Goal: Task Accomplishment & Management: Use online tool/utility

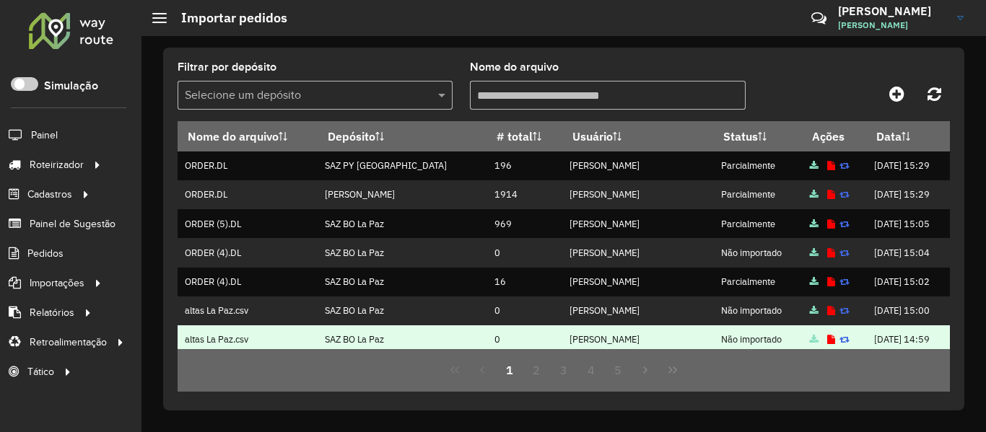
click at [810, 397] on div "Filtrar por depósito Selecione um depósito Nome do arquivo Nome do arquivo Depó…" at bounding box center [563, 234] width 844 height 396
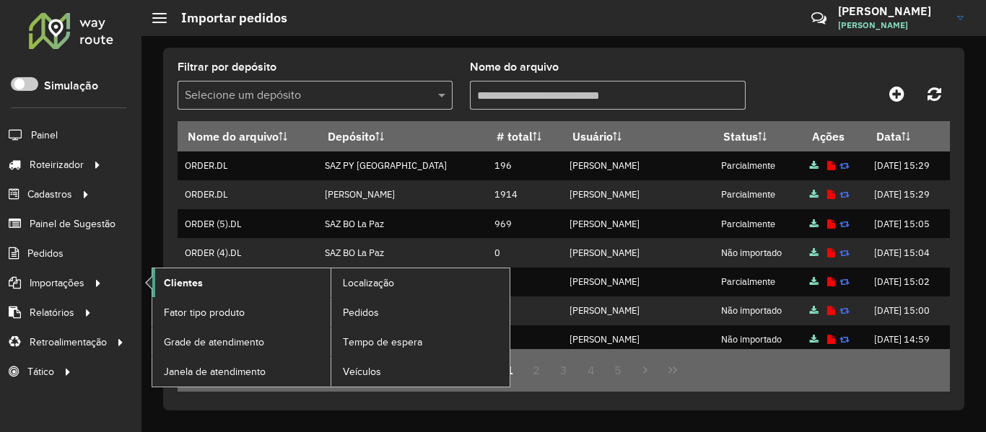
click at [194, 287] on span "Clientes" at bounding box center [183, 283] width 39 height 15
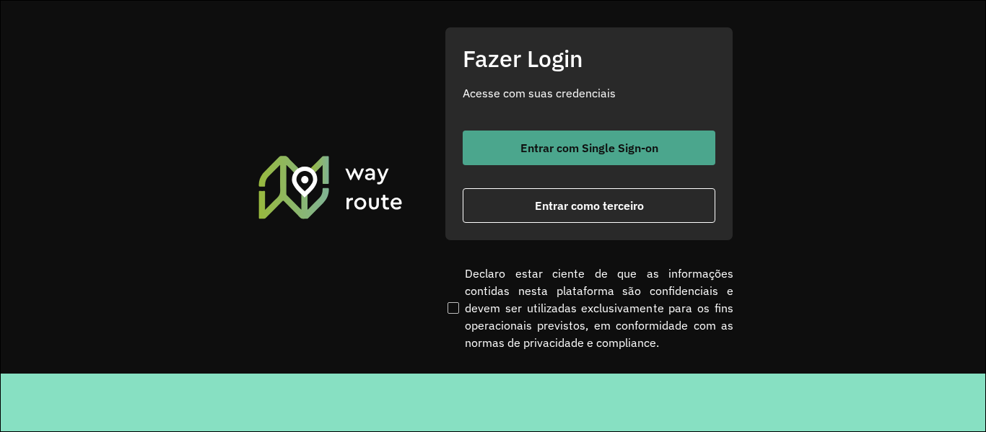
click at [641, 154] on span "Entrar com Single Sign-on" at bounding box center [589, 148] width 138 height 12
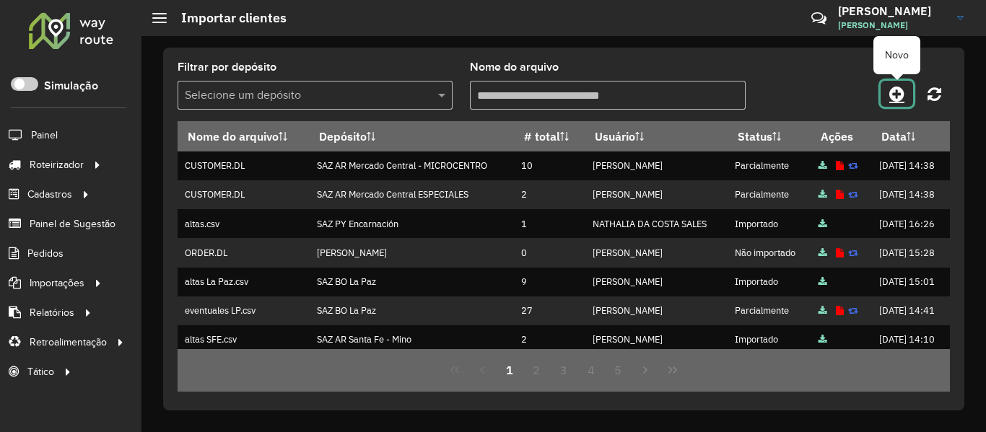
click at [886, 98] on link at bounding box center [896, 94] width 32 height 26
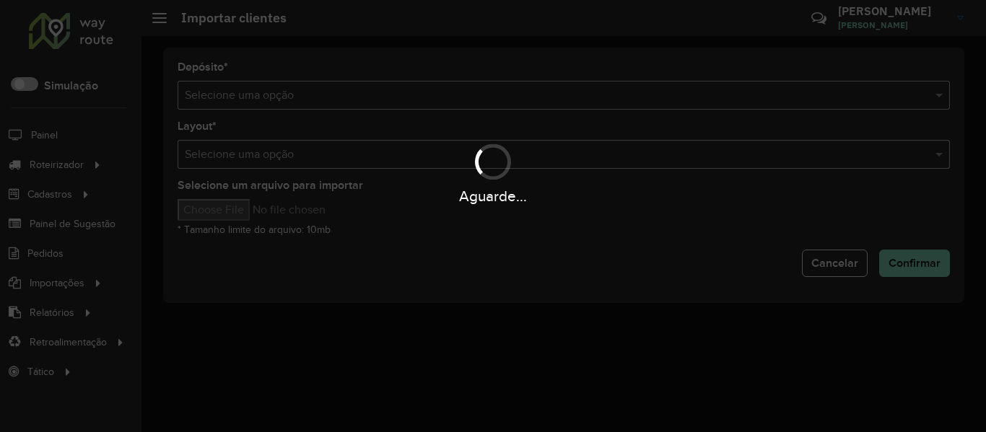
click at [643, 92] on div "Aguarde..." at bounding box center [493, 216] width 986 height 432
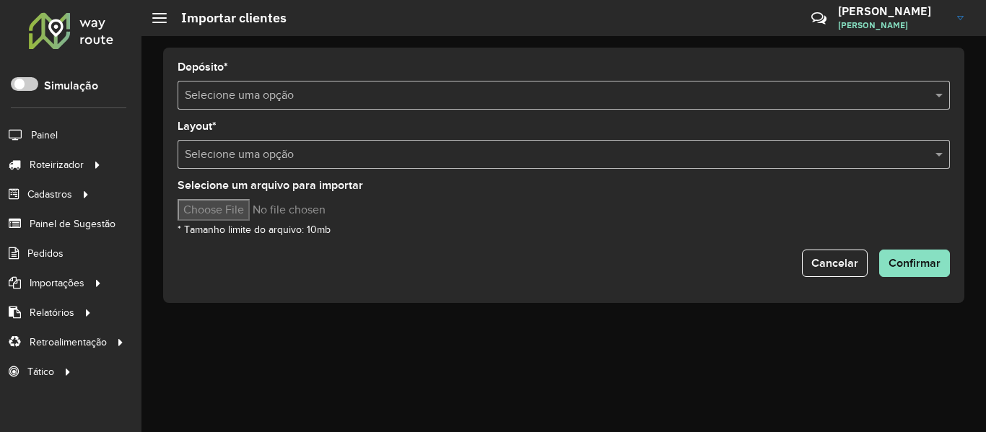
click at [643, 92] on input "text" at bounding box center [549, 95] width 729 height 17
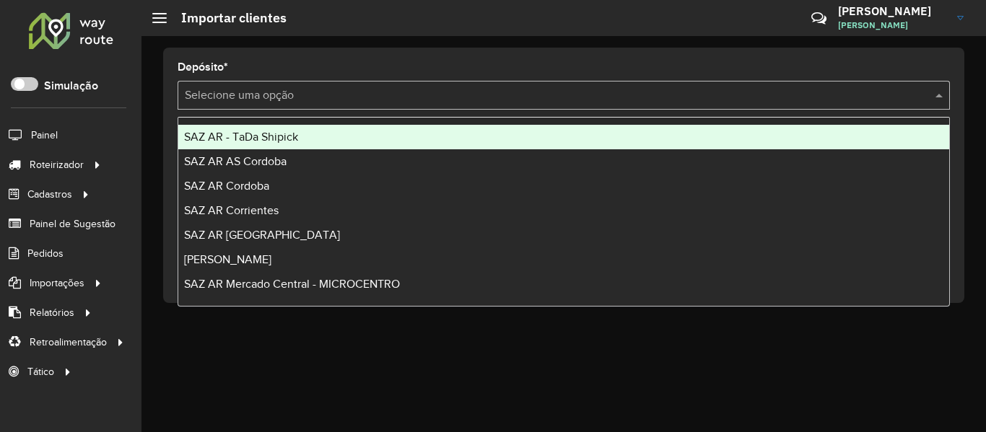
click at [293, 136] on span "SAZ AR - TaDa Shipick" at bounding box center [241, 137] width 114 height 12
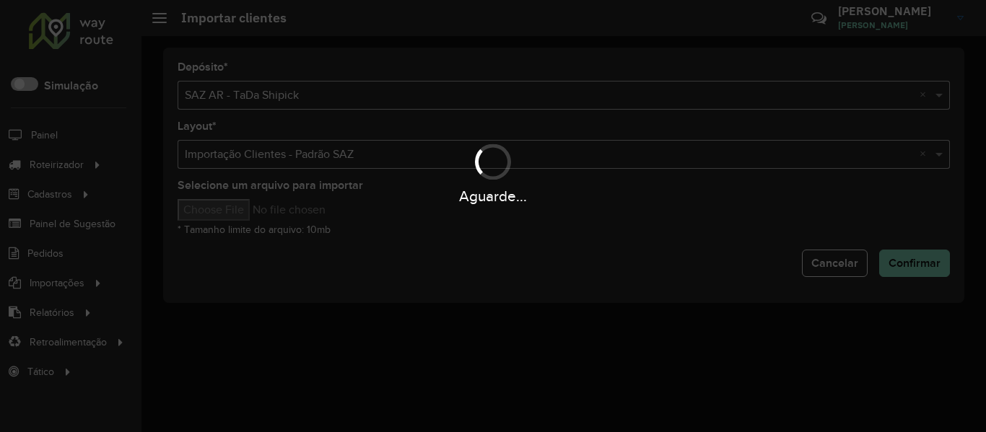
click at [273, 207] on div "Aguarde..." at bounding box center [493, 196] width 986 height 22
click at [271, 207] on hb-app "Aguarde... Pop-up bloqueado! Seu navegador bloqueou automáticamente a abertura …" at bounding box center [493, 216] width 986 height 432
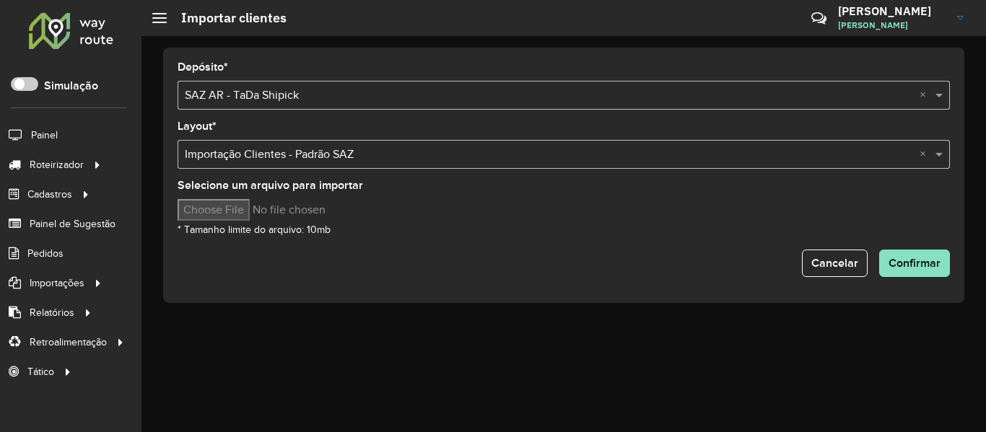
click at [269, 207] on input "Selecione um arquivo para importar" at bounding box center [299, 210] width 245 height 22
type input "**********"
click at [924, 274] on button "Confirmar" at bounding box center [914, 263] width 71 height 27
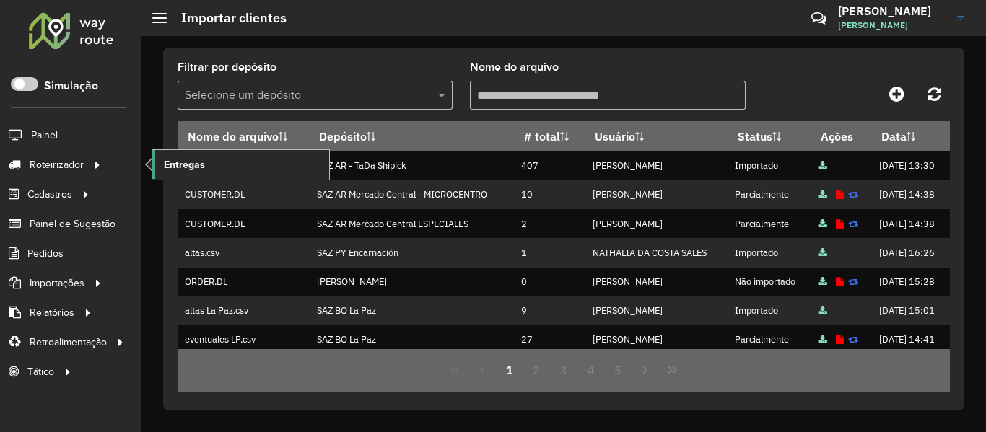
click at [197, 167] on span "Entregas" at bounding box center [184, 164] width 41 height 15
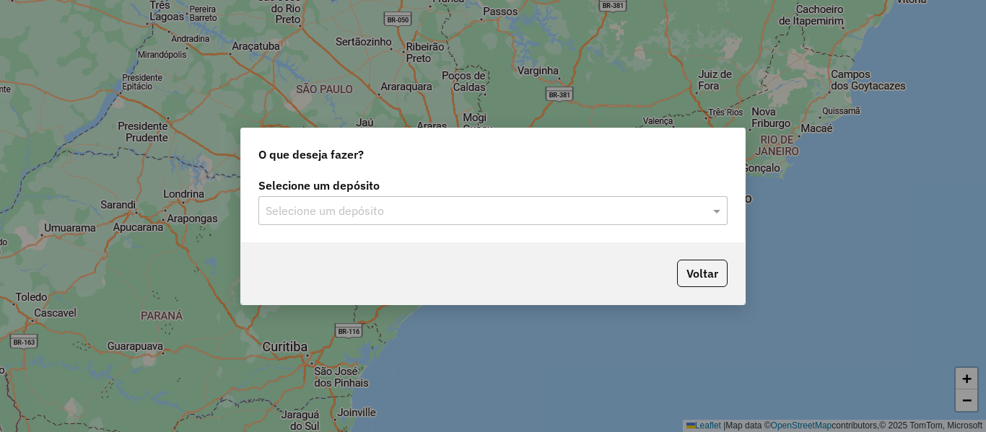
click at [439, 218] on input "text" at bounding box center [479, 211] width 426 height 17
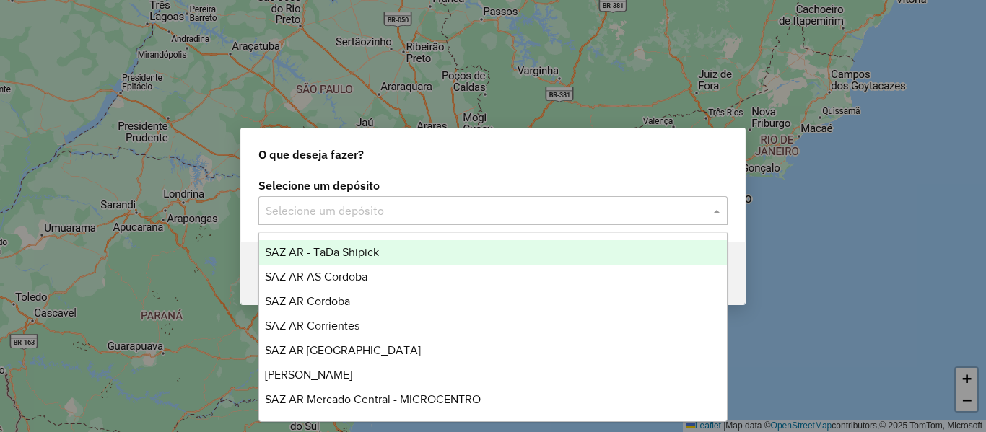
click at [359, 252] on span "SAZ AR - TaDa Shipick" at bounding box center [322, 252] width 114 height 12
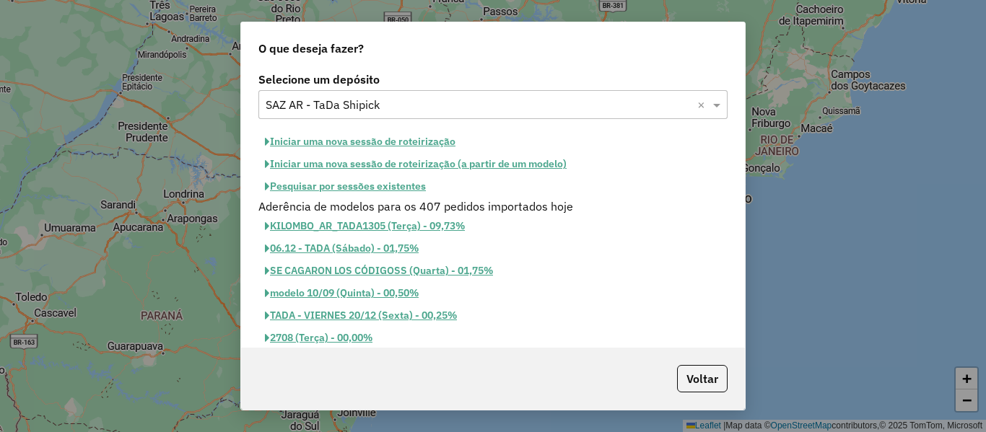
click at [405, 186] on button "Pesquisar por sessões existentes" at bounding box center [345, 186] width 174 height 22
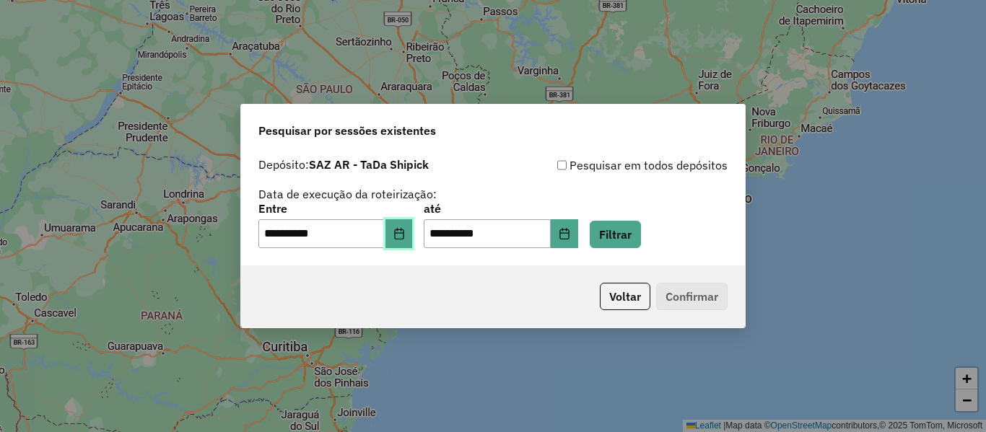
click at [405, 237] on icon "Choose Date" at bounding box center [399, 234] width 12 height 12
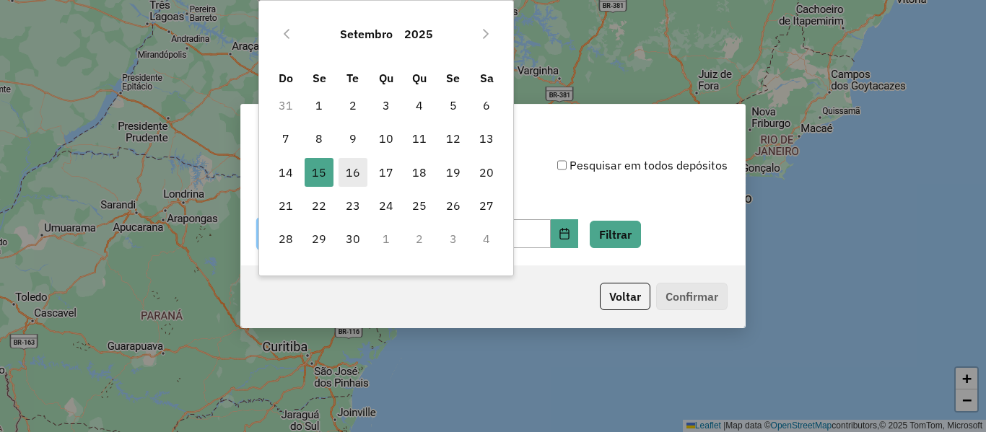
click at [361, 174] on span "16" at bounding box center [352, 172] width 29 height 29
type input "**********"
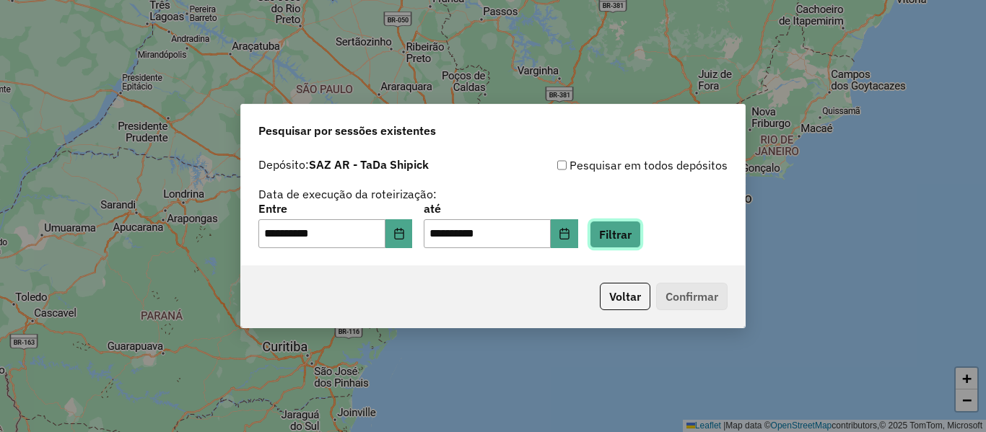
click at [617, 239] on button "Filtrar" at bounding box center [614, 234] width 51 height 27
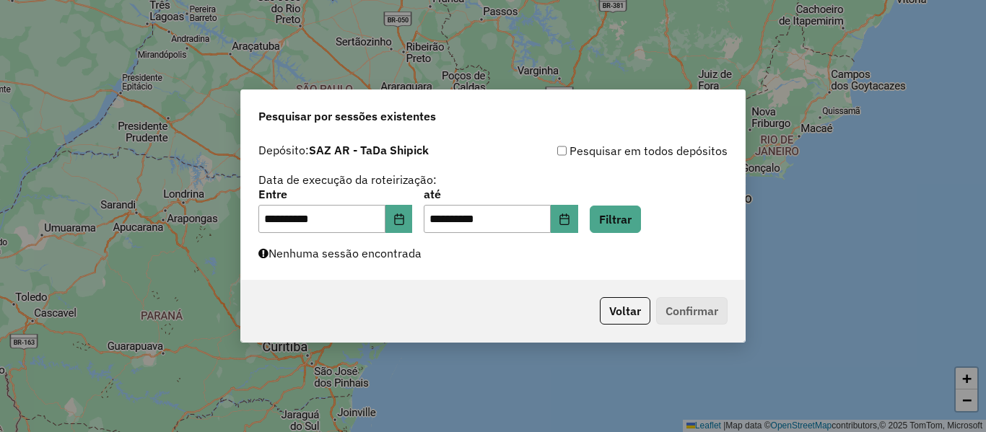
click at [523, 271] on div "**********" at bounding box center [493, 208] width 504 height 144
click at [641, 214] on button "Filtrar" at bounding box center [614, 219] width 51 height 27
click at [0, 0] on div "Aguarde..." at bounding box center [0, 0] width 0 height 0
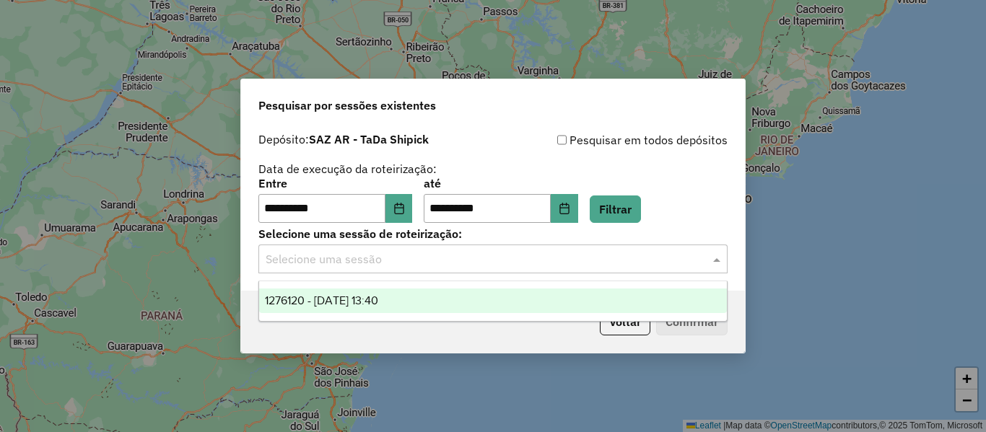
click at [561, 245] on div "Selecione uma sessão" at bounding box center [492, 259] width 469 height 29
click at [398, 292] on div "1276120 - 16/09/2025 13:40" at bounding box center [493, 301] width 468 height 25
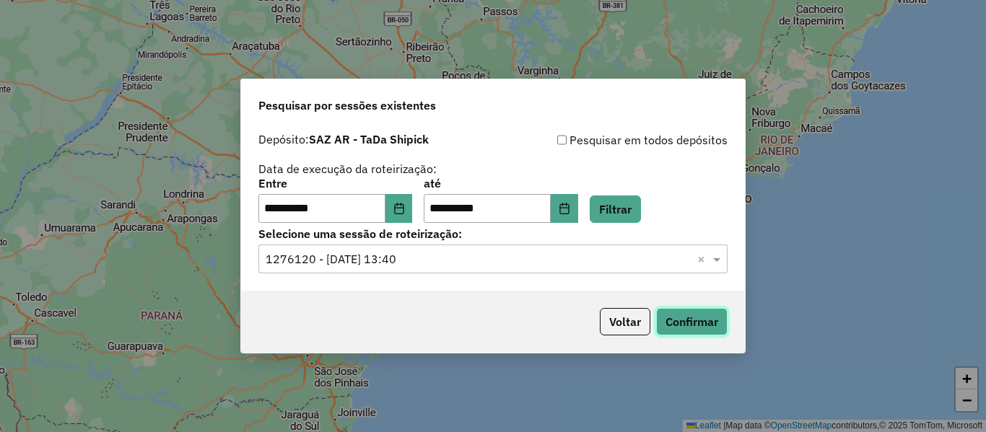
click at [697, 326] on button "Confirmar" at bounding box center [691, 321] width 71 height 27
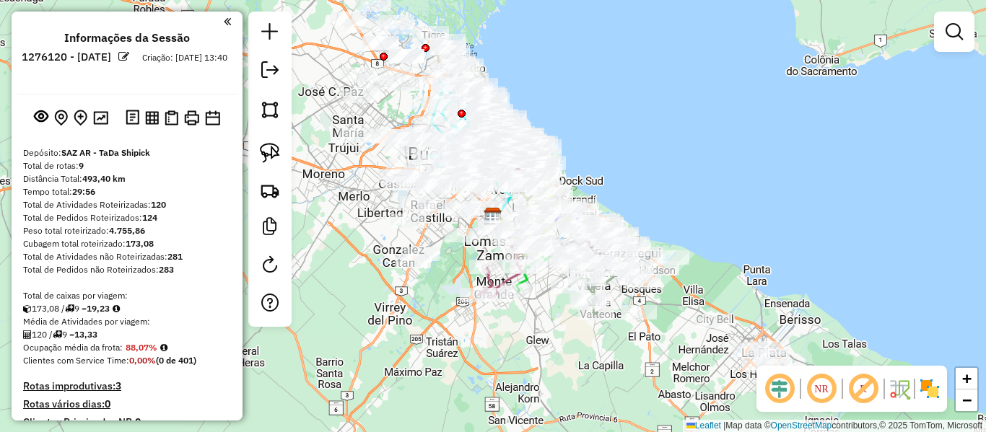
click at [655, 197] on div "Rota 6 - Placa RECAV3 552747 - Juan Villaverde Rota 8 - Placa RECDB1 552784 - R…" at bounding box center [493, 216] width 986 height 432
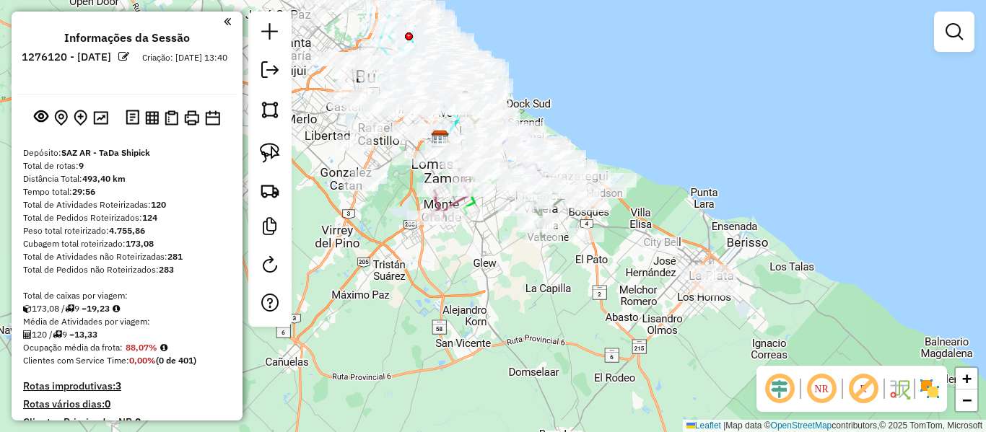
drag, startPoint x: 696, startPoint y: 246, endPoint x: 677, endPoint y: 269, distance: 29.7
click at [643, 162] on div "Janela de atendimento Grade de atendimento Capacidade Transportadoras Veículos …" at bounding box center [493, 216] width 986 height 432
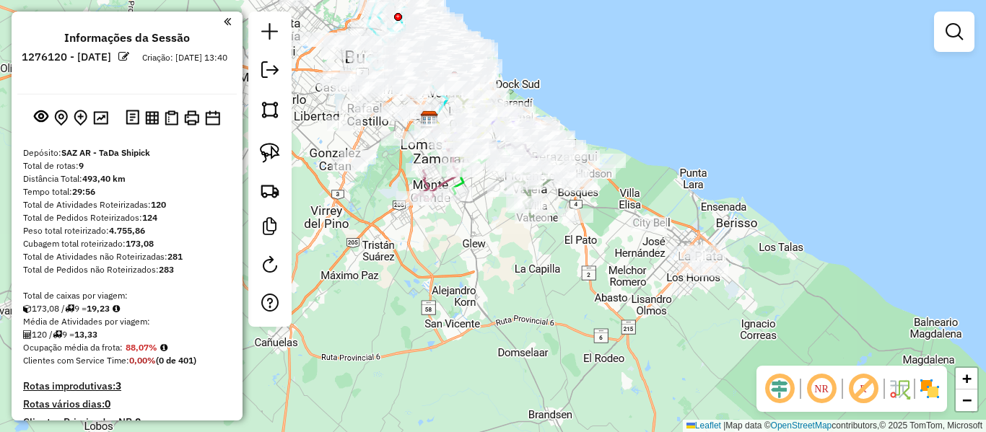
click at [920, 388] on img at bounding box center [929, 388] width 23 height 23
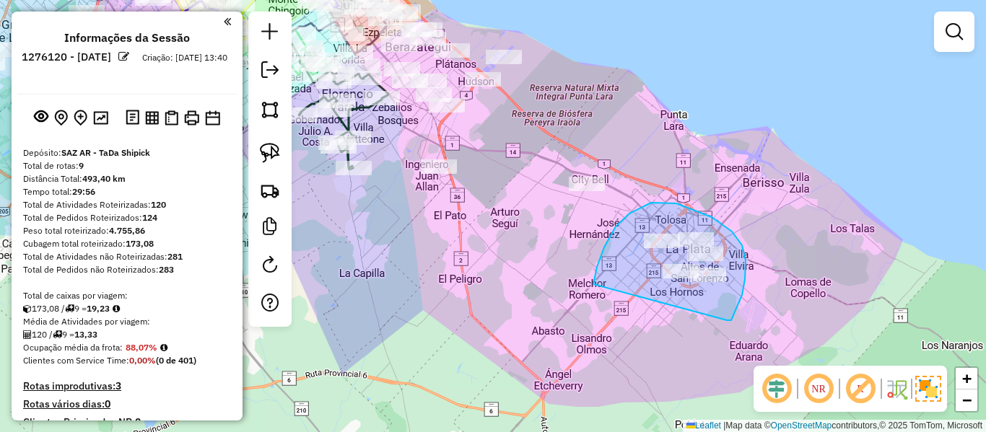
drag, startPoint x: 731, startPoint y: 320, endPoint x: 623, endPoint y: 323, distance: 108.3
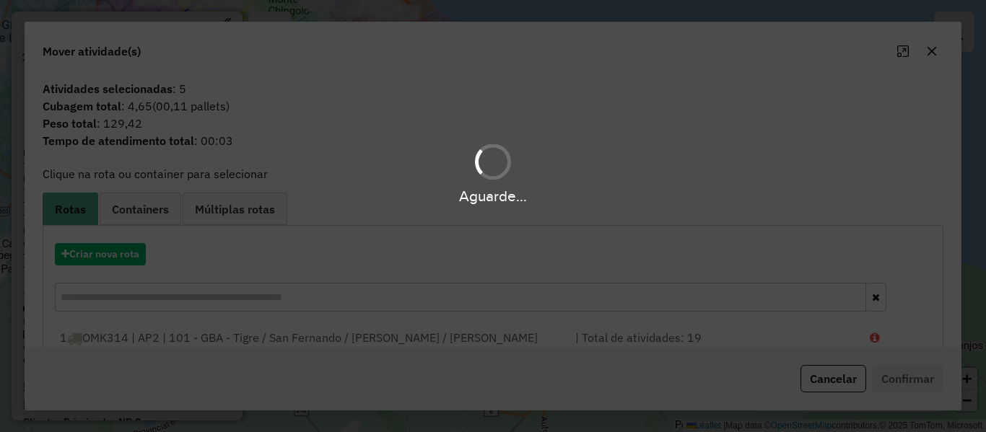
click at [125, 237] on div "Aguarde..." at bounding box center [493, 216] width 986 height 432
click at [118, 247] on div "Aguarde..." at bounding box center [493, 216] width 986 height 432
click at [118, 247] on button "Criar nova rota" at bounding box center [100, 254] width 91 height 22
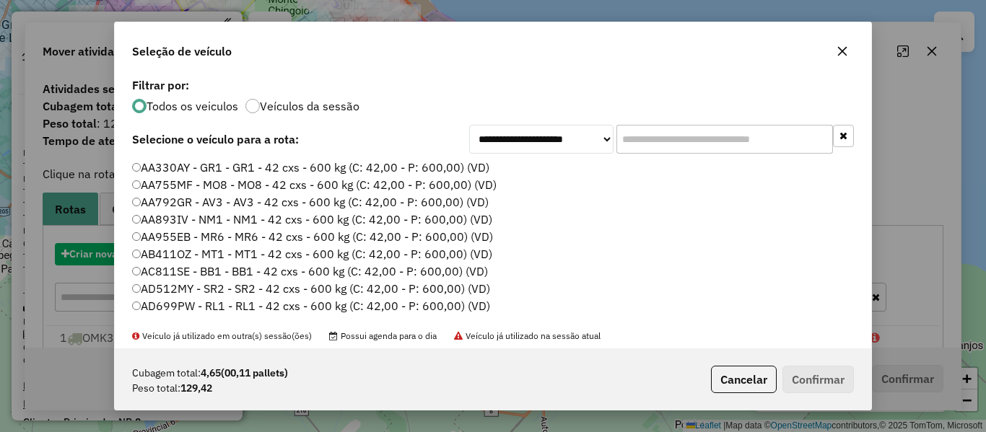
scroll to position [8, 4]
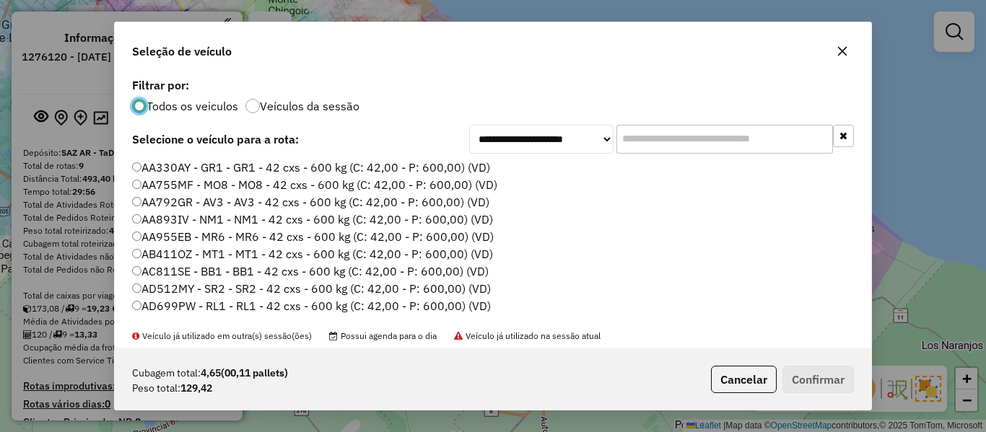
click at [320, 105] on label "Veículos da sessão" at bounding box center [310, 106] width 100 height 12
click at [418, 170] on label "AA330AY - GR1 - GR1 - 42 cxs - 600 kg (C: 42,00 - P: 600,00) (VD)" at bounding box center [311, 167] width 358 height 17
click at [839, 374] on button "Confirmar" at bounding box center [817, 379] width 71 height 27
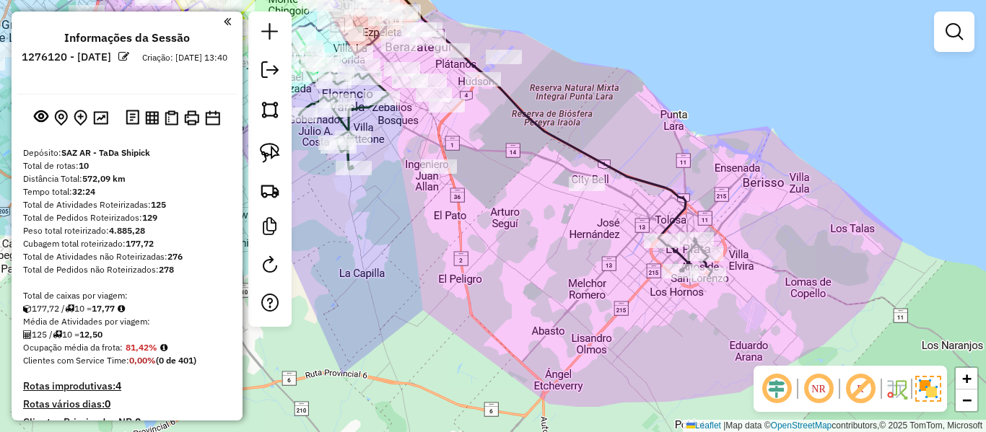
click at [654, 183] on icon at bounding box center [414, 99] width 541 height 284
select select "**********"
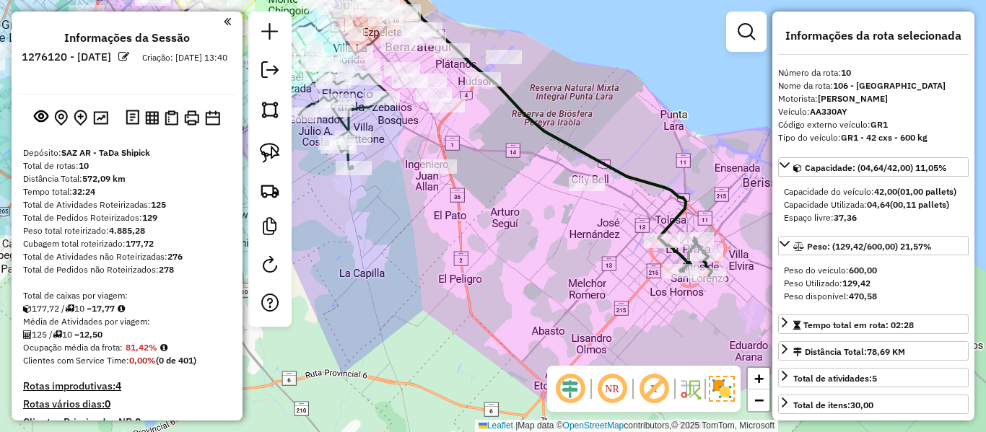
scroll to position [1252, 0]
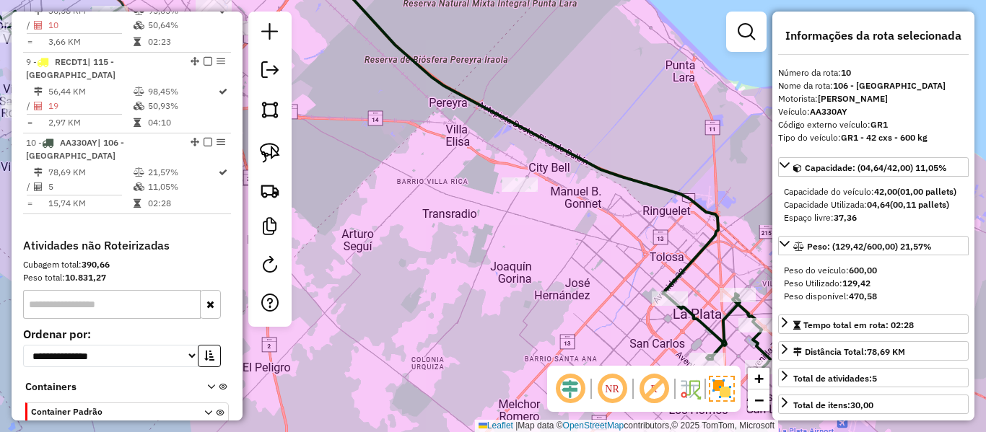
click at [654, 183] on icon at bounding box center [510, 128] width 416 height 342
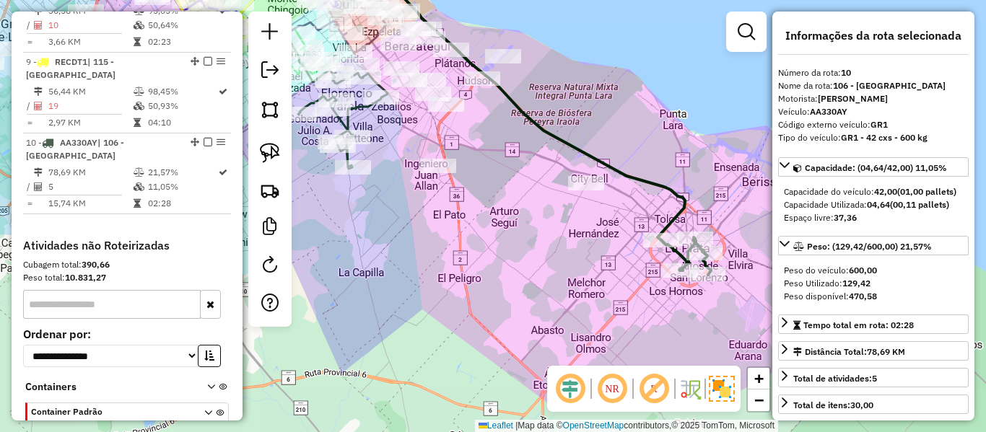
click at [660, 182] on icon at bounding box center [414, 99] width 541 height 284
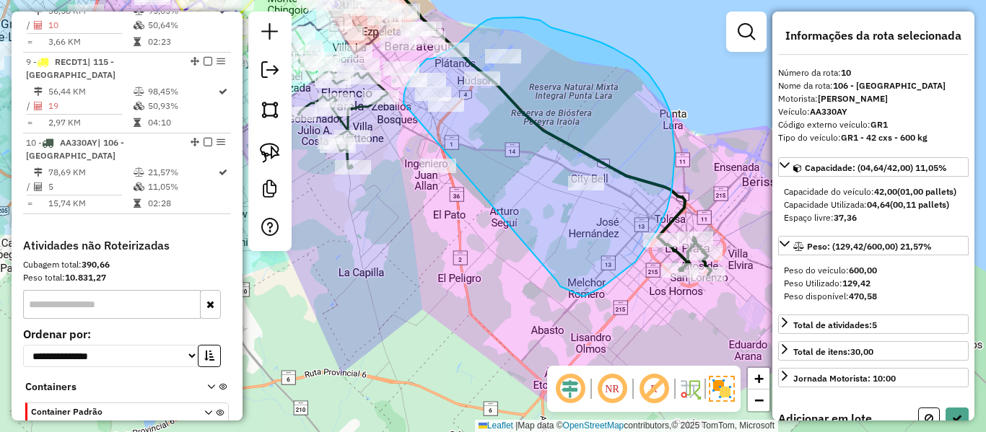
drag, startPoint x: 560, startPoint y: 286, endPoint x: 445, endPoint y: 226, distance: 129.7
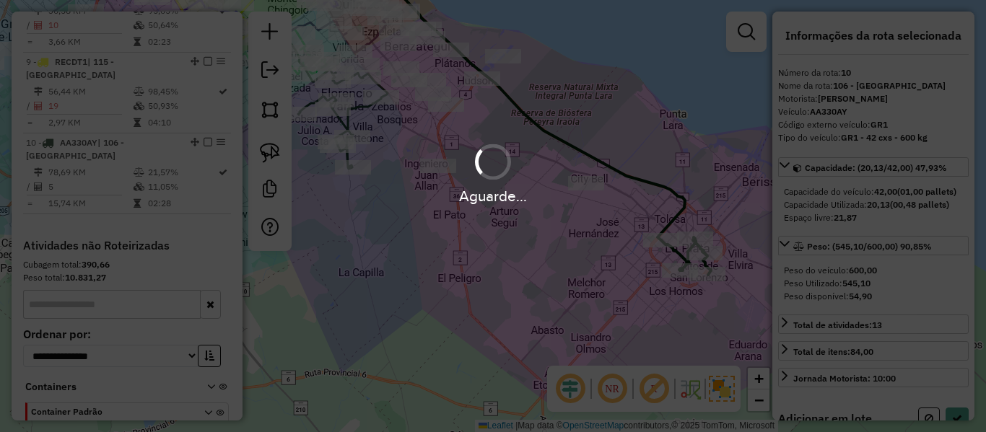
select select "**********"
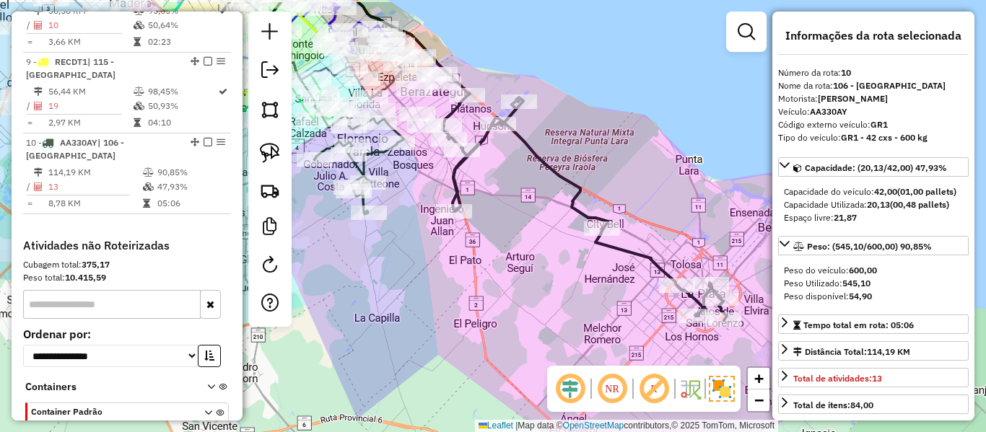
drag, startPoint x: 531, startPoint y: 191, endPoint x: 501, endPoint y: 170, distance: 36.7
click at [531, 196] on div "Janela de atendimento Grade de atendimento Capacidade Transportadoras Veículos …" at bounding box center [493, 216] width 986 height 432
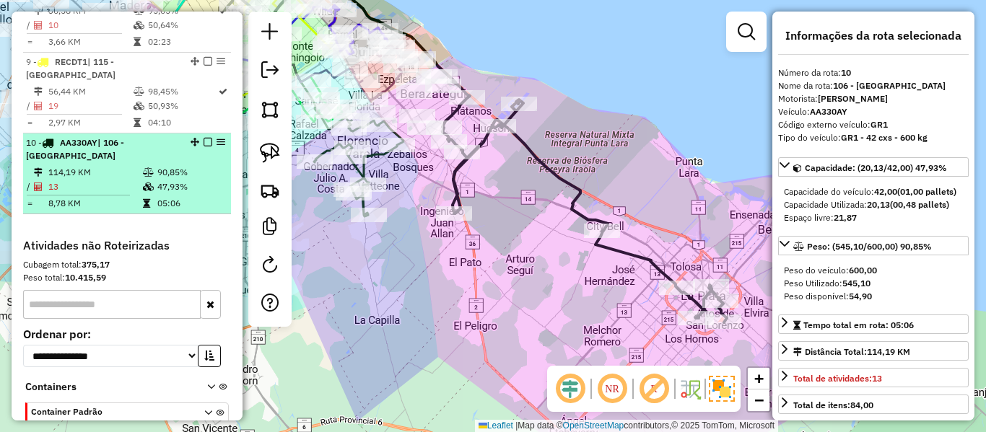
drag, startPoint x: 198, startPoint y: 74, endPoint x: 224, endPoint y: 83, distance: 26.9
click at [204, 138] on div at bounding box center [203, 142] width 43 height 9
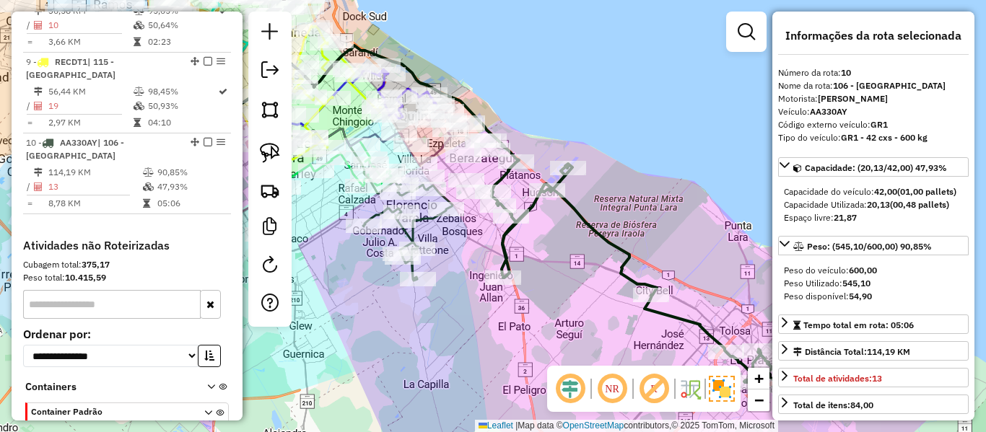
drag, startPoint x: 597, startPoint y: 229, endPoint x: 523, endPoint y: 205, distance: 78.0
click at [597, 229] on icon at bounding box center [633, 274] width 284 height 225
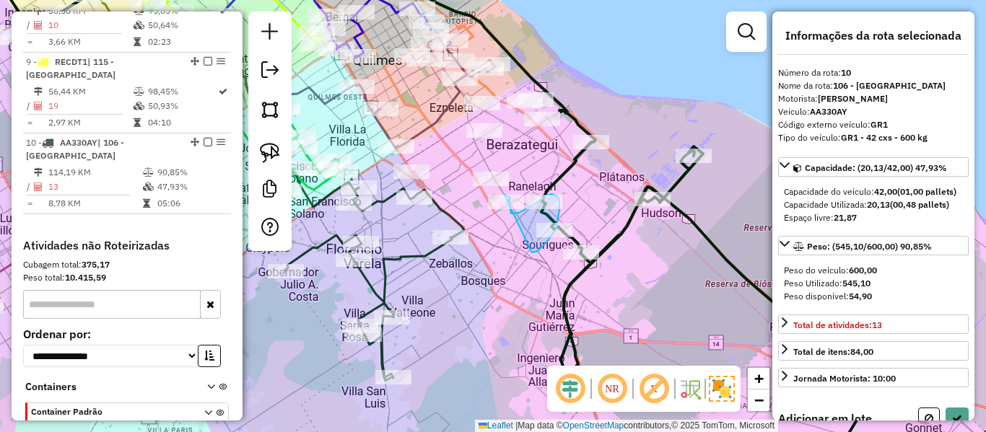
drag, startPoint x: 538, startPoint y: 251, endPoint x: 486, endPoint y: 214, distance: 63.5
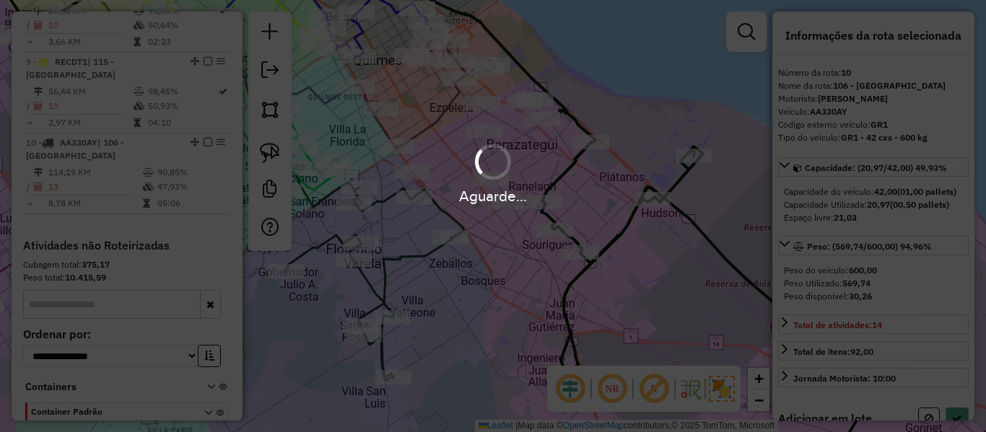
select select "**********"
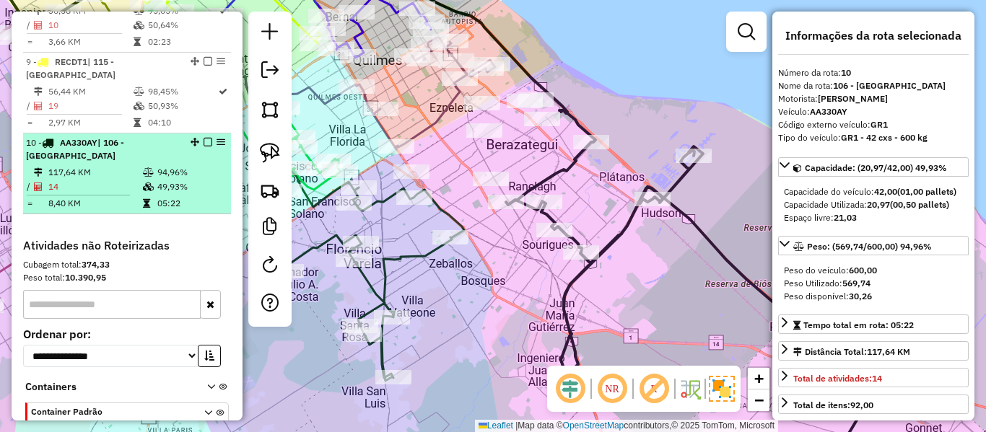
click at [203, 138] on em at bounding box center [207, 142] width 9 height 9
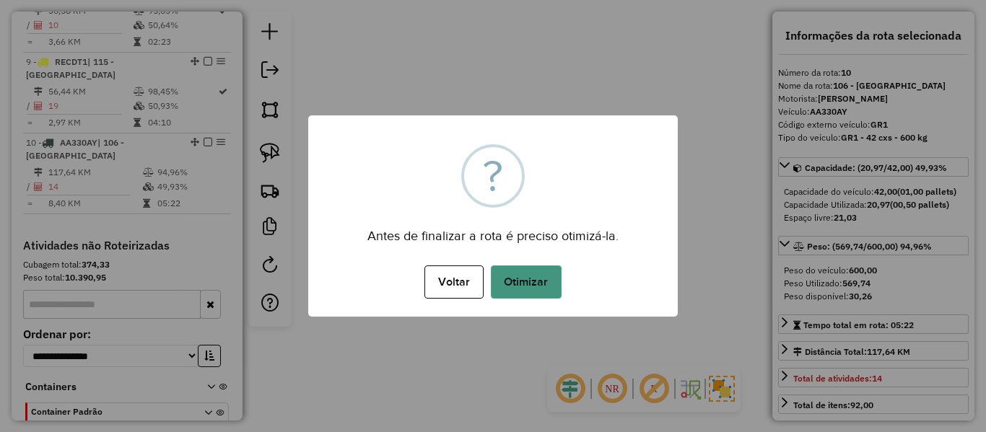
click at [532, 279] on button "Otimizar" at bounding box center [526, 282] width 71 height 33
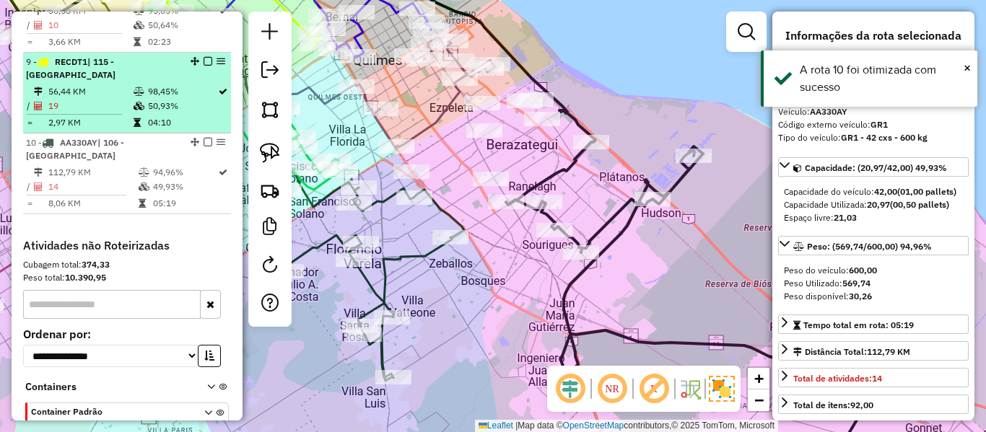
click at [205, 138] on em at bounding box center [207, 142] width 9 height 9
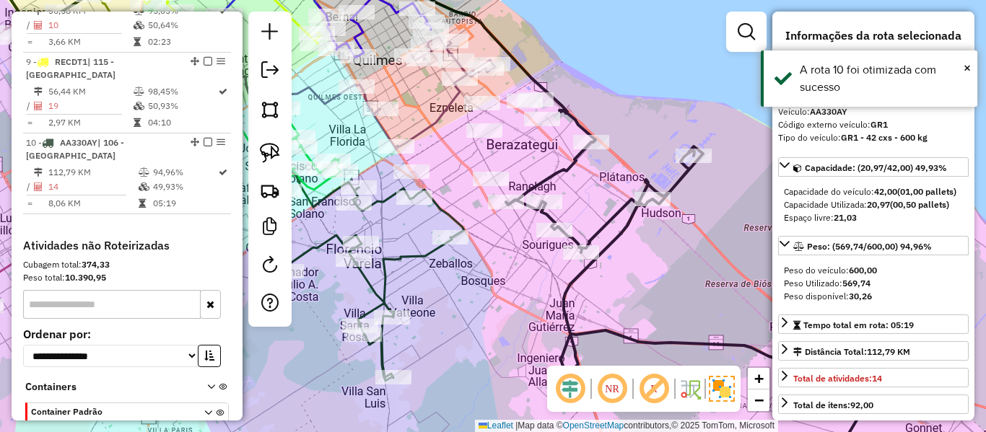
scroll to position [1203, 0]
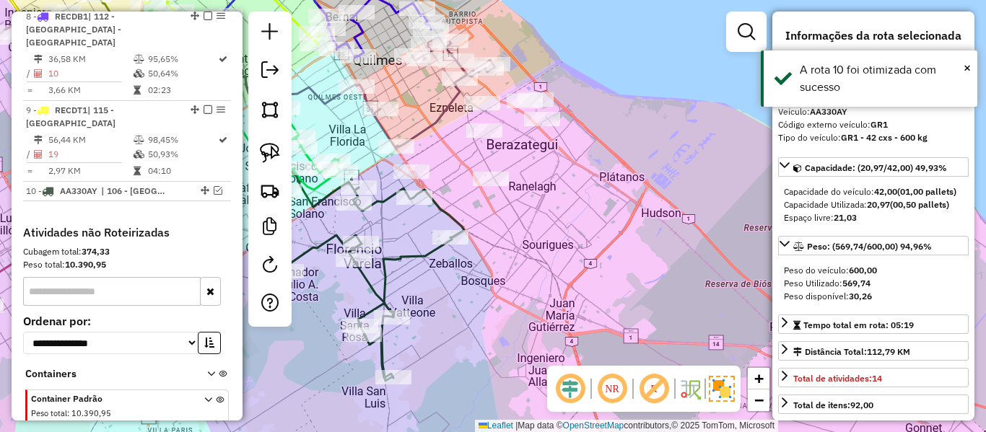
click at [597, 240] on div "Janela de atendimento Grade de atendimento Capacidade Transportadoras Veículos …" at bounding box center [493, 216] width 986 height 432
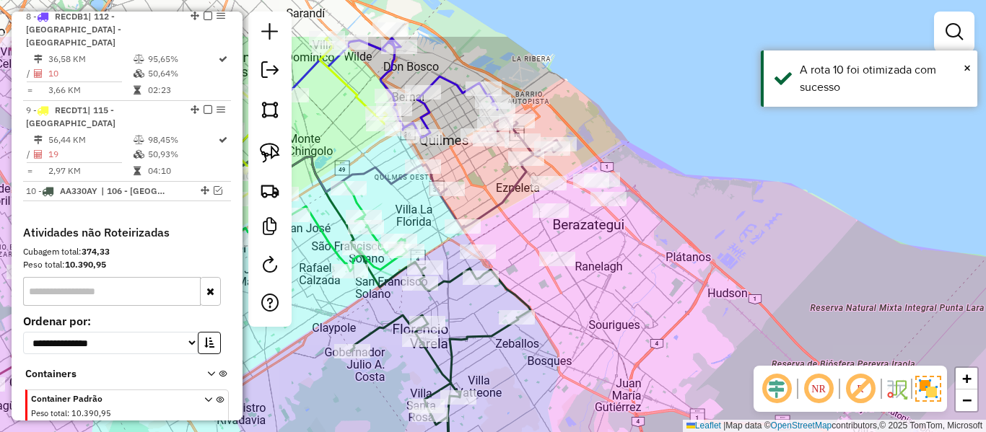
drag, startPoint x: 573, startPoint y: 215, endPoint x: 639, endPoint y: 295, distance: 104.0
click at [639, 295] on div "Janela de atendimento Grade de atendimento Capacidade Transportadoras Veículos …" at bounding box center [493, 216] width 986 height 432
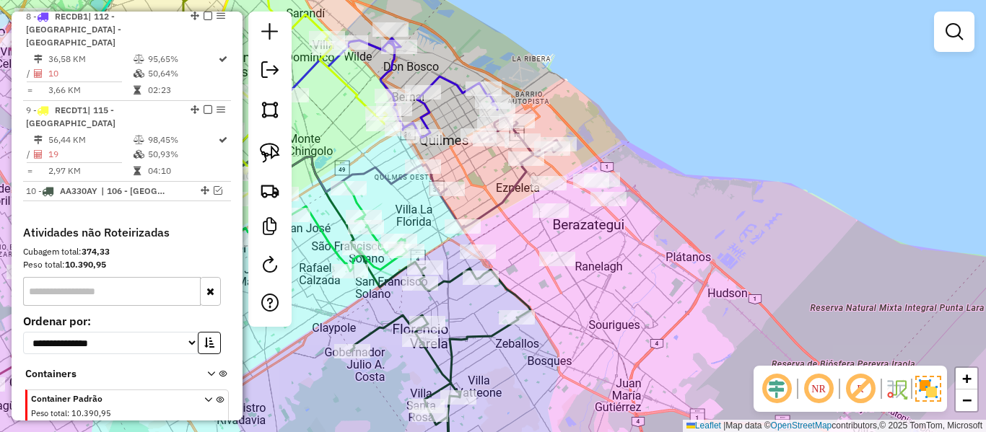
click at [501, 183] on div "Janela de atendimento Grade de atendimento Capacidade Transportadoras Veículos …" at bounding box center [493, 216] width 986 height 432
click at [509, 188] on icon at bounding box center [492, 173] width 139 height 113
select select "**********"
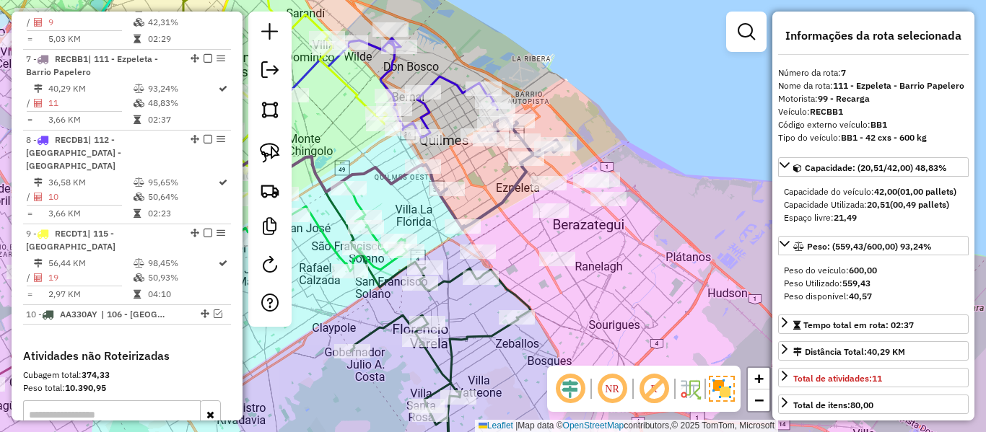
scroll to position [1066, 0]
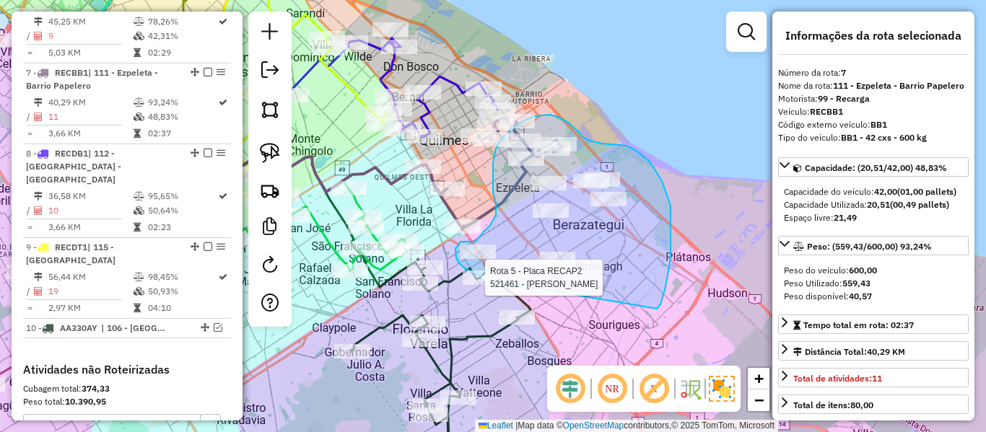
drag, startPoint x: 670, startPoint y: 206, endPoint x: 585, endPoint y: 297, distance: 124.6
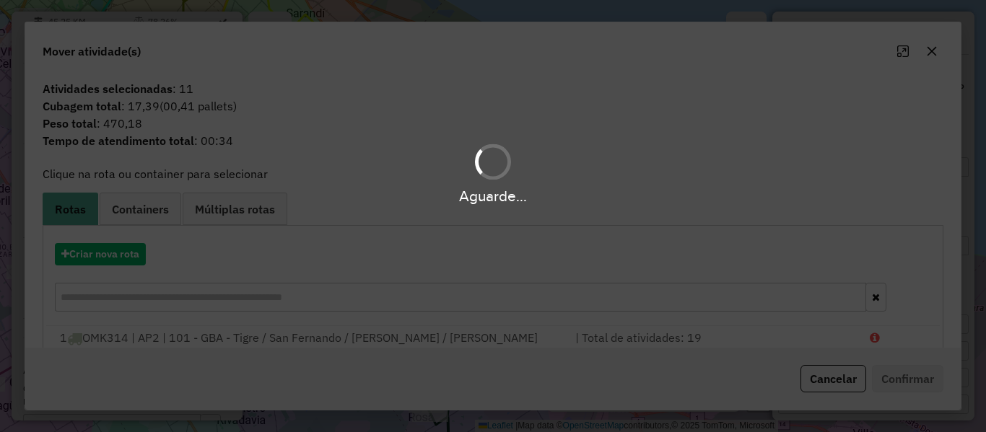
click at [128, 259] on div "Aguarde..." at bounding box center [493, 216] width 986 height 432
click at [124, 252] on div "Aguarde..." at bounding box center [493, 216] width 986 height 432
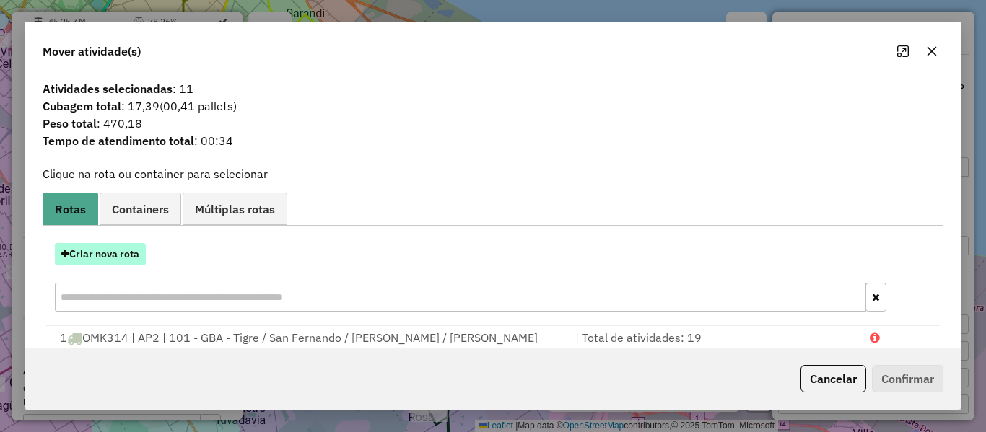
click at [135, 250] on button "Criar nova rota" at bounding box center [100, 254] width 91 height 22
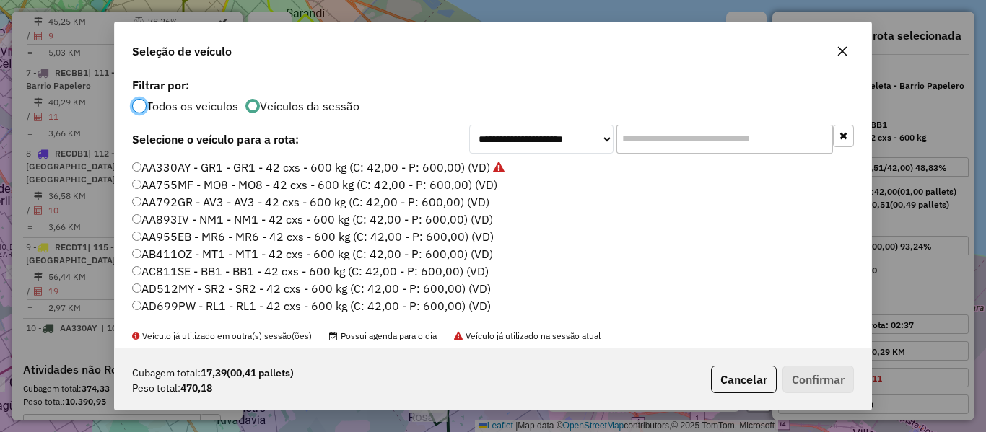
scroll to position [8, 4]
click at [453, 187] on label "AA755MF - MO8 - MO8 - 42 cxs - 600 kg (C: 42,00 - P: 600,00) (VD)" at bounding box center [314, 184] width 365 height 17
click at [813, 372] on button "Confirmar" at bounding box center [817, 379] width 71 height 27
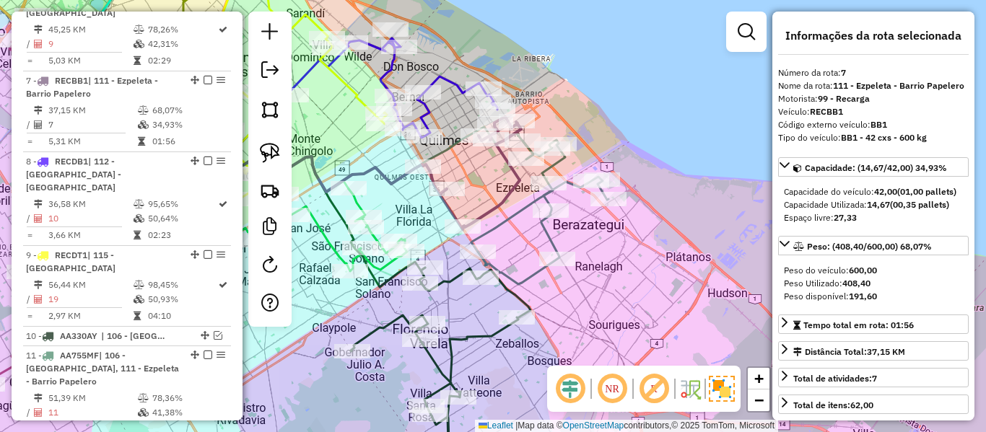
scroll to position [1066, 0]
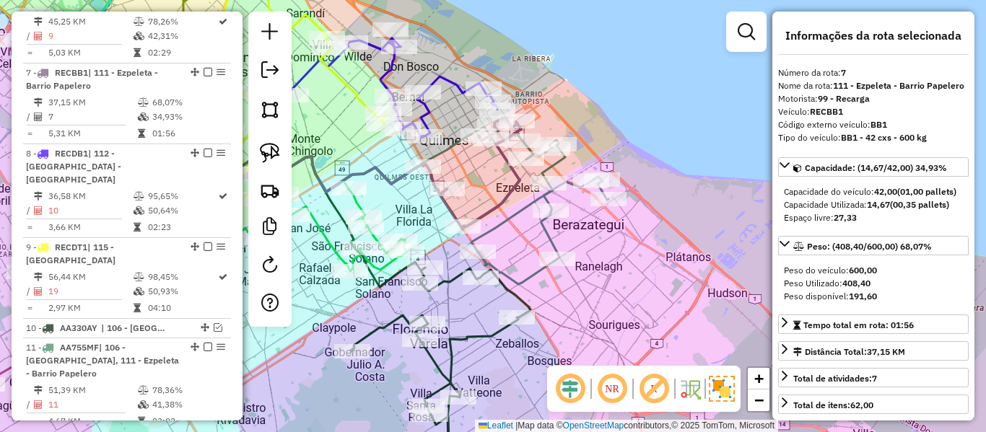
click at [553, 240] on icon at bounding box center [539, 212] width 137 height 144
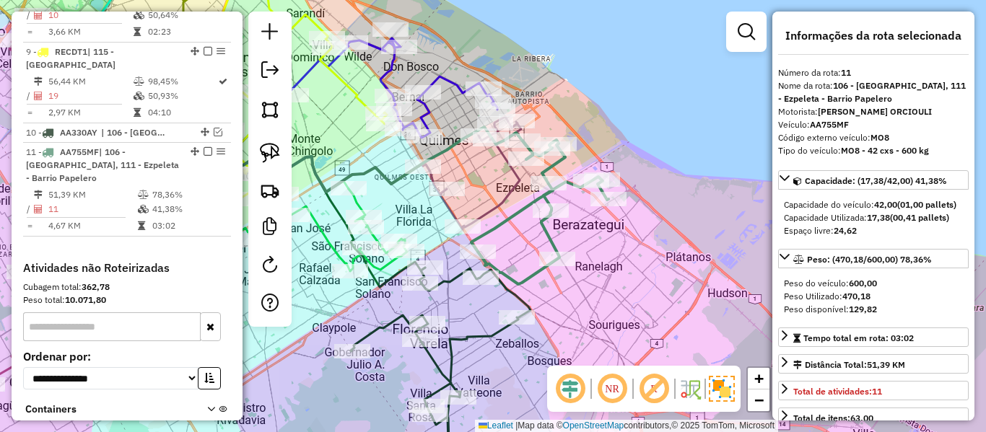
scroll to position [1284, 0]
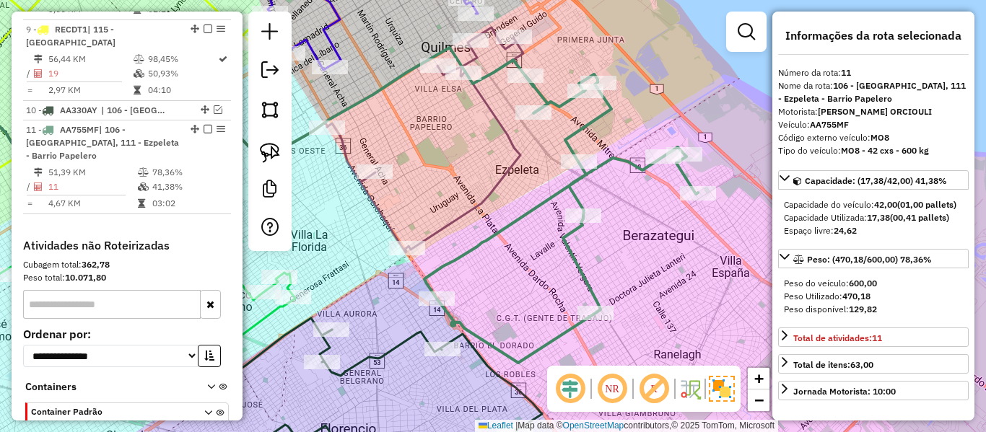
drag, startPoint x: 502, startPoint y: 204, endPoint x: 507, endPoint y: 279, distance: 75.2
click at [501, 278] on div "Janela de atendimento Grade de atendimento Capacidade Transportadoras Veículos …" at bounding box center [493, 216] width 986 height 432
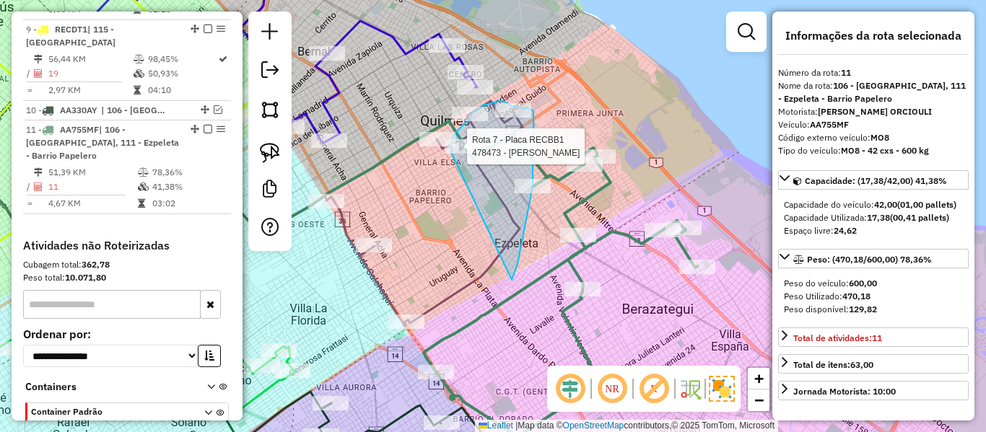
drag, startPoint x: 525, startPoint y: 227, endPoint x: 459, endPoint y: 168, distance: 88.4
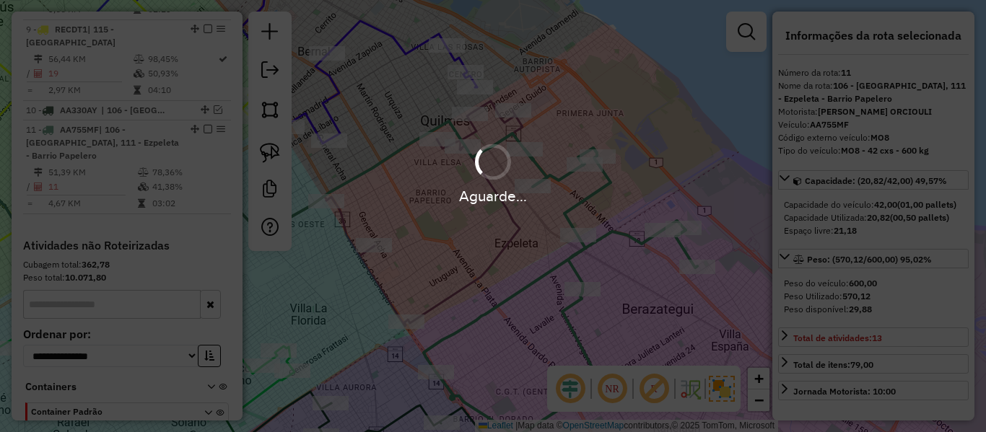
select select "**********"
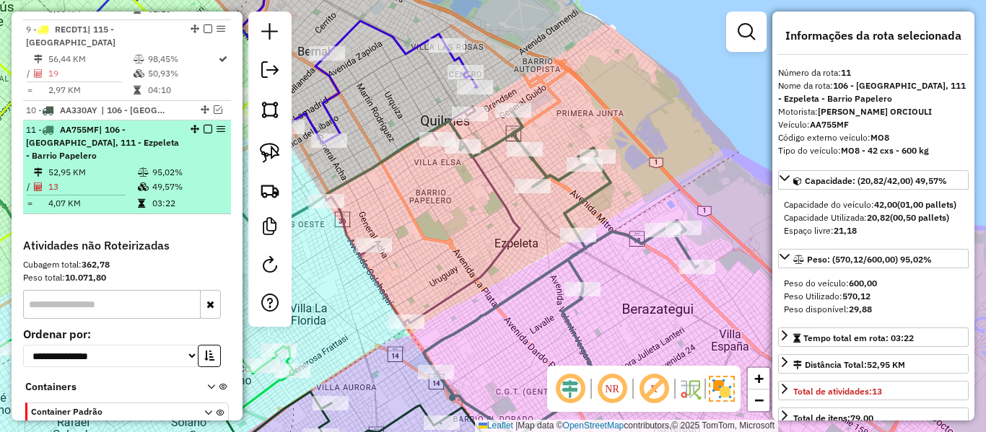
click at [203, 125] on em at bounding box center [207, 129] width 9 height 9
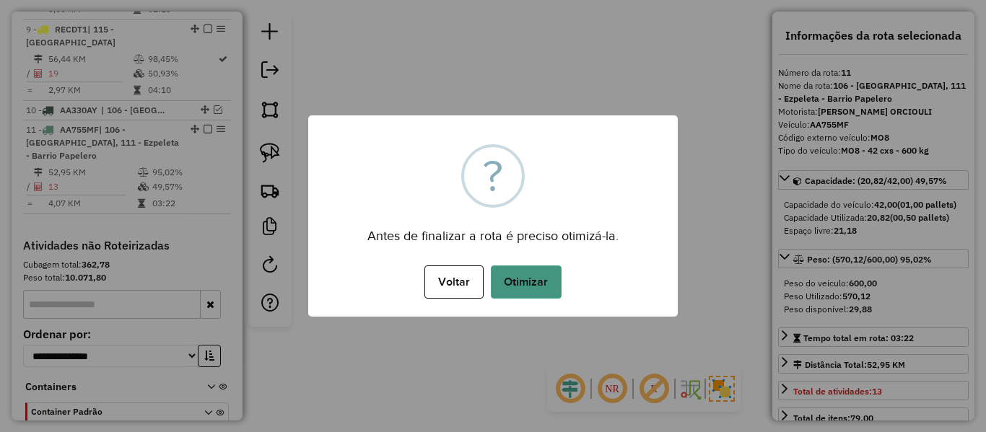
click at [547, 279] on button "Otimizar" at bounding box center [526, 282] width 71 height 33
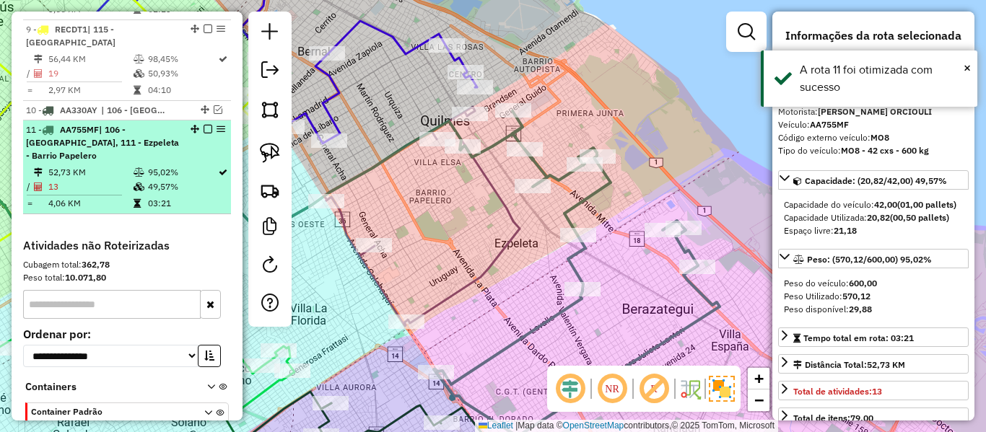
click at [203, 125] on em at bounding box center [207, 129] width 9 height 9
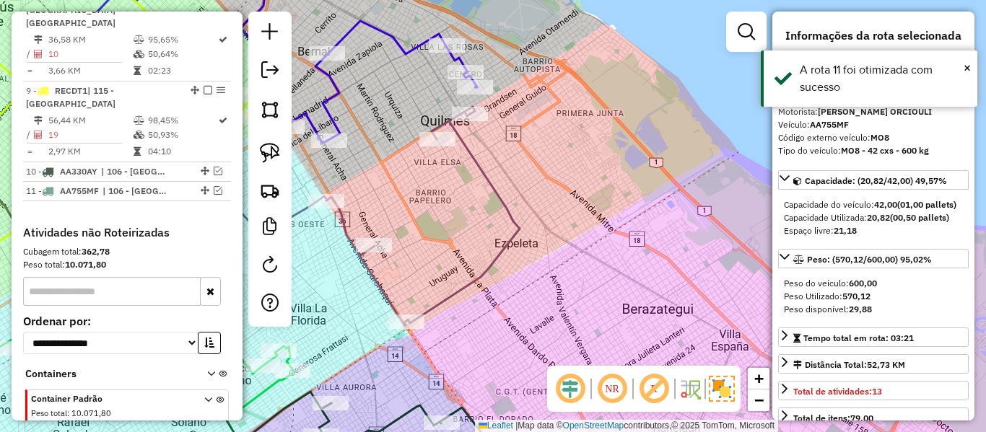
click at [516, 214] on icon at bounding box center [422, 216] width 193 height 219
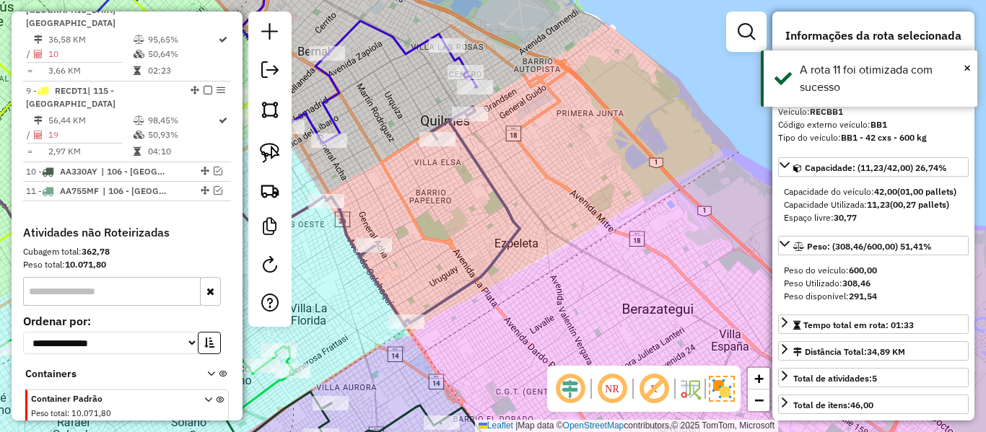
scroll to position [1066, 0]
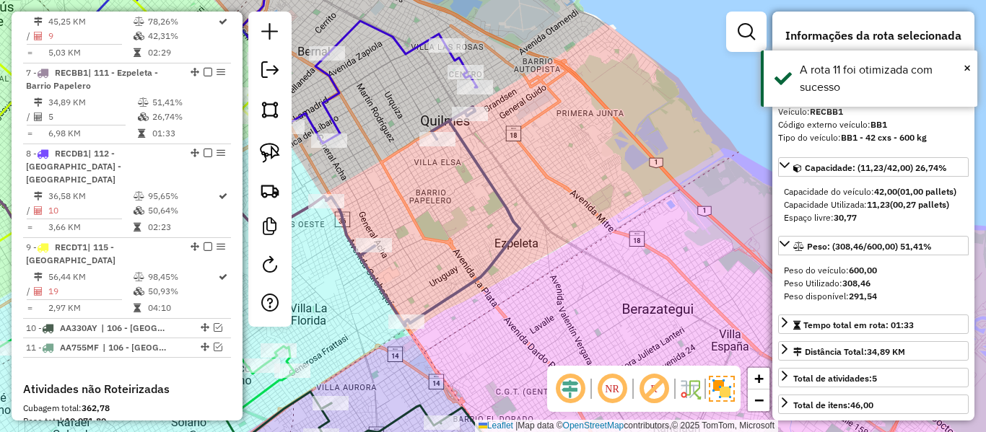
drag, startPoint x: 501, startPoint y: 185, endPoint x: 604, endPoint y: 298, distance: 152.2
click at [519, 297] on icon at bounding box center [422, 216] width 193 height 219
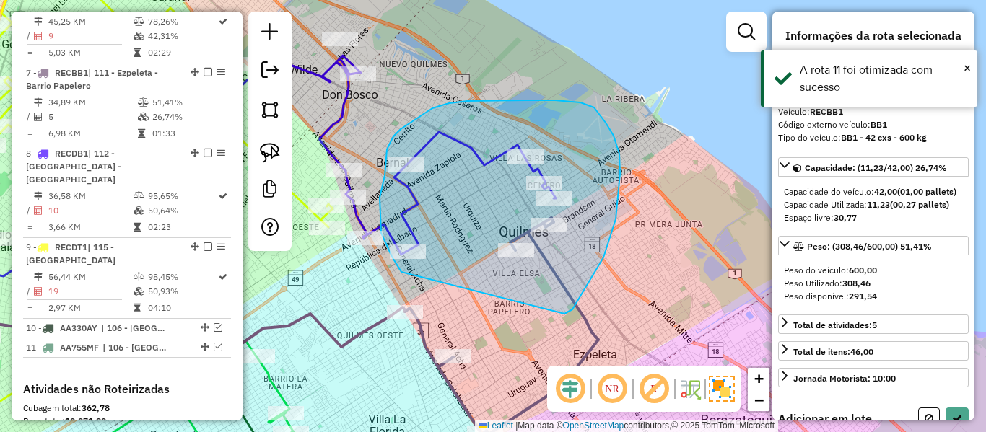
drag, startPoint x: 584, startPoint y: 290, endPoint x: 429, endPoint y: 289, distance: 154.4
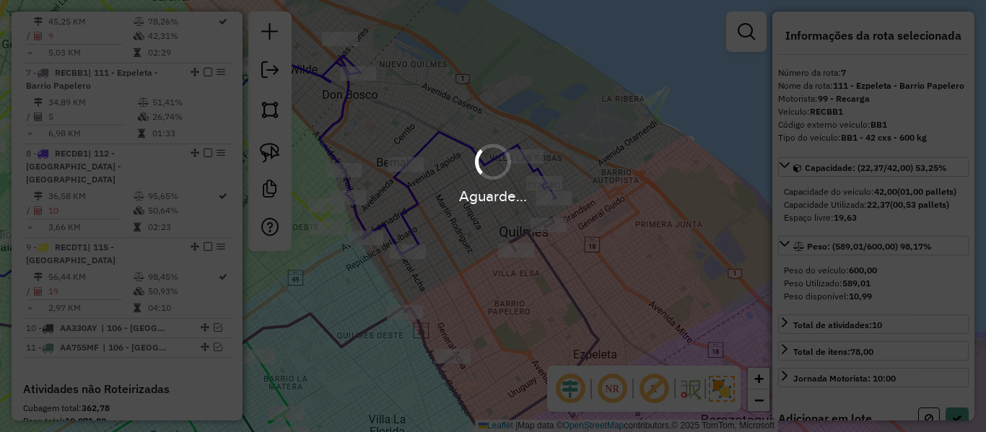
select select "**********"
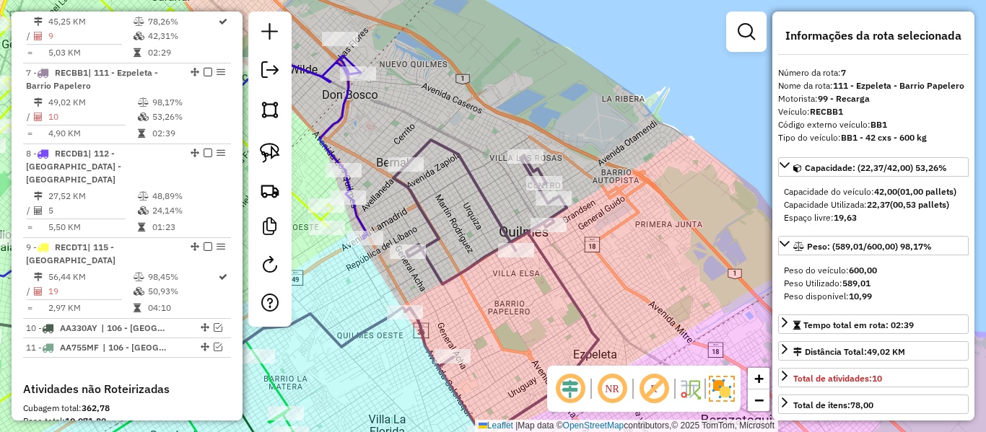
click at [447, 148] on icon at bounding box center [495, 288] width 205 height 297
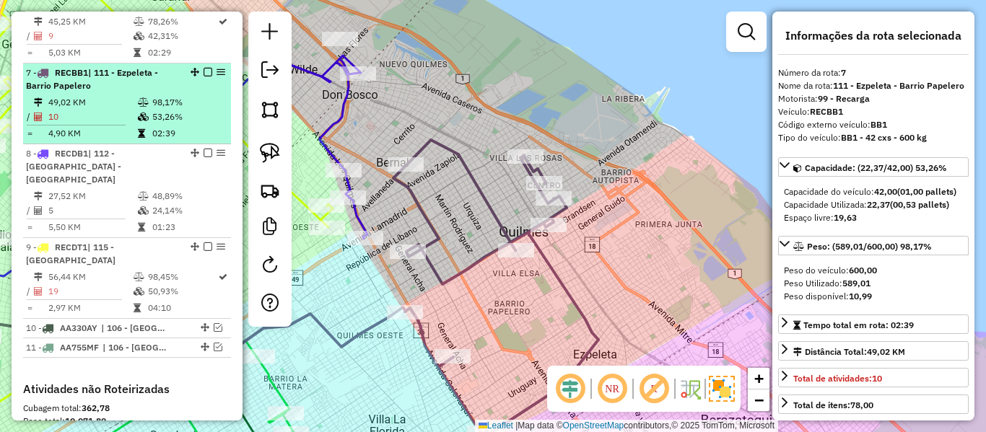
click at [207, 68] on em at bounding box center [207, 72] width 9 height 9
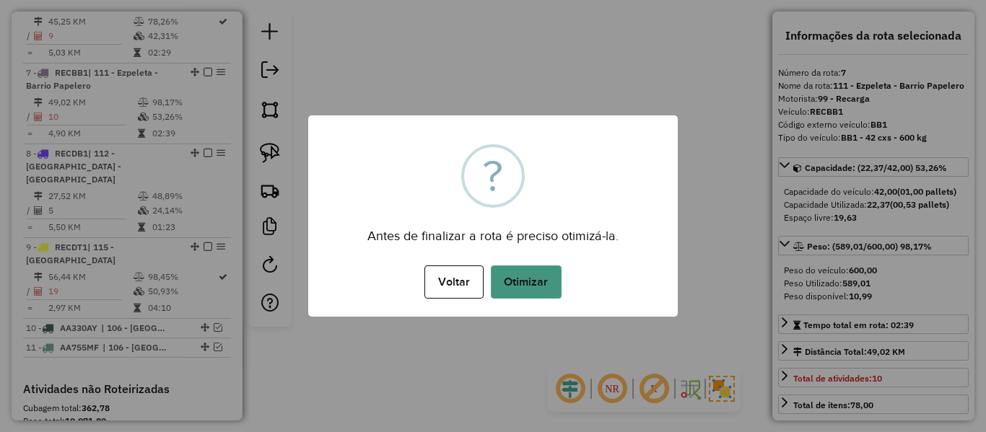
click at [530, 281] on button "Otimizar" at bounding box center [526, 282] width 71 height 33
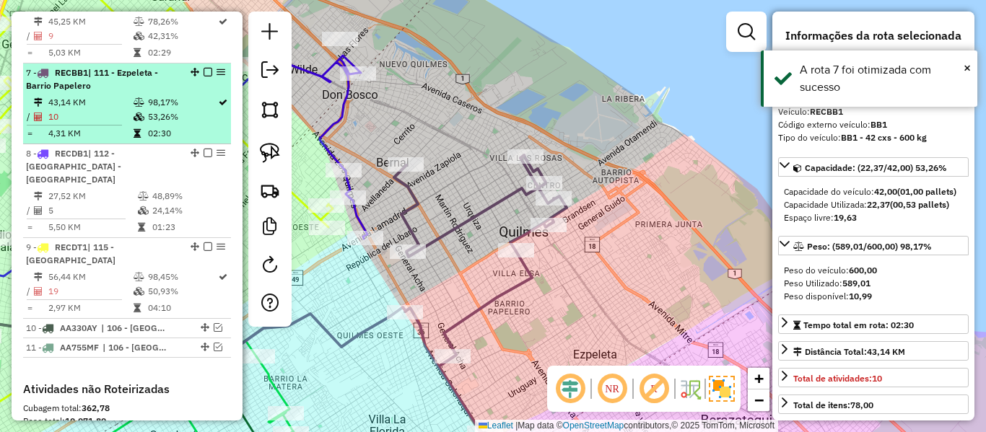
click at [203, 68] on em at bounding box center [207, 72] width 9 height 9
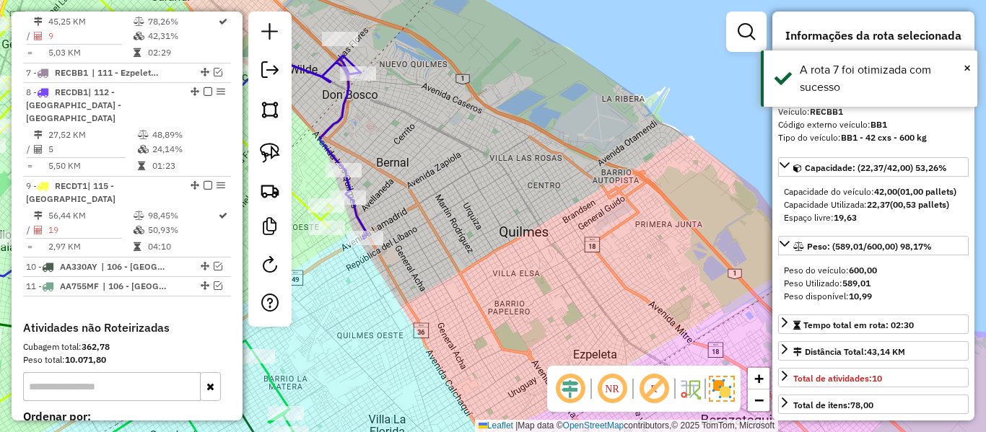
scroll to position [1005, 0]
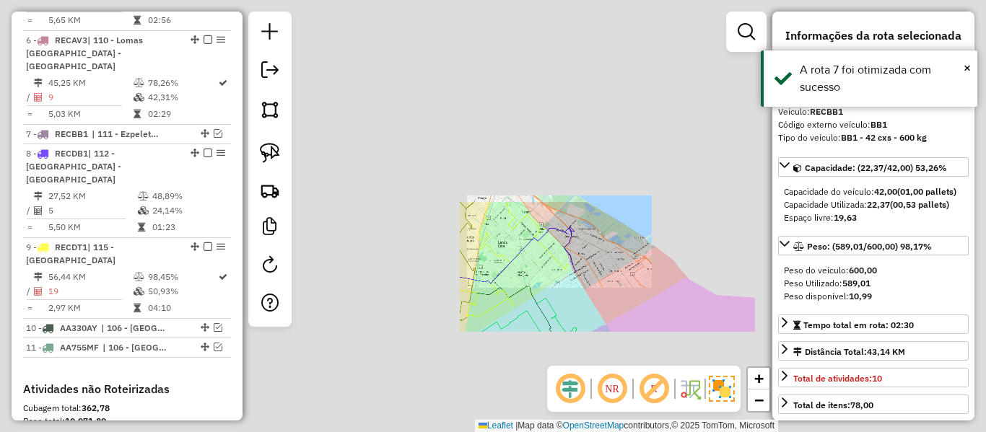
click at [644, 284] on div "Janela de atendimento Grade de atendimento Capacidade Transportadoras Veículos …" at bounding box center [493, 216] width 986 height 432
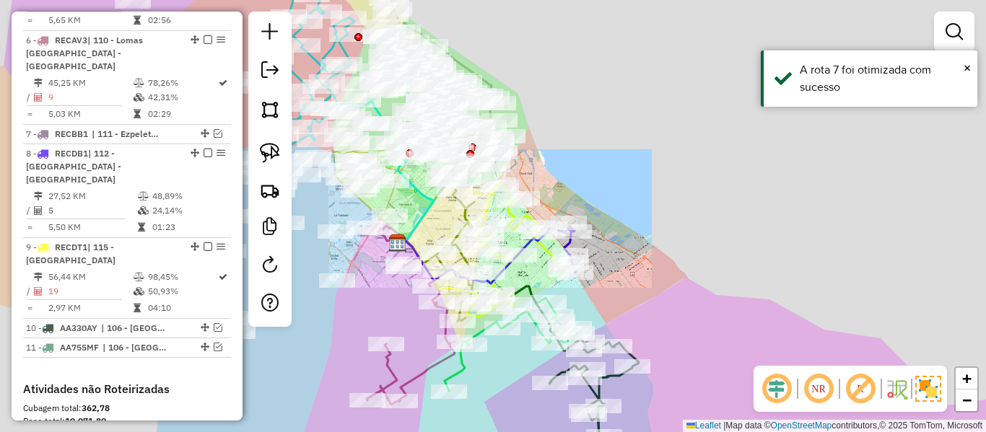
drag, startPoint x: 639, startPoint y: 295, endPoint x: 635, endPoint y: 335, distance: 39.8
click at [638, 295] on div "Janela de atendimento Grade de atendimento Capacidade Transportadoras Veículos …" at bounding box center [493, 216] width 986 height 432
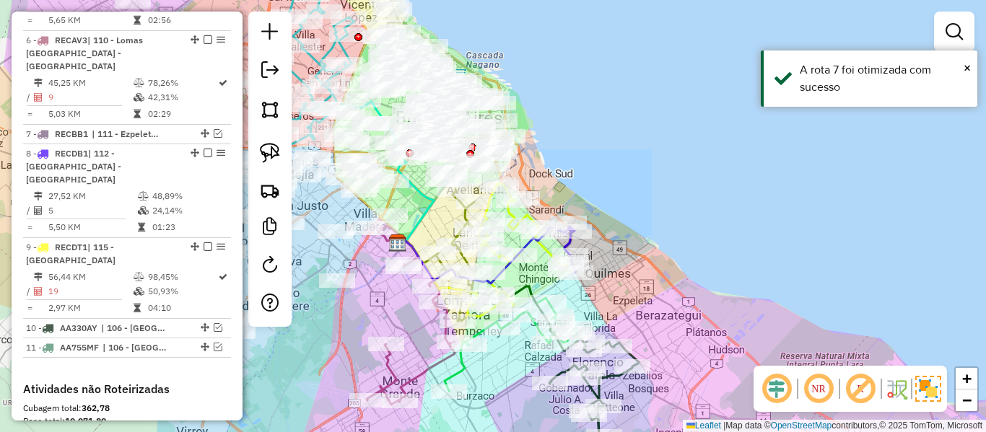
click at [646, 234] on div "Janela de atendimento Grade de atendimento Capacidade Transportadoras Veículos …" at bounding box center [493, 216] width 986 height 432
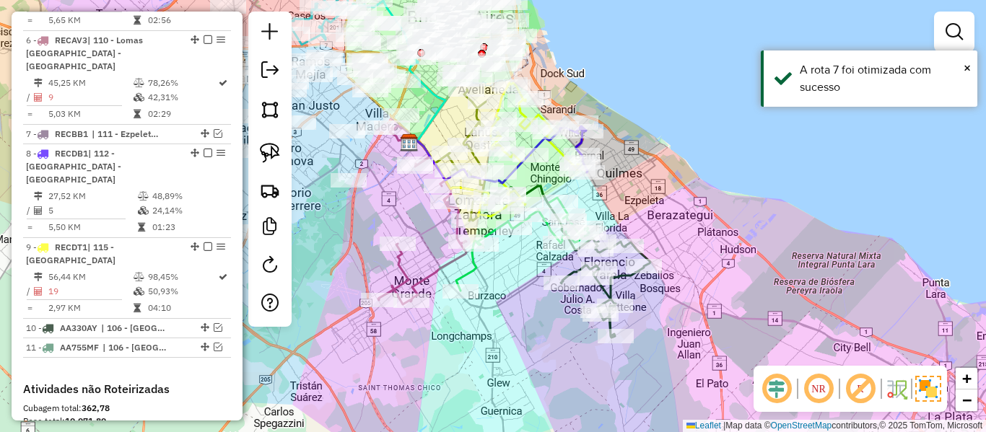
click at [610, 285] on div at bounding box center [595, 278] width 36 height 14
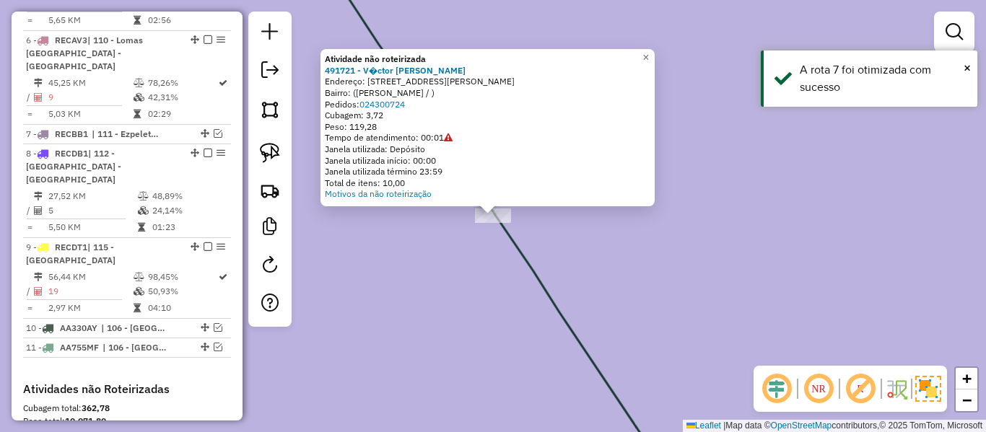
click at [663, 262] on div "Atividade não roteirizada 491721 - V�ctor Gabriel Aguilar Endereço: Avenida Pad…" at bounding box center [493, 216] width 986 height 432
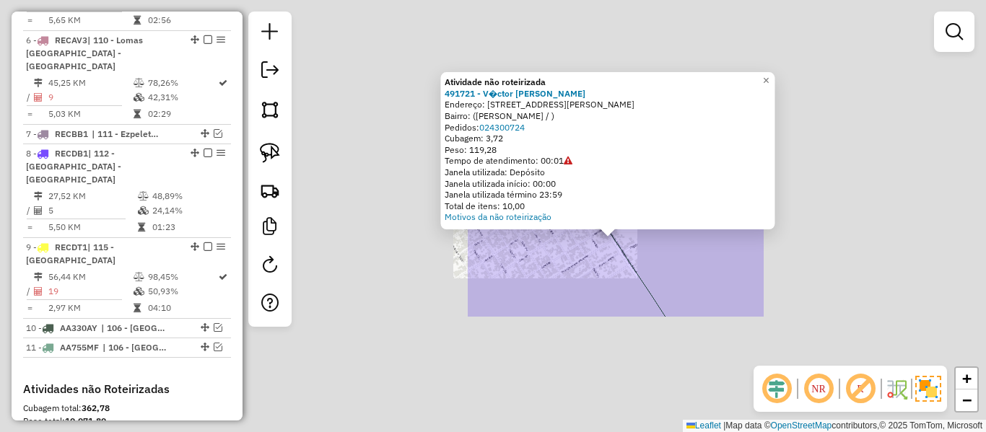
click at [622, 282] on div "Atividade não roteirizada 491721 - V�ctor Gabriel Aguilar Endereço: Avenida Pad…" at bounding box center [493, 216] width 986 height 432
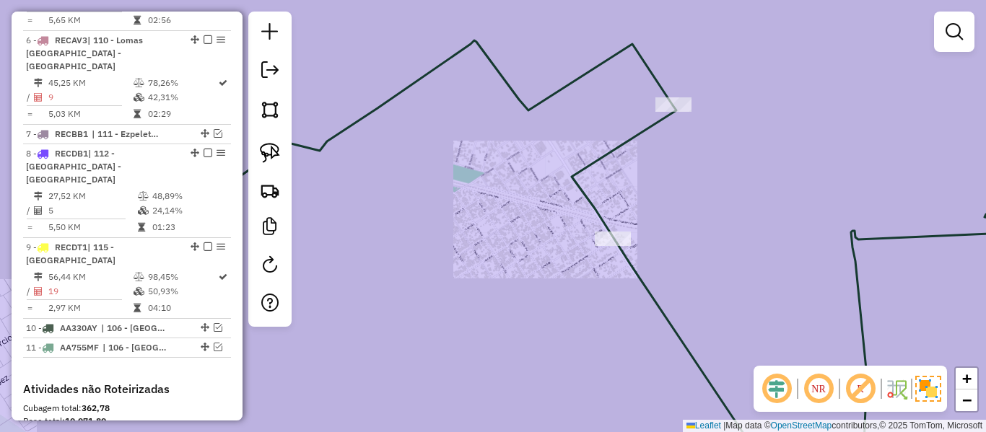
click at [634, 279] on icon at bounding box center [572, 257] width 1022 height 435
select select "**********"
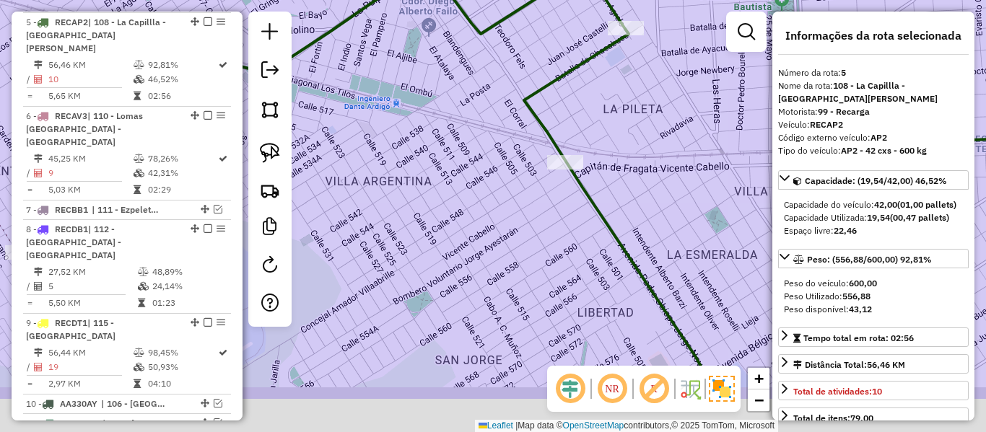
drag, startPoint x: 665, startPoint y: 325, endPoint x: 609, endPoint y: 232, distance: 108.8
click at [615, 243] on icon at bounding box center [525, 181] width 1022 height 435
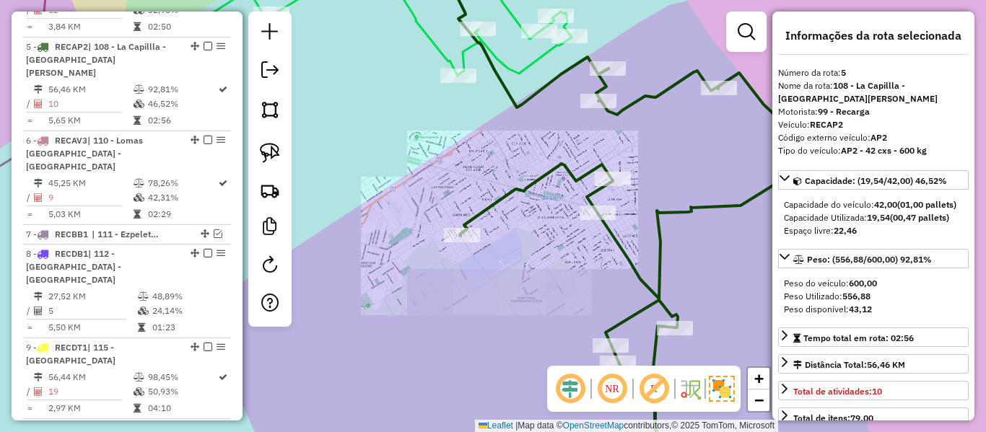
click at [631, 247] on icon at bounding box center [639, 262] width 359 height 386
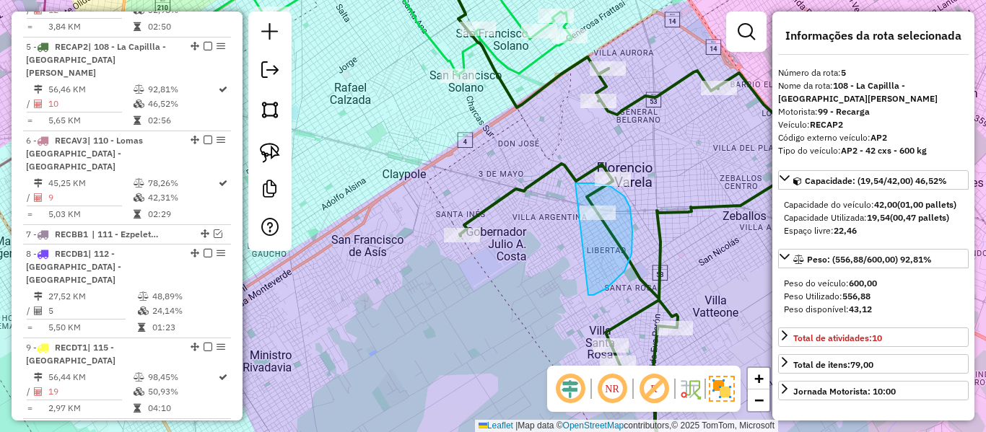
drag, startPoint x: 589, startPoint y: 295, endPoint x: 594, endPoint y: 264, distance: 31.3
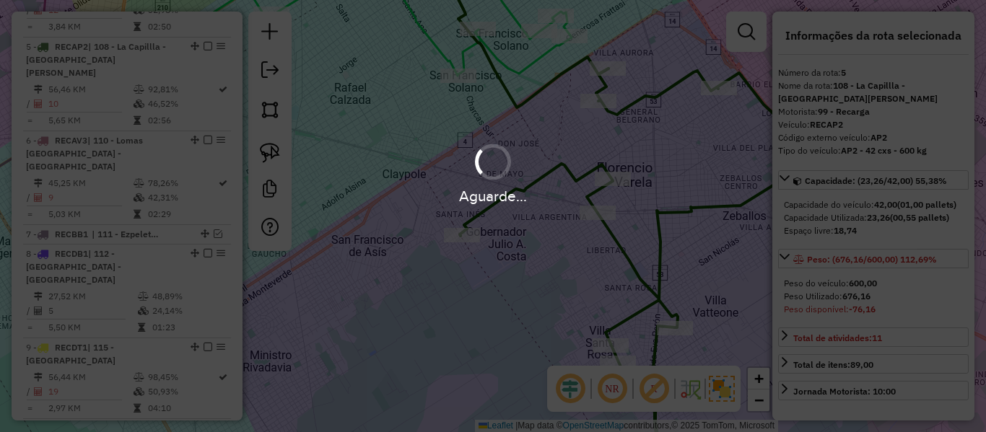
select select "**********"
click at [668, 238] on hb-app "Aguarde... Pop-up bloqueado! Seu navegador bloqueou automáticamente a abertura …" at bounding box center [493, 216] width 986 height 432
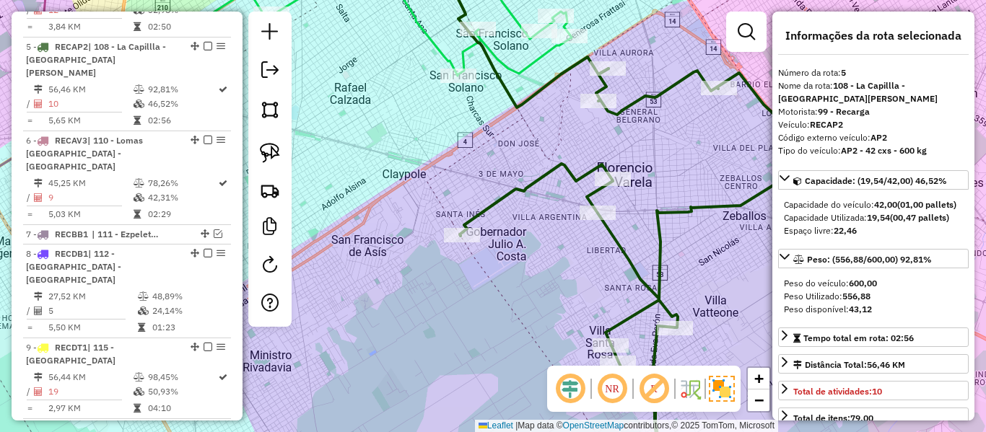
click at [633, 266] on icon at bounding box center [639, 262] width 359 height 386
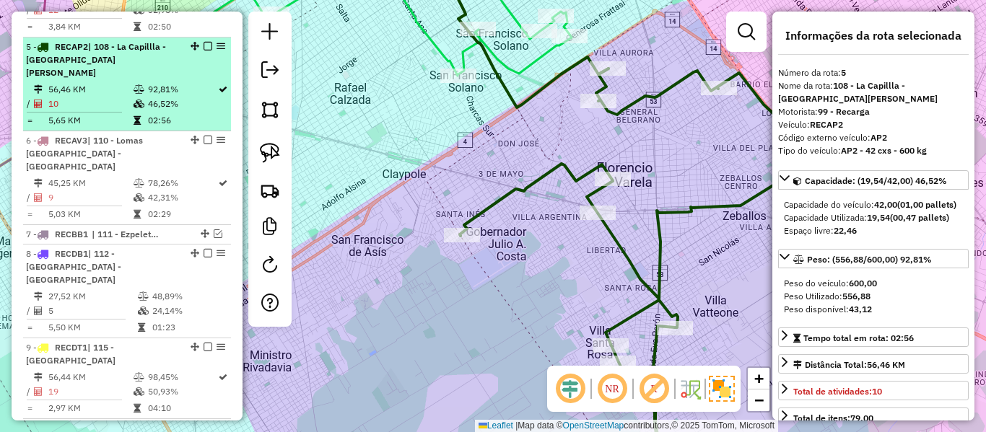
click at [198, 42] on div at bounding box center [203, 46] width 43 height 9
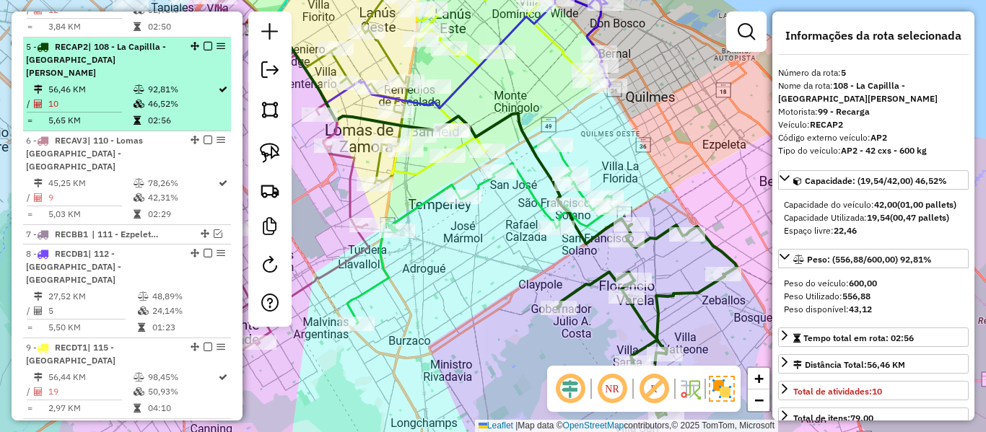
click at [204, 42] on em at bounding box center [207, 46] width 9 height 9
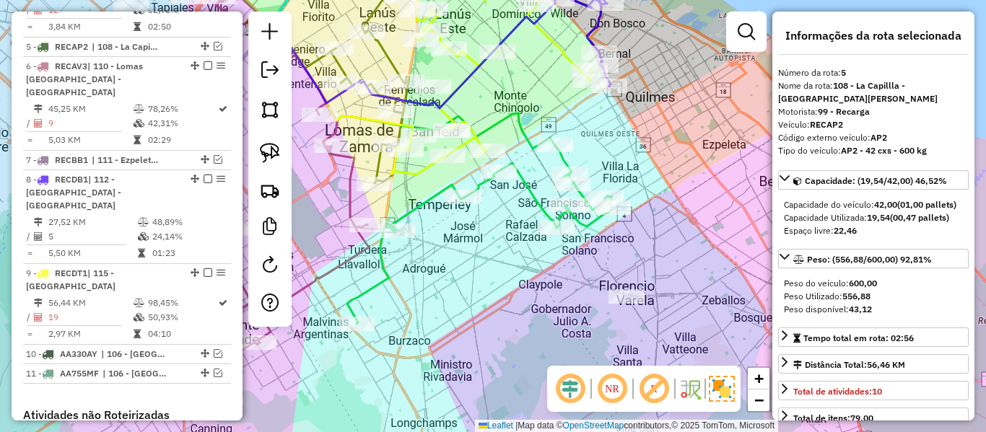
click at [527, 194] on icon at bounding box center [480, 235] width 266 height 178
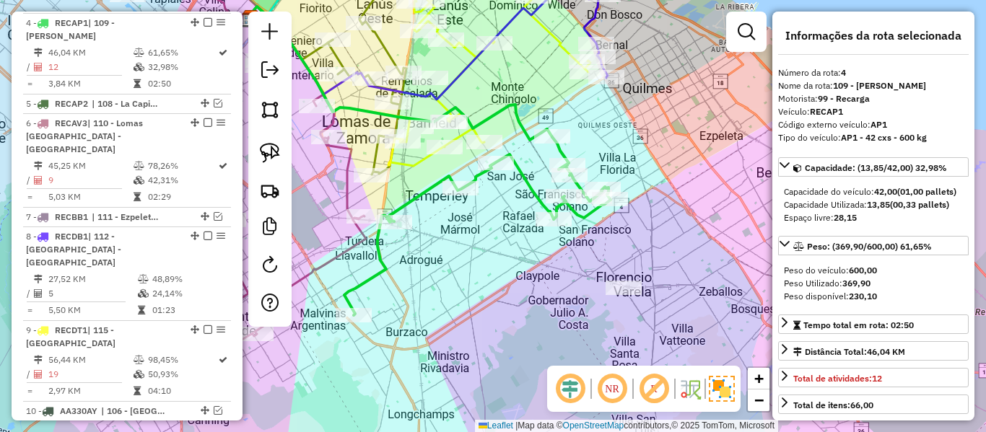
drag, startPoint x: 538, startPoint y: 255, endPoint x: 515, endPoint y: 201, distance: 57.9
click at [515, 202] on div "Janela de atendimento Grade de atendimento Capacidade Transportadoras Veículos …" at bounding box center [493, 216] width 986 height 432
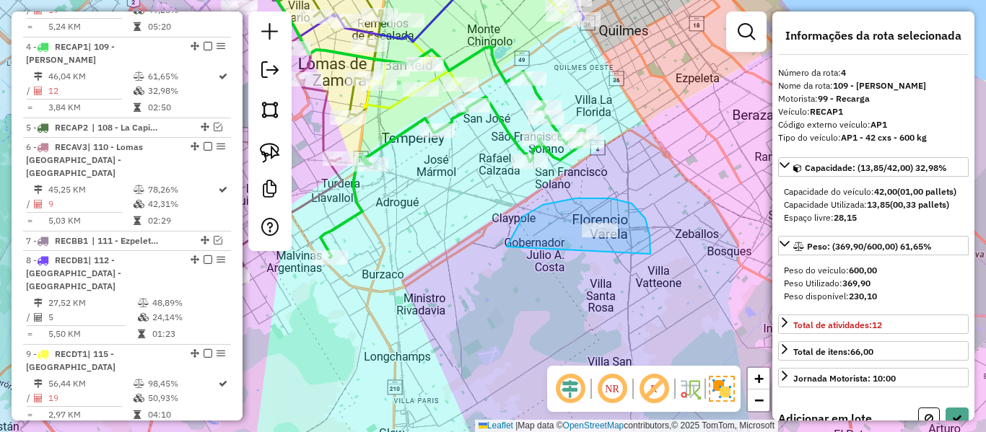
drag, startPoint x: 649, startPoint y: 235, endPoint x: 571, endPoint y: 293, distance: 97.6
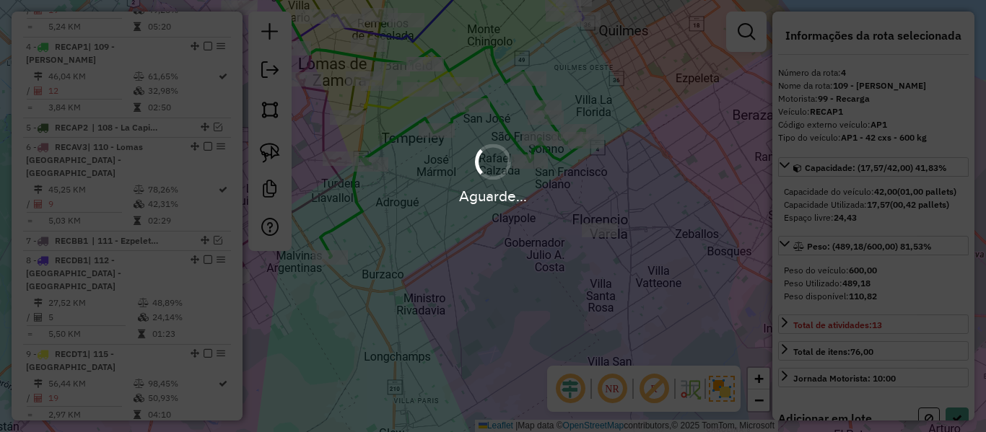
select select "**********"
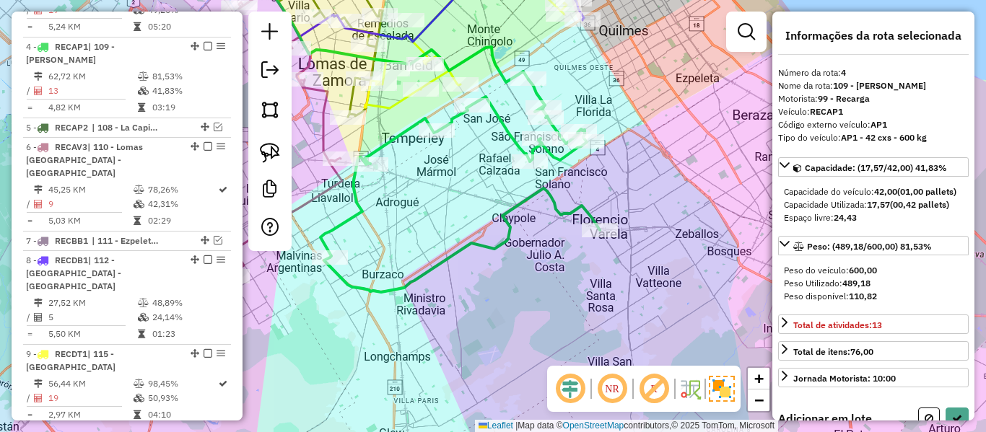
click at [328, 150] on icon at bounding box center [253, 121] width 177 height 328
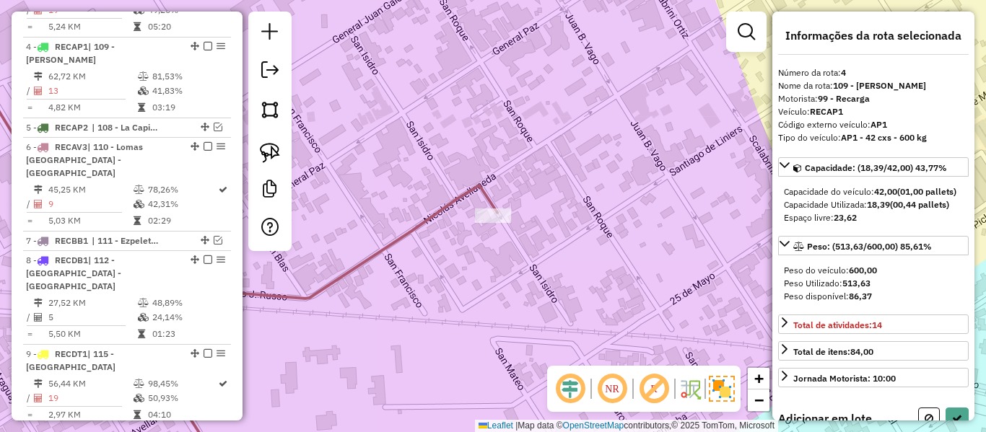
select select "**********"
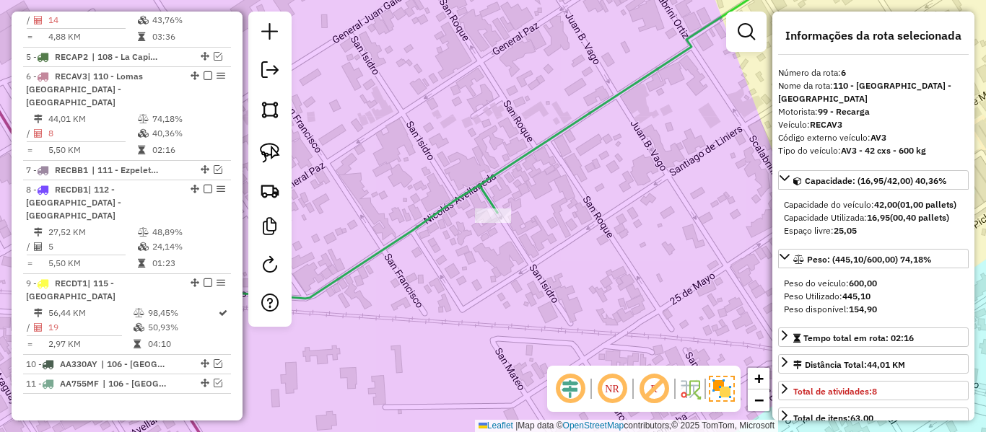
scroll to position [924, 0]
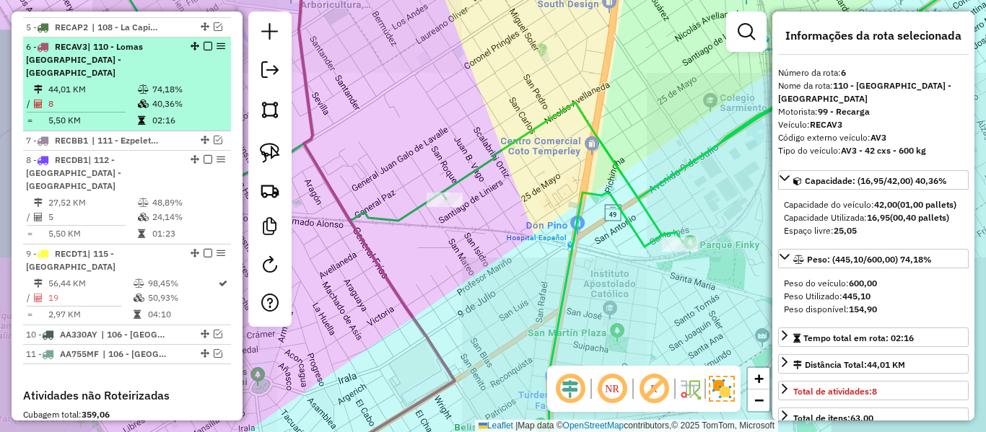
click at [203, 42] on em at bounding box center [207, 46] width 9 height 9
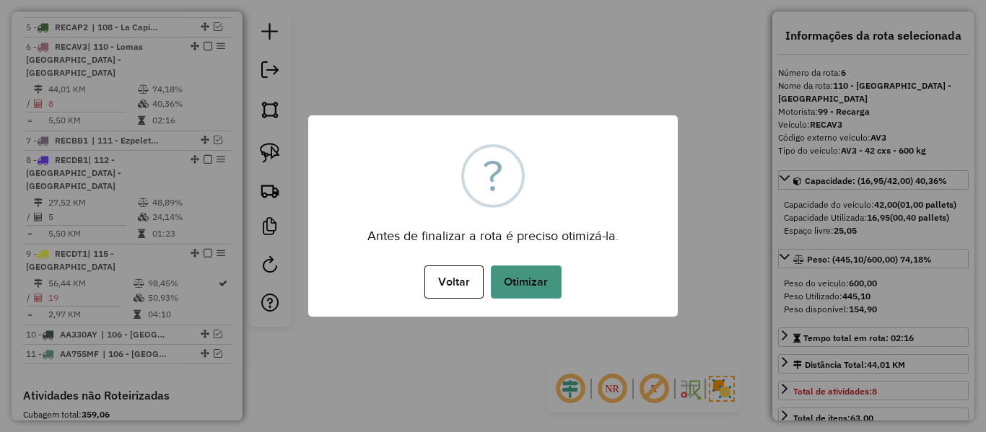
click at [554, 266] on button "Otimizar" at bounding box center [526, 282] width 71 height 33
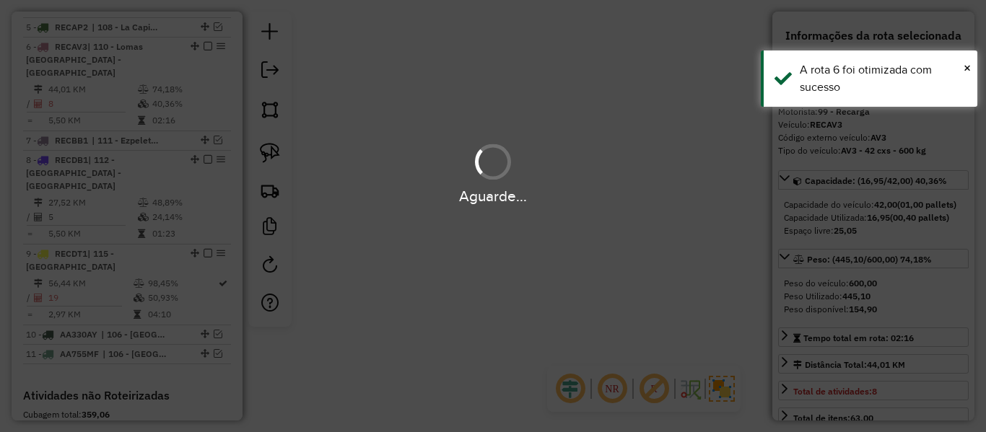
click at [534, 274] on div "Aguarde..." at bounding box center [493, 216] width 986 height 432
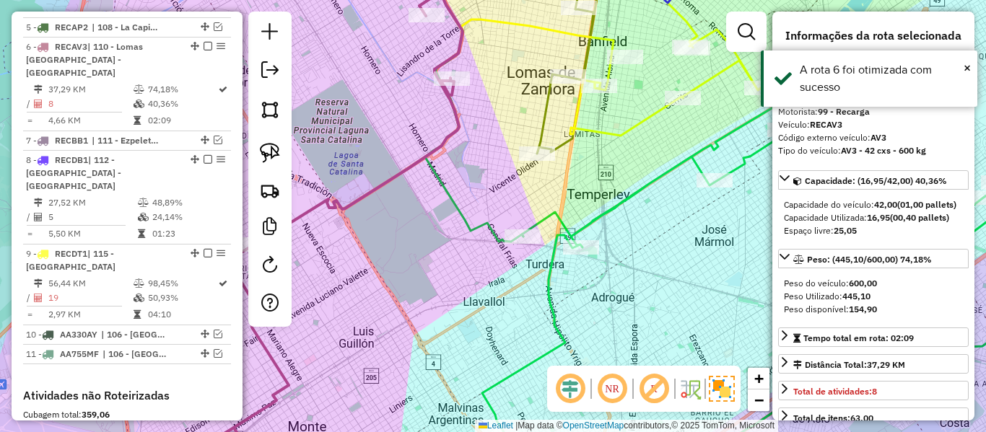
click at [686, 164] on icon at bounding box center [761, 268] width 558 height 414
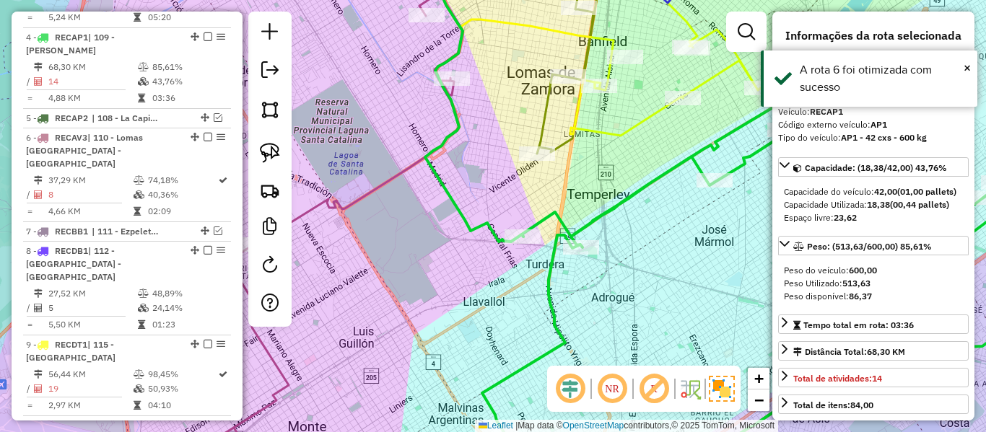
scroll to position [824, 0]
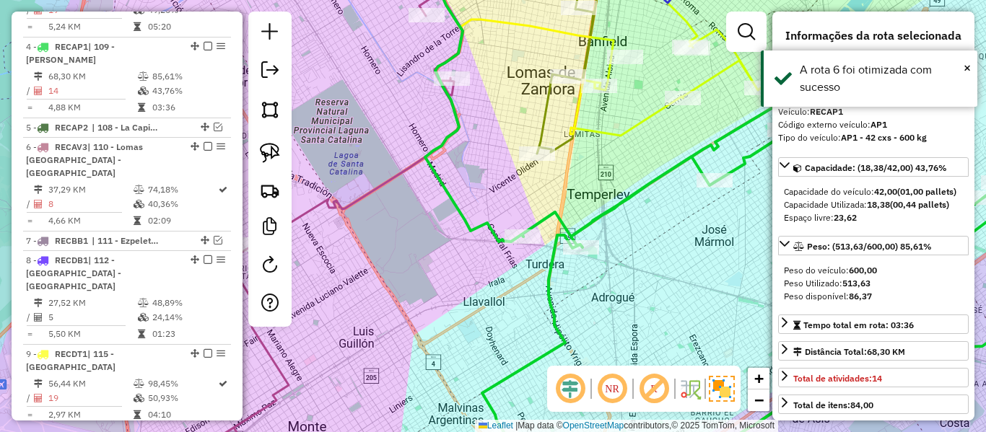
click at [520, 201] on div "Janela de atendimento Grade de atendimento Capacidade Transportadoras Veículos …" at bounding box center [493, 216] width 986 height 432
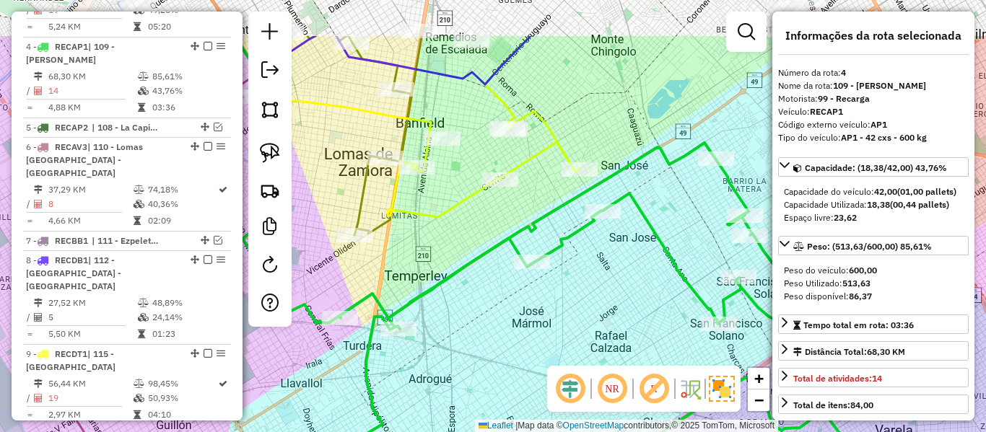
click at [568, 281] on div "Janela de atendimento Grade de atendimento Capacidade Transportadoras Veículos …" at bounding box center [493, 216] width 986 height 432
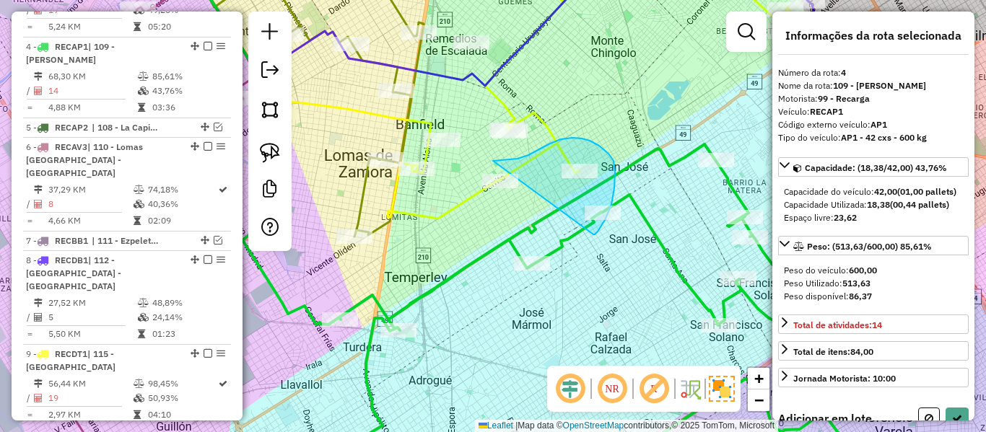
click at [533, 268] on div "Janela de atendimento Grade de atendimento Capacidade Transportadoras Veículos …" at bounding box center [493, 216] width 986 height 432
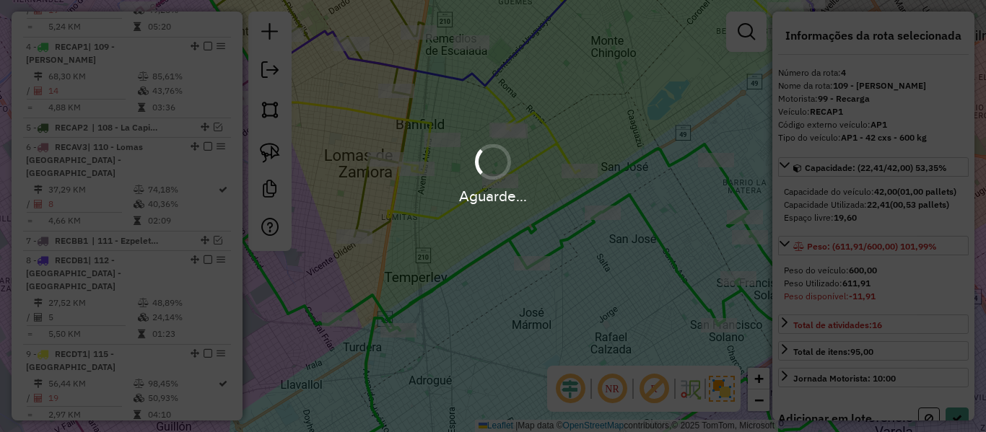
select select "**********"
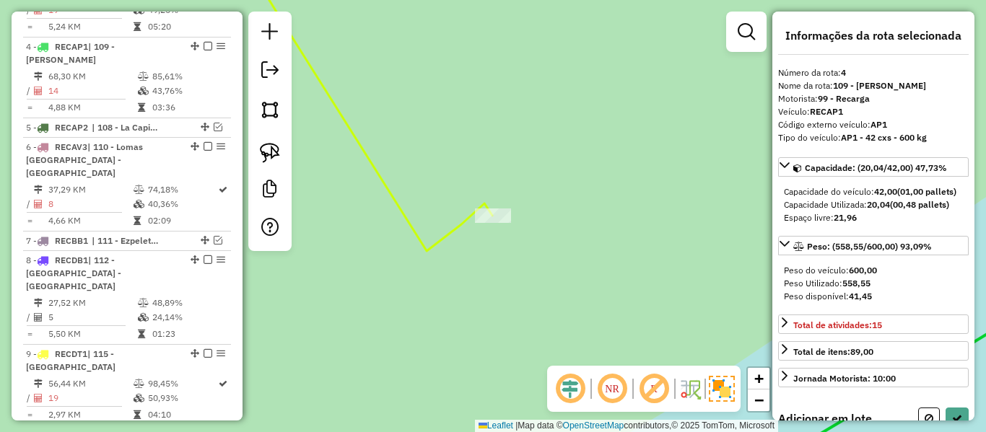
select select "**********"
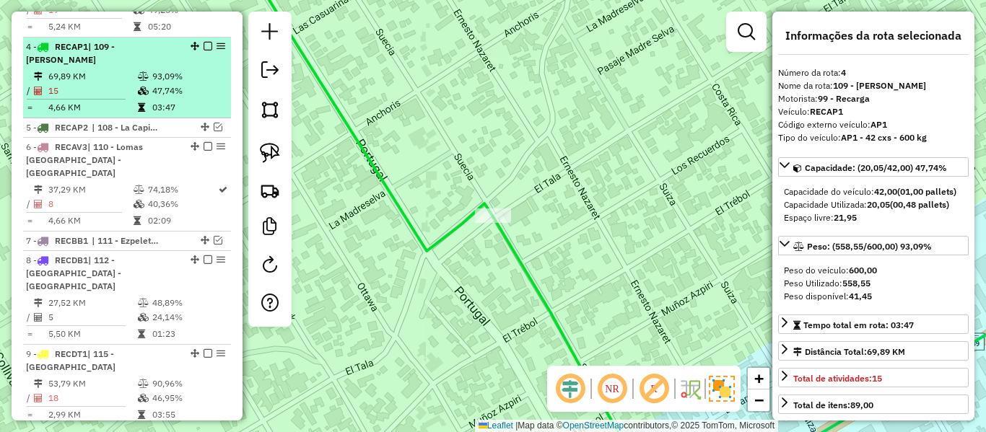
click at [207, 42] on em at bounding box center [207, 46] width 9 height 9
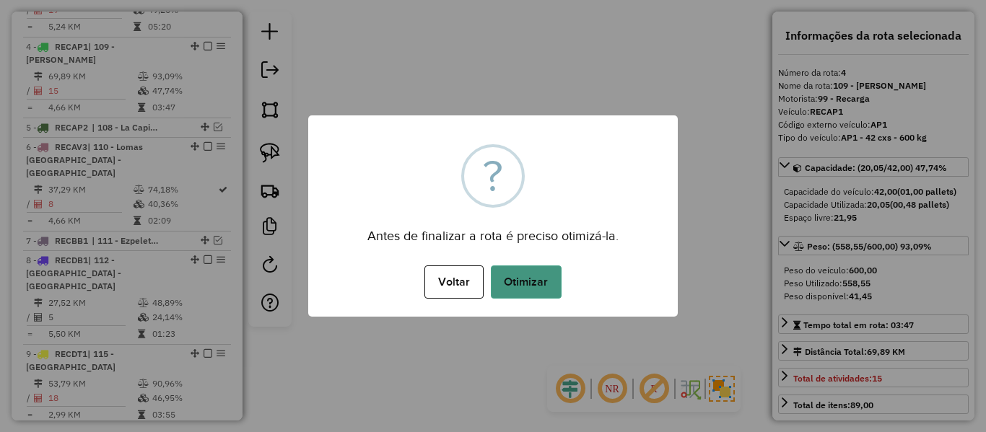
click at [539, 276] on button "Otimizar" at bounding box center [526, 282] width 71 height 33
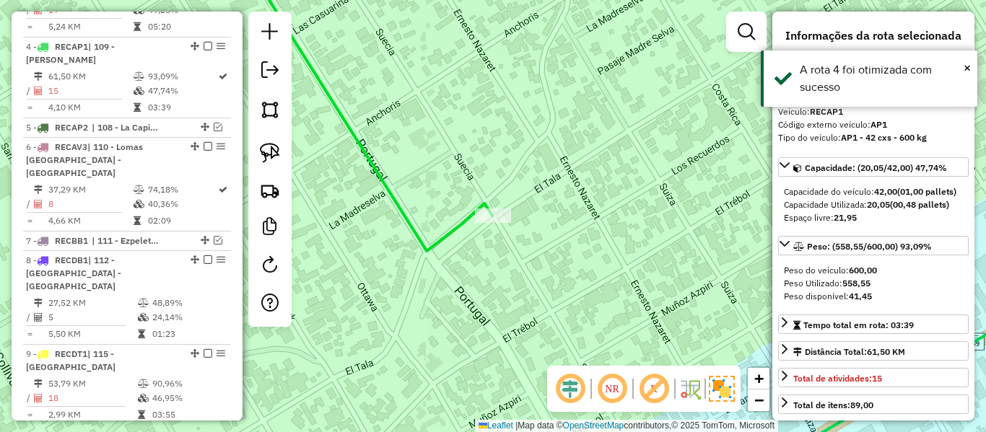
click at [203, 42] on em at bounding box center [207, 46] width 9 height 9
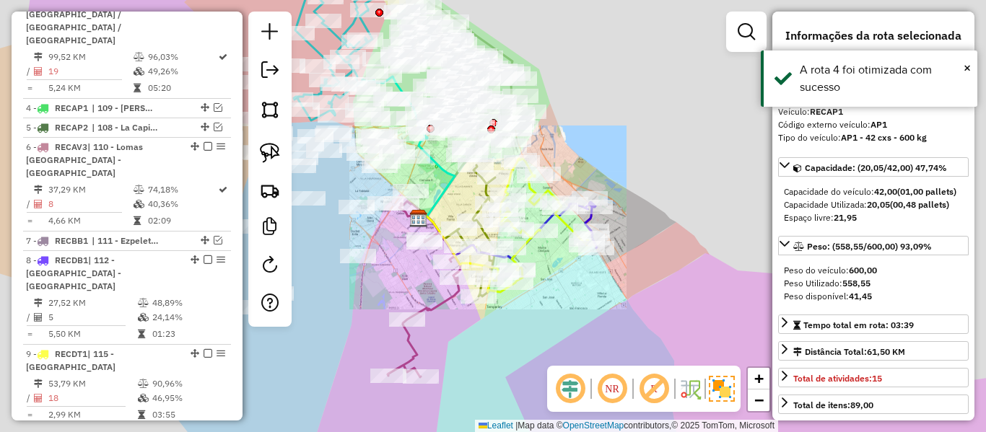
click at [577, 280] on div "Janela de atendimento Grade de atendimento Capacidade Transportadoras Veículos …" at bounding box center [493, 216] width 986 height 432
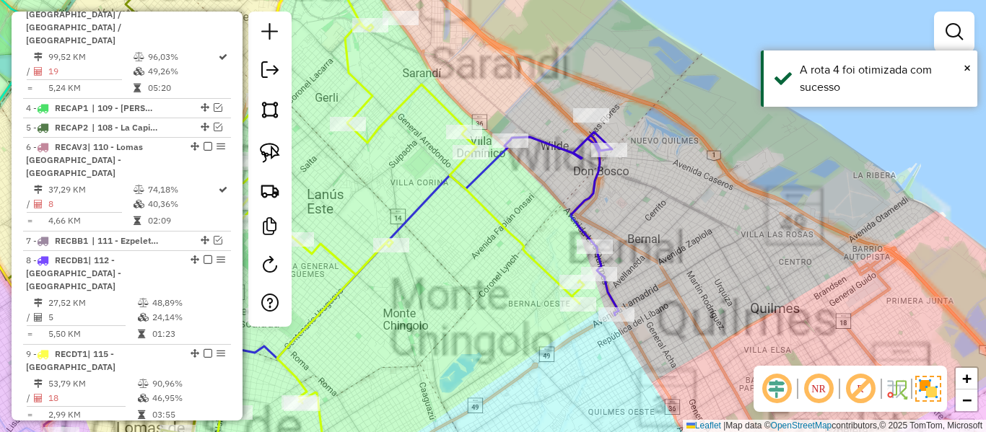
drag, startPoint x: 615, startPoint y: 229, endPoint x: 590, endPoint y: 201, distance: 37.3
click at [615, 228] on div "Janela de atendimento Grade de atendimento Capacidade Transportadoras Veículos …" at bounding box center [493, 216] width 986 height 432
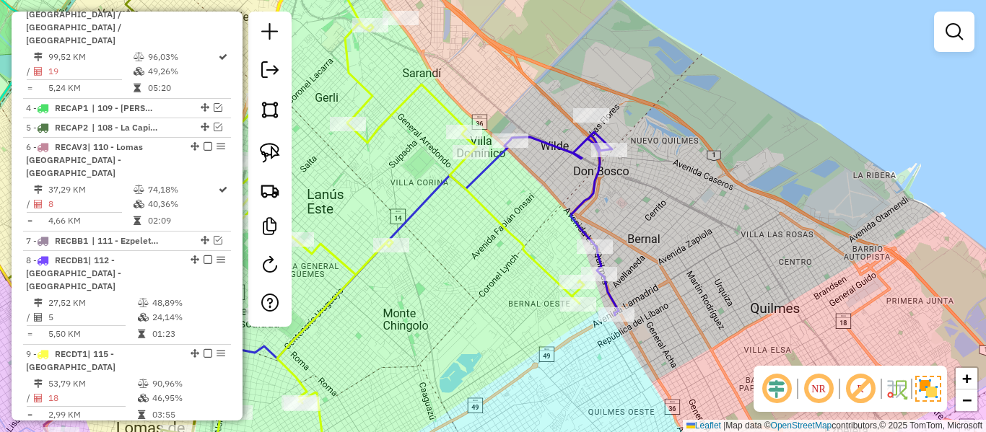
click at [589, 199] on icon at bounding box center [564, 223] width 108 height 183
select select "**********"
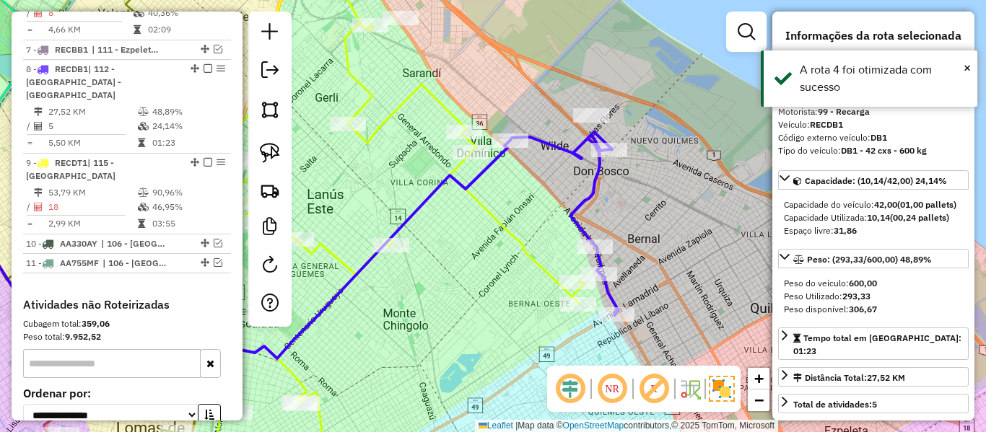
scroll to position [963, 0]
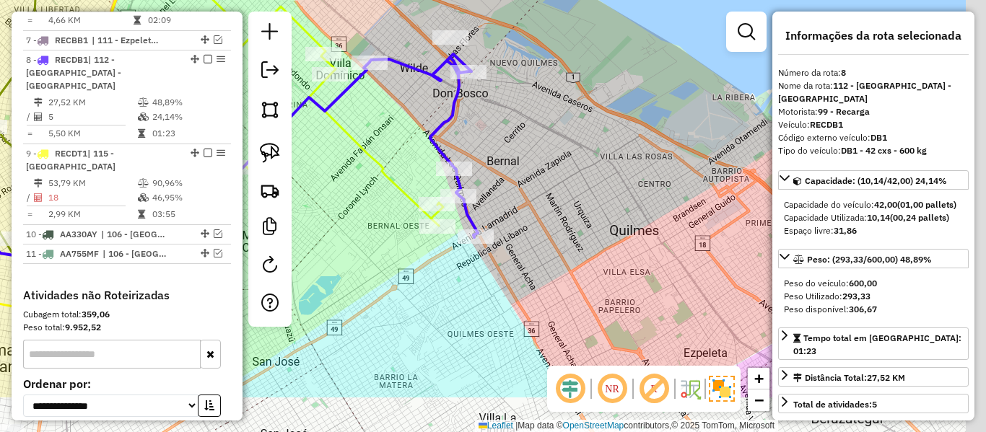
drag, startPoint x: 628, startPoint y: 252, endPoint x: 478, endPoint y: 169, distance: 171.5
click at [478, 169] on div "Janela de atendimento Grade de atendimento Capacidade Transportadoras Veículos …" at bounding box center [493, 216] width 986 height 432
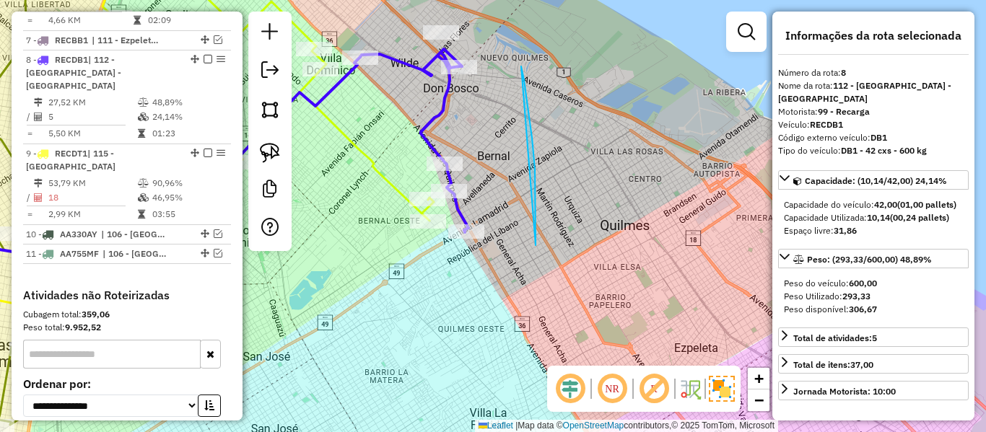
drag, startPoint x: 532, startPoint y: 138, endPoint x: 507, endPoint y: 74, distance: 68.7
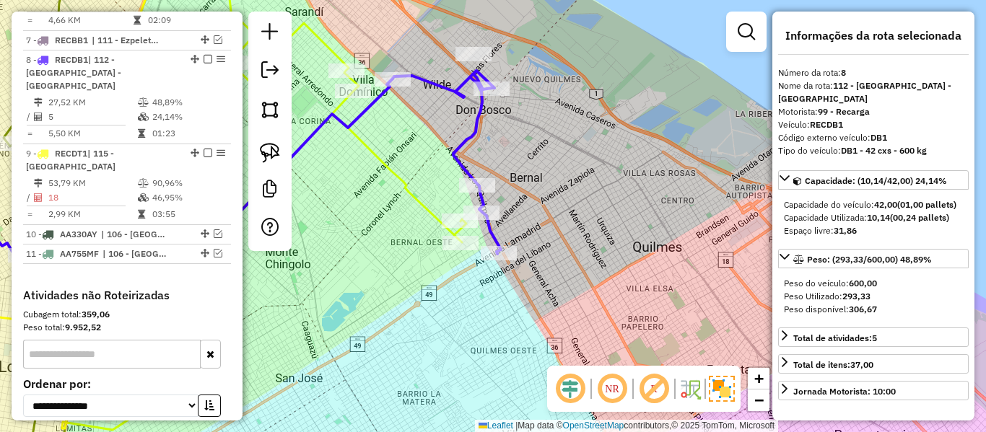
drag, startPoint x: 542, startPoint y: 120, endPoint x: 584, endPoint y: 175, distance: 69.4
click at [575, 144] on div "Janela de atendimento Grade de atendimento Capacidade Transportadoras Veículos …" at bounding box center [493, 216] width 986 height 432
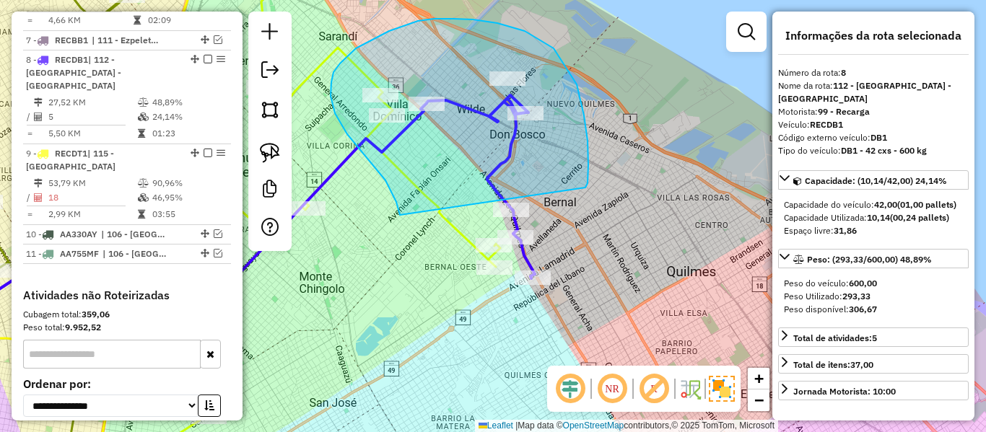
drag, startPoint x: 585, startPoint y: 188, endPoint x: 589, endPoint y: 283, distance: 95.3
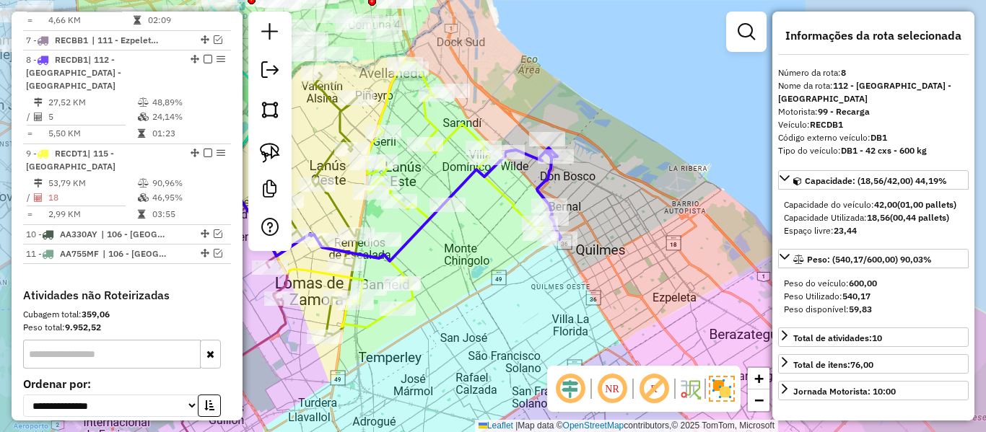
click at [507, 112] on div "Rota 8 - Placa RECDB1 527963 - Matias Piatti Janela de atendimento Grade de ate…" at bounding box center [493, 216] width 986 height 432
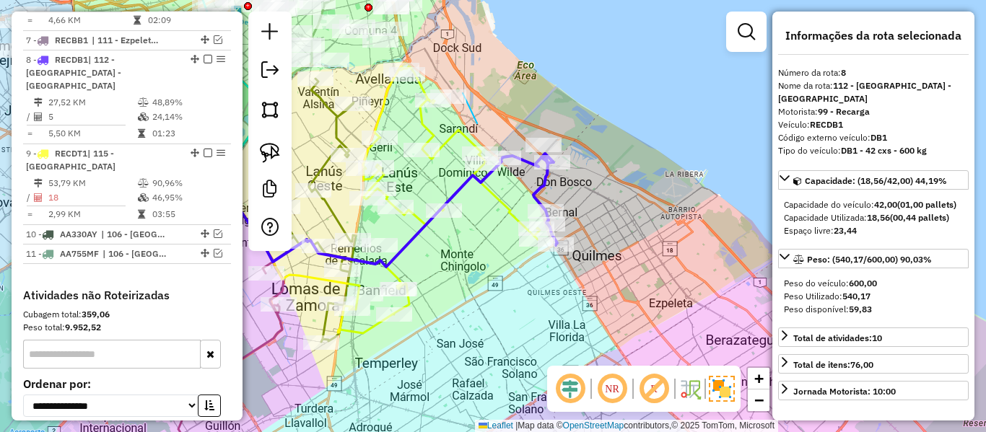
drag, startPoint x: 472, startPoint y: 112, endPoint x: 460, endPoint y: 88, distance: 26.5
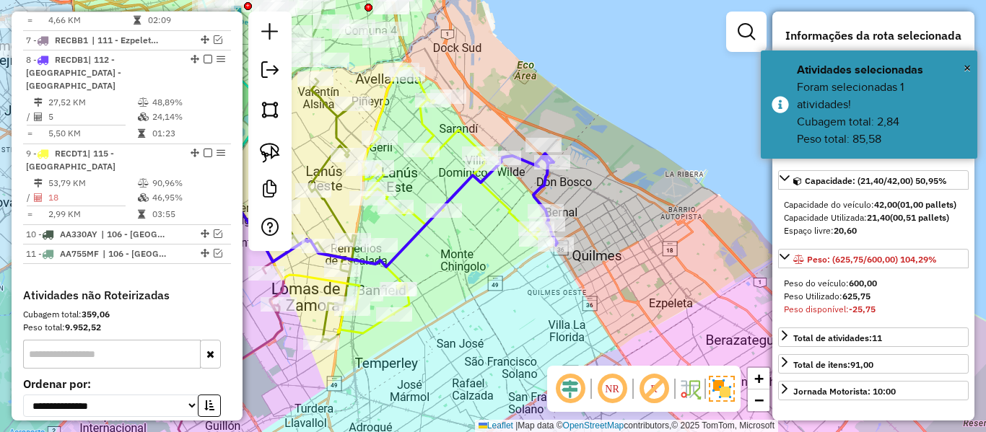
select select "**********"
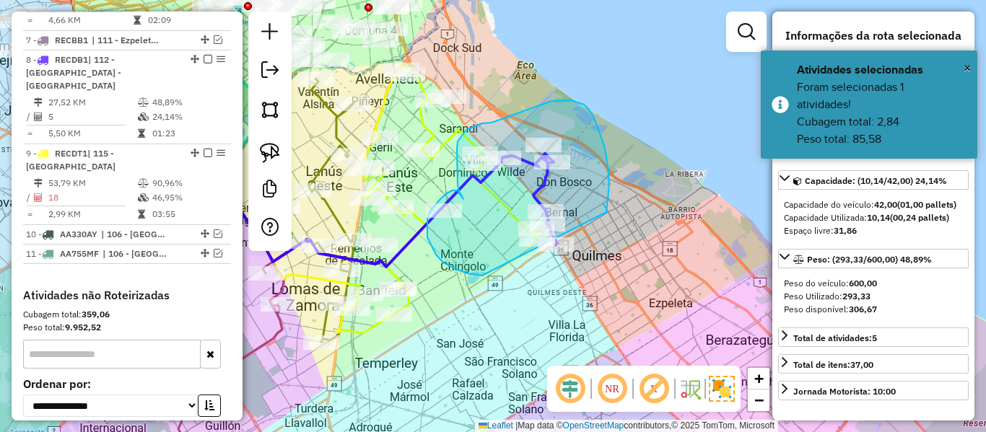
drag, startPoint x: 598, startPoint y: 129, endPoint x: 599, endPoint y: 277, distance: 147.9
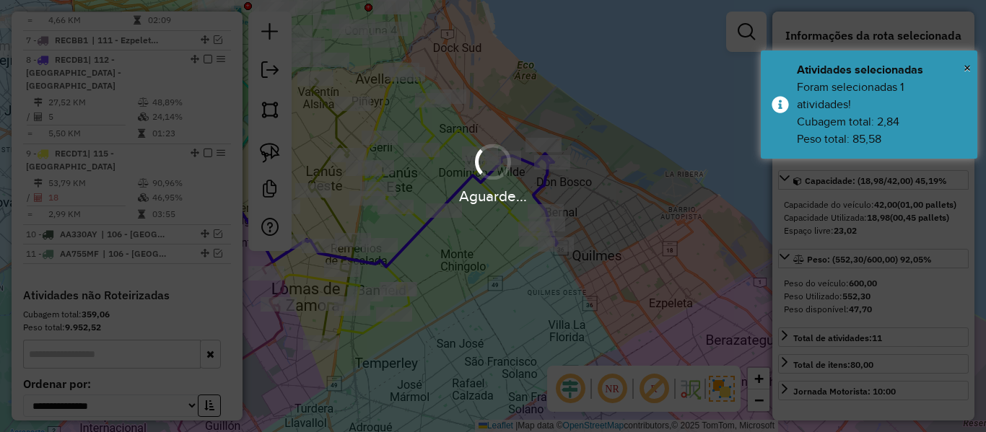
select select "**********"
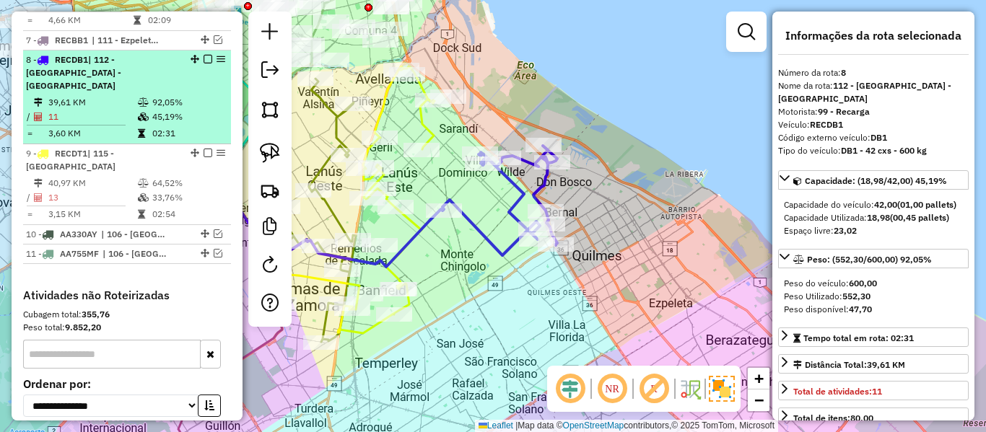
click at [204, 55] on em at bounding box center [207, 59] width 9 height 9
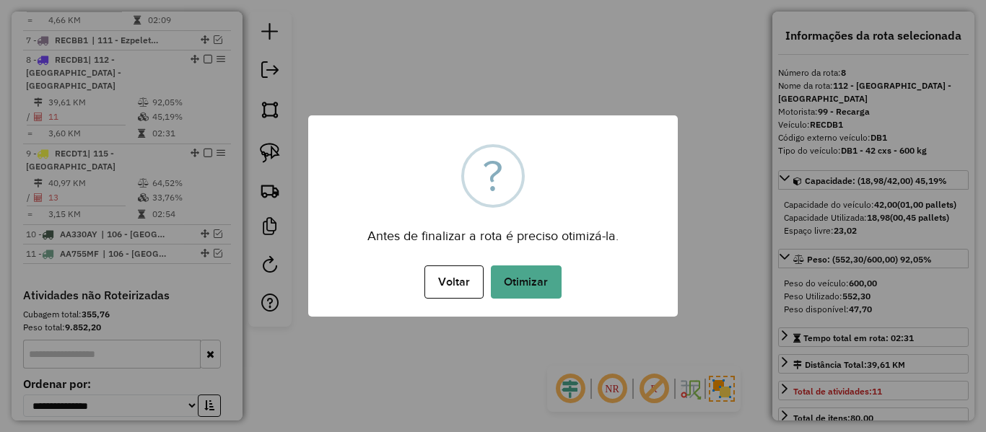
click at [537, 272] on button "Otimizar" at bounding box center [526, 282] width 71 height 33
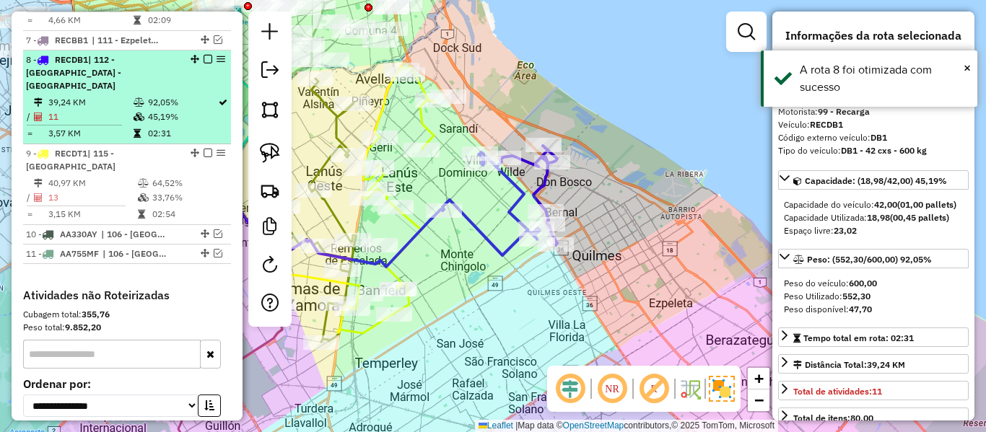
click at [205, 55] on em at bounding box center [207, 59] width 9 height 9
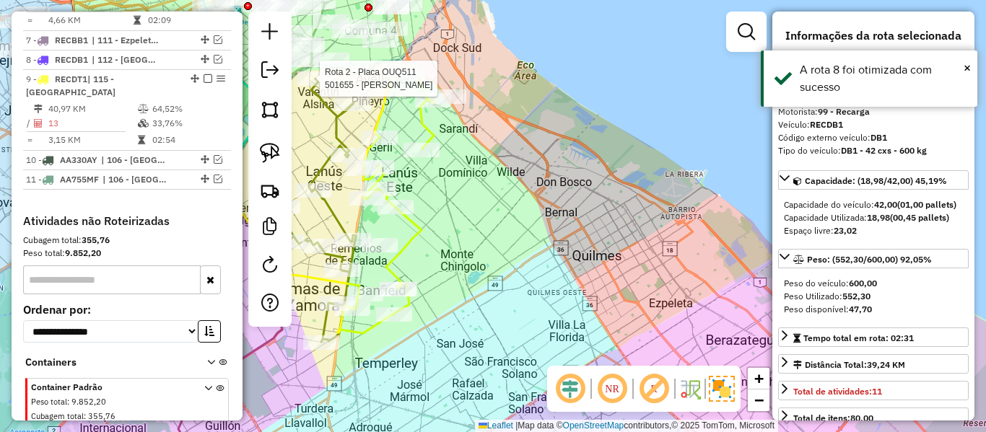
scroll to position [902, 0]
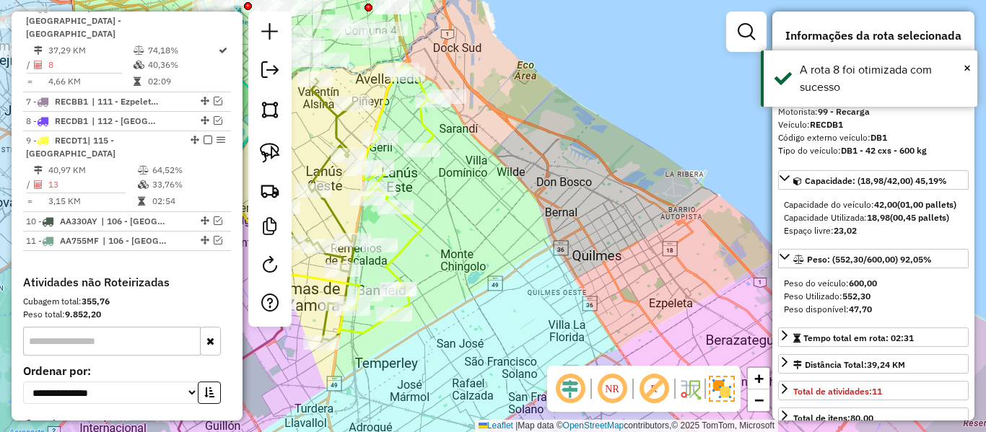
click at [554, 260] on div "Janela de atendimento Grade de atendimento Capacidade Transportadoras Veículos …" at bounding box center [493, 216] width 986 height 432
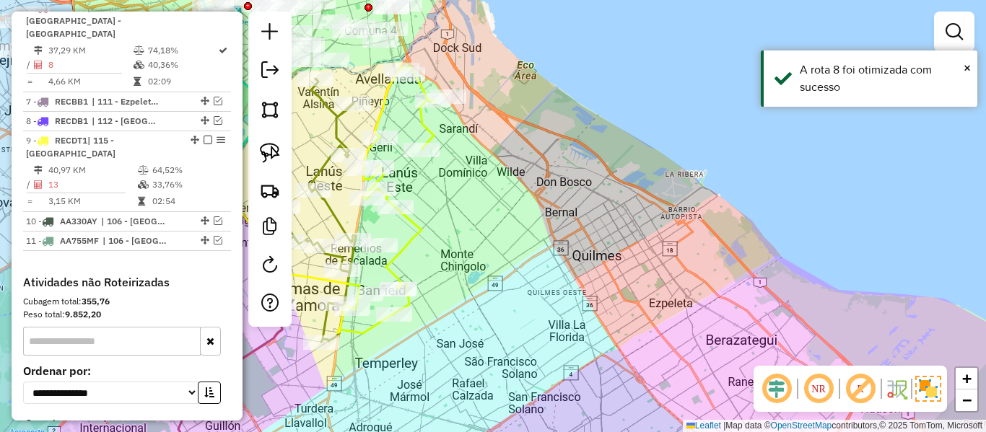
drag, startPoint x: 483, startPoint y: 238, endPoint x: 610, endPoint y: 201, distance: 132.2
click at [610, 201] on div "Janela de atendimento Grade de atendimento Capacidade Transportadoras Veículos …" at bounding box center [493, 216] width 986 height 432
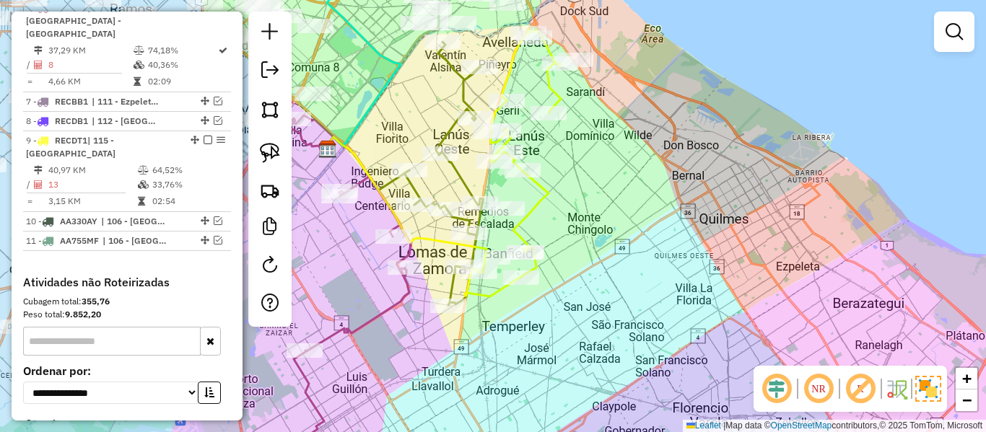
drag, startPoint x: 570, startPoint y: 294, endPoint x: 701, endPoint y: 214, distance: 153.4
click at [701, 214] on div "Janela de atendimento Grade de atendimento Capacidade Transportadoras Veículos …" at bounding box center [493, 216] width 986 height 432
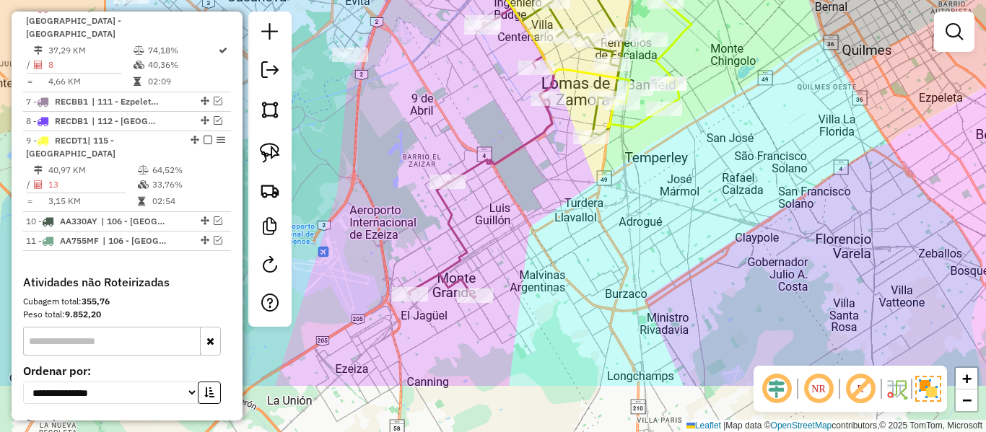
drag, startPoint x: 635, startPoint y: 318, endPoint x: 669, endPoint y: 182, distance: 140.5
click at [667, 185] on div "Janela de atendimento Grade de atendimento Capacidade Transportadoras Veículos …" at bounding box center [493, 216] width 986 height 432
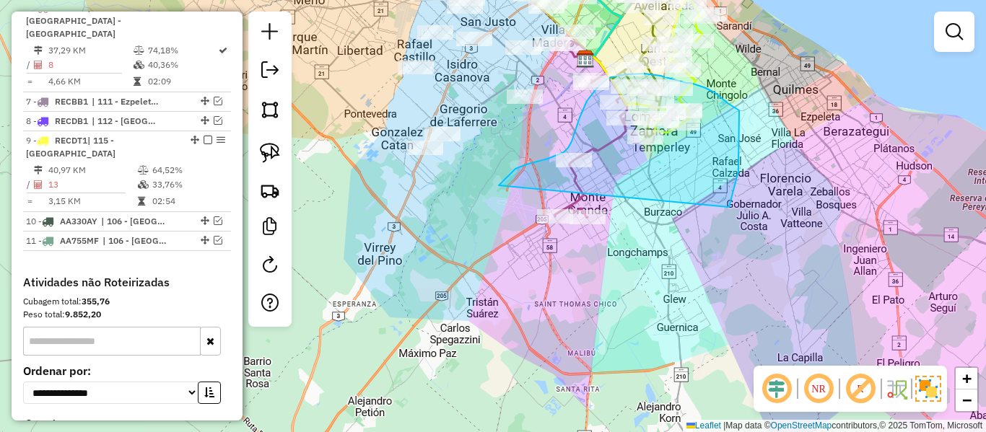
drag, startPoint x: 729, startPoint y: 207, endPoint x: 589, endPoint y: 361, distance: 207.9
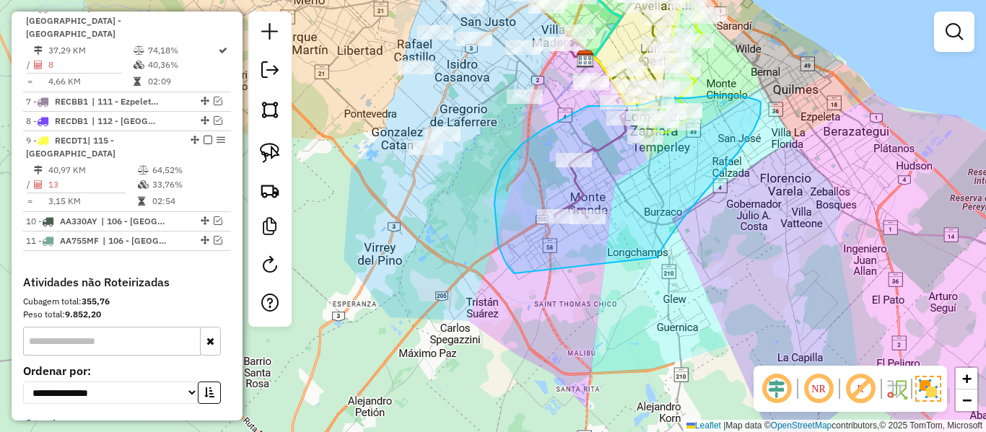
drag, startPoint x: 656, startPoint y: 258, endPoint x: 580, endPoint y: 289, distance: 82.1
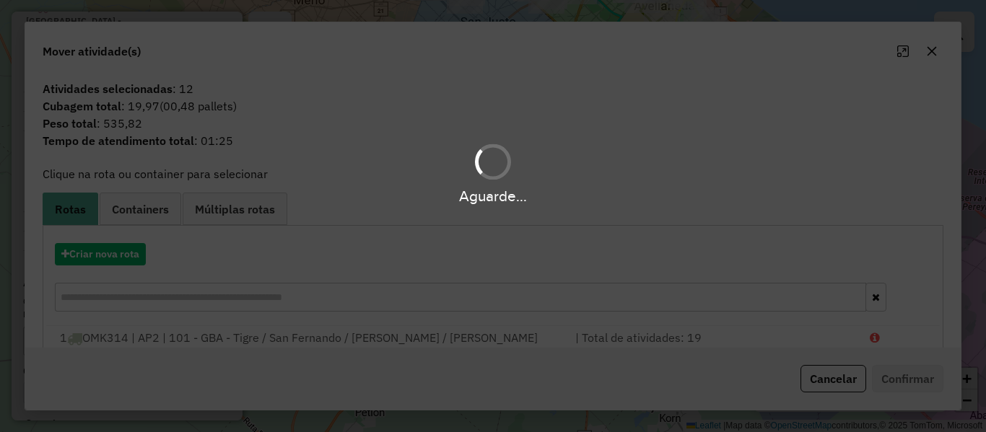
click at [127, 250] on div "Aguarde..." at bounding box center [493, 216] width 986 height 432
click at [127, 250] on button "Criar nova rota" at bounding box center [100, 254] width 91 height 22
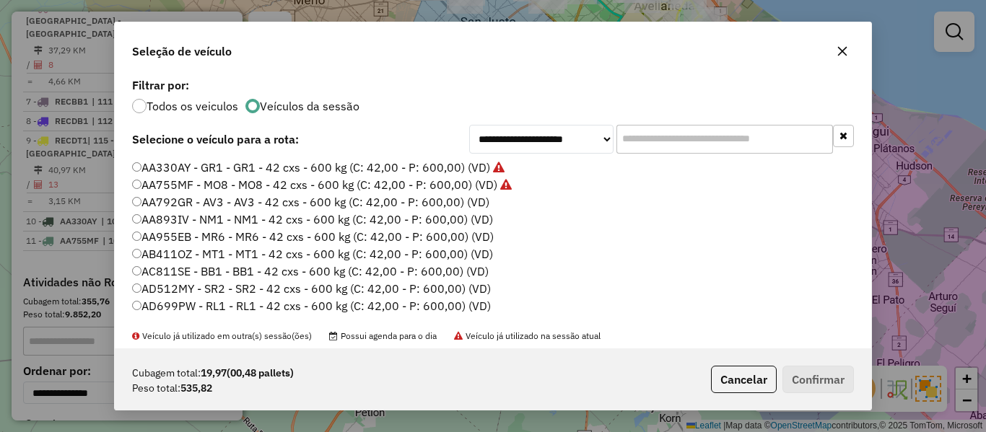
scroll to position [8, 4]
click at [457, 198] on label "AA792GR - AV3 - AV3 - 42 cxs - 600 kg (C: 42,00 - P: 600,00) (VD)" at bounding box center [310, 201] width 357 height 17
click at [814, 377] on button "Confirmar" at bounding box center [817, 379] width 71 height 27
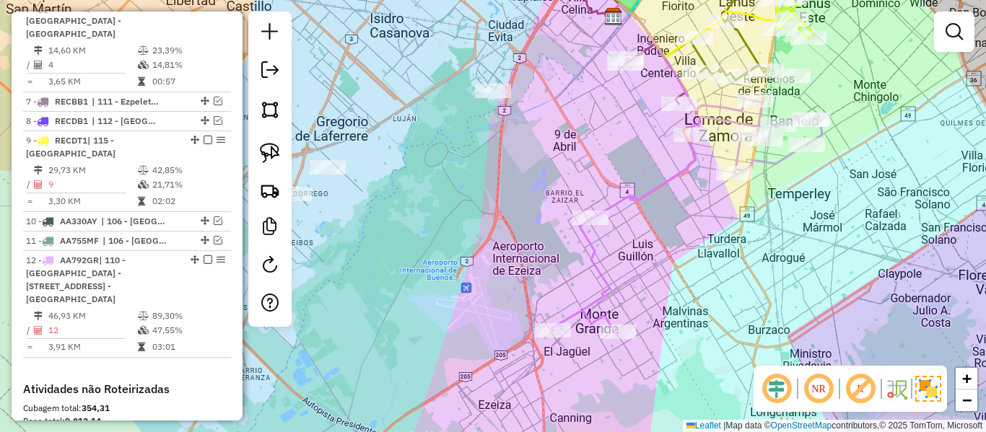
click at [687, 184] on div "Janela de atendimento Grade de atendimento Capacidade Transportadoras Veículos …" at bounding box center [493, 216] width 986 height 432
click at [688, 176] on icon at bounding box center [686, 217] width 271 height 233
select select "**********"
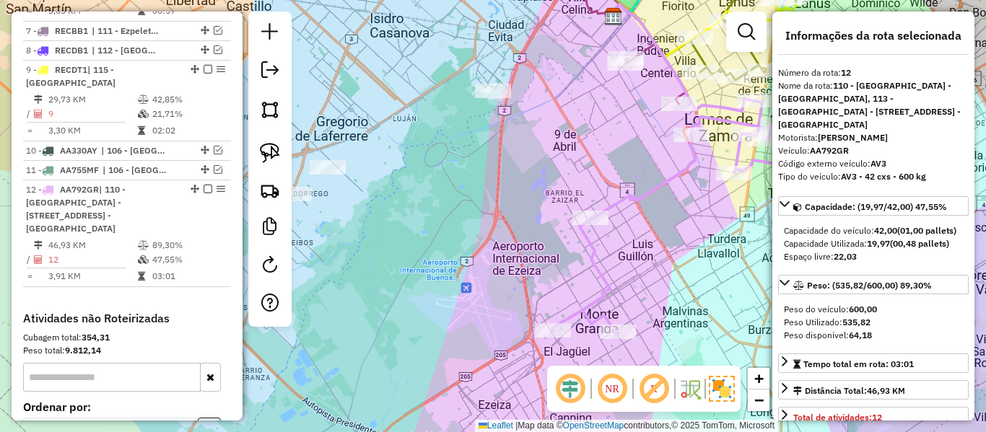
scroll to position [1097, 0]
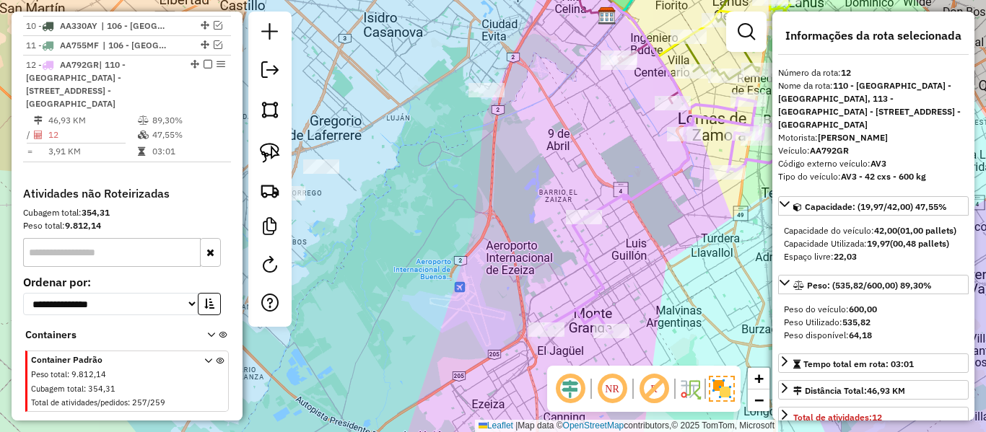
drag, startPoint x: 679, startPoint y: 177, endPoint x: 556, endPoint y: 203, distance: 125.5
click at [556, 203] on icon at bounding box center [680, 216] width 271 height 233
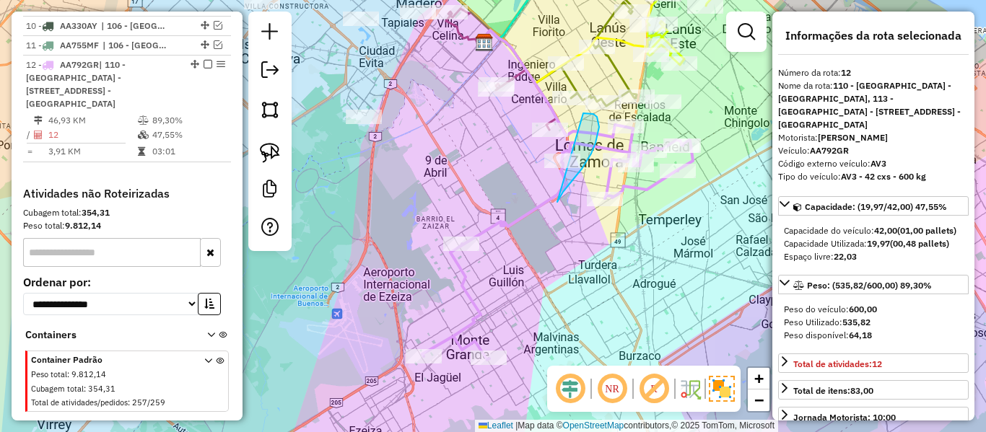
drag, startPoint x: 563, startPoint y: 192, endPoint x: 491, endPoint y: 159, distance: 79.1
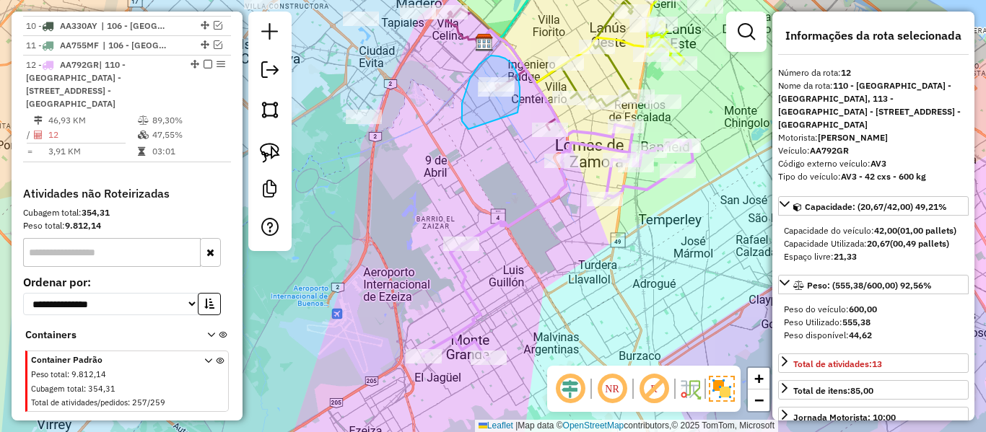
drag, startPoint x: 518, startPoint y: 108, endPoint x: 494, endPoint y: 130, distance: 32.7
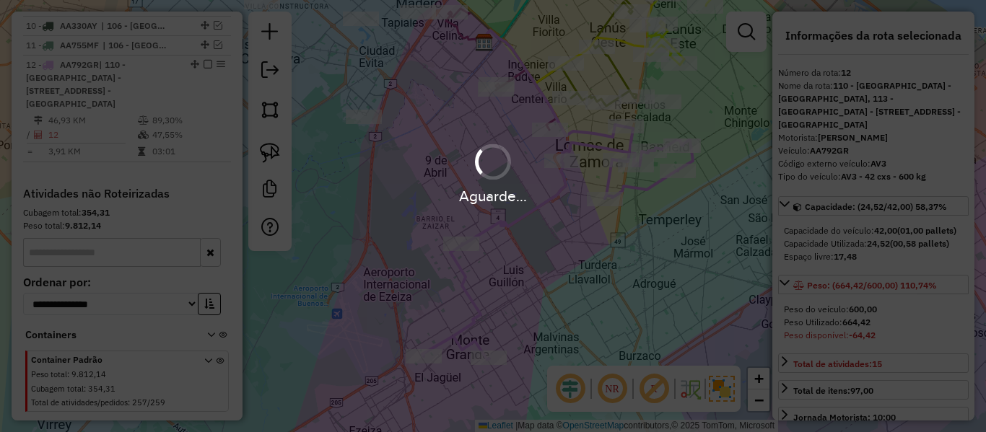
select select "**********"
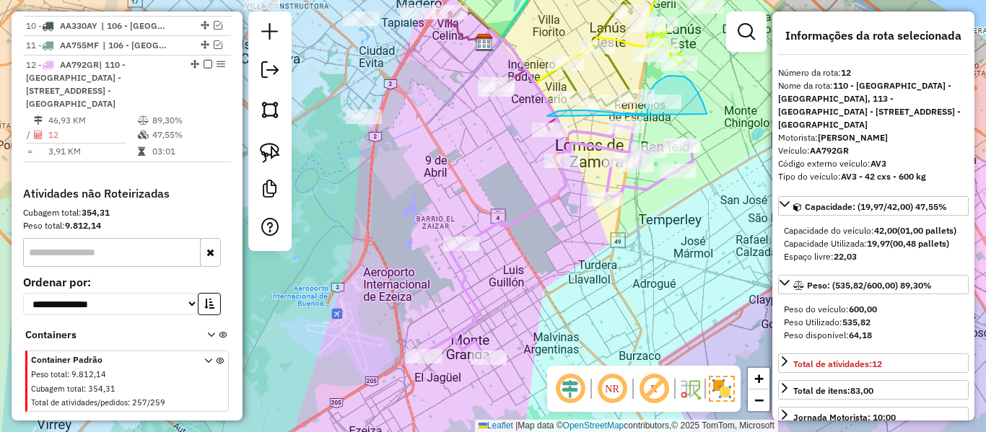
drag, startPoint x: 706, startPoint y: 114, endPoint x: 578, endPoint y: 227, distance: 170.8
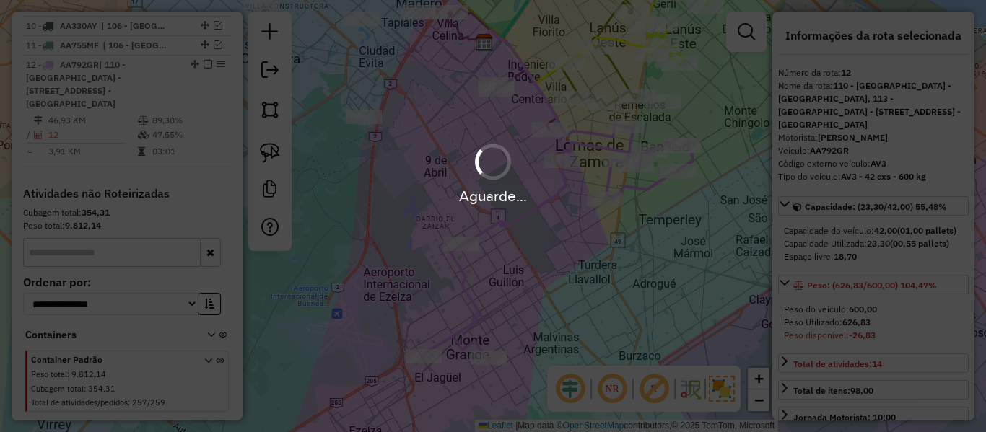
select select "**********"
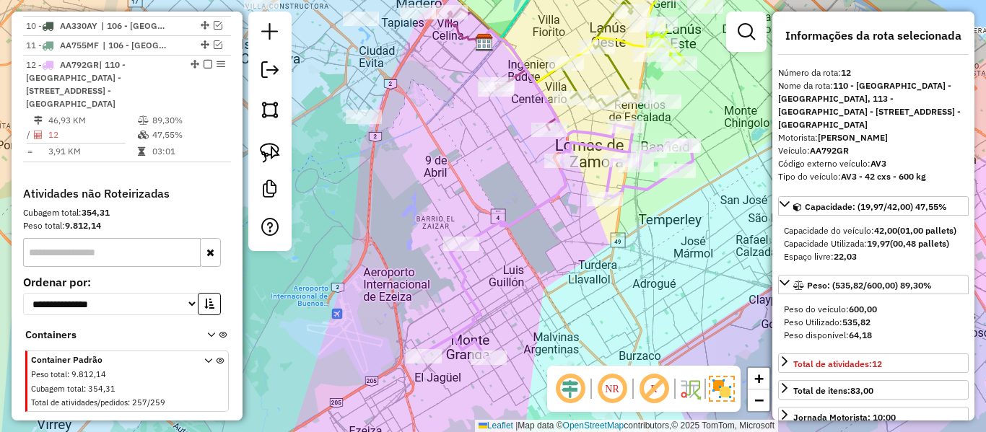
select select "**********"
click at [628, 122] on div "Rota 2 - Placa OUQ511 551789 - Emilce Valenta Janela de atendimento Grade de at…" at bounding box center [493, 216] width 986 height 432
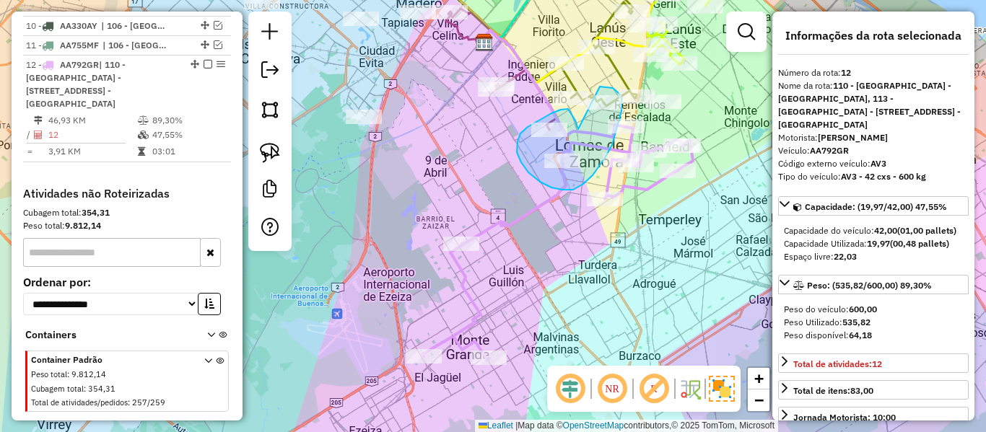
drag, startPoint x: 578, startPoint y: 129, endPoint x: 598, endPoint y: 86, distance: 47.8
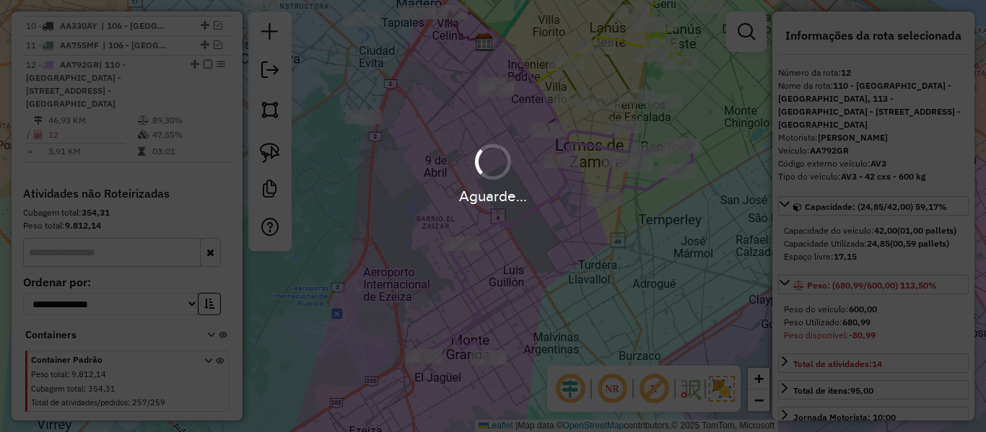
select select "**********"
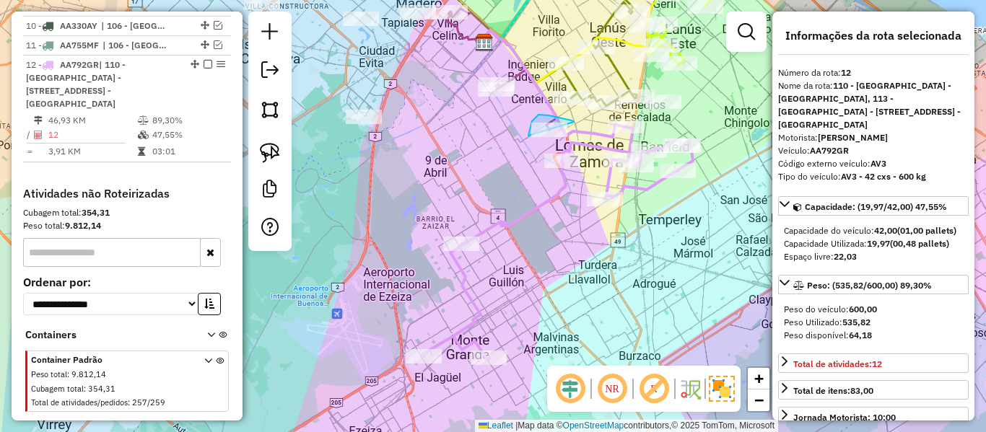
drag, startPoint x: 574, startPoint y: 122, endPoint x: 558, endPoint y: 177, distance: 57.6
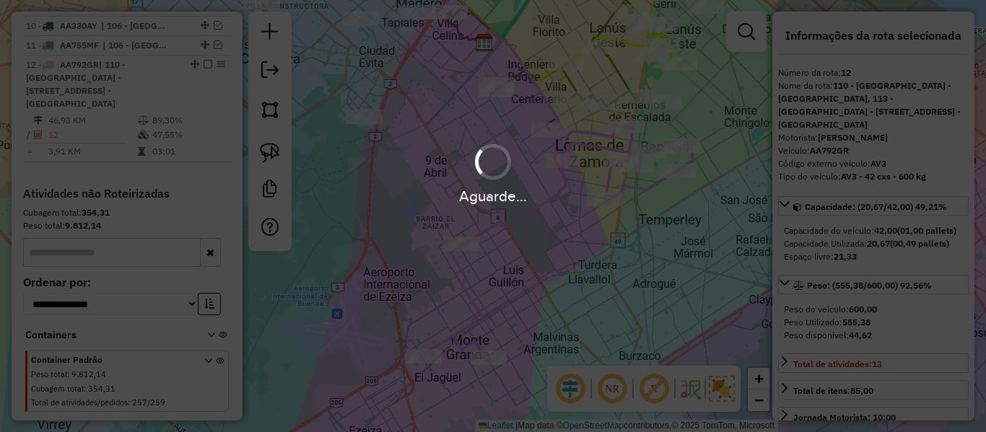
select select "**********"
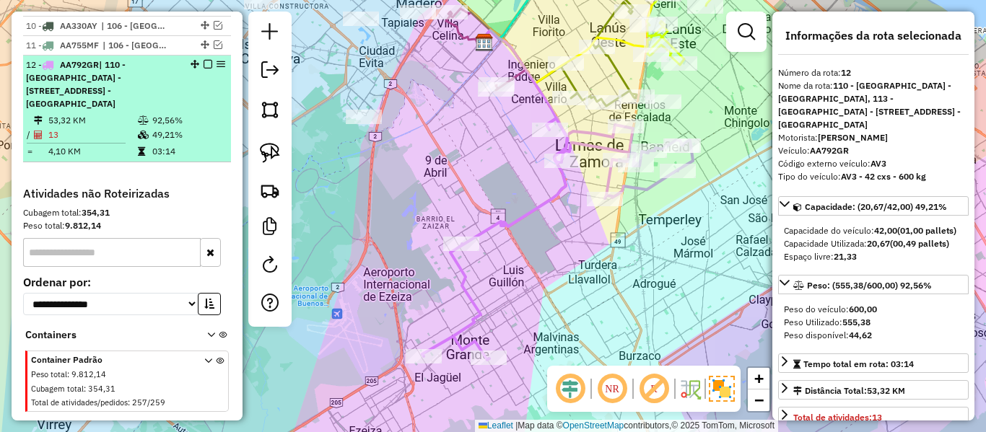
click at [203, 60] on em at bounding box center [207, 64] width 9 height 9
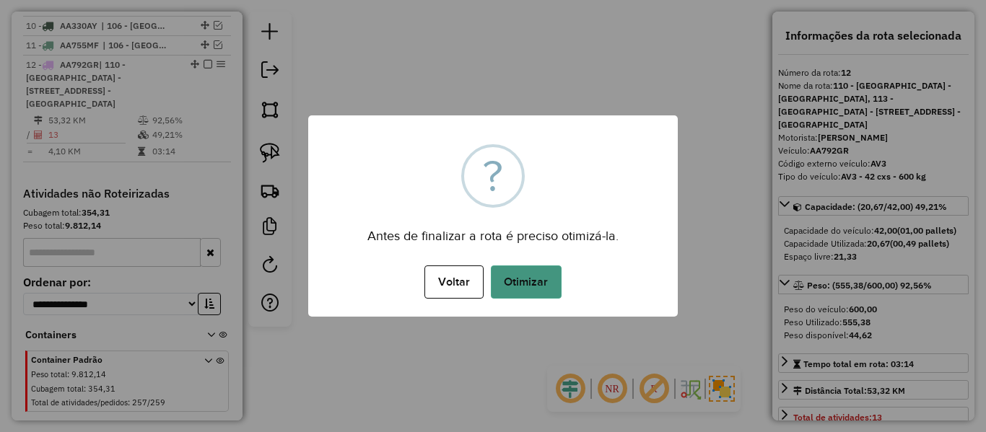
click at [516, 279] on button "Otimizar" at bounding box center [526, 282] width 71 height 33
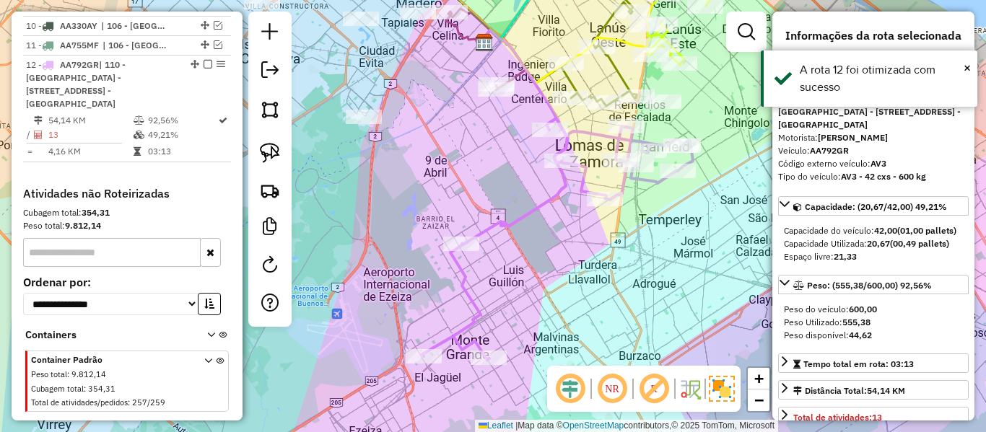
drag, startPoint x: 529, startPoint y: 261, endPoint x: 444, endPoint y: 273, distance: 85.2
click at [444, 273] on div "Janela de atendimento Grade de atendimento Capacidade Transportadoras Veículos …" at bounding box center [493, 216] width 986 height 432
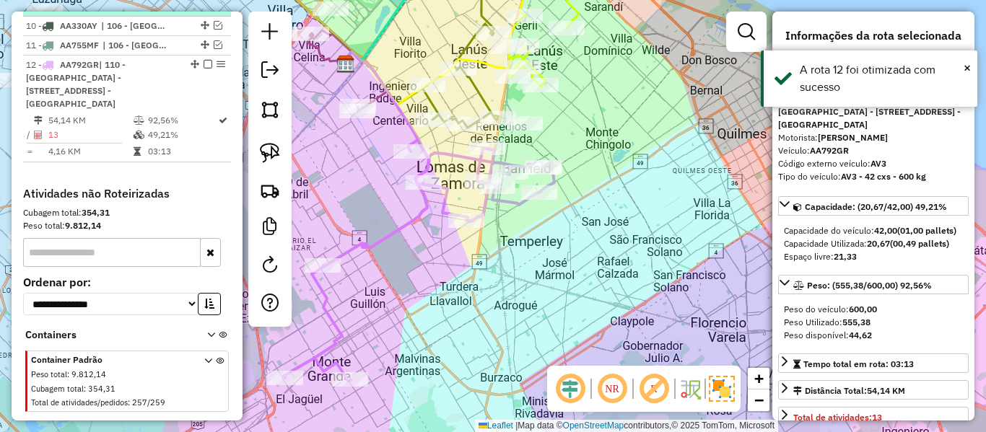
click at [205, 60] on em at bounding box center [207, 64] width 9 height 9
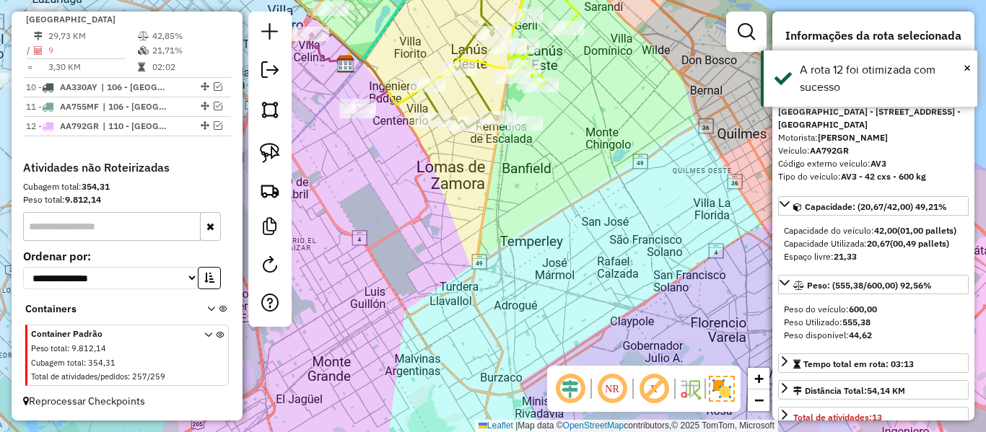
scroll to position [997, 0]
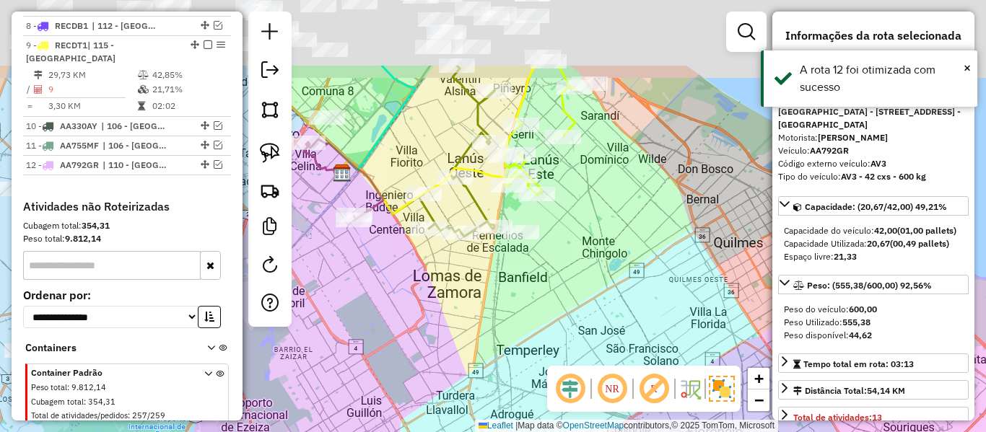
drag, startPoint x: 633, startPoint y: 209, endPoint x: 623, endPoint y: 258, distance: 49.4
click at [623, 264] on div "Janela de atendimento Grade de atendimento Capacidade Transportadoras Veículos …" at bounding box center [493, 216] width 986 height 432
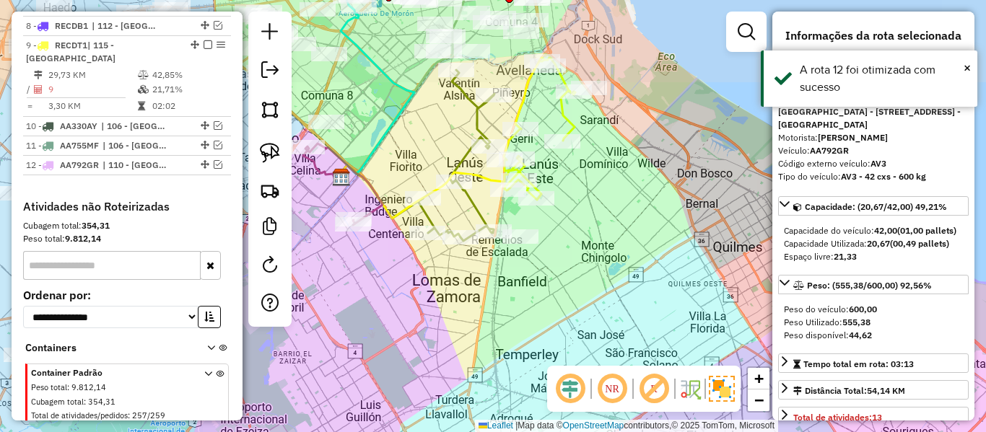
drag, startPoint x: 603, startPoint y: 209, endPoint x: 600, endPoint y: 217, distance: 8.7
click at [600, 218] on div "Janela de atendimento Grade de atendimento Capacidade Transportadoras Veículos …" at bounding box center [493, 216] width 986 height 432
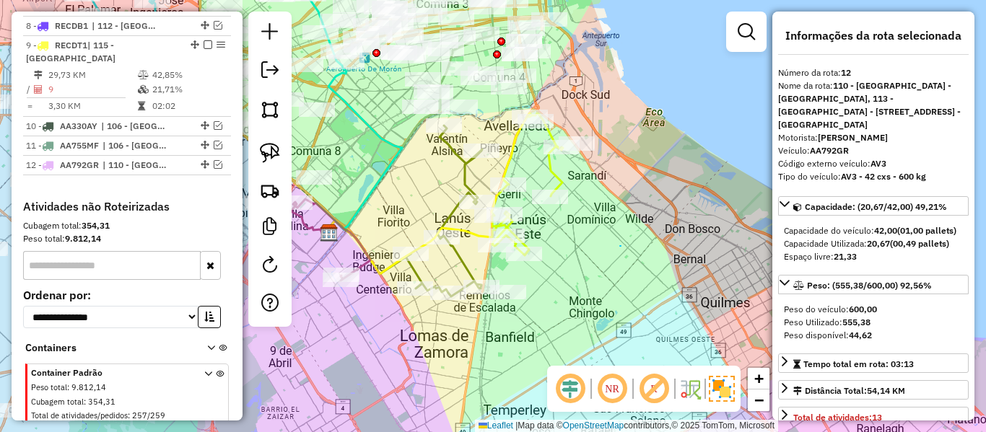
drag, startPoint x: 620, startPoint y: 246, endPoint x: 561, endPoint y: 157, distance: 106.3
click at [548, 177] on icon at bounding box center [526, 183] width 71 height 141
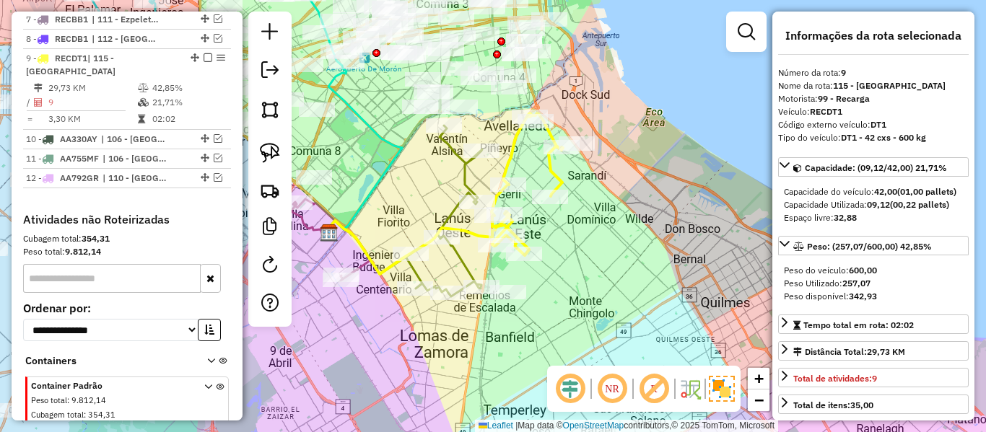
scroll to position [983, 0]
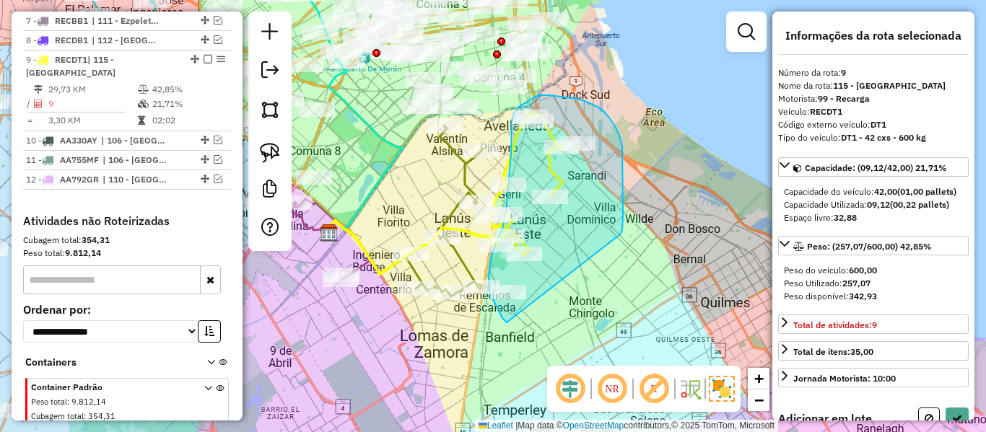
drag, startPoint x: 620, startPoint y: 234, endPoint x: 529, endPoint y: 318, distance: 123.6
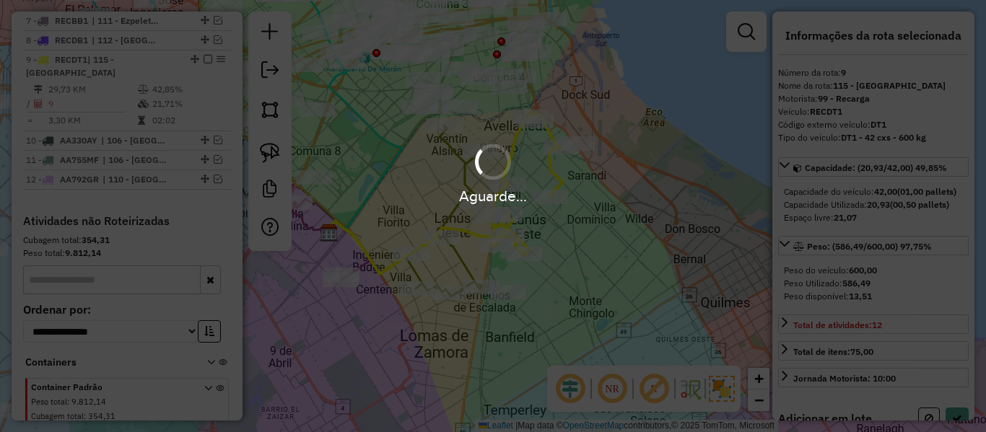
select select "**********"
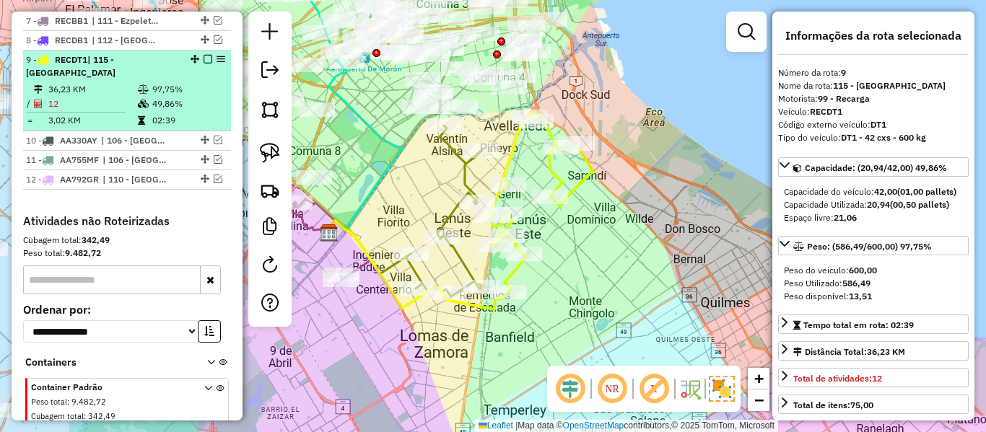
click at [204, 55] on em at bounding box center [207, 59] width 9 height 9
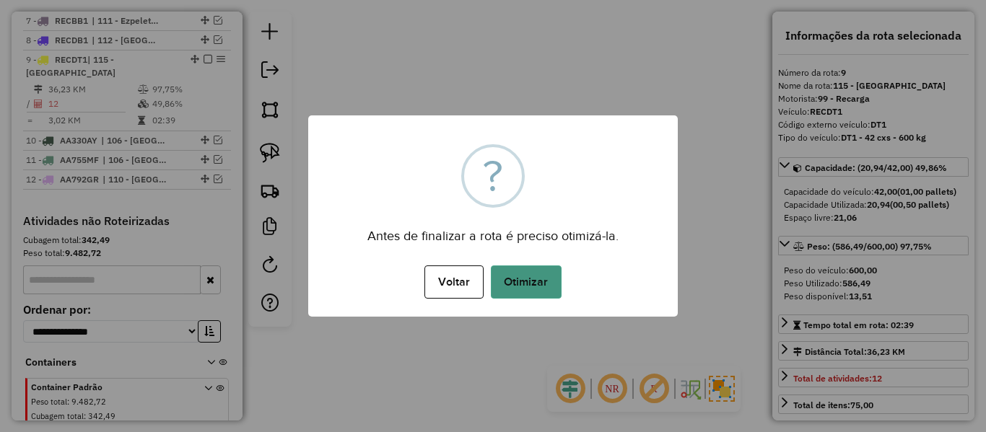
drag, startPoint x: 491, startPoint y: 284, endPoint x: 501, endPoint y: 282, distance: 10.2
click at [491, 284] on button "Otimizar" at bounding box center [526, 282] width 71 height 33
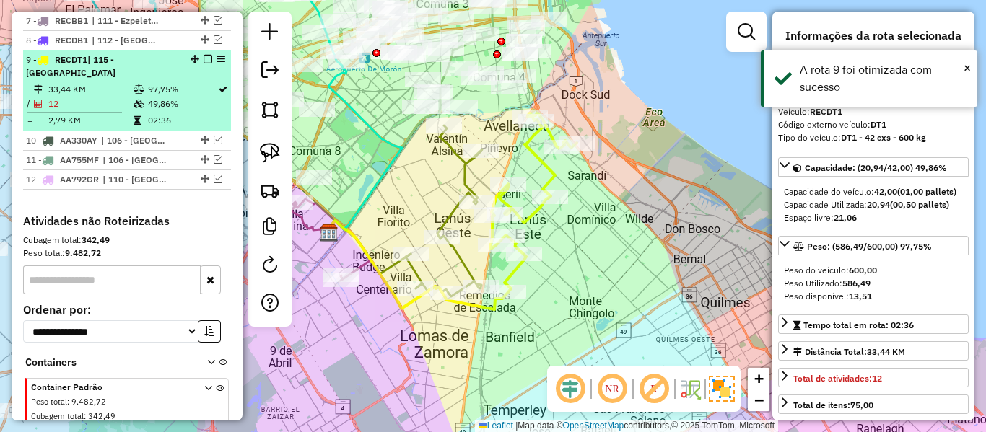
click at [205, 55] on em at bounding box center [207, 59] width 9 height 9
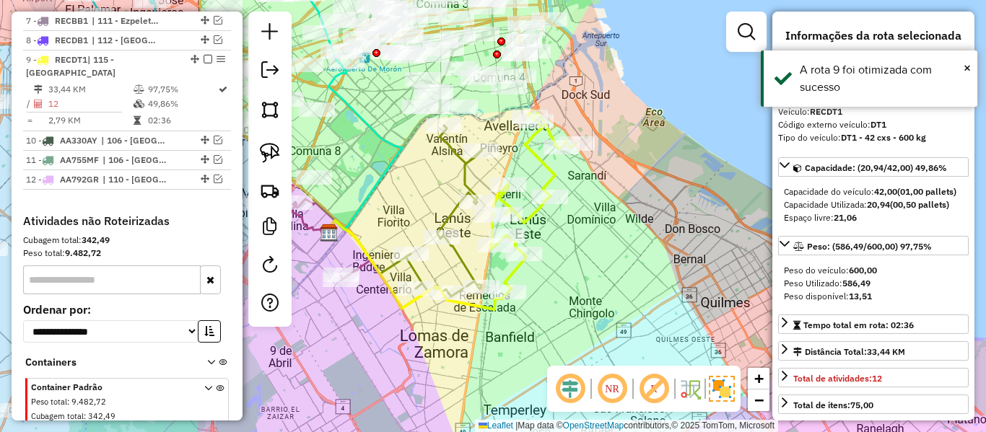
scroll to position [921, 0]
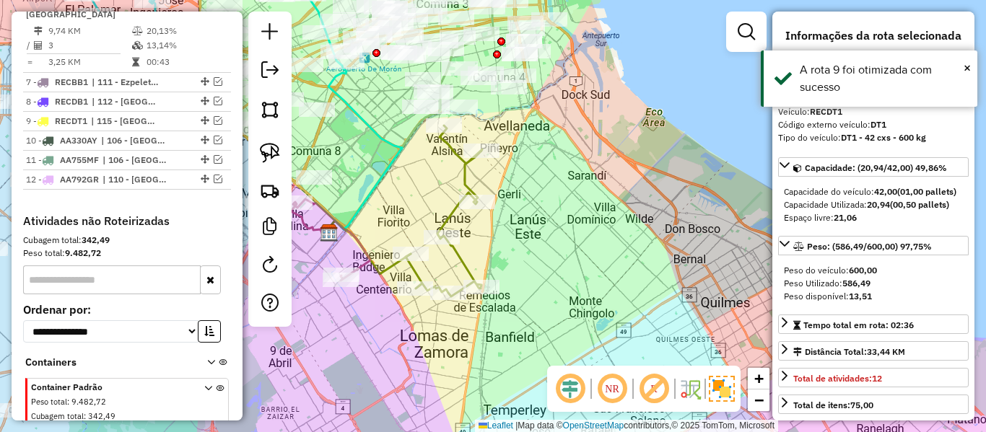
click at [444, 173] on div "Rota 2 - Placa OUQ511 501655 - susana tesone Janela de atendimento Grade de ate…" at bounding box center [493, 216] width 986 height 432
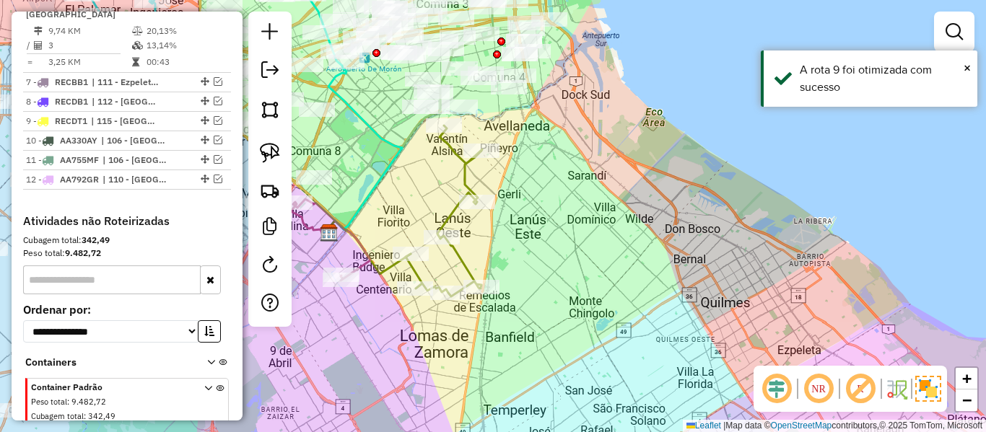
click at [455, 175] on div "Janela de atendimento Grade de atendimento Capacidade Transportadoras Veículos …" at bounding box center [493, 216] width 986 height 432
click at [470, 169] on icon at bounding box center [443, 211] width 76 height 171
select select "**********"
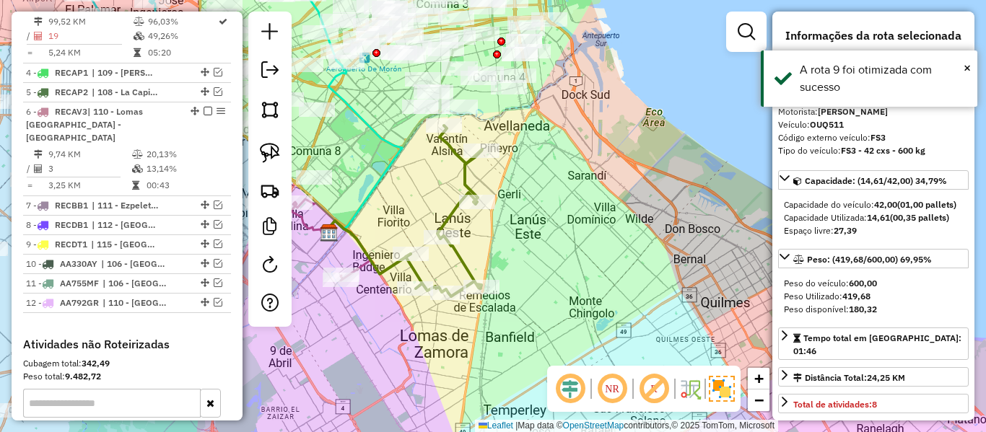
scroll to position [649, 0]
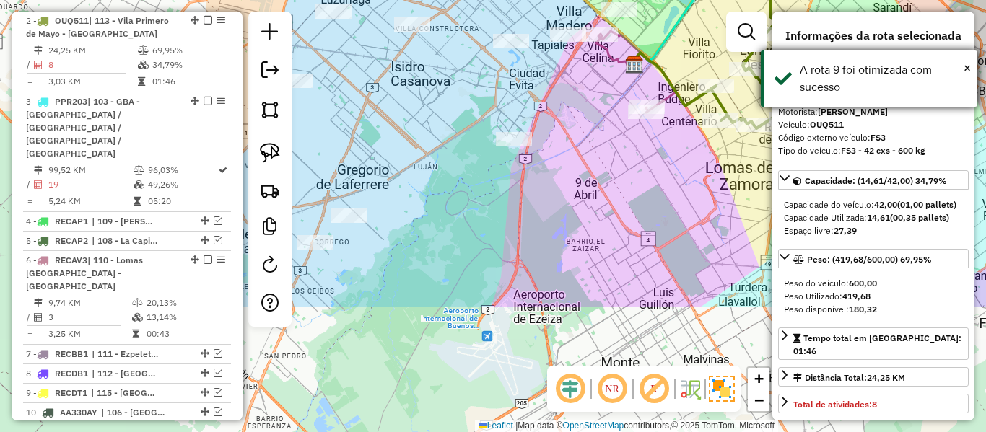
drag, startPoint x: 553, startPoint y: 235, endPoint x: 870, endPoint y: 62, distance: 361.0
click at [870, 62] on body "Aguarde... Pop-up bloqueado! Seu navegador bloqueou automáticamente a abertura …" at bounding box center [493, 216] width 986 height 432
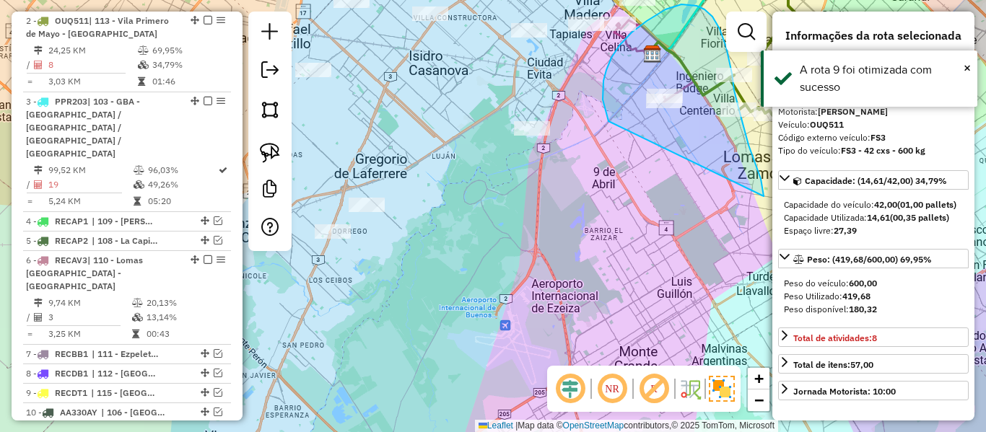
drag, startPoint x: 763, startPoint y: 196, endPoint x: 610, endPoint y: 136, distance: 165.2
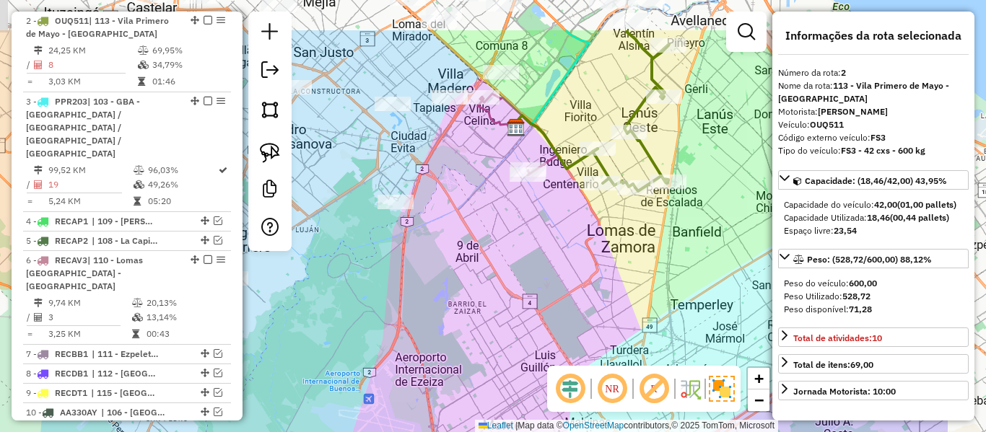
drag, startPoint x: 675, startPoint y: 141, endPoint x: 578, endPoint y: 159, distance: 98.9
click at [544, 217] on div "Janela de atendimento Grade de atendimento Capacidade Transportadoras Veículos …" at bounding box center [493, 216] width 986 height 432
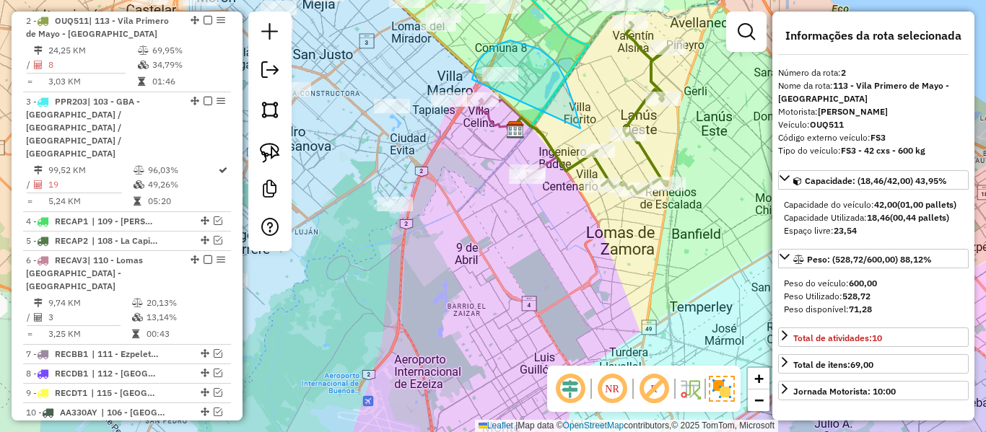
drag, startPoint x: 558, startPoint y: 67, endPoint x: 492, endPoint y: 144, distance: 101.8
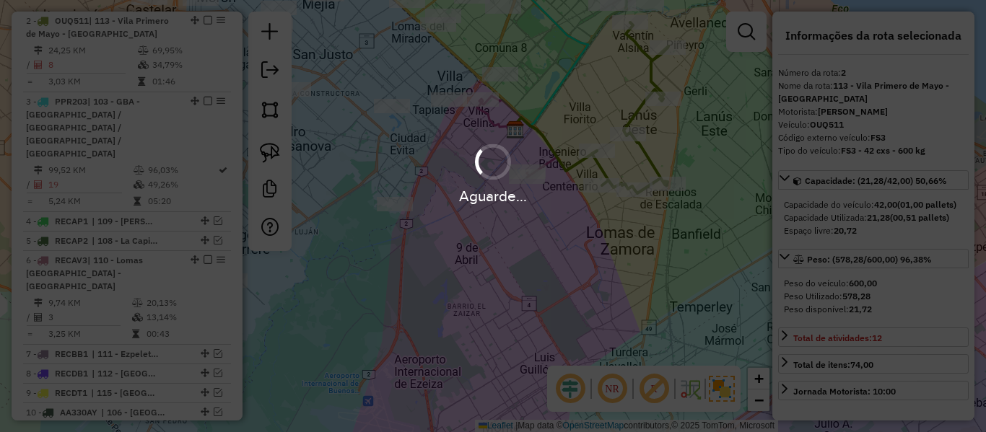
select select "**********"
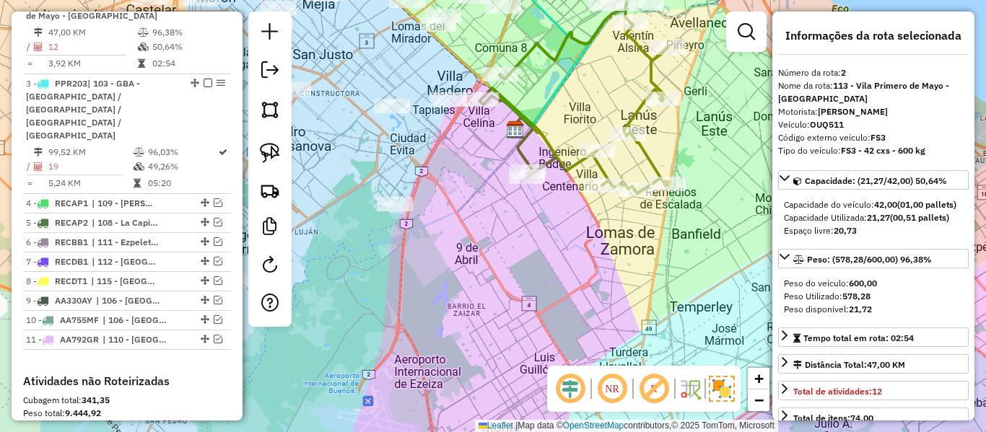
drag, startPoint x: 501, startPoint y: 279, endPoint x: 508, endPoint y: 274, distance: 8.8
click at [501, 280] on div "Janela de atendimento Grade de atendimento Capacidade Transportadoras Veículos …" at bounding box center [493, 216] width 986 height 432
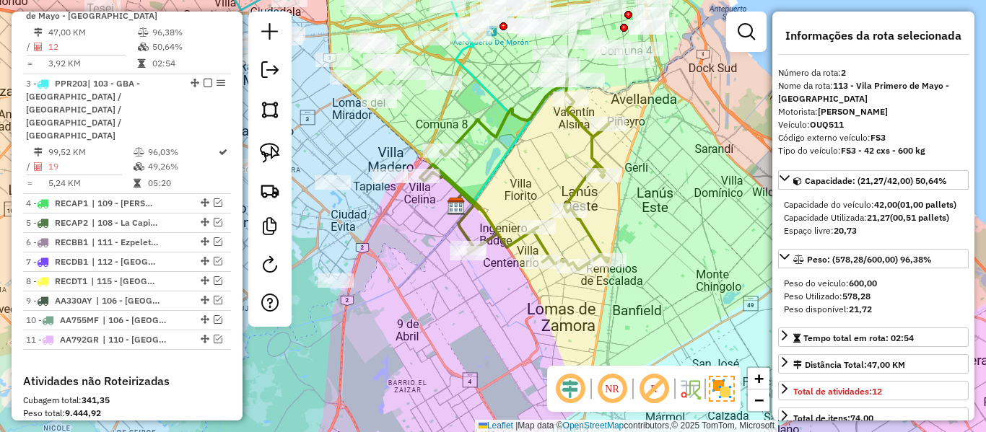
click at [522, 116] on icon at bounding box center [514, 174] width 189 height 190
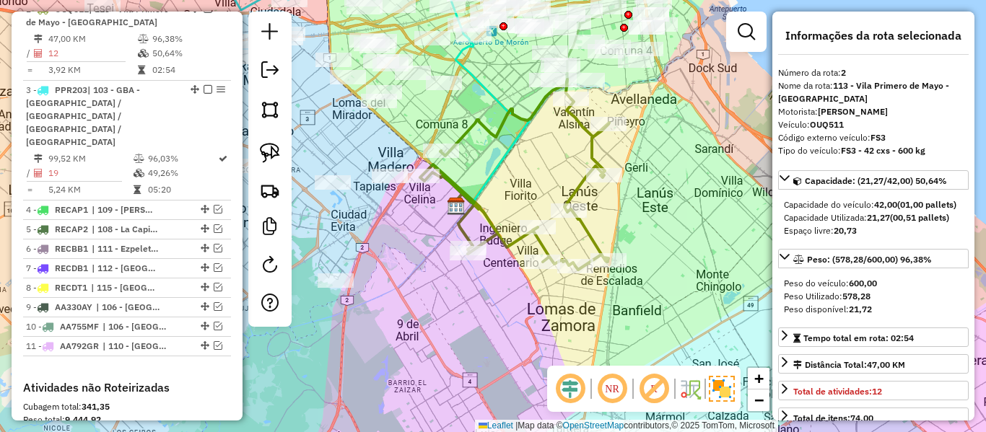
scroll to position [631, 0]
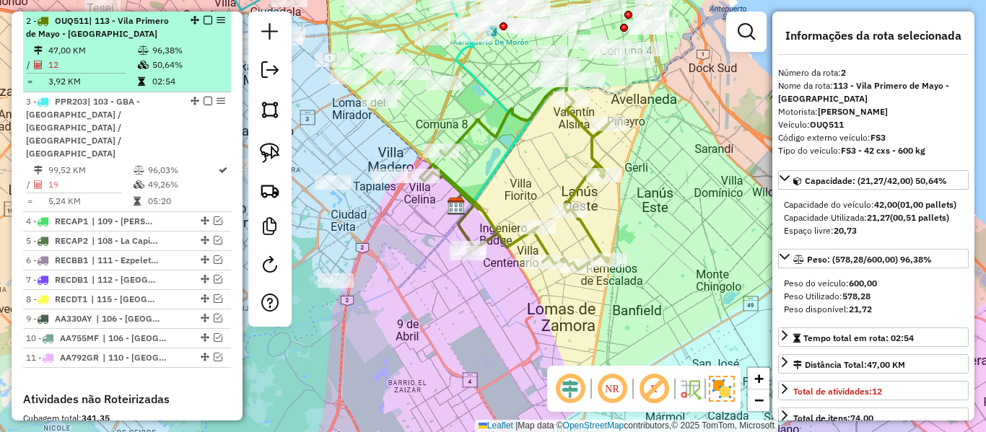
click at [198, 20] on div at bounding box center [203, 20] width 43 height 9
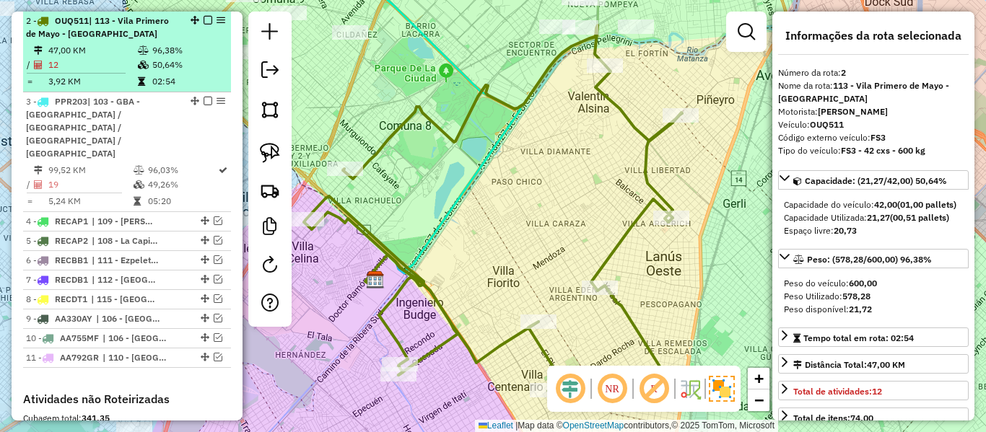
click at [204, 22] on em at bounding box center [207, 20] width 9 height 9
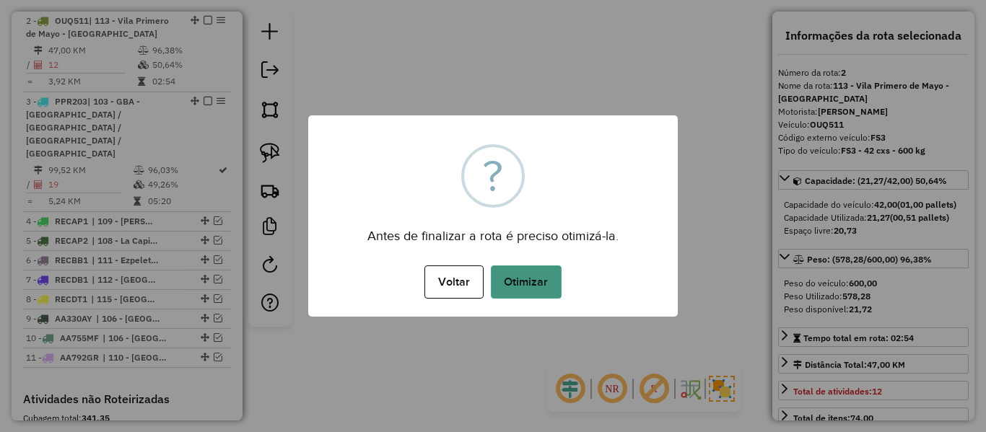
drag, startPoint x: 511, startPoint y: 250, endPoint x: 522, endPoint y: 273, distance: 26.5
click at [513, 256] on div "× ? Antes de finalizar a rota é preciso otimizá-la. Voltar No Otimizar" at bounding box center [492, 215] width 369 height 201
click at [522, 273] on button "Otimizar" at bounding box center [526, 282] width 71 height 33
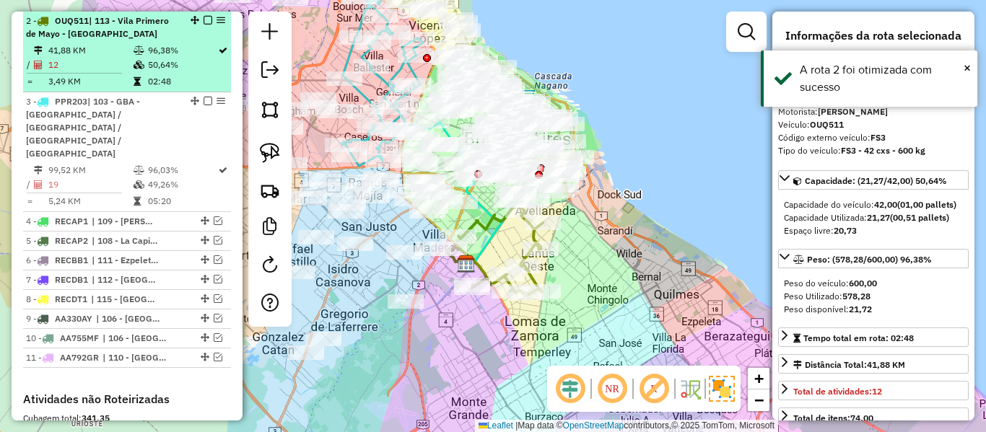
click at [203, 17] on em at bounding box center [207, 20] width 9 height 9
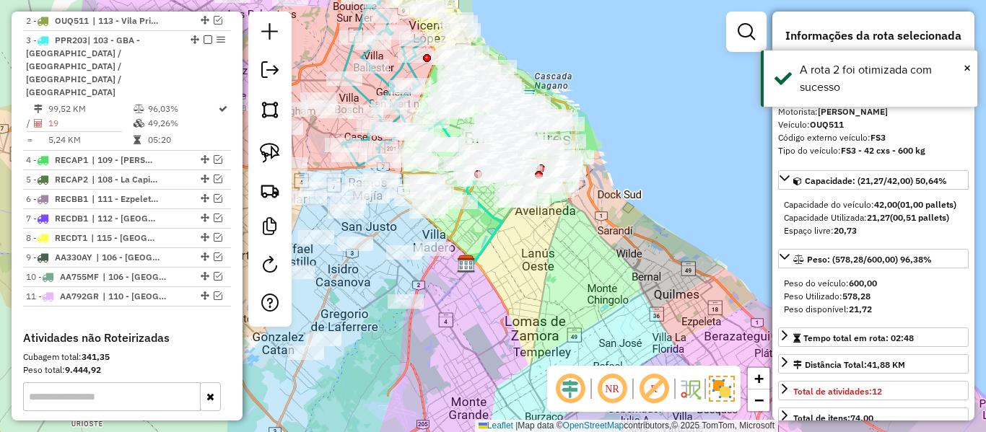
drag, startPoint x: 600, startPoint y: 254, endPoint x: 502, endPoint y: 311, distance: 113.5
click at [600, 255] on div "Janela de atendimento Grade de atendimento Capacidade Transportadoras Veículos …" at bounding box center [493, 216] width 986 height 432
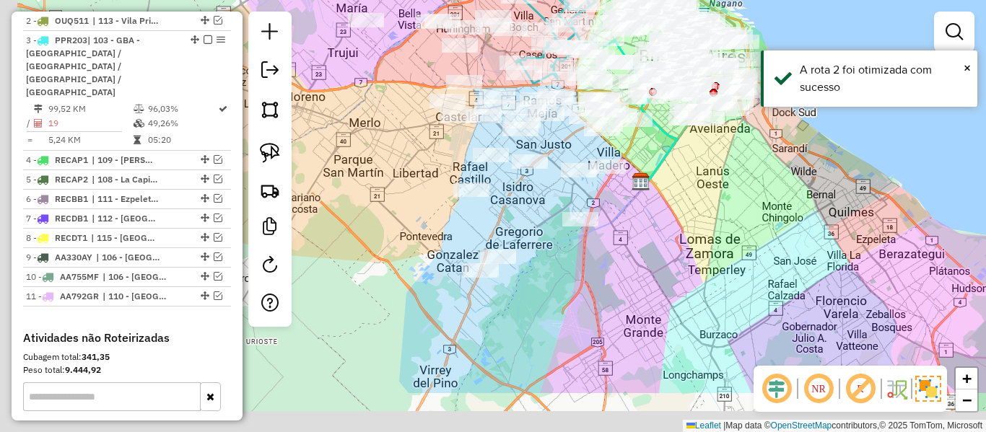
drag, startPoint x: 502, startPoint y: 311, endPoint x: 739, endPoint y: 211, distance: 257.0
click at [739, 211] on div "Janela de atendimento Grade de atendimento Capacidade Transportadoras Veículos …" at bounding box center [493, 216] width 986 height 432
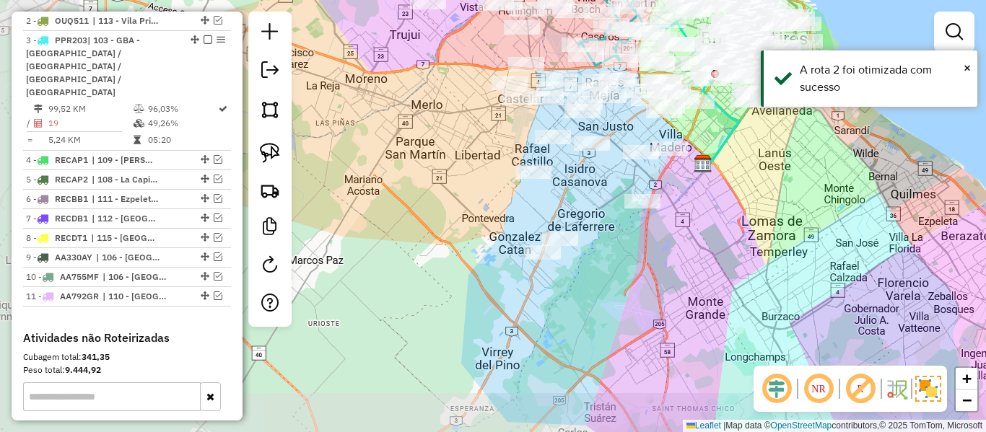
click at [688, 307] on div "Janela de atendimento Grade de atendimento Capacidade Transportadoras Veículos …" at bounding box center [493, 216] width 986 height 432
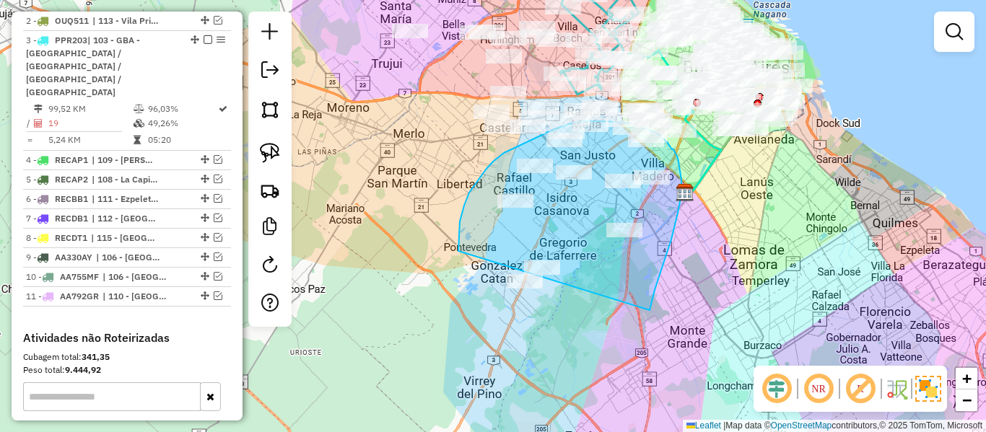
drag, startPoint x: 649, startPoint y: 310, endPoint x: 487, endPoint y: 351, distance: 167.5
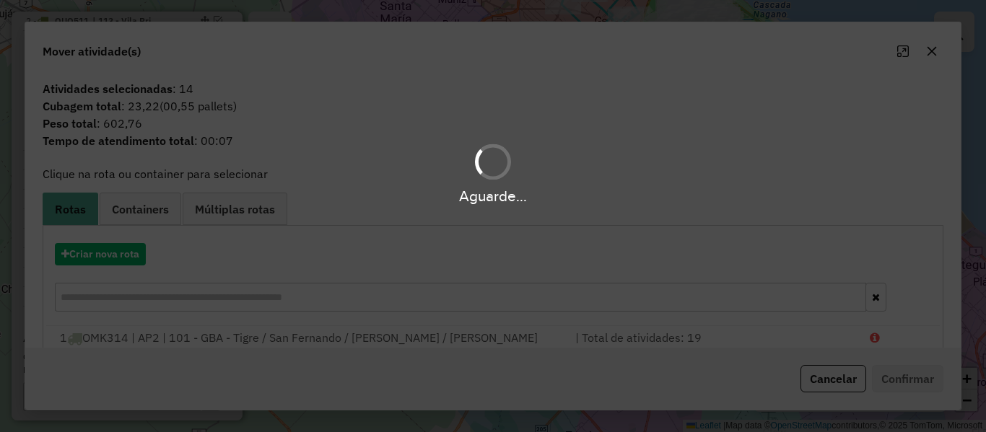
click at [101, 271] on div "Aguarde..." at bounding box center [493, 216] width 986 height 432
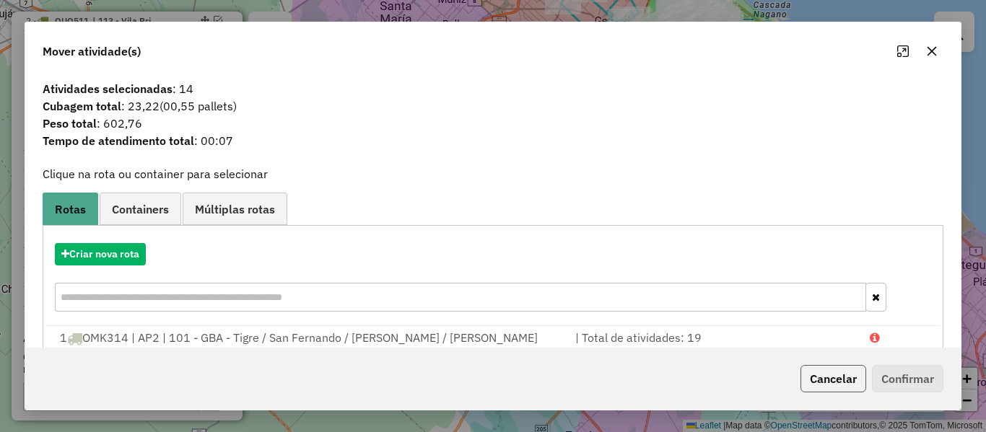
click at [861, 386] on button "Cancelar" at bounding box center [833, 378] width 66 height 27
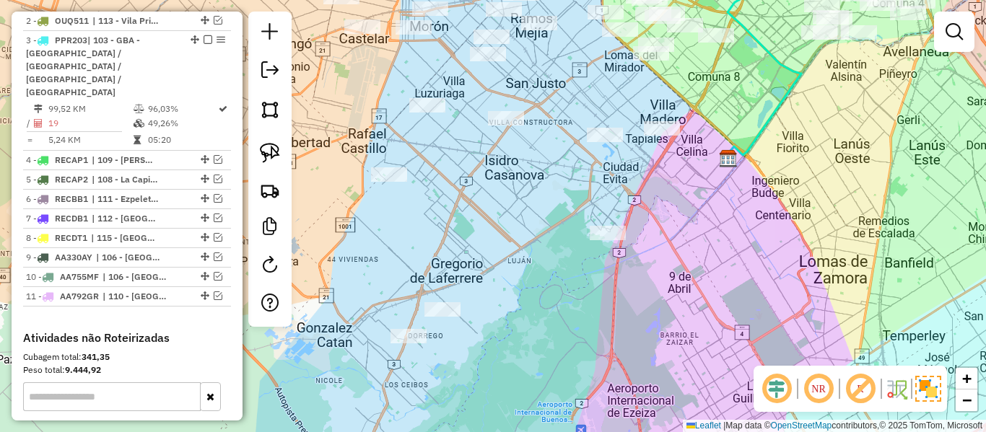
click at [702, 251] on div "Janela de atendimento Grade de atendimento Capacidade Transportadoras Veículos …" at bounding box center [493, 216] width 986 height 432
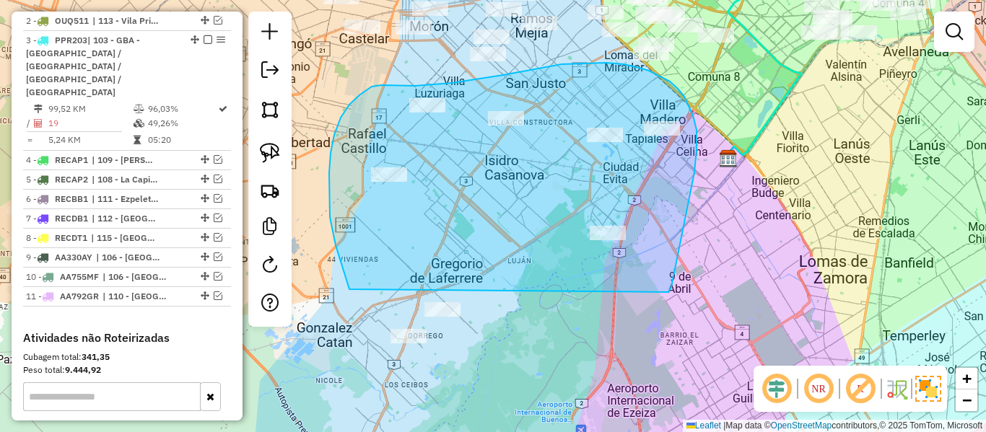
drag, startPoint x: 668, startPoint y: 292, endPoint x: 411, endPoint y: 356, distance: 265.3
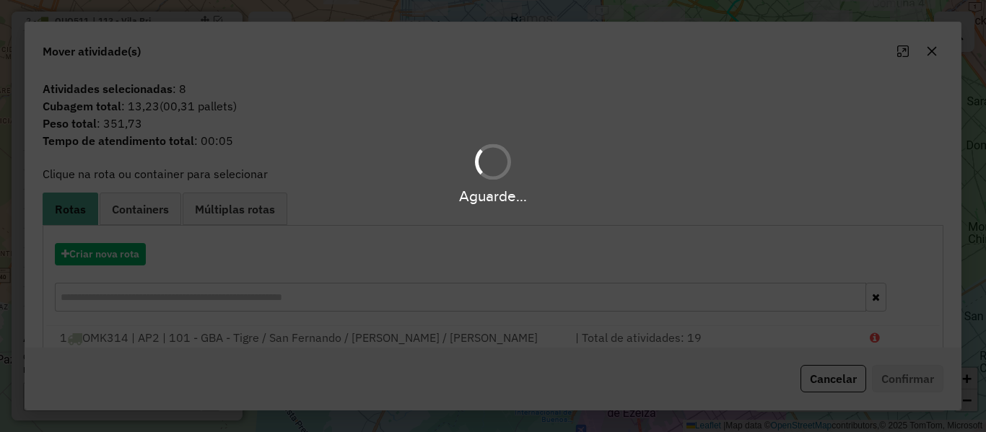
click at [115, 259] on div "Aguarde..." at bounding box center [493, 216] width 986 height 432
click at [115, 259] on button "Criar nova rota" at bounding box center [100, 254] width 91 height 22
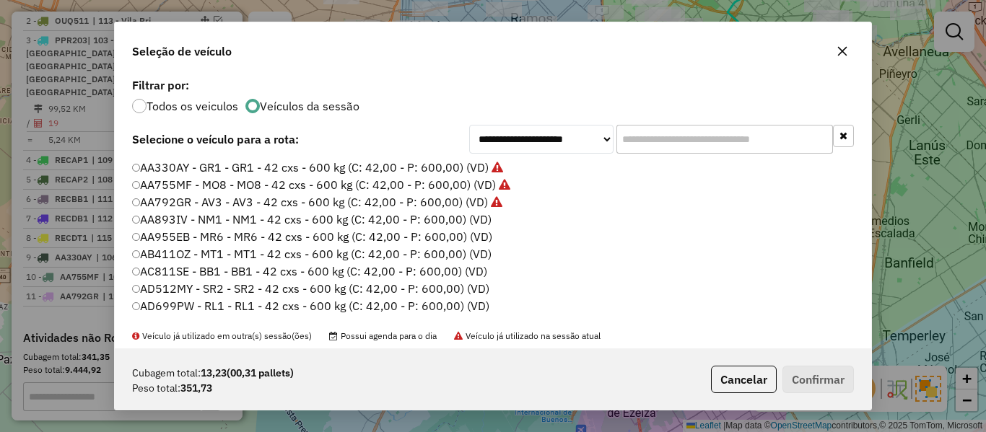
scroll to position [8, 4]
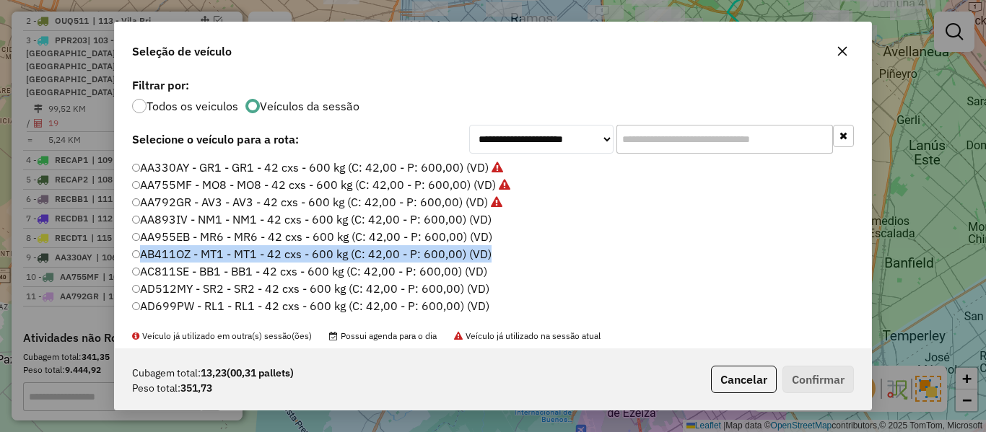
click at [115, 259] on div "**********" at bounding box center [493, 216] width 986 height 432
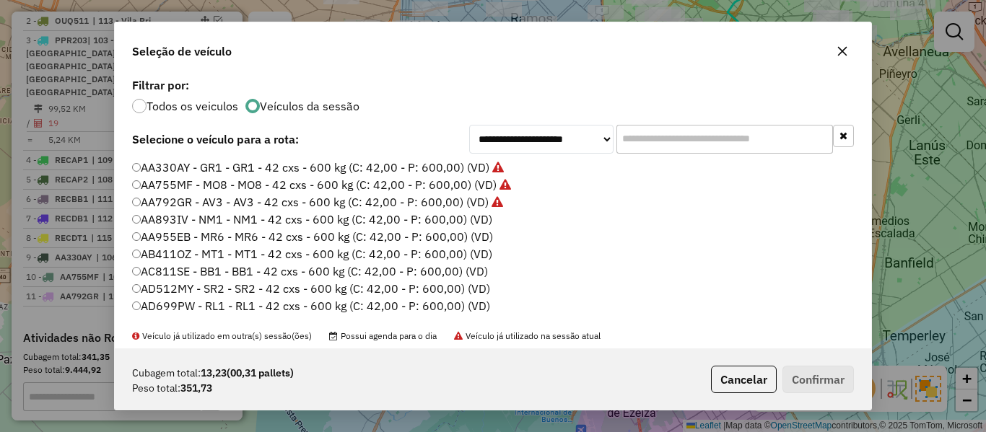
click at [483, 221] on label "AA893IV - NM1 - NM1 - 42 cxs - 600 kg (C: 42,00 - P: 600,00) (VD)" at bounding box center [312, 219] width 360 height 17
click at [827, 374] on button "Confirmar" at bounding box center [817, 379] width 71 height 27
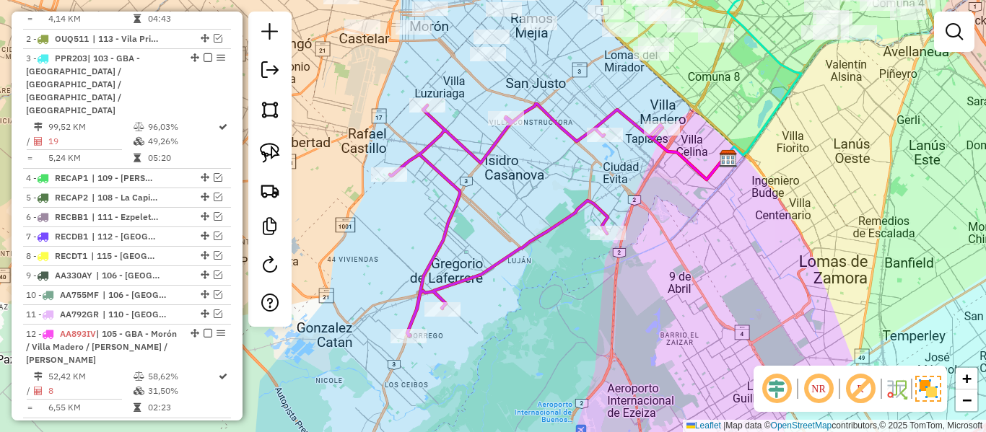
scroll to position [649, 0]
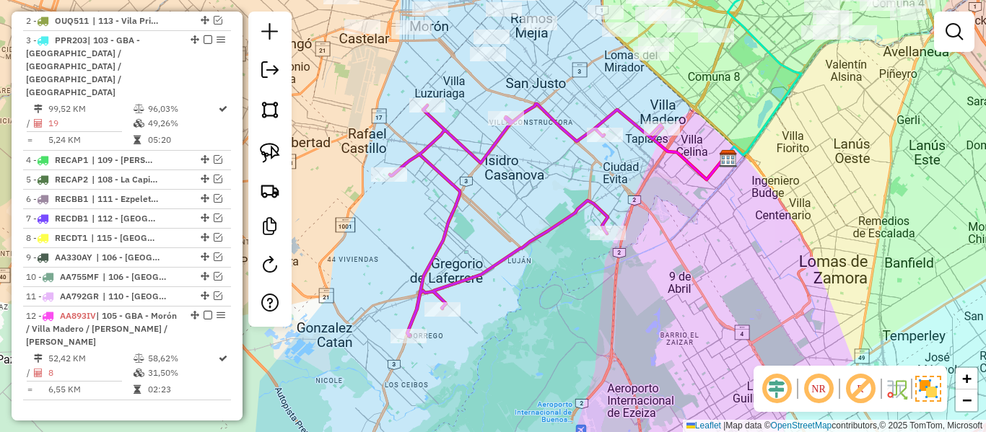
click at [582, 206] on icon at bounding box center [526, 220] width 272 height 232
select select "**********"
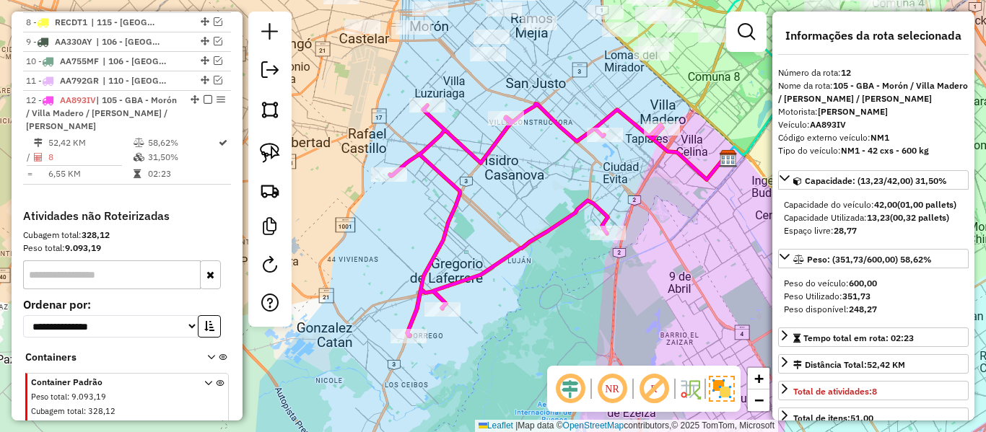
scroll to position [887, 0]
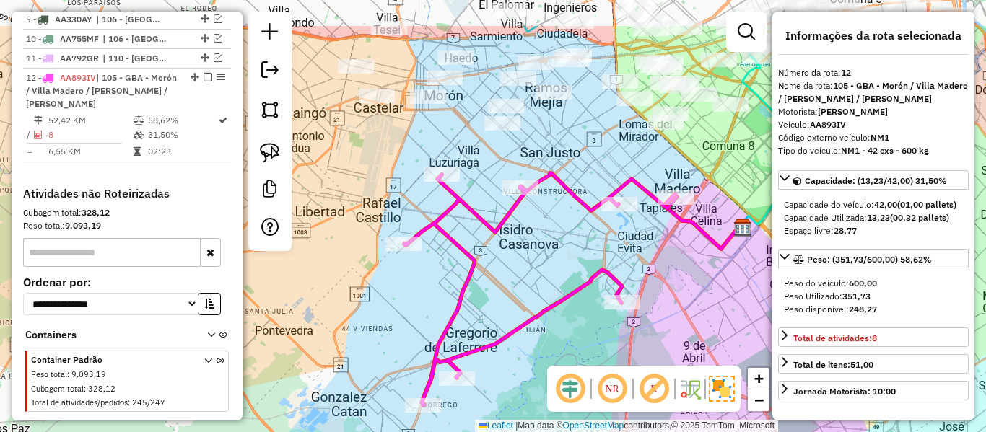
drag, startPoint x: 602, startPoint y: 180, endPoint x: 620, endPoint y: 264, distance: 86.3
click at [620, 264] on div "Janela de atendimento Grade de atendimento Capacidade Transportadoras Veículos …" at bounding box center [493, 216] width 986 height 432
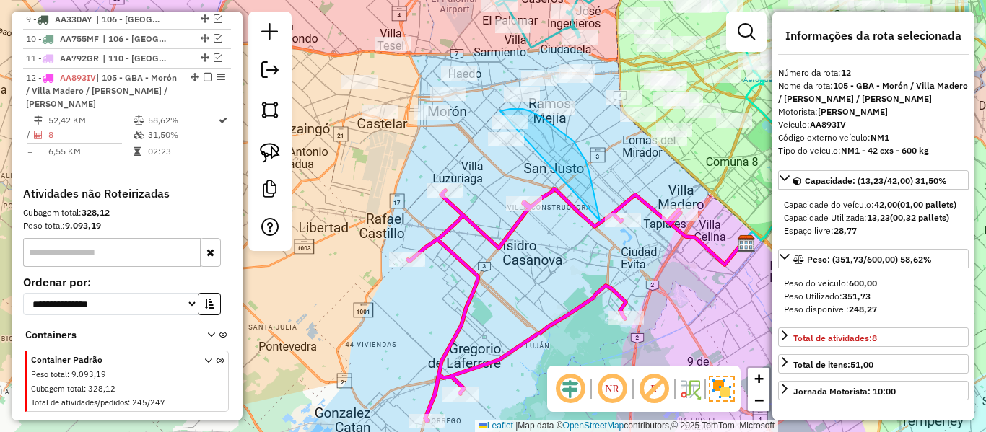
drag, startPoint x: 591, startPoint y: 185, endPoint x: 492, endPoint y: 190, distance: 99.0
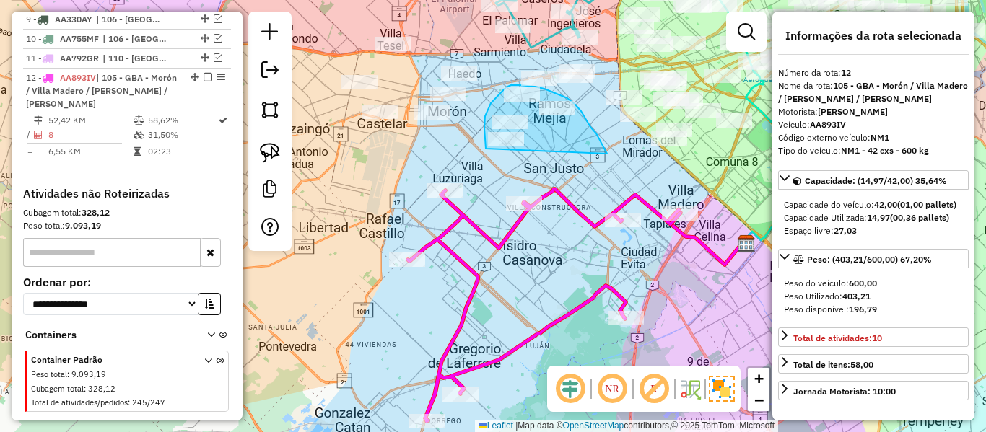
drag, startPoint x: 607, startPoint y: 154, endPoint x: 486, endPoint y: 149, distance: 121.3
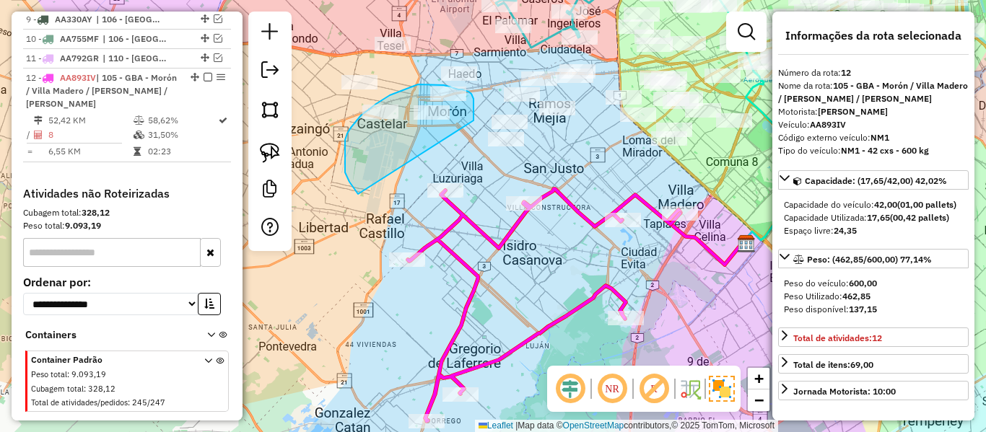
drag, startPoint x: 473, startPoint y: 120, endPoint x: 392, endPoint y: 217, distance: 126.0
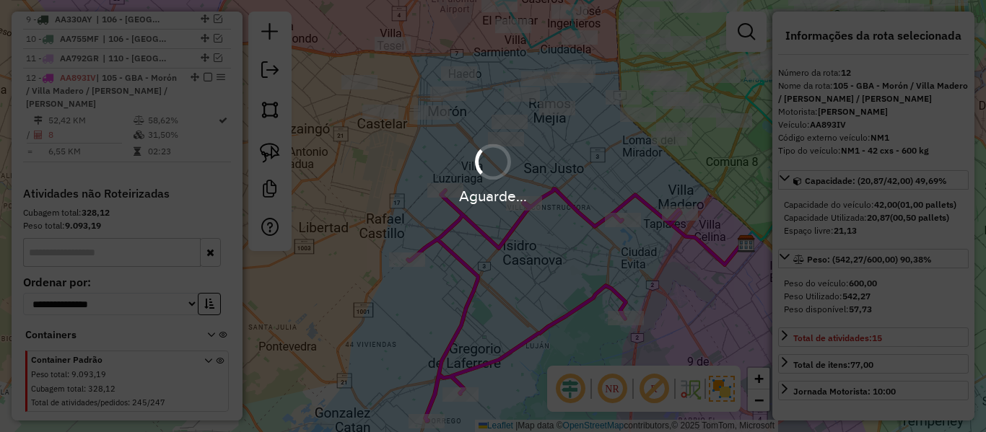
select select "**********"
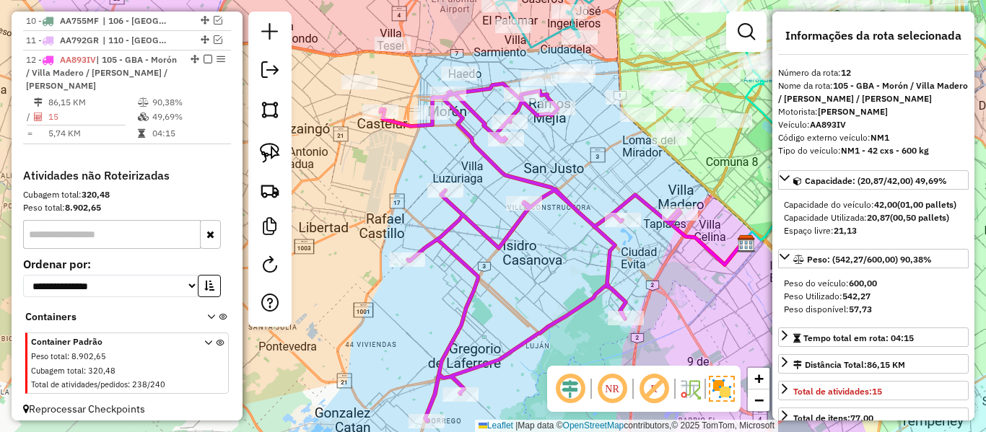
scroll to position [869, 0]
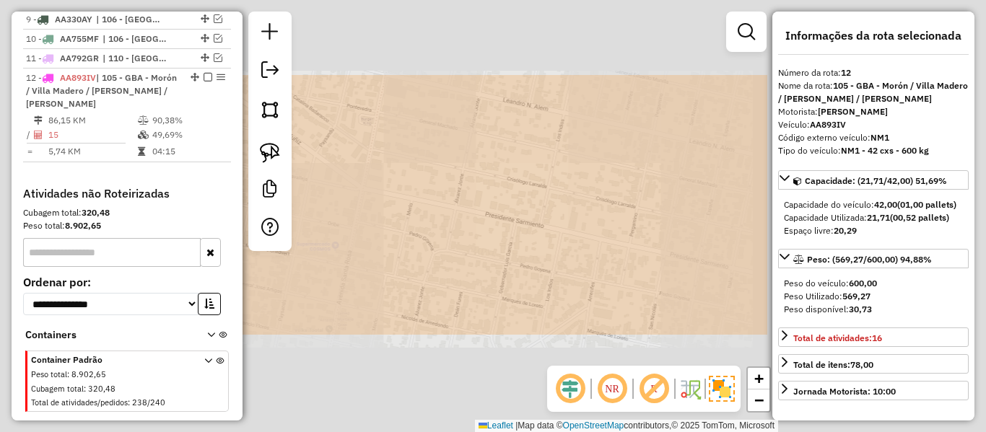
select select "**********"
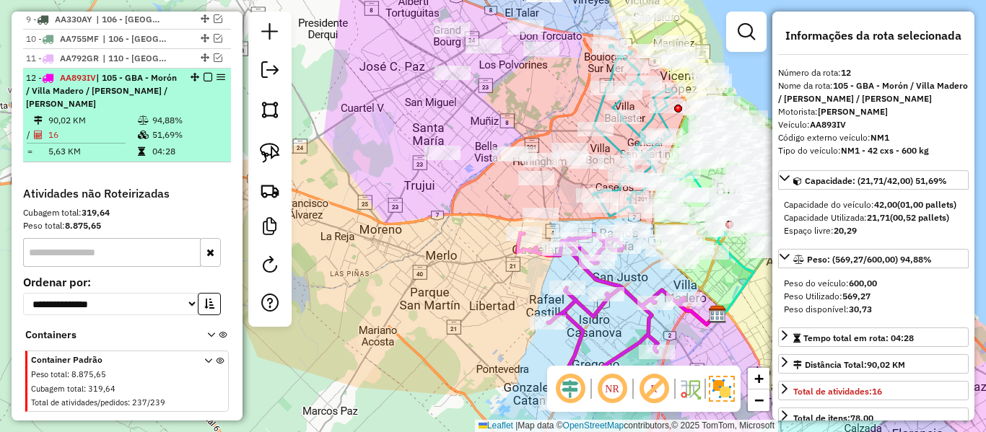
click at [203, 73] on em at bounding box center [207, 77] width 9 height 9
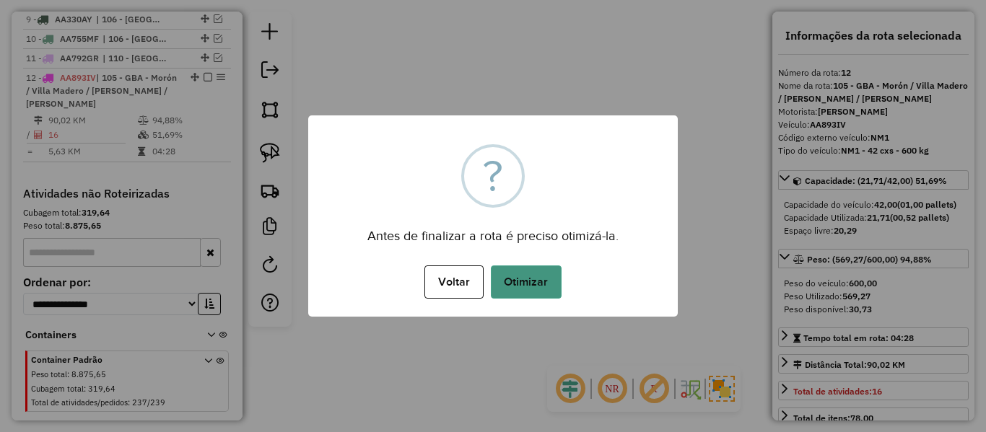
click at [527, 267] on button "Otimizar" at bounding box center [526, 282] width 71 height 33
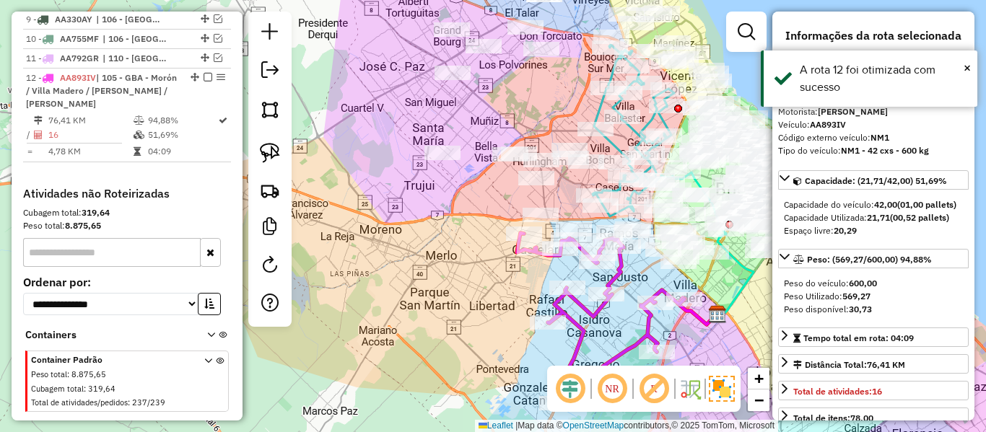
click at [203, 73] on em at bounding box center [207, 77] width 9 height 9
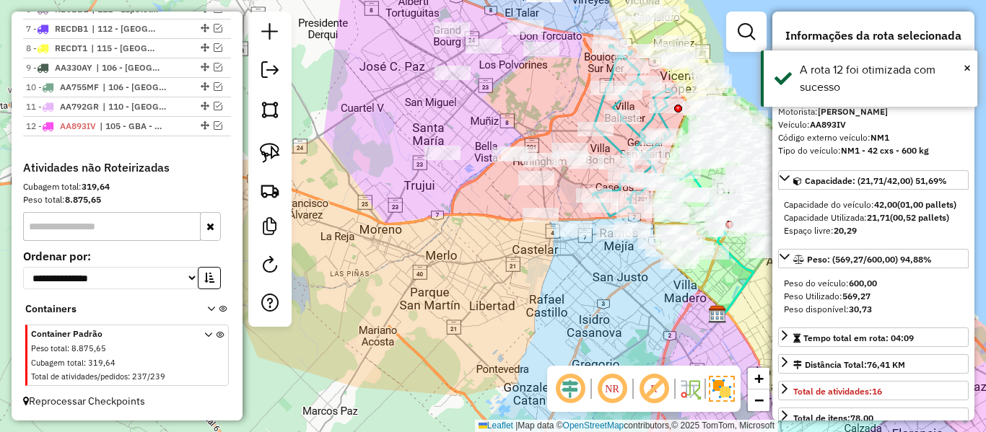
scroll to position [795, 0]
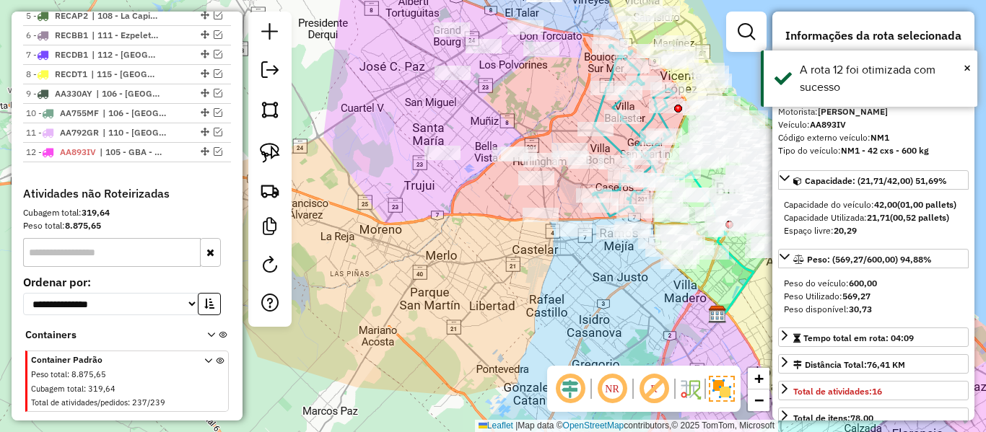
click at [499, 294] on div "Janela de atendimento Grade de atendimento Capacidade Transportadoras Veículos …" at bounding box center [493, 216] width 986 height 432
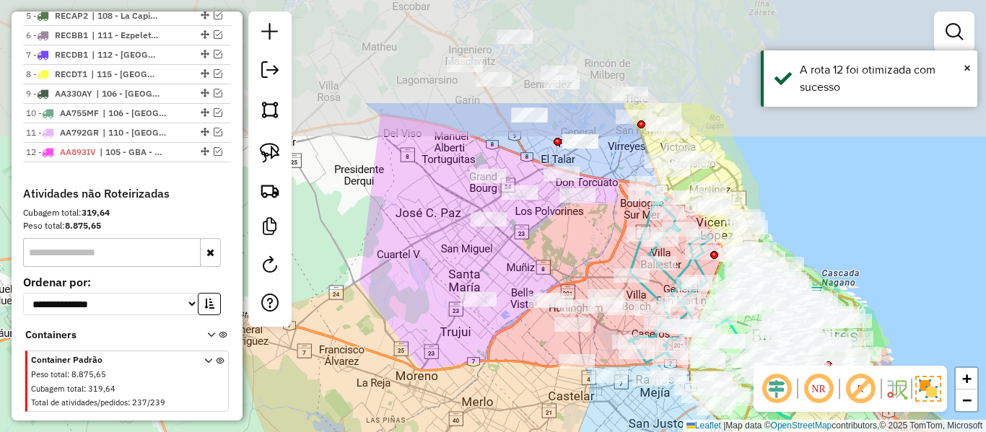
drag, startPoint x: 596, startPoint y: 390, endPoint x: 598, endPoint y: 398, distance: 8.2
click at [615, 431] on html "Aguarde... Pop-up bloqueado! Seu navegador bloqueou automáticamente a abertura …" at bounding box center [493, 216] width 986 height 432
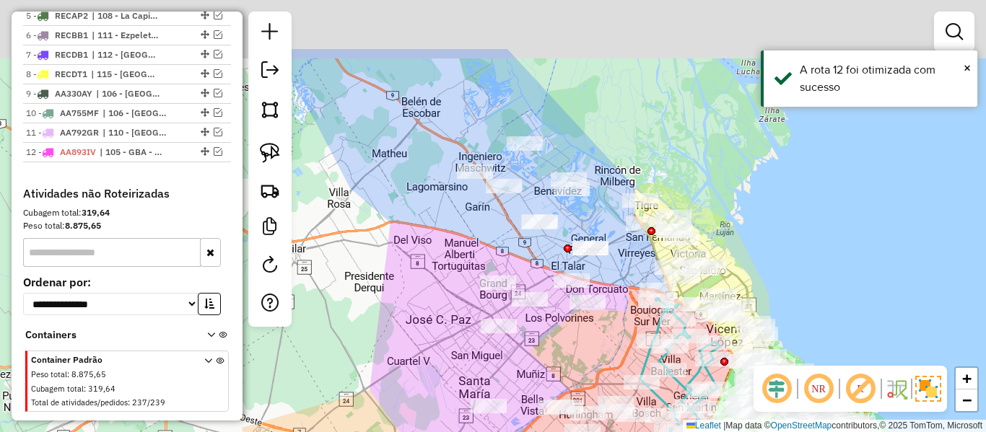
drag, startPoint x: 579, startPoint y: 327, endPoint x: 587, endPoint y: 366, distance: 39.9
click at [587, 378] on div "Janela de atendimento Grade de atendimento Capacidade Transportadoras Veículos …" at bounding box center [493, 216] width 986 height 432
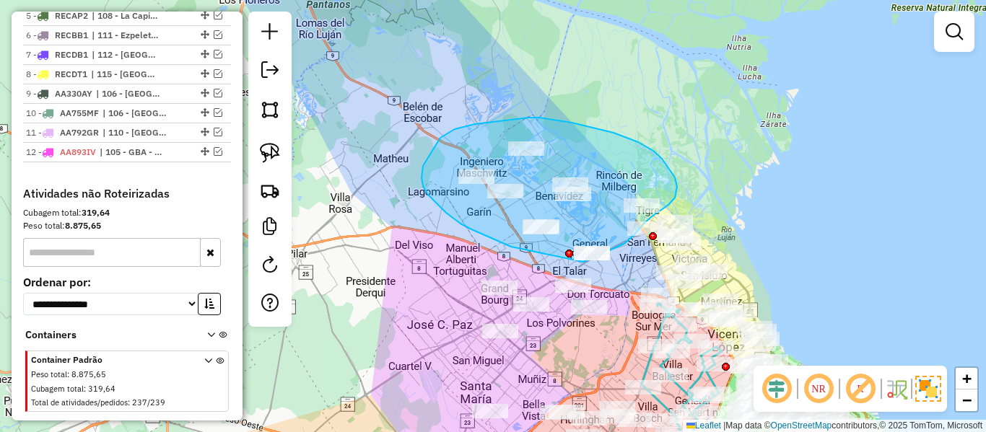
drag, startPoint x: 624, startPoint y: 244, endPoint x: 608, endPoint y: 268, distance: 28.6
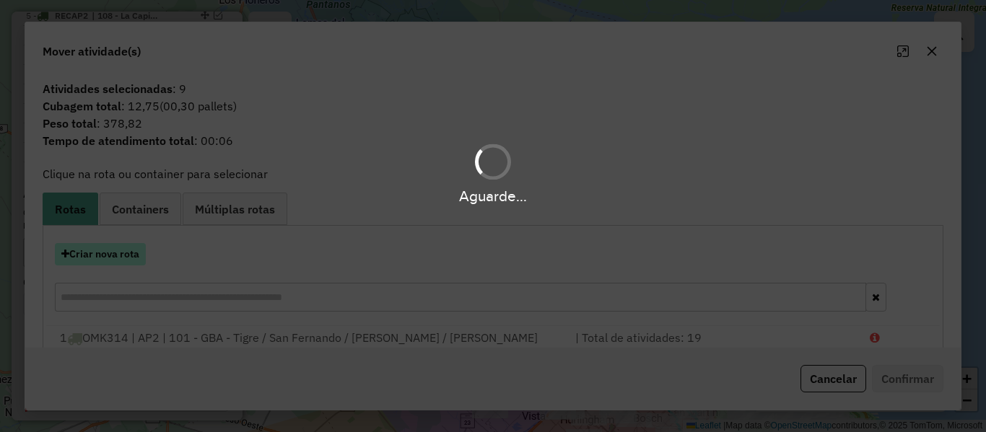
drag, startPoint x: 114, startPoint y: 240, endPoint x: 112, endPoint y: 255, distance: 14.6
click at [113, 241] on div "Aguarde..." at bounding box center [493, 216] width 986 height 432
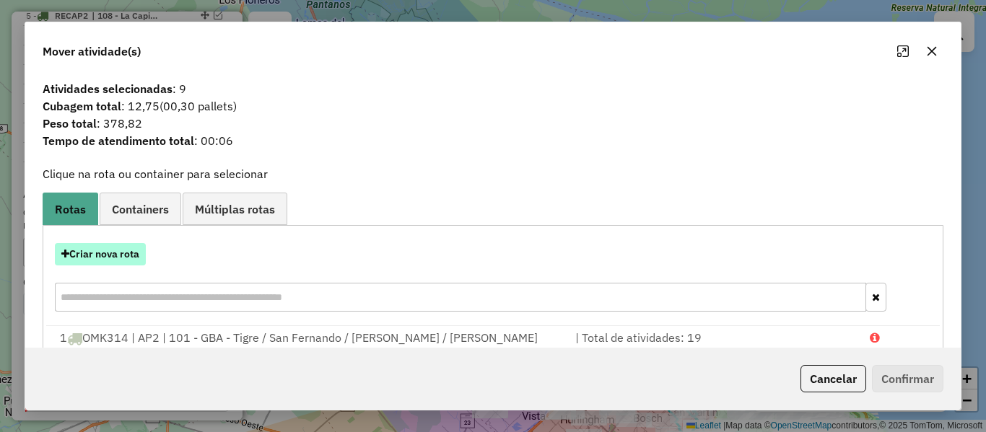
click at [113, 255] on button "Criar nova rota" at bounding box center [100, 254] width 91 height 22
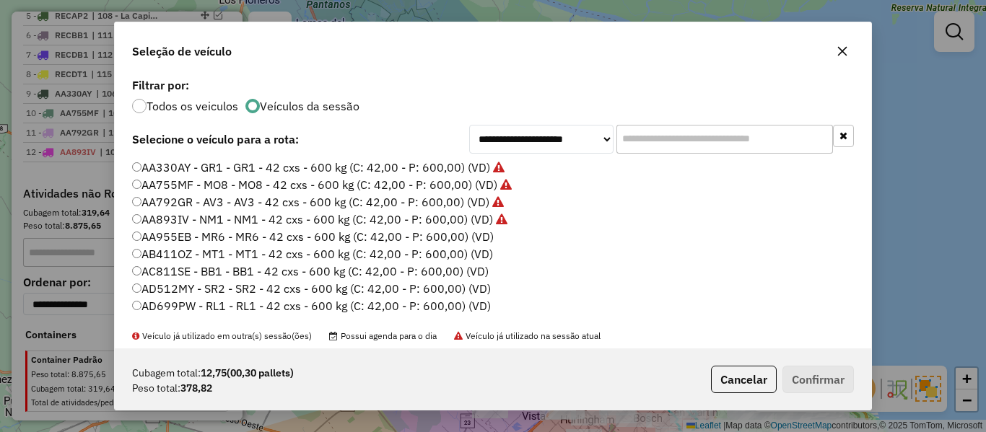
click at [113, 253] on div "**********" at bounding box center [493, 216] width 986 height 432
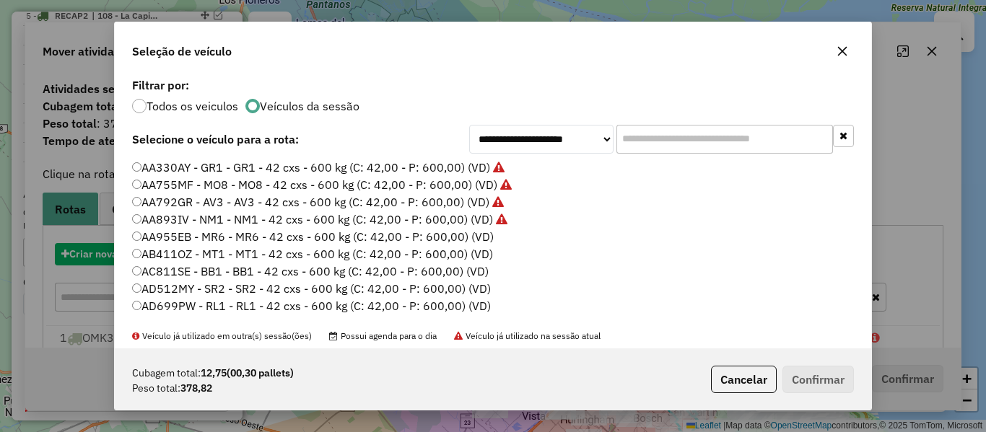
scroll to position [8, 4]
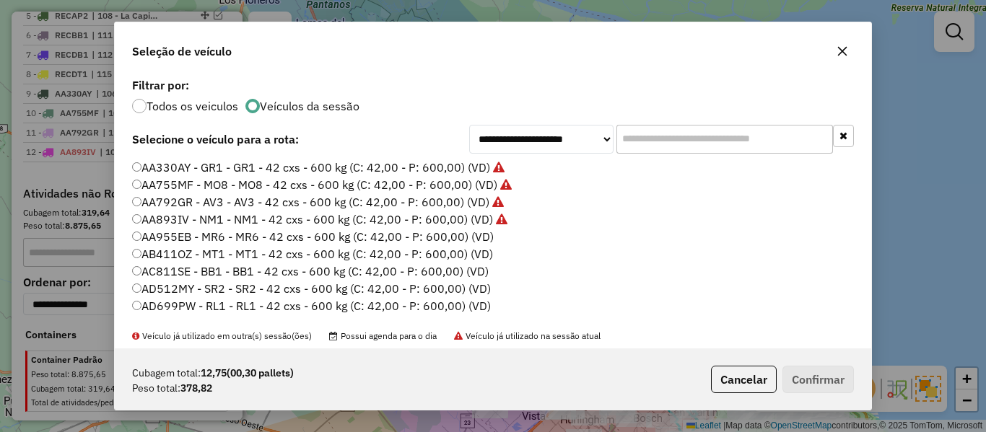
click at [473, 234] on label "AA955EB - MR6 - MR6 - 42 cxs - 600 kg (C: 42,00 - P: 600,00) (VD)" at bounding box center [312, 236] width 361 height 17
click at [797, 372] on button "Confirmar" at bounding box center [817, 379] width 71 height 27
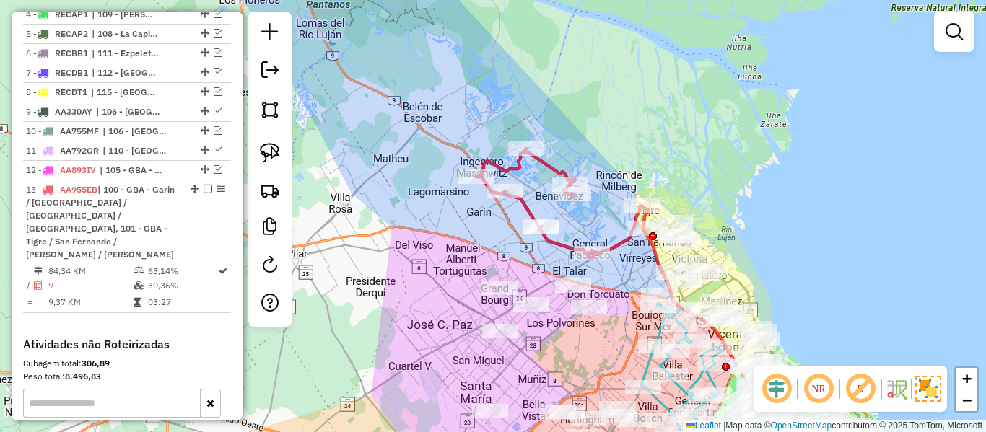
scroll to position [887, 0]
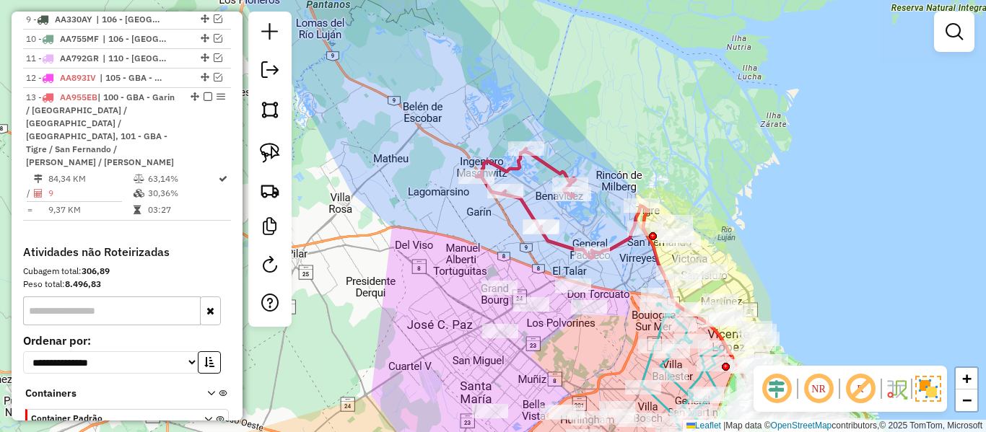
click at [620, 242] on icon at bounding box center [558, 204] width 165 height 110
select select "**********"
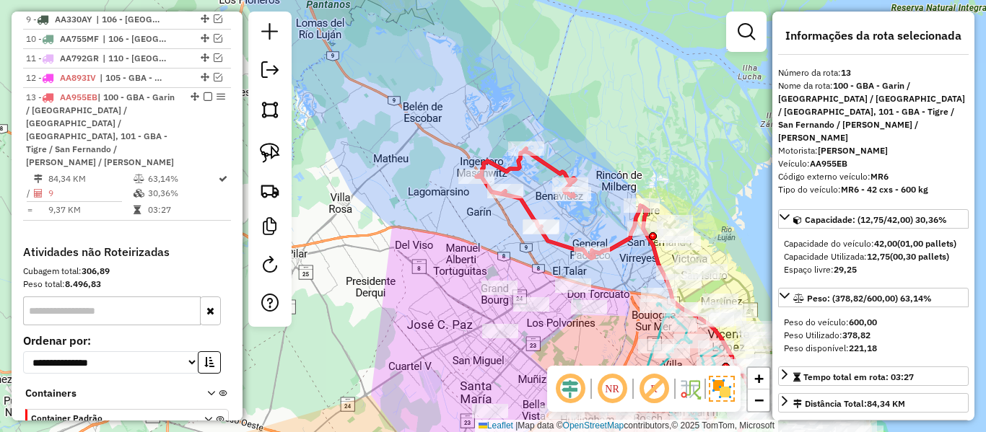
scroll to position [920, 0]
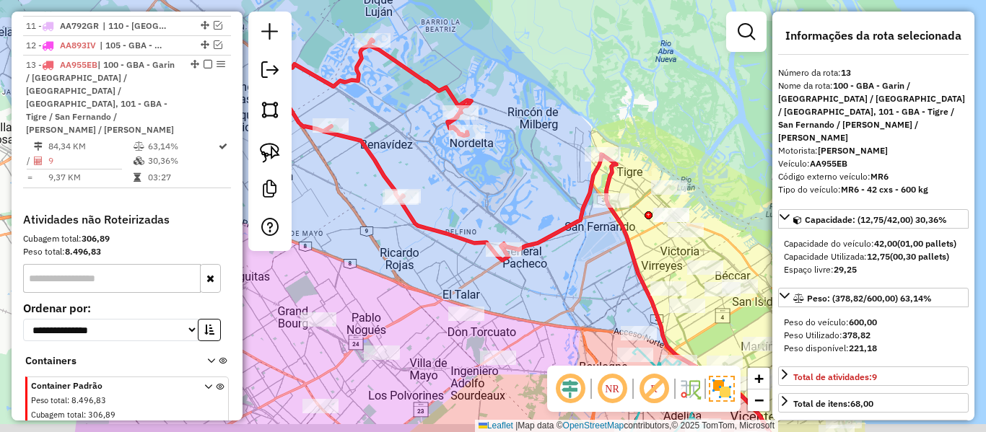
drag, startPoint x: 610, startPoint y: 251, endPoint x: 538, endPoint y: 222, distance: 77.7
click at [538, 222] on div "Janela de atendimento Grade de atendimento Capacidade Transportadoras Veículos …" at bounding box center [493, 216] width 986 height 432
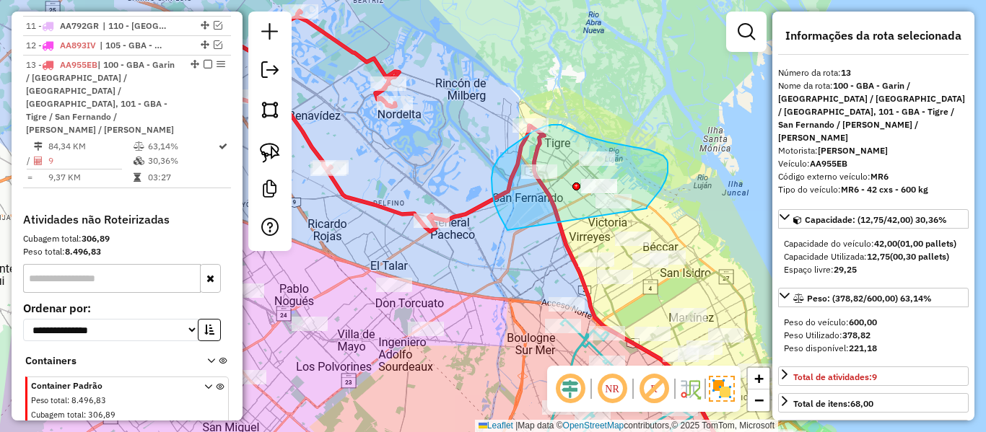
drag, startPoint x: 508, startPoint y: 149, endPoint x: 646, endPoint y: 209, distance: 150.9
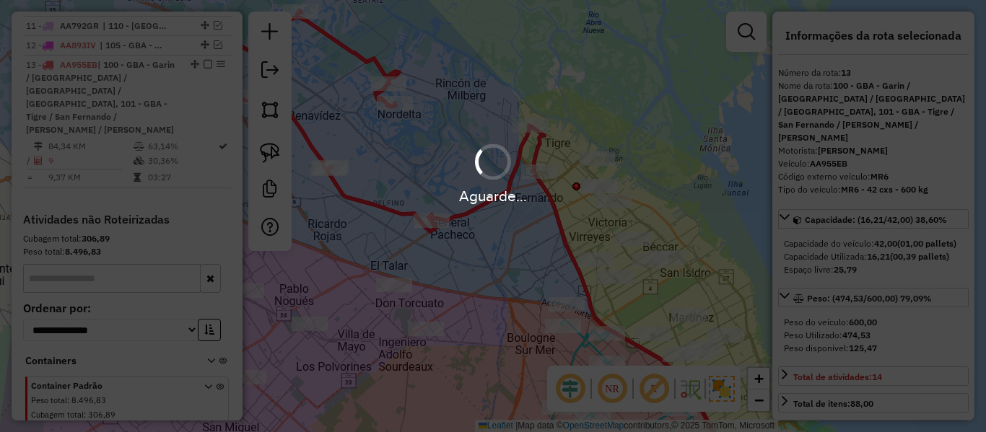
select select "**********"
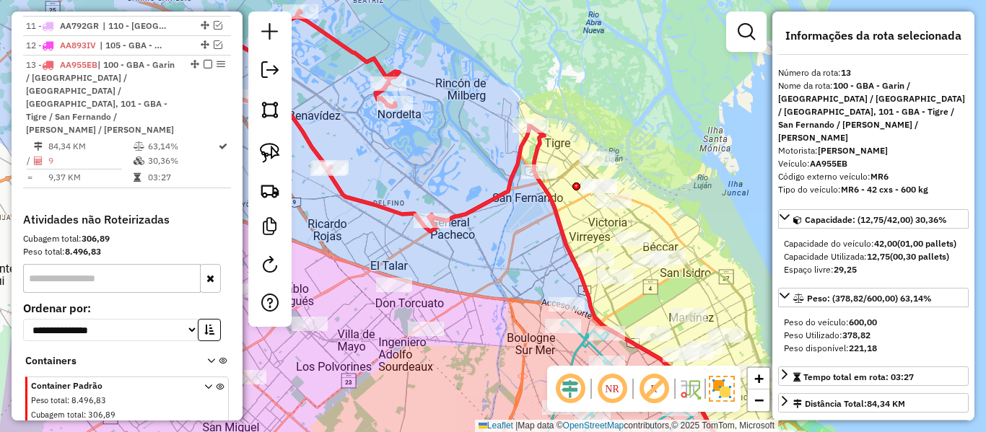
click at [491, 189] on div "Janela de atendimento Grade de atendimento Capacidade Transportadoras Veículos …" at bounding box center [493, 216] width 986 height 432
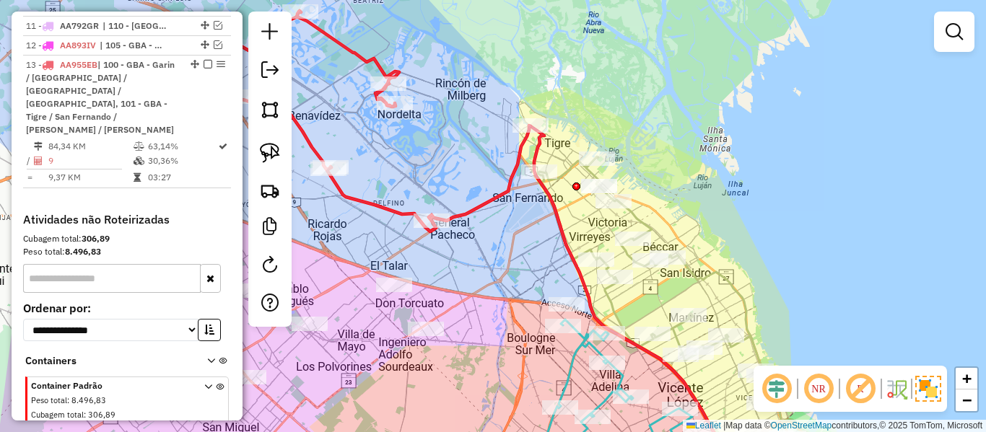
click at [488, 196] on icon at bounding box center [365, 121] width 330 height 221
select select "**********"
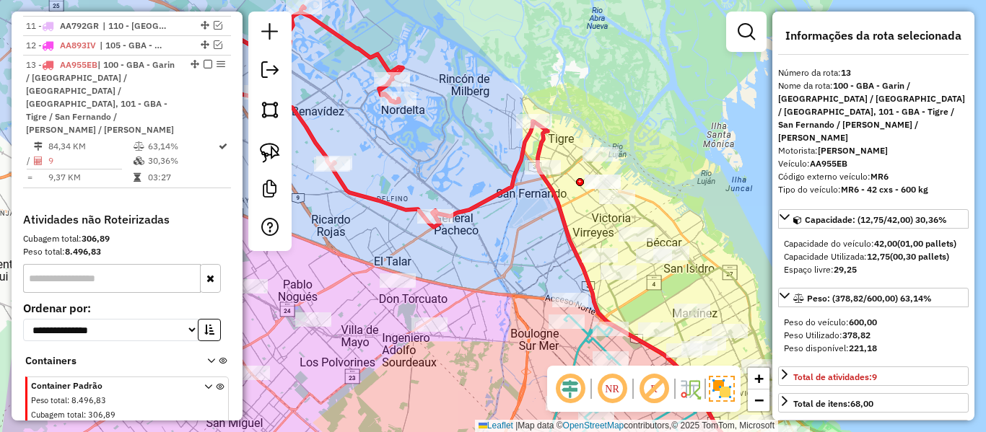
drag, startPoint x: 498, startPoint y: 257, endPoint x: 733, endPoint y: 196, distance: 242.9
click at [733, 196] on div "Janela de atendimento Grade de atendimento Capacidade Transportadoras Veículos …" at bounding box center [493, 216] width 986 height 432
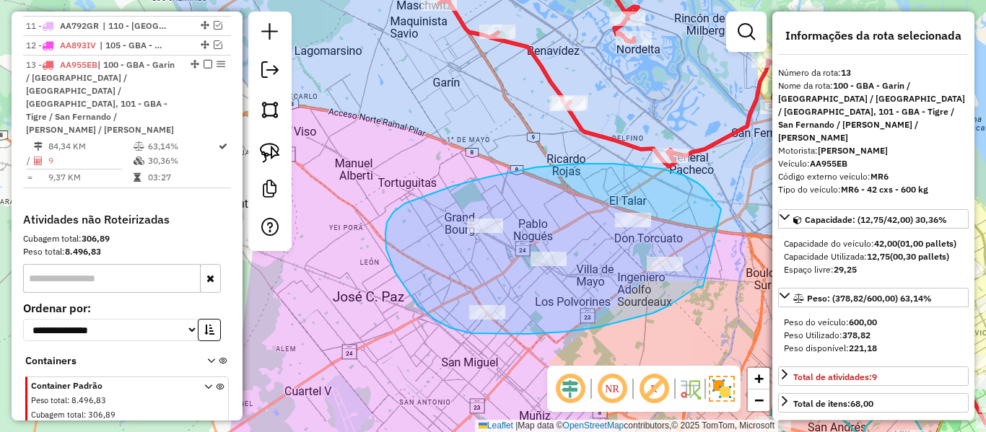
drag, startPoint x: 721, startPoint y: 209, endPoint x: 703, endPoint y: 286, distance: 79.3
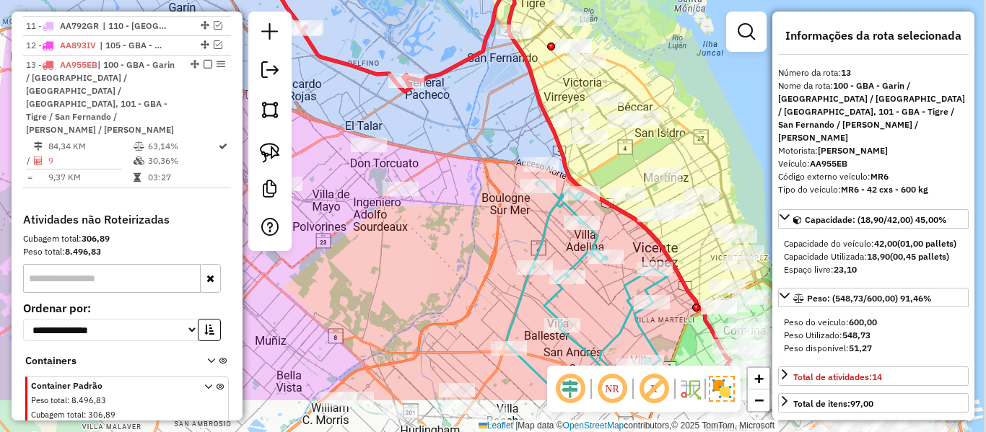
drag, startPoint x: 703, startPoint y: 286, endPoint x: 396, endPoint y: 187, distance: 322.2
click at [359, 187] on div "Janela de atendimento Grade de atendimento Capacidade Transportadoras Veículos …" at bounding box center [493, 216] width 986 height 432
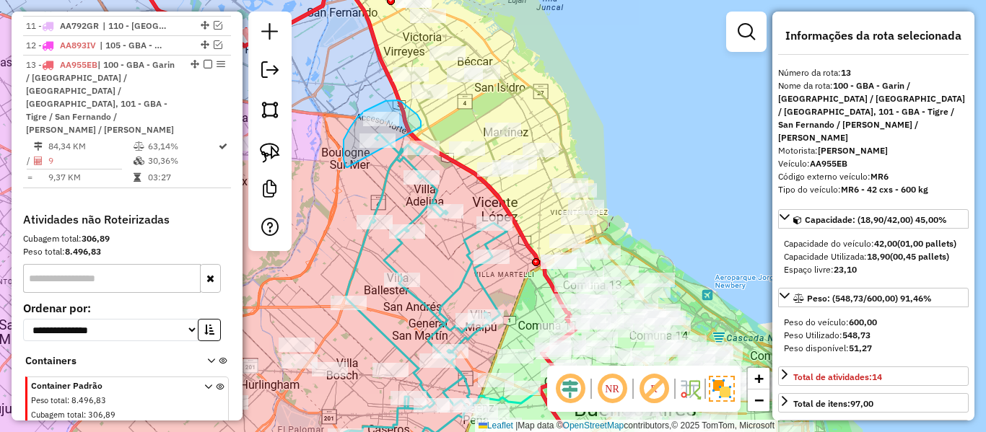
drag, startPoint x: 347, startPoint y: 167, endPoint x: 414, endPoint y: 134, distance: 74.9
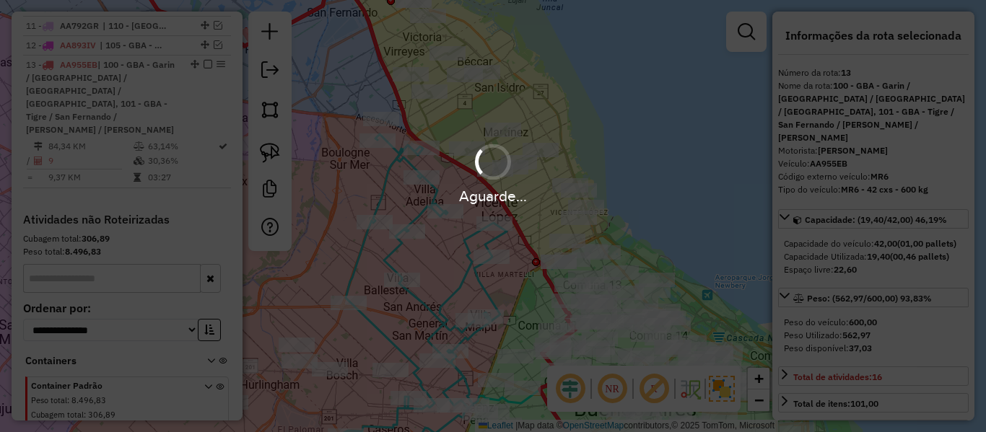
select select "**********"
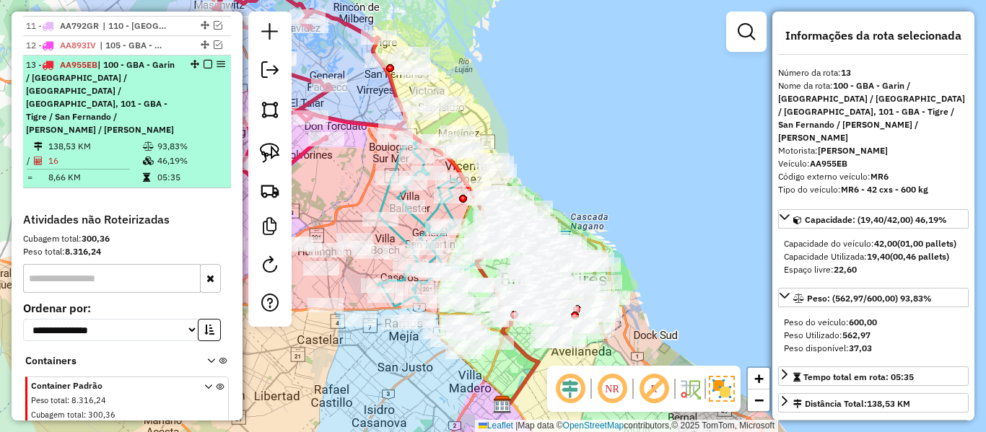
drag, startPoint x: 203, startPoint y: 32, endPoint x: 211, endPoint y: 39, distance: 10.8
click at [203, 58] on div "13 - AA955EB | 100 - GBA - Garin / Nordelta / Loma Verde / Troncos, 101 - GBA -…" at bounding box center [127, 97] width 202 height 78
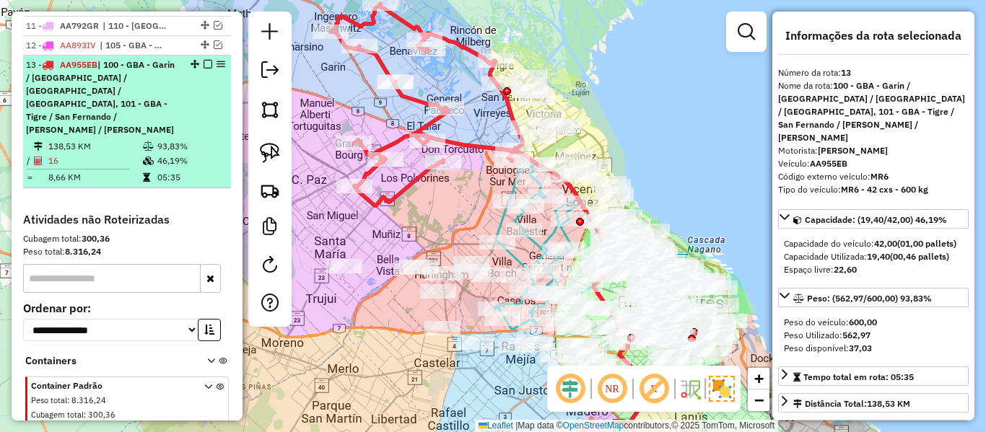
click at [203, 60] on em at bounding box center [207, 64] width 9 height 9
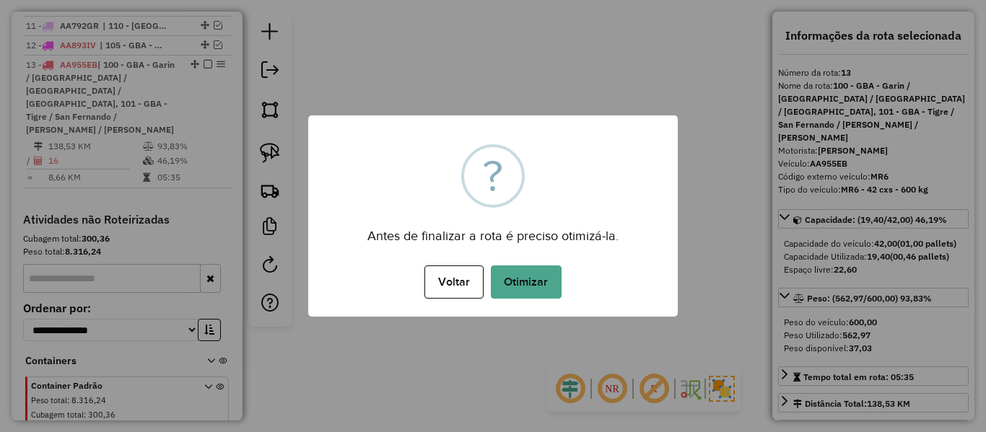
click at [540, 278] on button "Otimizar" at bounding box center [526, 282] width 71 height 33
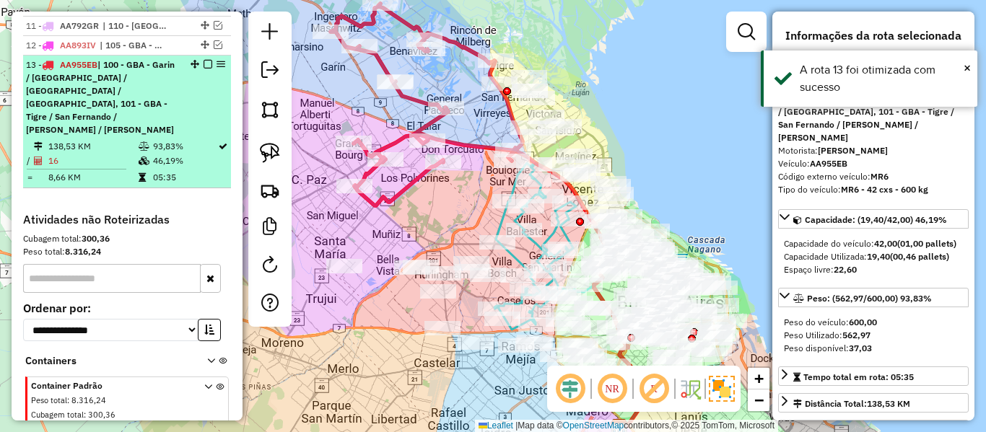
click at [203, 60] on em at bounding box center [207, 64] width 9 height 9
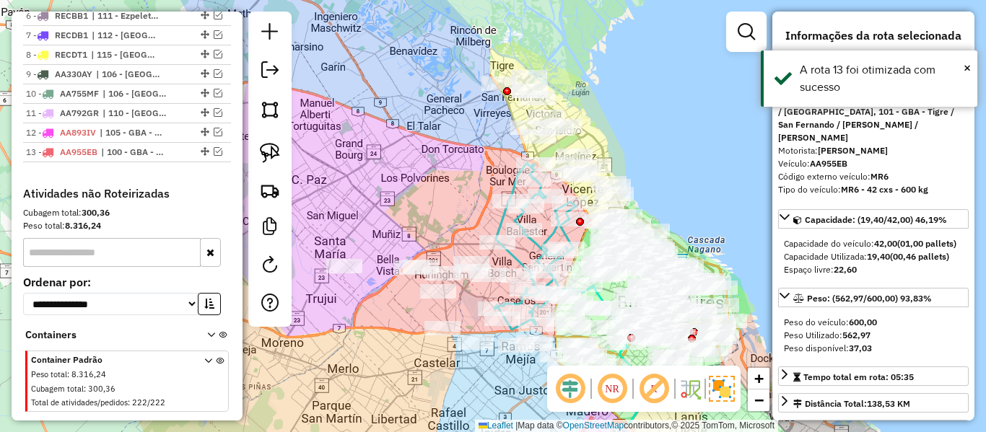
click at [584, 131] on icon at bounding box center [557, 137] width 116 height 123
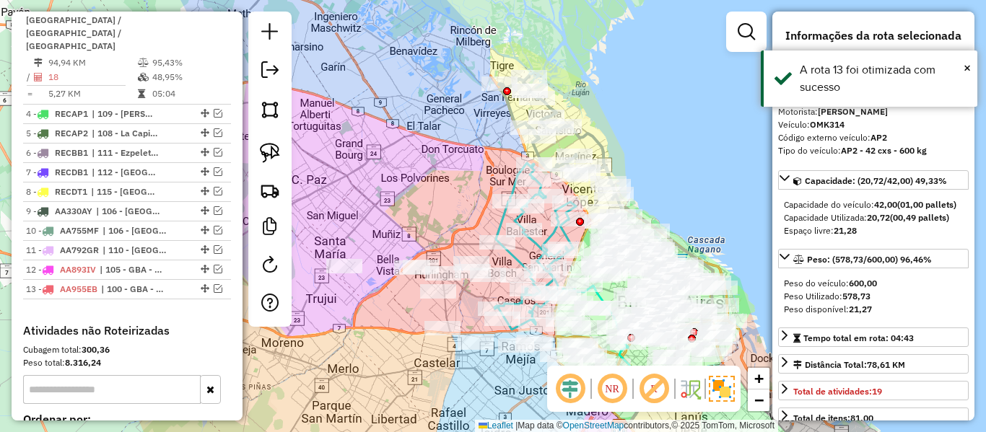
scroll to position [538, 0]
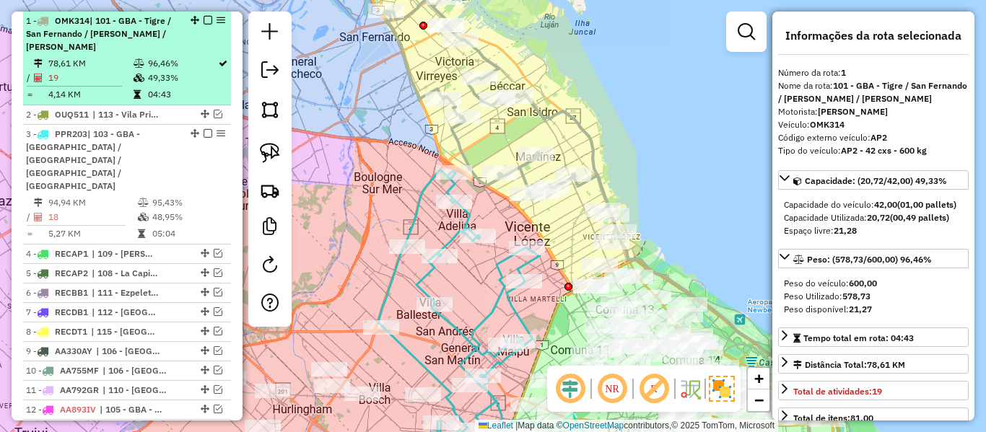
click at [203, 18] on em at bounding box center [207, 20] width 9 height 9
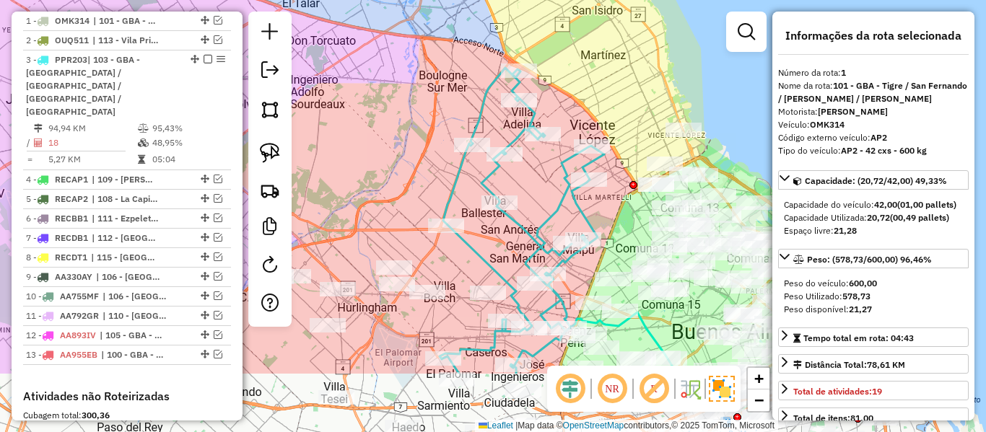
drag, startPoint x: 579, startPoint y: 117, endPoint x: 551, endPoint y: 151, distance: 44.1
click at [595, 97] on div "Janela de atendimento Grade de atendimento Capacidade Transportadoras Veículos …" at bounding box center [493, 216] width 986 height 432
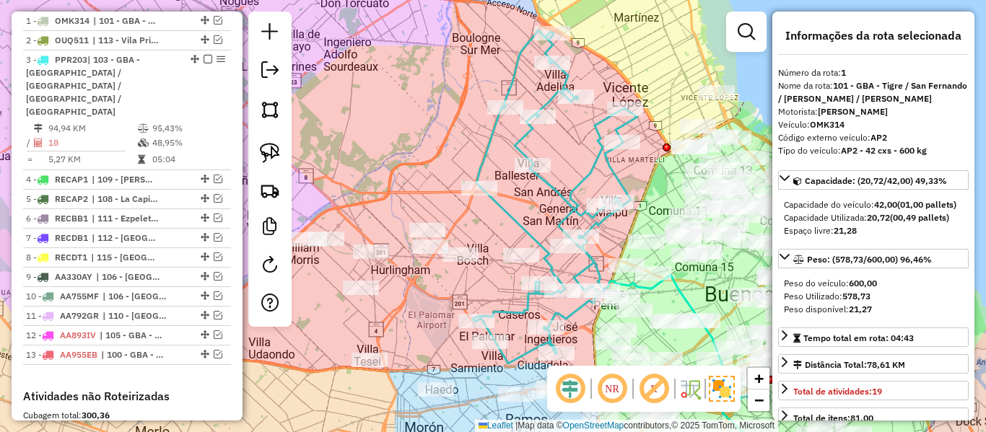
click at [604, 165] on icon at bounding box center [555, 196] width 165 height 333
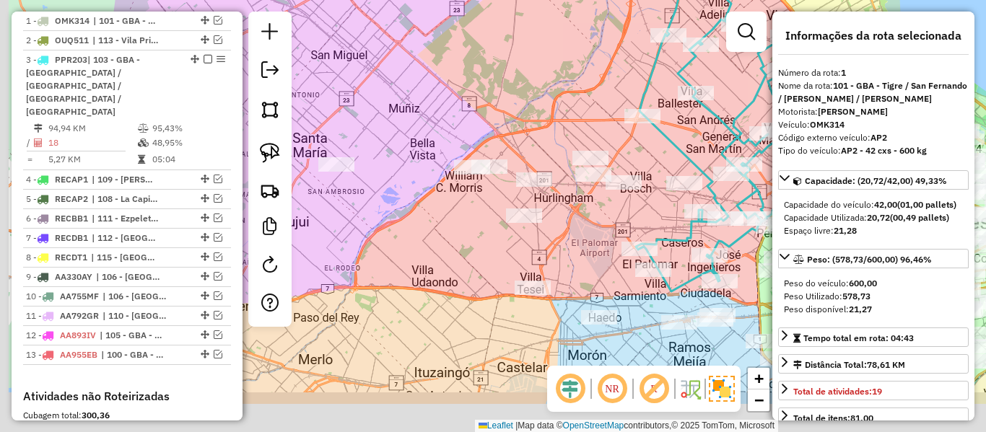
drag, startPoint x: 643, startPoint y: 184, endPoint x: 804, endPoint y: 115, distance: 174.9
click at [821, 108] on hb-router-mapa "Informações da Sessão 1276120 - 16/09/2025 Criação: 15/09/2025 13:40 Depósito: …" at bounding box center [493, 216] width 986 height 432
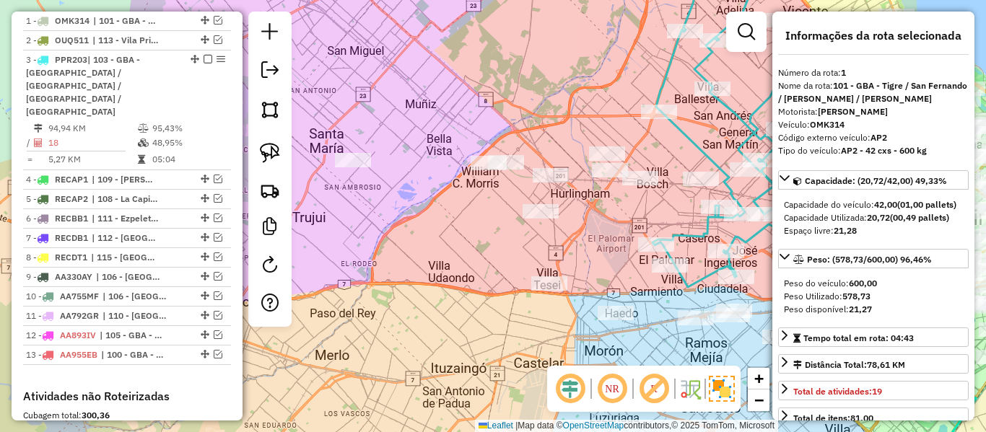
drag, startPoint x: 473, startPoint y: 232, endPoint x: 621, endPoint y: 227, distance: 148.0
click at [621, 227] on div "Janela de atendimento Grade de atendimento Capacidade Transportadoras Veículos …" at bounding box center [493, 216] width 986 height 432
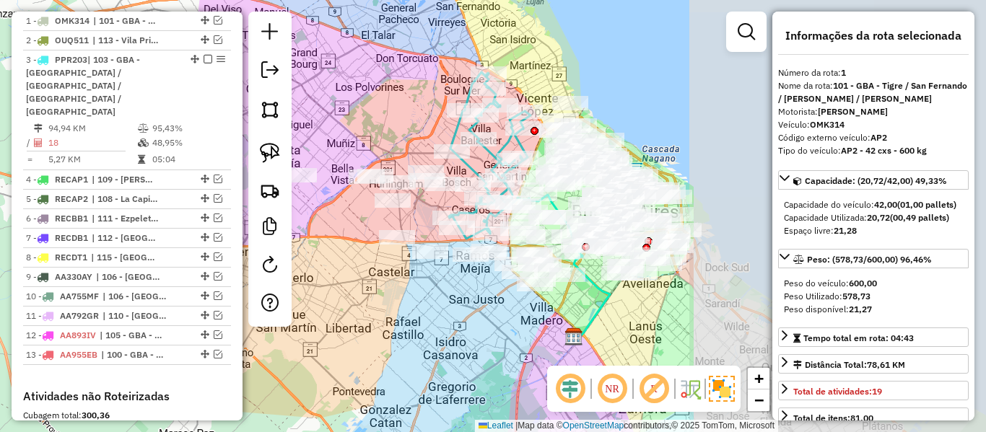
drag, startPoint x: 588, startPoint y: 249, endPoint x: 251, endPoint y: 229, distance: 337.5
click at [197, 234] on hb-router-mapa "Informações da Sessão 1276120 - 16/09/2025 Criação: 15/09/2025 13:40 Depósito: …" at bounding box center [493, 216] width 986 height 432
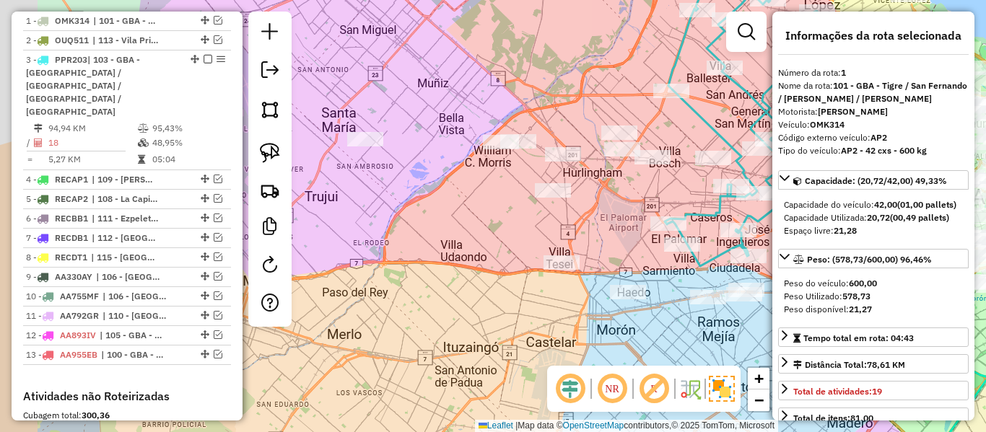
drag, startPoint x: 361, startPoint y: 234, endPoint x: 465, endPoint y: 251, distance: 106.0
click at [465, 251] on div "Janela de atendimento Grade de atendimento Capacidade Transportadoras Veículos …" at bounding box center [493, 216] width 986 height 432
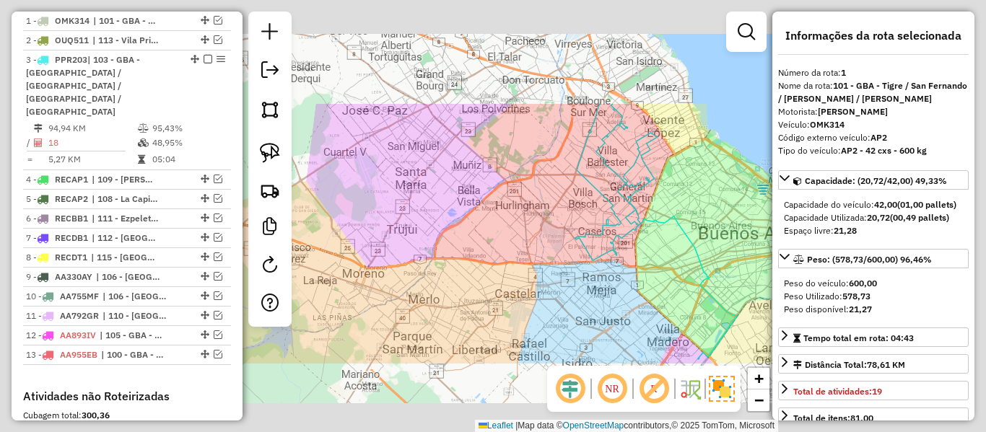
click at [465, 251] on div "Janela de atendimento Grade de atendimento Capacidade Transportadoras Veículos …" at bounding box center [493, 216] width 986 height 432
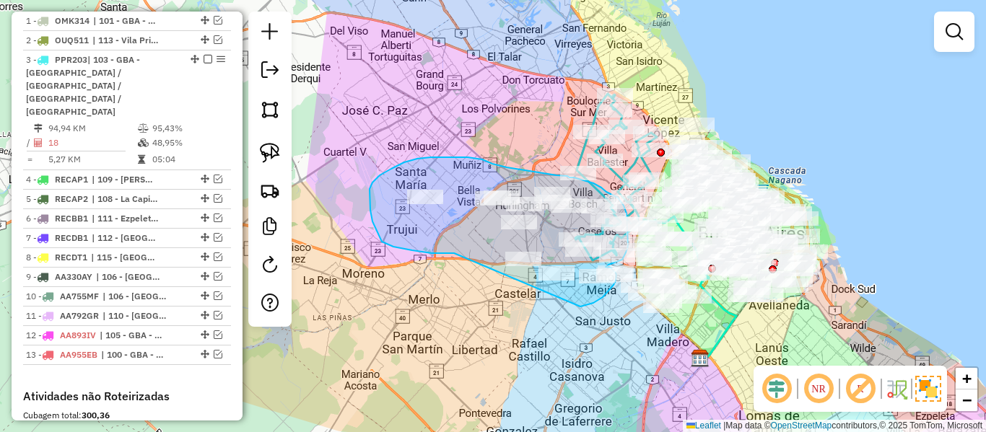
drag, startPoint x: 382, startPoint y: 242, endPoint x: 527, endPoint y: 315, distance: 163.3
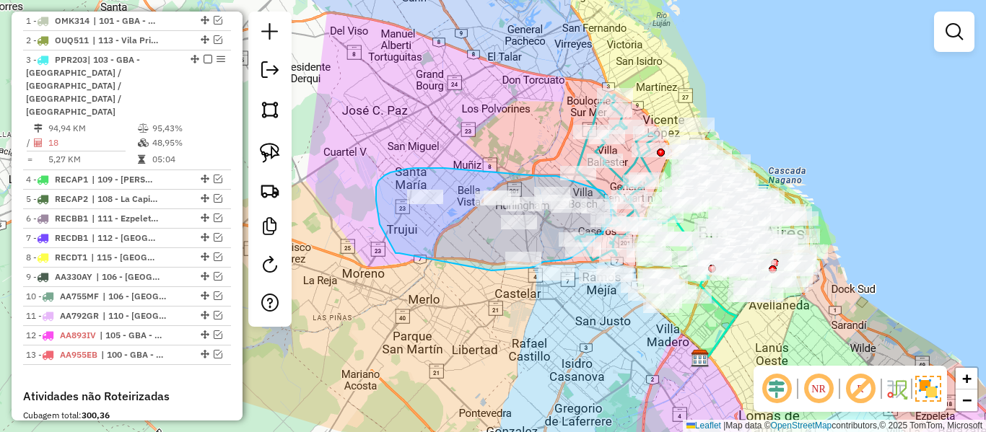
drag, startPoint x: 397, startPoint y: 253, endPoint x: 482, endPoint y: 274, distance: 87.7
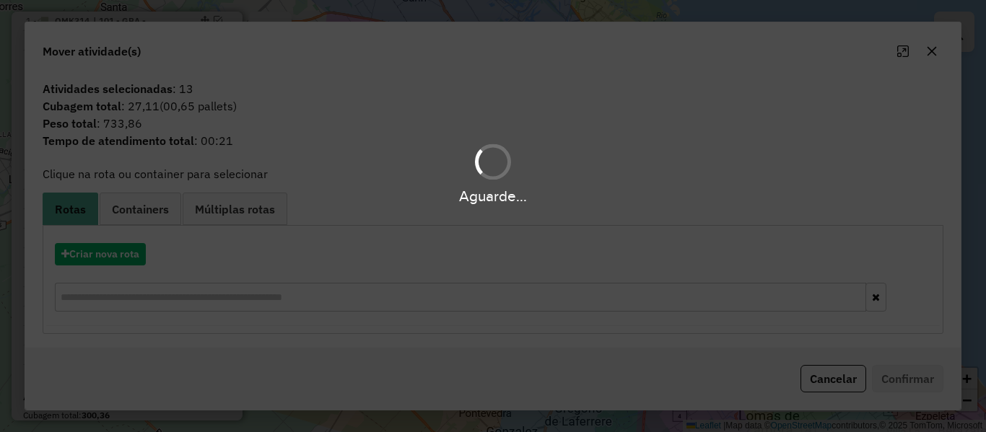
drag, startPoint x: 104, startPoint y: 262, endPoint x: 111, endPoint y: 253, distance: 11.8
click at [105, 262] on div "Aguarde..." at bounding box center [493, 216] width 986 height 432
click at [112, 252] on hb-app "Aguarde... Pop-up bloqueado! Seu navegador bloqueou automáticamente a abertura …" at bounding box center [493, 216] width 986 height 432
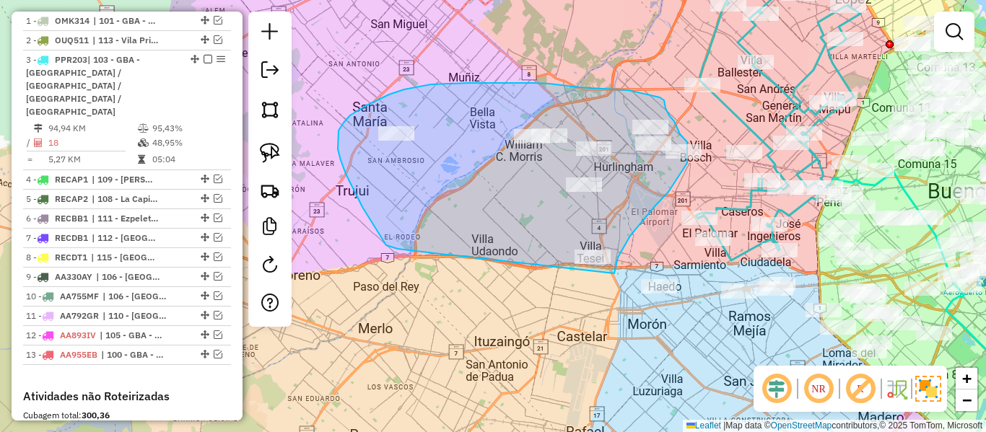
drag, startPoint x: 381, startPoint y: 236, endPoint x: 592, endPoint y: 303, distance: 221.1
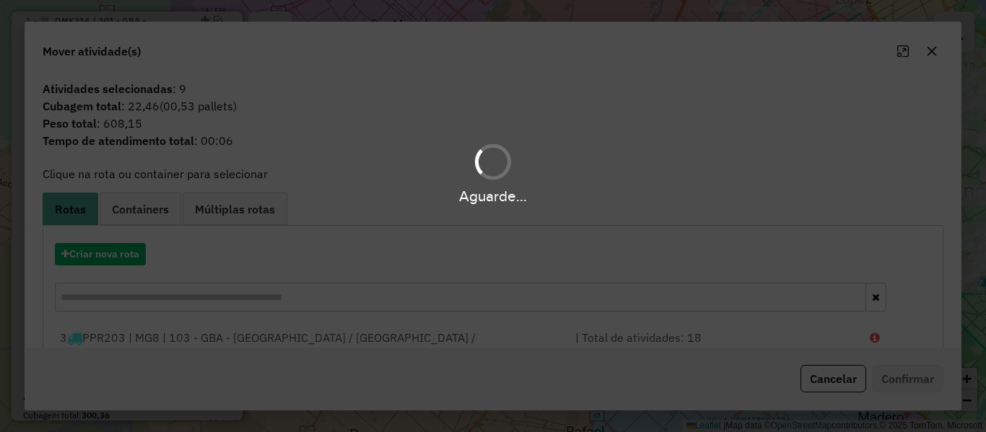
click at [136, 250] on div "Aguarde..." at bounding box center [493, 216] width 986 height 432
click at [136, 250] on hb-app "Aguarde... Pop-up bloqueado! Seu navegador bloqueou automáticamente a abertura …" at bounding box center [493, 216] width 986 height 432
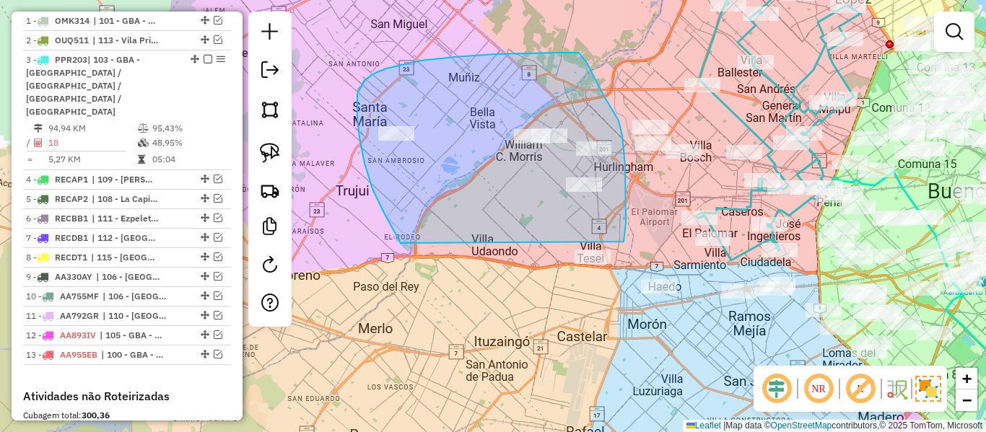
drag, startPoint x: 400, startPoint y: 243, endPoint x: 600, endPoint y: 324, distance: 214.9
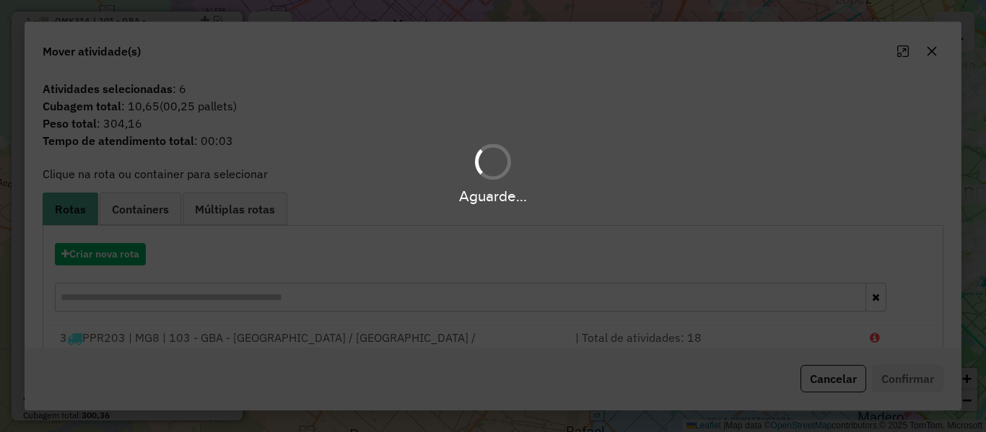
click at [141, 258] on div "Aguarde..." at bounding box center [493, 216] width 986 height 432
click at [141, 258] on button "Criar nova rota" at bounding box center [100, 254] width 91 height 22
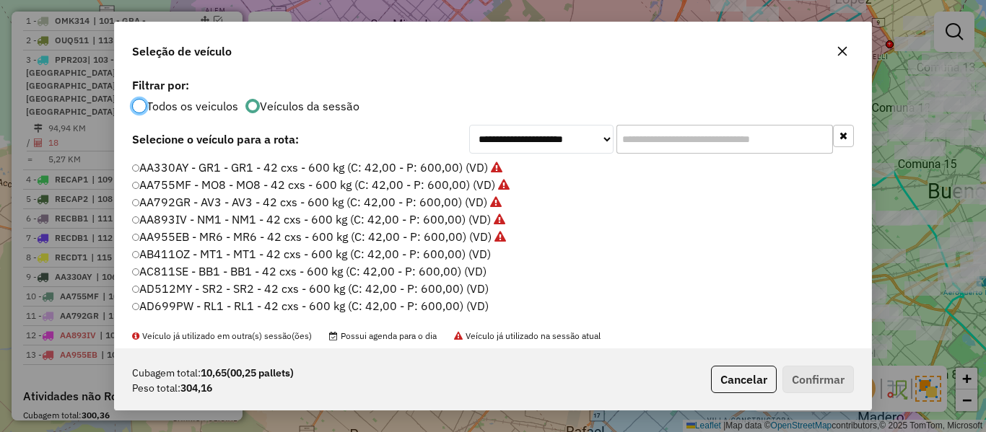
scroll to position [8, 4]
click at [468, 257] on label "AB411OZ - MT1 - MT1 - 42 cxs - 600 kg (C: 42,00 - P: 600,00) (VD)" at bounding box center [312, 253] width 360 height 17
click at [815, 377] on button "Confirmar" at bounding box center [817, 379] width 71 height 27
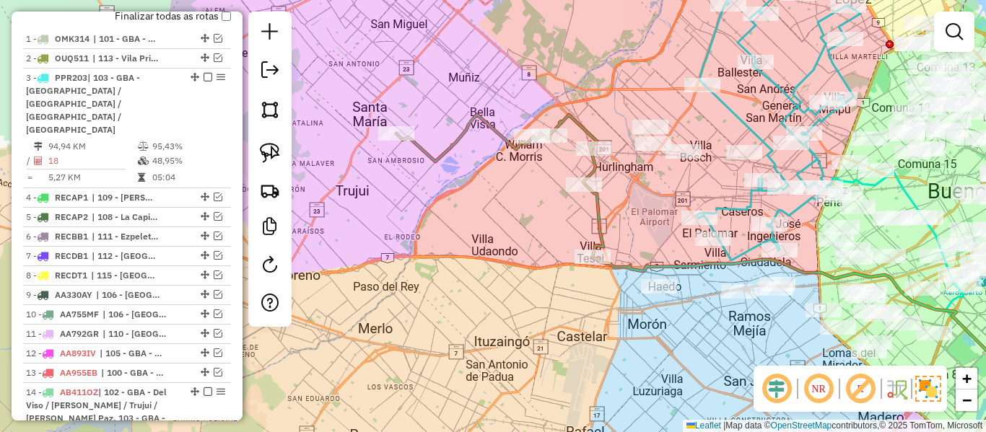
scroll to position [556, 0]
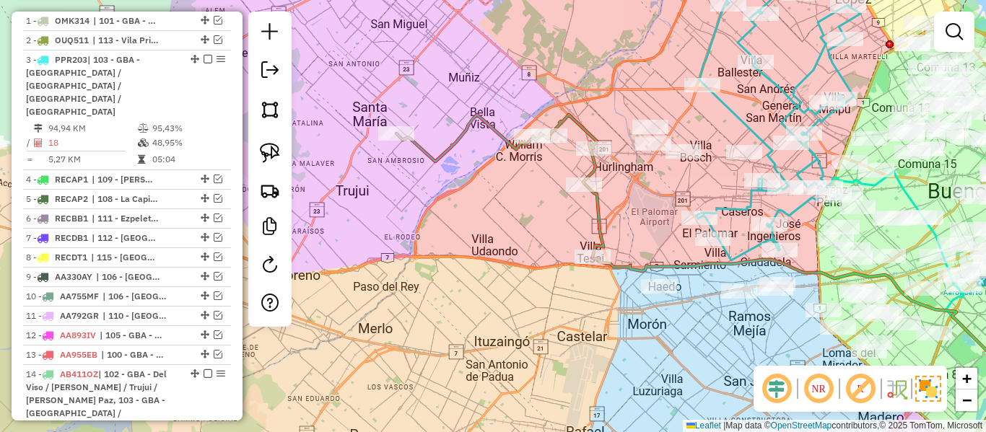
click at [600, 223] on icon at bounding box center [499, 186] width 207 height 142
select select "**********"
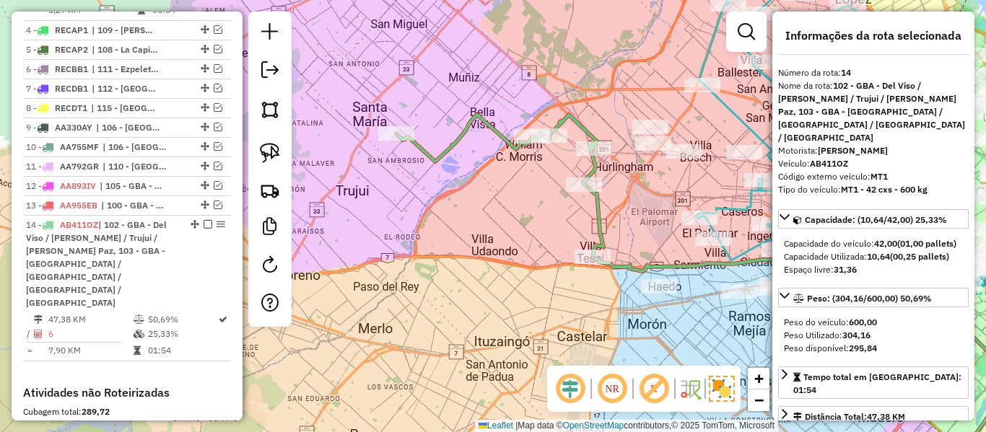
scroll to position [865, 0]
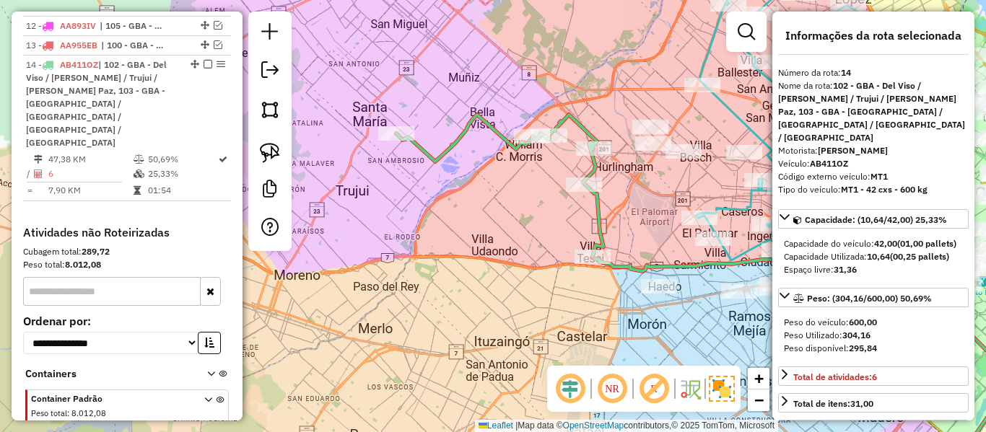
drag, startPoint x: 581, startPoint y: 232, endPoint x: 554, endPoint y: 234, distance: 26.8
click at [554, 234] on div "Janela de atendimento Grade de atendimento Capacidade Transportadoras Veículos …" at bounding box center [493, 216] width 986 height 432
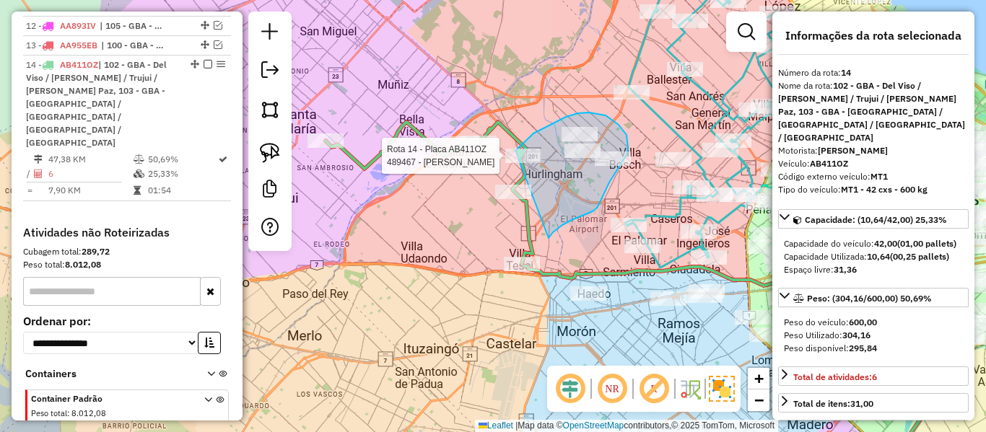
click at [514, 162] on div "Rota 14 - Placa AB411OZ 489467 - Florencia Scardaccione Janela de atendimento G…" at bounding box center [493, 216] width 986 height 432
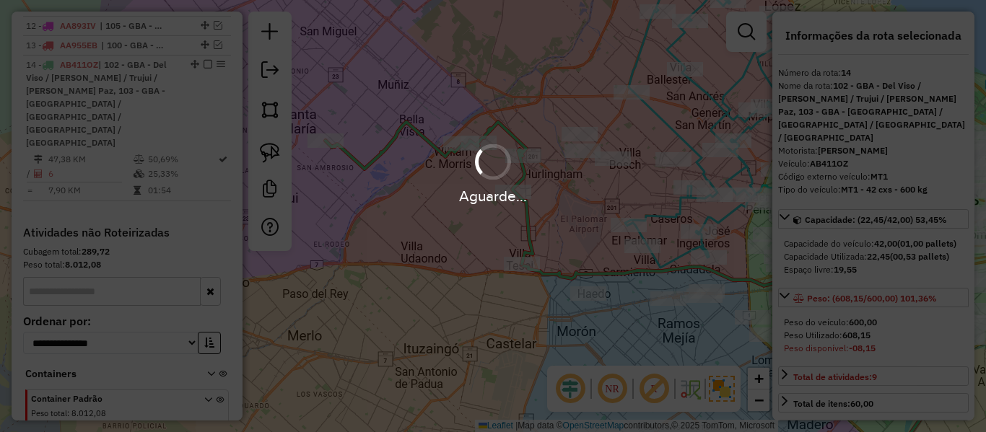
select select "**********"
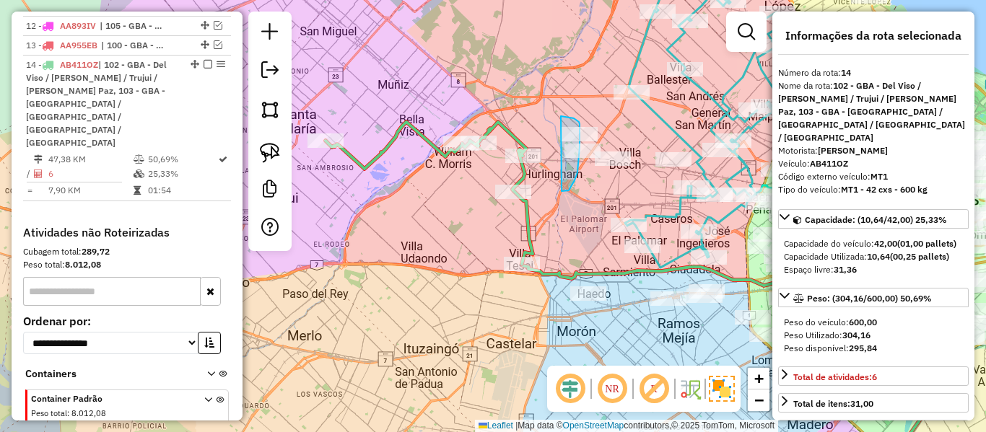
drag, startPoint x: 574, startPoint y: 180, endPoint x: 544, endPoint y: 119, distance: 68.4
drag, startPoint x: 639, startPoint y: 123, endPoint x: 563, endPoint y: 176, distance: 92.7
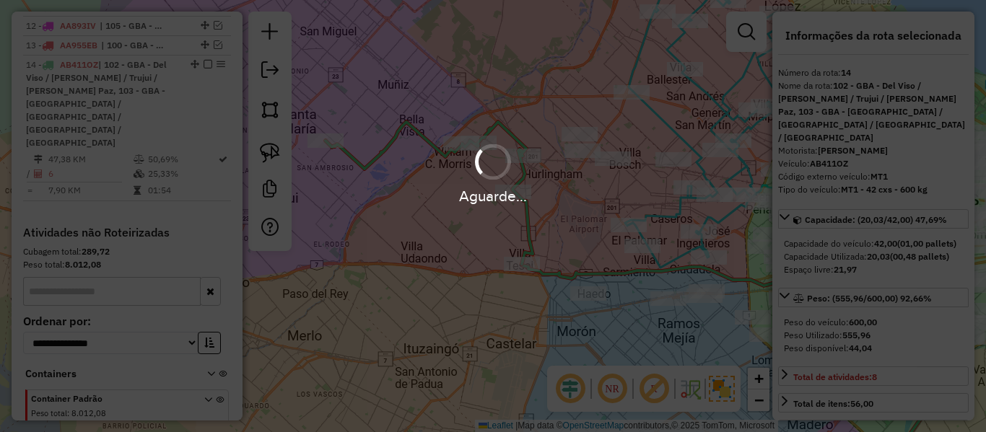
select select "**********"
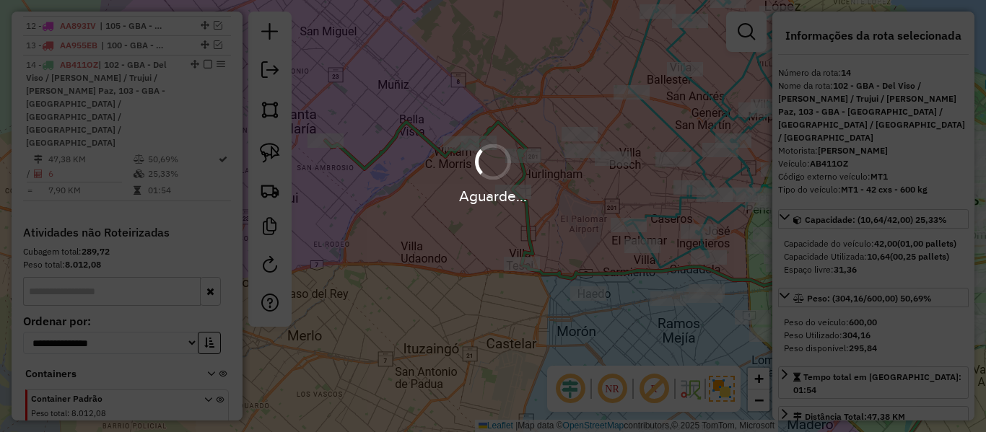
scroll to position [847, 0]
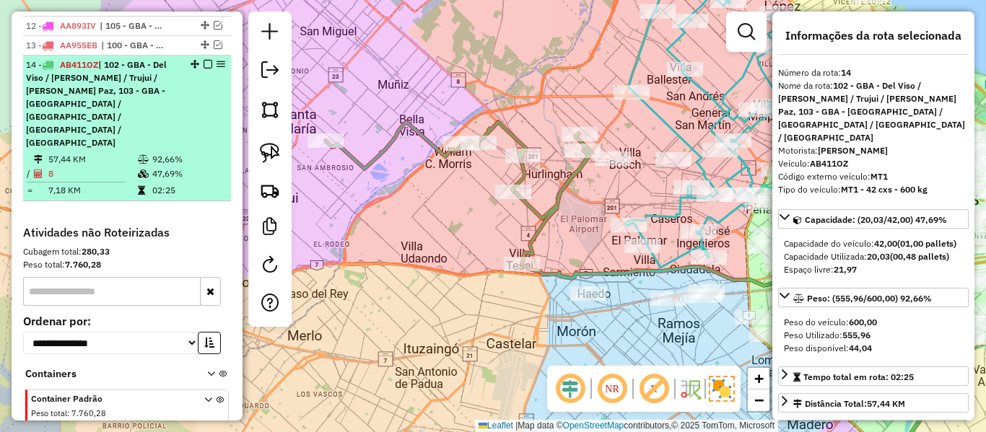
click at [203, 60] on em at bounding box center [207, 64] width 9 height 9
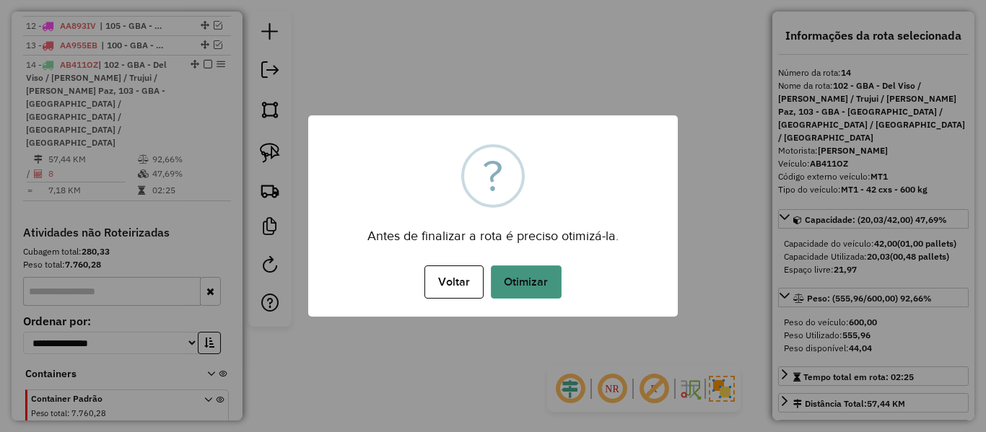
click at [551, 281] on button "Otimizar" at bounding box center [526, 282] width 71 height 33
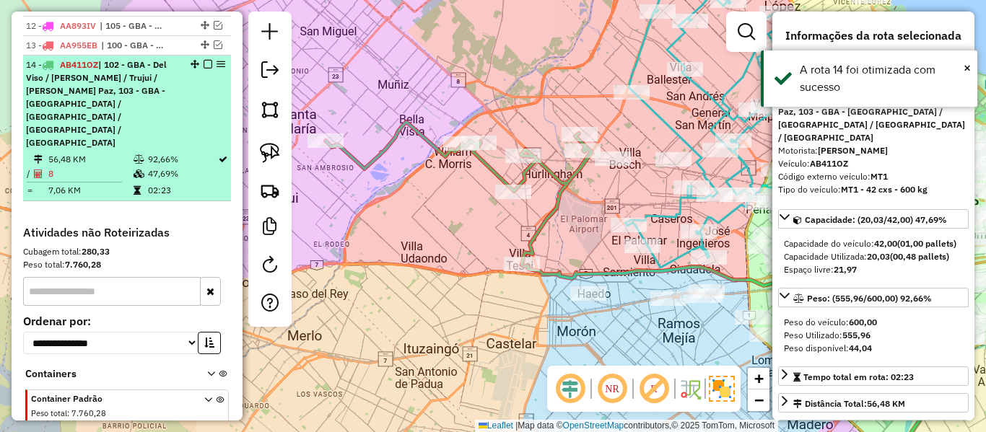
click at [206, 58] on div "14 - AB411OZ | 102 - GBA - Del Viso / Don Torcuato / Trujui / José C. Paz, 103 …" at bounding box center [127, 103] width 202 height 91
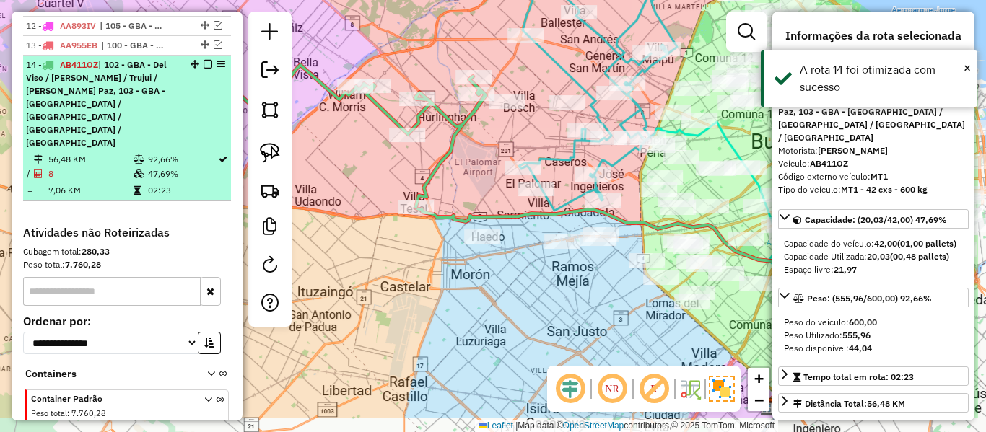
click at [206, 60] on em at bounding box center [207, 64] width 9 height 9
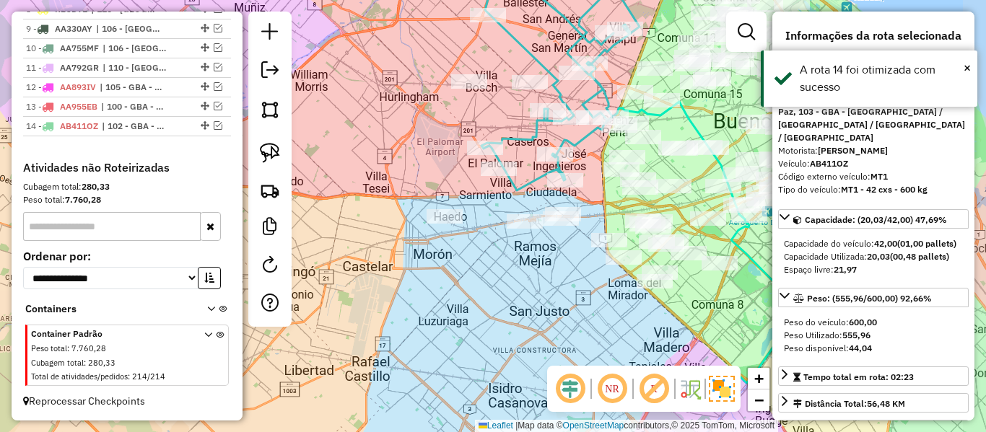
scroll to position [760, 0]
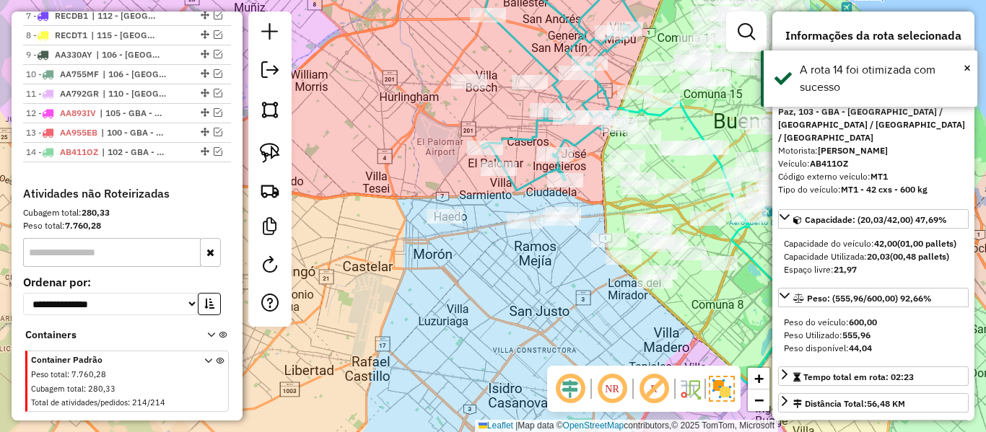
click at [625, 302] on div "Janela de atendimento Grade de atendimento Capacidade Transportadoras Veículos …" at bounding box center [493, 216] width 986 height 432
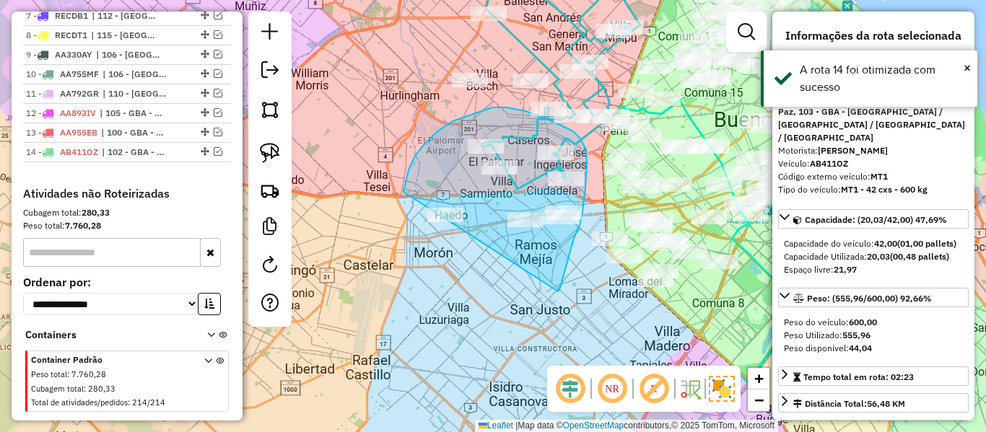
drag, startPoint x: 560, startPoint y: 288, endPoint x: 418, endPoint y: 262, distance: 143.8
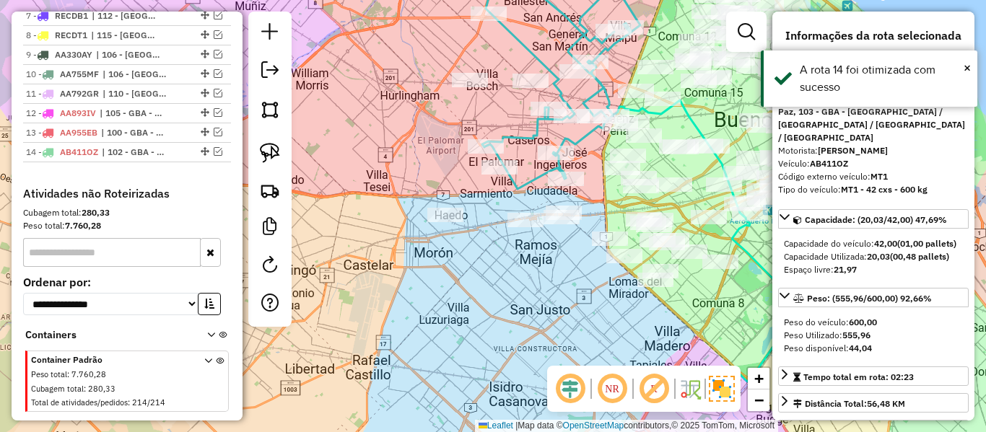
click at [465, 302] on div "Janela de atendimento Grade de atendimento Capacidade Transportadoras Veículos …" at bounding box center [493, 216] width 986 height 432
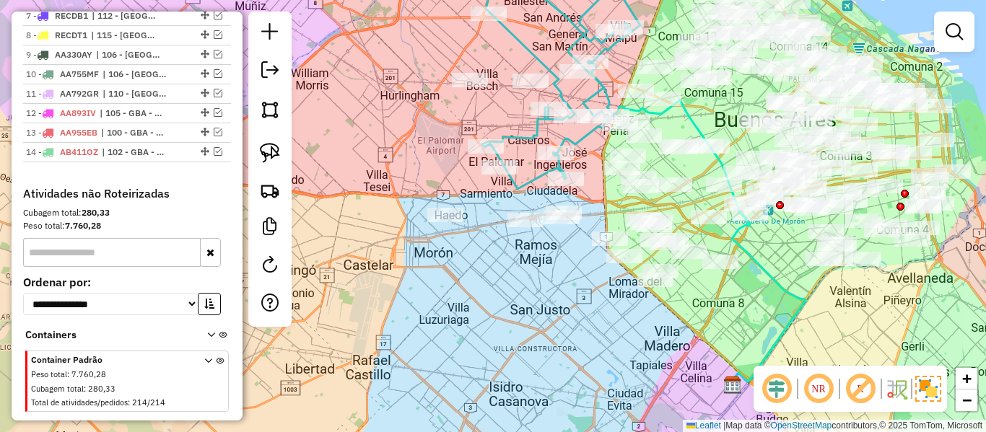
drag, startPoint x: 529, startPoint y: 305, endPoint x: 519, endPoint y: 372, distance: 67.8
click at [519, 372] on div "Janela de atendimento Grade de atendimento Capacidade Transportadoras Veículos …" at bounding box center [493, 216] width 986 height 432
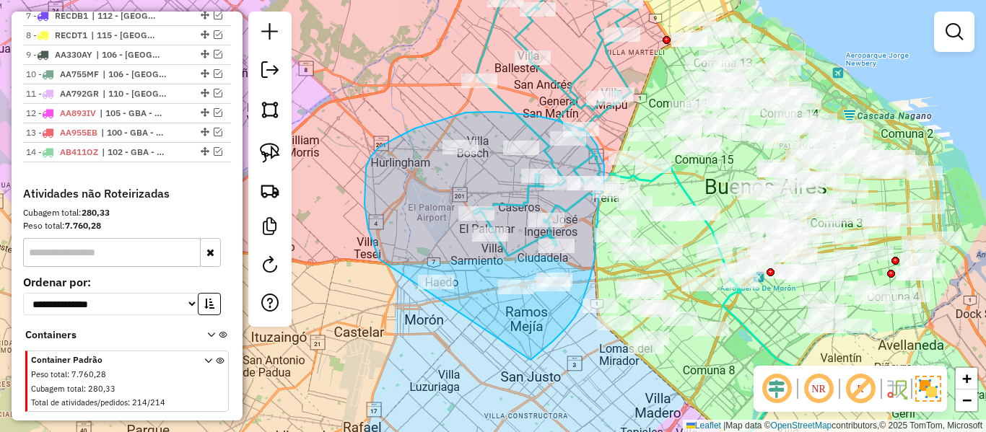
drag, startPoint x: 532, startPoint y: 359, endPoint x: 379, endPoint y: 259, distance: 182.9
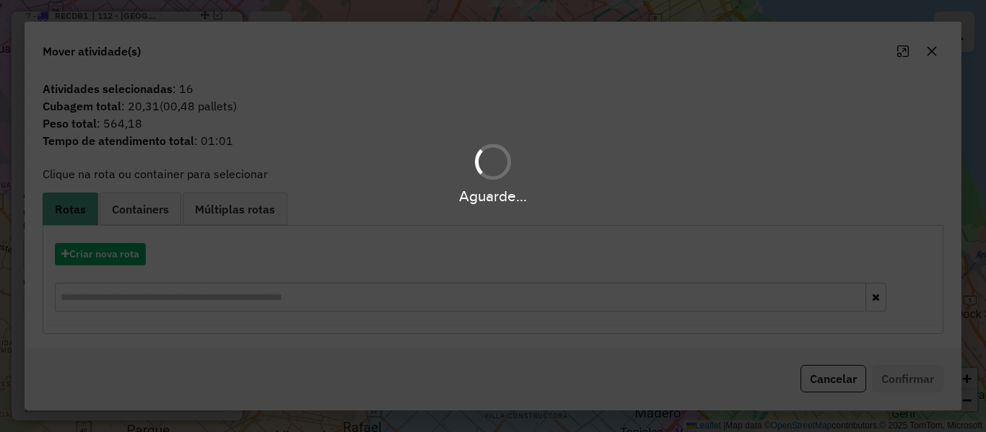
click at [115, 252] on div "Aguarde..." at bounding box center [493, 216] width 986 height 432
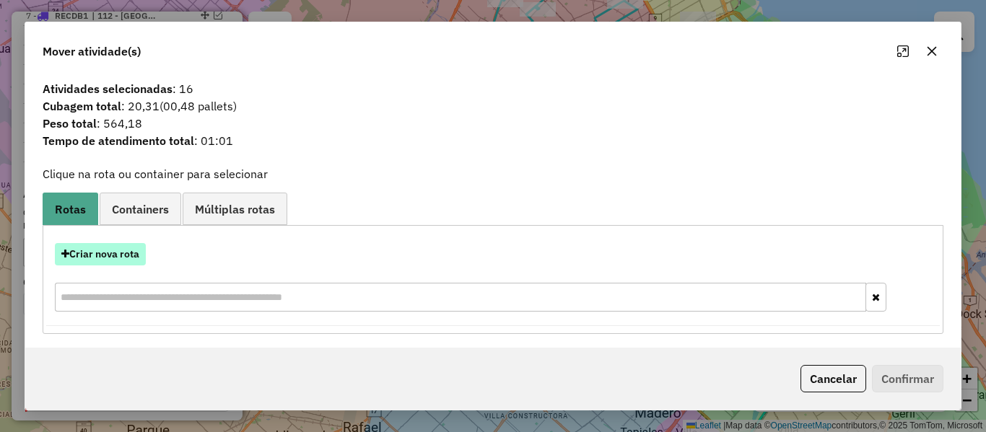
click at [115, 252] on button "Criar nova rota" at bounding box center [100, 254] width 91 height 22
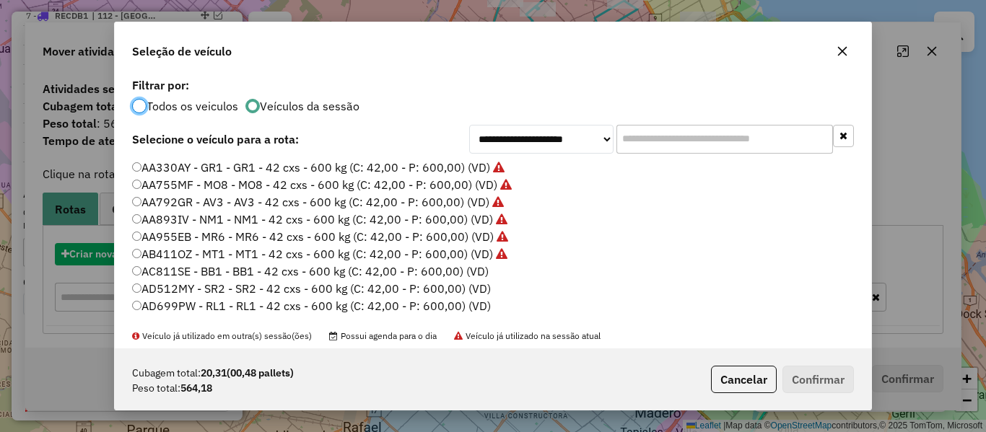
scroll to position [8, 4]
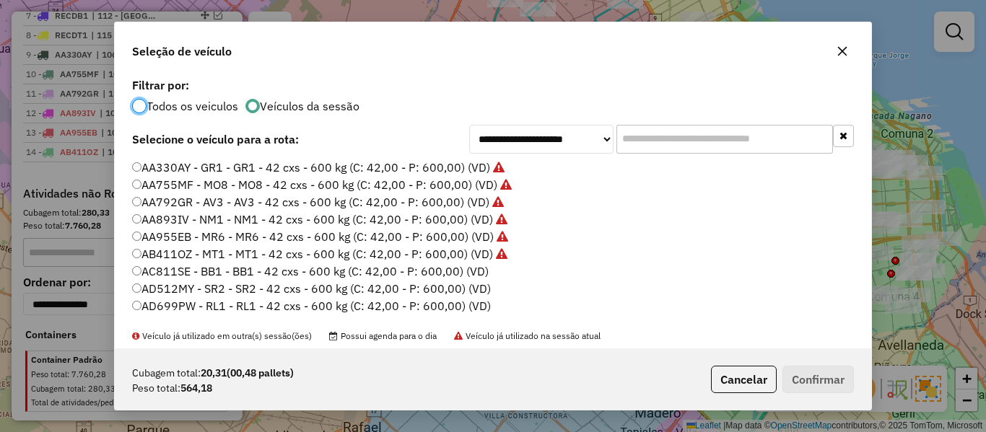
click at [475, 265] on label "AC811SE - BB1 - BB1 - 42 cxs - 600 kg (C: 42,00 - P: 600,00) (VD)" at bounding box center [310, 271] width 356 height 17
click at [810, 373] on button "Confirmar" at bounding box center [817, 379] width 71 height 27
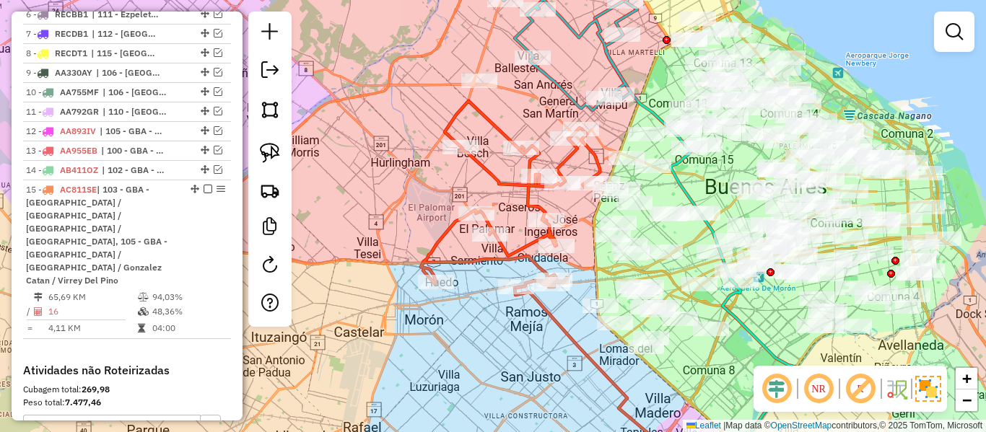
scroll to position [865, 0]
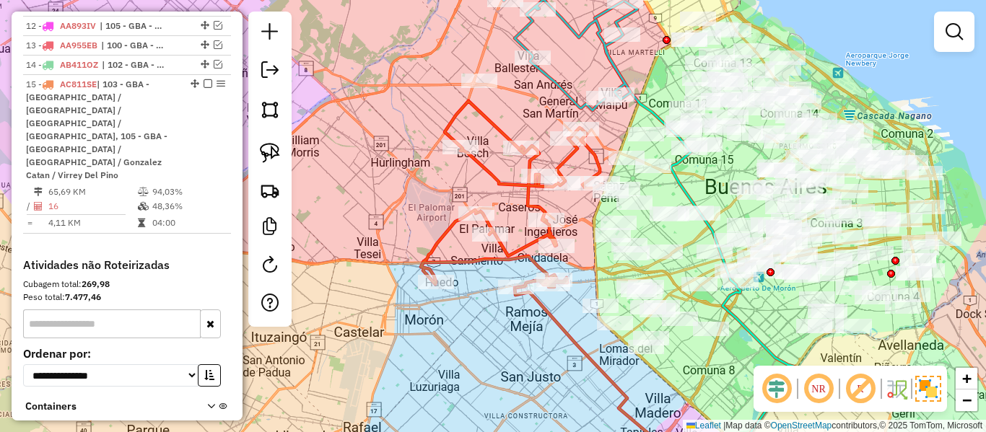
click at [538, 258] on icon at bounding box center [511, 194] width 181 height 187
select select "**********"
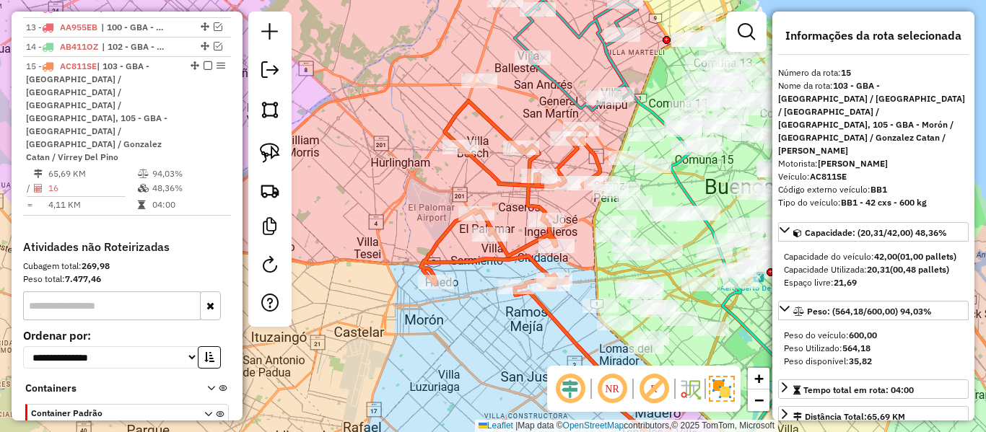
scroll to position [898, 0]
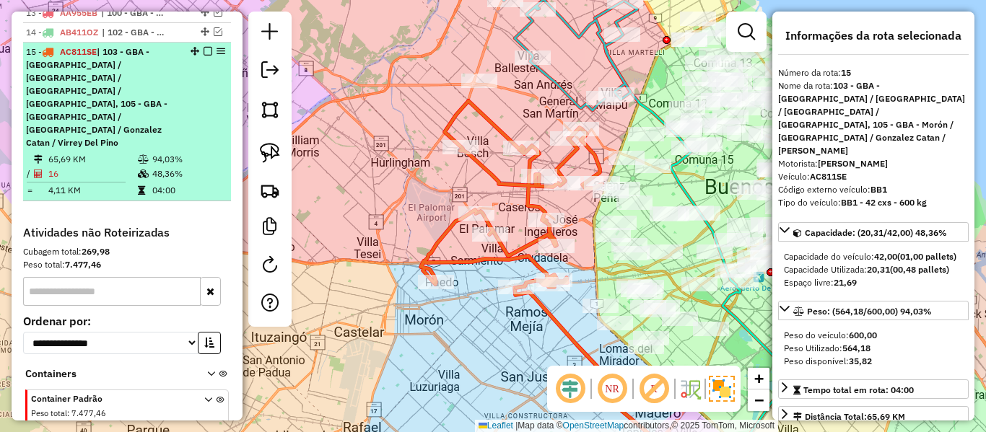
click at [203, 47] on em at bounding box center [207, 51] width 9 height 9
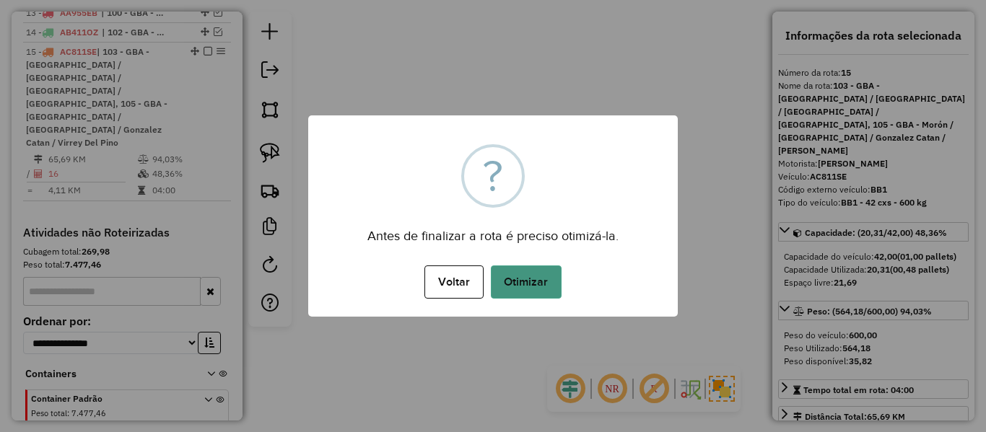
click at [530, 271] on button "Otimizar" at bounding box center [526, 282] width 71 height 33
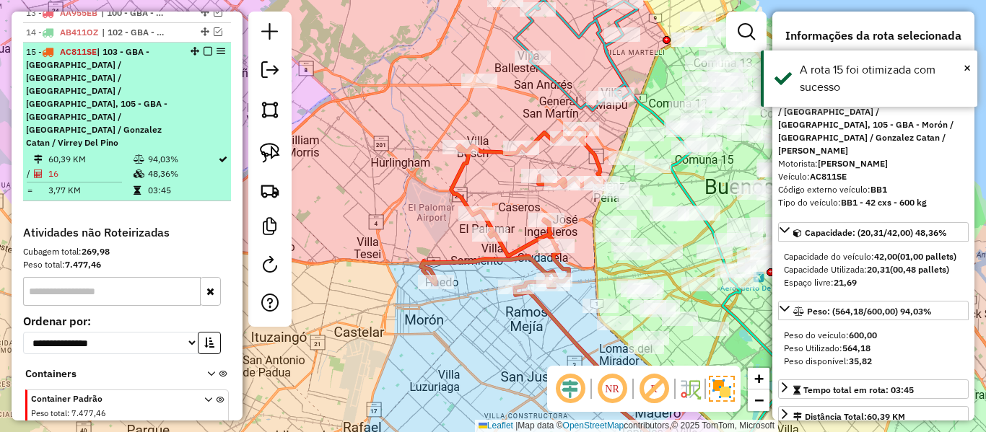
click at [198, 47] on div at bounding box center [203, 51] width 43 height 9
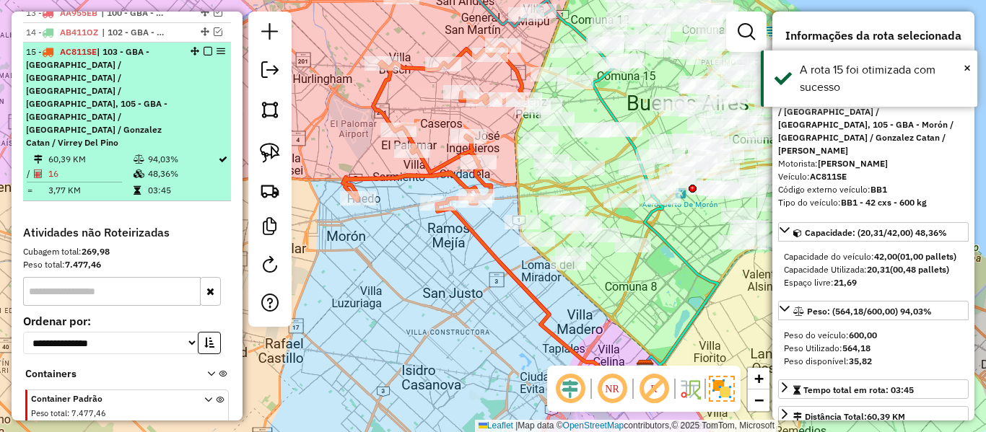
click at [204, 47] on em at bounding box center [207, 51] width 9 height 9
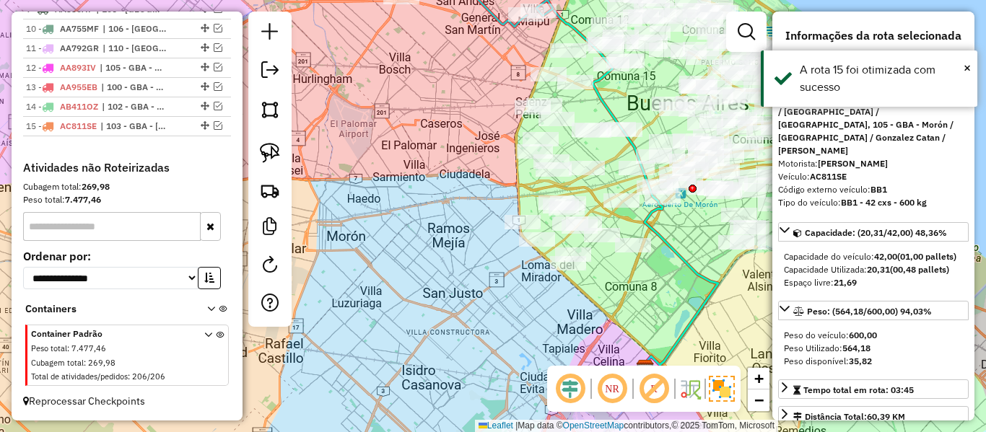
scroll to position [797, 0]
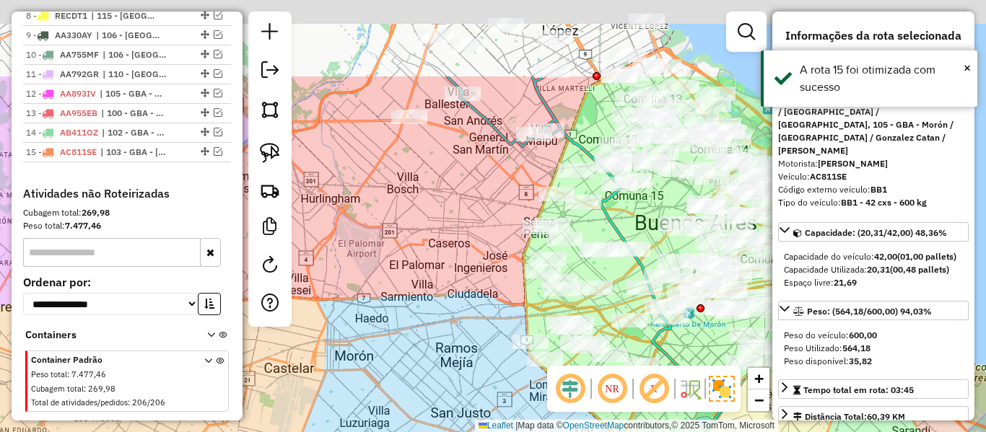
drag, startPoint x: 509, startPoint y: 188, endPoint x: 512, endPoint y: 296, distance: 107.6
click at [514, 324] on div "Janela de atendimento Grade de atendimento Capacidade Transportadoras Veículos …" at bounding box center [493, 216] width 986 height 432
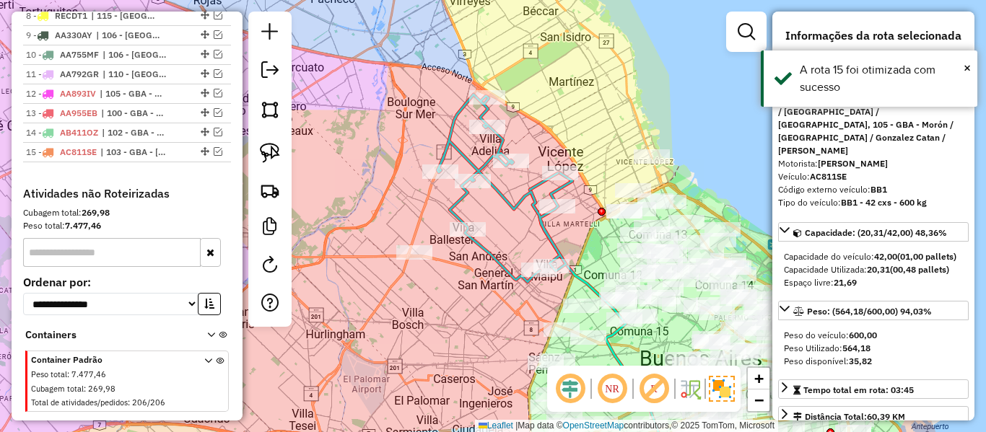
click at [491, 242] on div "Janela de atendimento Grade de atendimento Capacidade Transportadoras Veículos …" at bounding box center [493, 216] width 986 height 432
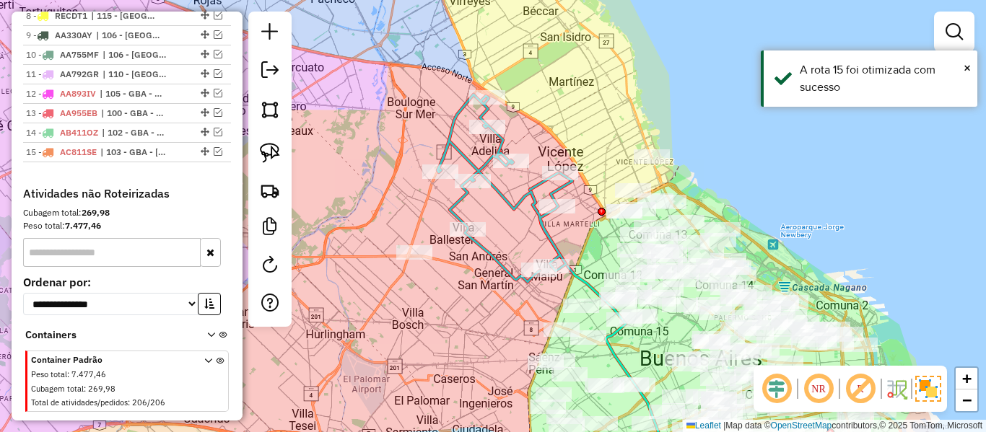
click at [486, 256] on icon at bounding box center [504, 189] width 135 height 188
select select "**********"
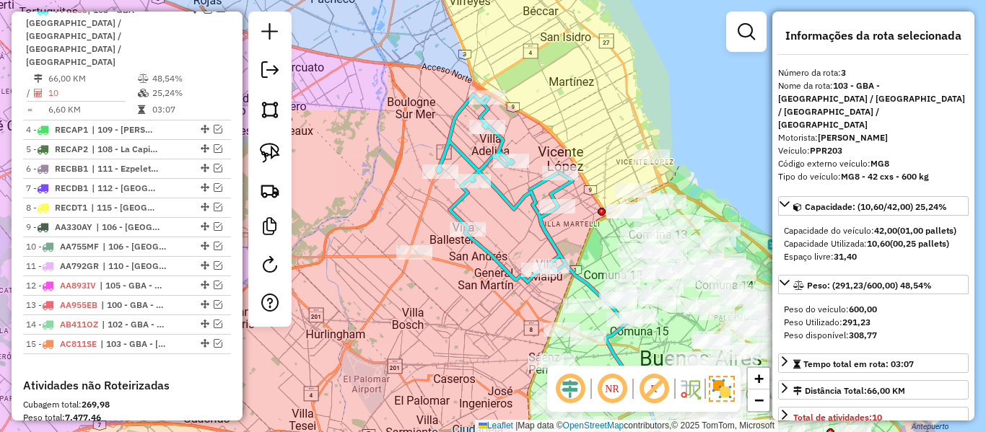
scroll to position [595, 0]
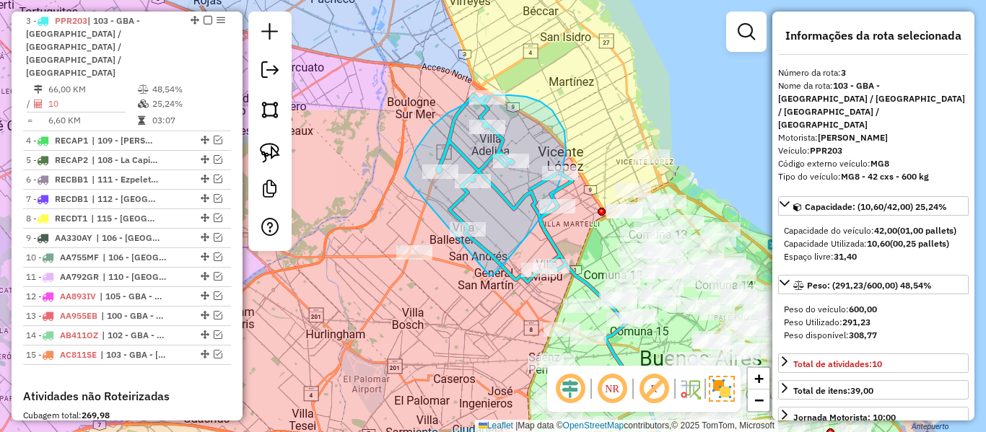
drag, startPoint x: 490, startPoint y: 276, endPoint x: 419, endPoint y: 301, distance: 74.8
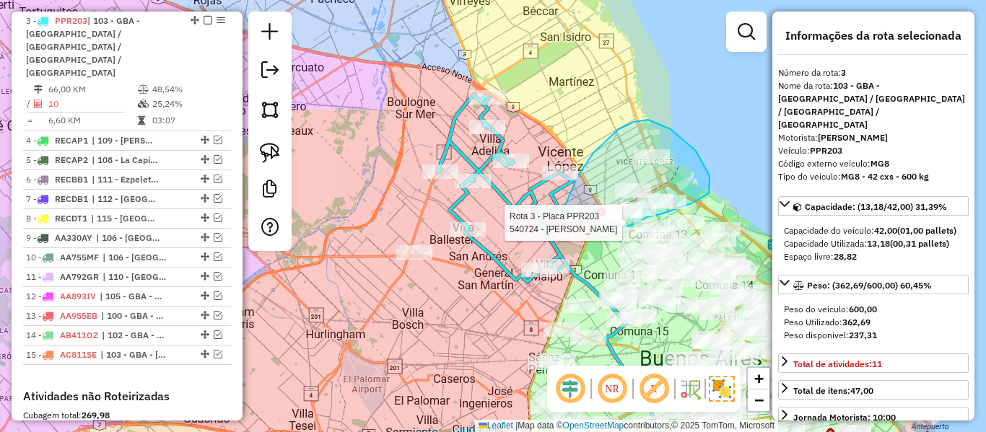
drag, startPoint x: 561, startPoint y: 214, endPoint x: 591, endPoint y: 242, distance: 41.3
click at [605, 230] on div at bounding box center [608, 223] width 36 height 14
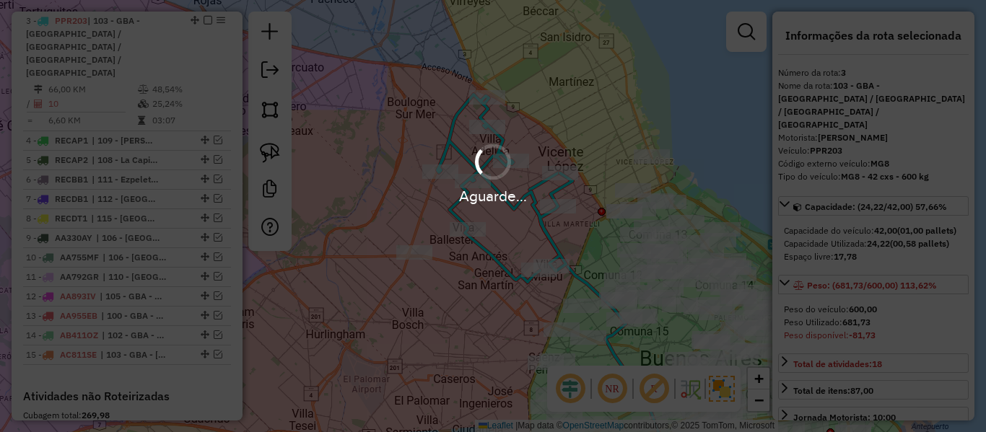
select select "**********"
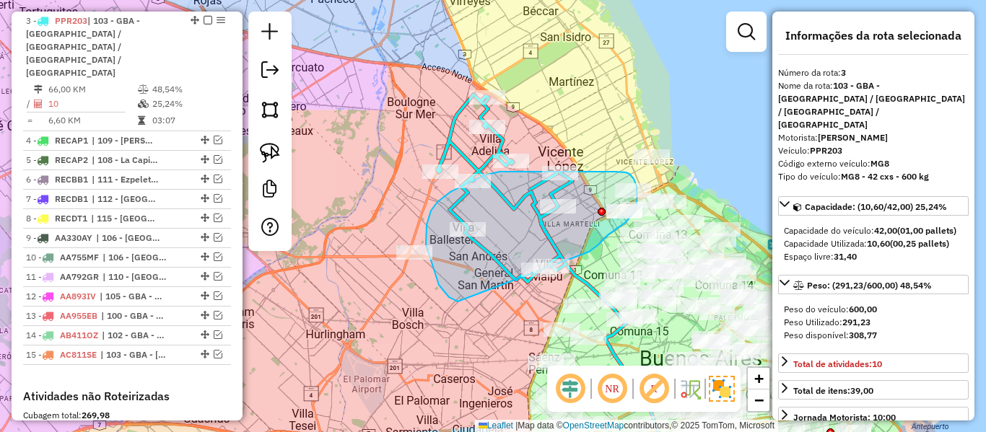
drag, startPoint x: 590, startPoint y: 251, endPoint x: 506, endPoint y: 316, distance: 106.5
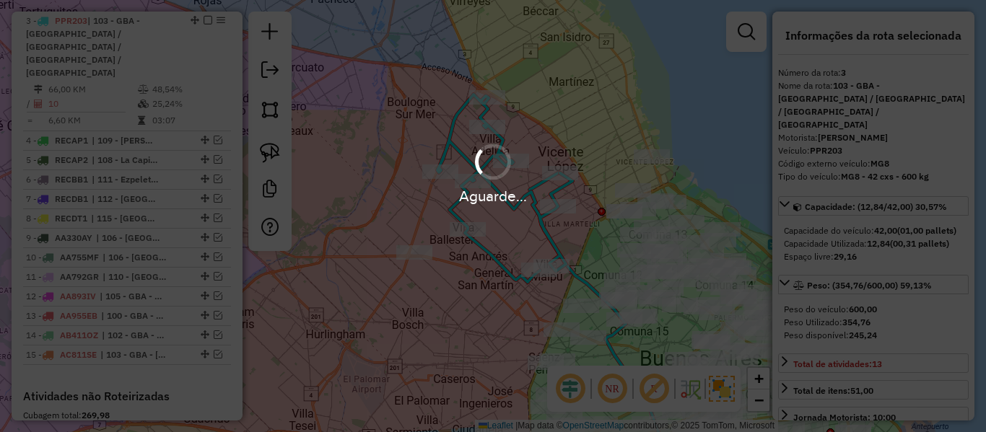
select select "**********"
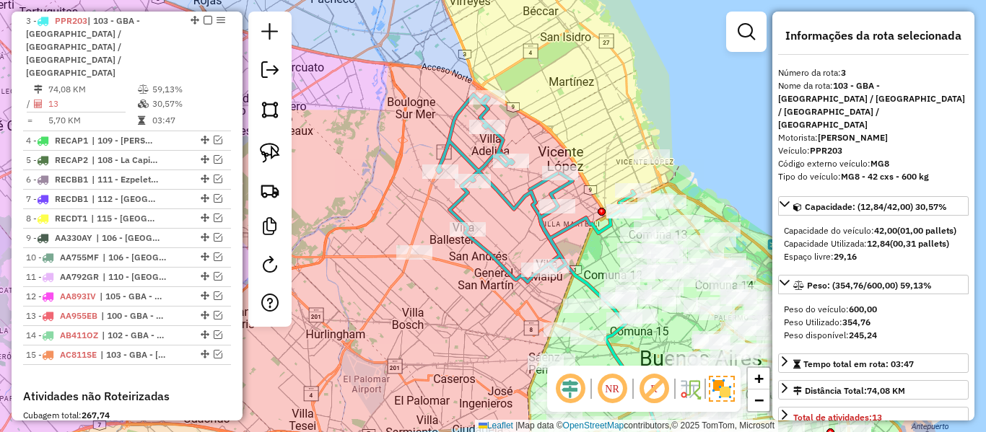
click at [494, 255] on icon at bounding box center [535, 189] width 197 height 188
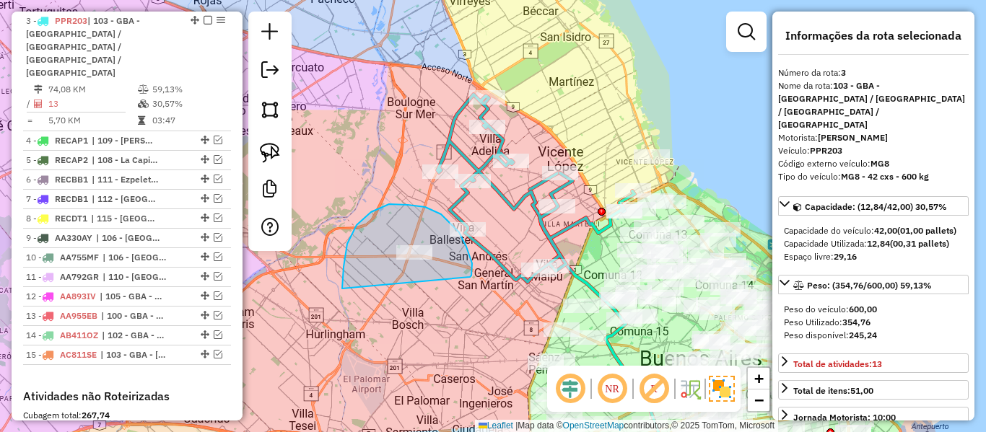
drag, startPoint x: 470, startPoint y: 277, endPoint x: 411, endPoint y: 336, distance: 83.7
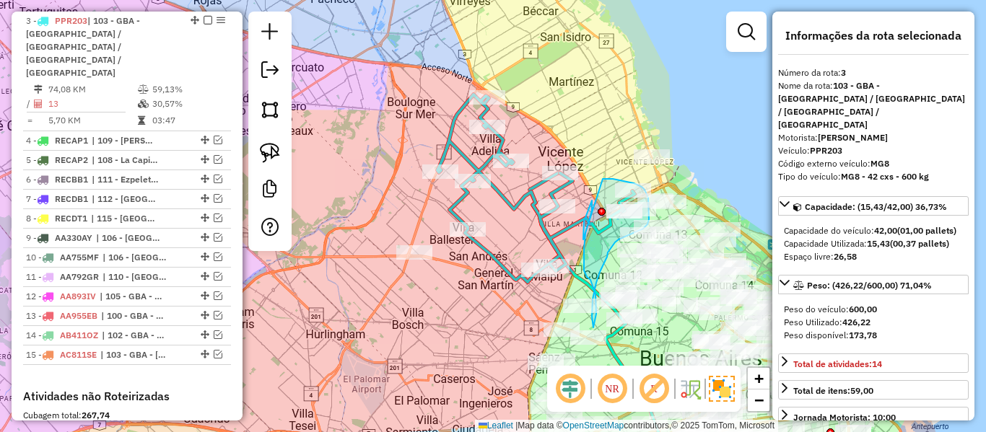
drag, startPoint x: 583, startPoint y: 240, endPoint x: 588, endPoint y: 198, distance: 41.4
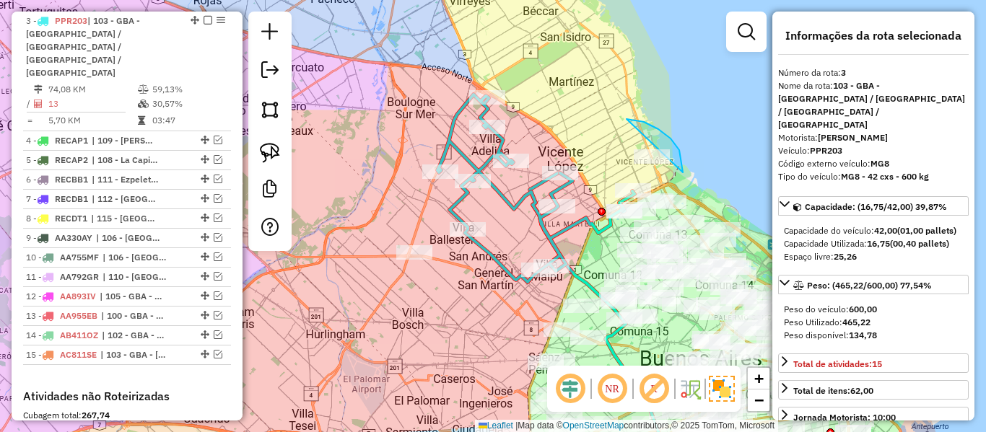
drag, startPoint x: 626, startPoint y: 119, endPoint x: 562, endPoint y: 187, distance: 93.4
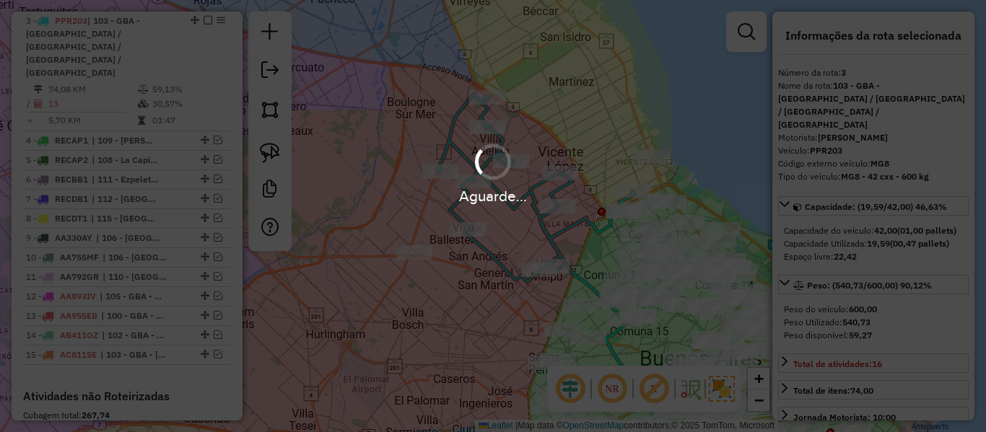
select select "**********"
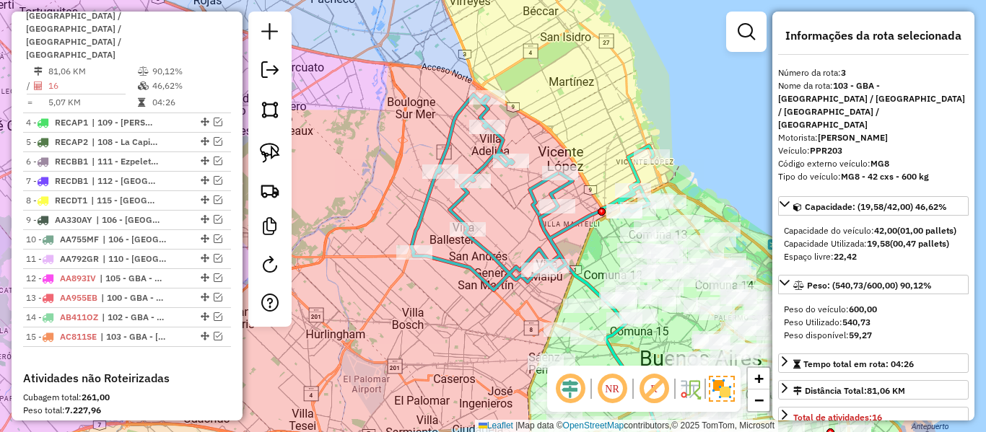
drag, startPoint x: 470, startPoint y: 151, endPoint x: 506, endPoint y: 173, distance: 41.8
click at [473, 152] on div "Janela de atendimento Grade de atendimento Capacidade Transportadoras Veículos …" at bounding box center [493, 216] width 986 height 432
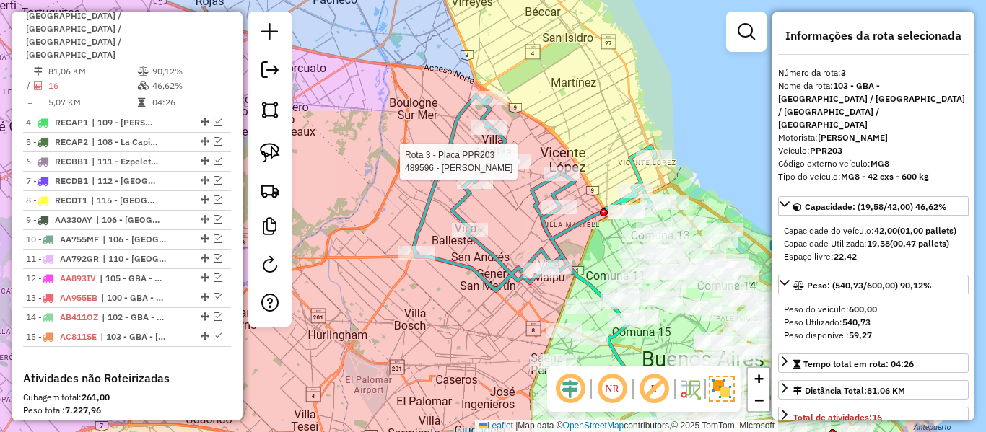
click at [487, 160] on icon at bounding box center [534, 193] width 242 height 196
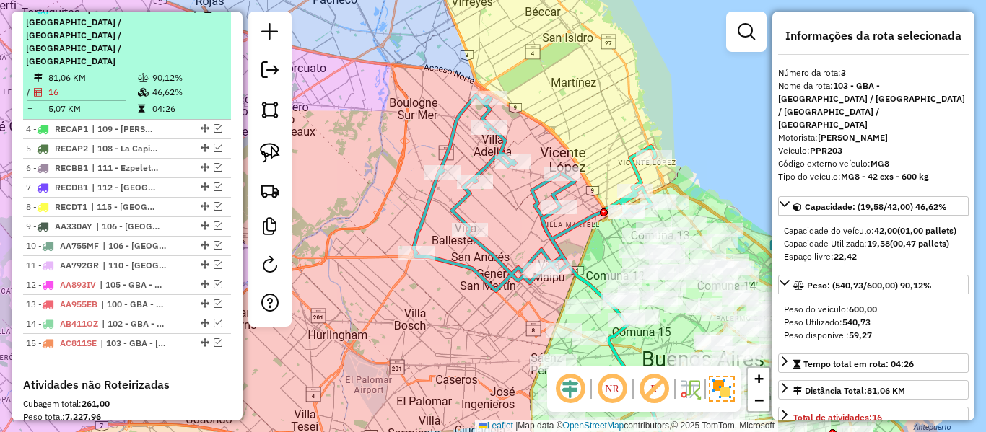
scroll to position [576, 0]
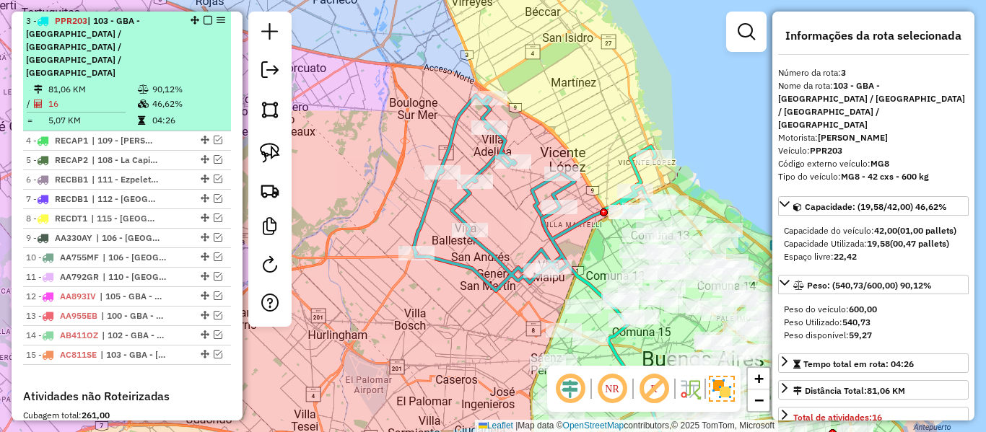
click at [206, 20] on em at bounding box center [207, 20] width 9 height 9
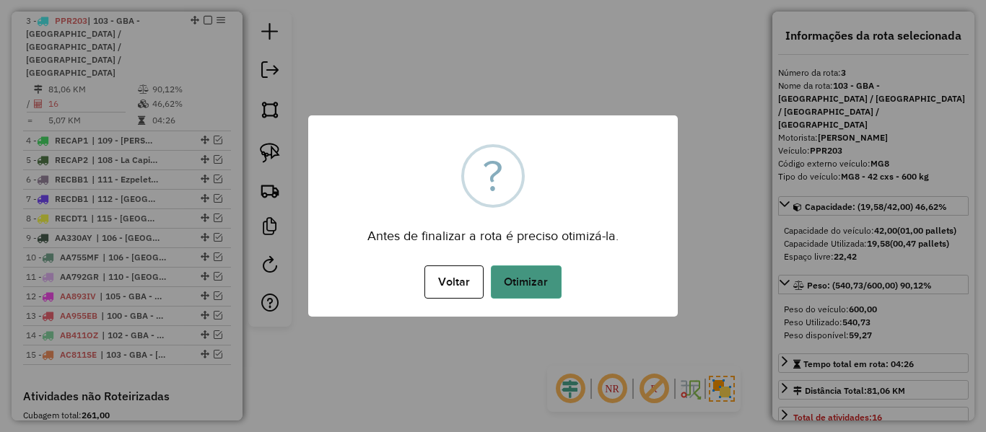
drag, startPoint x: 519, startPoint y: 260, endPoint x: 532, endPoint y: 298, distance: 40.2
click at [520, 273] on div "× ? Antes de finalizar a rota é preciso otimizá-la. Voltar No Otimizar" at bounding box center [492, 215] width 369 height 201
click at [532, 298] on button "Otimizar" at bounding box center [526, 282] width 71 height 33
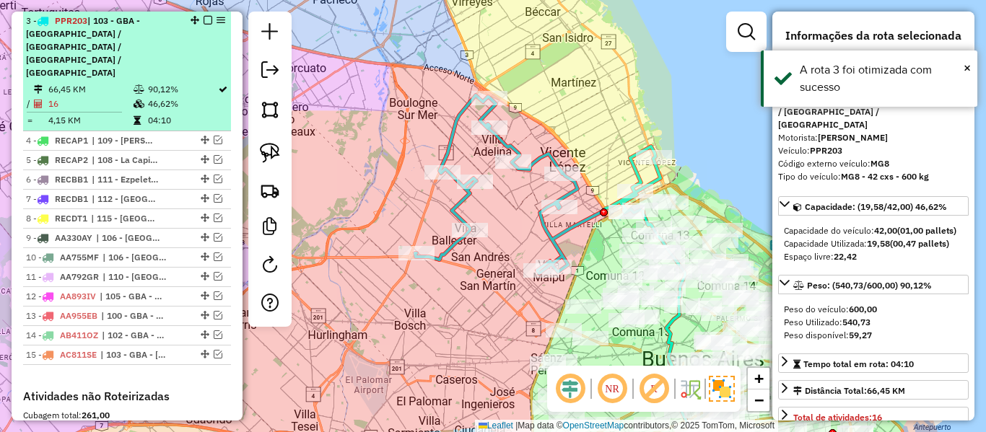
click at [204, 20] on em at bounding box center [207, 20] width 9 height 9
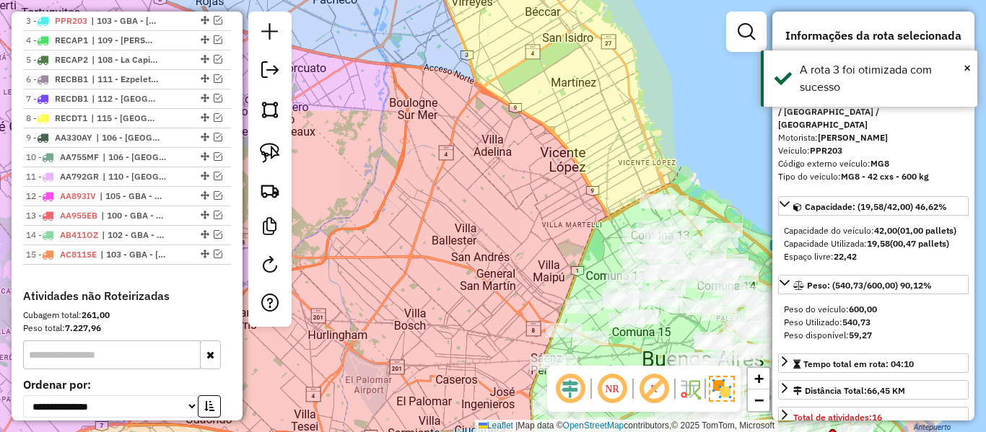
drag, startPoint x: 548, startPoint y: 224, endPoint x: 572, endPoint y: 253, distance: 37.3
click at [548, 230] on div "Janela de atendimento Grade de atendimento Capacidade Transportadoras Veículos …" at bounding box center [493, 216] width 986 height 432
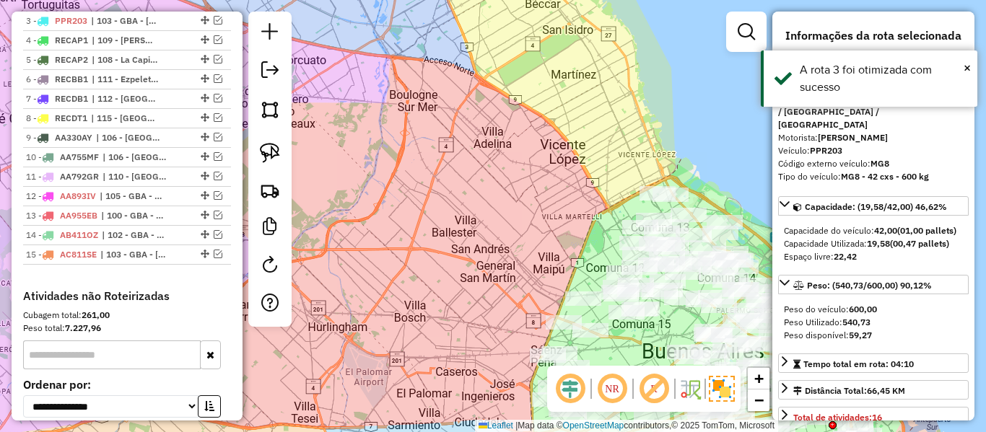
drag, startPoint x: 563, startPoint y: 284, endPoint x: 525, endPoint y: 125, distance: 163.1
click at [525, 123] on div "Janela de atendimento Grade de atendimento Capacidade Transportadoras Veículos …" at bounding box center [493, 216] width 986 height 432
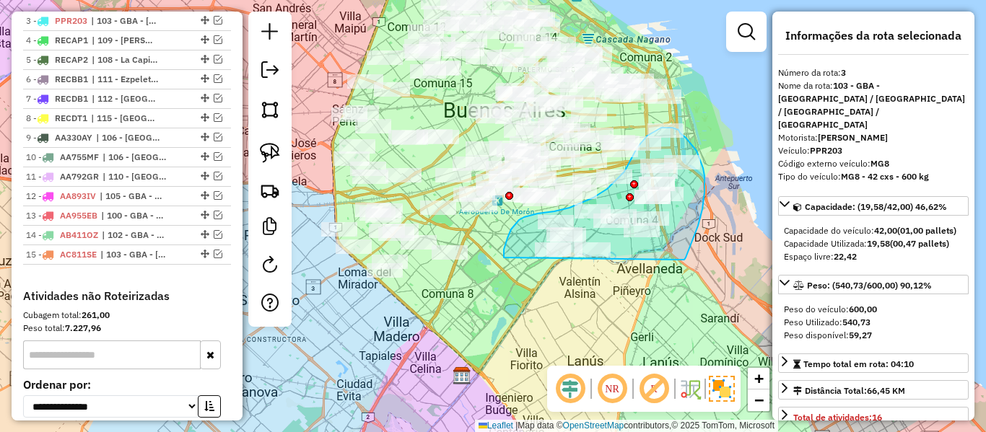
drag, startPoint x: 680, startPoint y: 260, endPoint x: 546, endPoint y: 320, distance: 147.3
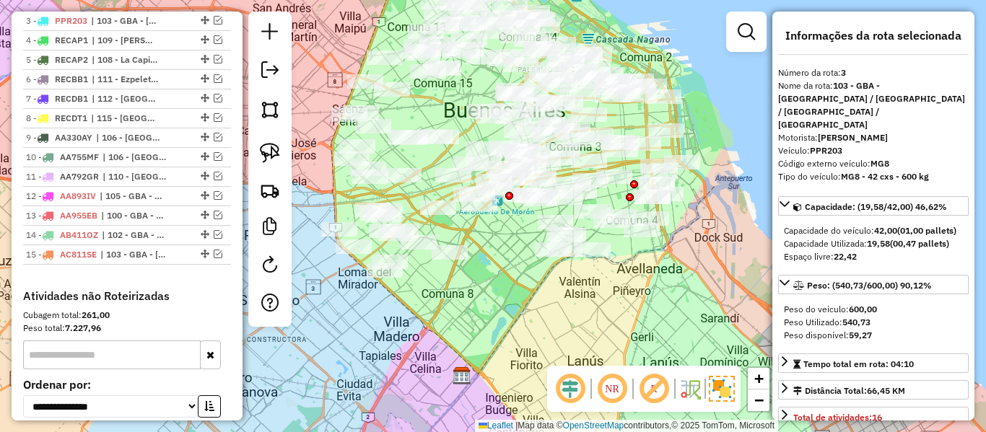
click at [522, 307] on div "Janela de atendimento Grade de atendimento Capacidade Transportadoras Veículos …" at bounding box center [493, 216] width 986 height 432
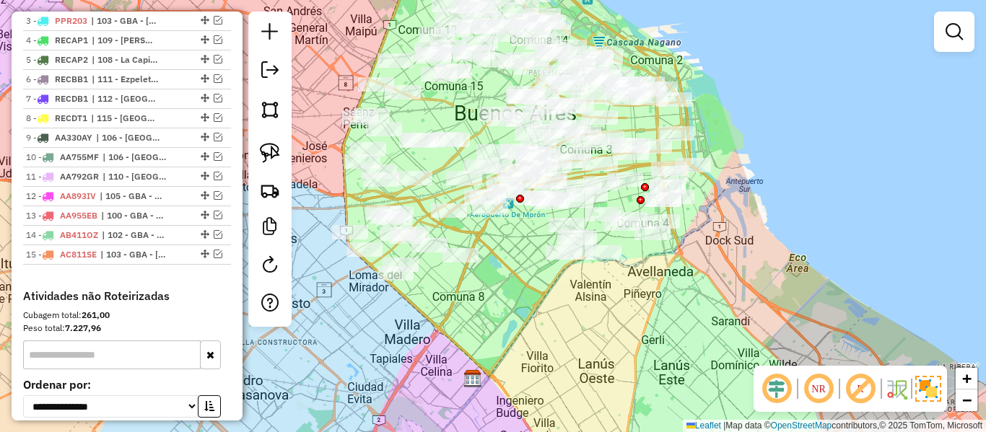
drag, startPoint x: 524, startPoint y: 310, endPoint x: 571, endPoint y: 323, distance: 49.6
click at [571, 323] on div "Janela de atendimento Grade de atendimento Capacidade Transportadoras Veículos …" at bounding box center [493, 216] width 986 height 432
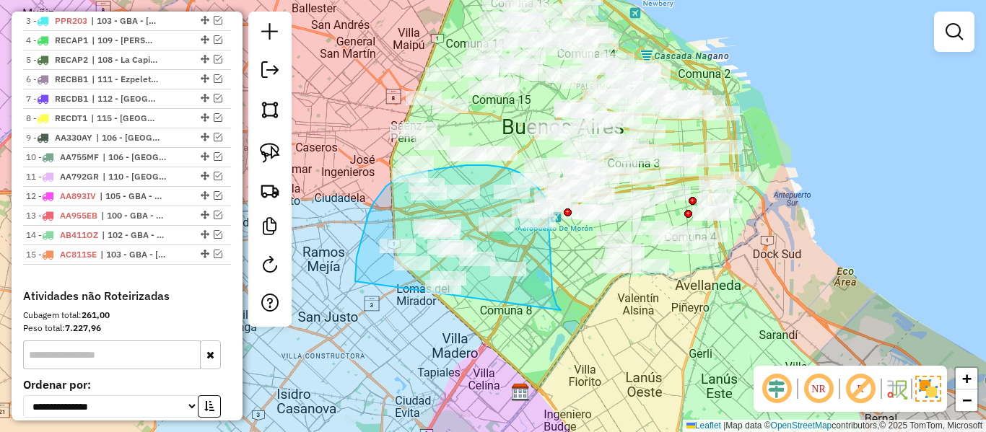
drag, startPoint x: 549, startPoint y: 235, endPoint x: 369, endPoint y: 326, distance: 201.3
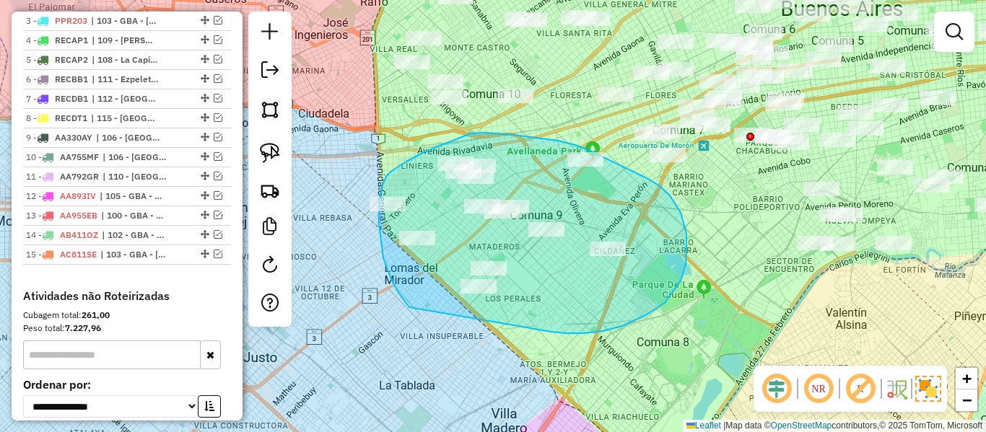
drag, startPoint x: 602, startPoint y: 331, endPoint x: 437, endPoint y: 331, distance: 165.9
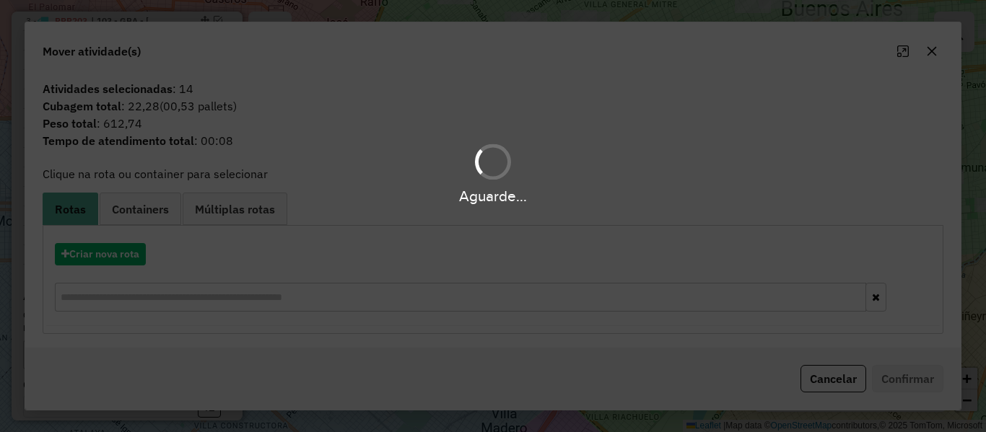
click at [142, 258] on div "Aguarde..." at bounding box center [493, 216] width 986 height 432
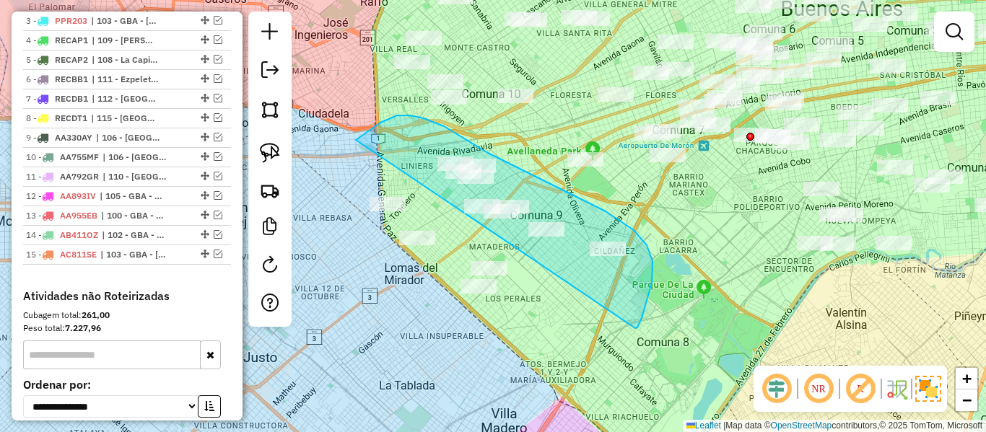
drag, startPoint x: 652, startPoint y: 283, endPoint x: 343, endPoint y: 331, distance: 311.9
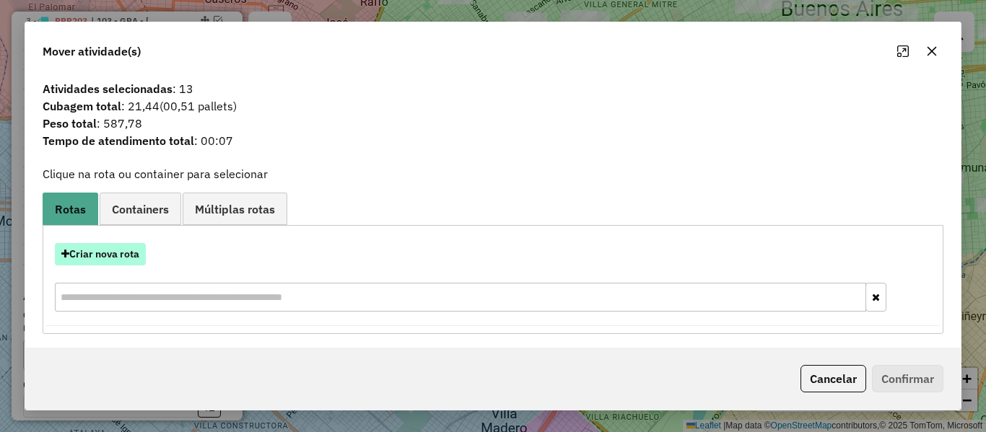
click at [127, 251] on button "Criar nova rota" at bounding box center [100, 254] width 91 height 22
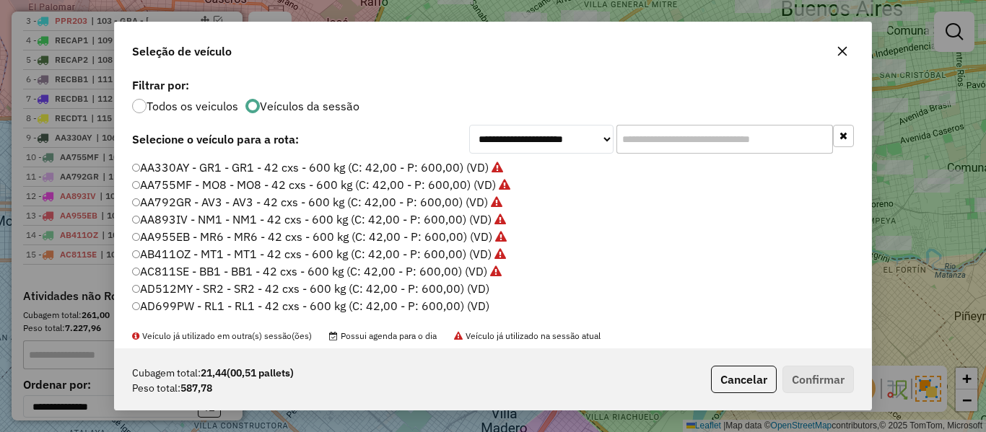
scroll to position [8, 4]
click at [469, 284] on label "AD512MY - SR2 - SR2 - 42 cxs - 600 kg (C: 42,00 - P: 600,00) (VD)" at bounding box center [311, 288] width 358 height 17
click at [800, 379] on button "Confirmar" at bounding box center [817, 379] width 71 height 27
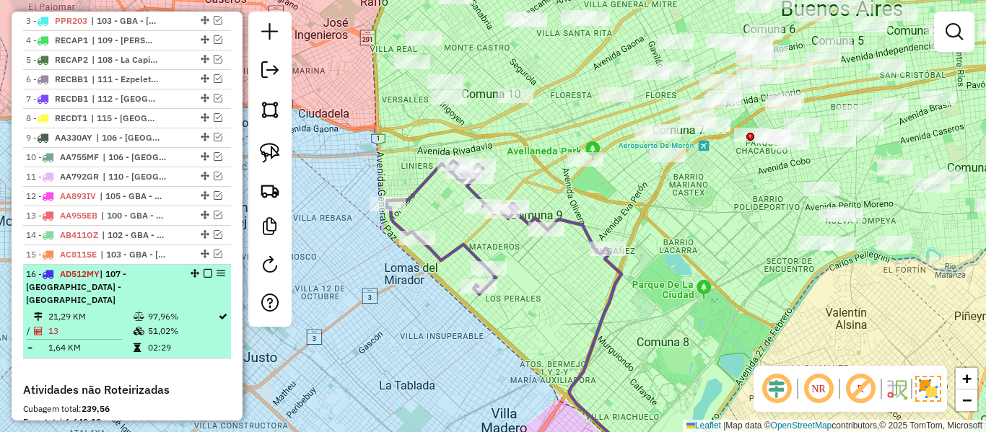
click at [203, 272] on em at bounding box center [207, 273] width 9 height 9
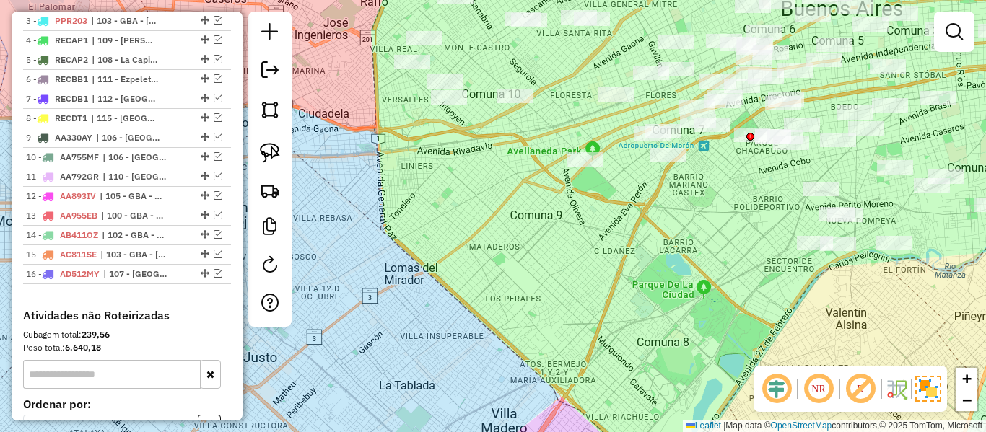
click at [526, 264] on div "Janela de atendimento Grade de atendimento Capacidade Transportadoras Veículos …" at bounding box center [493, 216] width 986 height 432
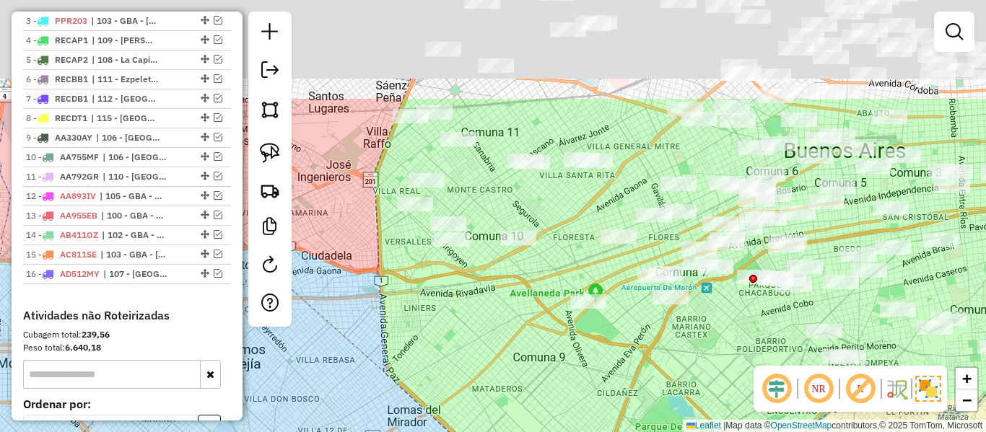
drag, startPoint x: 533, startPoint y: 275, endPoint x: 541, endPoint y: 375, distance: 100.6
click at [541, 375] on div "Janela de atendimento Grade de atendimento Capacidade Transportadoras Veículos …" at bounding box center [493, 216] width 986 height 432
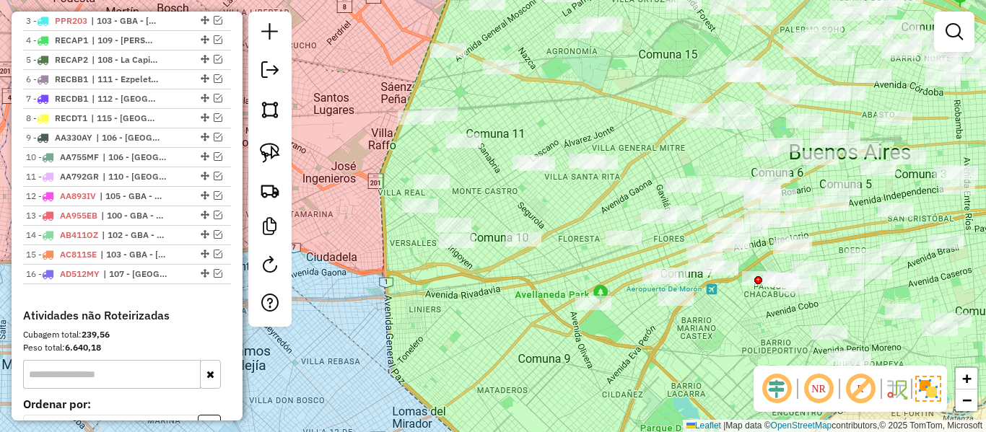
drag, startPoint x: 510, startPoint y: 320, endPoint x: 531, endPoint y: 325, distance: 21.5
click at [528, 325] on div "Janela de atendimento Grade de atendimento Capacidade Transportadoras Veículos …" at bounding box center [493, 216] width 986 height 432
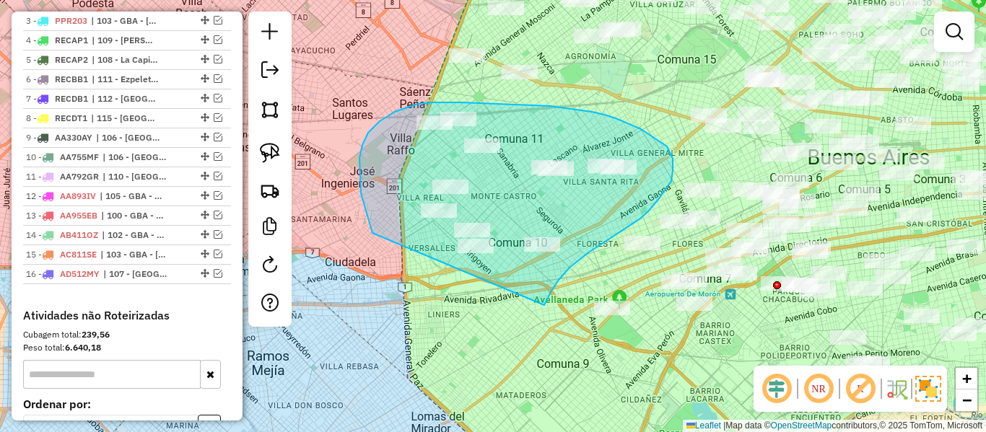
drag, startPoint x: 640, startPoint y: 219, endPoint x: 392, endPoint y: 285, distance: 256.9
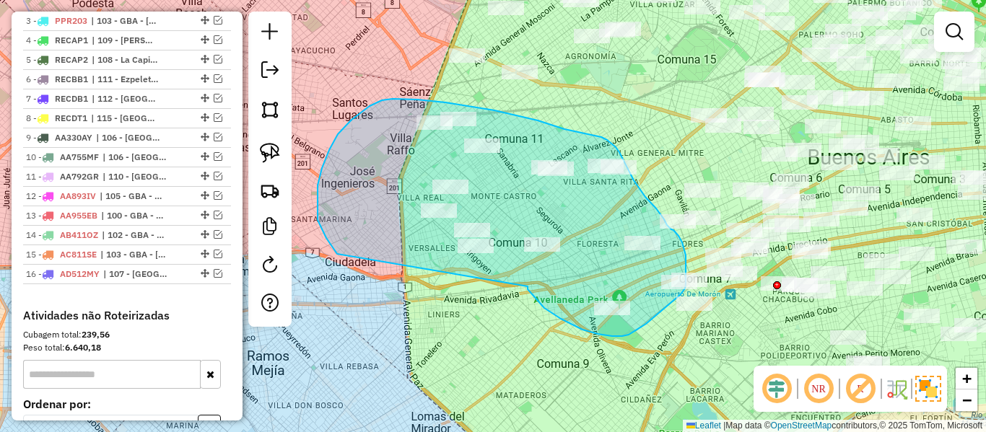
drag, startPoint x: 540, startPoint y: 304, endPoint x: 338, endPoint y: 255, distance: 207.9
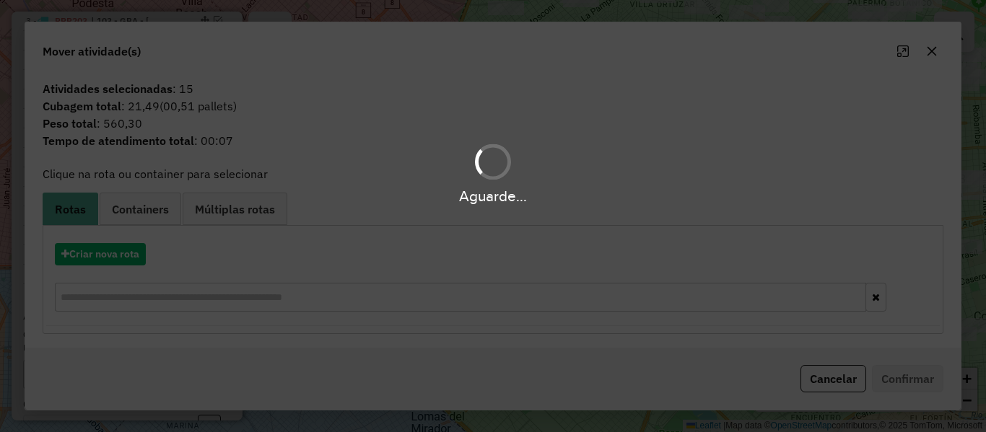
click at [113, 250] on div "Aguarde..." at bounding box center [493, 216] width 986 height 432
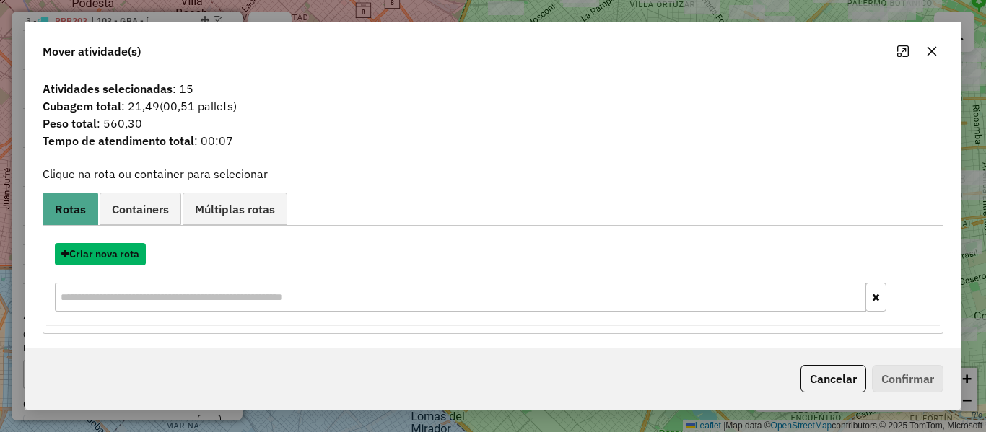
click at [109, 254] on button "Criar nova rota" at bounding box center [100, 254] width 91 height 22
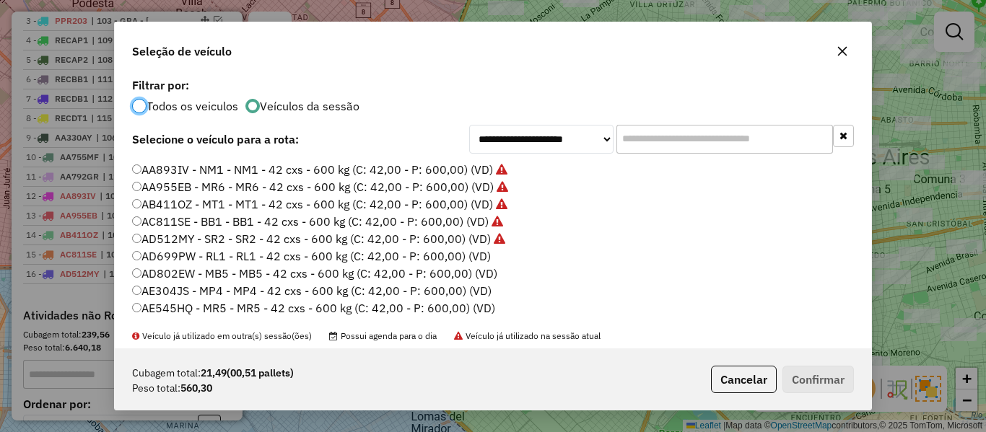
scroll to position [72, 0]
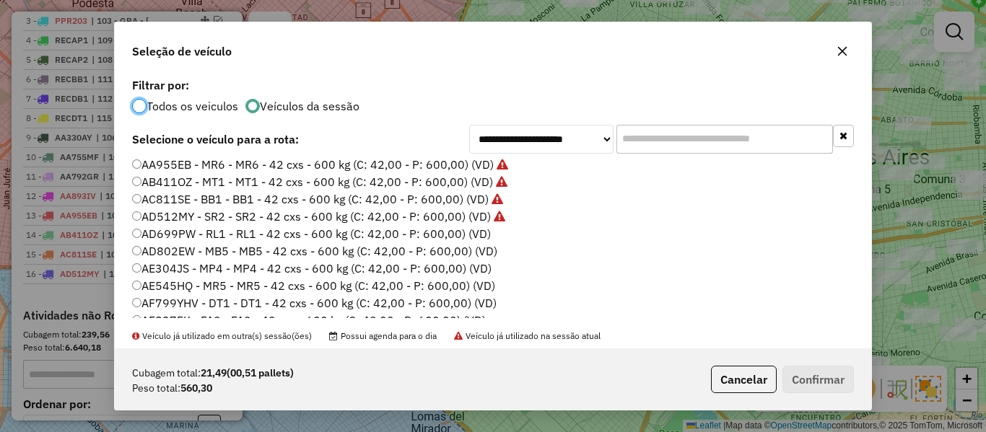
click at [457, 229] on label "AD699PW - RL1 - RL1 - 42 cxs - 600 kg (C: 42,00 - P: 600,00) (VD)" at bounding box center [311, 233] width 359 height 17
drag, startPoint x: 851, startPoint y: 380, endPoint x: 747, endPoint y: 351, distance: 108.0
click at [850, 381] on button "Confirmar" at bounding box center [817, 379] width 71 height 27
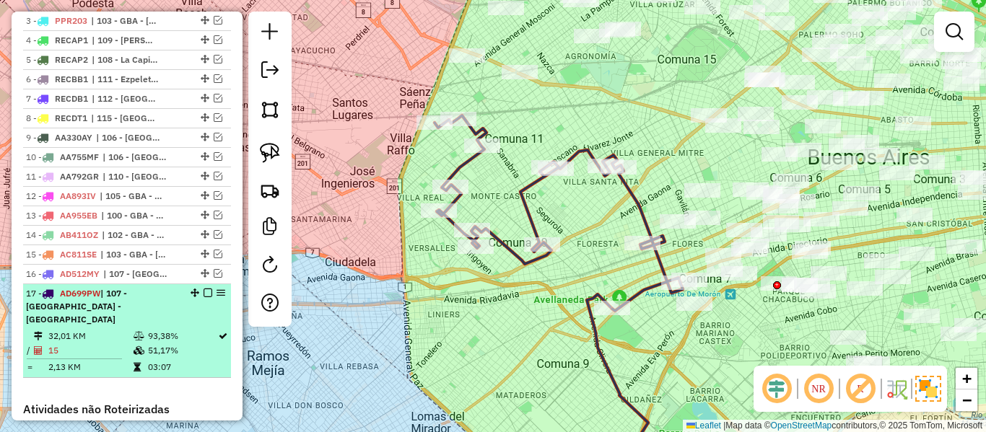
drag, startPoint x: 204, startPoint y: 293, endPoint x: 223, endPoint y: 285, distance: 20.4
click at [203, 293] on em at bounding box center [207, 293] width 9 height 9
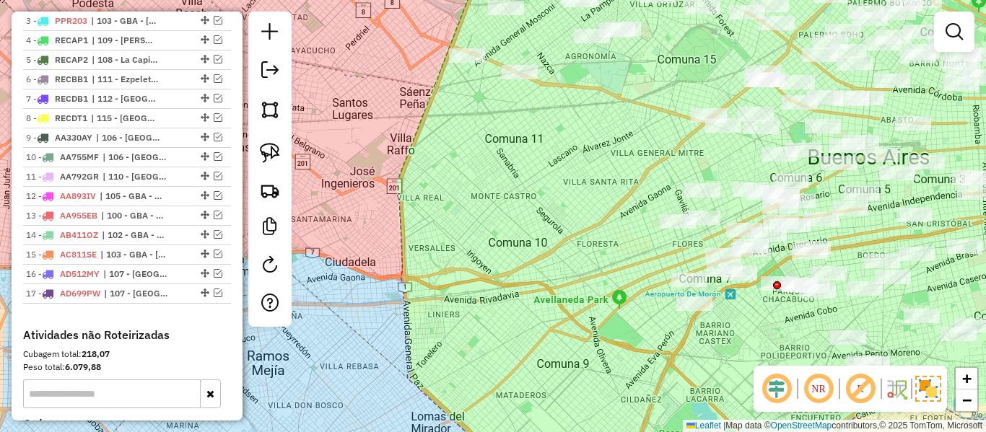
drag, startPoint x: 526, startPoint y: 416, endPoint x: 538, endPoint y: 399, distance: 21.2
click at [532, 416] on div "Janela de atendimento Grade de atendimento Capacidade Transportadoras Veículos …" at bounding box center [493, 216] width 986 height 432
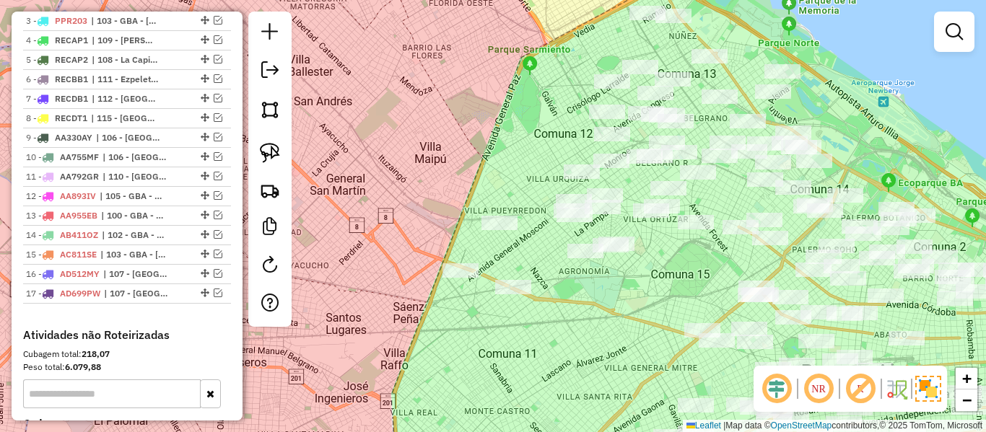
drag, startPoint x: 585, startPoint y: 353, endPoint x: 598, endPoint y: 363, distance: 16.5
click at [589, 370] on div "Janela de atendimento Grade de atendimento Capacidade Transportadoras Veículos …" at bounding box center [493, 216] width 986 height 432
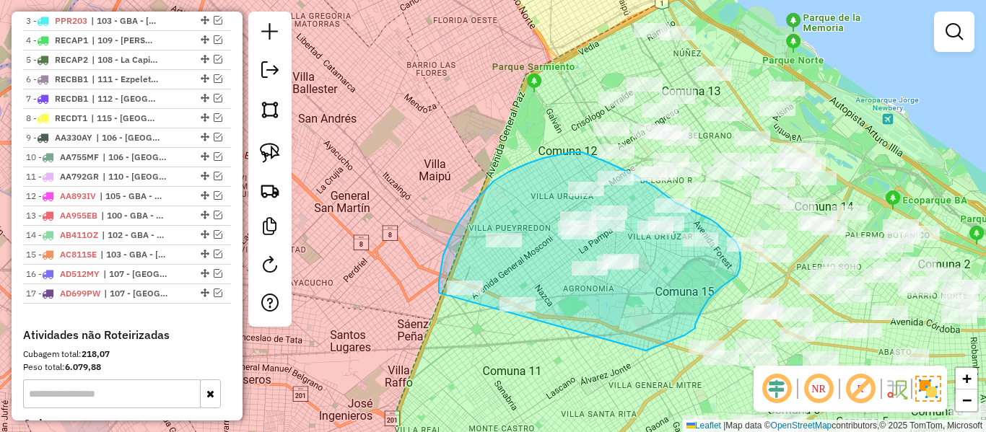
drag, startPoint x: 693, startPoint y: 330, endPoint x: 468, endPoint y: 372, distance: 229.0
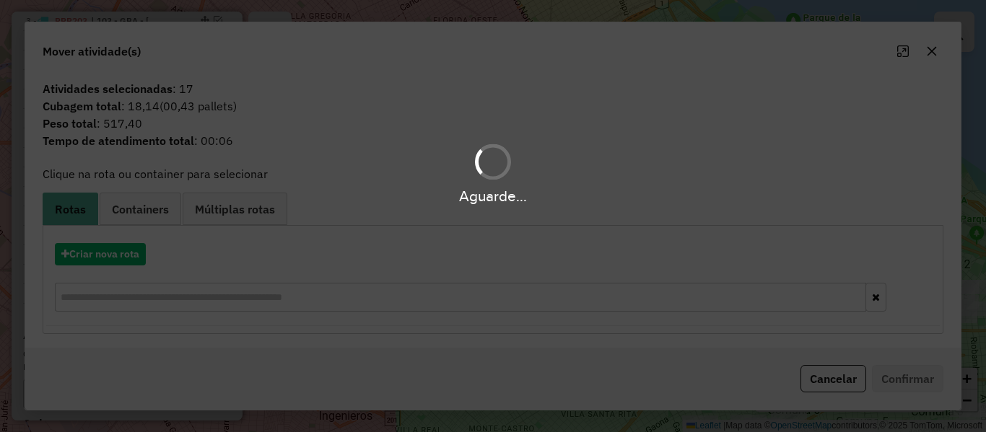
click at [126, 249] on div "Aguarde..." at bounding box center [493, 216] width 986 height 432
click at [134, 257] on div "Aguarde..." at bounding box center [493, 216] width 986 height 432
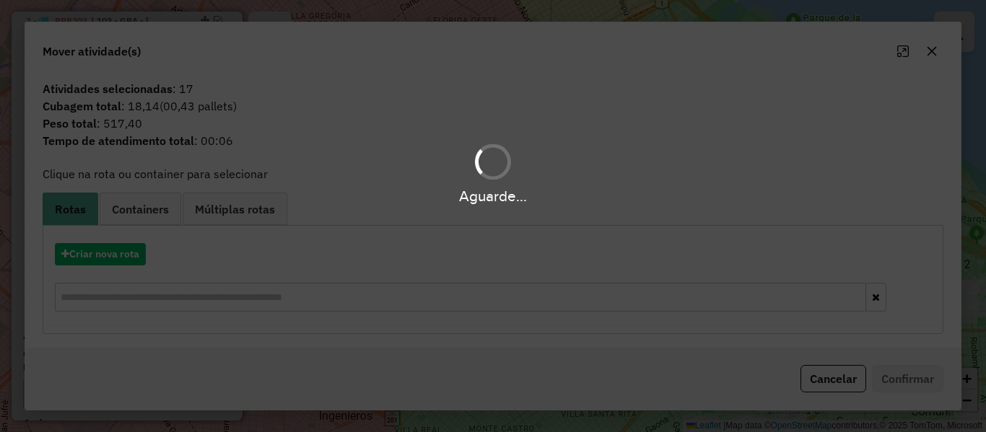
click at [117, 267] on hb-app "Aguarde... Pop-up bloqueado! Seu navegador bloqueou automáticamente a abertura …" at bounding box center [493, 216] width 986 height 432
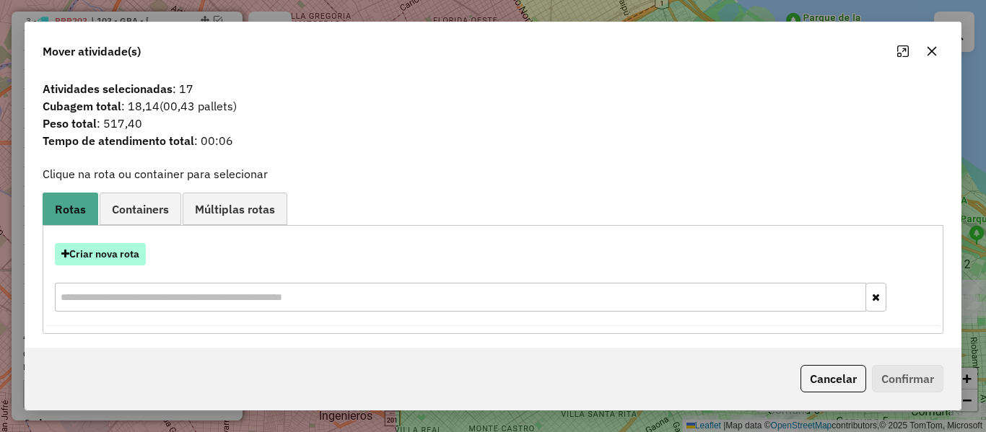
click at [121, 255] on button "Criar nova rota" at bounding box center [100, 254] width 91 height 22
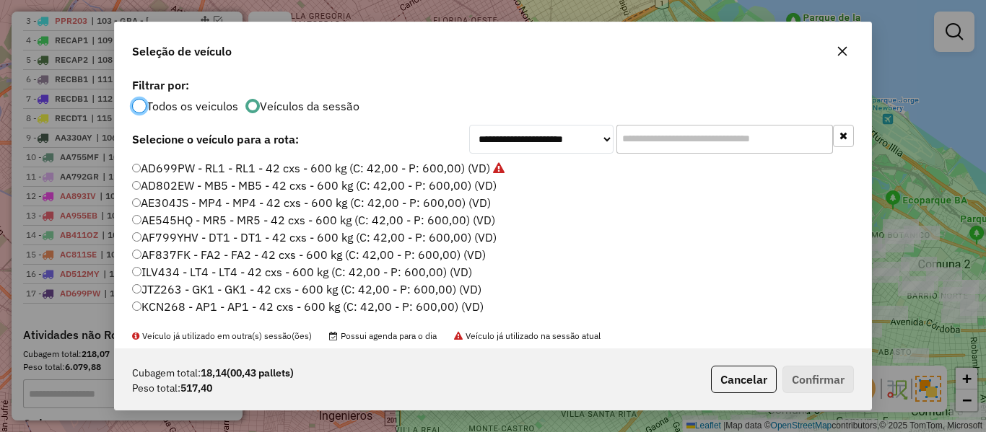
scroll to position [144, 0]
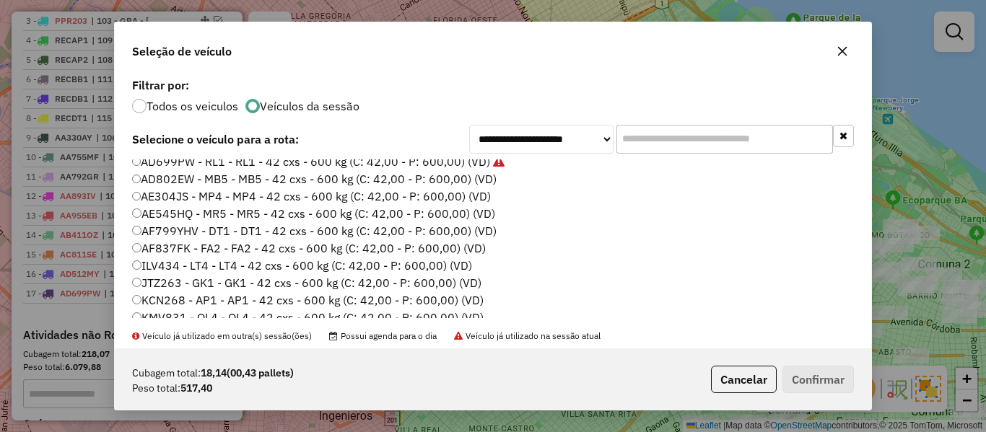
click at [475, 180] on label "AD802EW - MB5 - MB5 - 42 cxs - 600 kg (C: 42,00 - P: 600,00) (VD)" at bounding box center [314, 178] width 364 height 17
click at [817, 385] on button "Confirmar" at bounding box center [817, 379] width 71 height 27
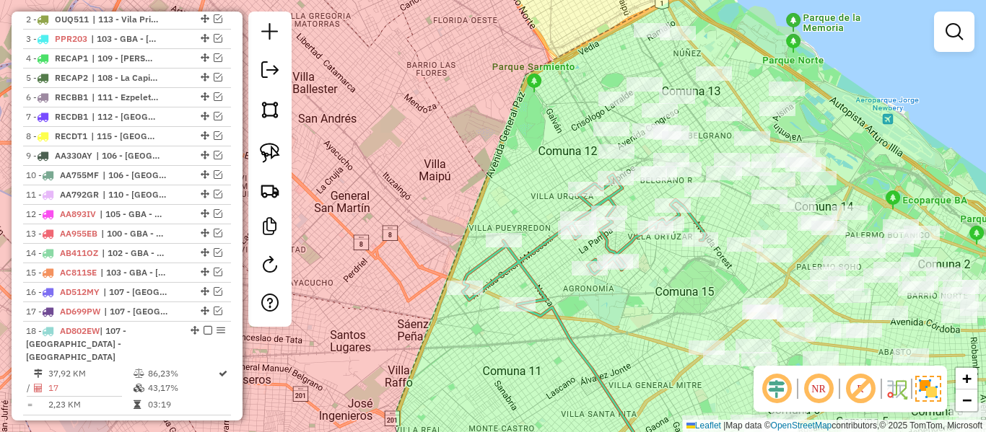
scroll to position [595, 0]
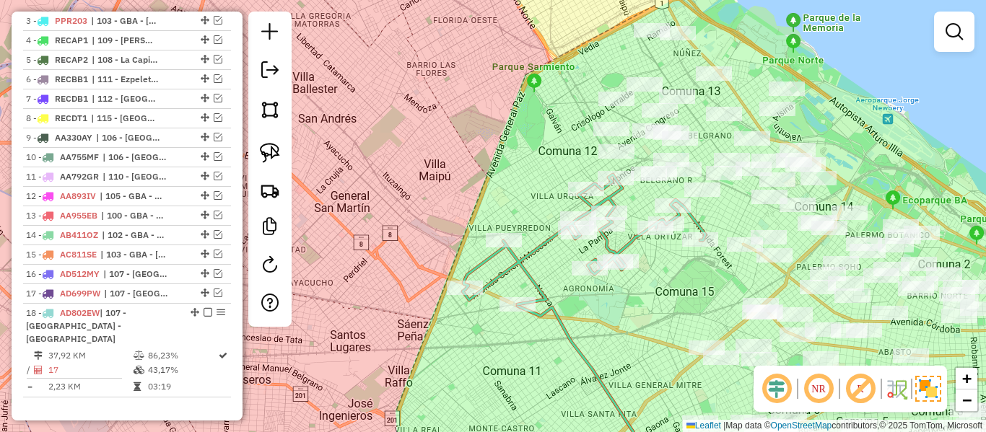
click at [631, 244] on icon at bounding box center [583, 240] width 242 height 130
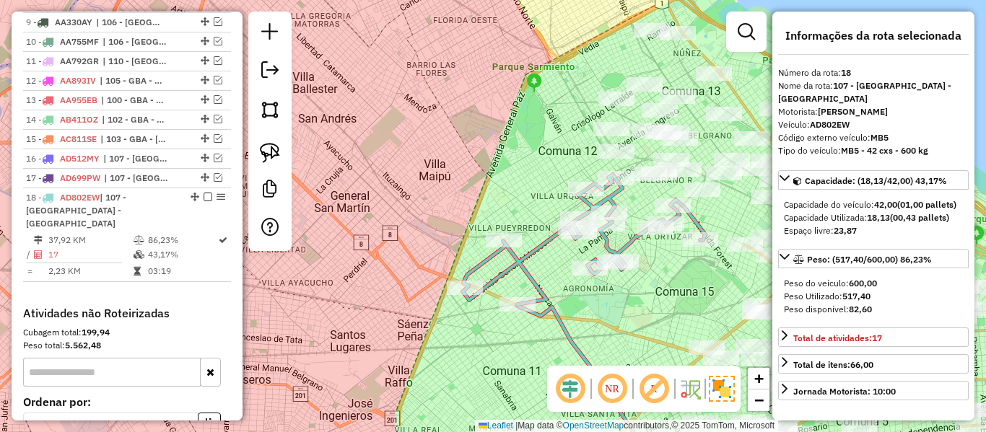
scroll to position [843, 0]
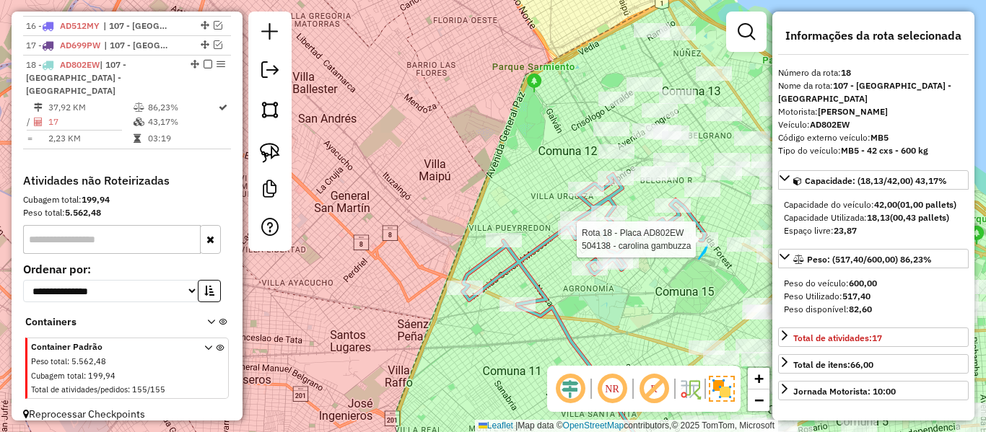
click at [707, 245] on div "Rota 18 - Placa AD802EW 504138 - carolina gambuzza Janela de atendimento Grade …" at bounding box center [493, 216] width 986 height 432
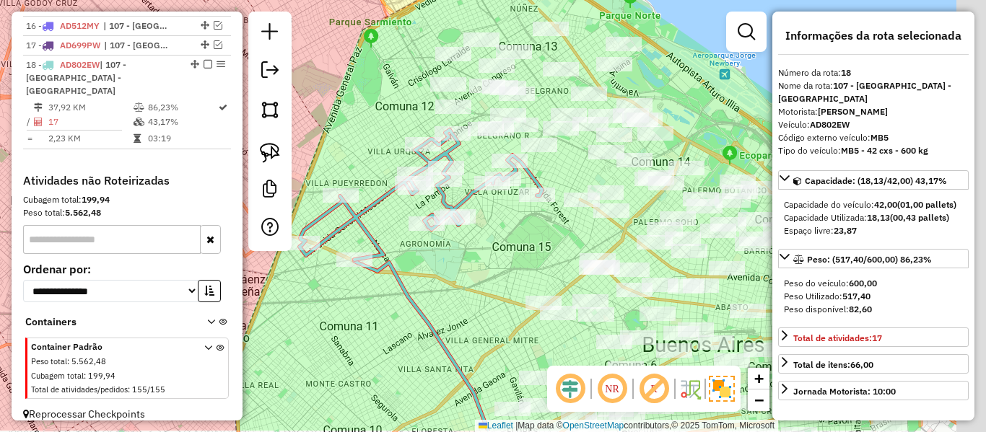
drag, startPoint x: 676, startPoint y: 299, endPoint x: 500, endPoint y: 253, distance: 182.2
click at [500, 253] on div "Janela de atendimento Grade de atendimento Capacidade Transportadoras Veículos …" at bounding box center [493, 216] width 986 height 432
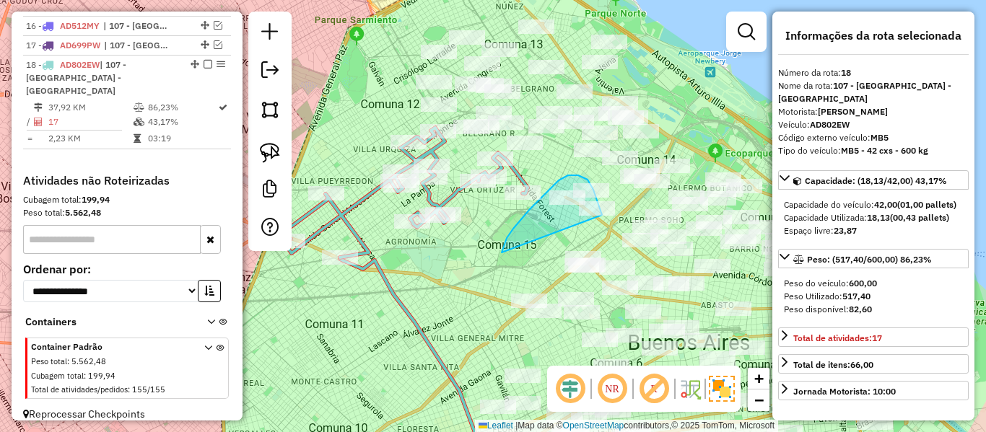
drag, startPoint x: 506, startPoint y: 238, endPoint x: 602, endPoint y: 231, distance: 95.5
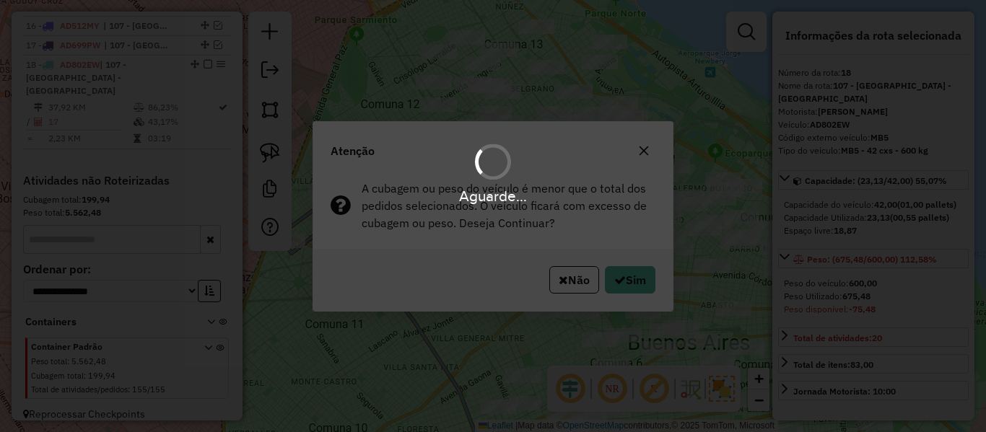
select select "**********"
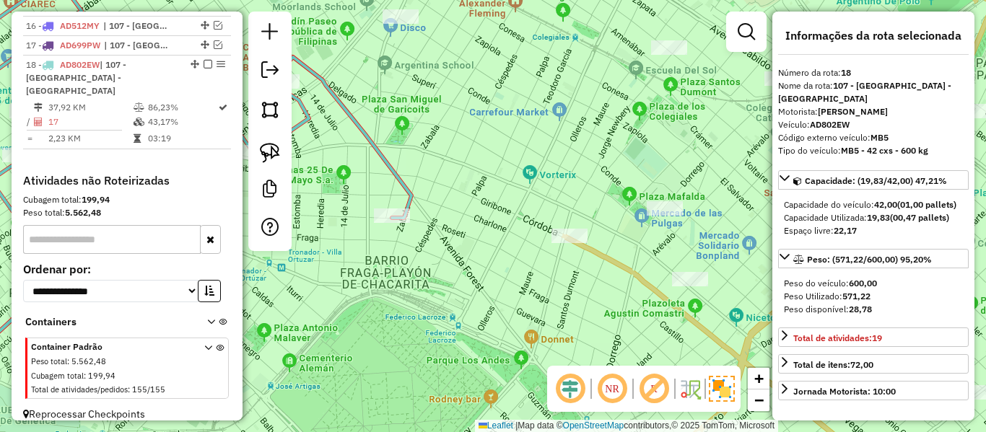
select select "**********"
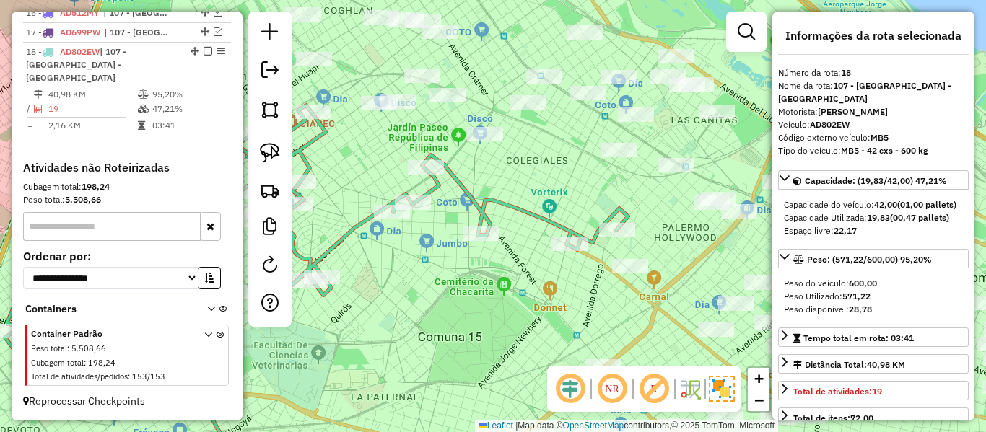
scroll to position [825, 0]
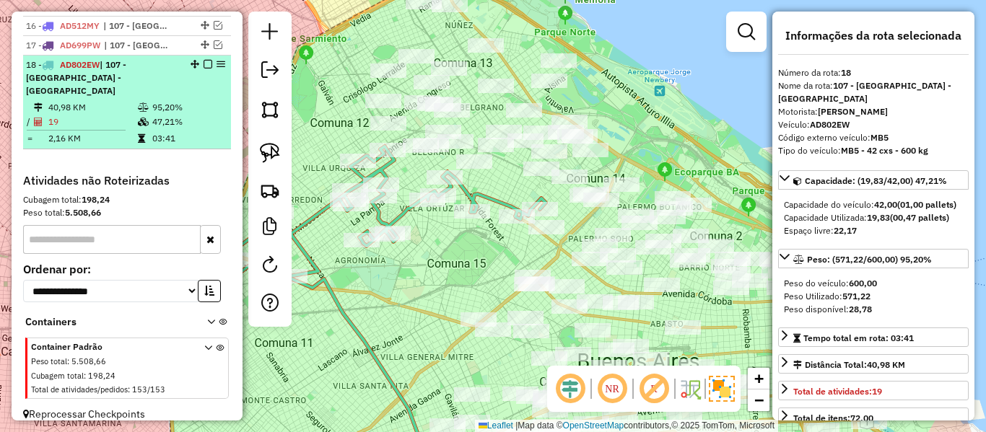
click at [203, 69] on div "18 - AD802EW | 107 - Ciudad Autónoma de Buenos Aires - CABA" at bounding box center [127, 77] width 202 height 39
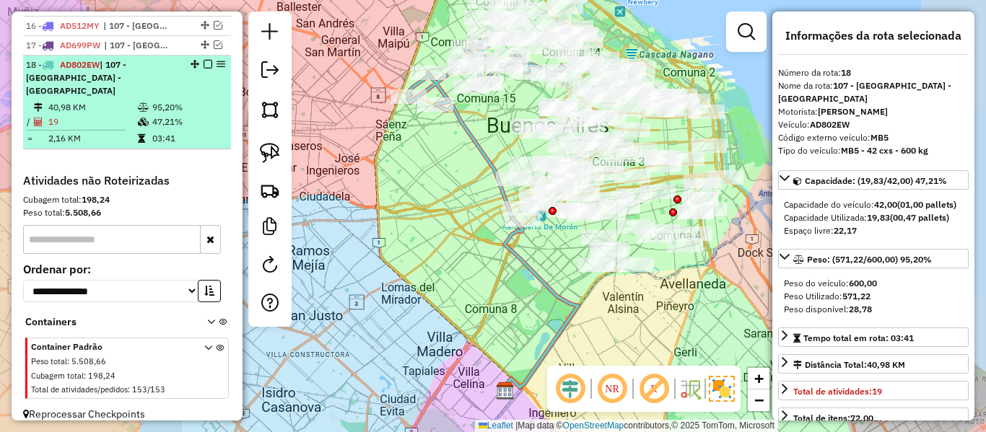
click at [203, 61] on em at bounding box center [207, 64] width 9 height 9
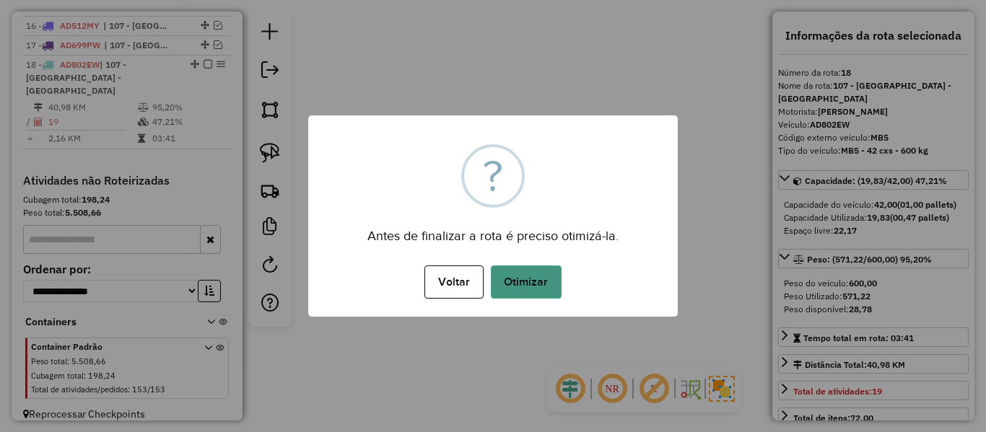
click at [530, 266] on button "Otimizar" at bounding box center [526, 282] width 71 height 33
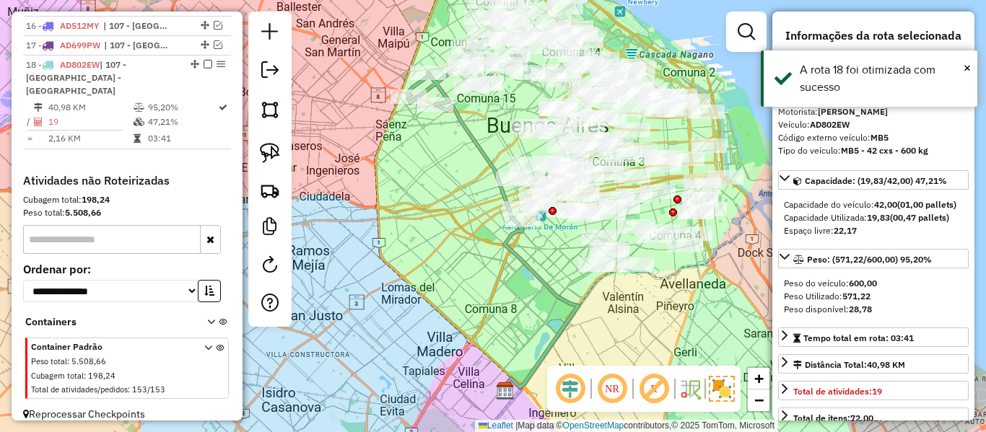
click at [203, 63] on em at bounding box center [207, 64] width 9 height 9
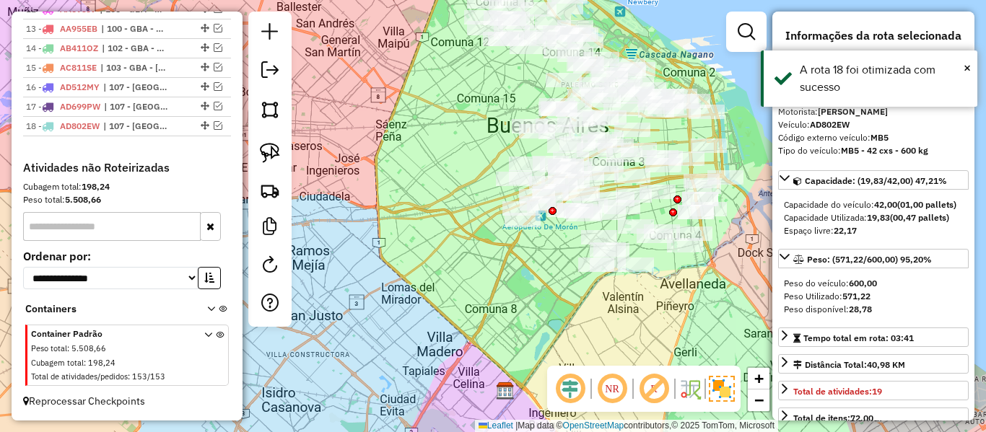
click at [387, 112] on div "Janela de atendimento Grade de atendimento Capacidade Transportadoras Veículos …" at bounding box center [493, 216] width 986 height 432
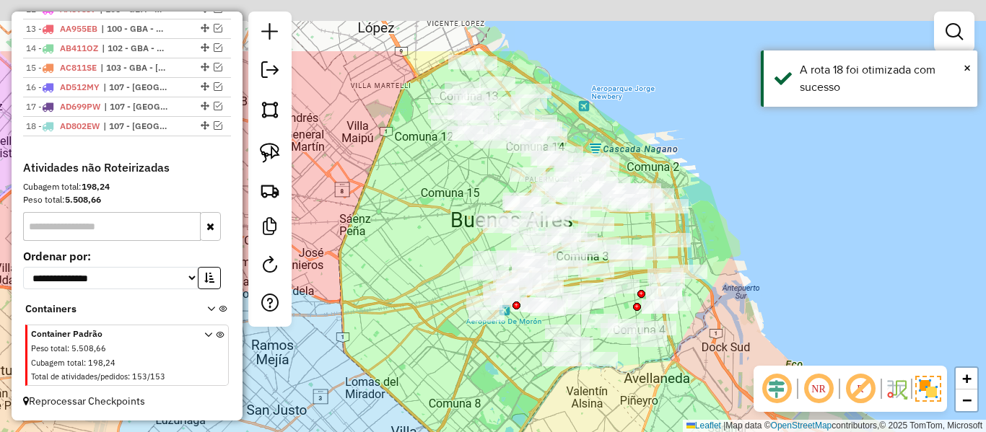
drag, startPoint x: 429, startPoint y: 131, endPoint x: 337, endPoint y: 296, distance: 188.3
click at [337, 296] on div "Janela de atendimento Grade de atendimento Capacidade Transportadoras Veículos …" at bounding box center [493, 216] width 986 height 432
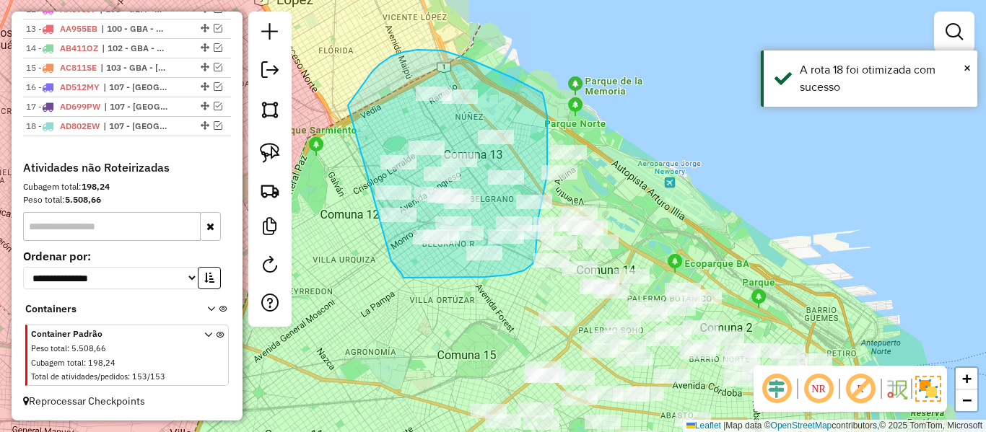
drag, startPoint x: 365, startPoint y: 81, endPoint x: 372, endPoint y: 234, distance: 153.1
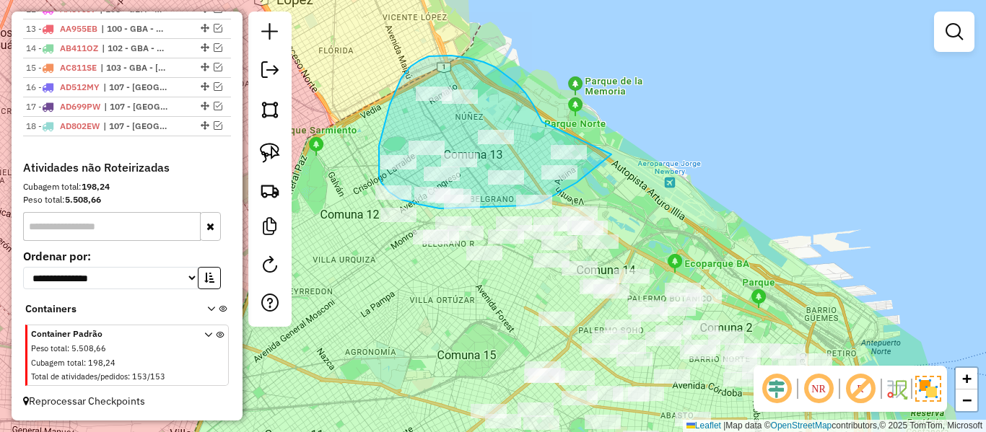
drag, startPoint x: 483, startPoint y: 62, endPoint x: 617, endPoint y: 120, distance: 145.7
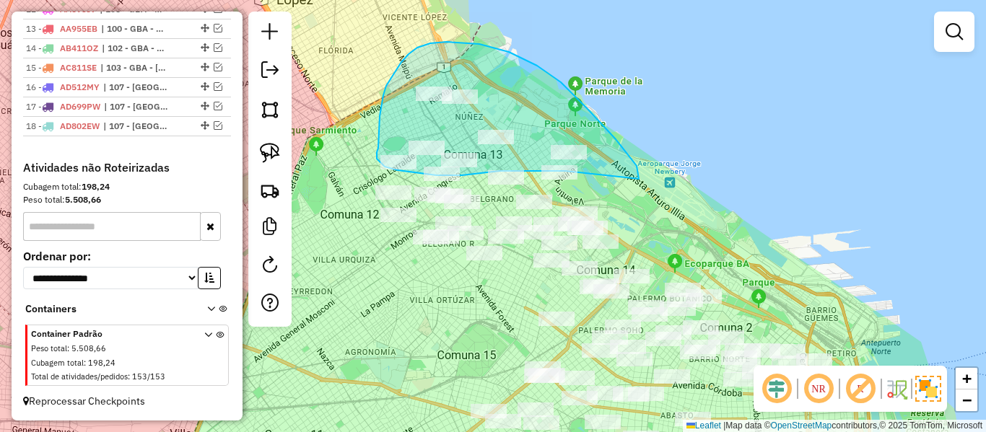
drag, startPoint x: 639, startPoint y: 179, endPoint x: 582, endPoint y: 171, distance: 56.8
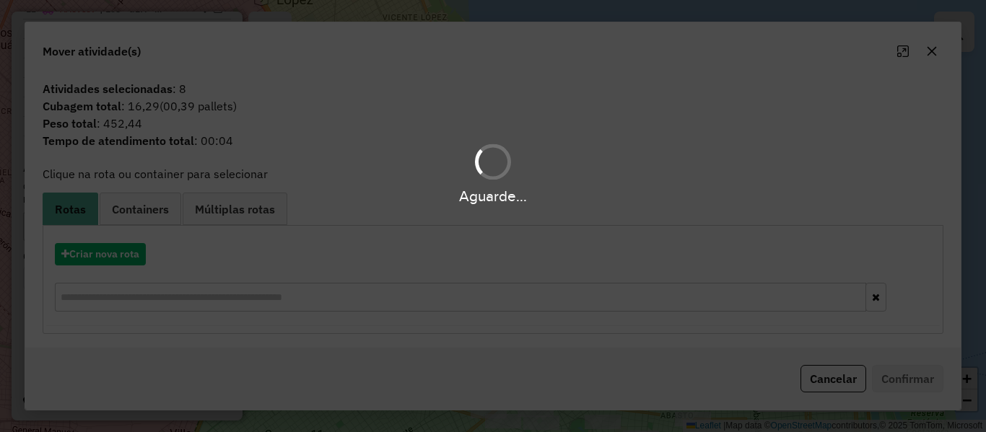
click at [115, 251] on div "Aguarde..." at bounding box center [493, 216] width 986 height 432
click at [115, 251] on hb-app "Aguarde... Pop-up bloqueado! Seu navegador bloqueou automáticamente a abertura …" at bounding box center [493, 216] width 986 height 432
click at [115, 251] on button "Criar nova rota" at bounding box center [100, 254] width 91 height 22
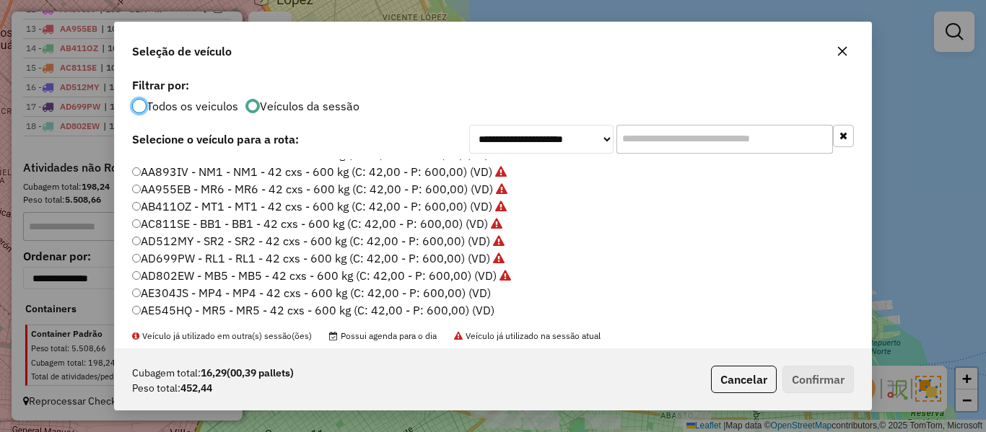
scroll to position [72, 0]
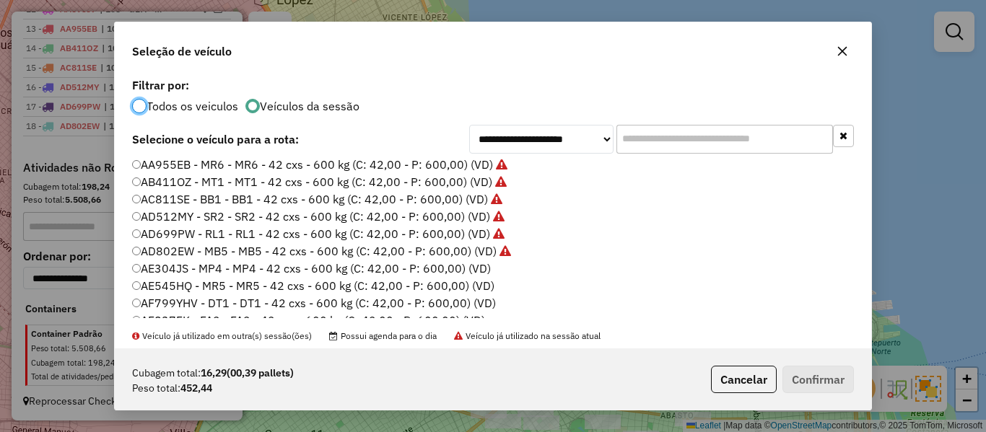
click at [469, 261] on label "AE304JS - MP4 - MP4 - 42 cxs - 600 kg (C: 42,00 - P: 600,00) (VD)" at bounding box center [311, 268] width 359 height 17
click at [831, 374] on button "Confirmar" at bounding box center [817, 379] width 71 height 27
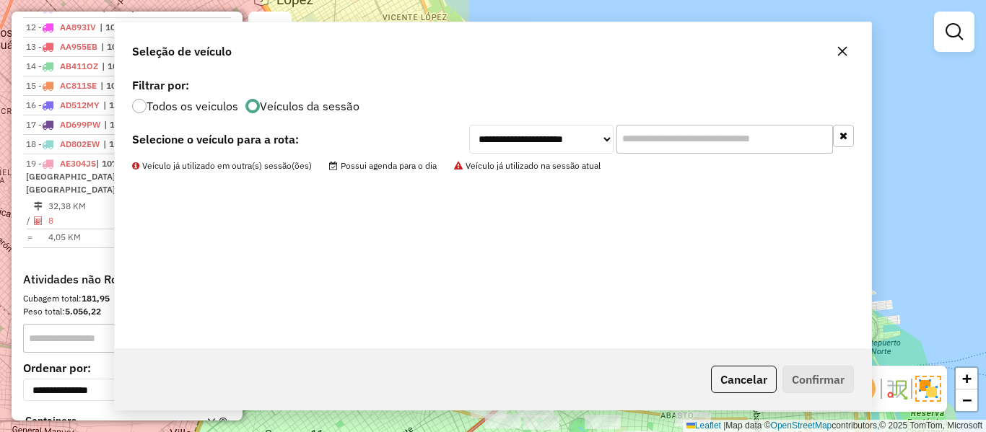
scroll to position [843, 0]
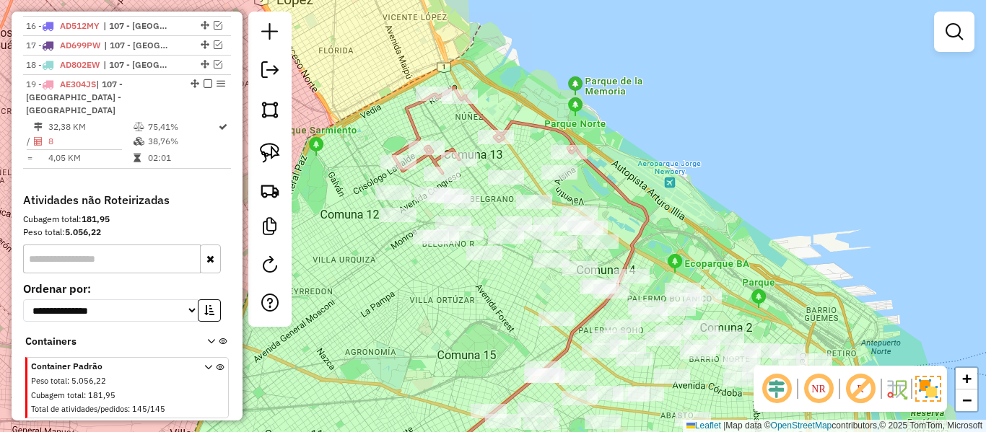
click at [471, 115] on icon at bounding box center [484, 130] width 183 height 86
select select "**********"
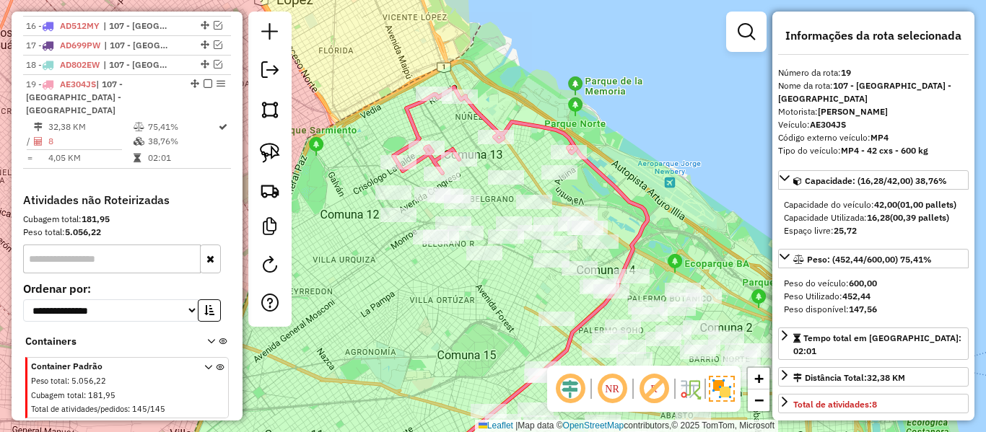
scroll to position [862, 0]
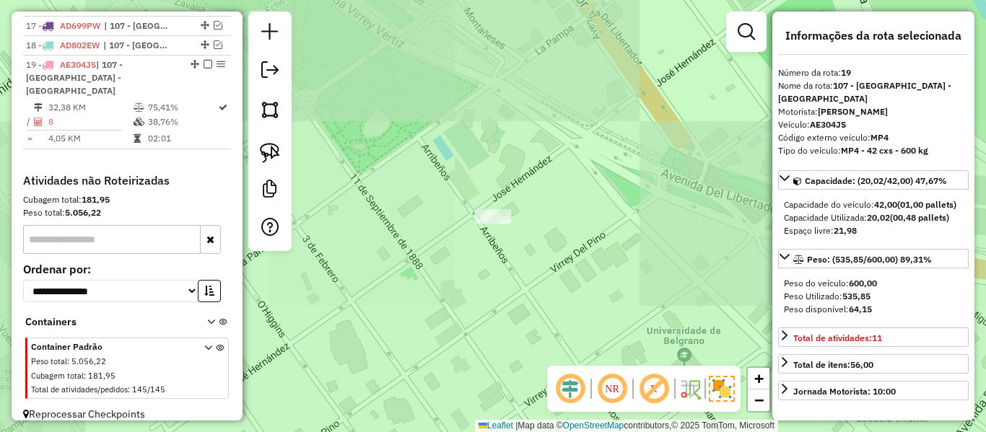
select select "**********"
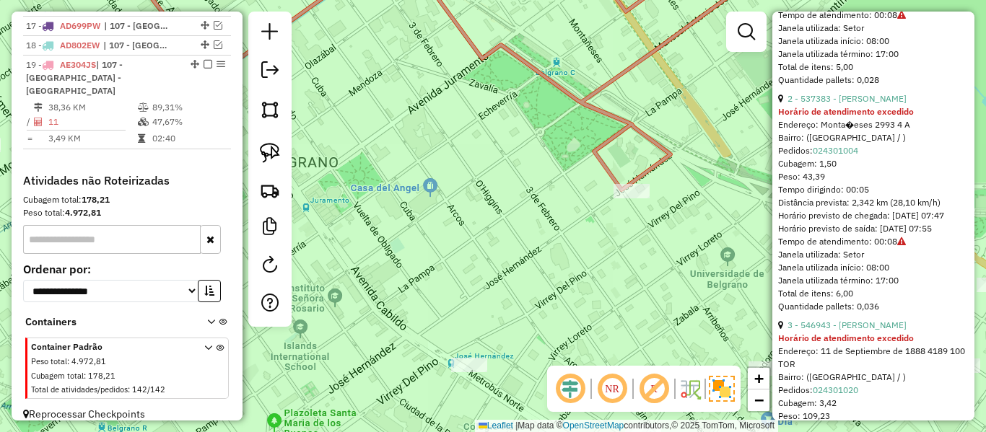
scroll to position [866, 0]
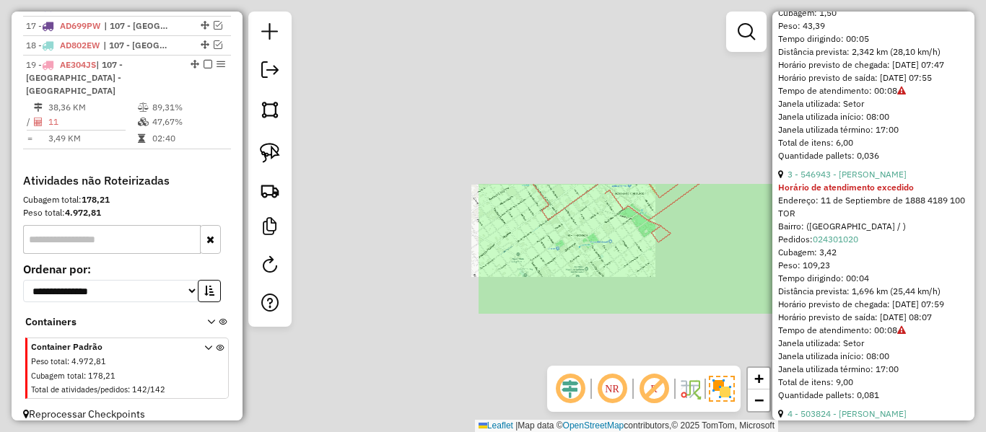
drag, startPoint x: 608, startPoint y: 247, endPoint x: 602, endPoint y: 242, distance: 7.7
click at [608, 247] on div "Janela de atendimento Grade de atendimento Capacidade Transportadoras Veículos …" at bounding box center [493, 216] width 986 height 432
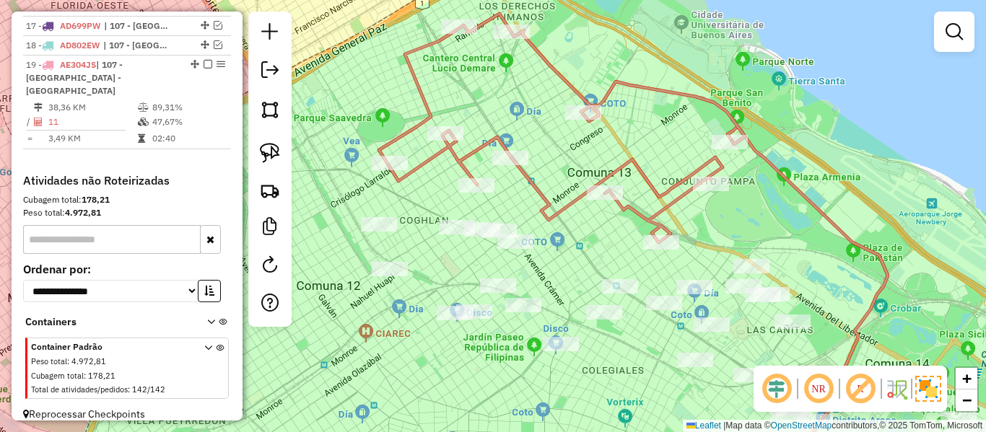
click at [639, 155] on icon at bounding box center [562, 128] width 366 height 229
select select "**********"
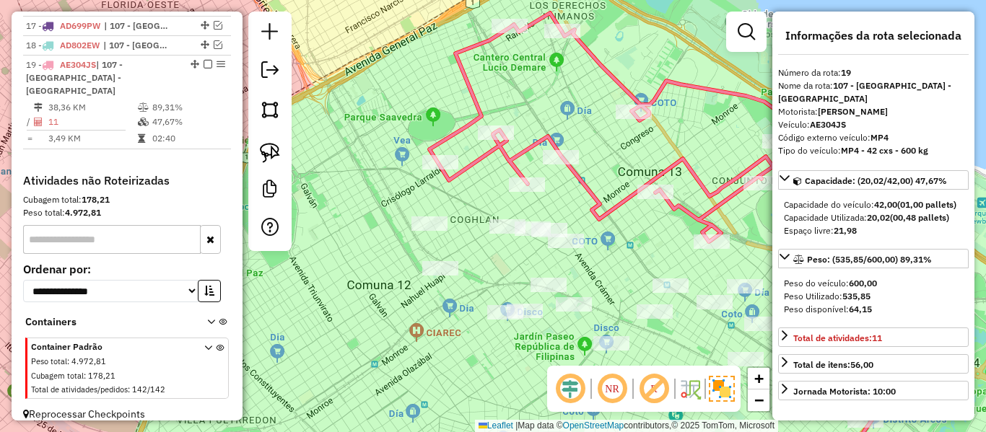
drag, startPoint x: 617, startPoint y: 165, endPoint x: 581, endPoint y: 173, distance: 37.1
click at [633, 164] on div "Janela de atendimento Grade de atendimento Capacidade Transportadoras Veículos …" at bounding box center [493, 216] width 986 height 432
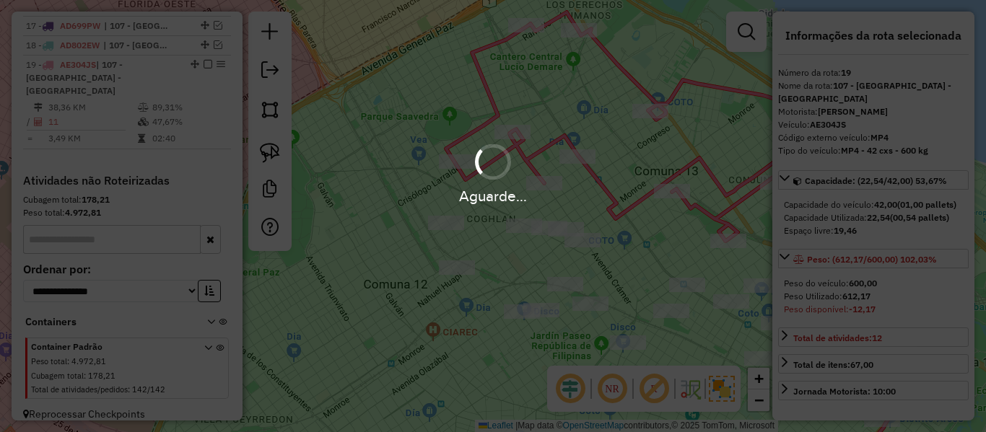
select select "**********"
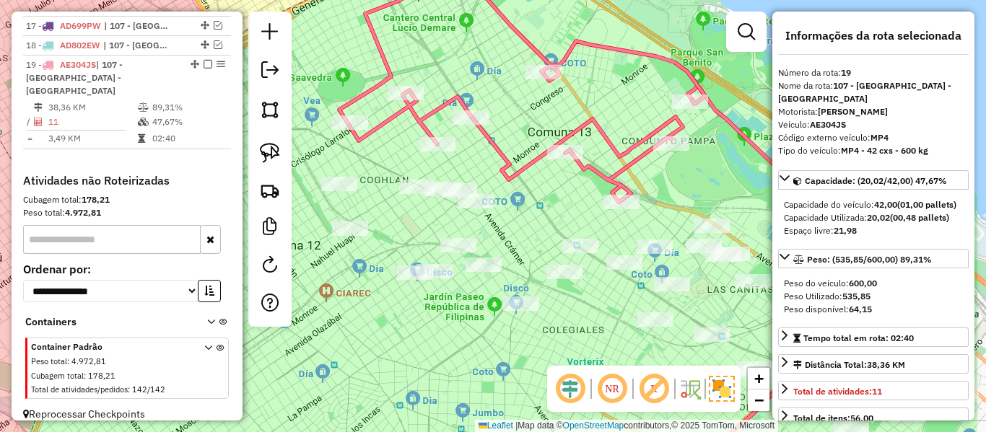
drag, startPoint x: 635, startPoint y: 210, endPoint x: 517, endPoint y: 170, distance: 124.8
click at [517, 170] on icon at bounding box center [522, 87] width 366 height 229
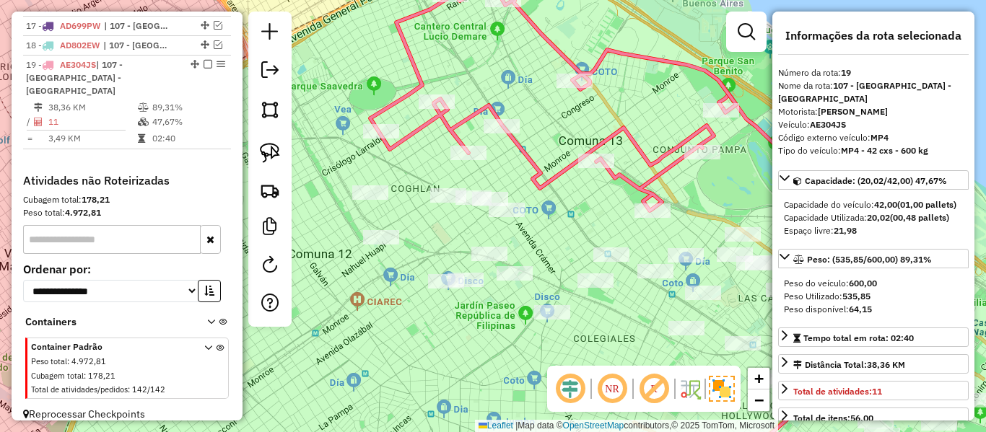
drag, startPoint x: 530, startPoint y: 166, endPoint x: 662, endPoint y: 173, distance: 132.2
click at [698, 186] on div "Janela de atendimento Grade de atendimento Capacidade Transportadoras Veículos …" at bounding box center [493, 216] width 986 height 432
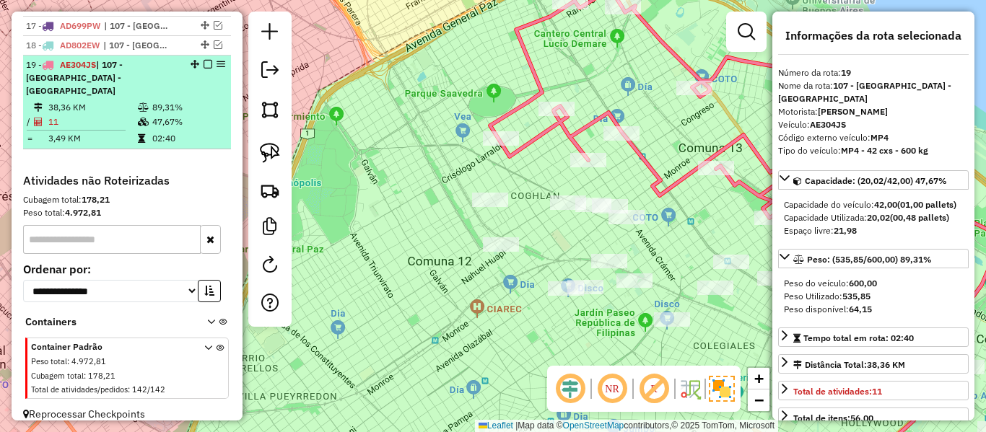
click at [206, 64] on em at bounding box center [207, 64] width 9 height 9
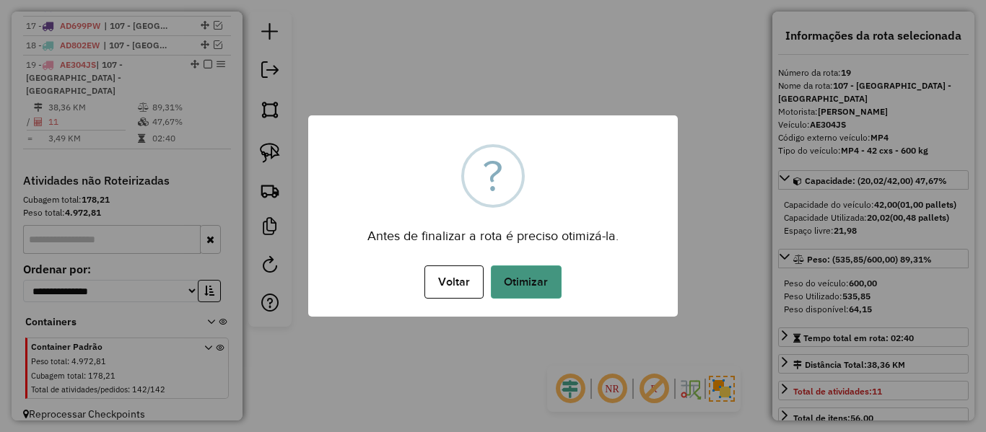
click at [538, 274] on button "Otimizar" at bounding box center [526, 282] width 71 height 33
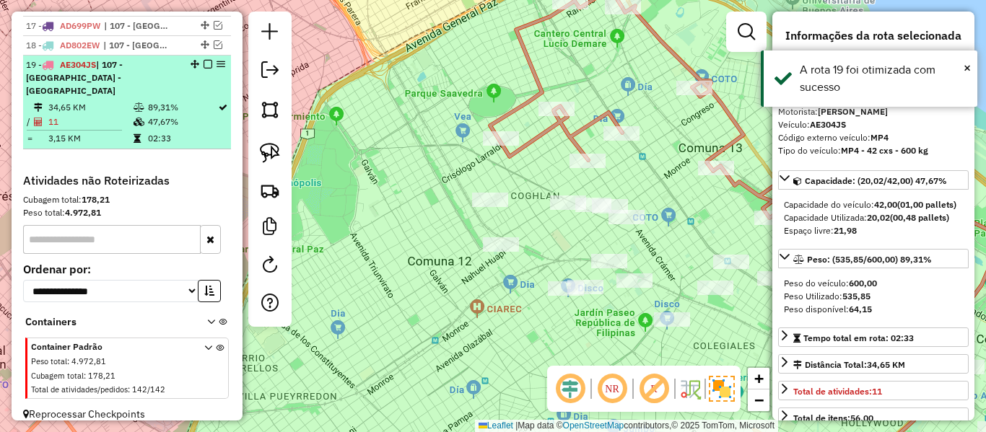
click at [203, 61] on em at bounding box center [207, 64] width 9 height 9
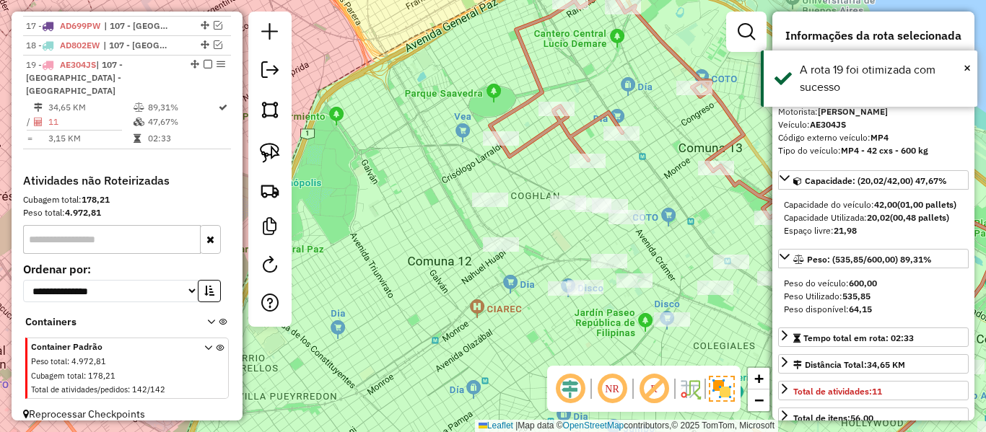
scroll to position [801, 0]
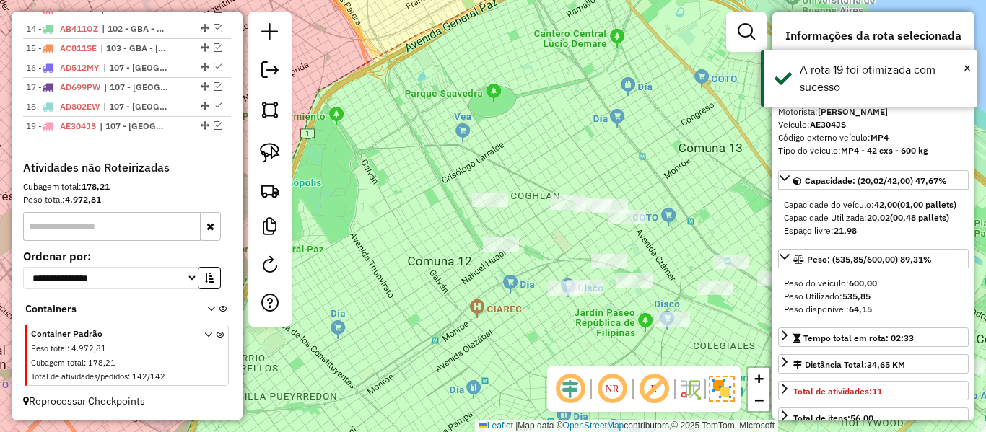
click at [363, 131] on div "Janela de atendimento Grade de atendimento Capacidade Transportadoras Veículos …" at bounding box center [493, 216] width 986 height 432
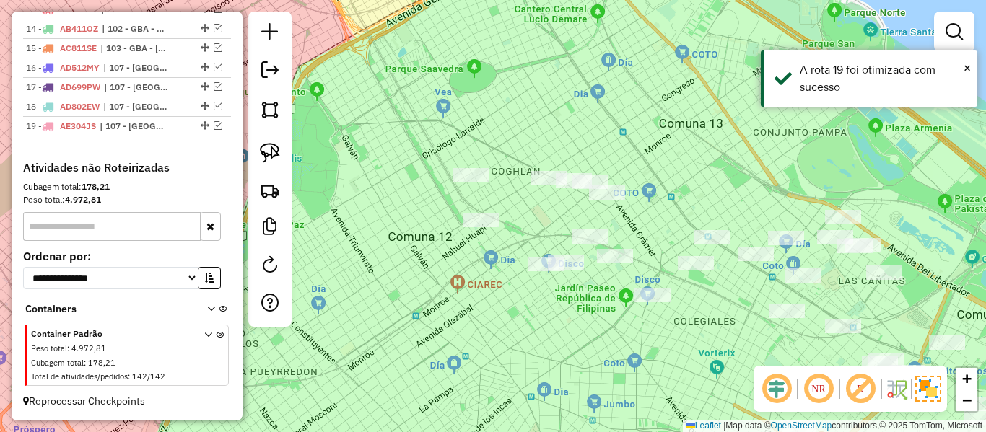
drag, startPoint x: 537, startPoint y: 131, endPoint x: 515, endPoint y: 107, distance: 32.7
click at [504, 106] on div "Janela de atendimento Grade de atendimento Capacidade Transportadoras Veículos …" at bounding box center [493, 216] width 986 height 432
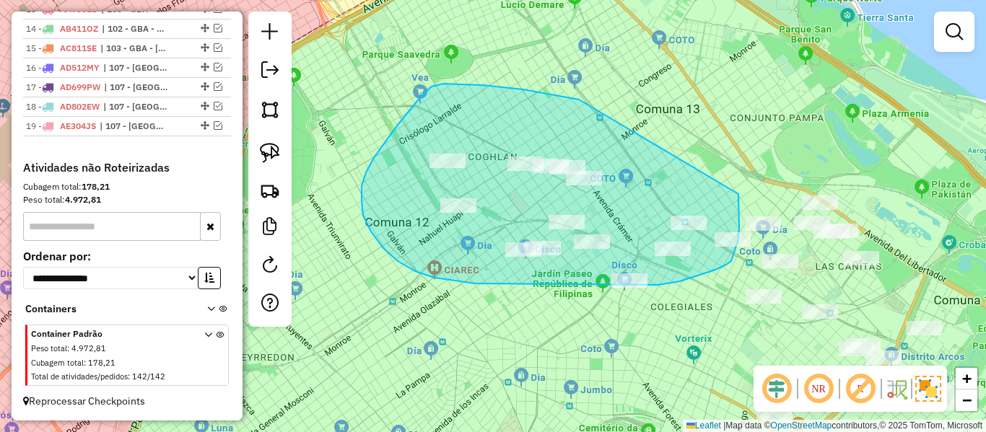
drag, startPoint x: 398, startPoint y: 125, endPoint x: 727, endPoint y: 173, distance: 332.5
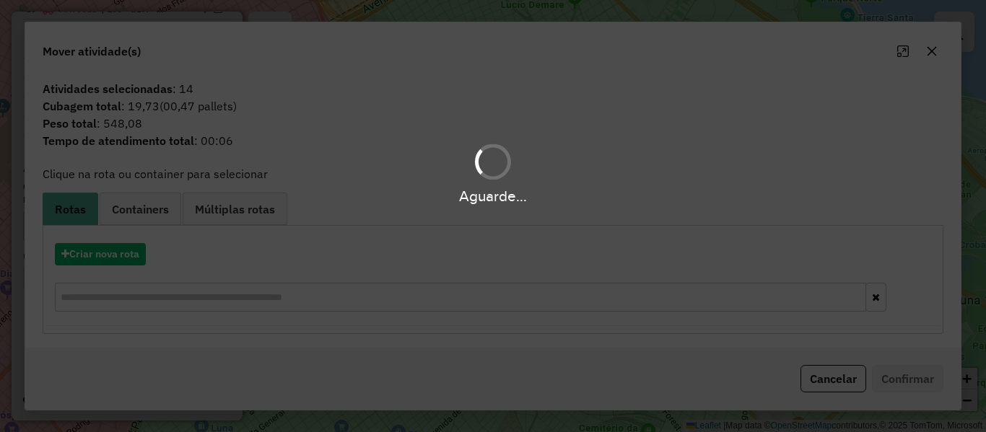
click at [96, 259] on div "Aguarde..." at bounding box center [493, 216] width 986 height 432
click at [105, 258] on div "Aguarde..." at bounding box center [493, 216] width 986 height 432
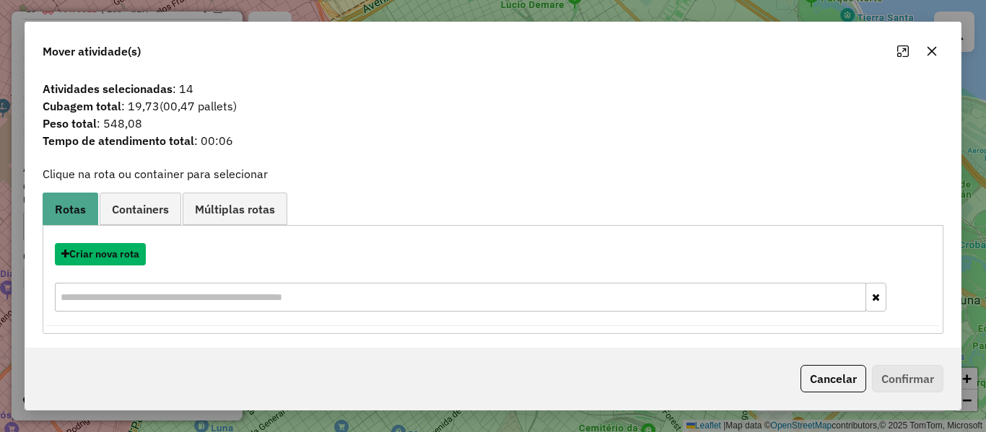
click at [105, 258] on button "Criar nova rota" at bounding box center [100, 254] width 91 height 22
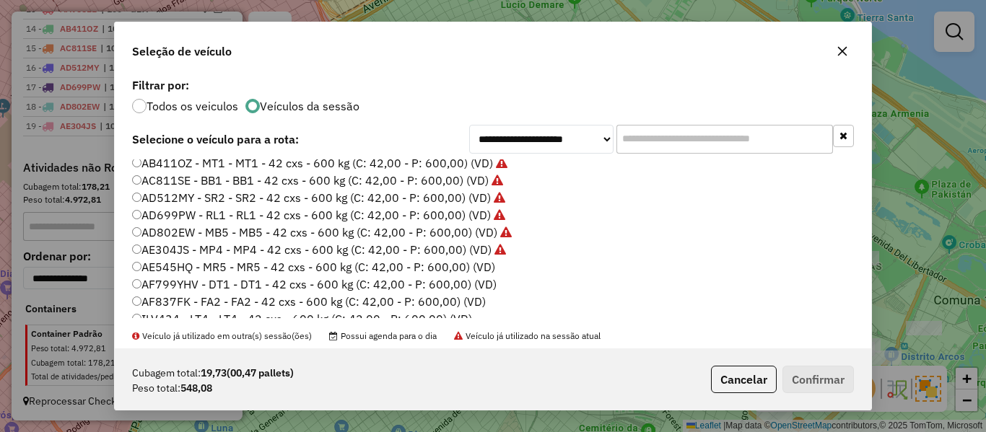
scroll to position [144, 0]
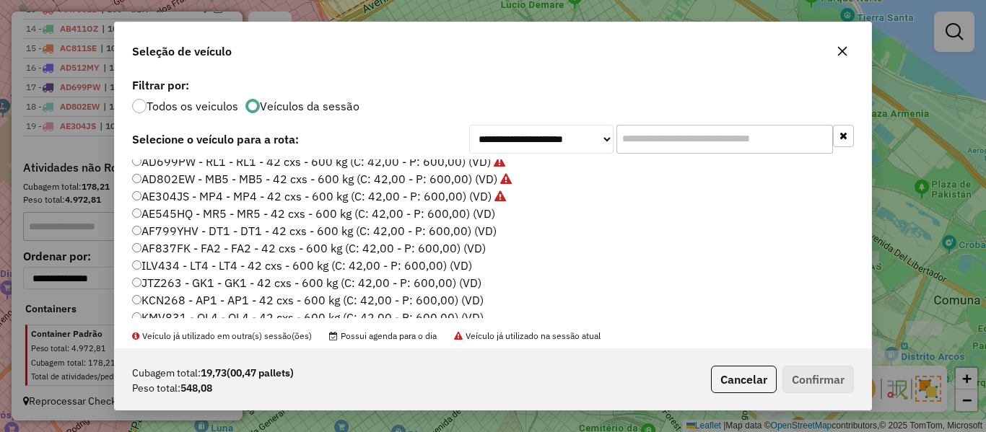
click at [489, 224] on label "AF799YHV - DT1 - DT1 - 42 cxs - 600 kg (C: 42,00 - P: 600,00) (VD)" at bounding box center [314, 230] width 364 height 17
click at [488, 213] on label "AE545HQ - MR5 - MR5 - 42 cxs - 600 kg (C: 42,00 - P: 600,00) (VD)" at bounding box center [313, 213] width 363 height 17
click at [794, 364] on div "Cubagem total: 19,73 (00,47 pallets) Peso total: 548,08 Cancelar Confirmar" at bounding box center [493, 379] width 756 height 62
click at [815, 385] on button "Confirmar" at bounding box center [817, 379] width 71 height 27
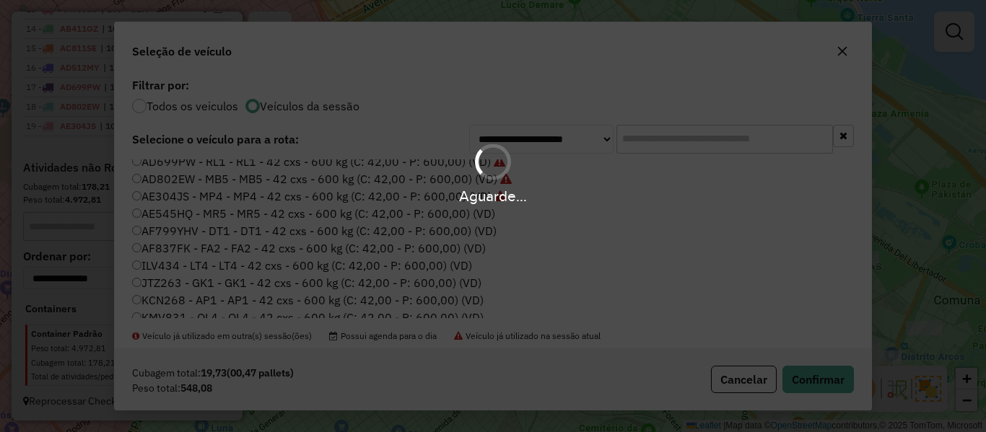
scroll to position [862, 0]
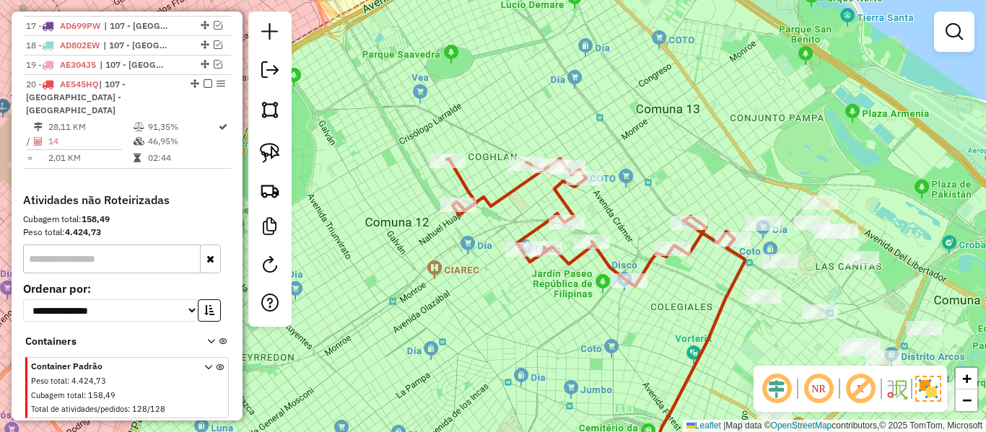
click at [610, 262] on icon at bounding box center [590, 223] width 287 height 128
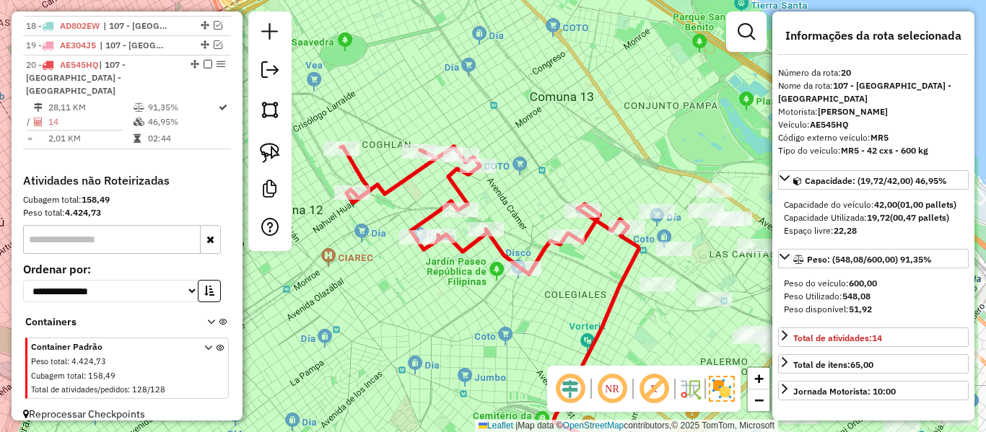
drag, startPoint x: 580, startPoint y: 289, endPoint x: 471, endPoint y: 276, distance: 109.8
click at [471, 276] on div "Janela de atendimento Grade de atendimento Capacidade Transportadoras Veículos …" at bounding box center [493, 216] width 986 height 432
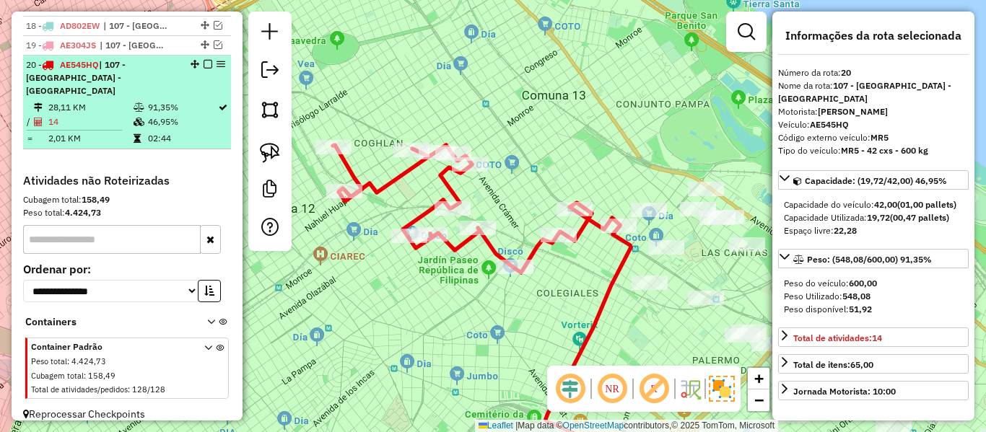
click at [203, 64] on em at bounding box center [207, 64] width 9 height 9
select select "**********"
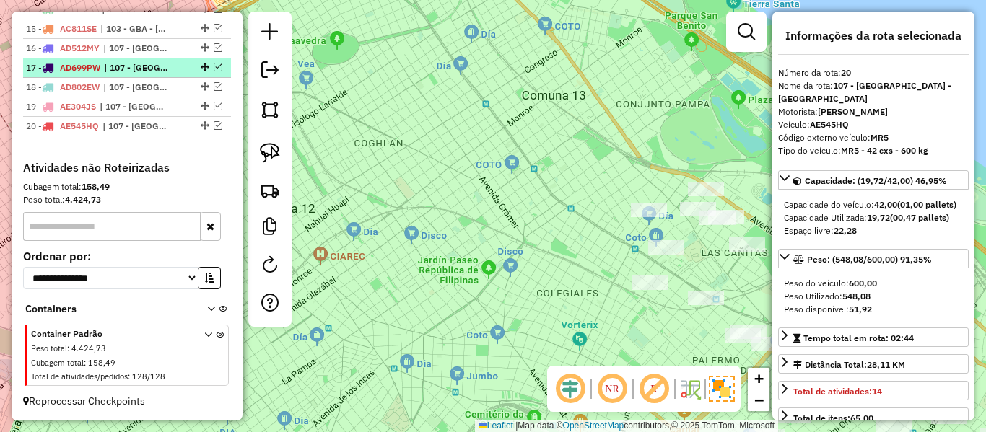
scroll to position [820, 0]
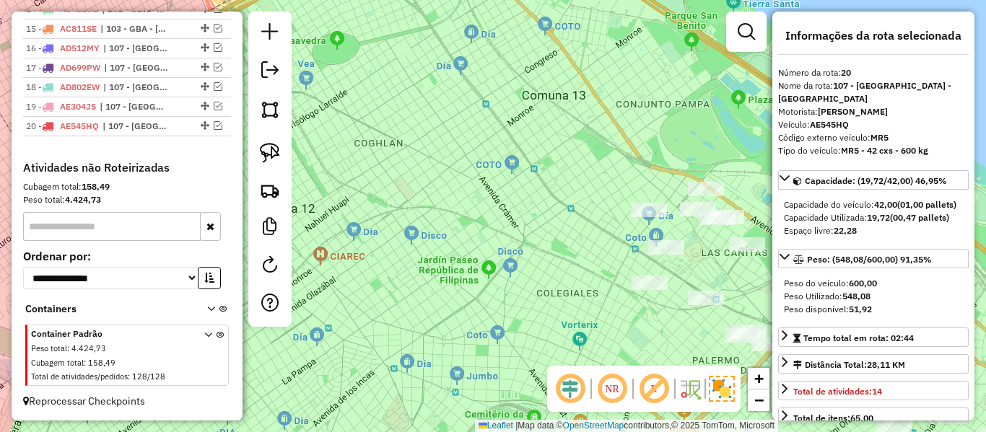
click at [571, 266] on div "Janela de atendimento Grade de atendimento Capacidade Transportadoras Veículos …" at bounding box center [493, 216] width 986 height 432
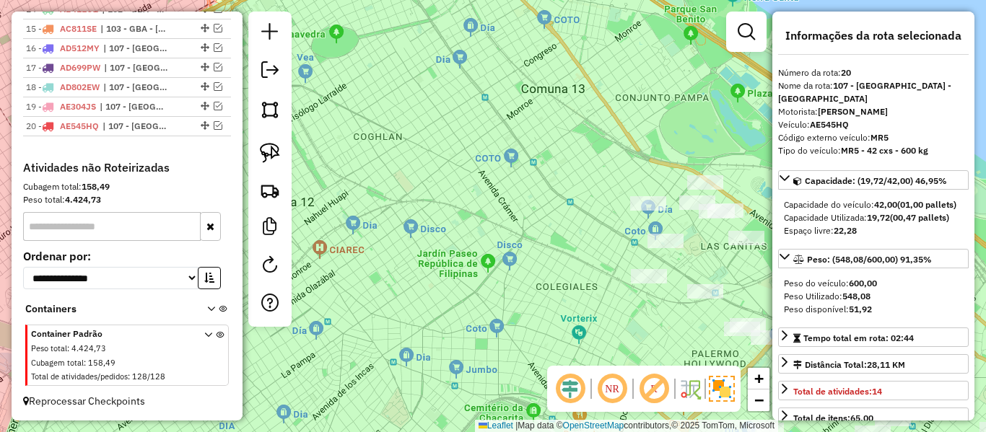
drag, startPoint x: 435, startPoint y: 188, endPoint x: 424, endPoint y: 182, distance: 12.3
click at [424, 182] on div "Janela de atendimento Grade de atendimento Capacidade Transportadoras Veículos …" at bounding box center [493, 216] width 986 height 432
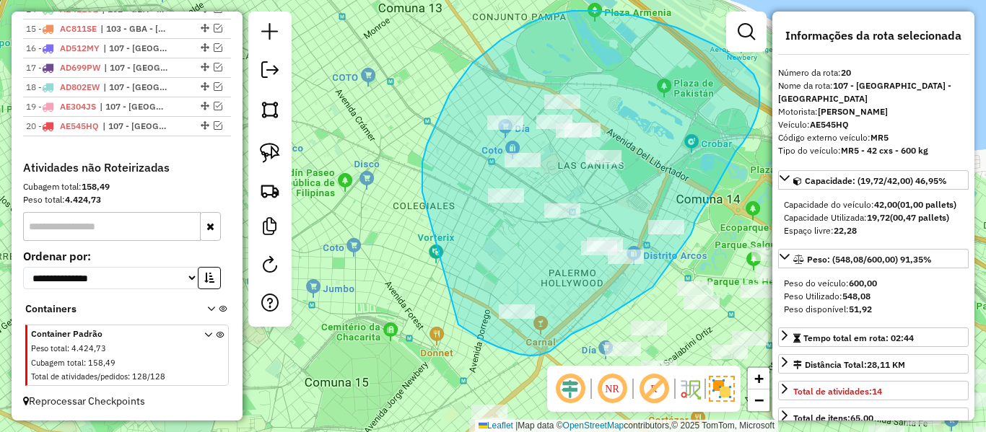
drag, startPoint x: 422, startPoint y: 192, endPoint x: 471, endPoint y: 307, distance: 125.4
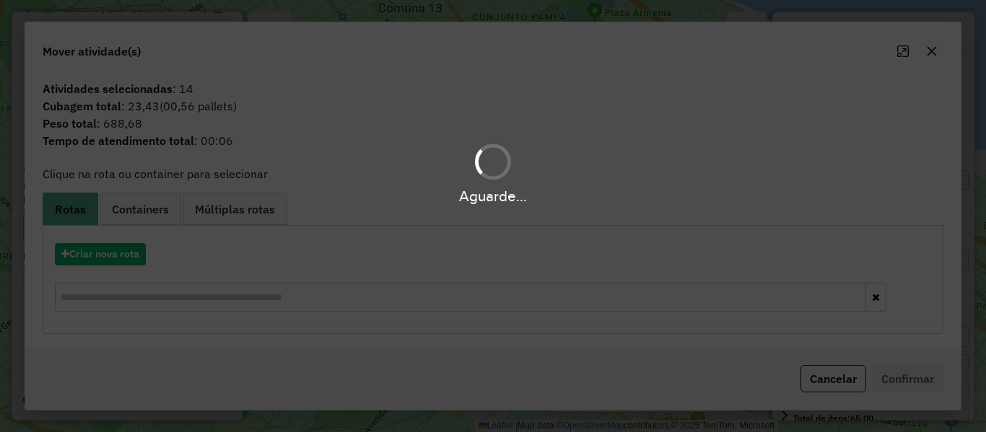
click at [133, 262] on div "Aguarde..." at bounding box center [493, 216] width 986 height 432
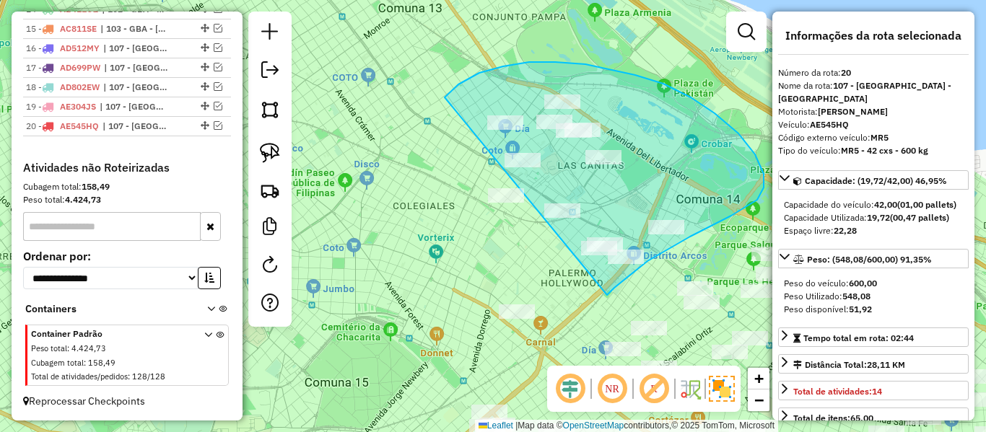
drag, startPoint x: 757, startPoint y: 200, endPoint x: 438, endPoint y: 214, distance: 319.2
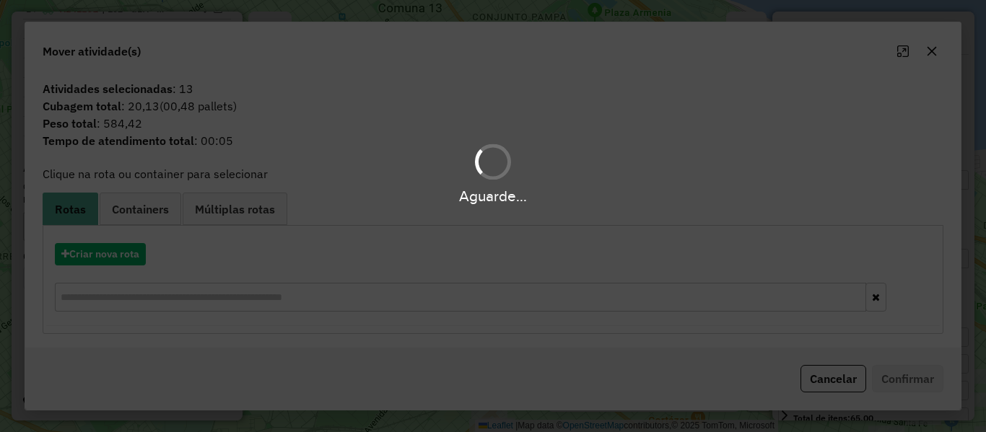
click at [122, 254] on div "Aguarde..." at bounding box center [493, 216] width 986 height 432
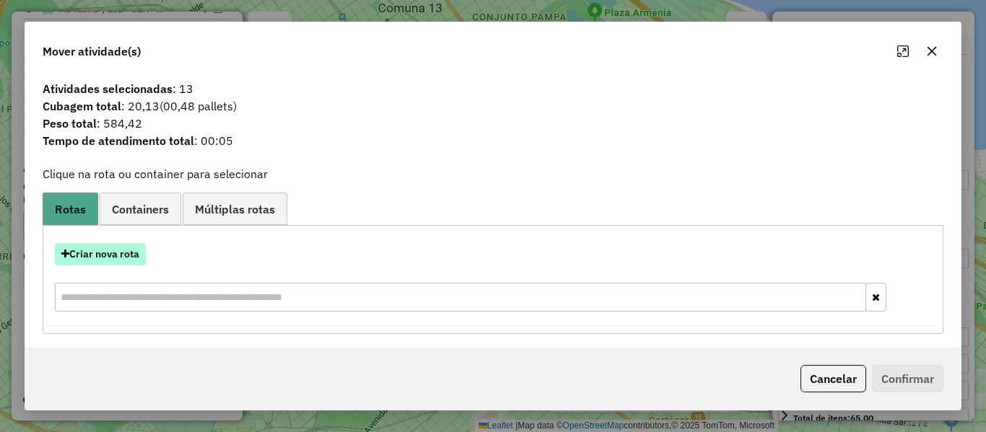
drag, startPoint x: 166, startPoint y: 253, endPoint x: 138, endPoint y: 257, distance: 28.4
click at [164, 254] on div "Criar nova rota" at bounding box center [492, 254] width 893 height 22
click at [138, 257] on button "Criar nova rota" at bounding box center [100, 254] width 91 height 22
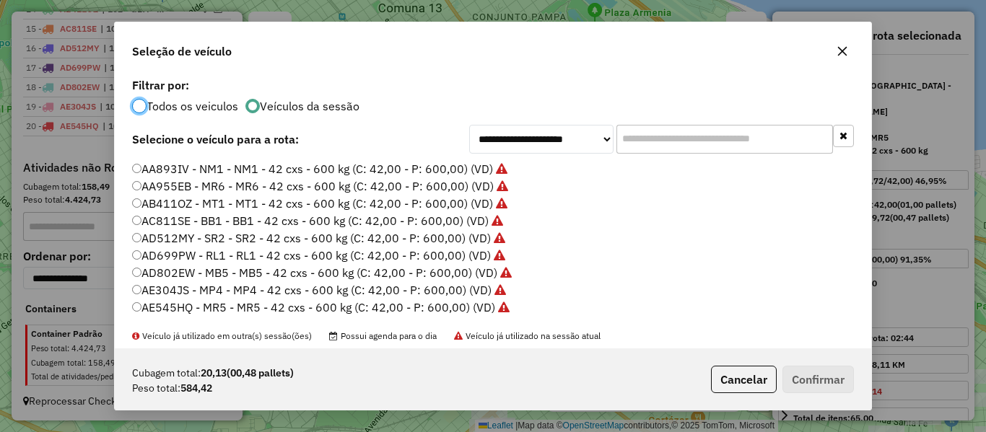
scroll to position [72, 0]
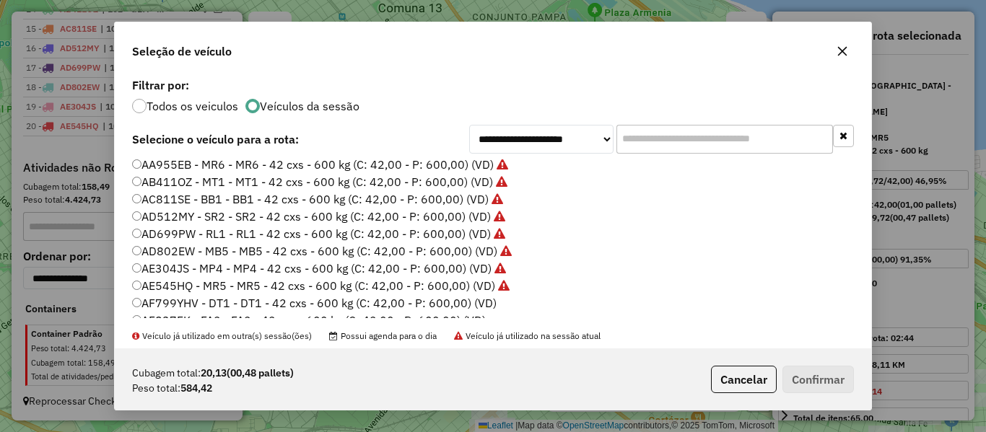
click at [474, 304] on label "AF799YHV - DT1 - DT1 - 42 cxs - 600 kg (C: 42,00 - P: 600,00) (VD)" at bounding box center [314, 302] width 364 height 17
click at [833, 362] on div "Cubagem total: 20,13 (00,48 pallets) Peso total: 584,42 Cancelar Confirmar" at bounding box center [493, 379] width 756 height 62
click at [830, 374] on button "Confirmar" at bounding box center [817, 379] width 71 height 27
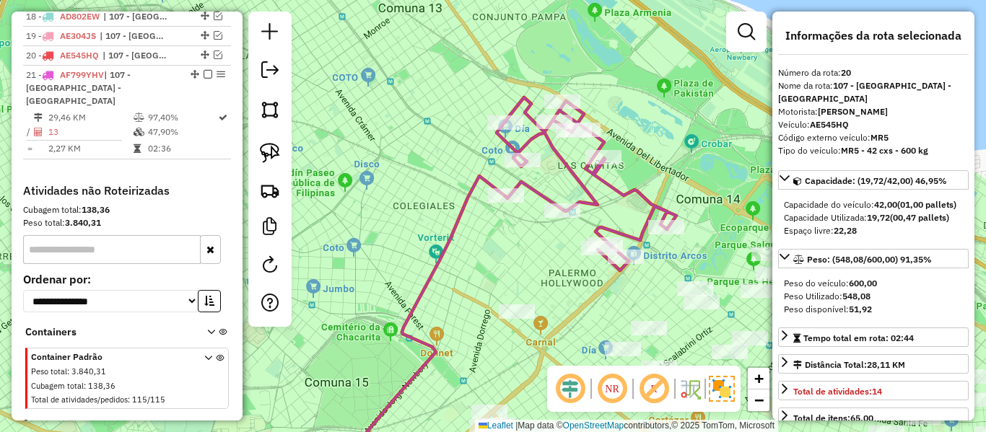
scroll to position [901, 0]
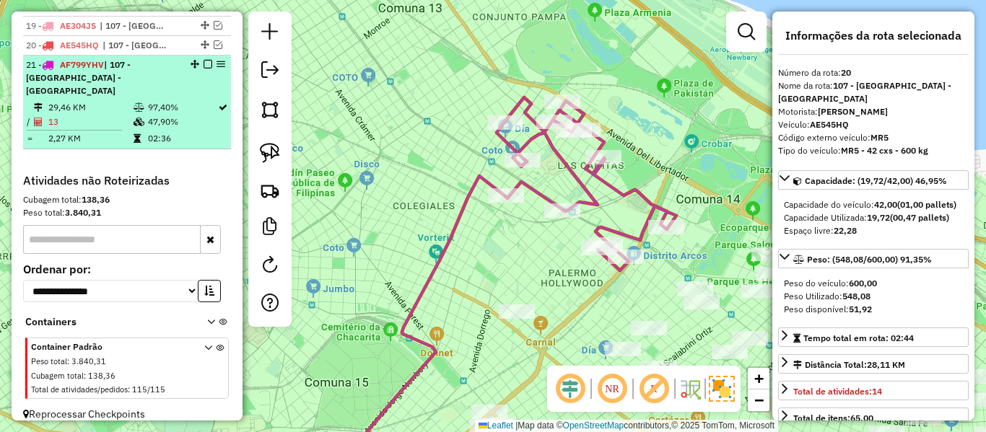
click at [202, 69] on div "21 - AF799YHV | 107 - Ciudad Autónoma de Buenos Aires - CABA" at bounding box center [127, 77] width 202 height 39
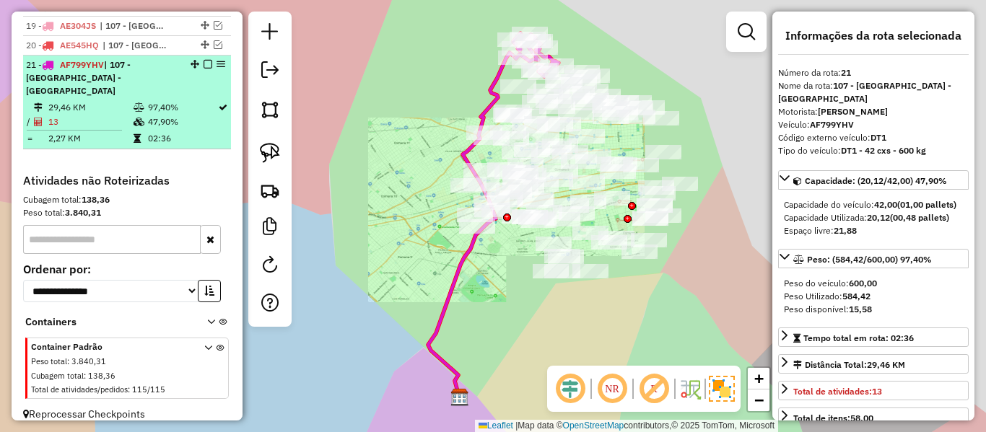
click at [204, 66] on em at bounding box center [207, 64] width 9 height 9
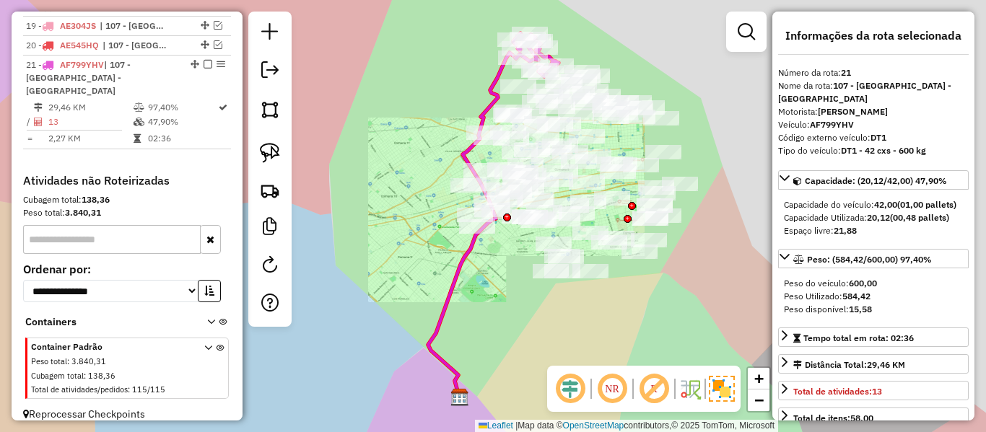
scroll to position [840, 0]
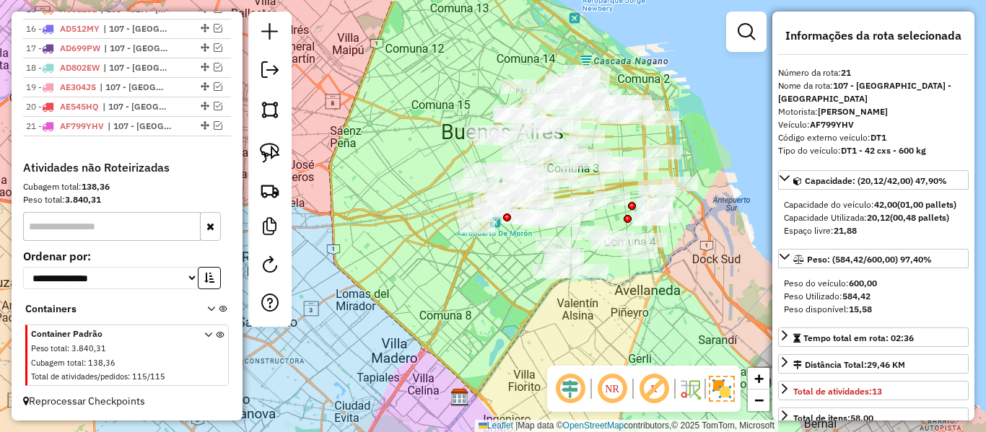
click at [670, 260] on div "Janela de atendimento Grade de atendimento Capacidade Transportadoras Veículos …" at bounding box center [493, 216] width 986 height 432
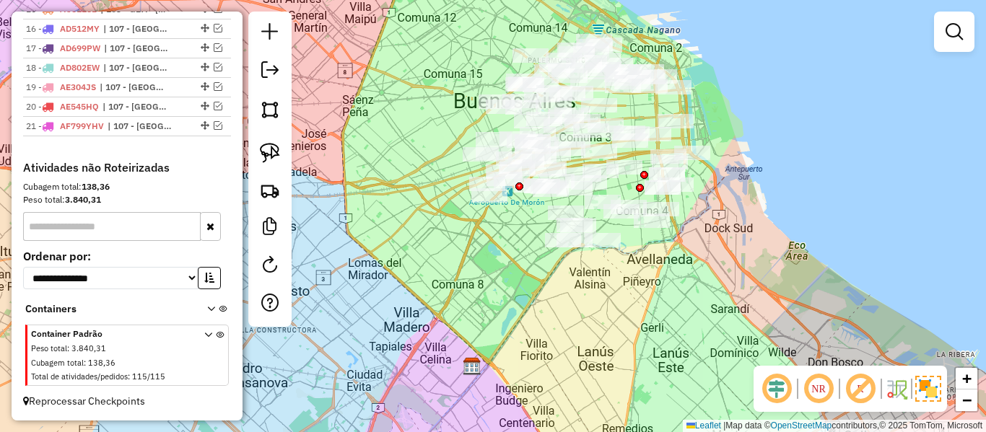
drag, startPoint x: 644, startPoint y: 291, endPoint x: 641, endPoint y: 266, distance: 26.1
click at [656, 263] on div "Janela de atendimento Grade de atendimento Capacidade Transportadoras Veículos …" at bounding box center [493, 216] width 986 height 432
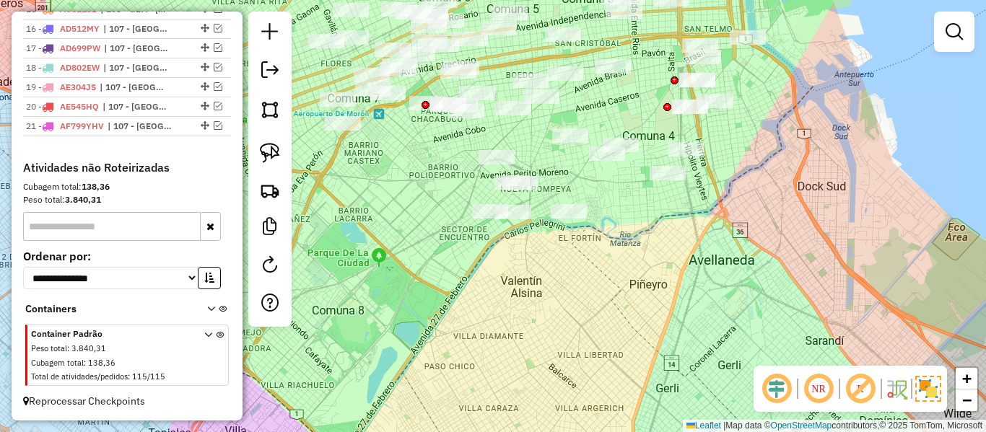
click at [637, 266] on div "Janela de atendimento Grade de atendimento Capacidade Transportadoras Veículos …" at bounding box center [493, 216] width 986 height 432
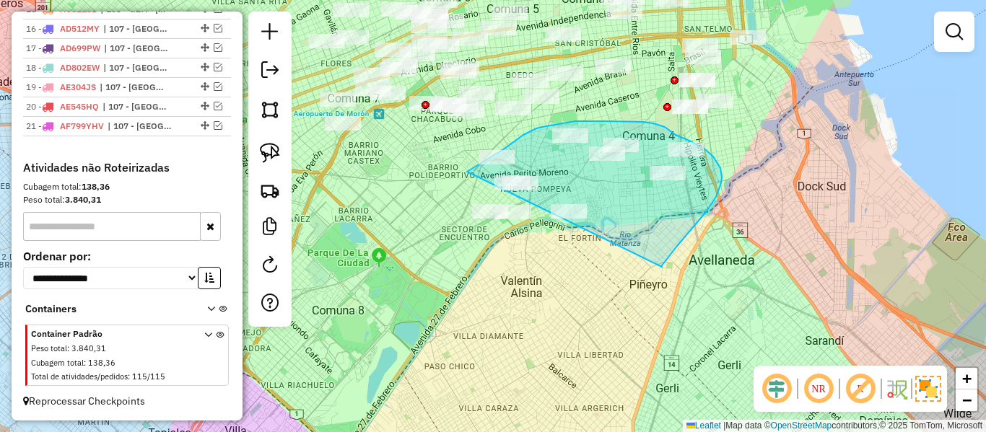
drag, startPoint x: 662, startPoint y: 267, endPoint x: 502, endPoint y: 281, distance: 160.1
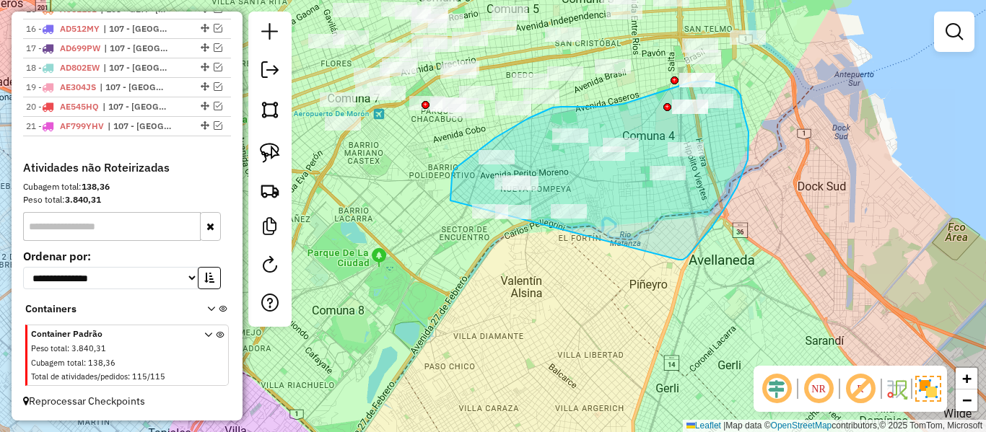
drag, startPoint x: 681, startPoint y: 260, endPoint x: 488, endPoint y: 284, distance: 194.2
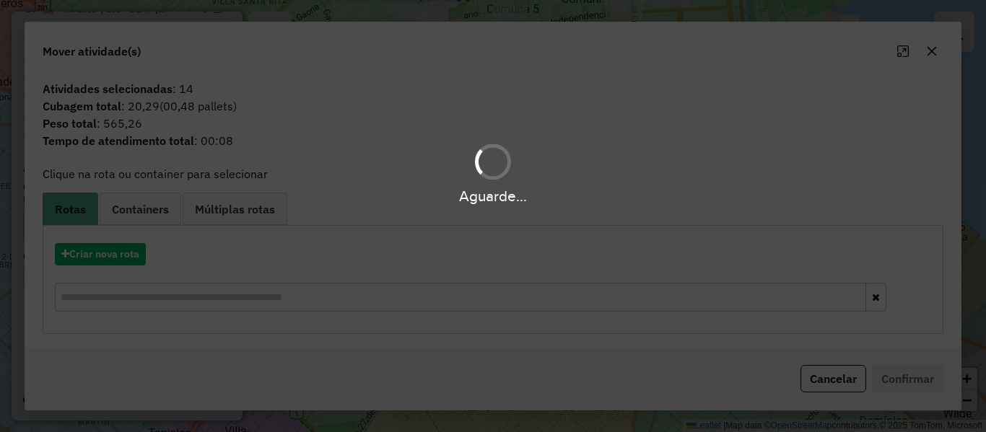
click at [117, 258] on div "Aguarde..." at bounding box center [493, 216] width 986 height 432
click at [117, 258] on hb-app "Aguarde... Pop-up bloqueado! Seu navegador bloqueou automáticamente a abertura …" at bounding box center [493, 216] width 986 height 432
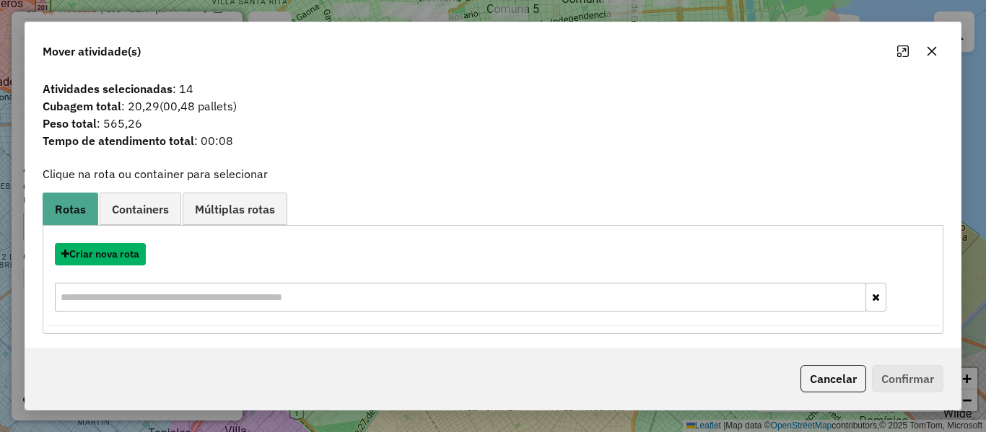
click at [117, 258] on button "Criar nova rota" at bounding box center [100, 254] width 91 height 22
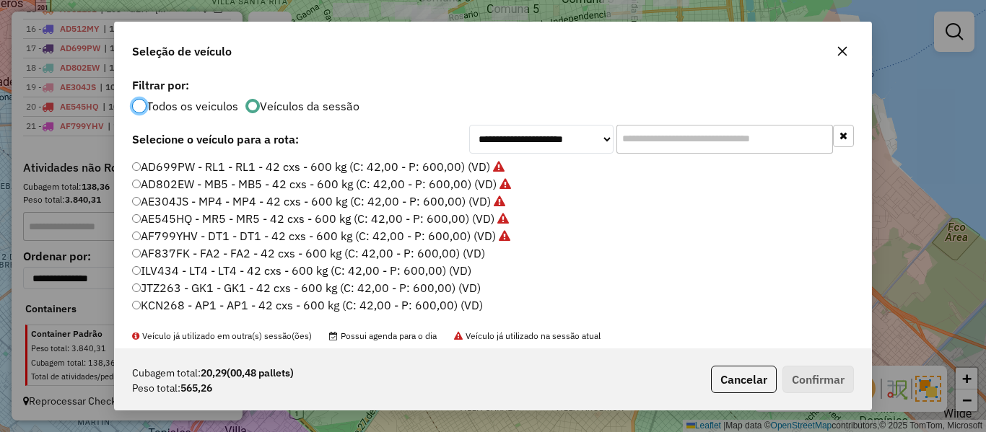
scroll to position [144, 0]
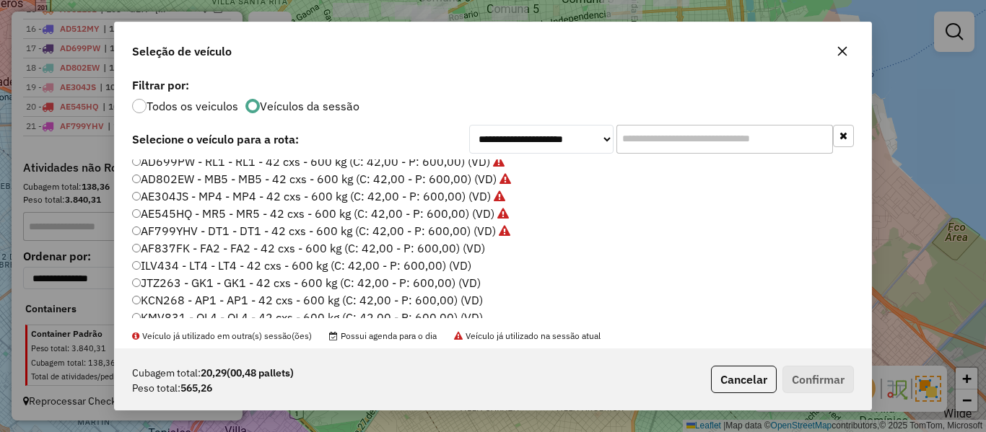
click at [473, 250] on label "AF837FK - FA2 - FA2 - 42 cxs - 600 kg (C: 42,00 - P: 600,00) (VD)" at bounding box center [308, 248] width 353 height 17
drag, startPoint x: 792, startPoint y: 359, endPoint x: 802, endPoint y: 378, distance: 21.9
click at [798, 372] on div "Cubagem total: 20,29 (00,48 pallets) Peso total: 565,26 Cancelar Confirmar" at bounding box center [493, 379] width 756 height 62
drag, startPoint x: 804, startPoint y: 379, endPoint x: 709, endPoint y: 299, distance: 124.0
click at [804, 379] on button "Confirmar" at bounding box center [817, 379] width 71 height 27
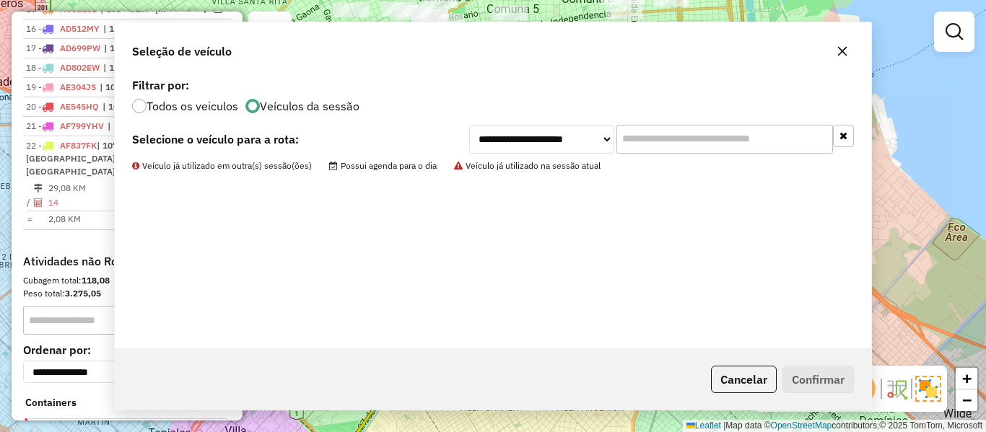
scroll to position [901, 0]
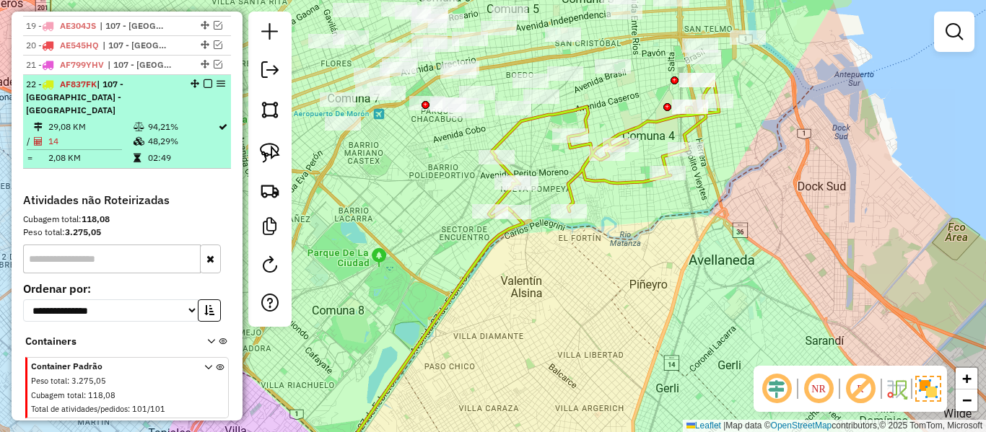
click at [203, 87] on em at bounding box center [207, 83] width 9 height 9
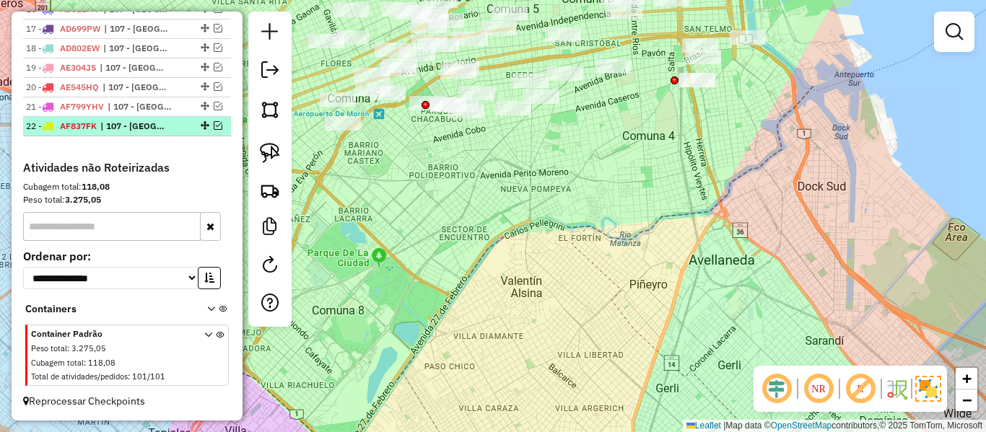
scroll to position [859, 0]
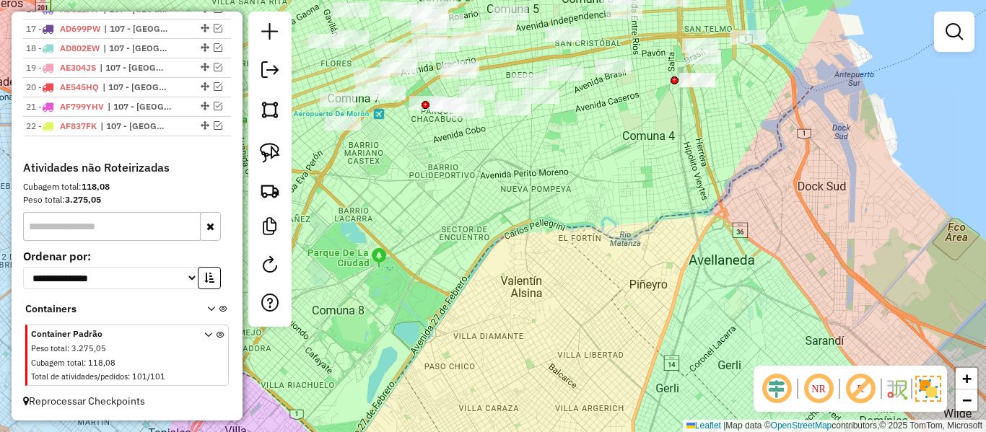
drag, startPoint x: 646, startPoint y: 187, endPoint x: 705, endPoint y: 193, distance: 58.7
click at [646, 188] on div "Janela de atendimento Grade de atendimento Capacidade Transportadoras Veículos …" at bounding box center [493, 216] width 986 height 432
drag, startPoint x: 705, startPoint y: 193, endPoint x: 657, endPoint y: 336, distance: 151.3
click at [658, 336] on div "Janela de atendimento Grade de atendimento Capacidade Transportadoras Veículos …" at bounding box center [493, 216] width 986 height 432
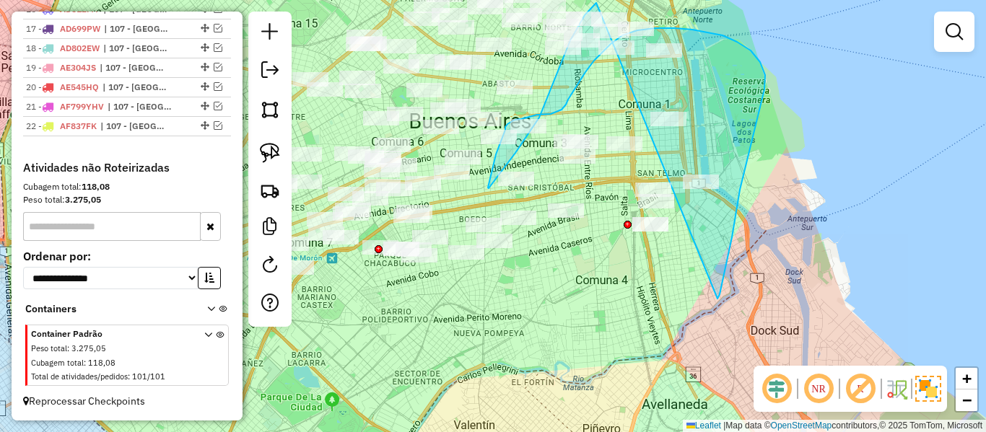
drag, startPoint x: 740, startPoint y: 190, endPoint x: 889, endPoint y: 9, distance: 234.7
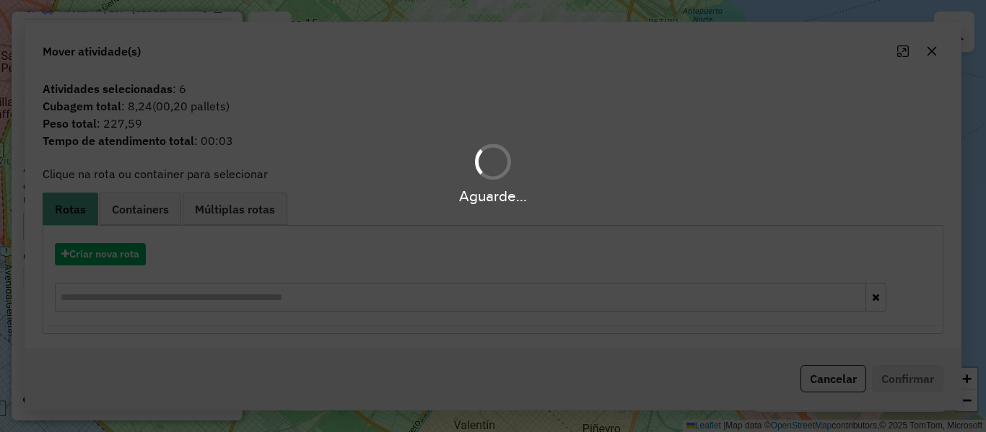
drag, startPoint x: 788, startPoint y: 105, endPoint x: 789, endPoint y: 123, distance: 18.1
click at [788, 105] on div "Aguarde..." at bounding box center [493, 216] width 986 height 432
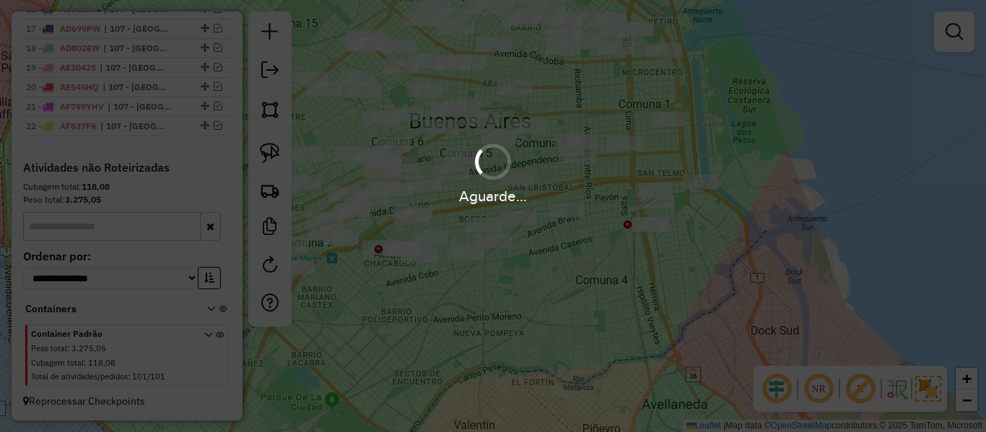
click at [742, 227] on div "Aguarde..." at bounding box center [493, 216] width 986 height 432
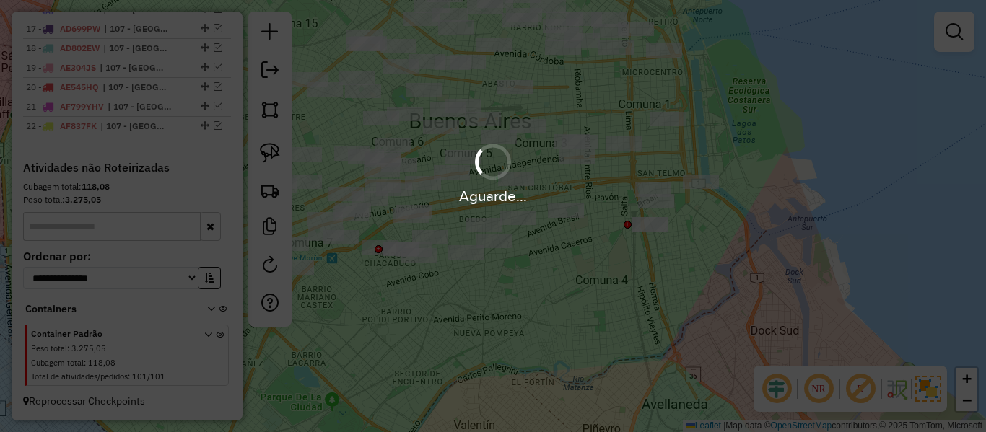
click at [742, 227] on div "Aguarde..." at bounding box center [493, 216] width 986 height 432
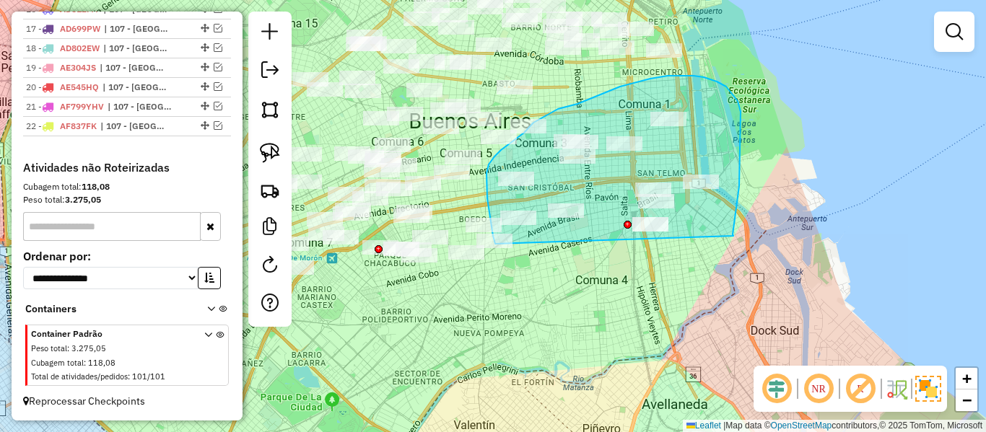
drag, startPoint x: 733, startPoint y: 236, endPoint x: 544, endPoint y: 277, distance: 193.5
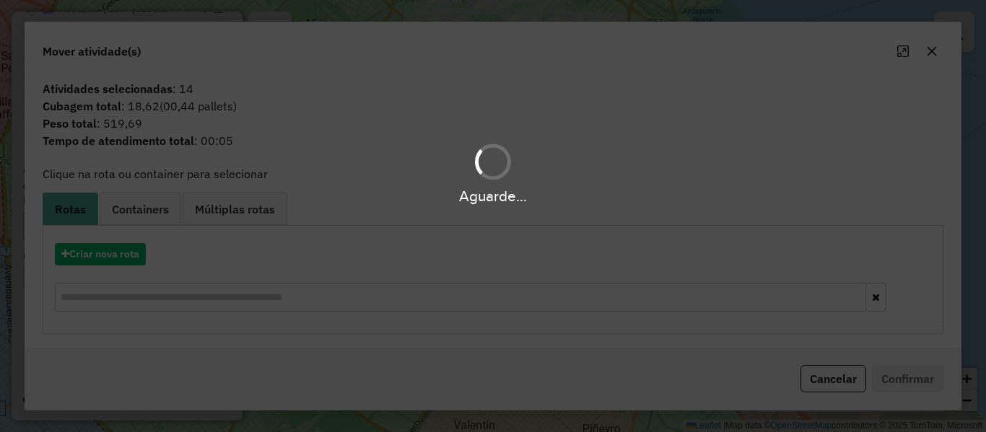
click at [113, 255] on div "Aguarde..." at bounding box center [493, 216] width 986 height 432
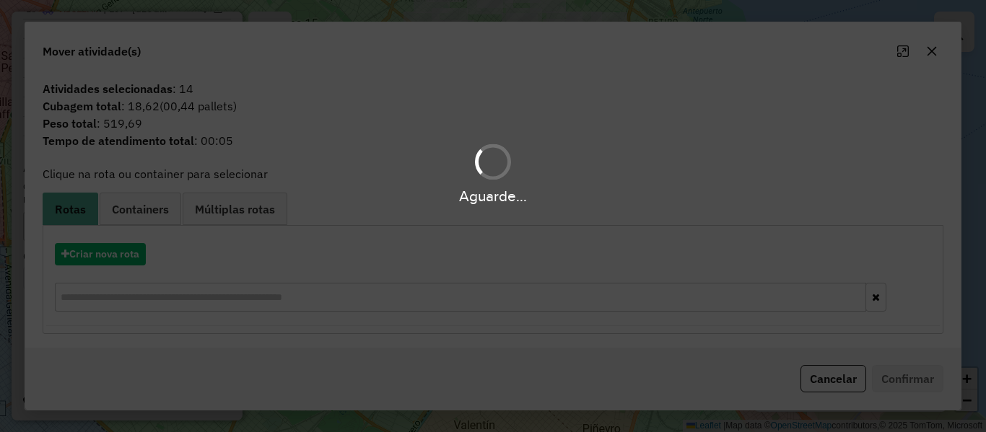
click at [113, 255] on div "Aguarde..." at bounding box center [493, 216] width 986 height 432
click at [123, 255] on div "Aguarde..." at bounding box center [493, 216] width 986 height 432
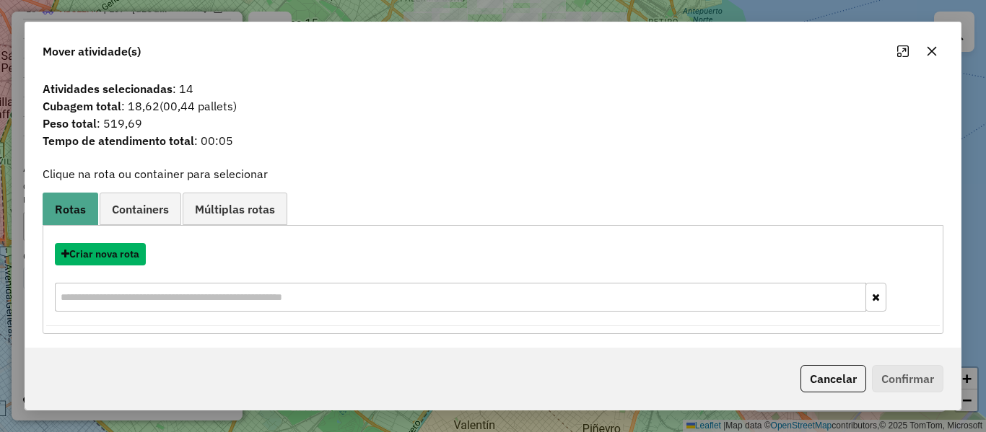
click at [123, 255] on button "Criar nova rota" at bounding box center [100, 254] width 91 height 22
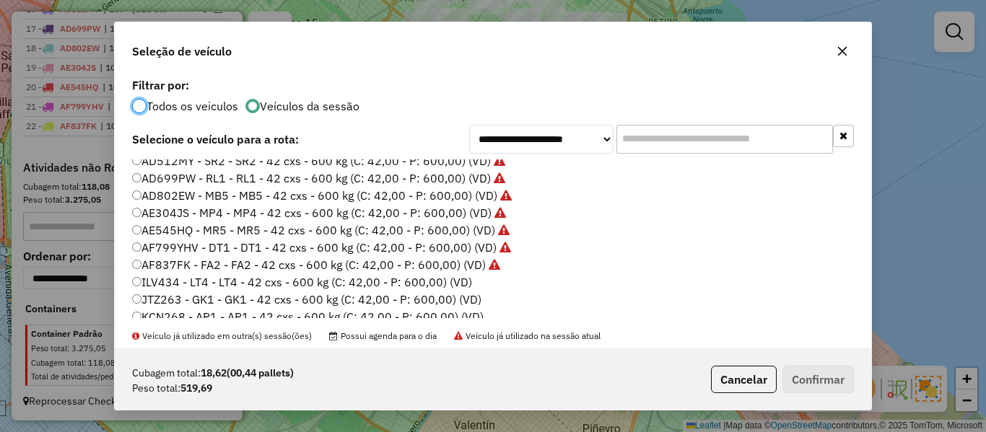
scroll to position [144, 0]
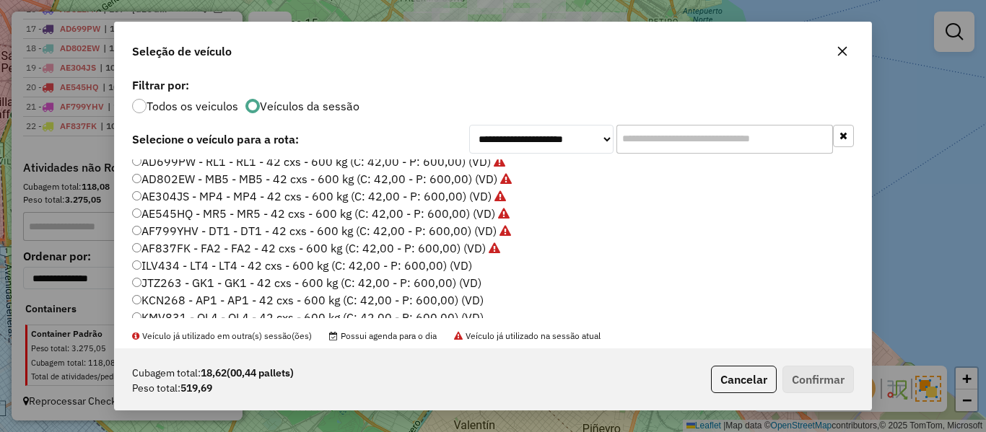
click at [456, 266] on label "ILV434 - LT4 - LT4 - 42 cxs - 600 kg (C: 42,00 - P: 600,00) (VD)" at bounding box center [302, 265] width 340 height 17
click at [814, 373] on button "Confirmar" at bounding box center [817, 379] width 71 height 27
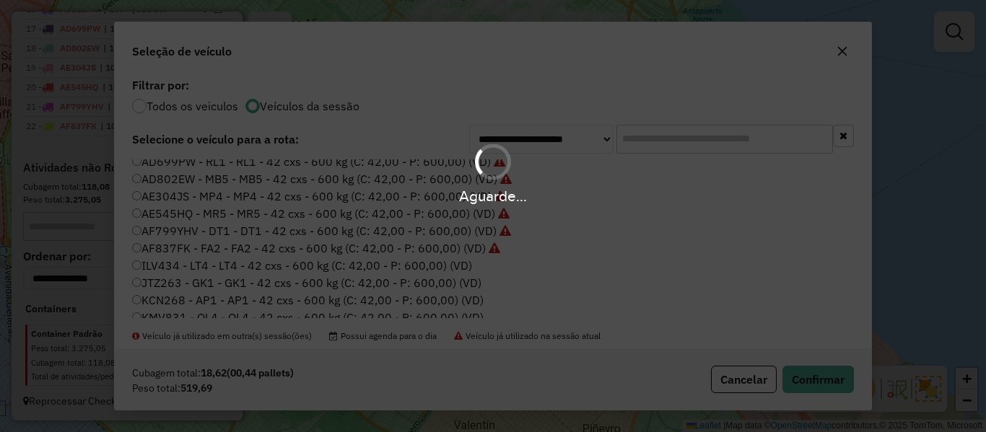
scroll to position [901, 0]
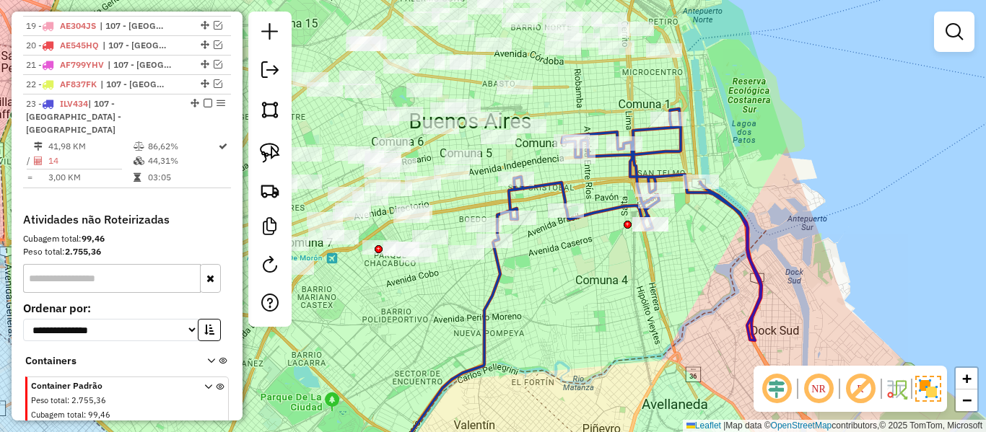
click at [619, 203] on icon at bounding box center [627, 225] width 267 height 232
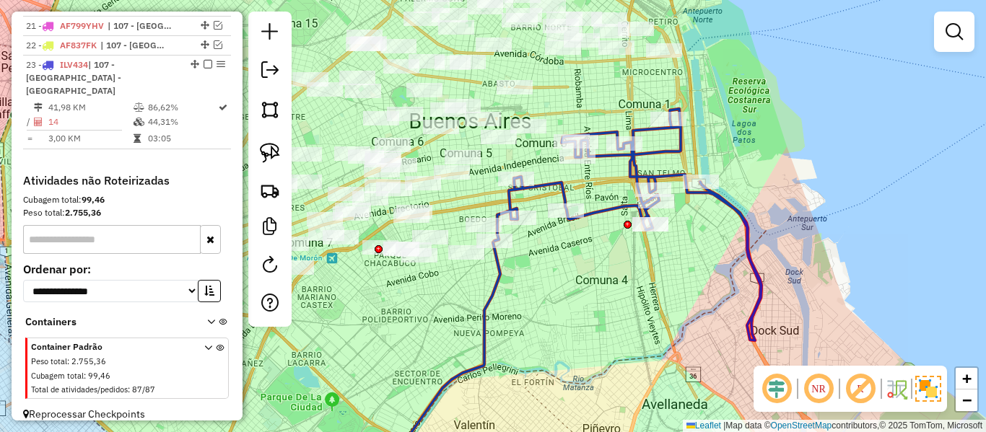
select select "**********"
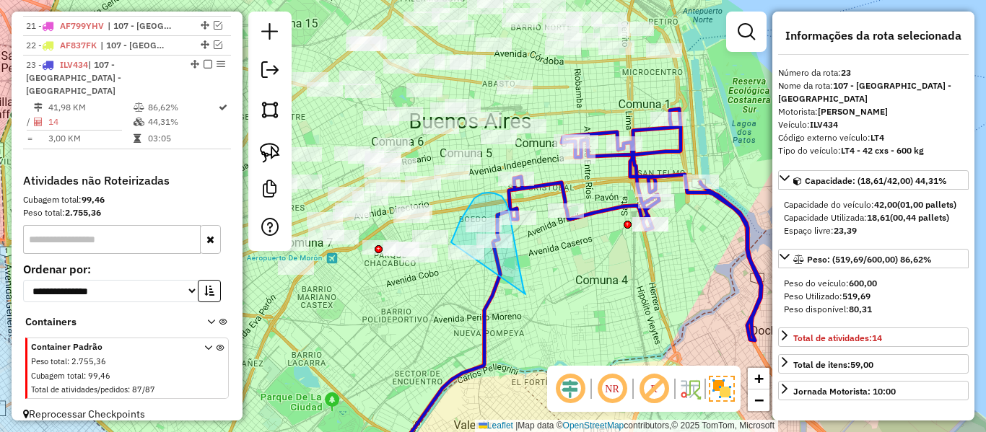
drag, startPoint x: 524, startPoint y: 291, endPoint x: 454, endPoint y: 279, distance: 71.2
select select "**********"
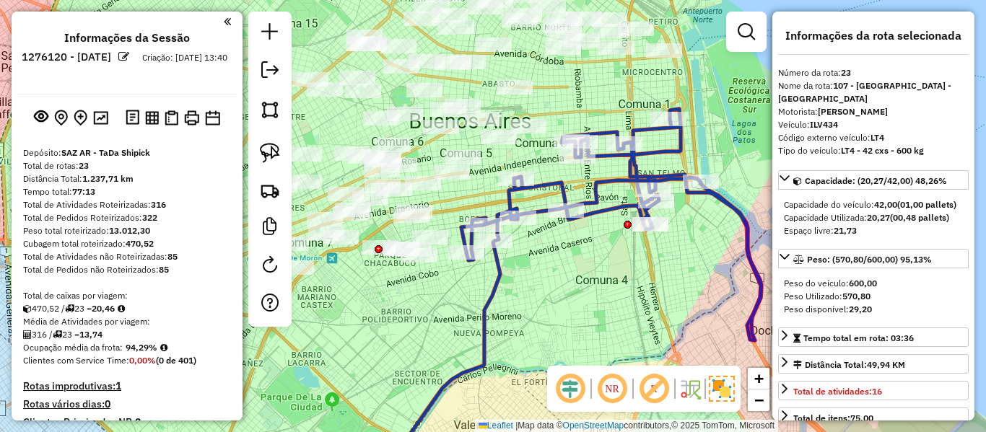
select select "**********"
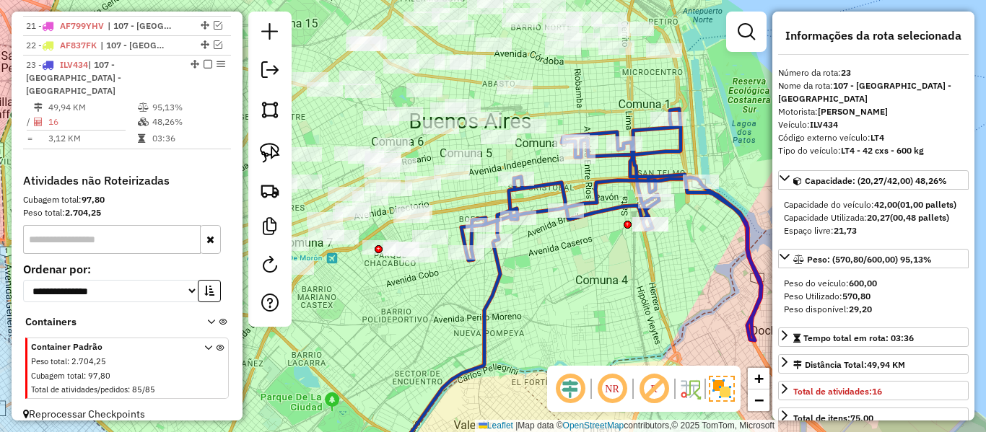
click at [591, 198] on icon at bounding box center [611, 225] width 300 height 232
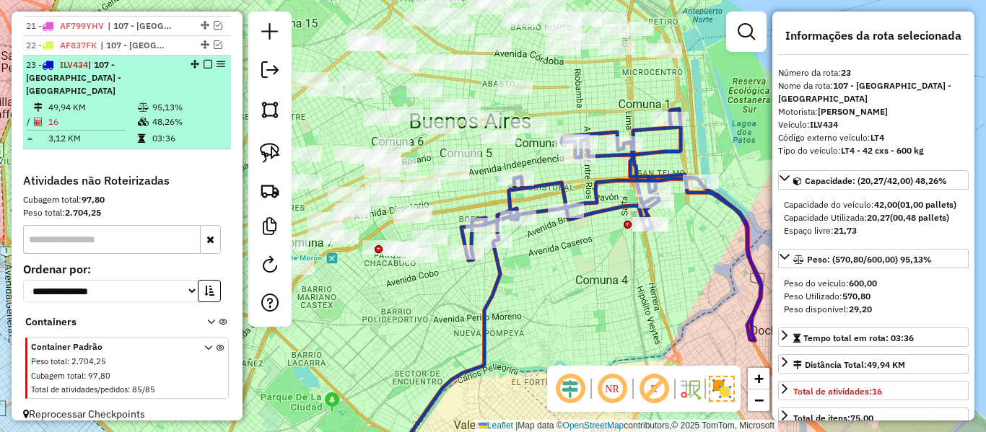
click at [203, 61] on em at bounding box center [207, 64] width 9 height 9
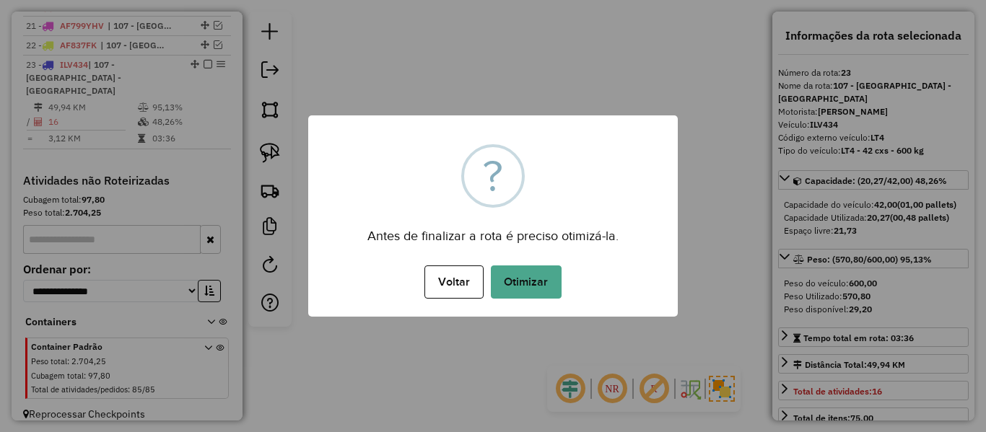
click at [604, 186] on div "× ? Antes de finalizar a rota é preciso otimizá-la. Voltar No Otimizar" at bounding box center [492, 215] width 369 height 201
click at [551, 301] on div "Voltar No Otimizar" at bounding box center [492, 282] width 369 height 40
click at [573, 277] on div "Voltar No Otimizar" at bounding box center [492, 282] width 369 height 40
click at [522, 278] on button "Otimizar" at bounding box center [526, 282] width 71 height 33
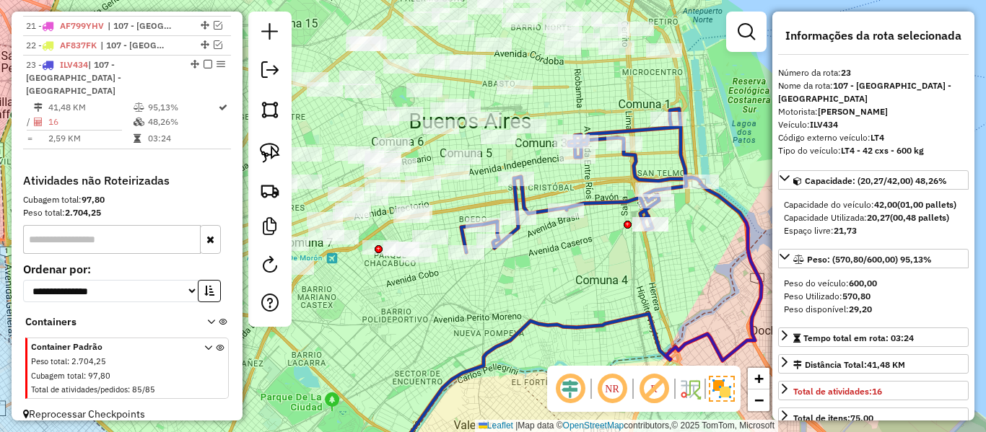
click at [563, 196] on div "Rota 23 - Placa ILV434 537329 - Dario Luna Janela de atendimento Grade de atend…" at bounding box center [493, 216] width 986 height 432
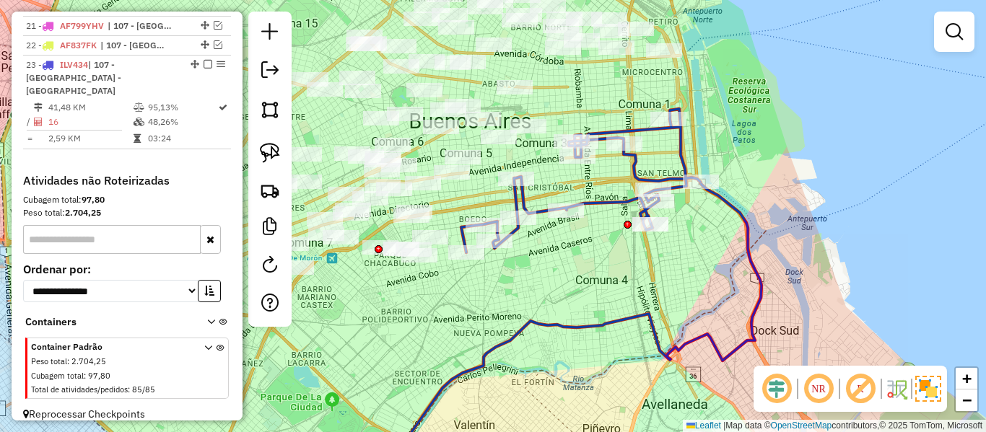
click at [587, 210] on icon at bounding box center [580, 181] width 239 height 144
select select "**********"
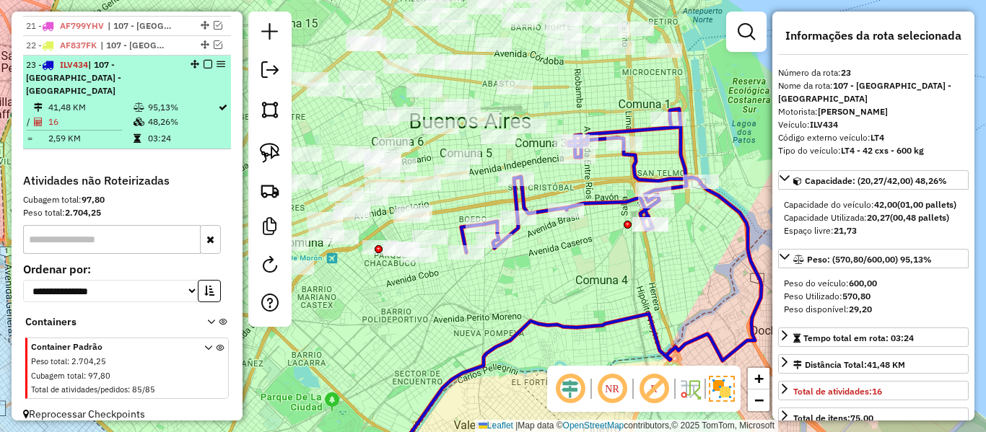
click at [204, 65] on em at bounding box center [207, 64] width 9 height 9
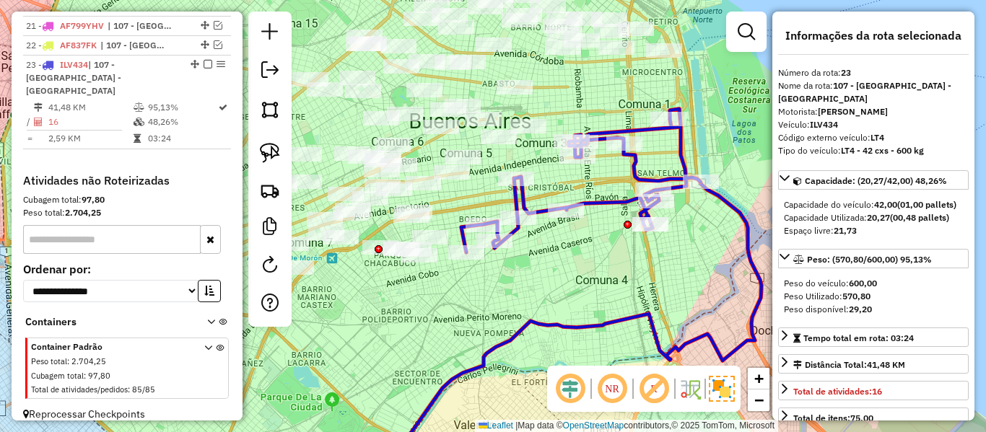
scroll to position [879, 0]
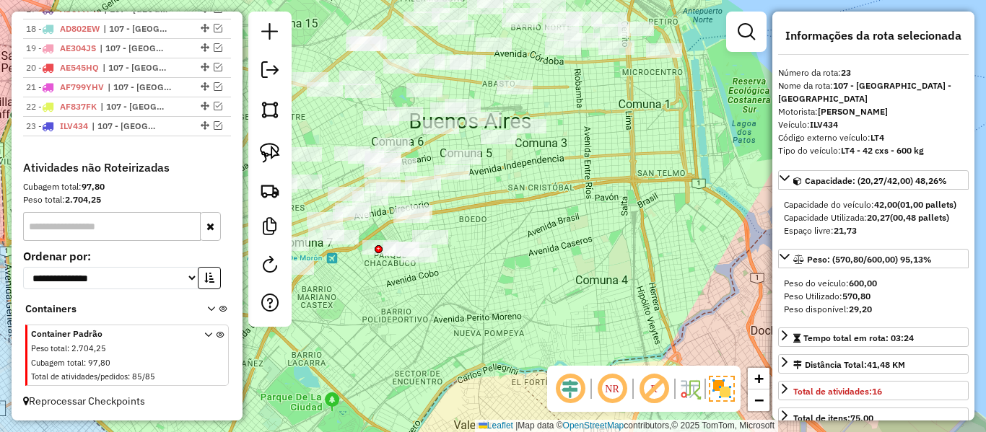
drag, startPoint x: 548, startPoint y: 215, endPoint x: 503, endPoint y: 275, distance: 75.2
click at [548, 215] on div "Janela de atendimento Grade de atendimento Capacidade Transportadoras Veículos …" at bounding box center [493, 216] width 986 height 432
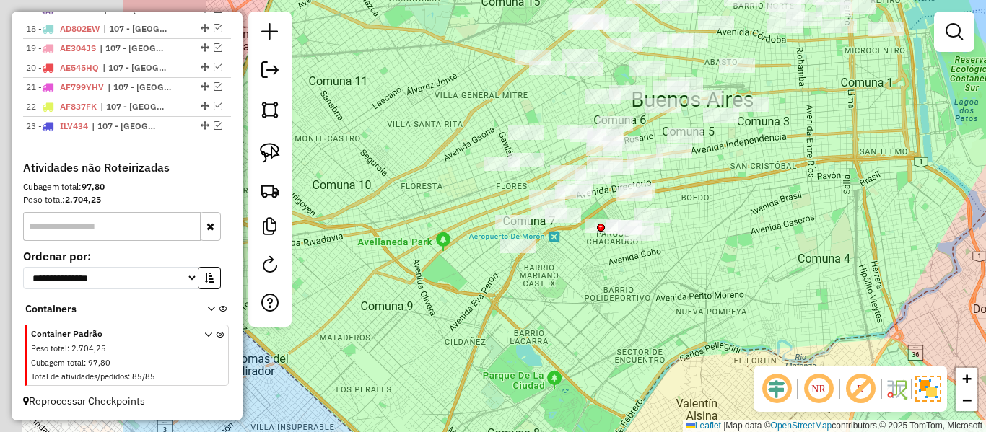
drag, startPoint x: 726, startPoint y: 253, endPoint x: 907, endPoint y: 241, distance: 181.5
click at [926, 227] on div "Janela de atendimento Grade de atendimento Capacidade Transportadoras Veículos …" at bounding box center [493, 216] width 986 height 432
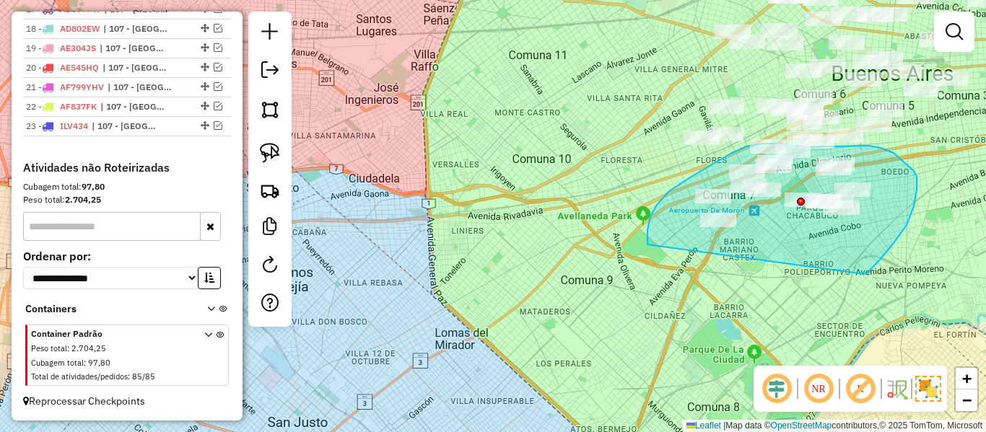
drag, startPoint x: 864, startPoint y: 274, endPoint x: 721, endPoint y: 283, distance: 143.8
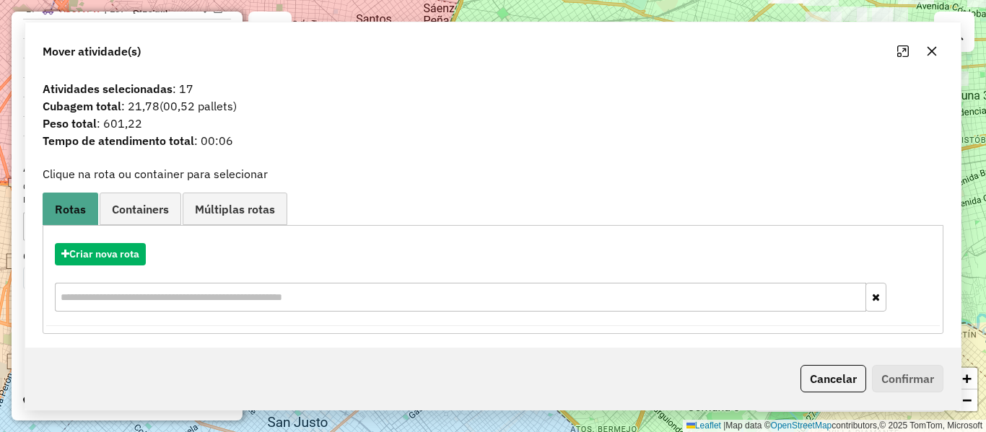
click at [641, 234] on hb-app "Aguarde... Pop-up bloqueado! Seu navegador bloqueou automáticamente a abertura …" at bounding box center [493, 216] width 986 height 432
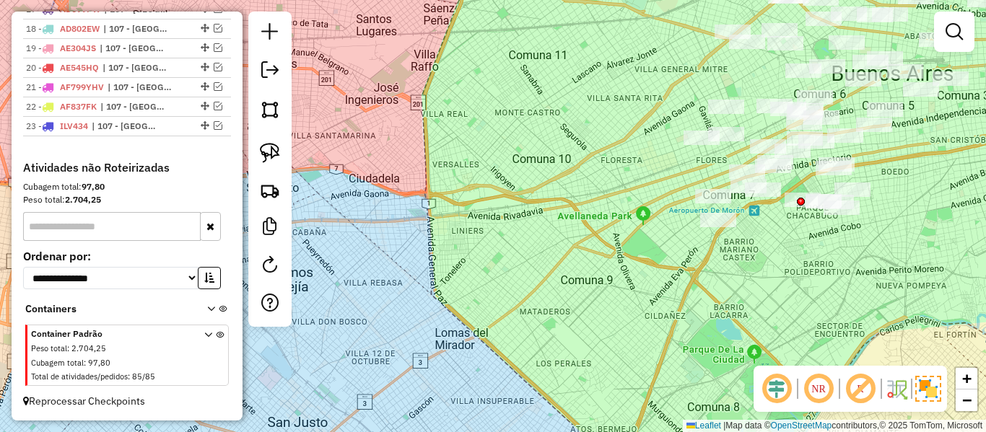
drag, startPoint x: 752, startPoint y: 245, endPoint x: 589, endPoint y: 301, distance: 171.8
click at [589, 301] on div "Janela de atendimento Grade de atendimento Capacidade Transportadoras Veículos …" at bounding box center [493, 216] width 986 height 432
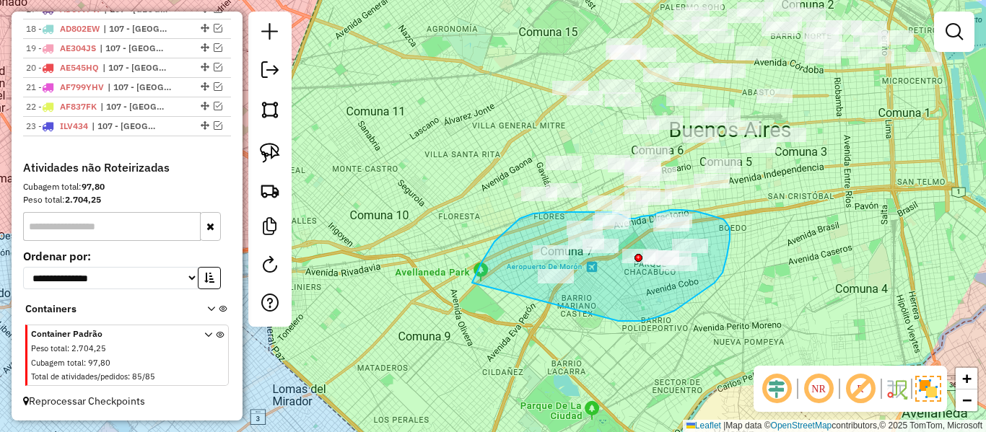
drag, startPoint x: 618, startPoint y: 321, endPoint x: 569, endPoint y: 330, distance: 49.8
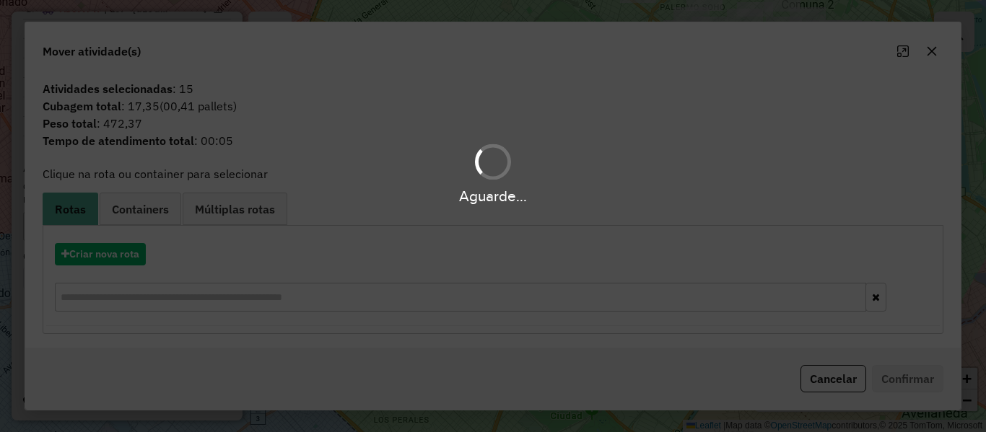
click at [136, 257] on div "Aguarde..." at bounding box center [493, 216] width 986 height 432
click at [136, 257] on hb-app "Aguarde... Pop-up bloqueado! Seu navegador bloqueou automáticamente a abertura …" at bounding box center [493, 216] width 986 height 432
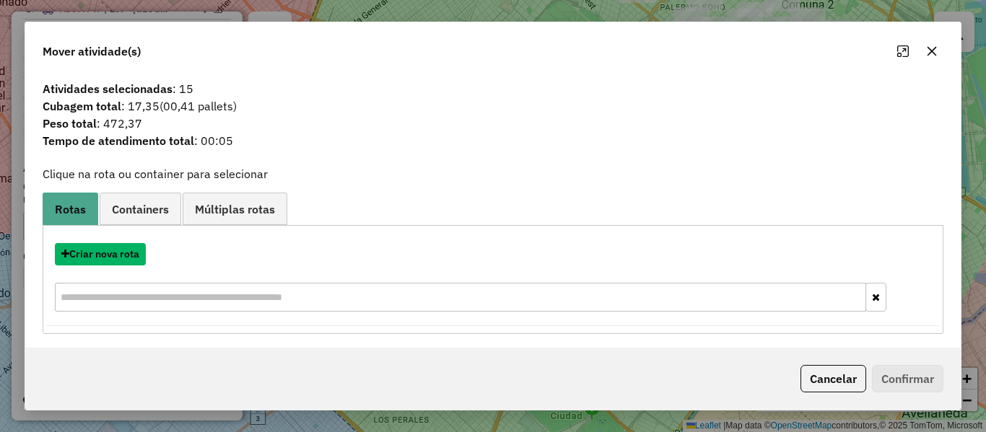
click at [136, 257] on button "Criar nova rota" at bounding box center [100, 254] width 91 height 22
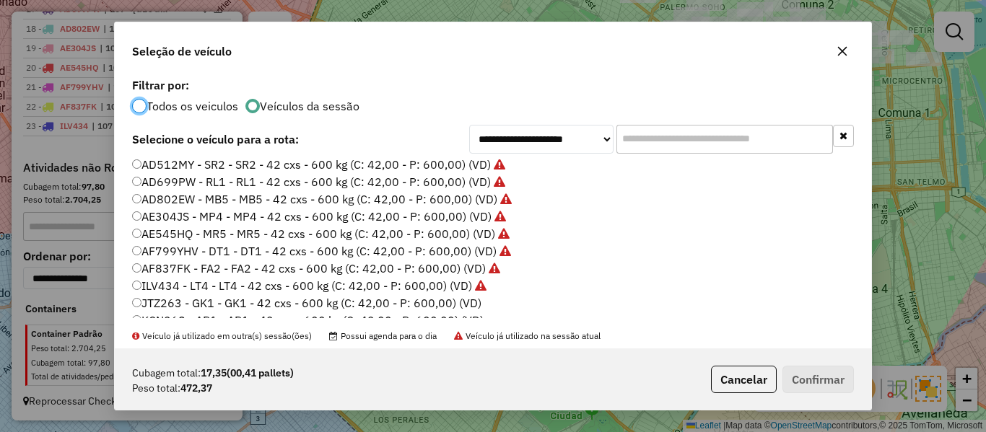
scroll to position [144, 0]
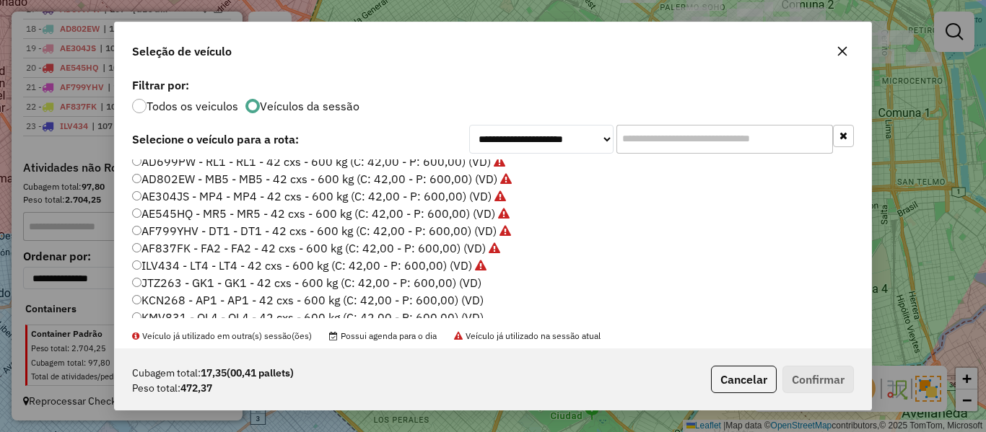
click at [460, 288] on label "JTZ263 - GK1 - GK1 - 42 cxs - 600 kg (C: 42,00 - P: 600,00) (VD)" at bounding box center [306, 282] width 349 height 17
drag, startPoint x: 826, startPoint y: 375, endPoint x: 789, endPoint y: 349, distance: 45.6
click at [825, 375] on button "Confirmar" at bounding box center [817, 379] width 71 height 27
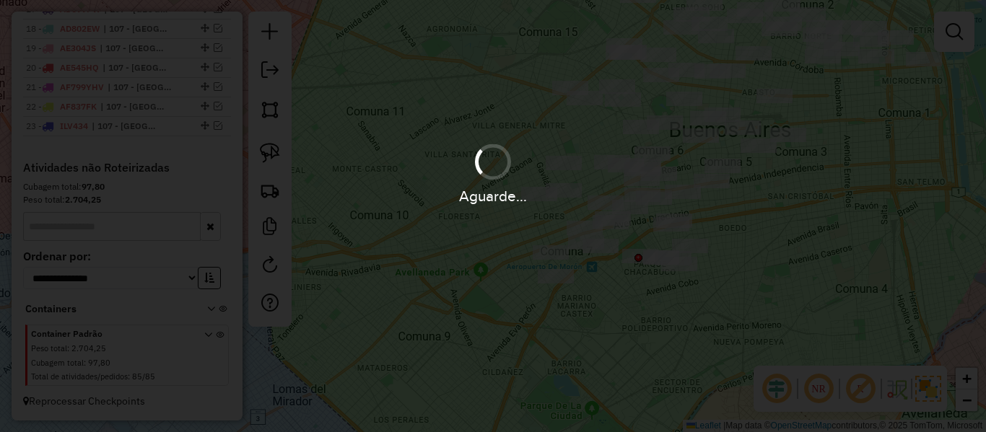
scroll to position [940, 0]
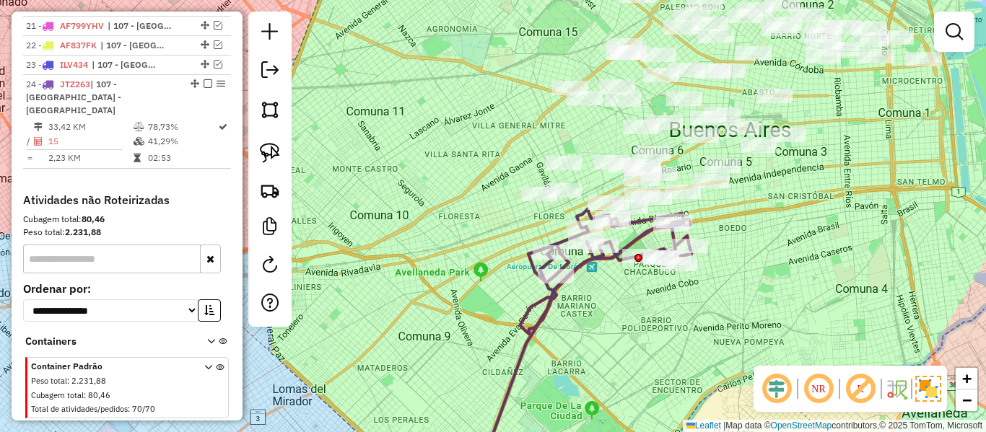
click at [593, 253] on div at bounding box center [600, 246] width 36 height 14
select select "**********"
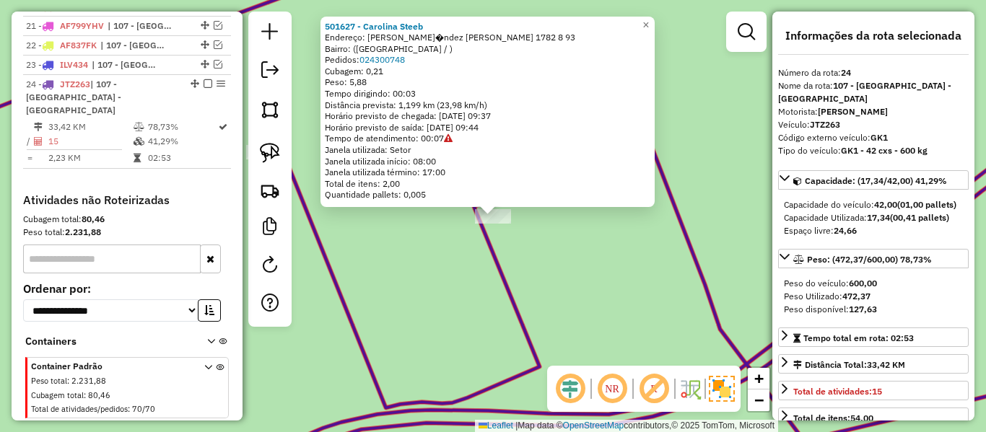
scroll to position [960, 0]
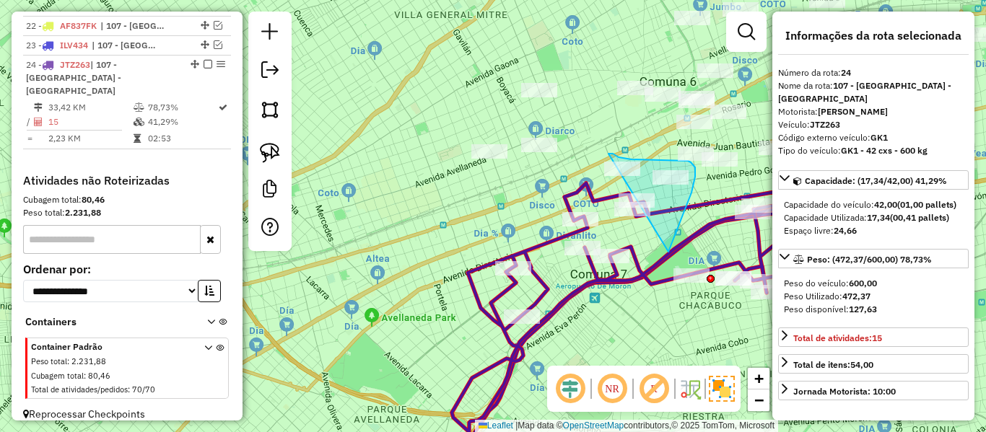
drag, startPoint x: 695, startPoint y: 171, endPoint x: 577, endPoint y: 202, distance: 121.6
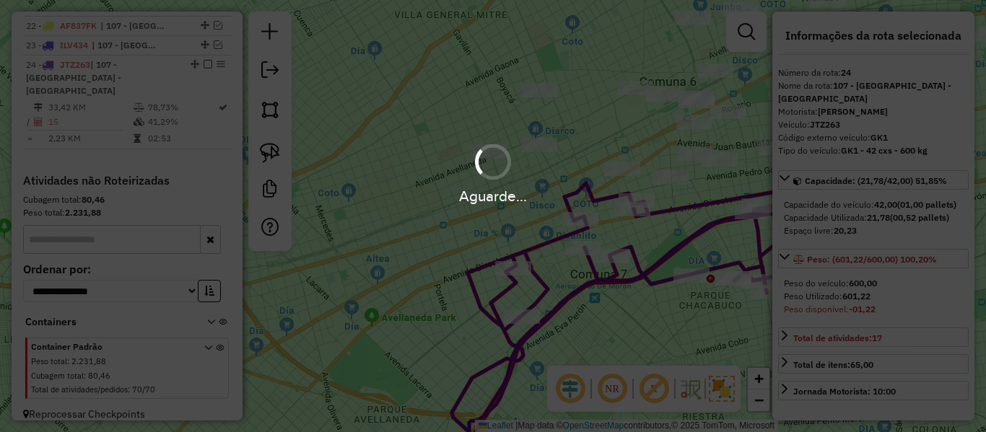
select select "**********"
click at [620, 171] on div "Aguarde..." at bounding box center [493, 173] width 986 height 69
select select "**********"
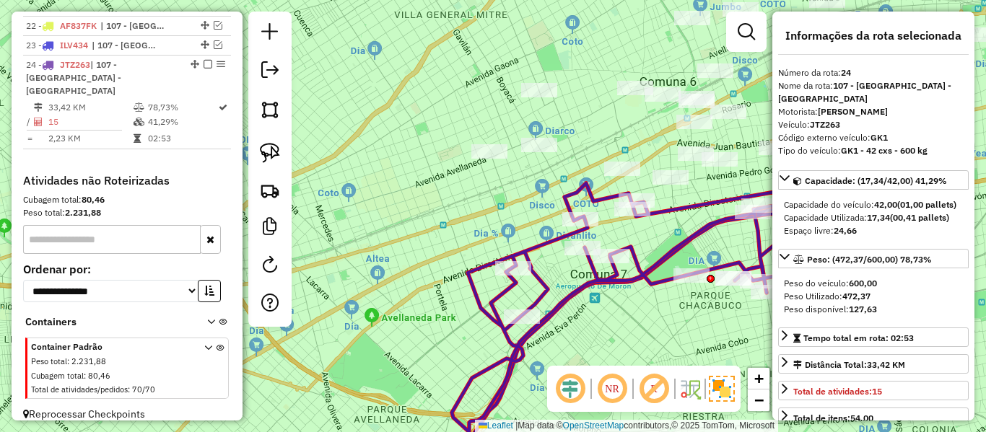
click at [688, 208] on icon at bounding box center [622, 307] width 341 height 249
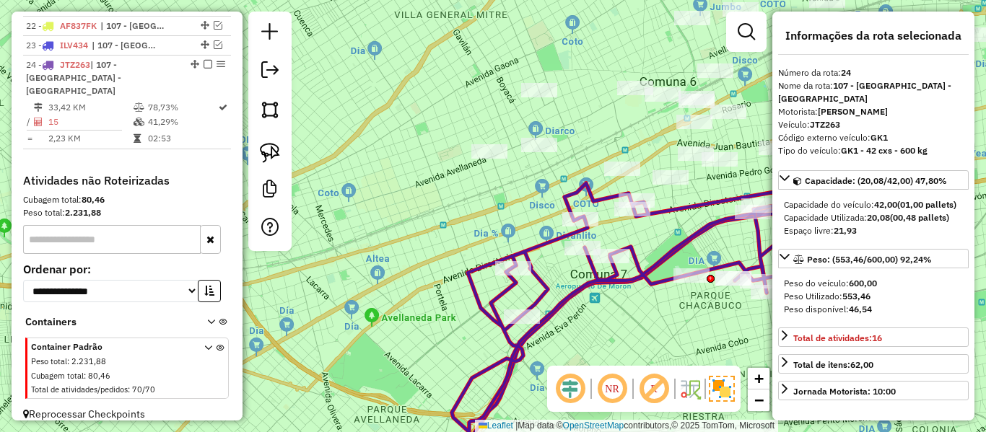
select select "**********"
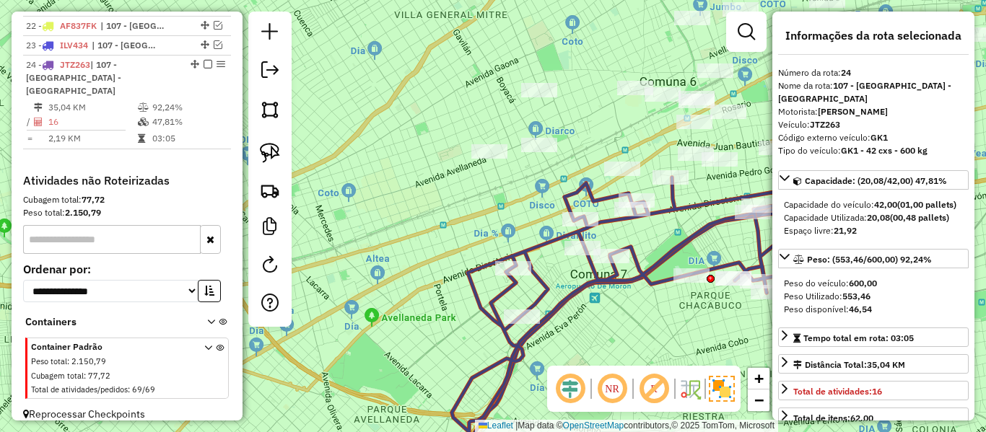
click at [205, 63] on em at bounding box center [207, 64] width 9 height 9
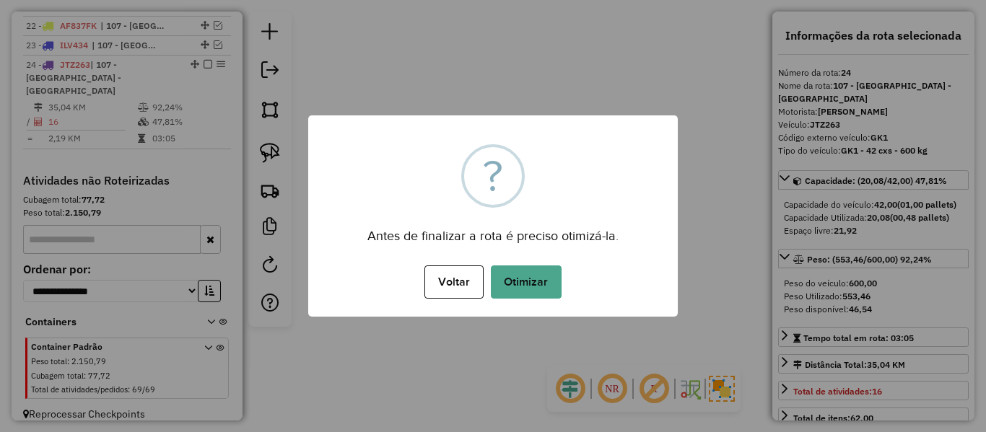
click at [633, 271] on div "Voltar No Otimizar" at bounding box center [492, 282] width 369 height 40
click at [534, 290] on button "Otimizar" at bounding box center [526, 282] width 71 height 33
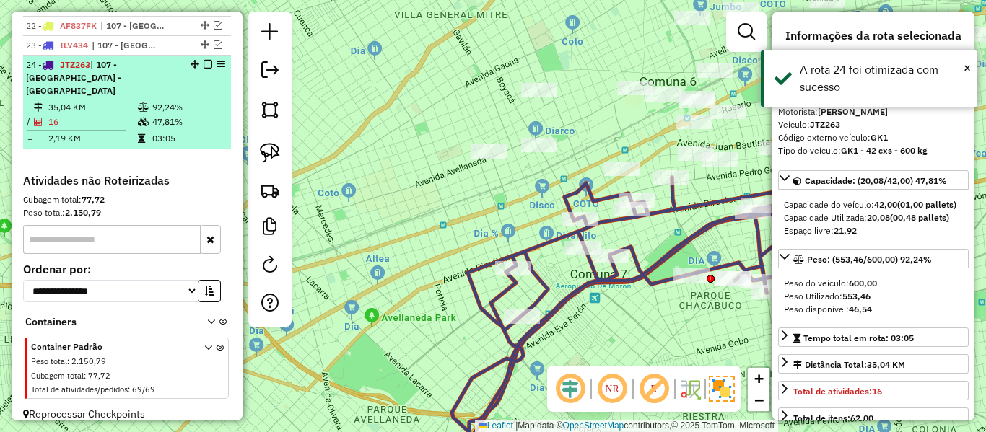
click at [203, 62] on em at bounding box center [207, 64] width 9 height 9
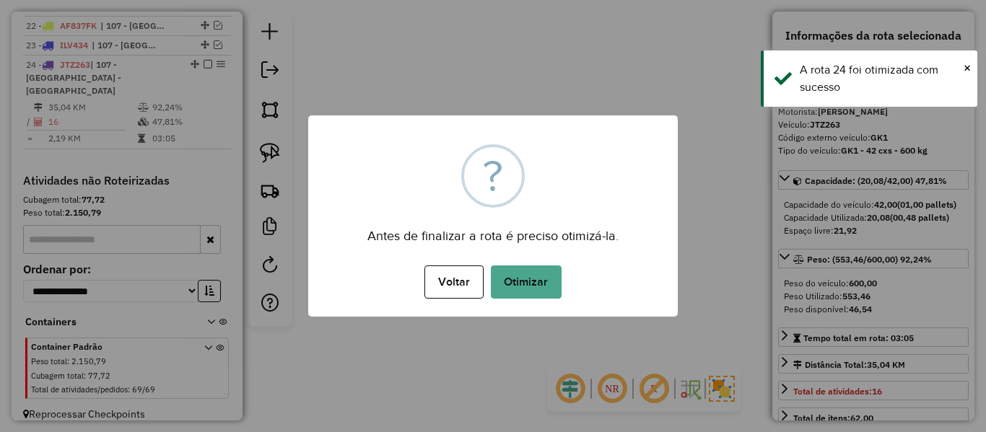
click at [533, 247] on div "× ? Antes de finalizar a rota é preciso otimizá-la. Voltar No Otimizar" at bounding box center [492, 215] width 369 height 201
click at [515, 298] on button "Otimizar" at bounding box center [526, 282] width 71 height 33
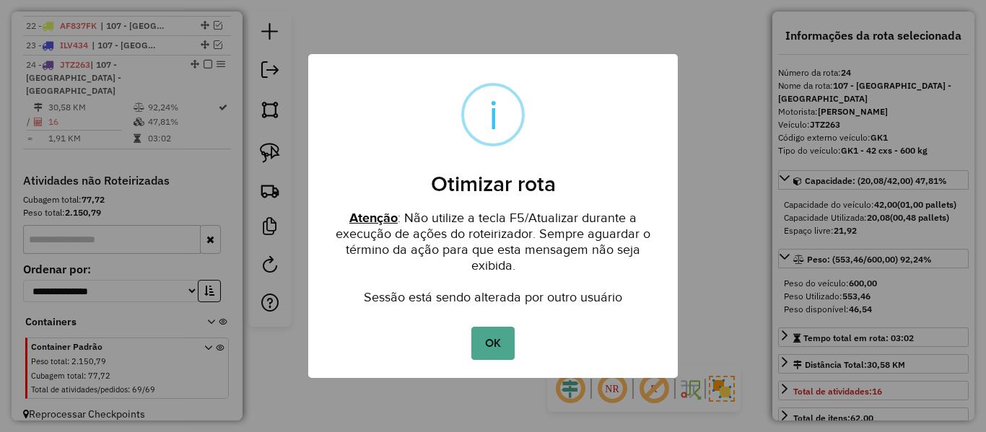
click at [449, 351] on div "OK No Cancel" at bounding box center [492, 343] width 369 height 40
click at [494, 339] on button "OK" at bounding box center [492, 343] width 43 height 33
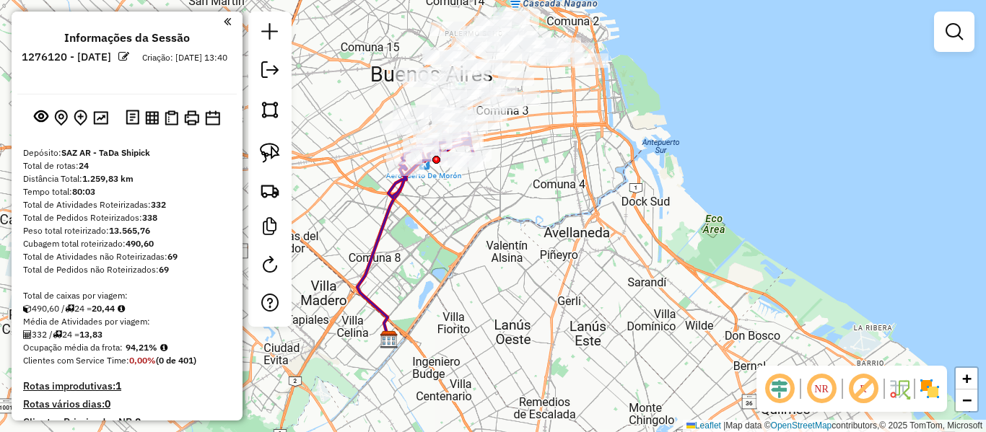
click at [542, 224] on div "Janela de atendimento Grade de atendimento Capacidade Transportadoras Veículos …" at bounding box center [493, 216] width 986 height 432
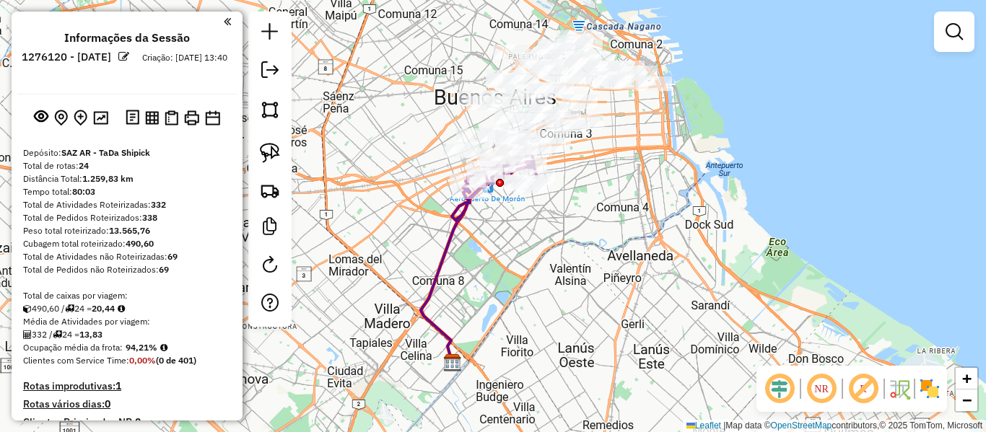
click at [923, 386] on img at bounding box center [929, 388] width 23 height 23
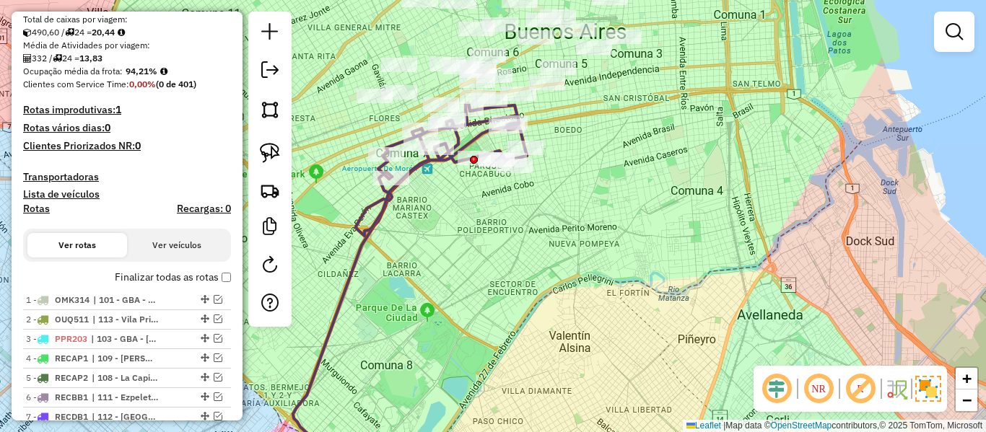
scroll to position [433, 0]
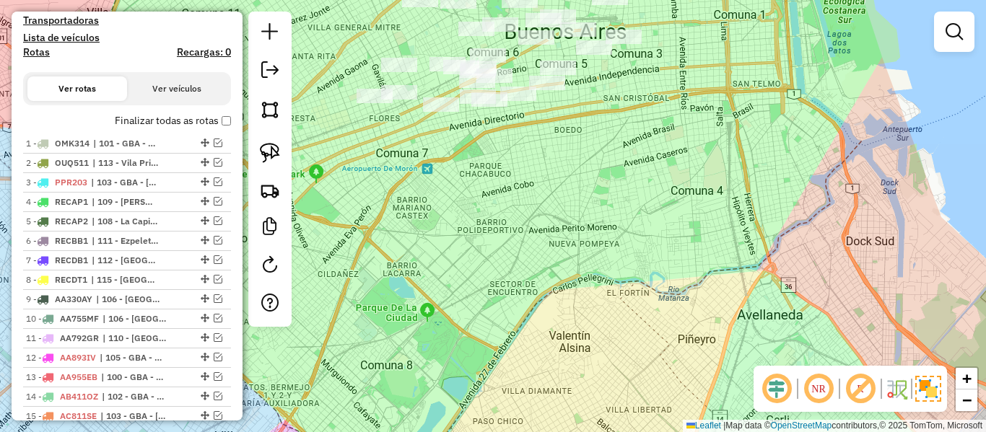
click at [540, 207] on div "Janela de atendimento Grade de atendimento Capacidade Transportadoras Veículos …" at bounding box center [493, 216] width 986 height 432
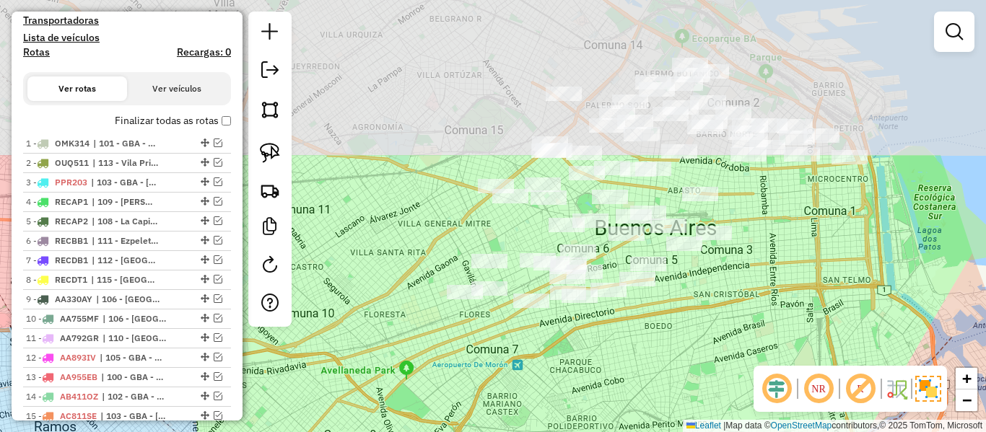
drag, startPoint x: 572, startPoint y: 212, endPoint x: 662, endPoint y: 403, distance: 211.4
click at [662, 403] on div "Janela de atendimento Grade de atendimento Capacidade Transportadoras Veículos …" at bounding box center [493, 216] width 986 height 432
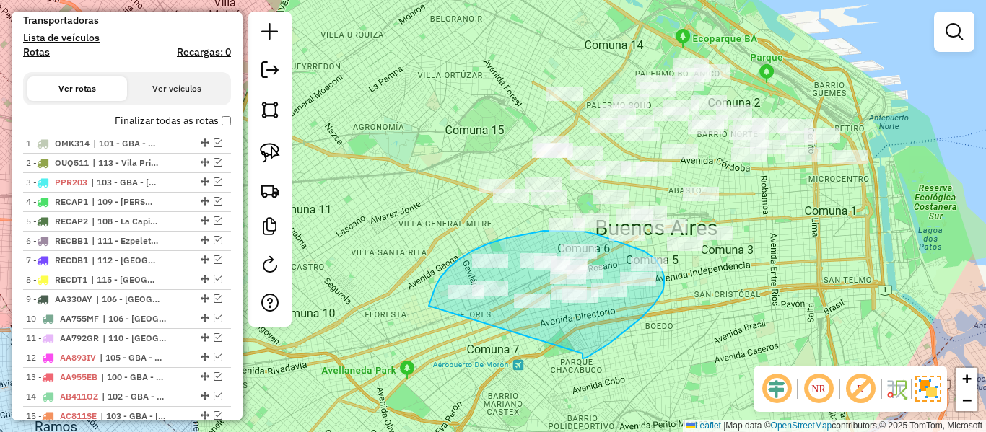
drag, startPoint x: 582, startPoint y: 359, endPoint x: 478, endPoint y: 336, distance: 106.3
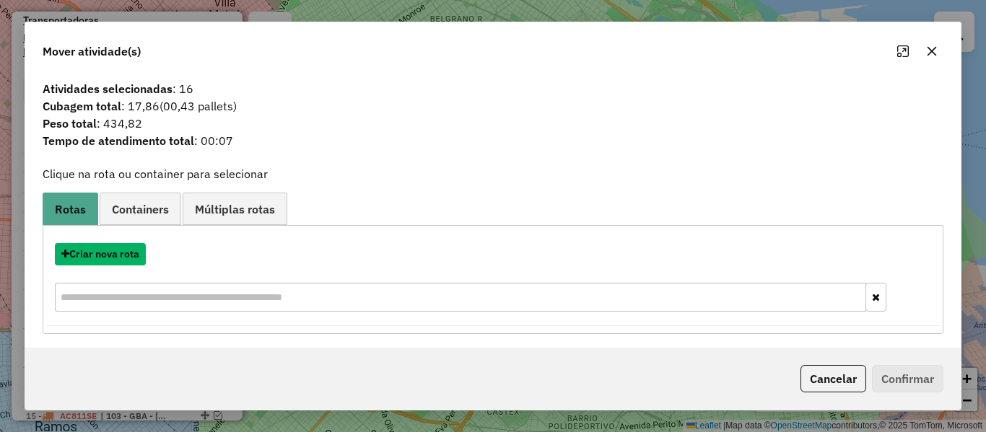
click at [113, 250] on button "Criar nova rota" at bounding box center [100, 254] width 91 height 22
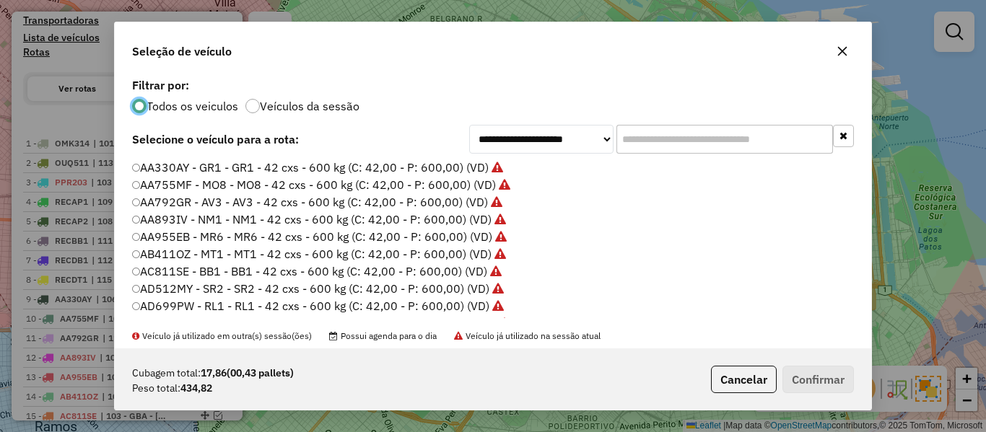
scroll to position [8, 4]
click at [113, 250] on div "**********" at bounding box center [493, 216] width 986 height 432
click at [664, 147] on input "text" at bounding box center [724, 139] width 216 height 29
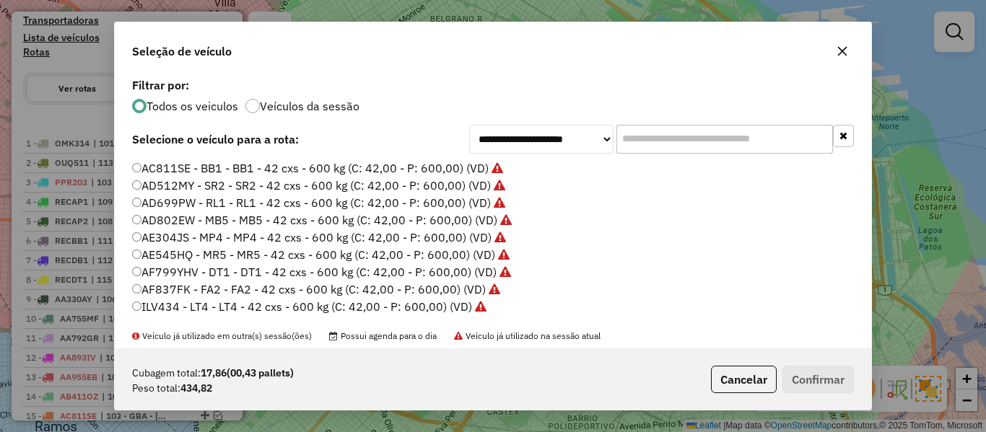
scroll to position [216, 0]
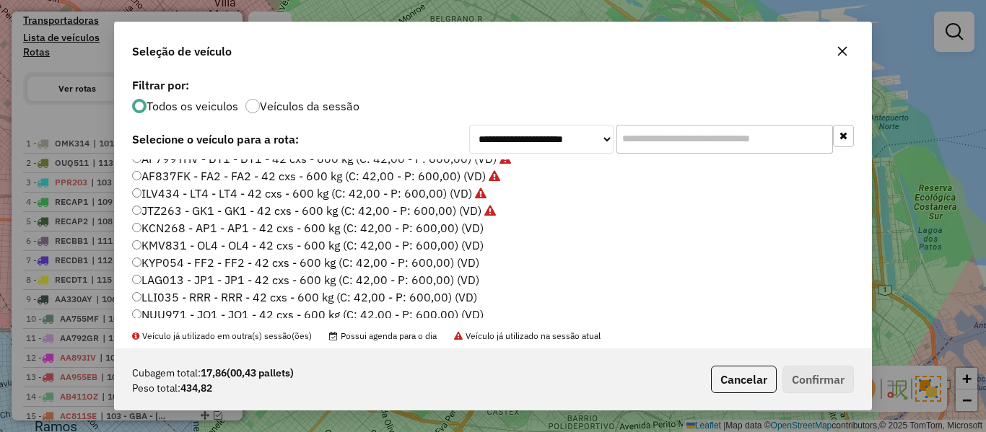
click at [449, 229] on label "KCN268 - AP1 - AP1 - 42 cxs - 600 kg (C: 42,00 - P: 600,00) (VD)" at bounding box center [307, 227] width 351 height 17
click at [824, 380] on button "Confirmar" at bounding box center [817, 379] width 71 height 27
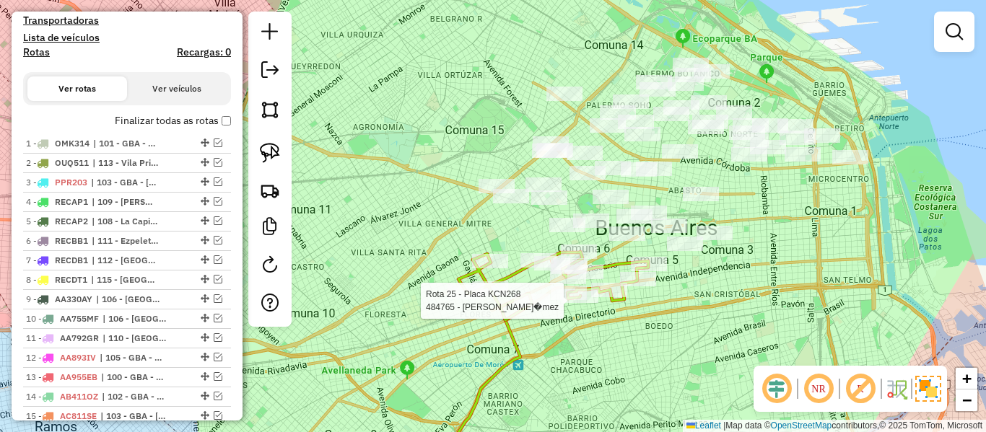
click at [541, 285] on div "Rota 25 - Placa KCN268 489431 - [PERSON_NAME] Rota 25 - Placa KCN268 484765 - V…" at bounding box center [493, 216] width 986 height 432
click at [509, 274] on icon at bounding box center [553, 286] width 190 height 69
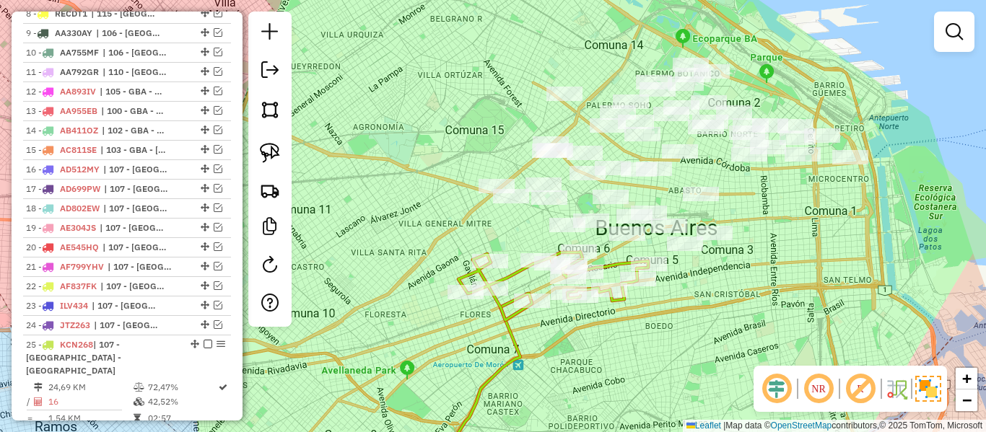
select select "**********"
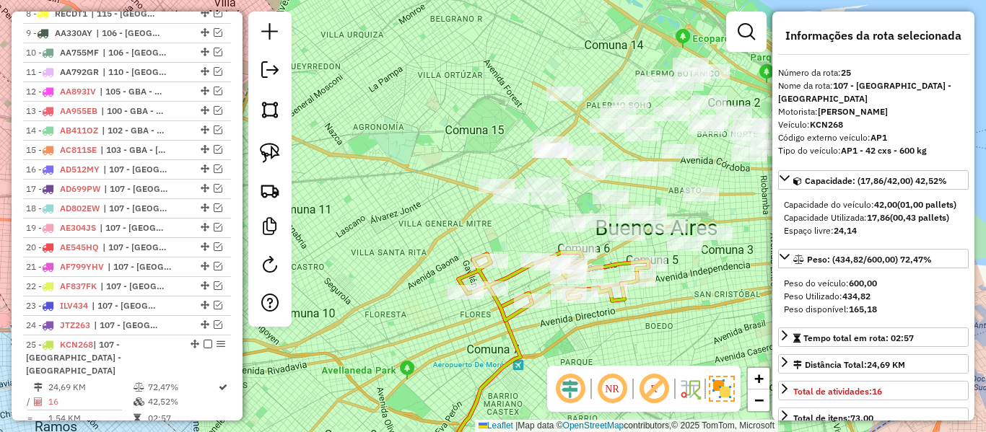
scroll to position [979, 0]
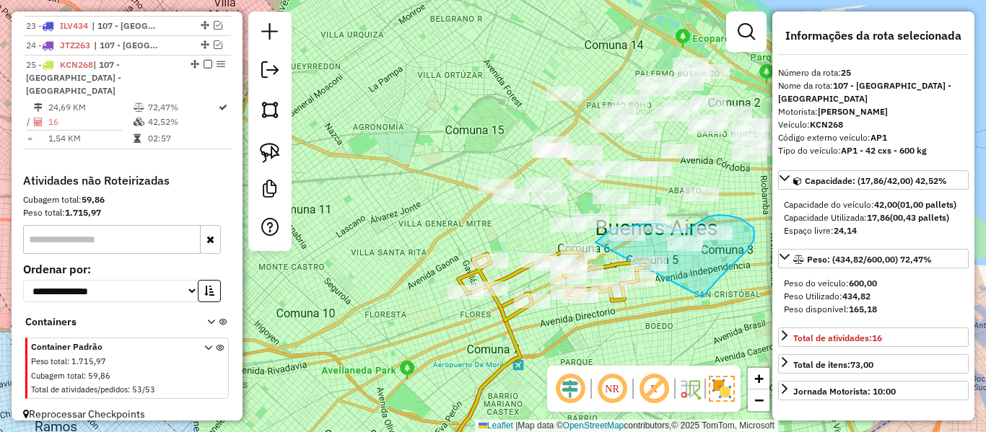
click at [595, 250] on div "Janela de atendimento Grade de atendimento Capacidade Transportadoras Veículos …" at bounding box center [493, 216] width 986 height 432
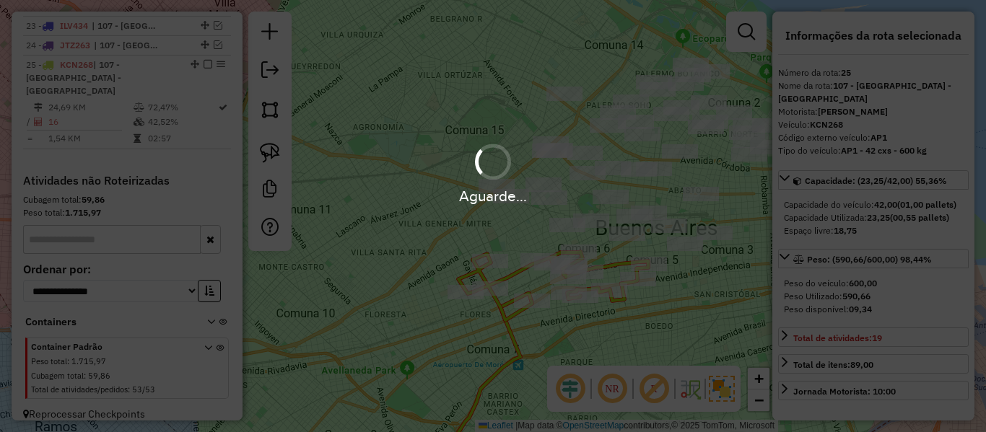
select select "**********"
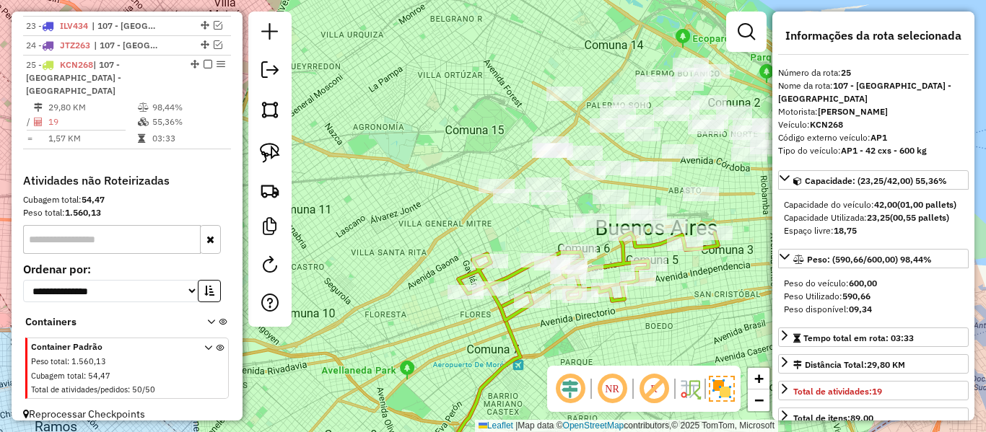
click at [203, 64] on em at bounding box center [207, 64] width 9 height 9
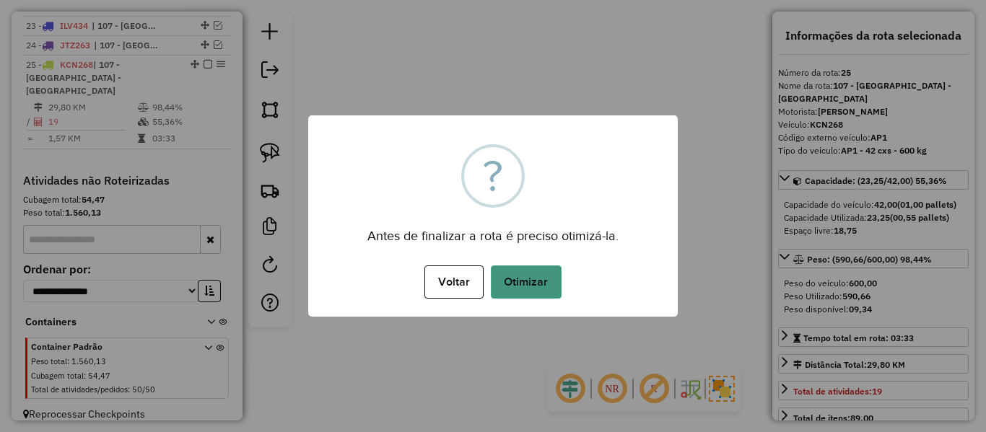
click at [511, 277] on button "Otimizar" at bounding box center [526, 282] width 71 height 33
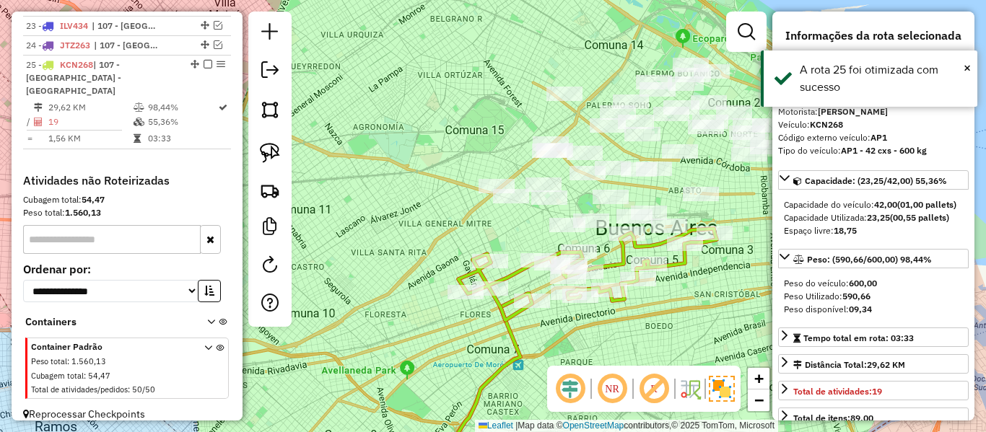
click at [204, 63] on em at bounding box center [207, 64] width 9 height 9
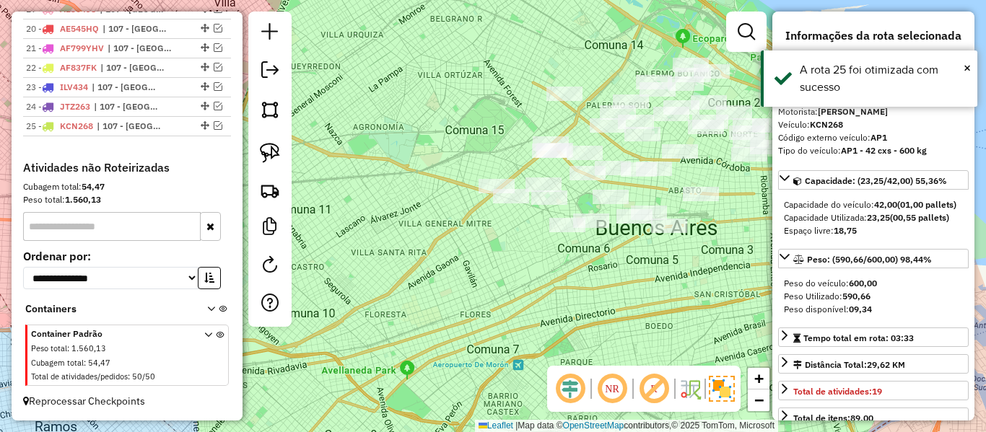
scroll to position [918, 0]
drag, startPoint x: 492, startPoint y: 243, endPoint x: 633, endPoint y: 280, distance: 145.4
click at [492, 244] on div "Janela de atendimento Grade de atendimento Capacidade Transportadoras Veículos …" at bounding box center [493, 216] width 986 height 432
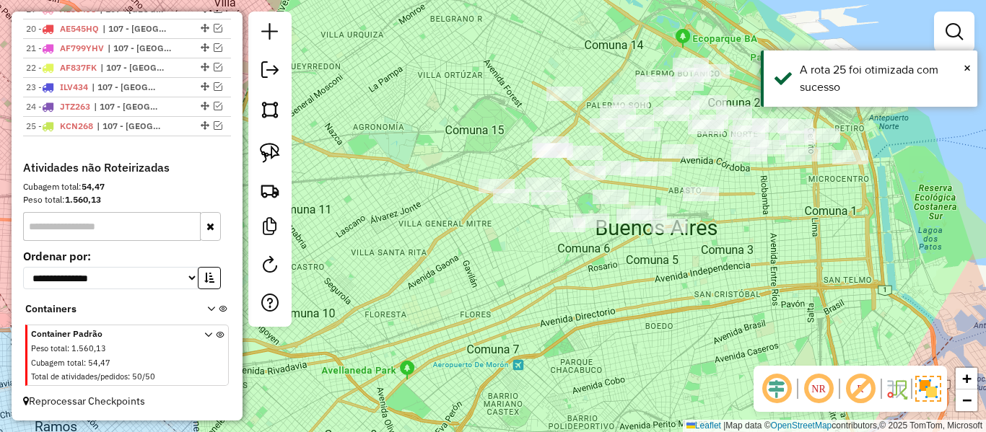
drag, startPoint x: 632, startPoint y: 283, endPoint x: 623, endPoint y: 312, distance: 30.1
click at [623, 312] on div "Janela de atendimento Grade de atendimento Capacidade Transportadoras Veículos …" at bounding box center [493, 216] width 986 height 432
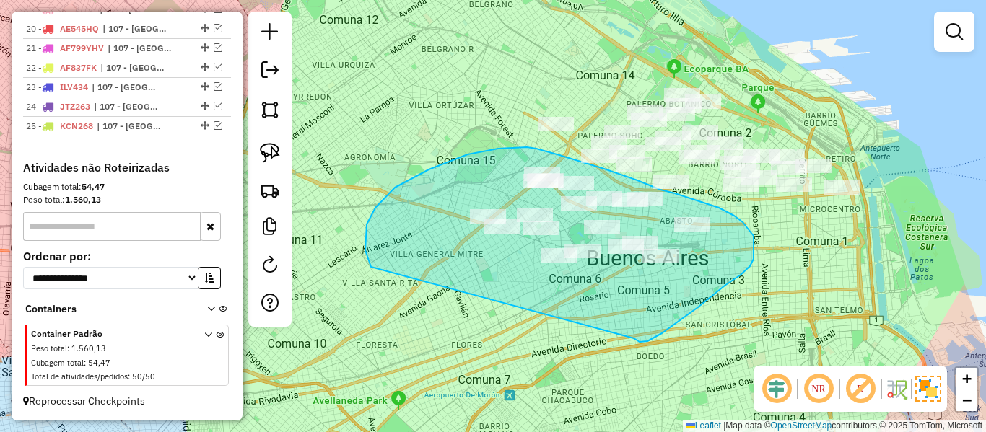
drag, startPoint x: 636, startPoint y: 341, endPoint x: 416, endPoint y: 286, distance: 226.8
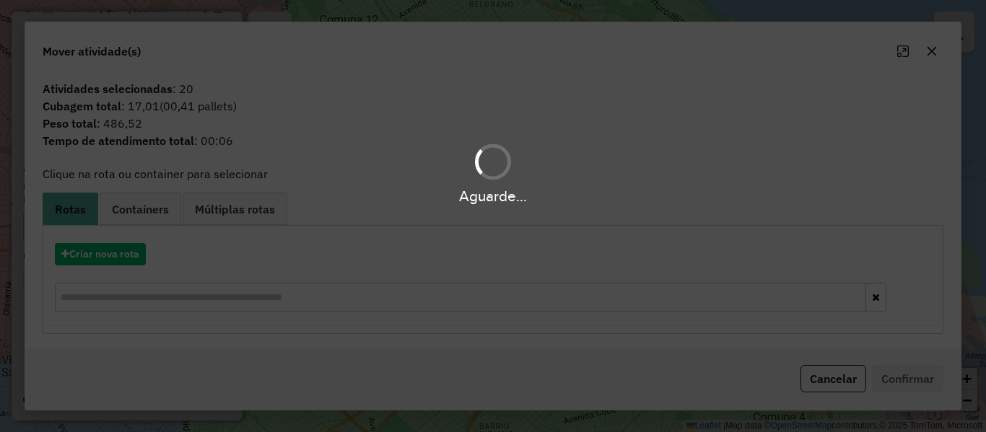
click at [128, 251] on div "Aguarde..." at bounding box center [493, 216] width 986 height 432
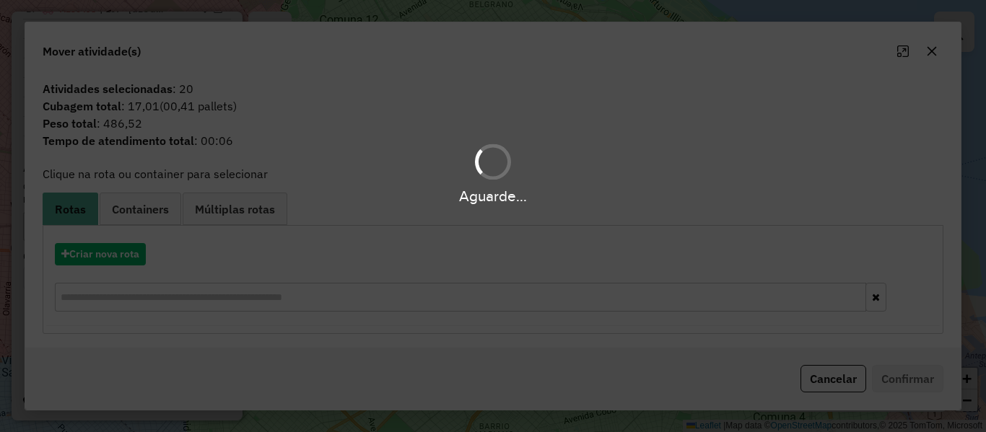
click at [128, 251] on div "Aguarde..." at bounding box center [493, 216] width 986 height 432
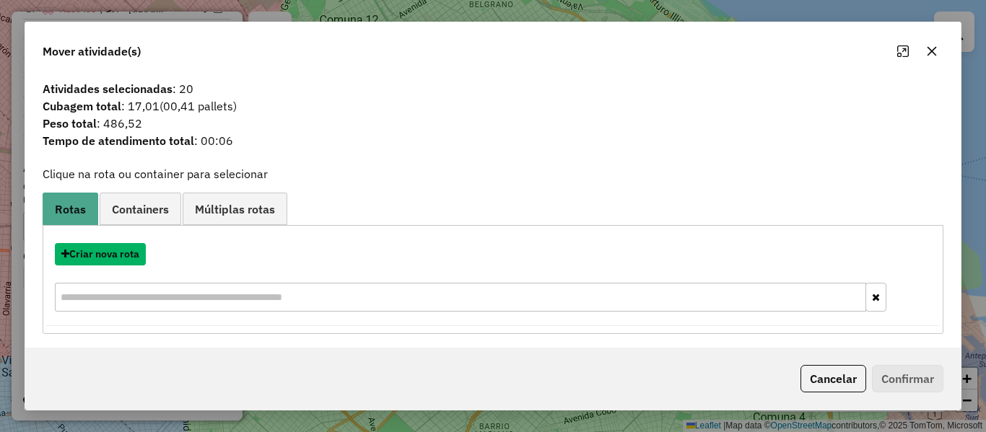
click at [128, 251] on button "Criar nova rota" at bounding box center [100, 254] width 91 height 22
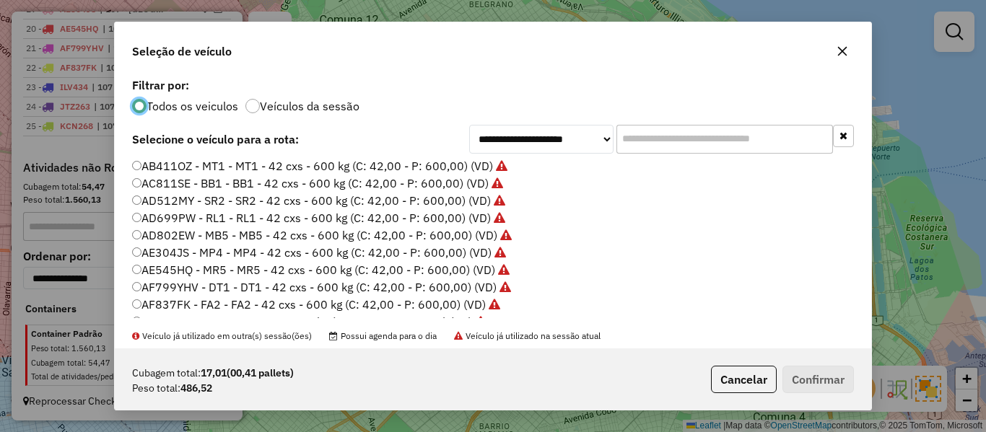
scroll to position [216, 0]
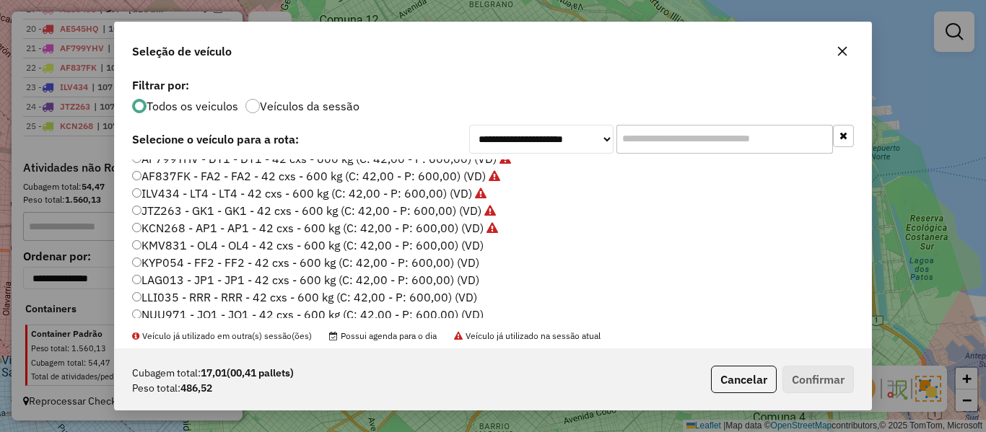
click at [464, 243] on label "KMV831 - OL4 - OL4 - 42 cxs - 600 kg (C: 42,00 - P: 600,00) (VD)" at bounding box center [307, 245] width 351 height 17
click at [817, 367] on button "Confirmar" at bounding box center [817, 379] width 71 height 27
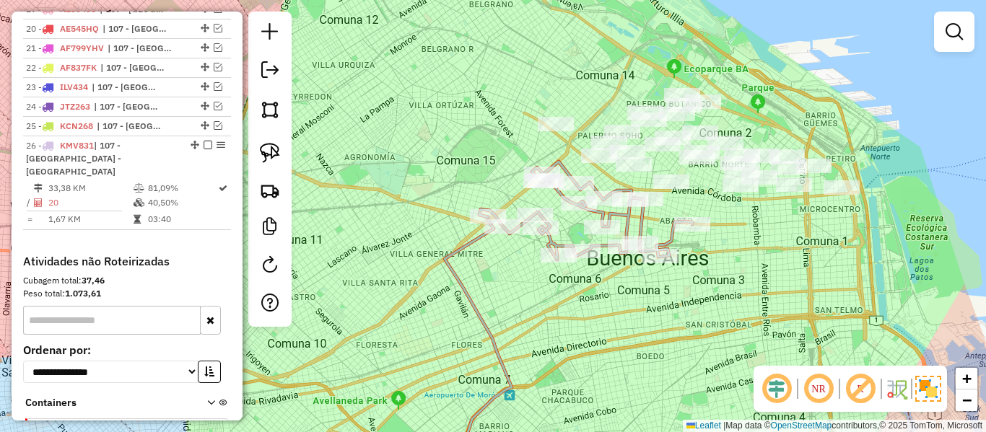
scroll to position [979, 0]
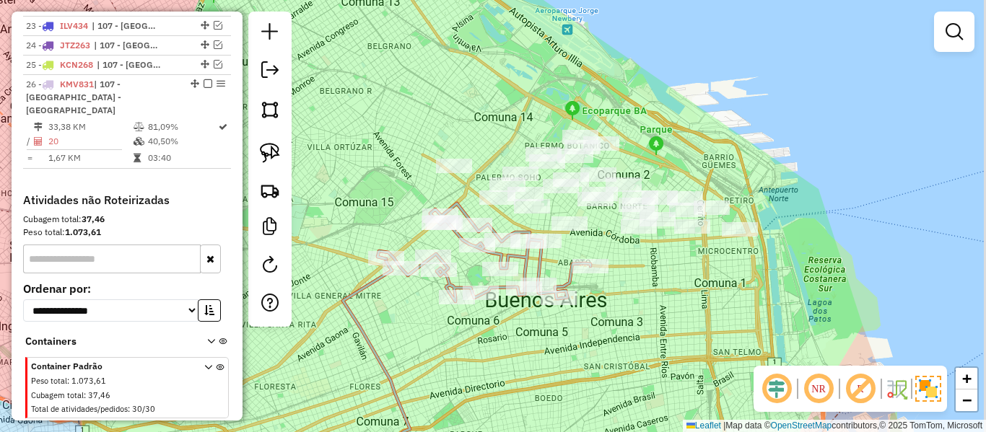
drag, startPoint x: 843, startPoint y: 241, endPoint x: 714, endPoint y: 290, distance: 137.5
click at [703, 294] on div "Janela de atendimento Grade de atendimento Capacidade Transportadoras Veículos …" at bounding box center [493, 216] width 986 height 432
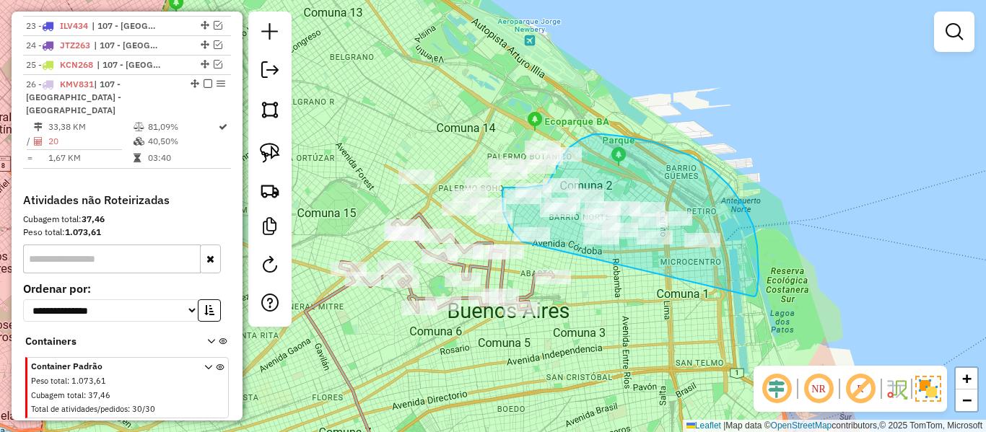
drag, startPoint x: 753, startPoint y: 297, endPoint x: 551, endPoint y: 249, distance: 208.3
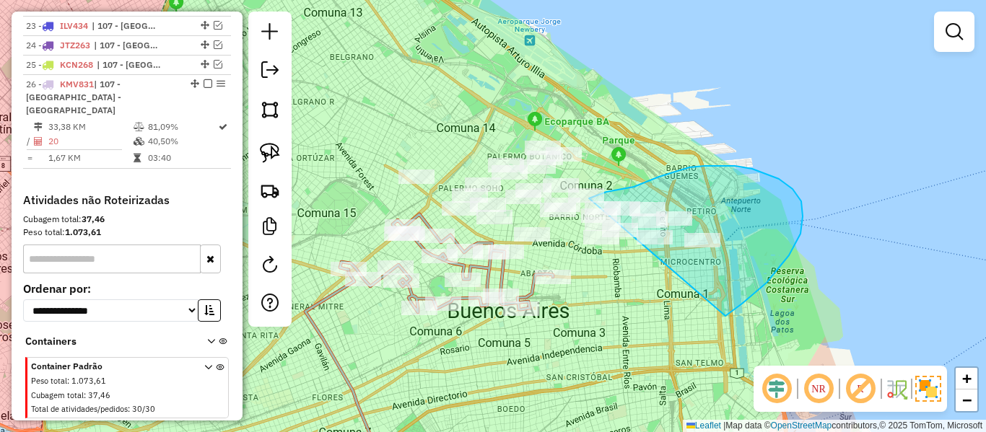
drag, startPoint x: 792, startPoint y: 189, endPoint x: 592, endPoint y: 272, distance: 216.4
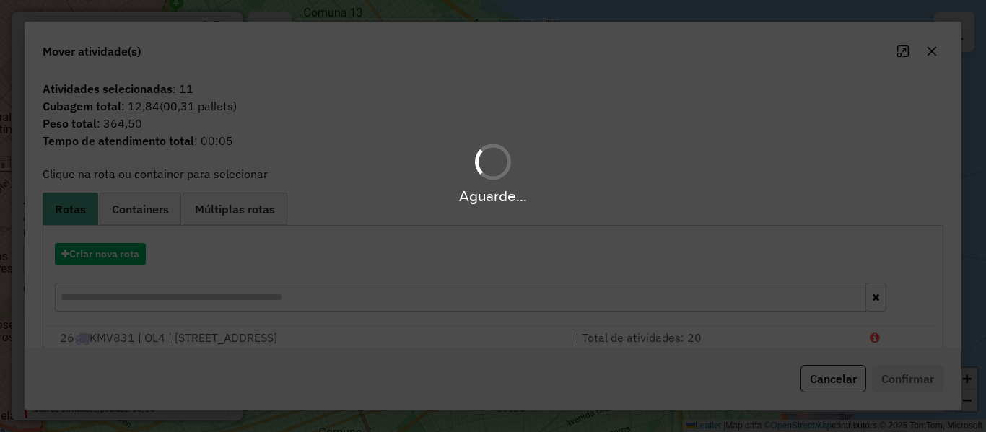
click at [131, 261] on div "Aguarde..." at bounding box center [493, 216] width 986 height 432
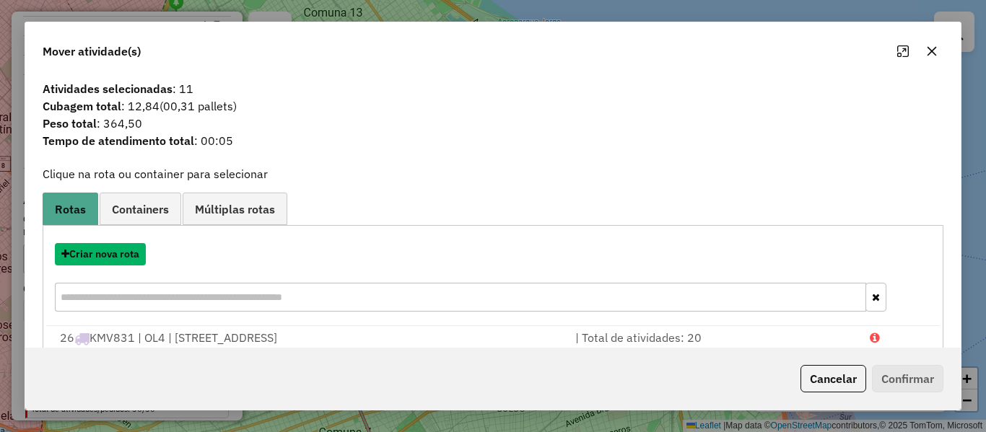
click at [131, 261] on button "Criar nova rota" at bounding box center [100, 254] width 91 height 22
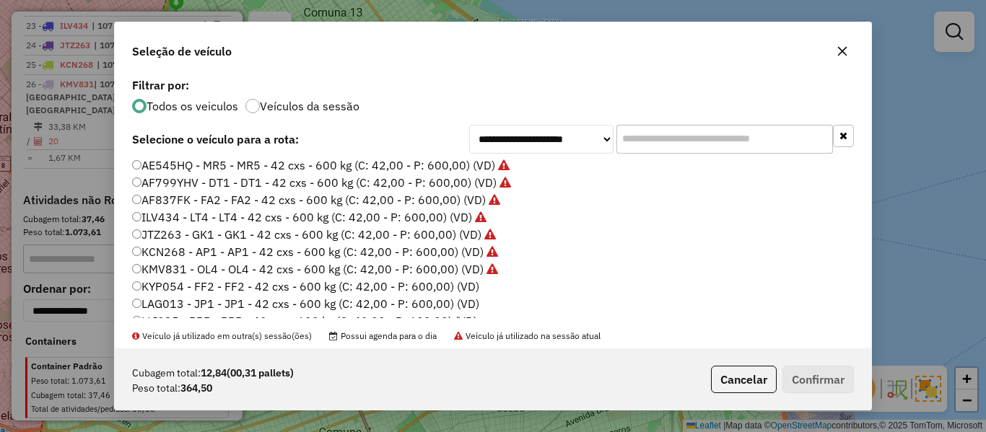
scroll to position [216, 0]
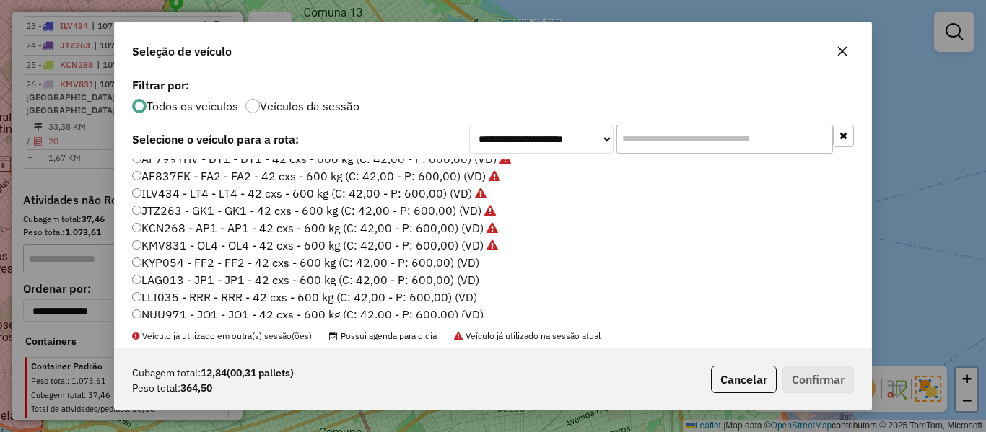
click at [473, 274] on label "LAG013 - JP1 - JP1 - 42 cxs - 600 kg (C: 42,00 - P: 600,00) (VD)" at bounding box center [305, 279] width 347 height 17
click at [464, 263] on label "KYP054 - FF2 - FF2 - 42 cxs - 600 kg (C: 42,00 - P: 600,00) (VD)" at bounding box center [305, 262] width 347 height 17
click at [797, 367] on button "Confirmar" at bounding box center [817, 379] width 71 height 27
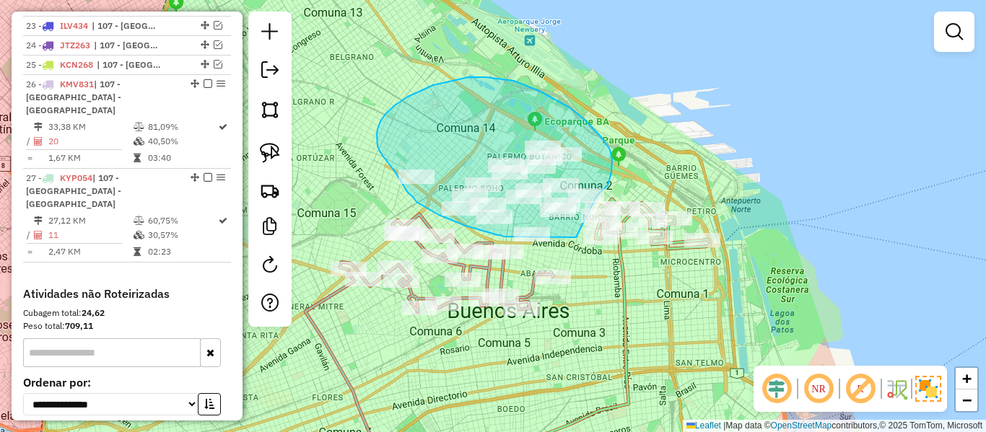
drag, startPoint x: 576, startPoint y: 237, endPoint x: 558, endPoint y: 250, distance: 21.2
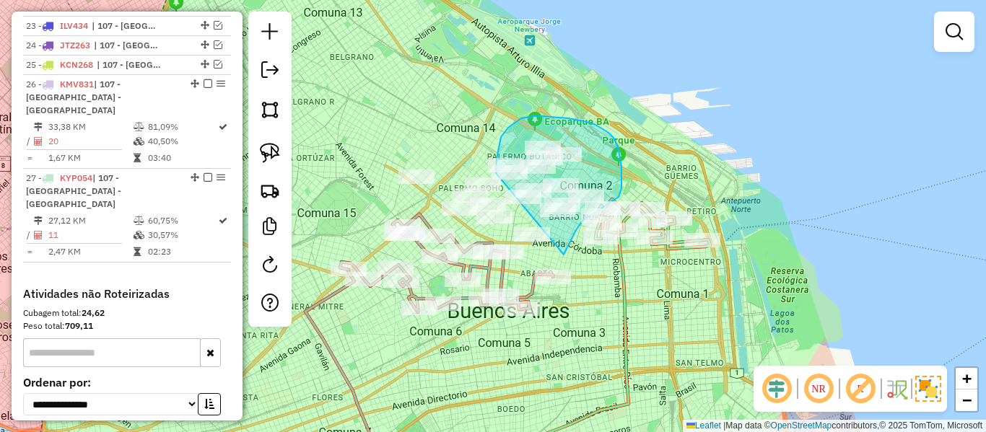
click at [507, 191] on div "Janela de atendimento Grade de atendimento Capacidade Transportadoras Veículos …" at bounding box center [493, 216] width 986 height 432
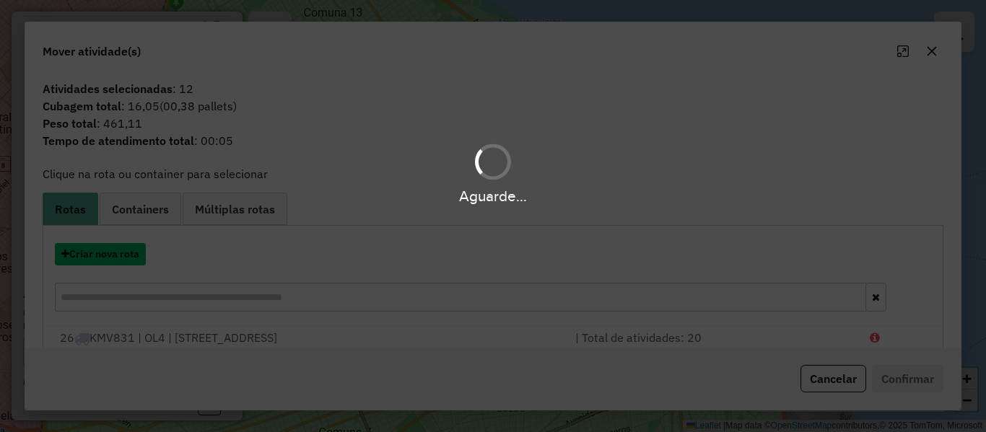
click at [123, 255] on button "Criar nova rota" at bounding box center [100, 254] width 91 height 22
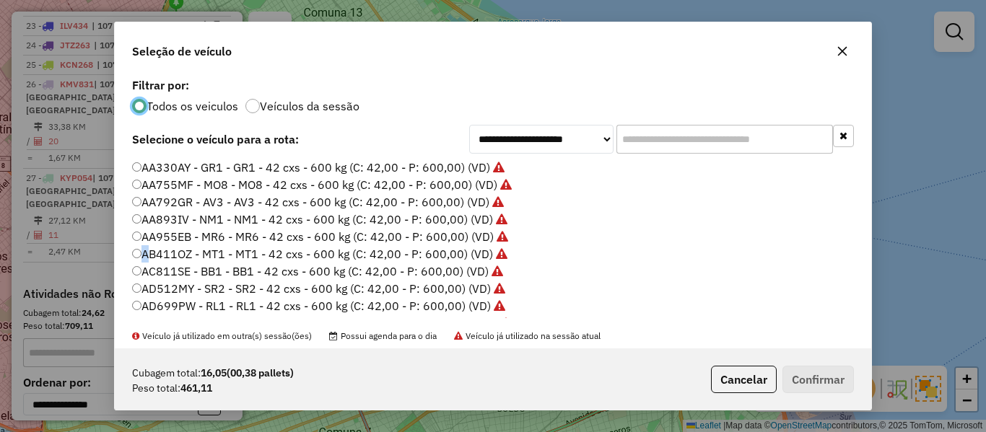
click at [123, 255] on div "**********" at bounding box center [493, 216] width 986 height 432
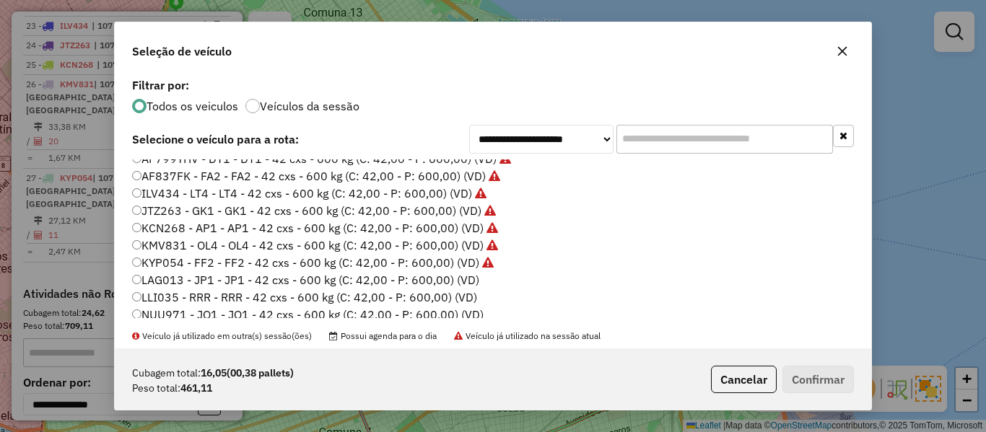
click at [475, 272] on label "LAG013 - JP1 - JP1 - 42 cxs - 600 kg (C: 42,00 - P: 600,00) (VD)" at bounding box center [305, 279] width 347 height 17
click at [469, 275] on label "LAG013 - JP1 - JP1 - 42 cxs - 600 kg (C: 42,00 - P: 600,00) (VD)" at bounding box center [305, 279] width 347 height 17
click at [802, 374] on button "Confirmar" at bounding box center [817, 379] width 71 height 27
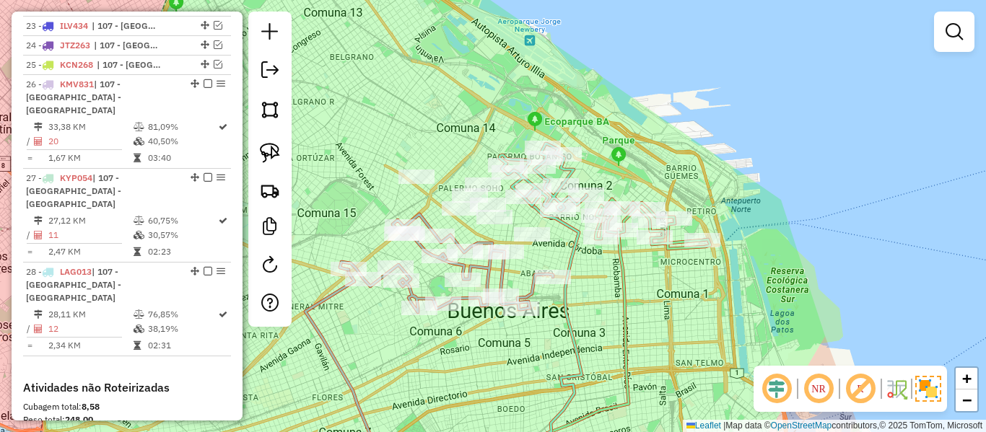
drag, startPoint x: 560, startPoint y: 247, endPoint x: 607, endPoint y: 245, distance: 47.0
click at [607, 245] on div "Janela de atendimento Grade de atendimento Capacidade Transportadoras Veículos …" at bounding box center [493, 216] width 986 height 432
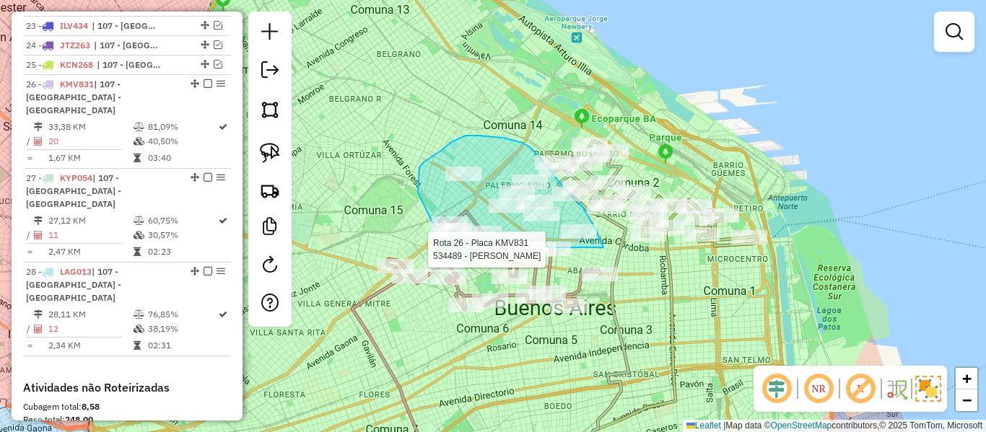
click at [563, 251] on div "Rota 26 - Placa KMV831 489415 - Camila Franceschetti Rota 26 - Placa KMV831 536…" at bounding box center [493, 216] width 986 height 432
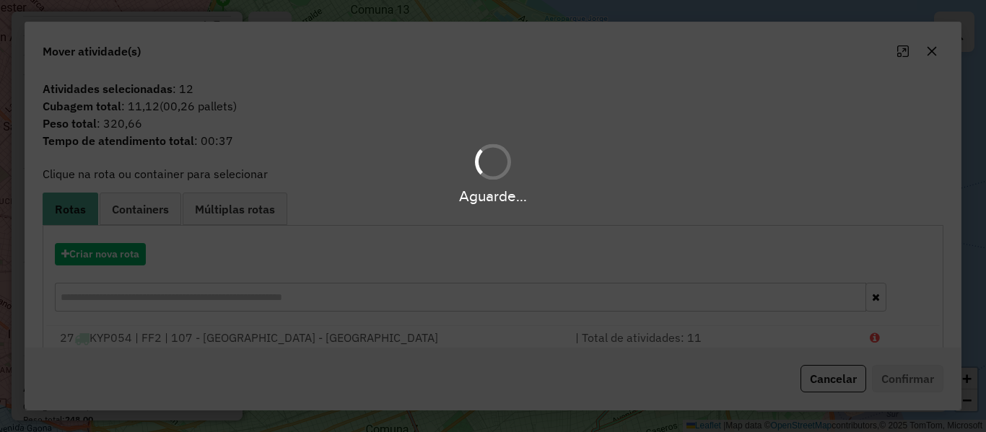
click at [126, 255] on div "Aguarde..." at bounding box center [493, 216] width 986 height 432
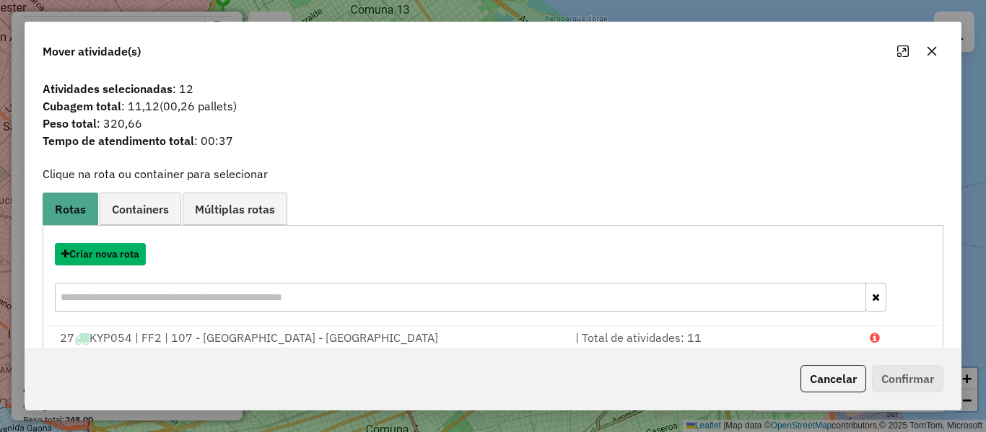
click at [126, 255] on button "Criar nova rota" at bounding box center [100, 254] width 91 height 22
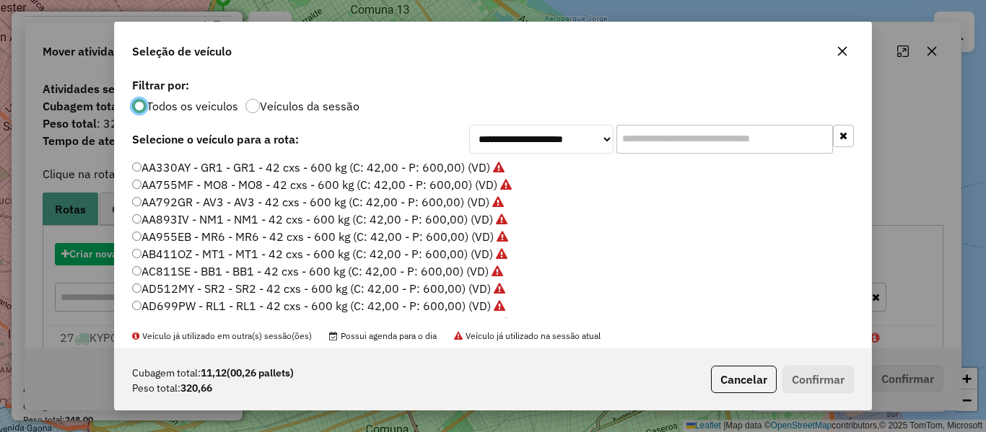
scroll to position [8, 4]
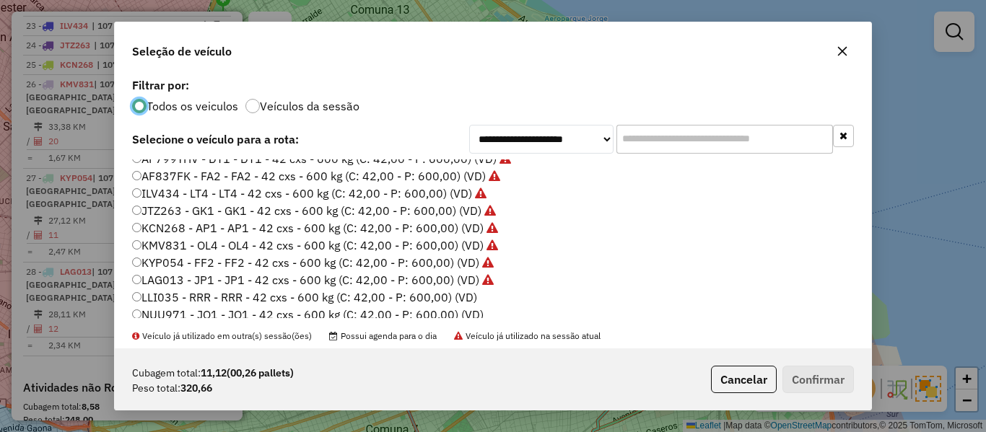
click at [467, 311] on label "NUU971 - JO1 - JO1 - 42 cxs - 600 kg (C: 42,00 - P: 600,00) (VD)" at bounding box center [307, 314] width 351 height 17
click at [468, 299] on label "LLI035 - RRR - RRR - 42 cxs - 600 kg (C: 42,00 - P: 600,00) (VD)" at bounding box center [304, 296] width 345 height 17
click at [353, 108] on label "Veículos da sessão" at bounding box center [310, 106] width 100 height 12
click at [447, 297] on label "LLI035 - RRR - RRR - 42 cxs - 600 kg (C: 42,00 - P: 600,00) (VD)" at bounding box center [304, 296] width 345 height 17
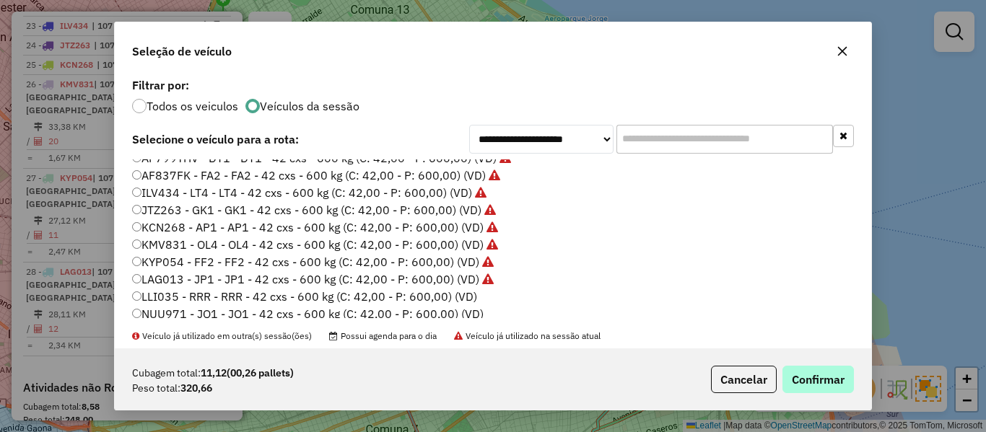
drag, startPoint x: 765, startPoint y: 381, endPoint x: 816, endPoint y: 385, distance: 51.4
click at [785, 382] on p-footer "Cubagem total: 11,12 (00,26 pallets) Peso total: 320,66 Cancelar Confirmar" at bounding box center [779, 379] width 149 height 27
click at [816, 385] on button "Confirmar" at bounding box center [817, 379] width 71 height 27
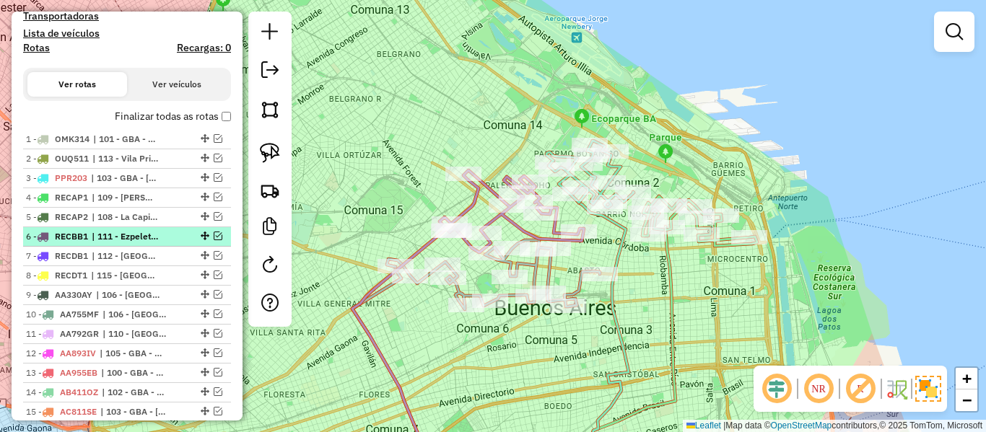
scroll to position [437, 0]
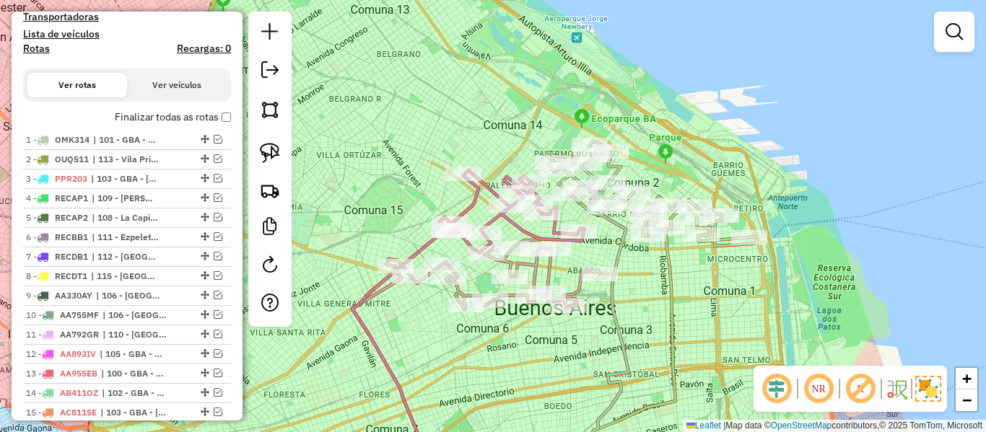
click at [161, 116] on label "Finalizar todas as rotas" at bounding box center [173, 117] width 116 height 15
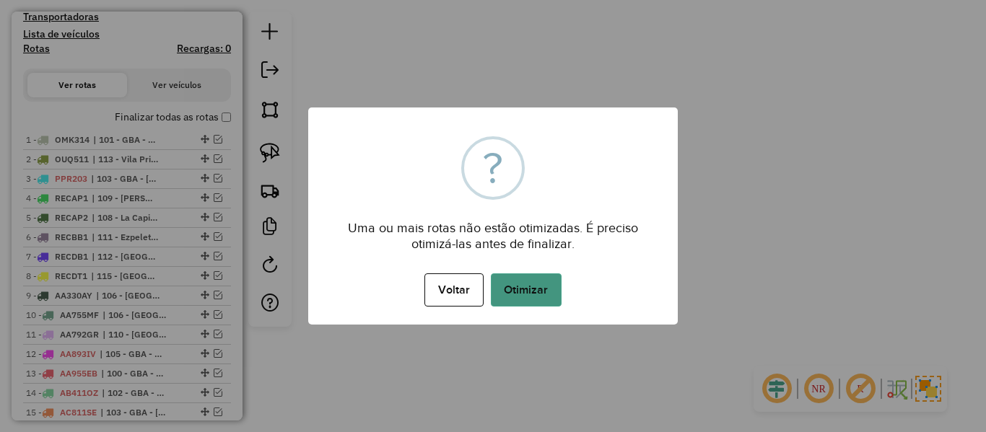
click at [535, 300] on button "Otimizar" at bounding box center [526, 289] width 71 height 33
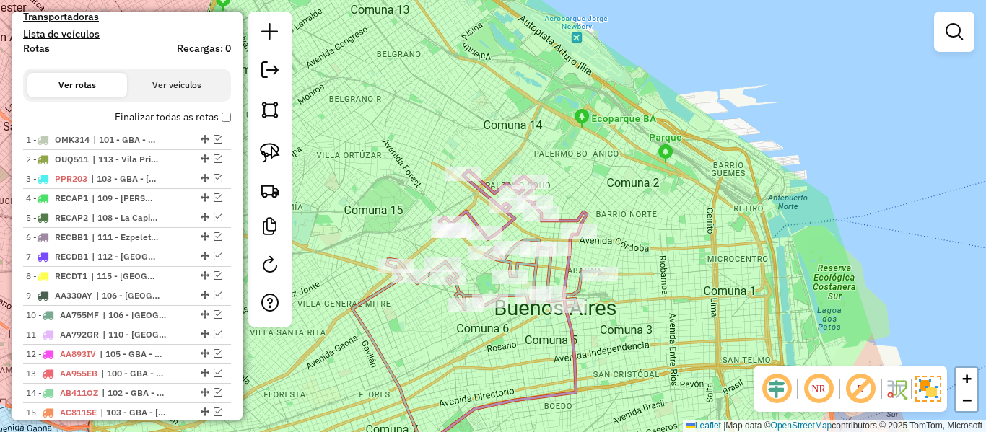
click at [176, 122] on label "Finalizar todas as rotas" at bounding box center [173, 117] width 116 height 15
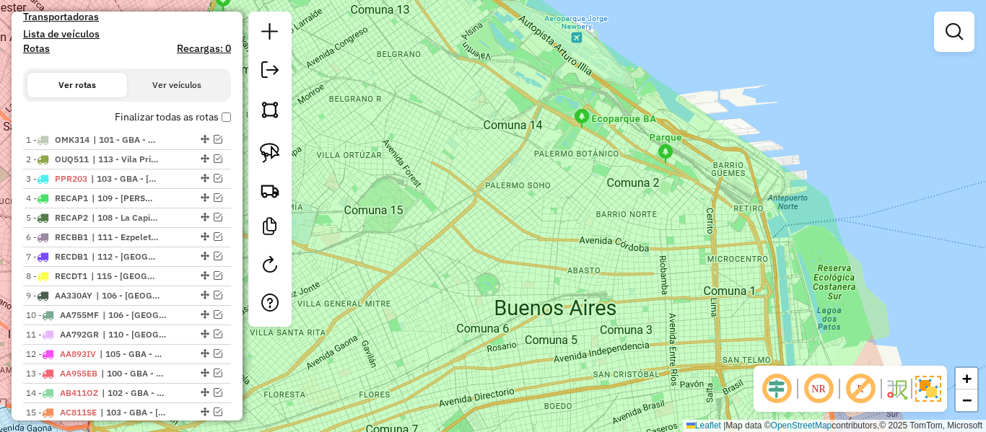
click at [175, 117] on label "Finalizar todas as rotas" at bounding box center [173, 117] width 116 height 15
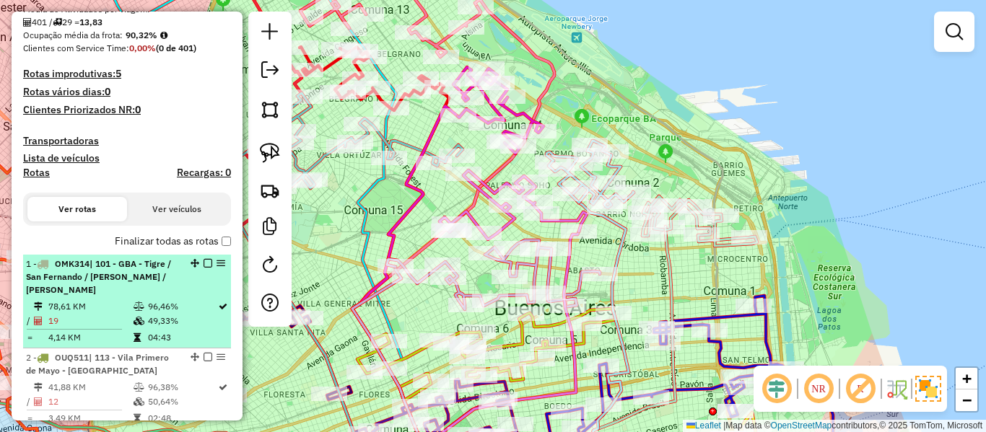
scroll to position [220, 0]
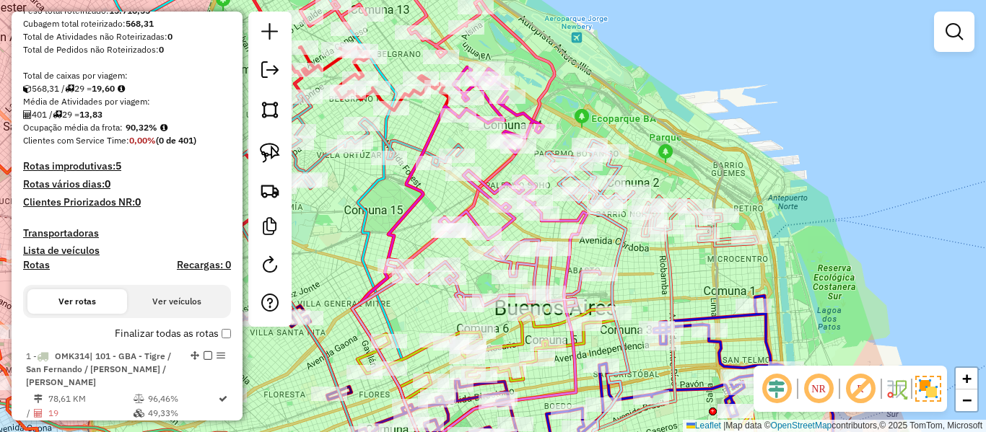
click at [38, 262] on h4 "Rotas" at bounding box center [36, 265] width 27 height 12
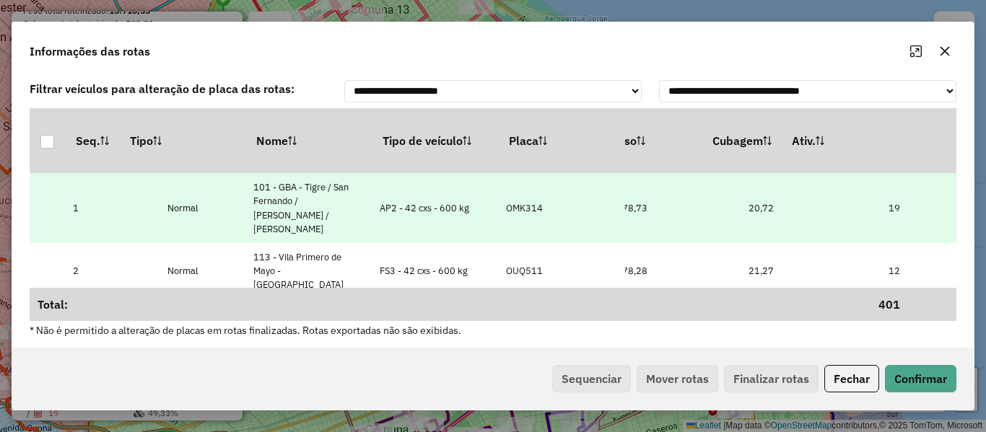
drag, startPoint x: 538, startPoint y: 219, endPoint x: 590, endPoint y: 219, distance: 52.7
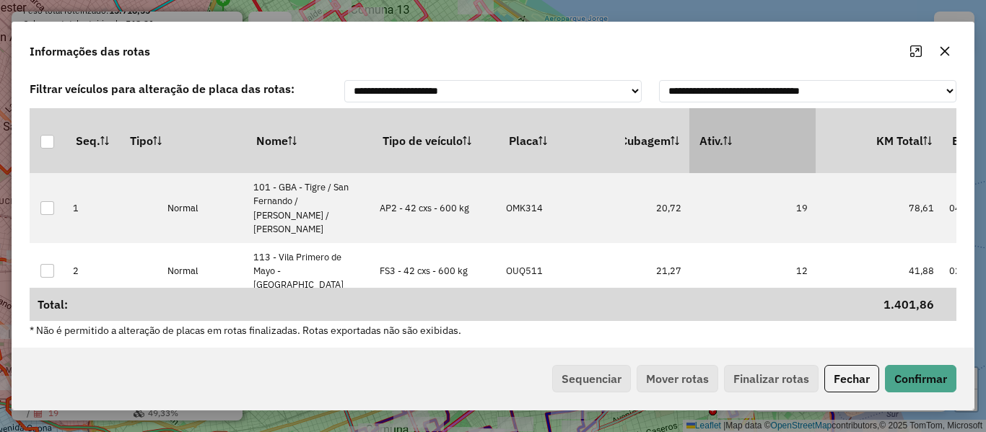
click at [781, 144] on th "Ativ." at bounding box center [752, 140] width 126 height 65
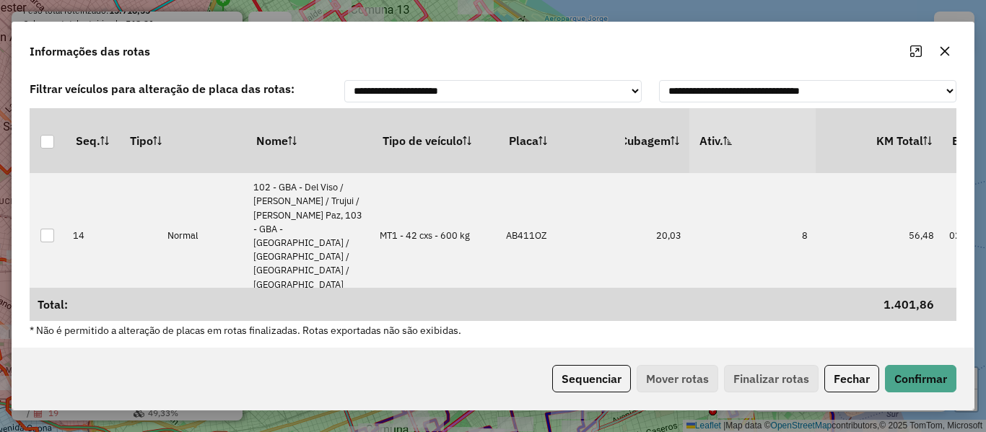
click at [781, 144] on th "Ativ." at bounding box center [752, 140] width 126 height 65
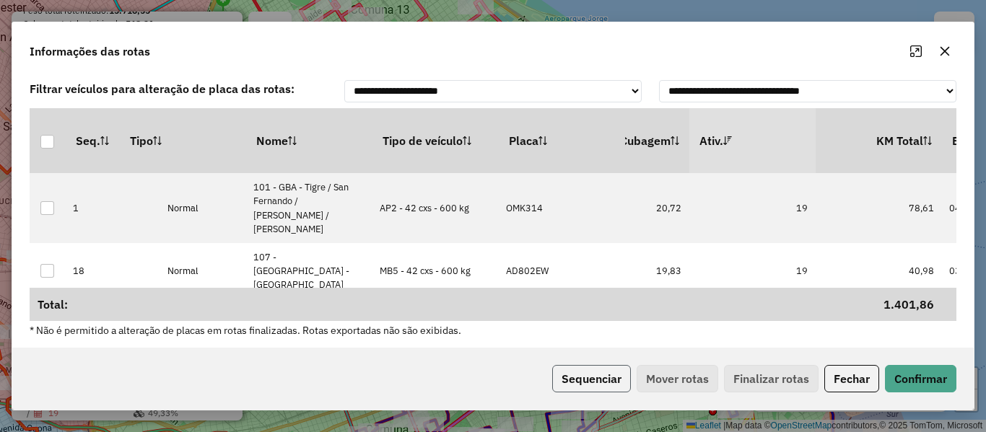
click at [580, 381] on button "Sequenciar" at bounding box center [591, 378] width 79 height 27
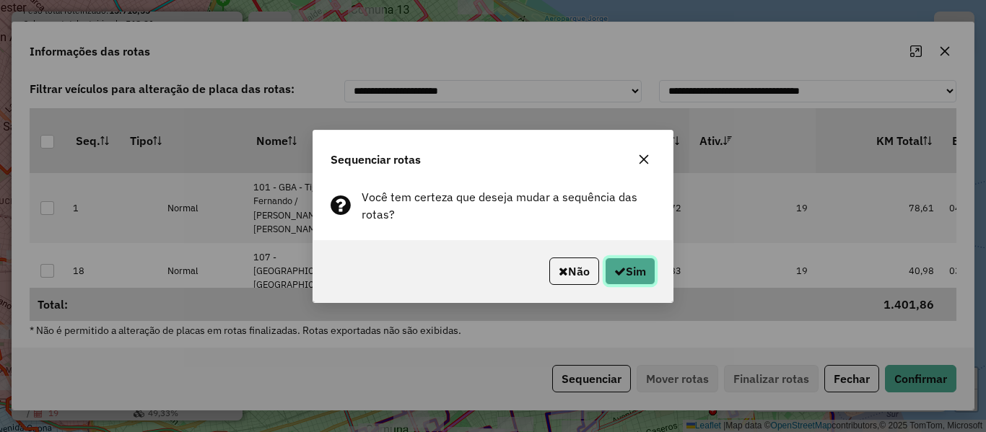
click at [649, 277] on button "Sim" at bounding box center [630, 271] width 51 height 27
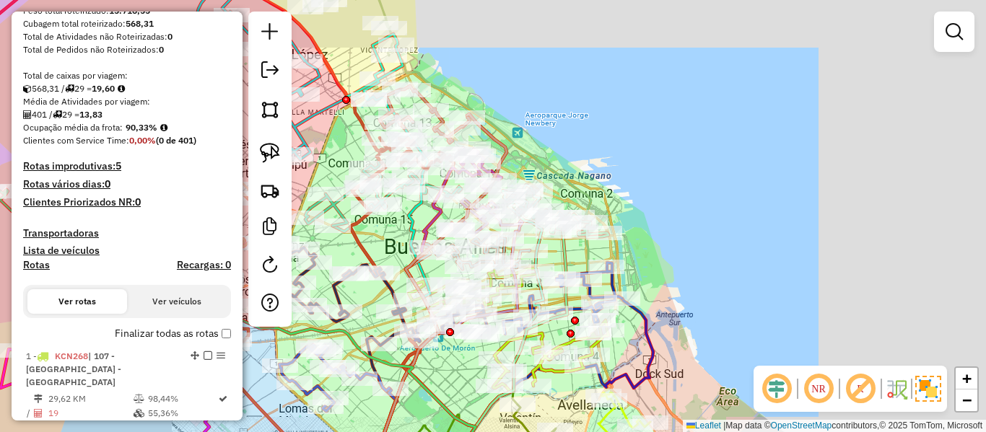
click at [132, 335] on label "Finalizar todas as rotas" at bounding box center [173, 333] width 116 height 15
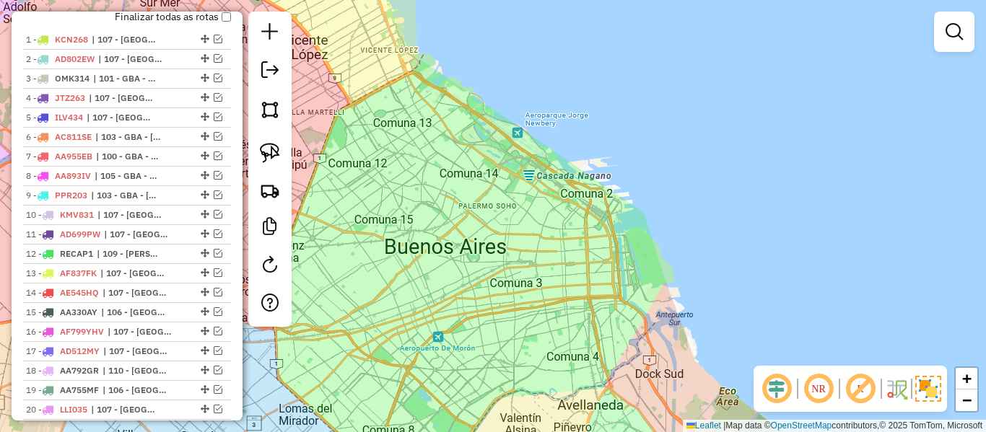
scroll to position [408, 0]
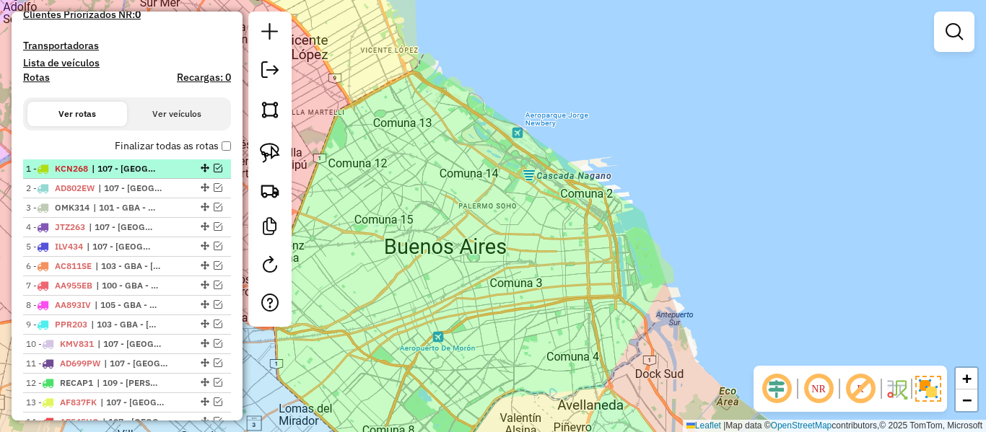
click at [214, 169] on em at bounding box center [218, 168] width 9 height 9
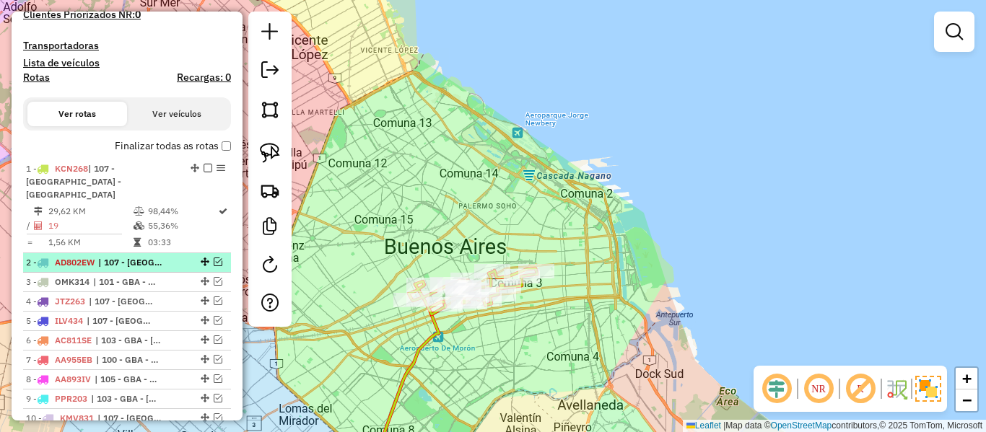
click at [214, 258] on em at bounding box center [218, 262] width 9 height 9
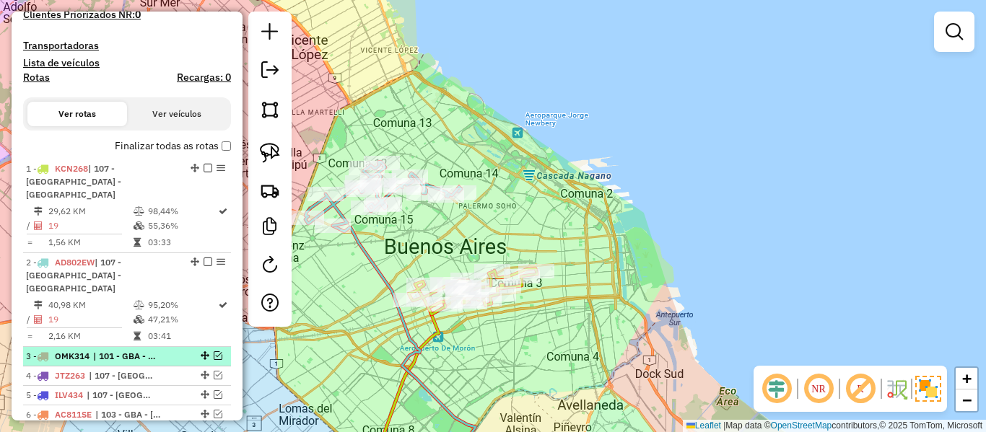
click at [215, 351] on em at bounding box center [218, 355] width 9 height 9
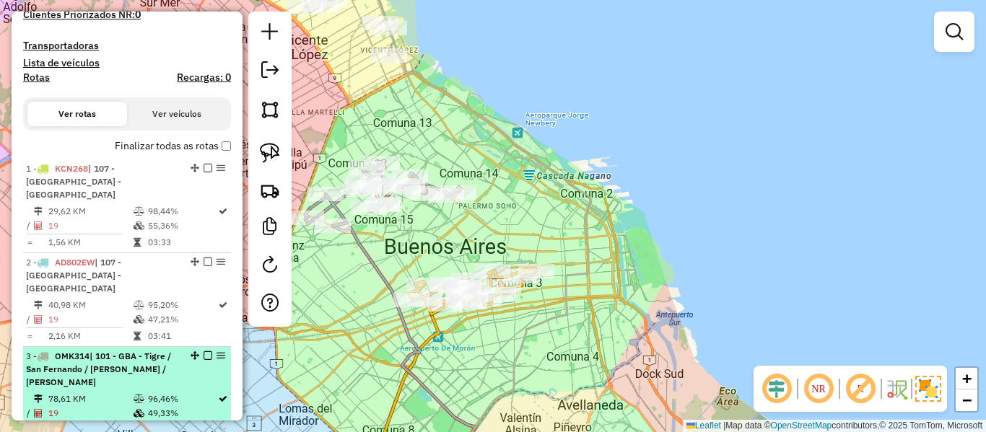
click at [203, 351] on em at bounding box center [207, 355] width 9 height 9
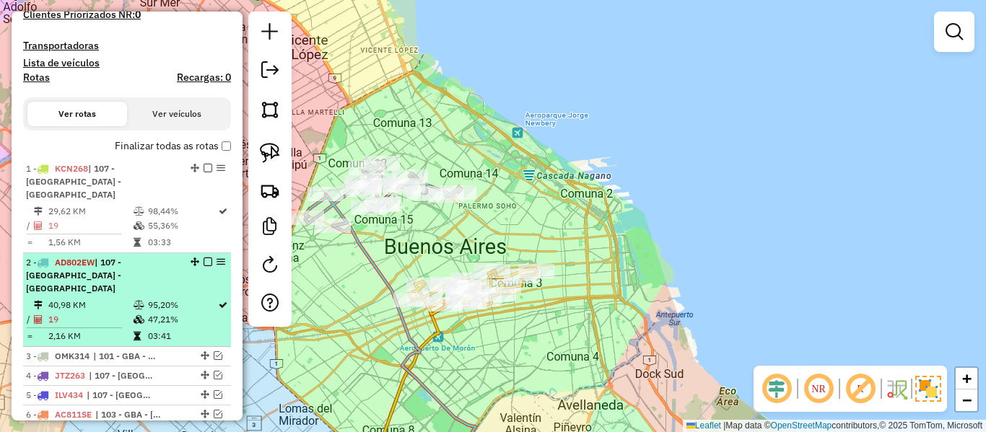
click at [203, 258] on em at bounding box center [207, 262] width 9 height 9
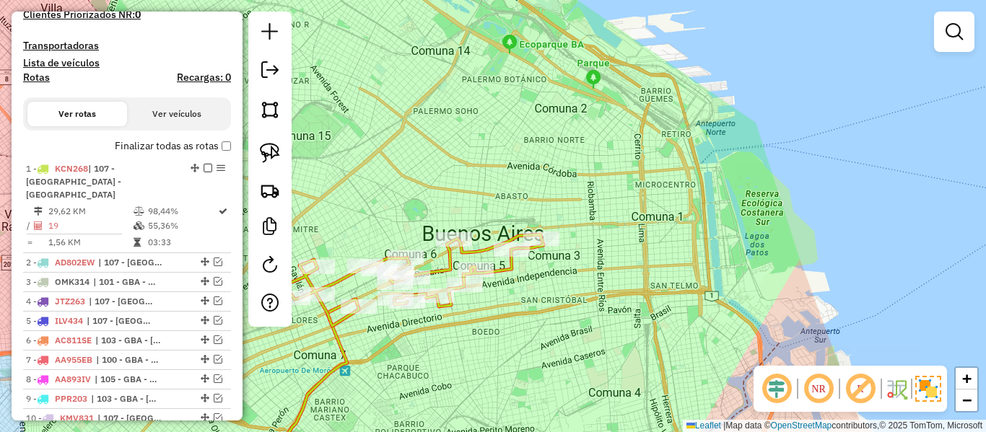
click at [527, 310] on div "Janela de atendimento Grade de atendimento Capacidade Transportadoras Veículos …" at bounding box center [493, 216] width 986 height 432
click at [503, 270] on icon at bounding box center [414, 280] width 258 height 92
select select "**********"
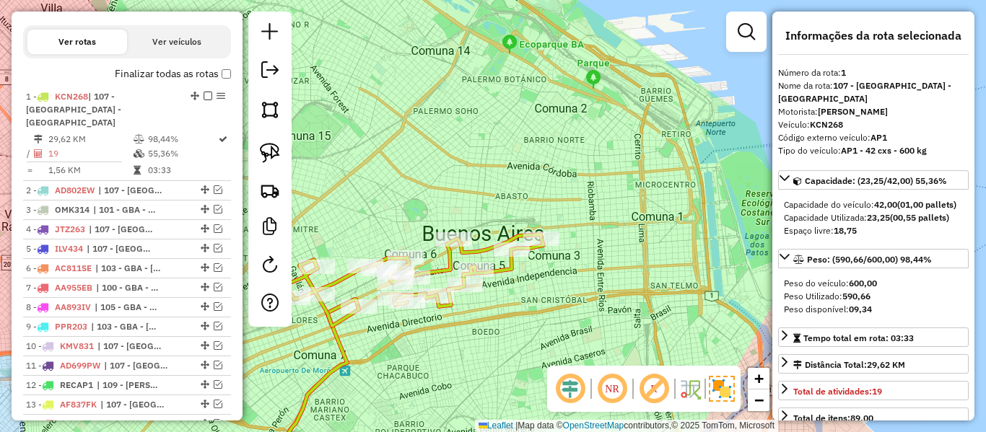
scroll to position [556, 0]
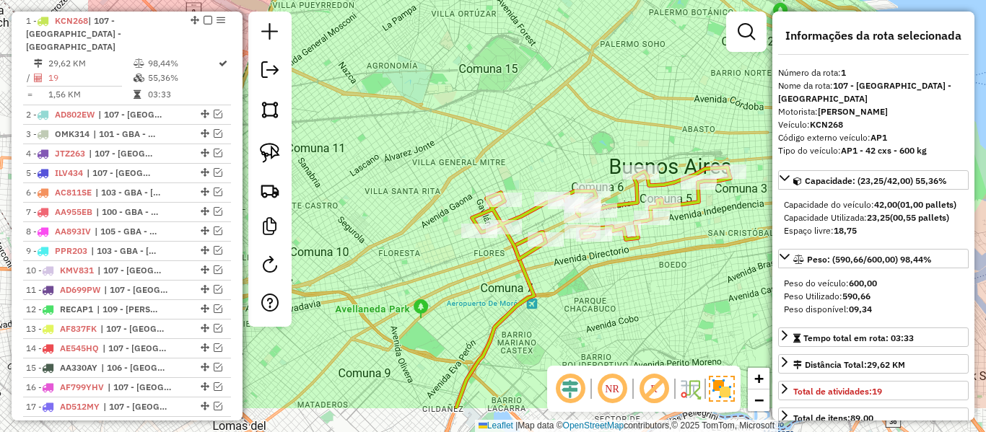
drag, startPoint x: 598, startPoint y: 290, endPoint x: 692, endPoint y: 243, distance: 104.9
click at [692, 243] on div "Janela de atendimento Grade de atendimento Capacidade Transportadoras Veículos …" at bounding box center [493, 216] width 986 height 432
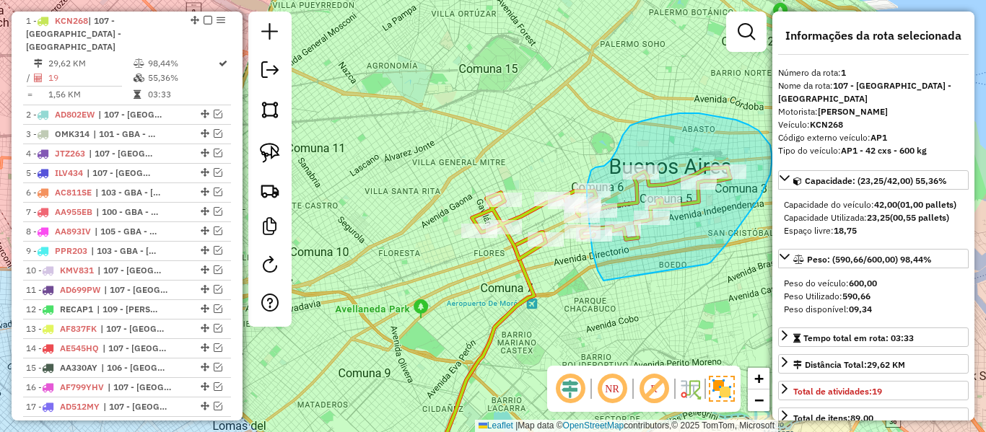
drag, startPoint x: 771, startPoint y: 164, endPoint x: 641, endPoint y: 271, distance: 168.6
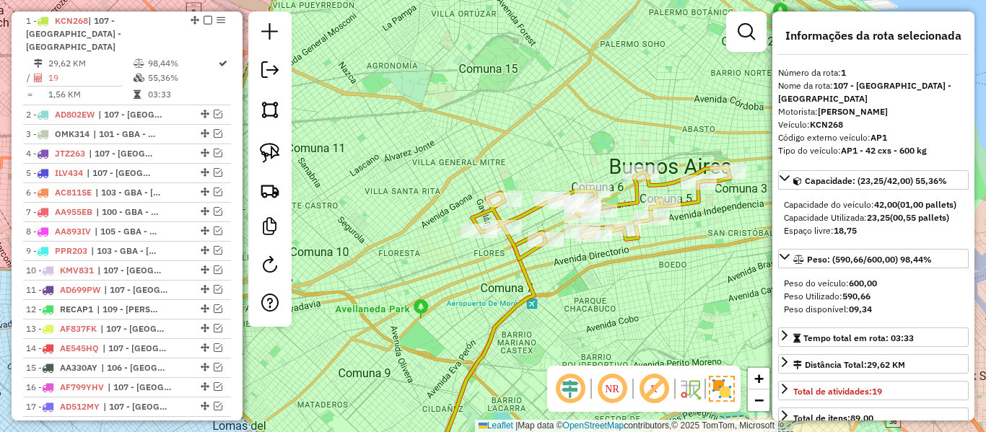
click at [521, 275] on icon at bounding box center [488, 353] width 114 height 243
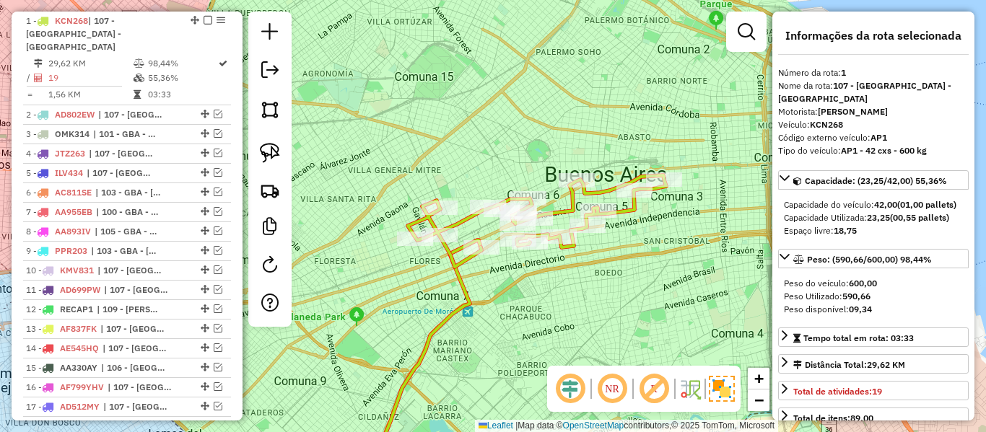
drag, startPoint x: 571, startPoint y: 269, endPoint x: 503, endPoint y: 277, distance: 68.3
click at [503, 277] on div "Janela de atendimento Grade de atendimento Capacidade Transportadoras Veículos …" at bounding box center [493, 216] width 986 height 432
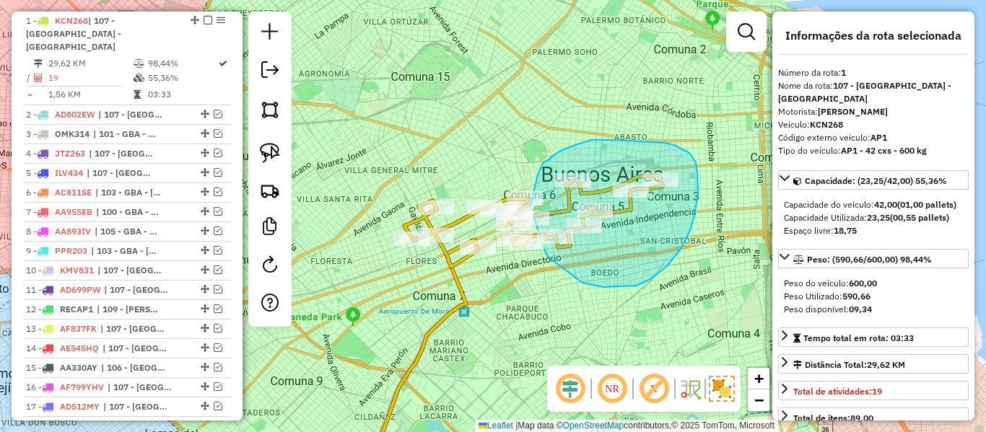
drag, startPoint x: 681, startPoint y: 248, endPoint x: 569, endPoint y: 265, distance: 113.1
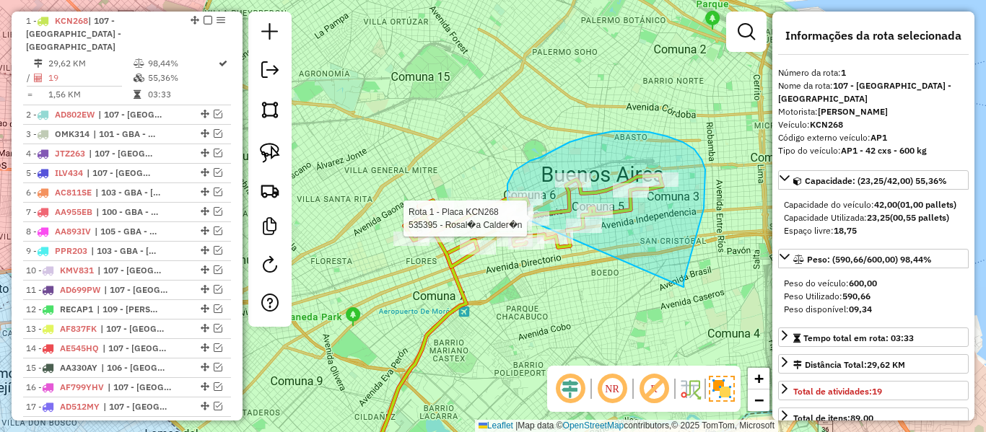
drag, startPoint x: 683, startPoint y: 283, endPoint x: 579, endPoint y: 267, distance: 105.8
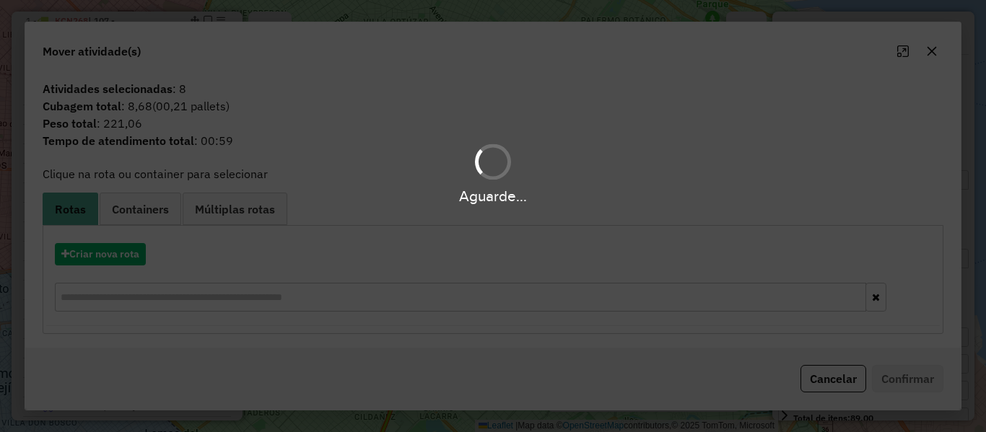
click at [121, 261] on div "Aguarde..." at bounding box center [493, 216] width 986 height 432
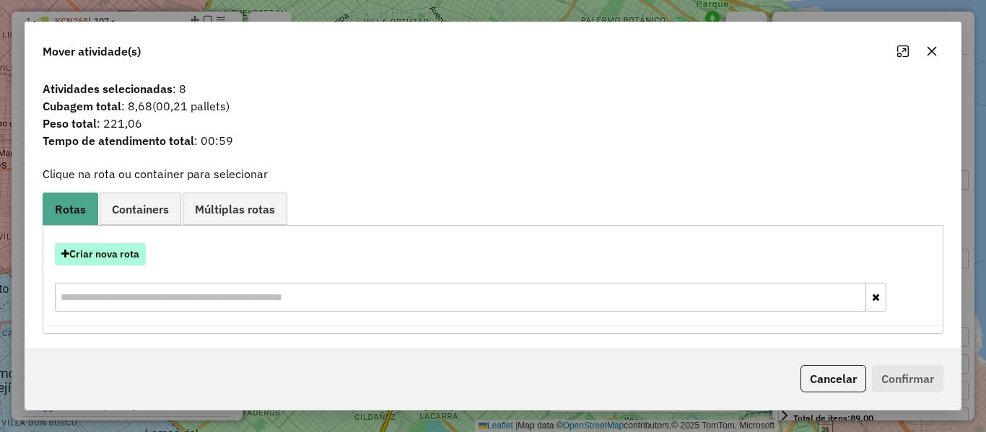
click at [121, 259] on button "Criar nova rota" at bounding box center [100, 254] width 91 height 22
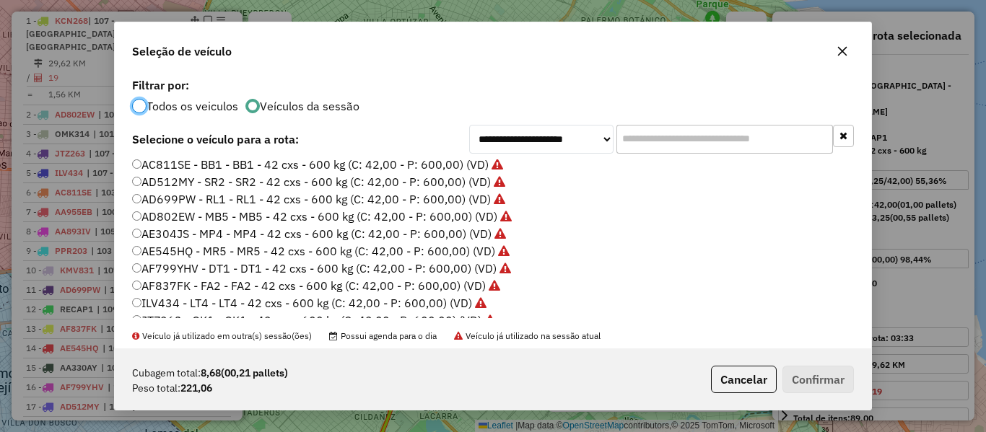
scroll to position [216, 0]
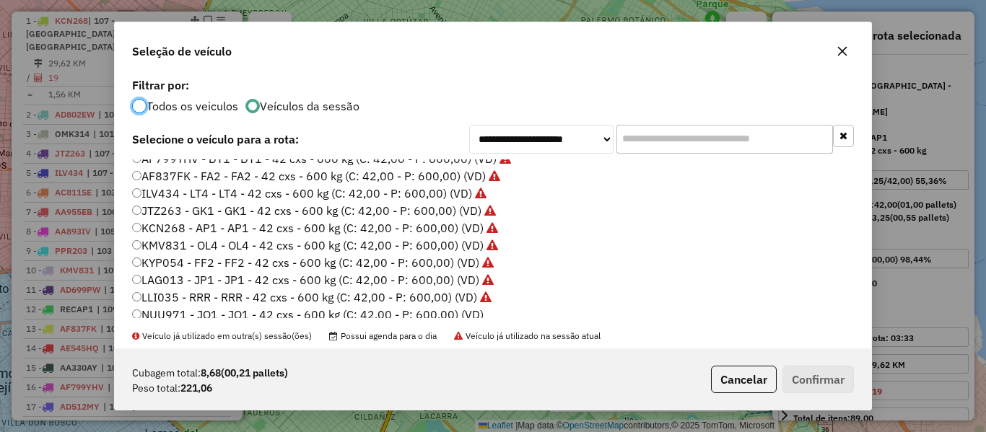
click at [477, 317] on label "NUU971 - JO1 - JO1 - 42 cxs - 600 kg (C: 42,00 - P: 600,00) (VD)" at bounding box center [307, 314] width 351 height 17
click at [825, 374] on button "Confirmar" at bounding box center [817, 379] width 71 height 27
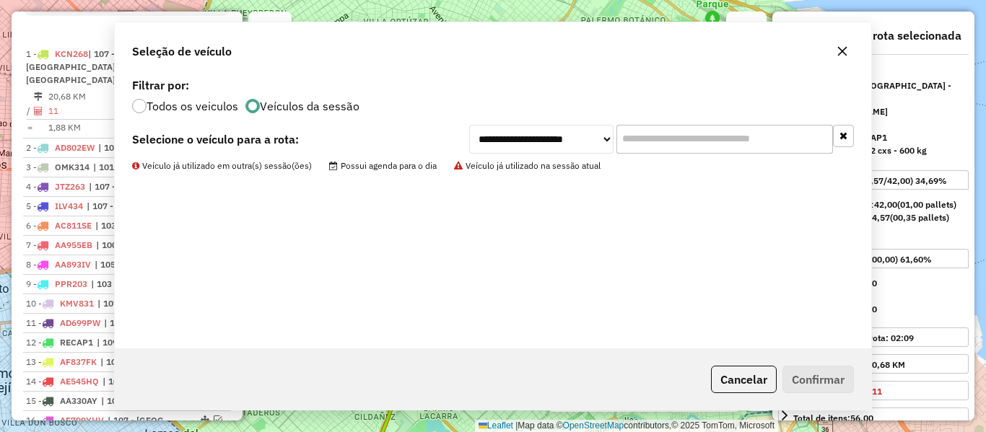
scroll to position [556, 0]
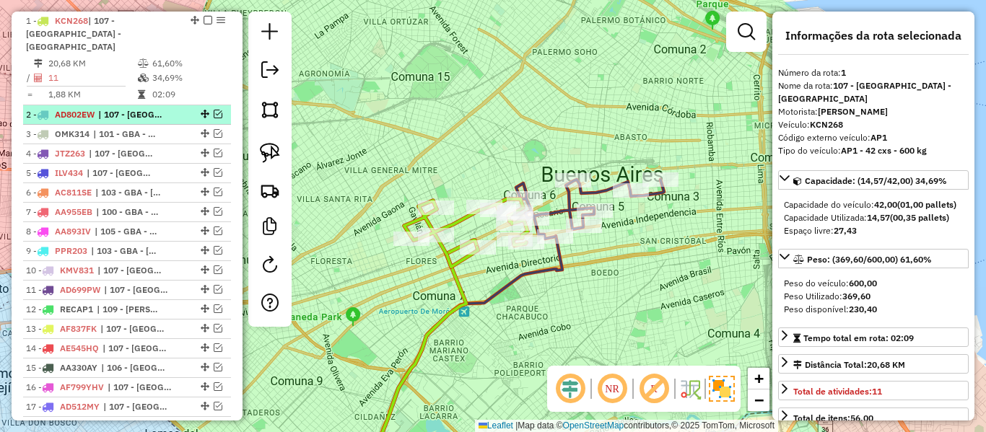
click at [214, 110] on em at bounding box center [218, 114] width 9 height 9
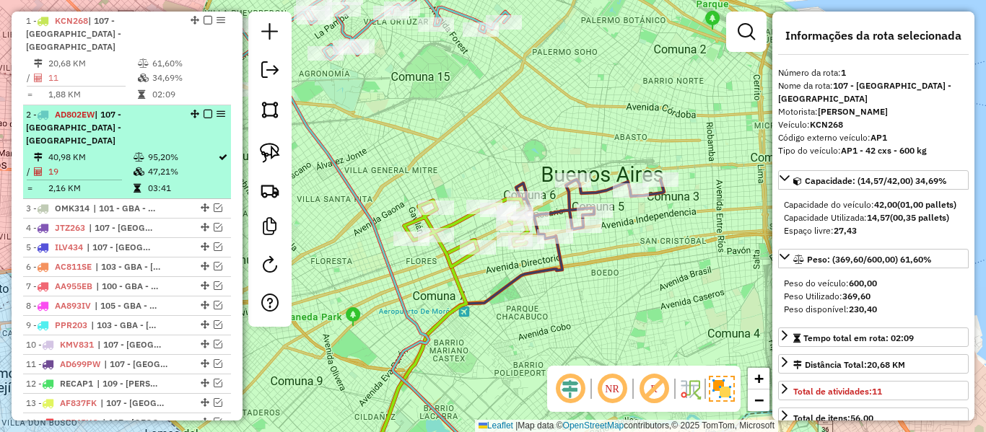
click at [134, 153] on icon at bounding box center [138, 157] width 11 height 9
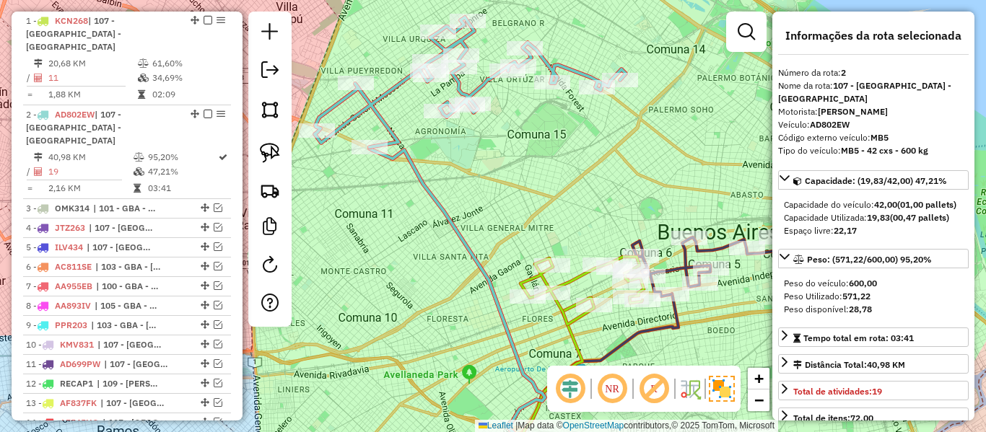
drag, startPoint x: 533, startPoint y: 153, endPoint x: 608, endPoint y: 221, distance: 101.1
click at [600, 217] on div "Janela de atendimento Grade de atendimento Capacidade Transportadoras Veículos …" at bounding box center [493, 216] width 986 height 432
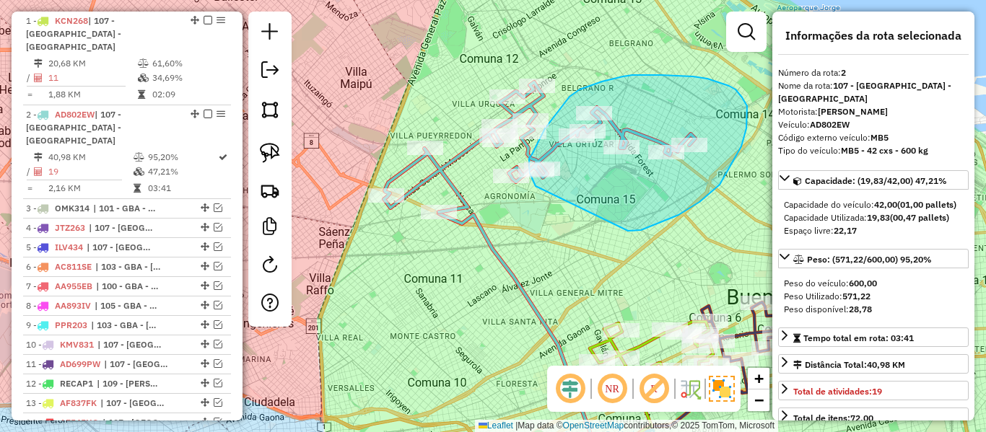
drag, startPoint x: 632, startPoint y: 231, endPoint x: 545, endPoint y: 197, distance: 93.0
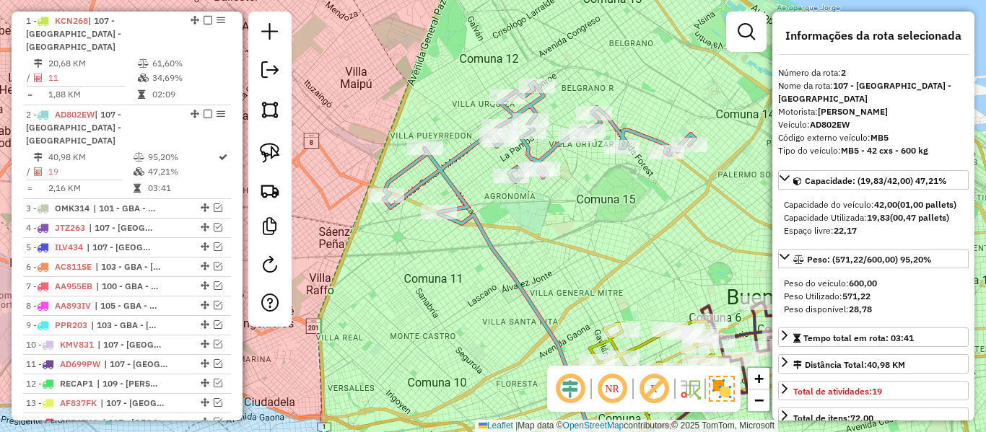
click at [497, 218] on div "Janela de atendimento Grade de atendimento Capacidade Transportadoras Veículos …" at bounding box center [493, 216] width 986 height 432
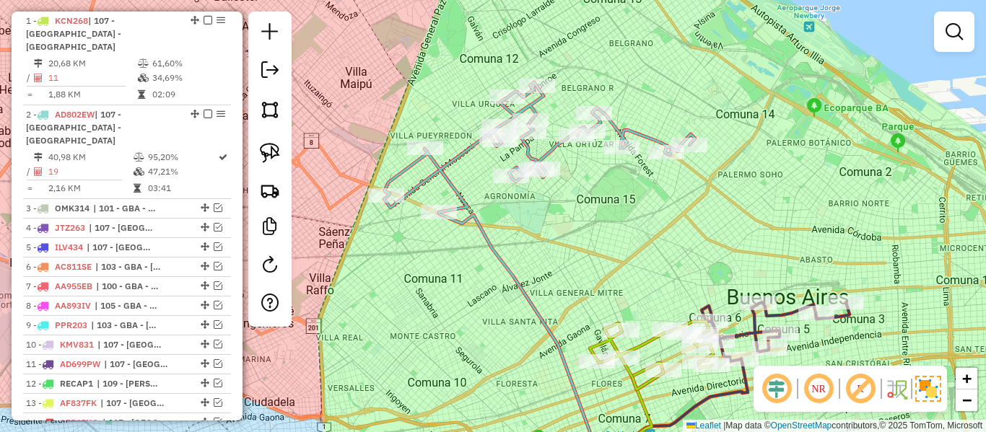
click at [483, 226] on icon at bounding box center [526, 343] width 175 height 263
select select "**********"
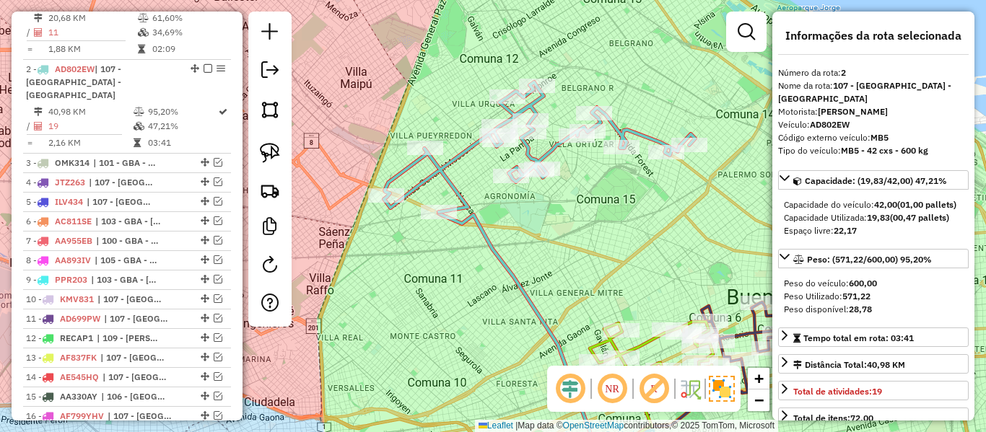
scroll to position [636, 0]
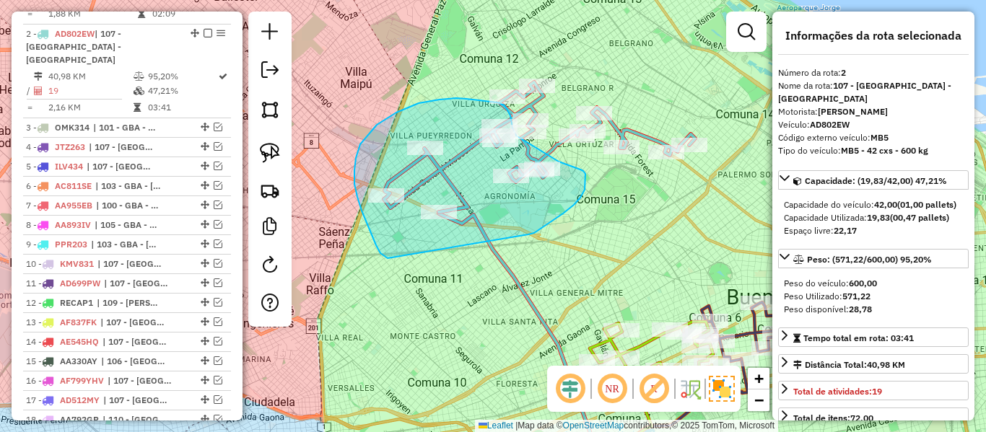
drag, startPoint x: 528, startPoint y: 234, endPoint x: 392, endPoint y: 260, distance: 138.8
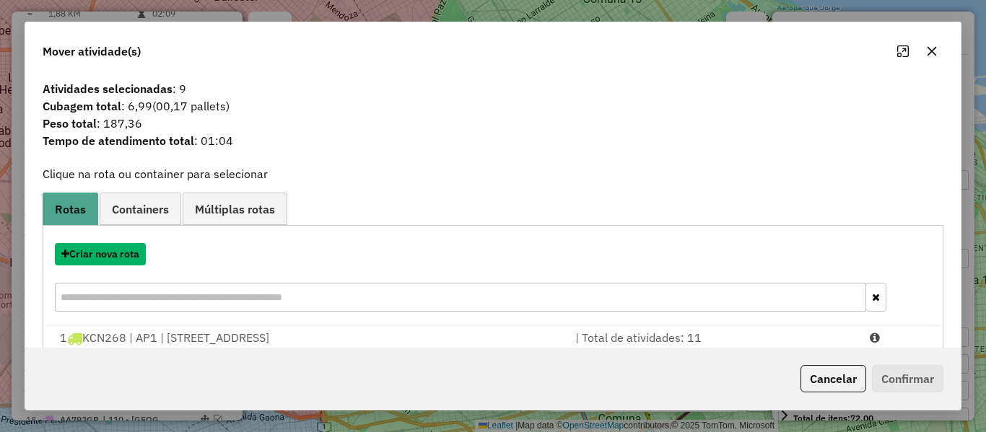
click at [122, 253] on button "Criar nova rota" at bounding box center [100, 254] width 91 height 22
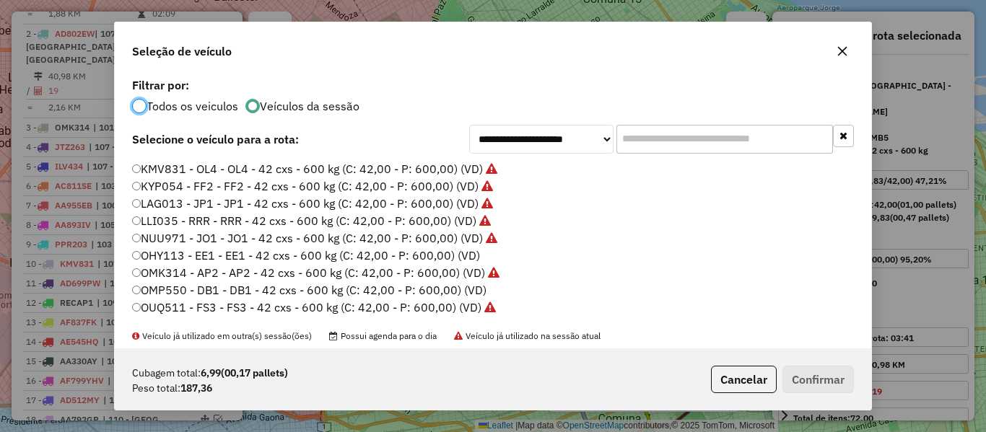
scroll to position [361, 0]
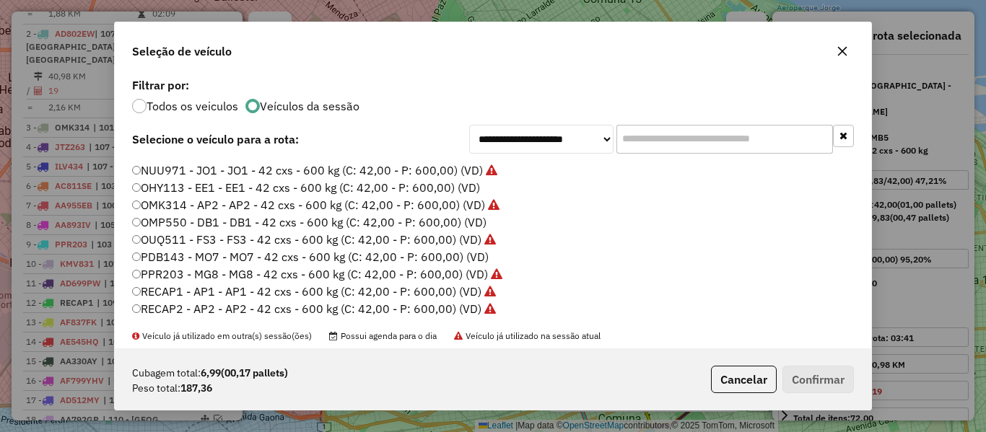
drag, startPoint x: 474, startPoint y: 180, endPoint x: 465, endPoint y: 188, distance: 11.3
click at [473, 180] on label "OHY113 - EE1 - EE1 - 42 cxs - 600 kg (C: 42,00 - P: 600,00) (VD)" at bounding box center [306, 187] width 348 height 17
click at [825, 389] on button "Confirmar" at bounding box center [817, 379] width 71 height 27
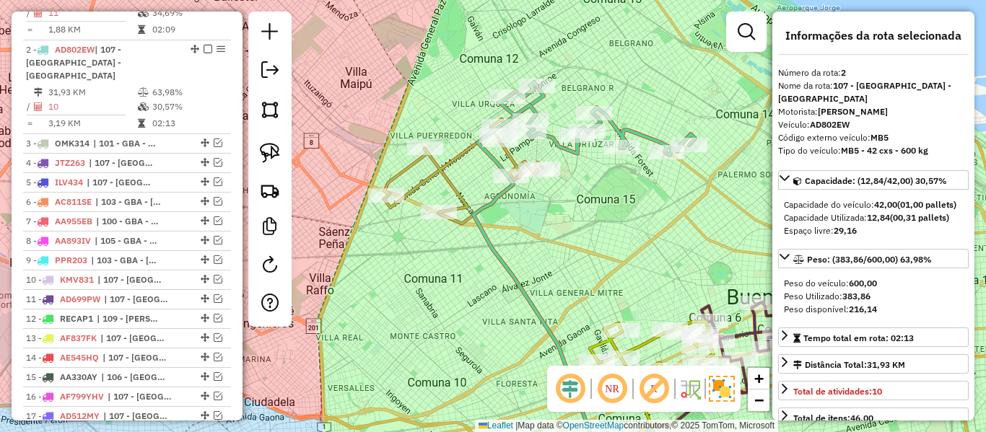
scroll to position [636, 0]
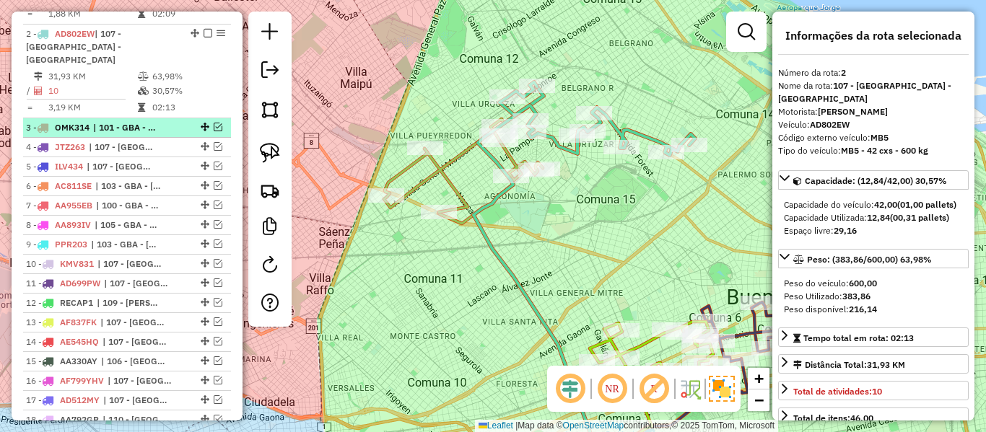
click at [159, 121] on span "| 101 - GBA - Tigre / San Fernando / Martínez / Vicente López" at bounding box center [126, 127] width 66 height 13
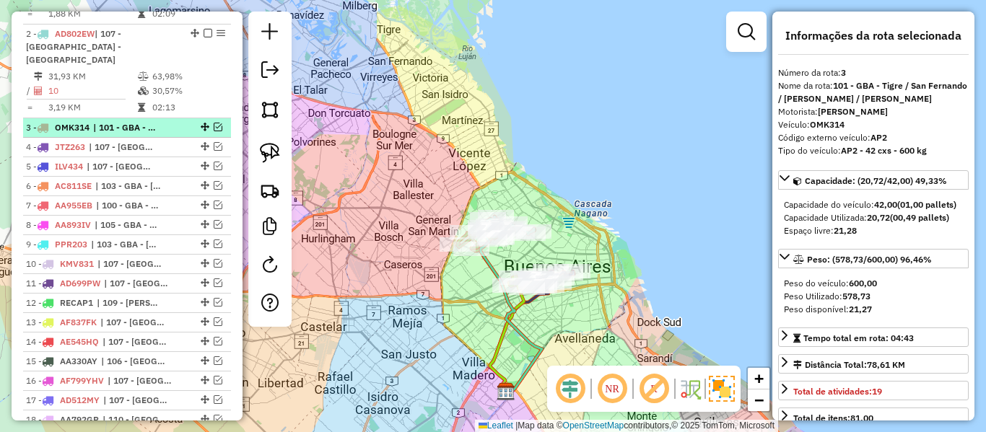
click at [214, 123] on em at bounding box center [218, 127] width 9 height 9
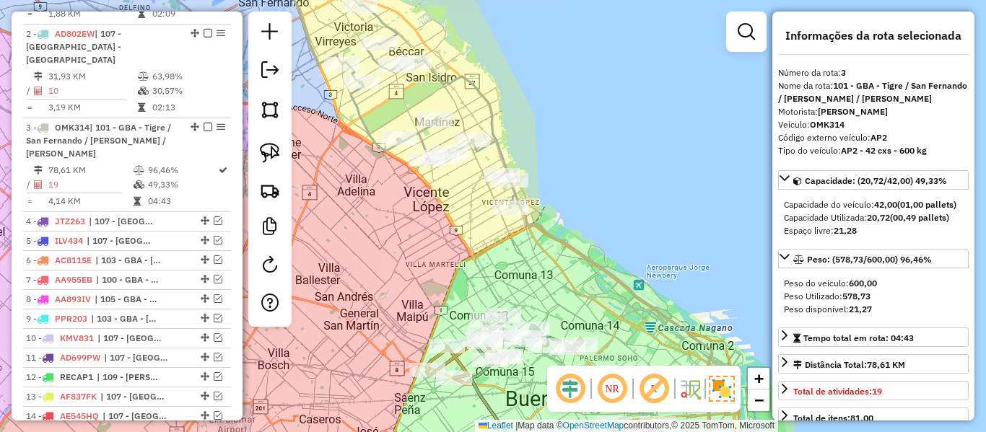
click at [489, 112] on icon at bounding box center [399, 84] width 232 height 247
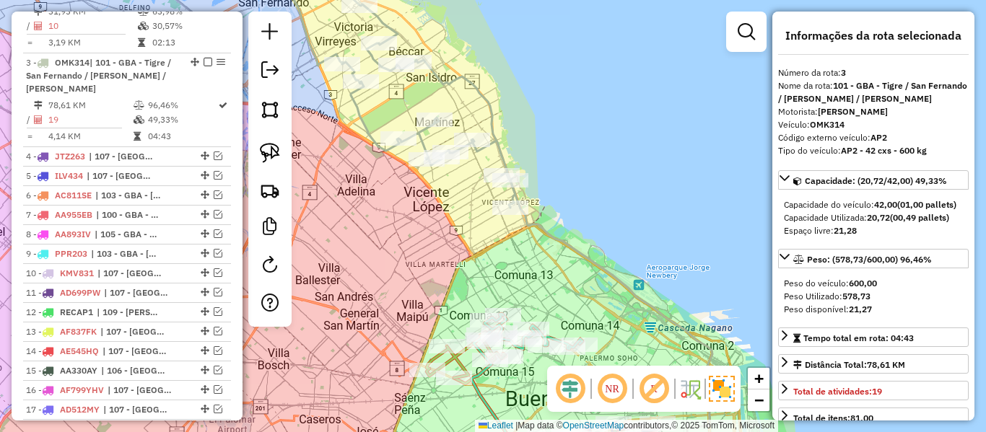
scroll to position [717, 0]
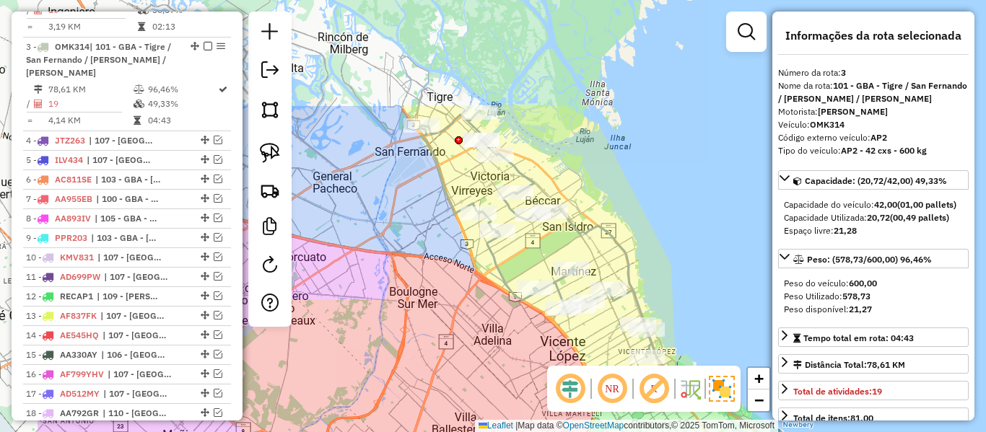
drag, startPoint x: 500, startPoint y: 92, endPoint x: 636, endPoint y: 242, distance: 202.2
click at [636, 242] on div "Janela de atendimento Grade de atendimento Capacidade Transportadoras Veículos …" at bounding box center [493, 216] width 986 height 432
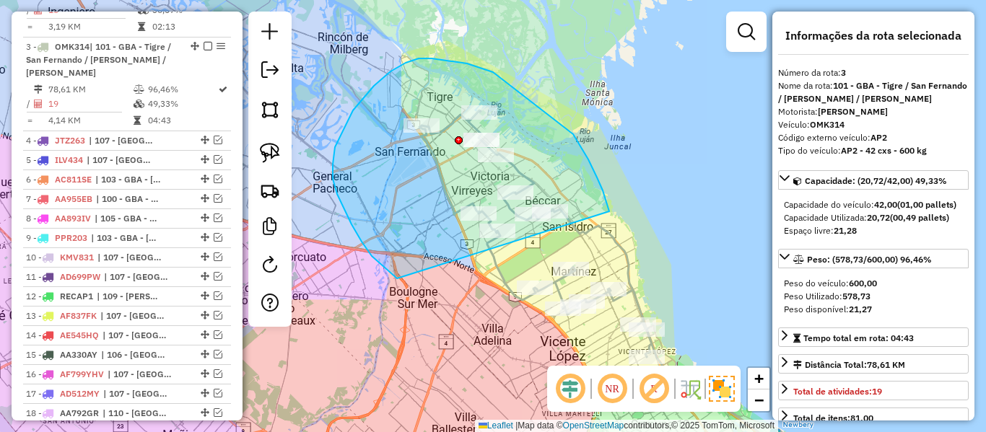
drag, startPoint x: 597, startPoint y: 177, endPoint x: 411, endPoint y: 289, distance: 216.8
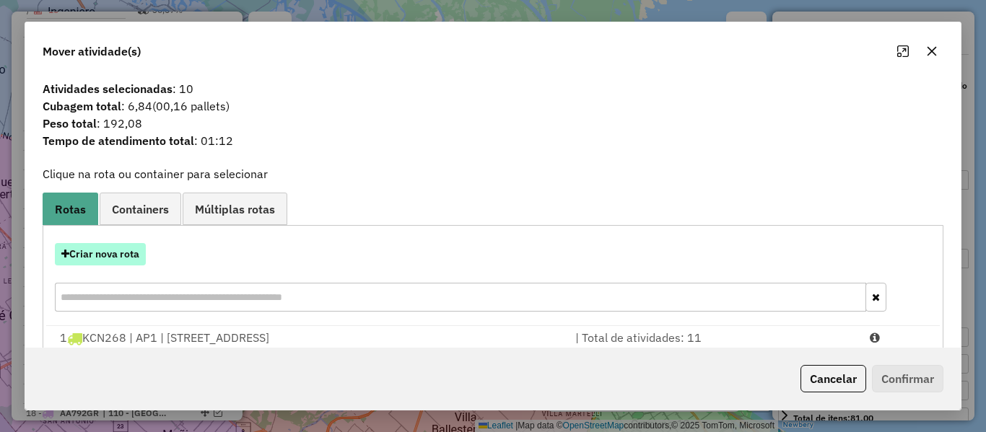
click at [125, 252] on button "Criar nova rota" at bounding box center [100, 254] width 91 height 22
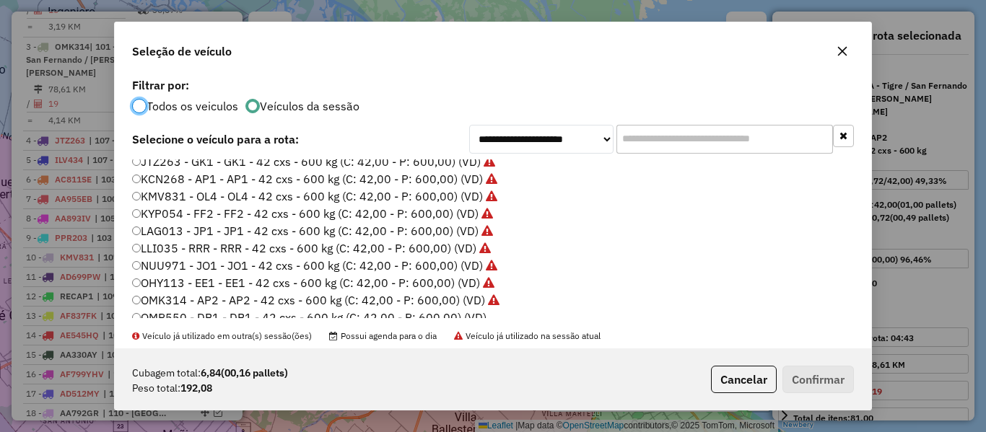
scroll to position [289, 0]
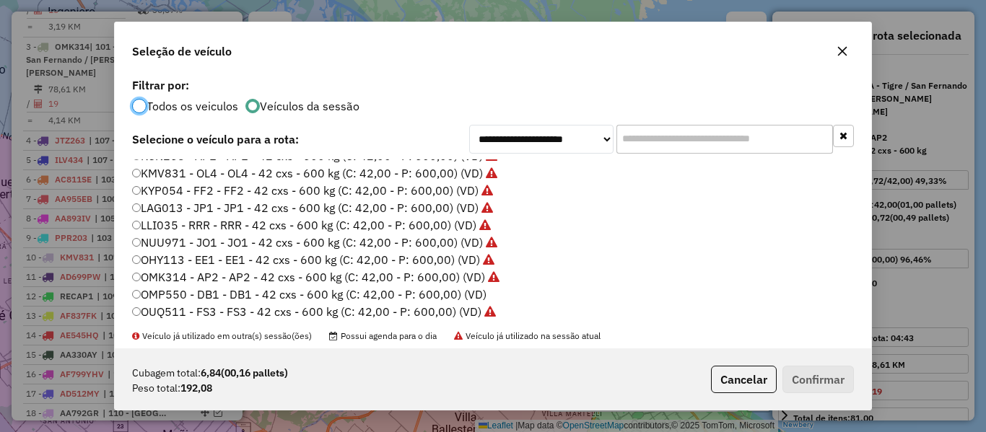
click at [480, 295] on label "OMP550 - DB1 - DB1 - 42 cxs - 600 kg (C: 42,00 - P: 600,00) (VD)" at bounding box center [309, 294] width 354 height 17
click at [846, 382] on button "Confirmar" at bounding box center [817, 379] width 71 height 27
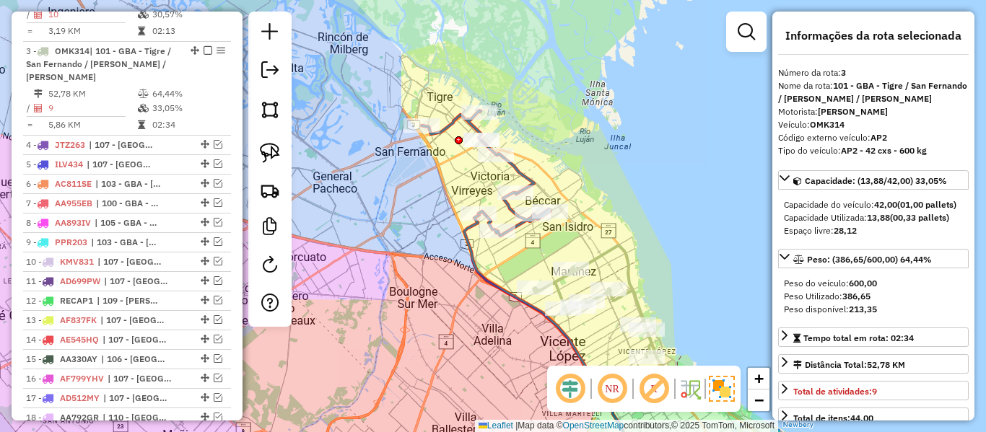
scroll to position [717, 0]
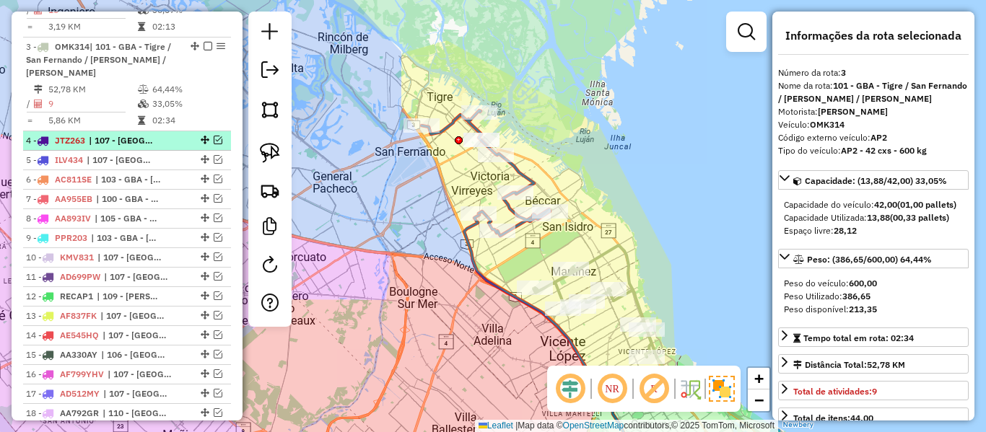
click at [180, 134] on div "4 - JTZ263 | 107 - Ciudad Autónoma de Buenos Aires - CABA" at bounding box center [127, 140] width 202 height 13
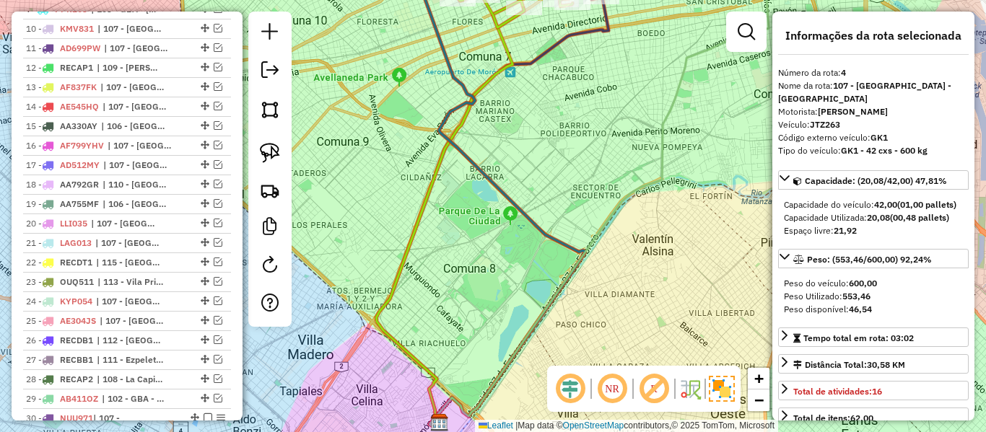
scroll to position [722, 0]
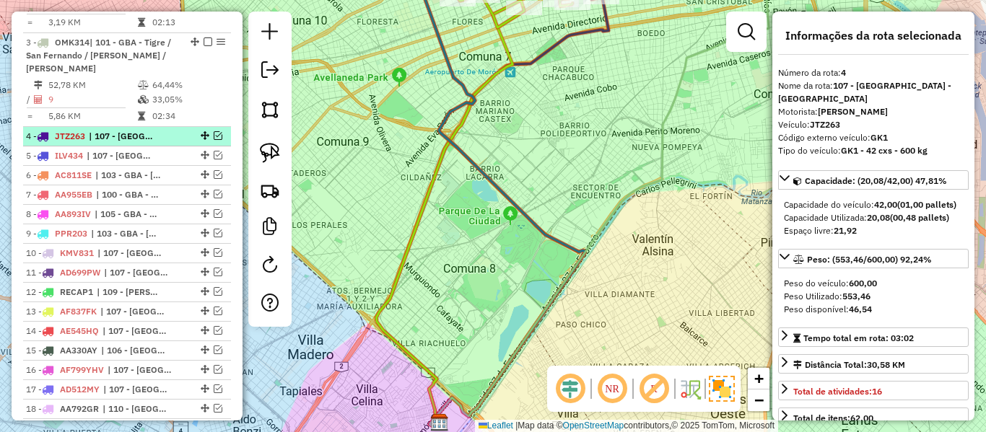
click at [214, 131] on em at bounding box center [218, 135] width 9 height 9
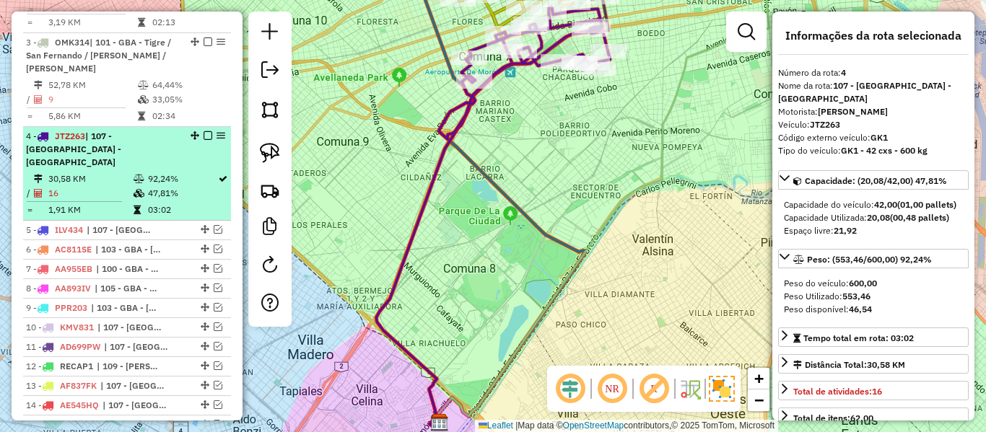
click at [144, 130] on div "4 - JTZ263 | 107 - Ciudad Autónoma de Buenos Aires - CABA" at bounding box center [102, 149] width 153 height 39
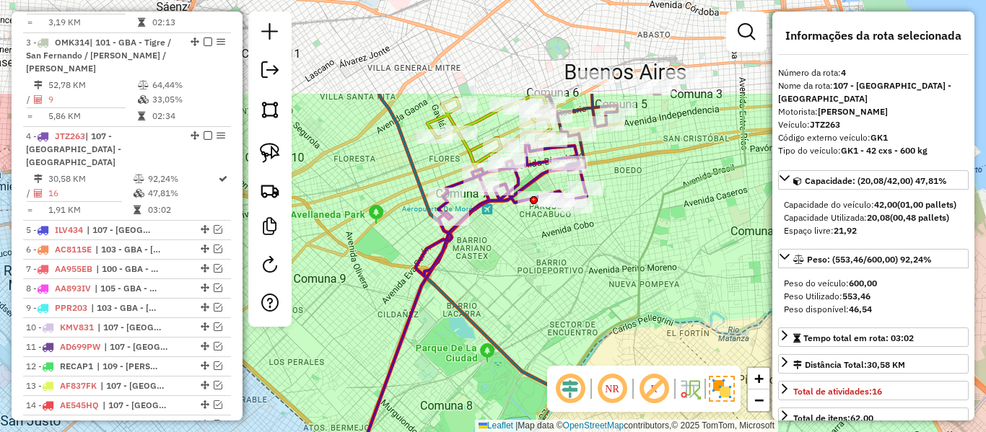
drag, startPoint x: 565, startPoint y: 154, endPoint x: 543, endPoint y: 262, distance: 110.4
click at [548, 273] on div "Janela de atendimento Grade de atendimento Capacidade Transportadoras Veículos …" at bounding box center [493, 216] width 986 height 432
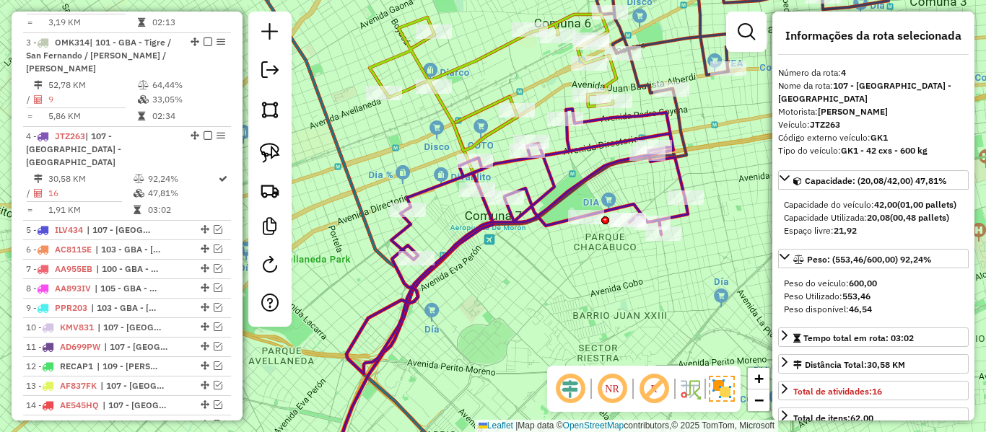
drag, startPoint x: 695, startPoint y: 145, endPoint x: 460, endPoint y: 299, distance: 280.8
click at [453, 313] on div "Rota 4 - Placa JTZ263 529187 - Sebastian Zatta Janela de atendimento Grade de a…" at bounding box center [493, 216] width 986 height 432
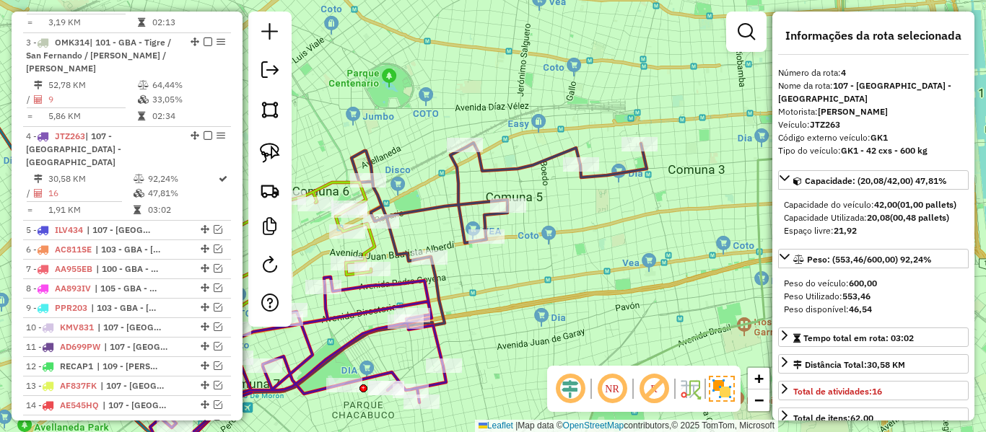
click at [523, 163] on icon at bounding box center [498, 202] width 295 height 118
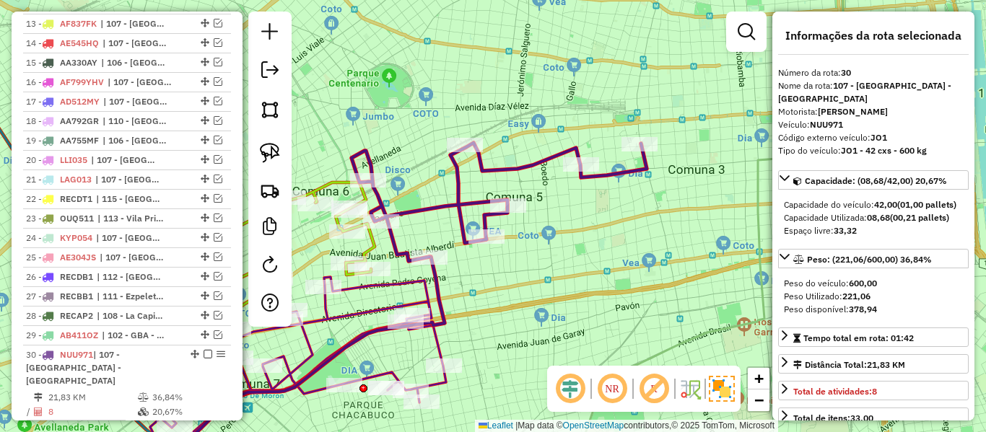
scroll to position [1282, 0]
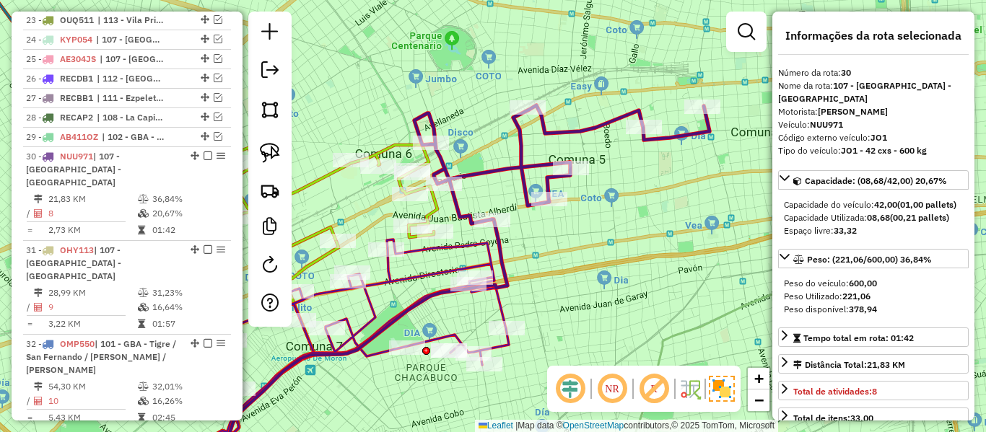
drag, startPoint x: 574, startPoint y: 253, endPoint x: 672, endPoint y: 198, distance: 113.0
click at [672, 198] on div "Janela de atendimento Grade de atendimento Capacidade Transportadoras Veículos …" at bounding box center [493, 216] width 986 height 432
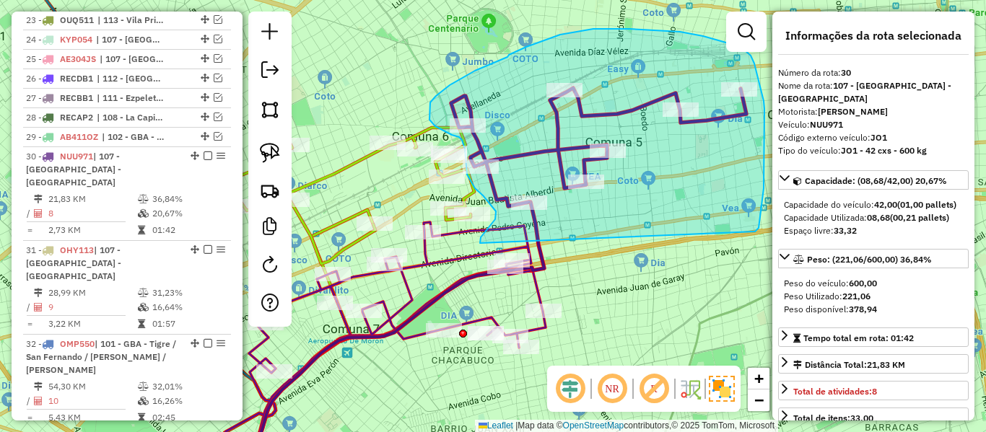
drag, startPoint x: 755, startPoint y: 232, endPoint x: 552, endPoint y: 279, distance: 208.1
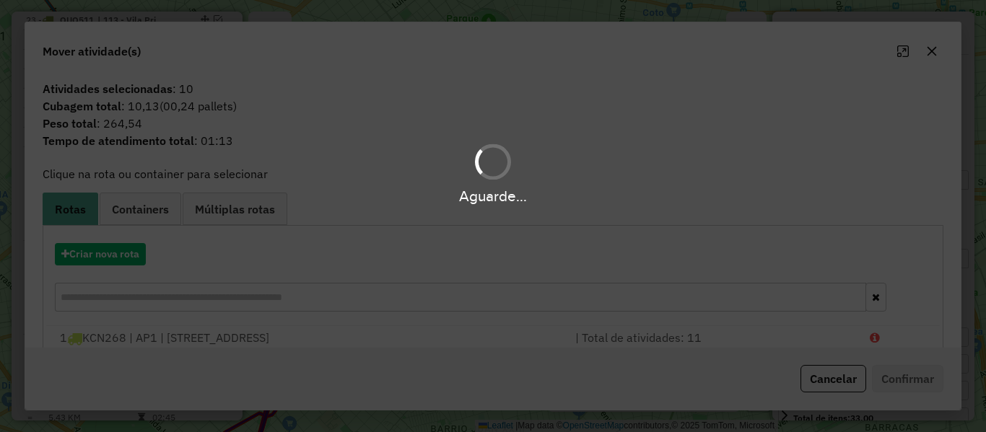
click at [103, 249] on div "Aguarde..." at bounding box center [493, 216] width 986 height 432
click at [103, 249] on hb-app "Aguarde... Pop-up bloqueado! Seu navegador bloqueou automáticamente a abertura …" at bounding box center [493, 216] width 986 height 432
click at [103, 249] on button "Criar nova rota" at bounding box center [100, 254] width 91 height 22
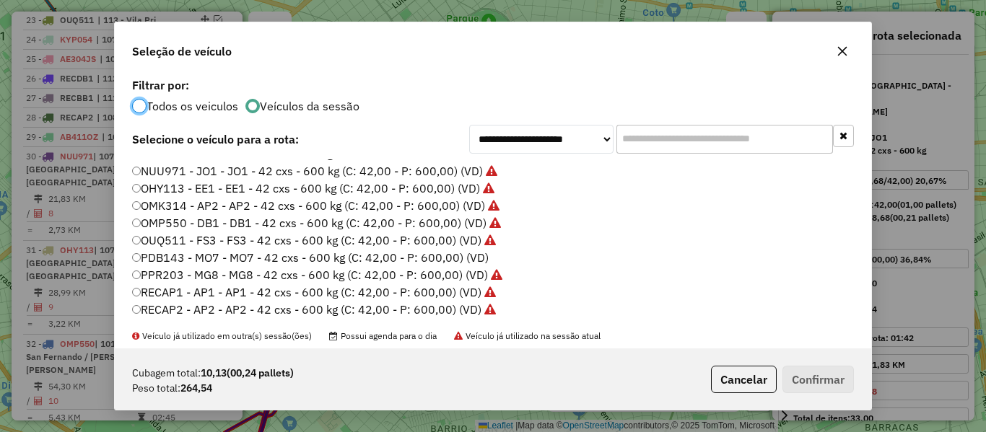
scroll to position [361, 0]
click at [462, 252] on label "PDB143 - MO7 - MO7 - 42 cxs - 600 kg (C: 42,00 - P: 600,00) (VD)" at bounding box center [310, 256] width 356 height 17
click at [787, 367] on button "Confirmar" at bounding box center [817, 379] width 71 height 27
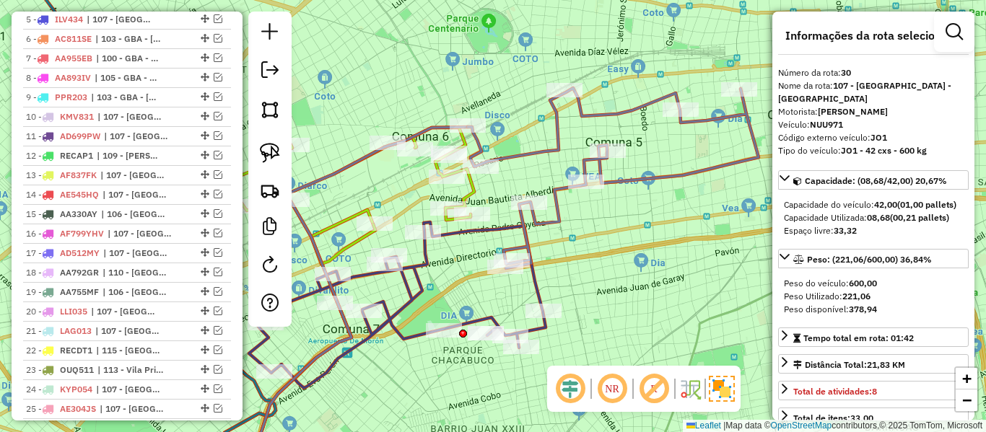
scroll to position [0, 0]
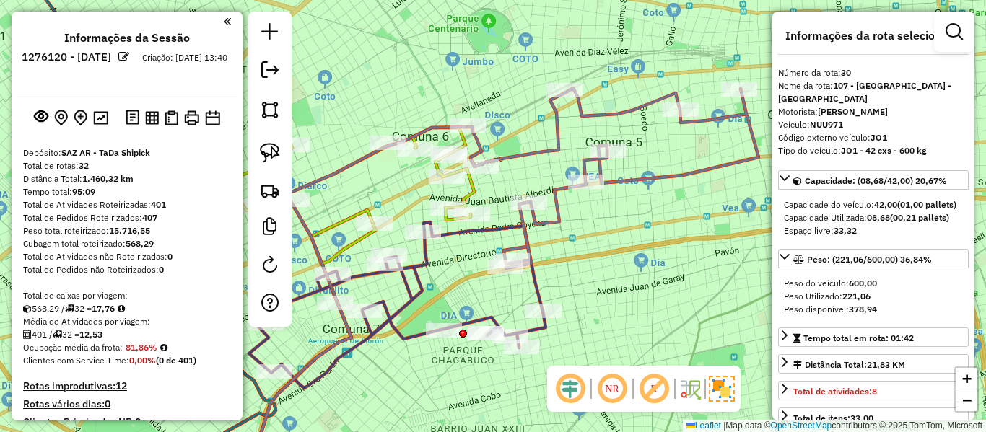
drag, startPoint x: 176, startPoint y: 192, endPoint x: 184, endPoint y: -34, distance: 226.0
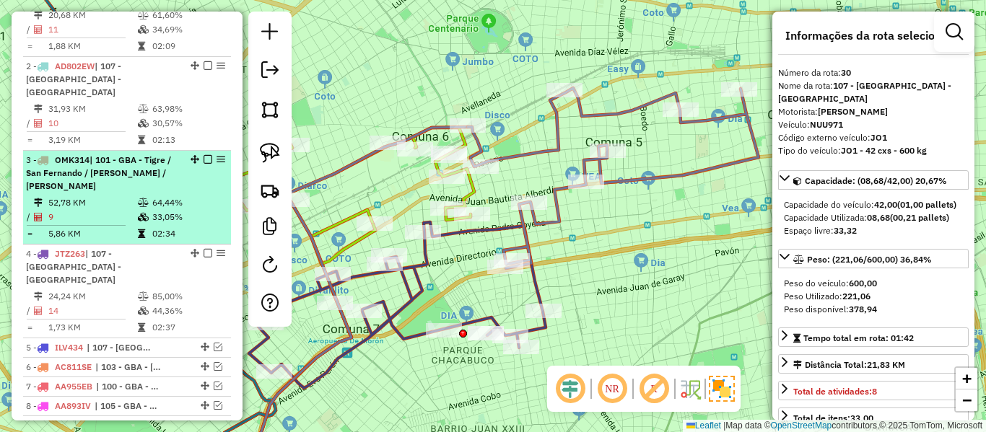
scroll to position [722, 0]
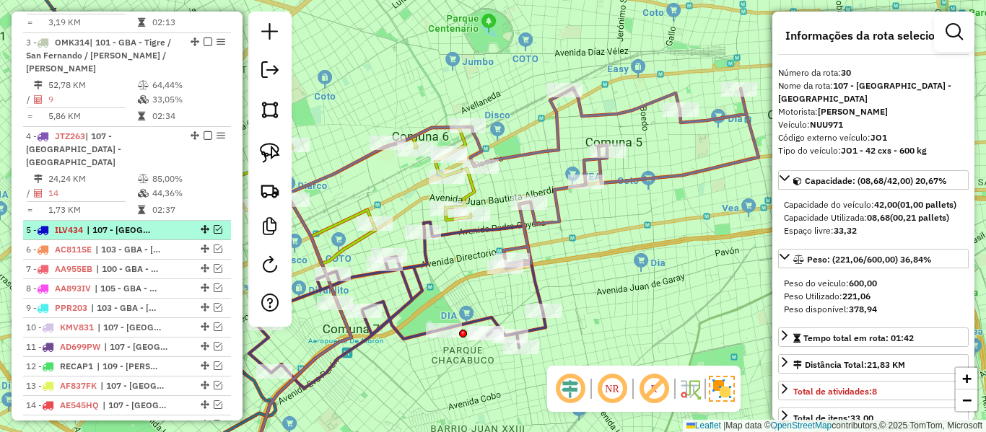
click at [164, 224] on div "5 - ILV434 | 107 - Ciudad Autónoma de Buenos Aires - CABA" at bounding box center [102, 230] width 153 height 13
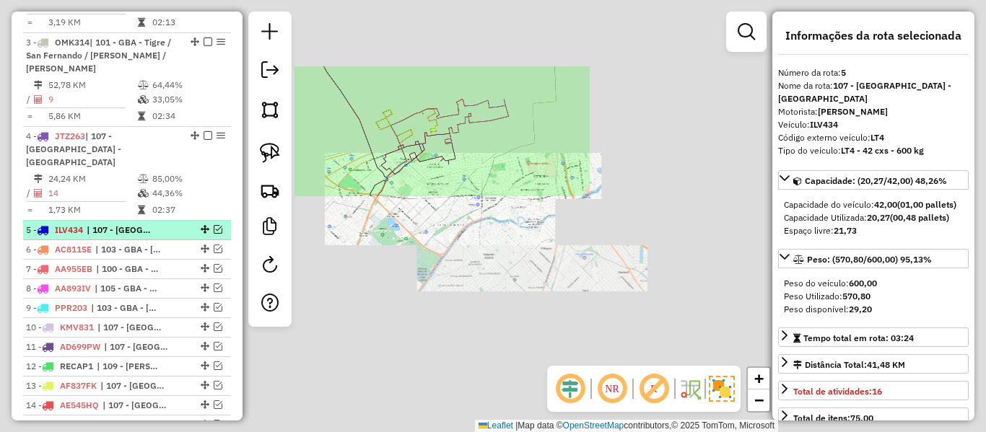
click at [216, 225] on em at bounding box center [218, 229] width 9 height 9
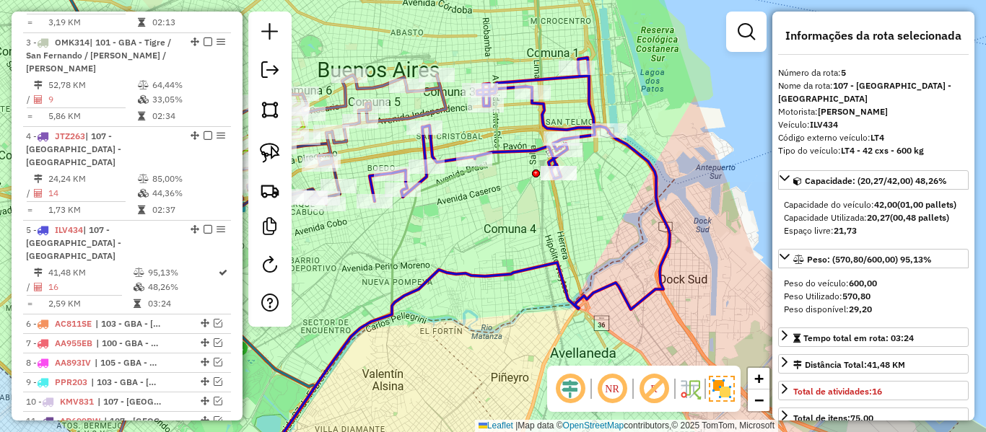
click at [628, 142] on icon at bounding box center [462, 303] width 416 height 345
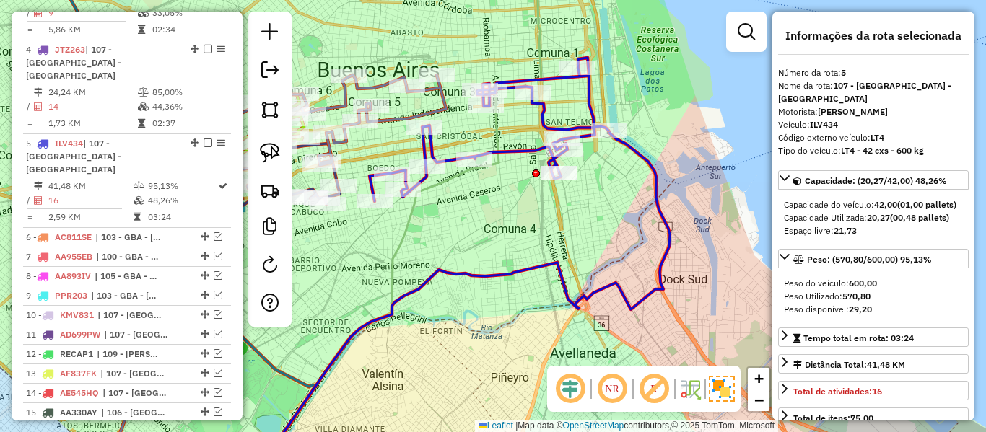
scroll to position [892, 0]
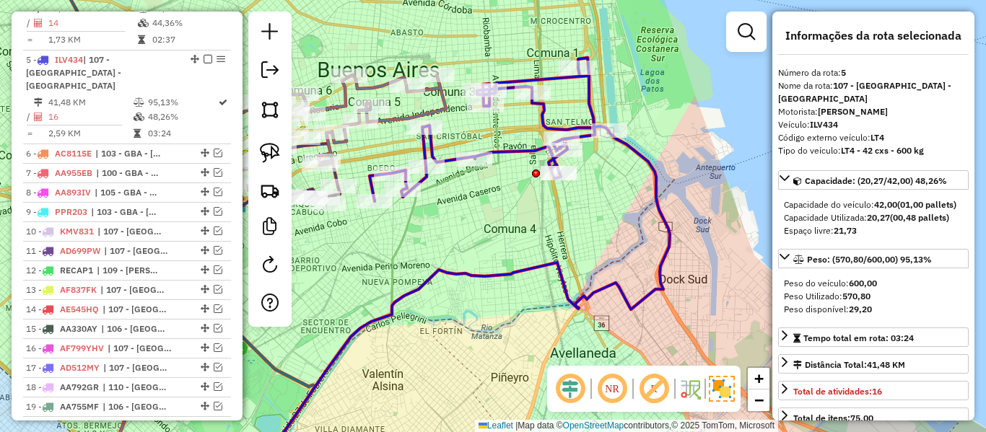
drag, startPoint x: 632, startPoint y: 211, endPoint x: 678, endPoint y: 211, distance: 46.2
click at [678, 211] on div "Janela de atendimento Grade de atendimento Capacidade Transportadoras Veículos …" at bounding box center [493, 216] width 986 height 432
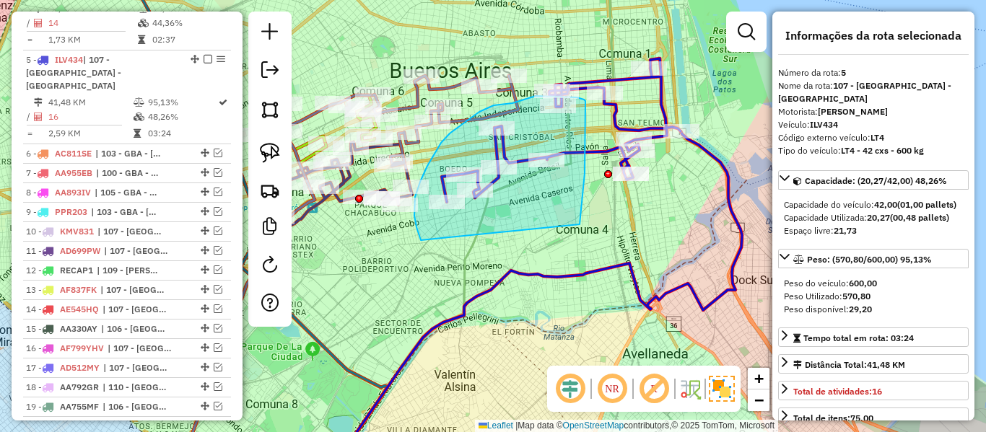
drag, startPoint x: 579, startPoint y: 224, endPoint x: 424, endPoint y: 246, distance: 157.3
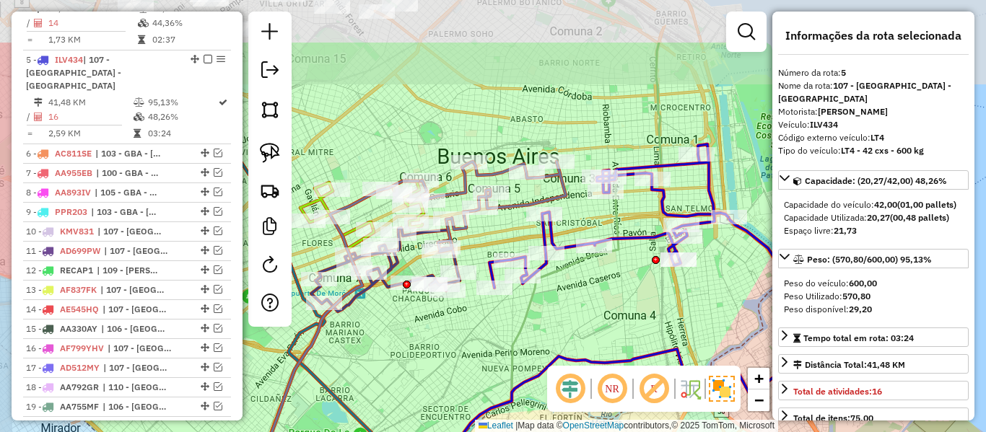
drag, startPoint x: 610, startPoint y: 126, endPoint x: 646, endPoint y: 299, distance: 177.7
click at [641, 310] on div "Janela de atendimento Grade de atendimento Capacidade Transportadoras Veículos …" at bounding box center [493, 216] width 986 height 432
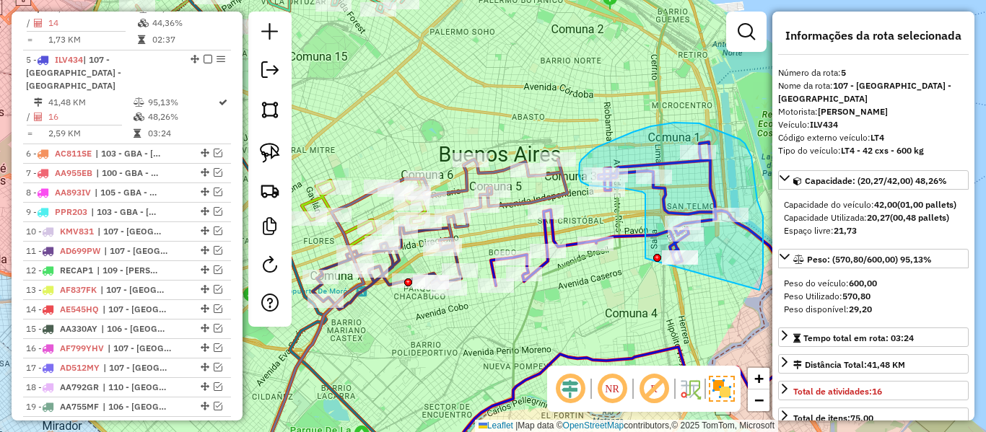
drag, startPoint x: 754, startPoint y: 173, endPoint x: 685, endPoint y: 343, distance: 183.8
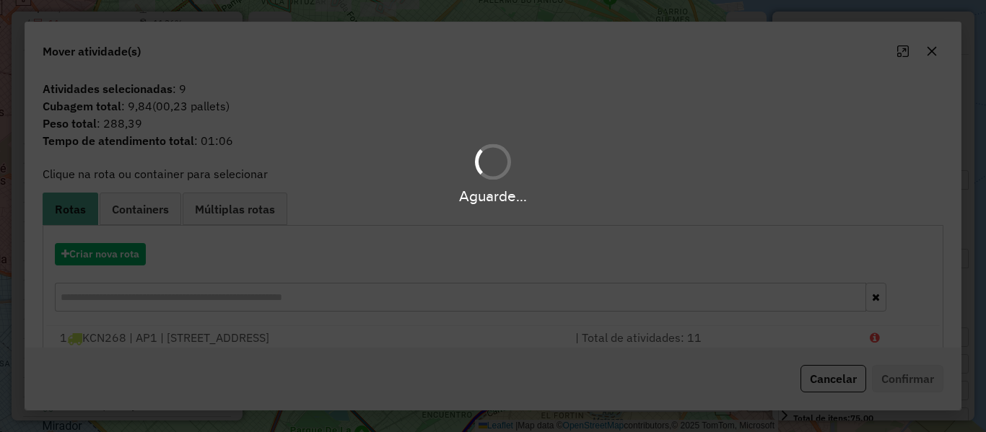
click at [136, 266] on div "Aguarde..." at bounding box center [493, 216] width 986 height 432
click at [135, 264] on div "Aguarde..." at bounding box center [493, 216] width 986 height 432
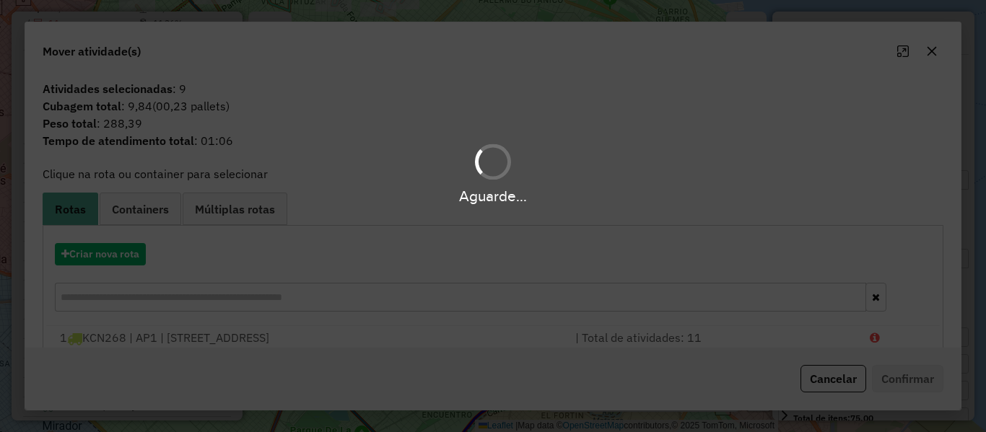
click at [134, 262] on div "Aguarde..." at bounding box center [493, 216] width 986 height 432
click at [134, 258] on div "Aguarde..." at bounding box center [493, 216] width 986 height 432
click at [134, 257] on div "Aguarde..." at bounding box center [493, 216] width 986 height 432
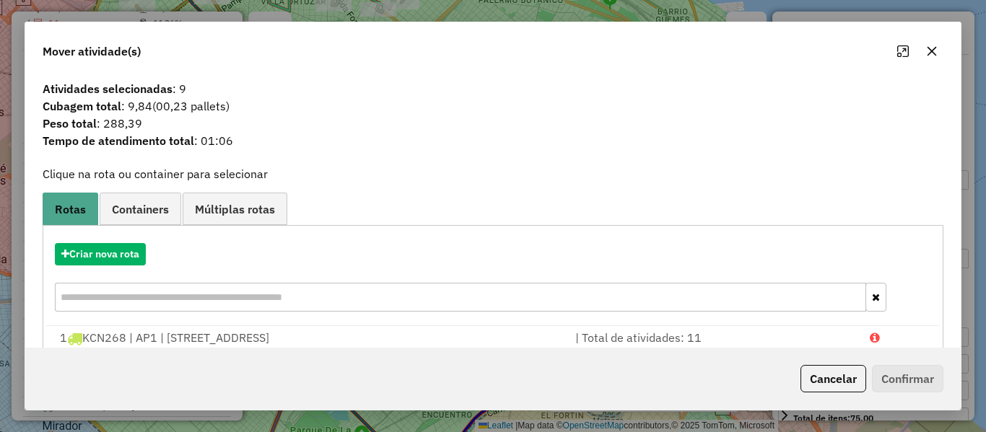
drag, startPoint x: 851, startPoint y: 380, endPoint x: 829, endPoint y: 360, distance: 29.6
click at [850, 380] on button "Cancelar" at bounding box center [833, 378] width 66 height 27
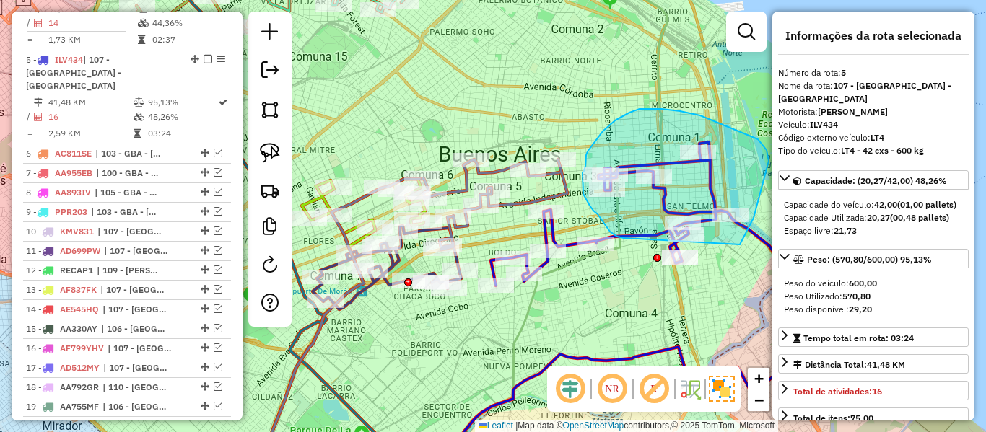
drag, startPoint x: 740, startPoint y: 245, endPoint x: 626, endPoint y: 238, distance: 113.5
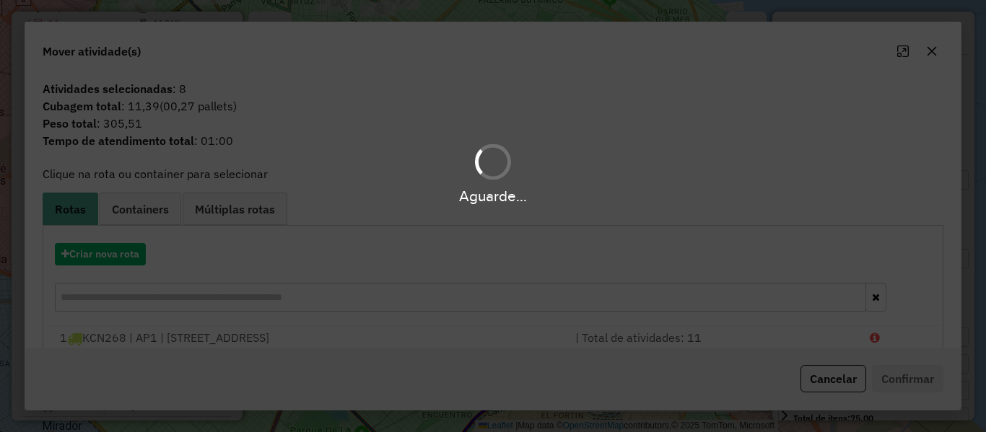
click at [115, 255] on div "Aguarde..." at bounding box center [493, 216] width 986 height 432
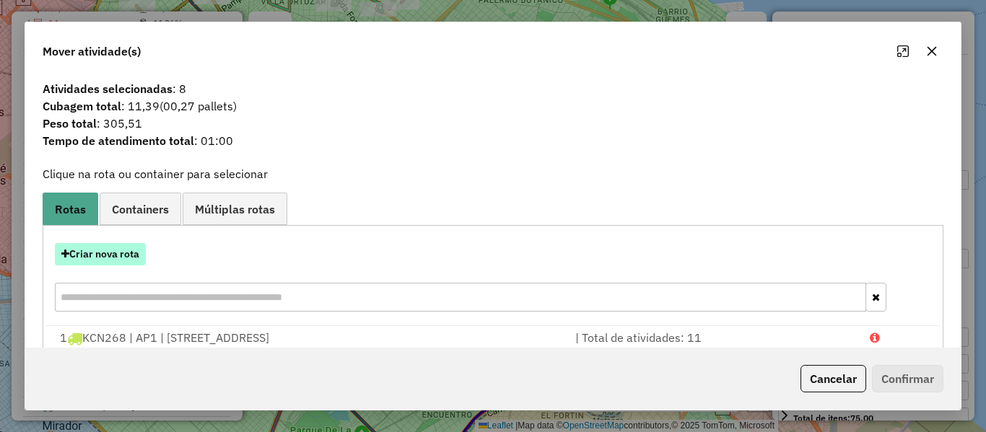
click at [115, 255] on button "Criar nova rota" at bounding box center [100, 254] width 91 height 22
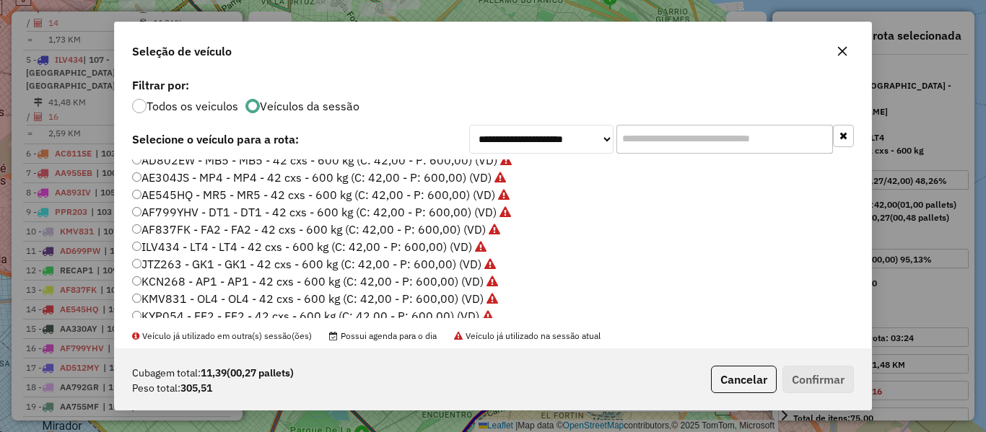
scroll to position [289, 0]
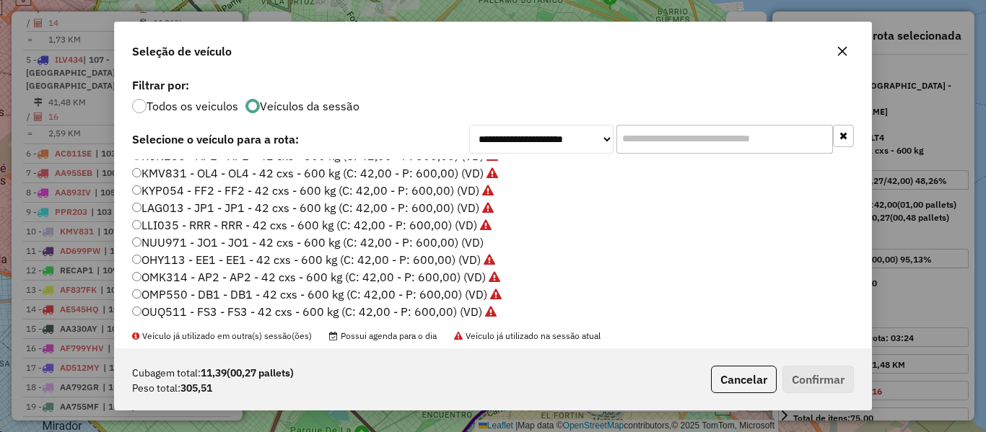
click at [453, 240] on label "NUU971 - JO1 - JO1 - 42 cxs - 600 kg (C: 42,00 - P: 600,00) (VD)" at bounding box center [307, 242] width 351 height 17
drag, startPoint x: 816, startPoint y: 366, endPoint x: 830, endPoint y: 377, distance: 18.0
click at [816, 367] on button "Confirmar" at bounding box center [817, 379] width 71 height 27
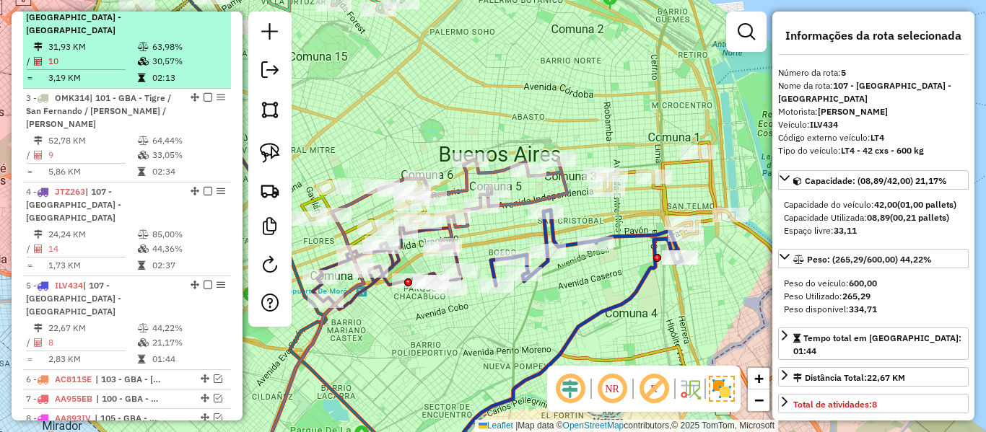
scroll to position [0, 0]
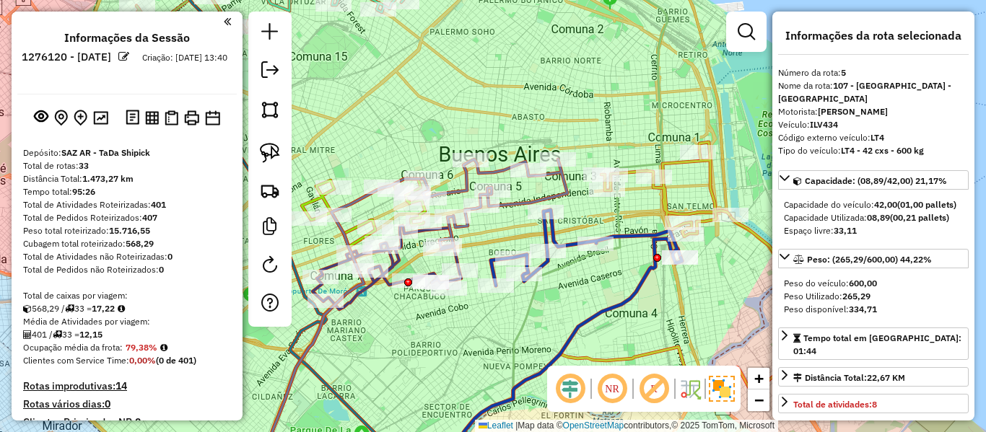
drag, startPoint x: 167, startPoint y: 251, endPoint x: 175, endPoint y: 81, distance: 170.5
click at [100, 122] on img at bounding box center [100, 118] width 15 height 14
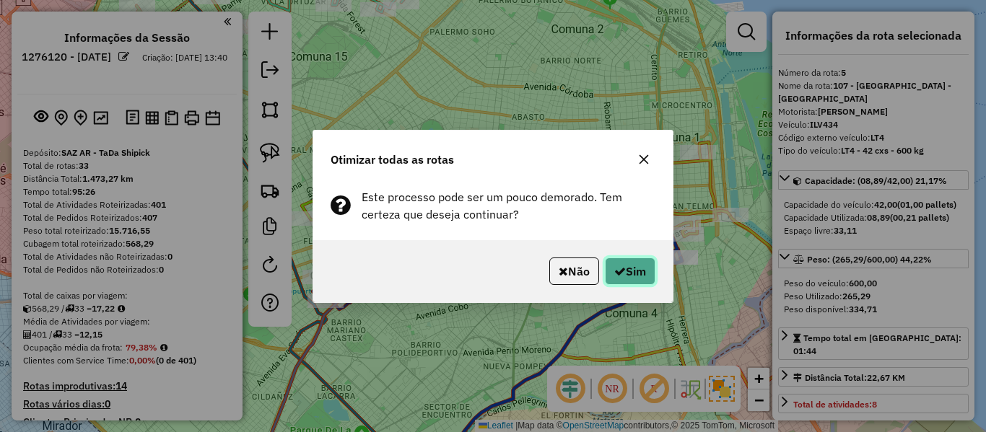
click at [615, 266] on icon "button" at bounding box center [620, 272] width 12 height 12
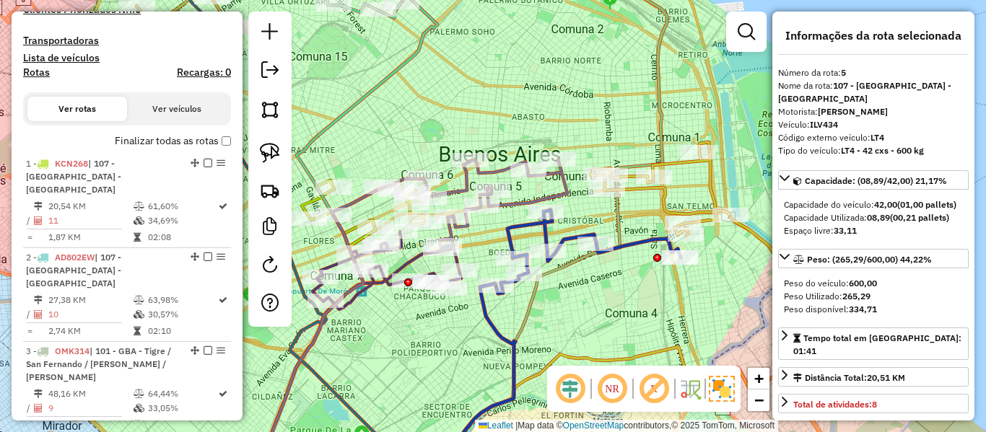
scroll to position [387, 0]
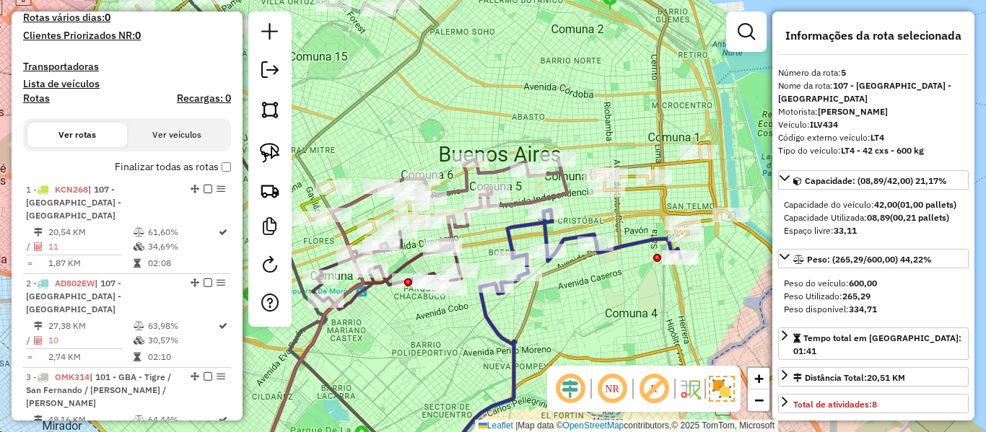
click at [146, 168] on label "Finalizar todas as rotas" at bounding box center [173, 166] width 116 height 15
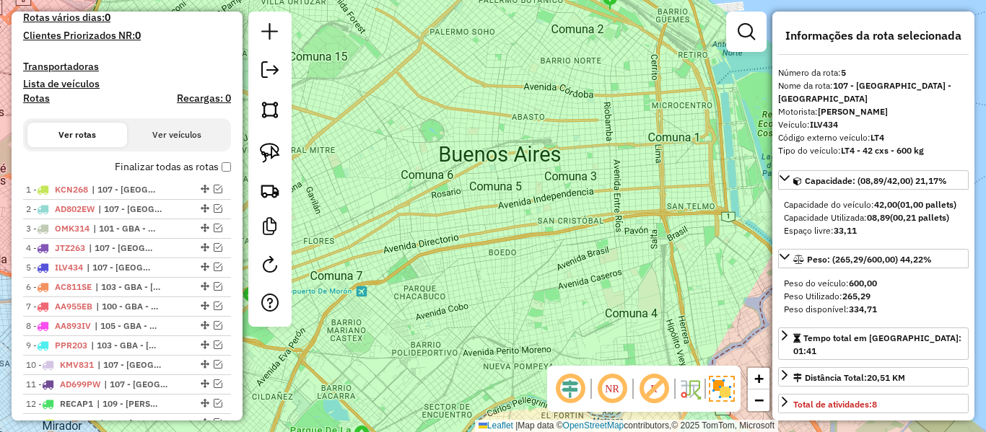
click at [146, 168] on label "Finalizar todas as rotas" at bounding box center [173, 166] width 116 height 15
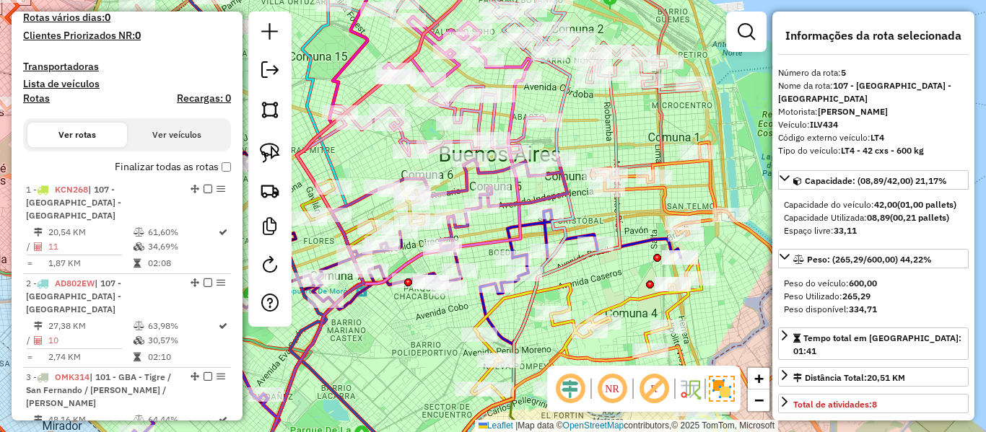
click at [30, 101] on h4 "Rotas" at bounding box center [36, 98] width 27 height 12
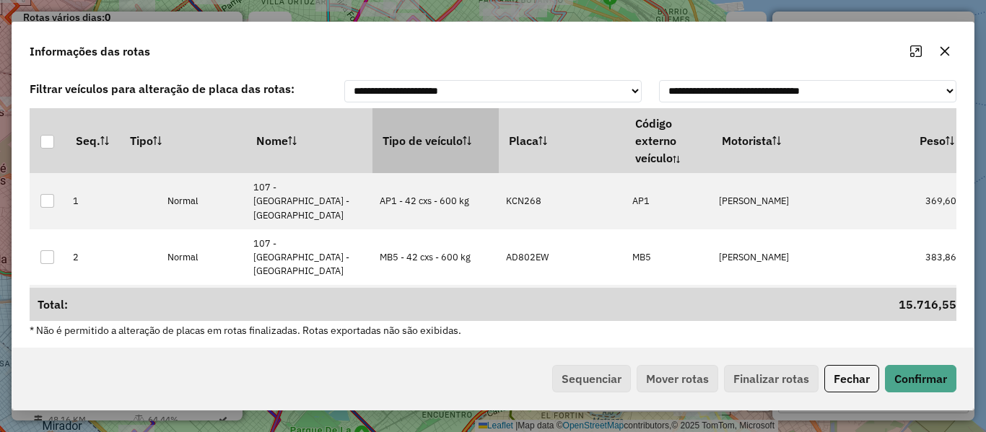
click at [442, 131] on th "Tipo de veículo" at bounding box center [435, 140] width 126 height 65
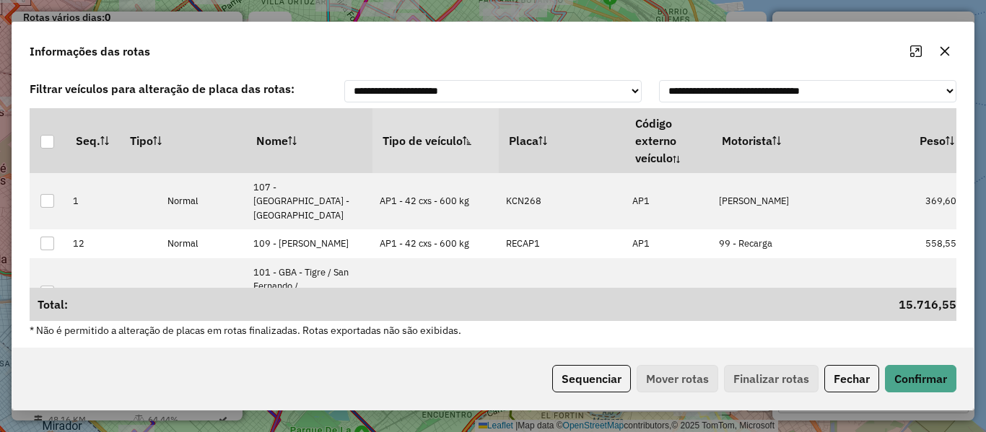
click at [569, 347] on div "**********" at bounding box center [492, 210] width 961 height 273
click at [587, 380] on button "Sequenciar" at bounding box center [591, 378] width 79 height 27
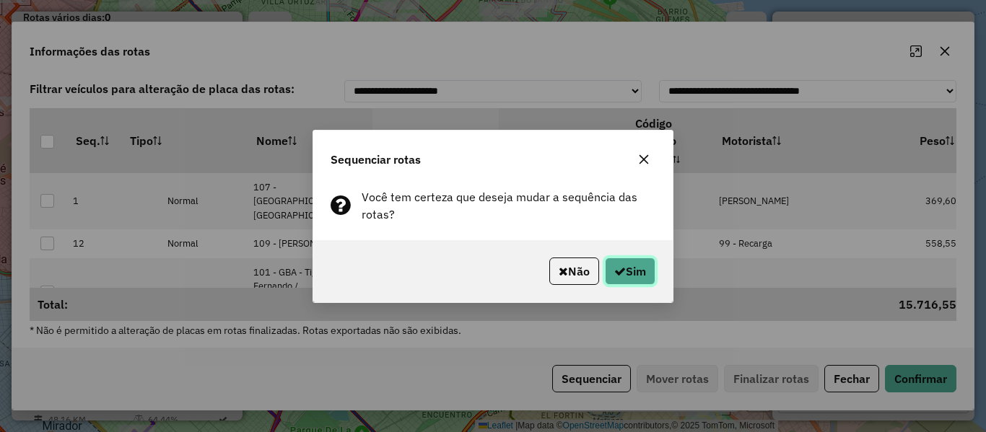
click at [632, 281] on button "Sim" at bounding box center [630, 271] width 51 height 27
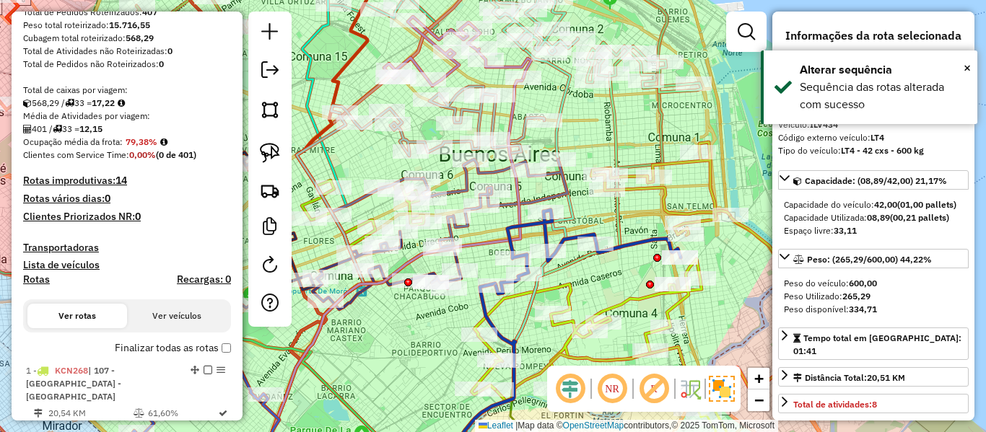
scroll to position [315, 0]
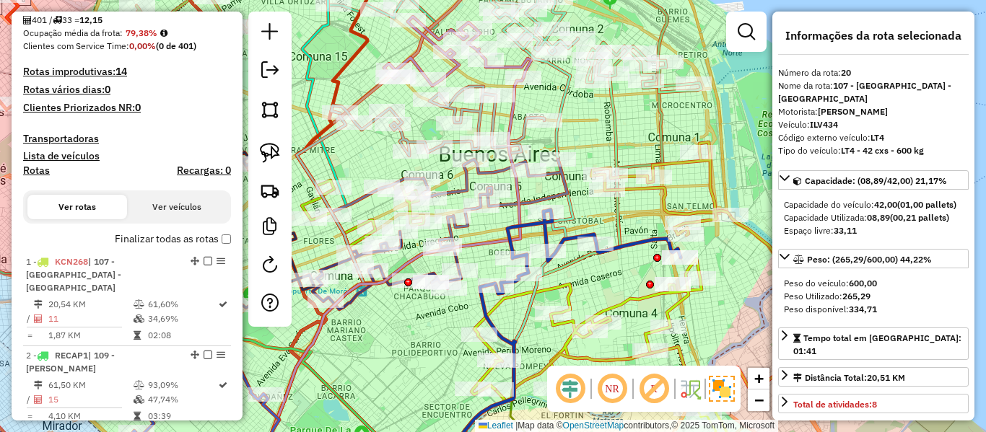
click at [145, 243] on label "Finalizar todas as rotas" at bounding box center [173, 239] width 116 height 15
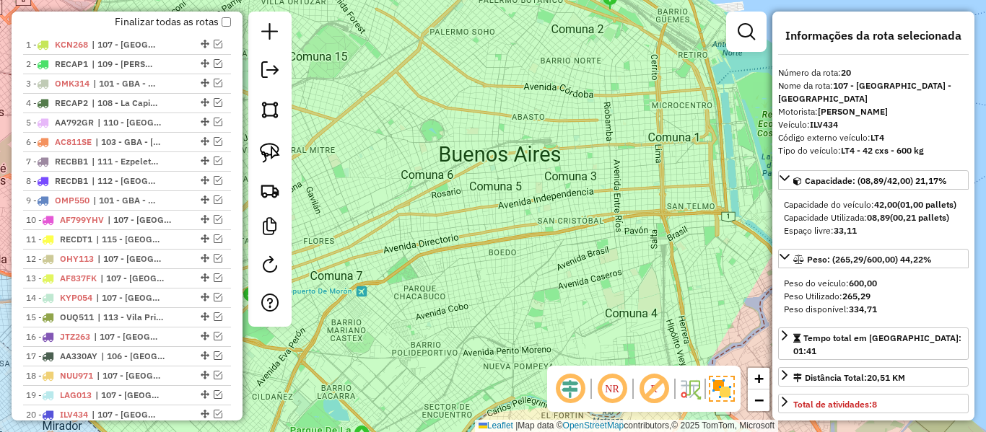
scroll to position [603, 0]
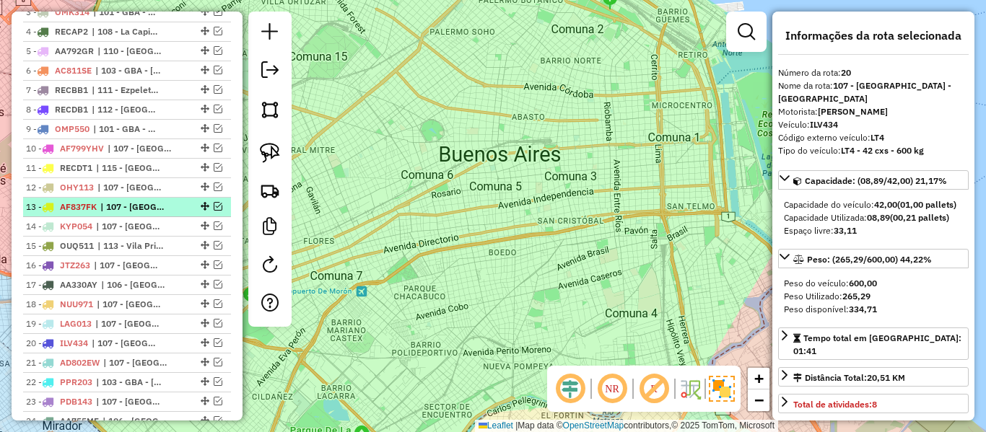
click at [175, 208] on div "13 - AF837FK | 107 - Ciudad Autónoma de Buenos Aires - CABA" at bounding box center [127, 207] width 202 height 13
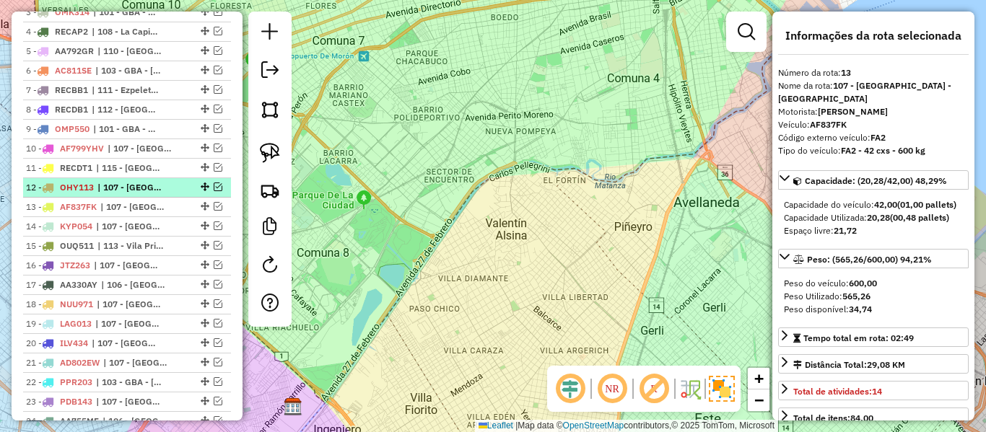
click at [173, 187] on div "12 - OHY113 | 107 - Ciudad Autónoma de Buenos Aires - CABA" at bounding box center [102, 187] width 153 height 13
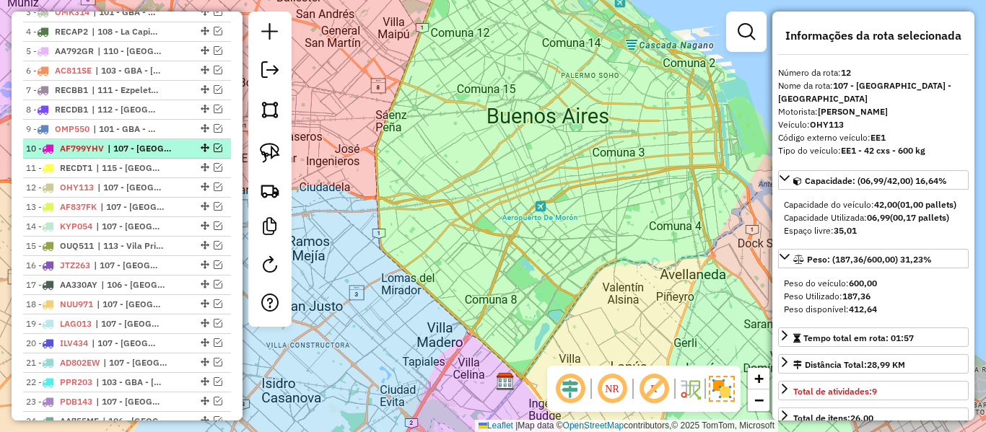
click at [185, 155] on li "10 - AF799YHV | 107 - Ciudad Autónoma de Buenos Aires - CABA" at bounding box center [127, 148] width 208 height 19
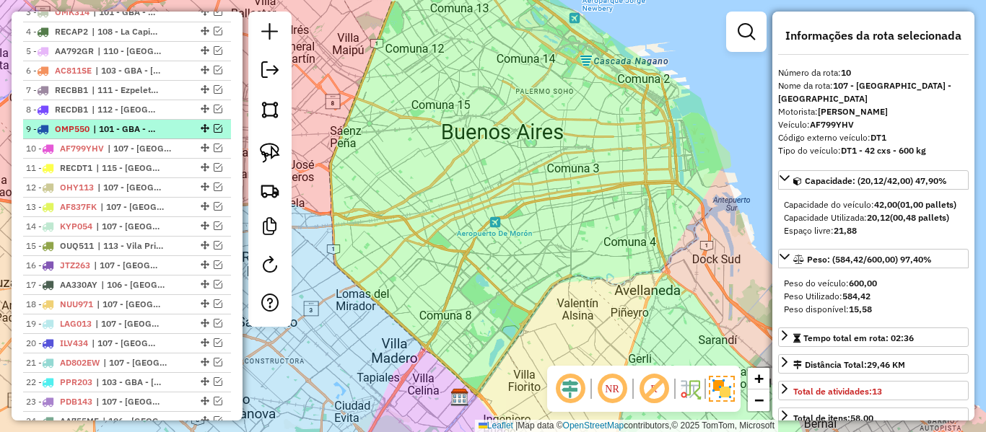
click at [180, 136] on li "9 - OMP550 | 101 - GBA - Tigre / San Fernando / Martínez / Vicente López" at bounding box center [127, 129] width 208 height 19
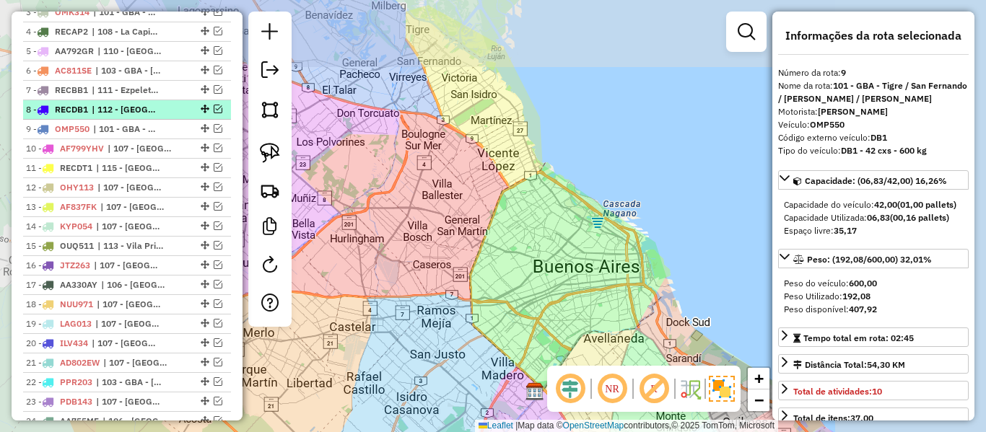
click at [179, 118] on li "8 - RECDB1 | 112 - Vila Las Posas - Coronel Olmos" at bounding box center [127, 109] width 208 height 19
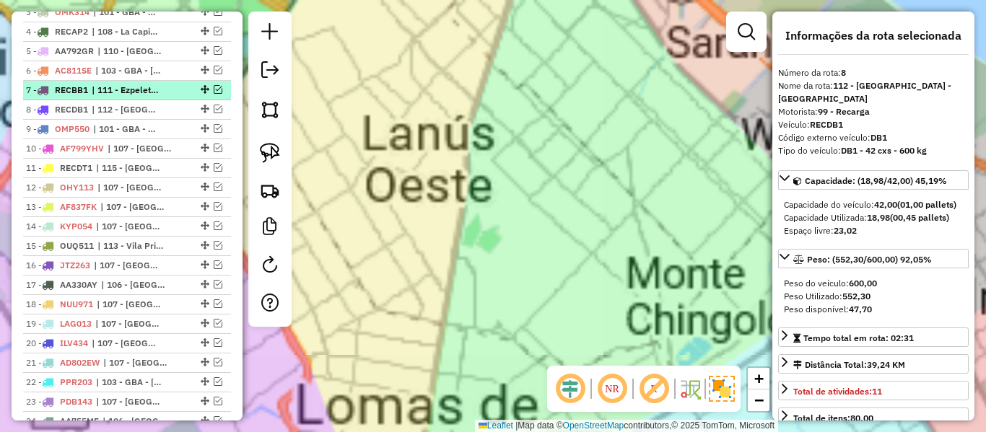
click at [177, 100] on li "7 - RECBB1 | 111 - Ezpeleta - Barrio Papelero" at bounding box center [127, 90] width 208 height 19
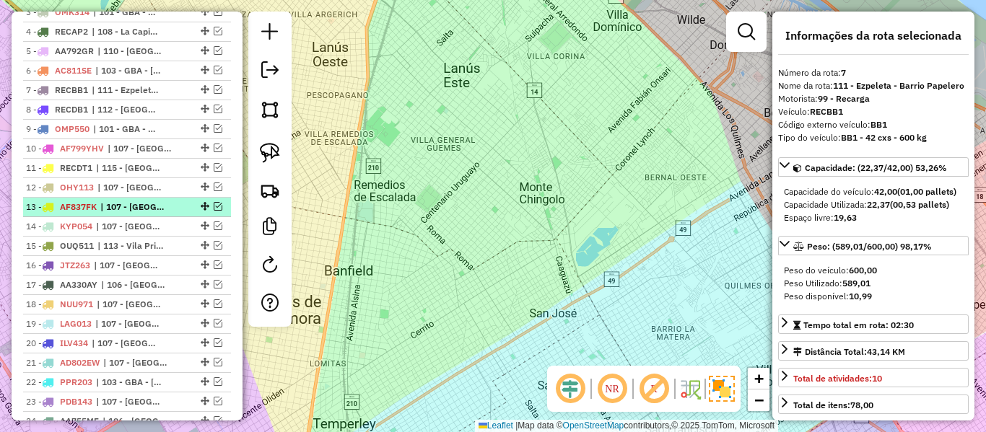
click at [171, 215] on li "13 - AF837FK | 107 - Ciudad Autónoma de Buenos Aires - CABA" at bounding box center [127, 207] width 208 height 19
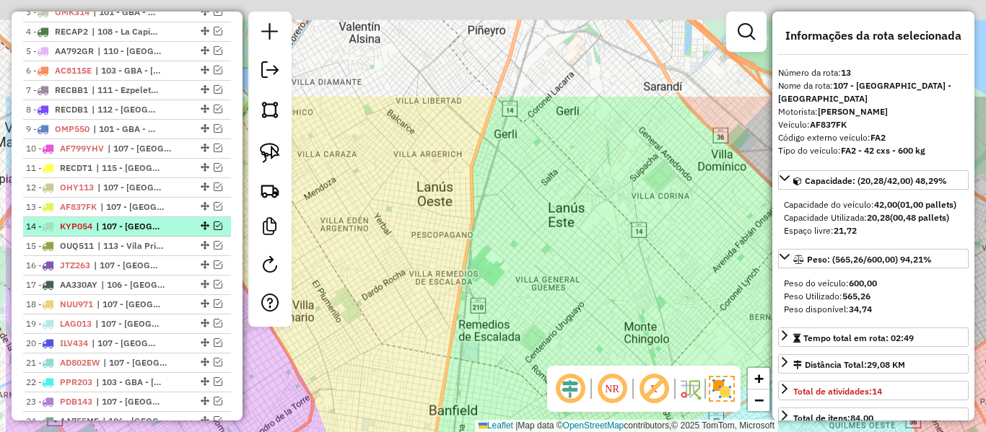
click at [168, 234] on li "14 - KYP054 | 107 - Ciudad Autónoma de Buenos Aires - CABA" at bounding box center [127, 226] width 208 height 19
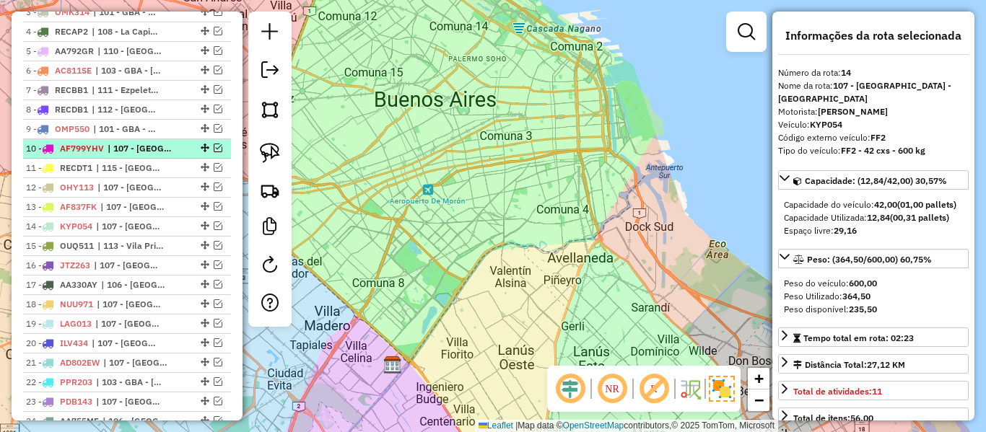
scroll to position [459, 0]
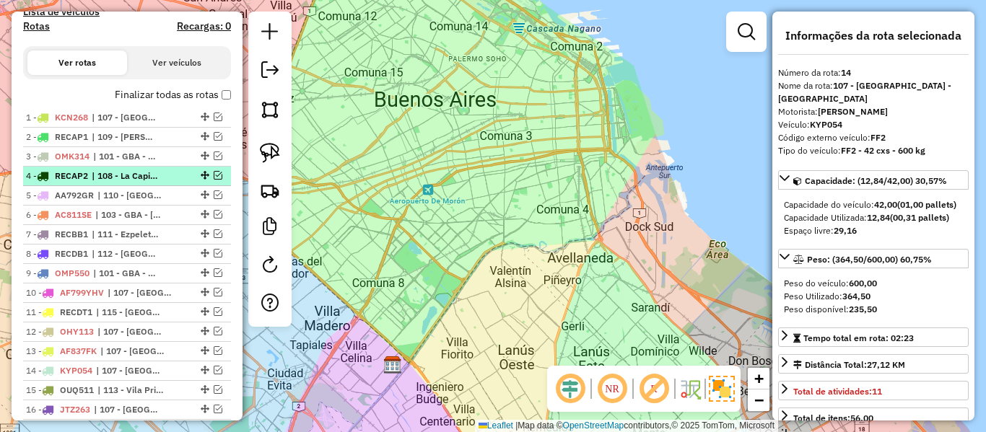
click at [167, 181] on div "4 - RECAP2 | 108 - La Capillla - Florencia Vareia" at bounding box center [102, 176] width 153 height 13
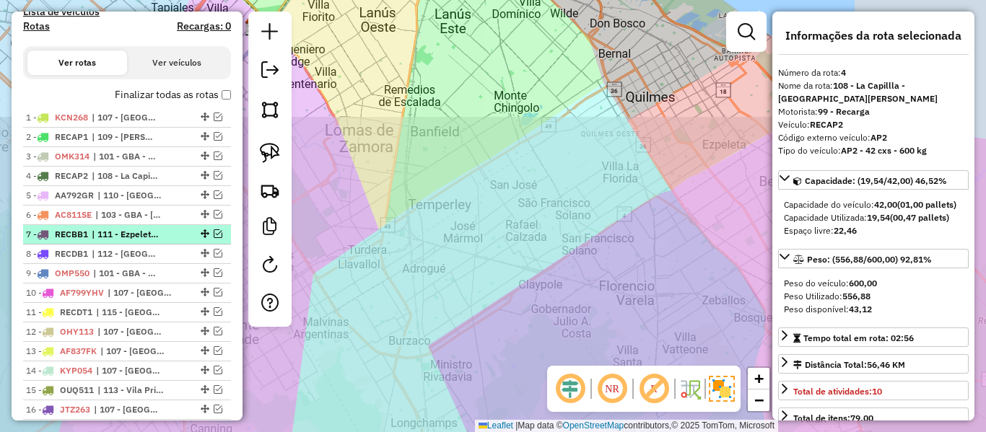
click at [158, 236] on span "| 111 - Ezpeleta - Barrio Papelero" at bounding box center [125, 234] width 66 height 13
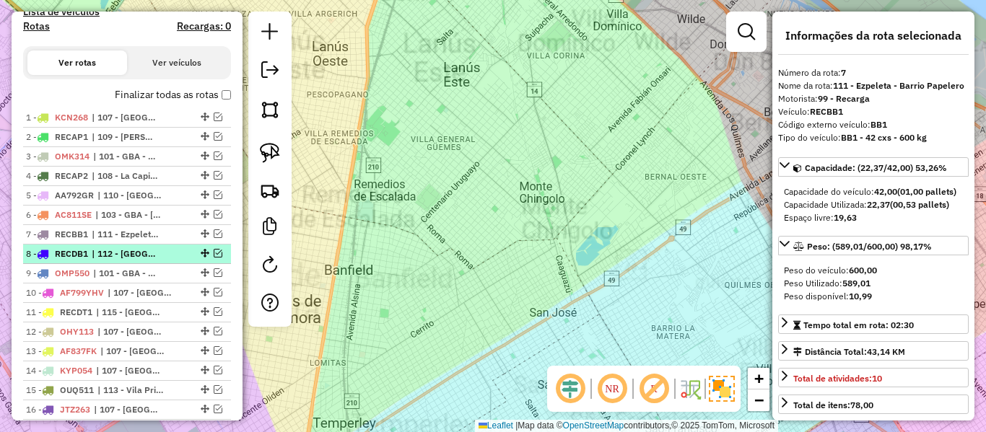
click at [158, 256] on span "| 112 - Vila Las Posas - Coronel Olmos" at bounding box center [125, 253] width 66 height 13
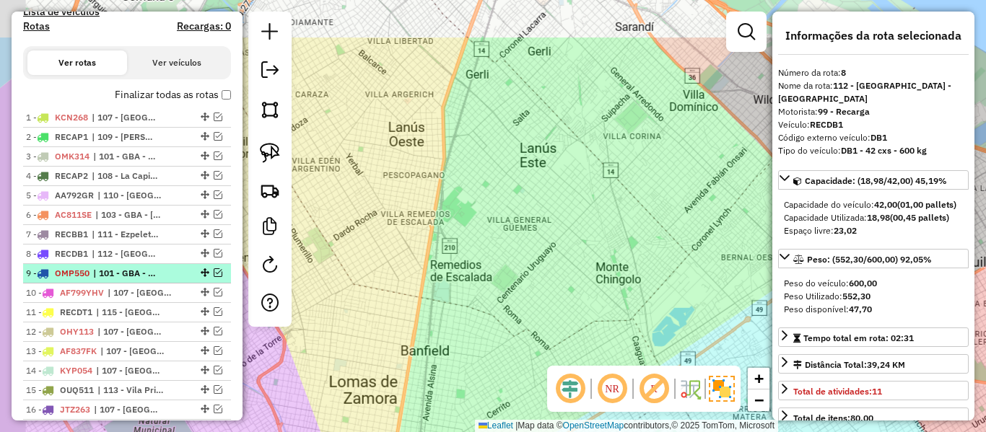
click at [156, 271] on span "| 101 - GBA - Tigre / San Fernando / Martínez / Vicente López" at bounding box center [126, 273] width 66 height 13
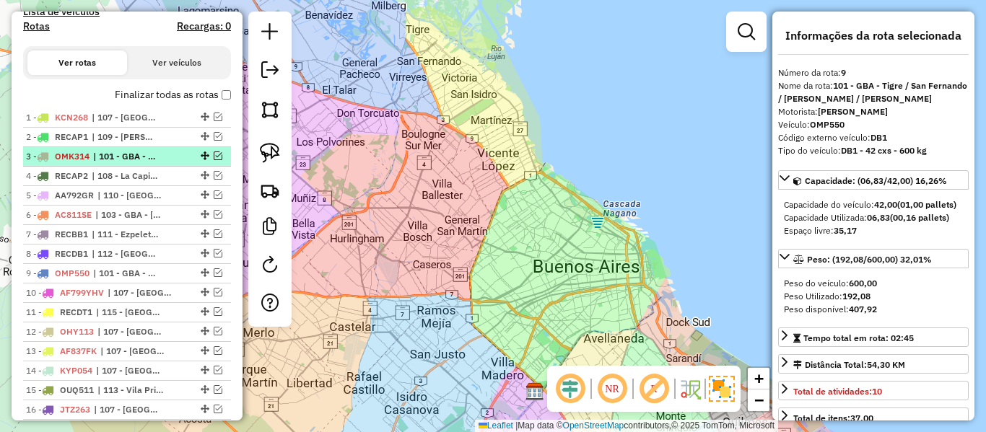
click at [167, 172] on div "4 - RECAP2 | 108 - La Capillla - Florencia Vareia" at bounding box center [102, 176] width 153 height 13
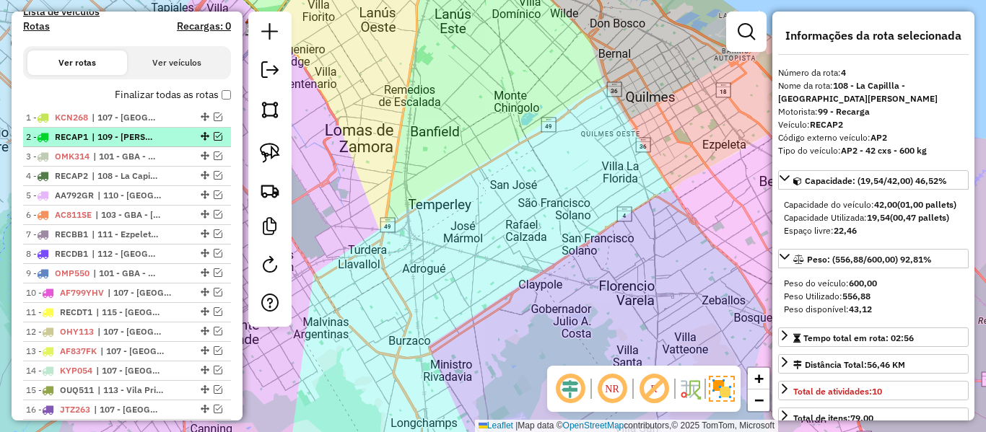
click at [165, 144] on li "2 - RECAP1 | 109 - San Vicente - Alejandro Korn - Glew" at bounding box center [127, 137] width 208 height 19
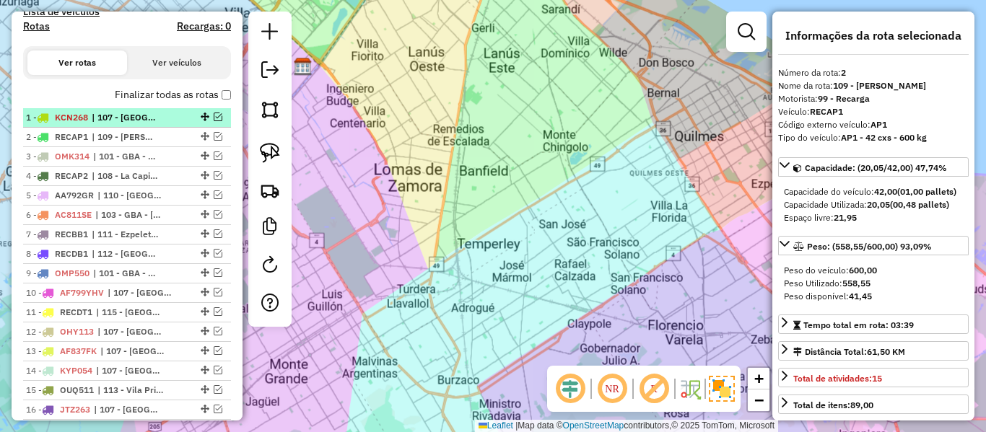
click at [172, 123] on div "1 - KCN268 | 107 - Ciudad Autónoma de Buenos Aires - CABA" at bounding box center [102, 117] width 153 height 13
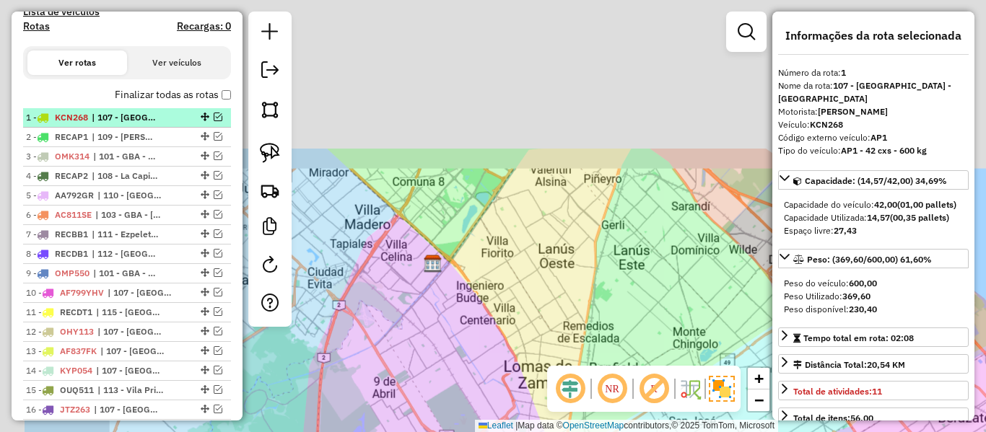
click at [172, 109] on li "1 - KCN268 | 107 - Ciudad Autónoma de Buenos Aires - CABA" at bounding box center [127, 117] width 208 height 19
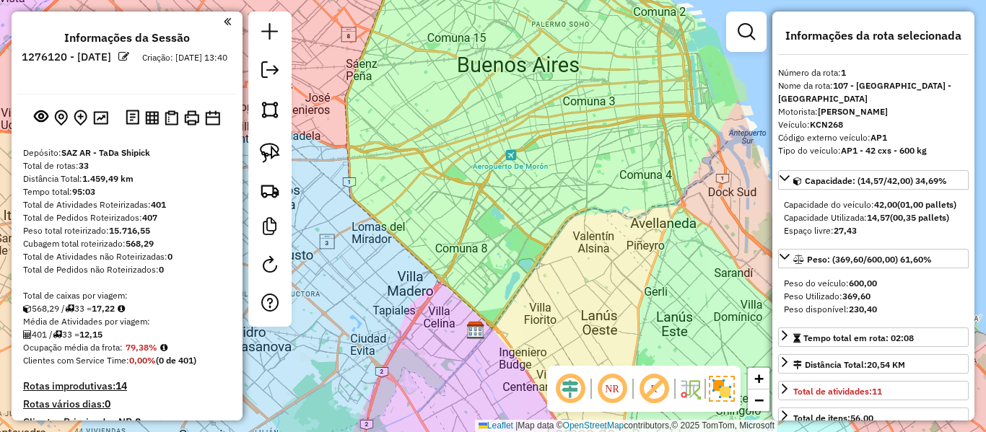
scroll to position [649, 0]
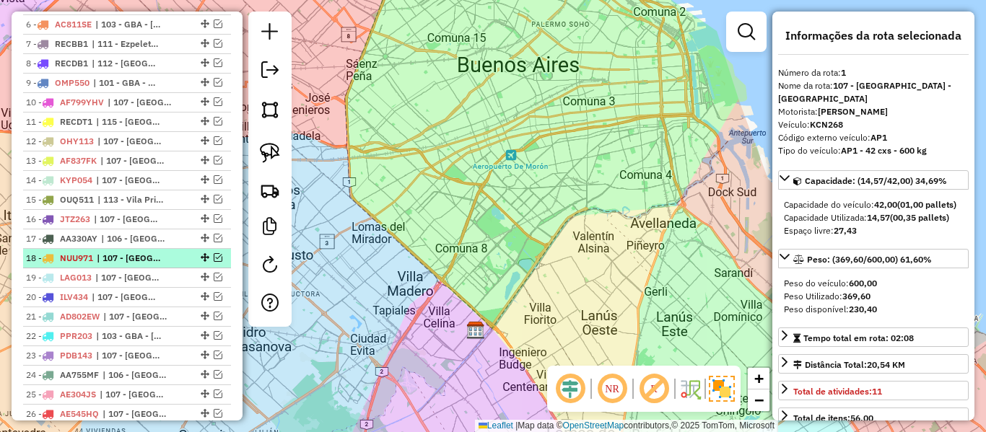
click at [157, 260] on span "| 107 - Ciudad Autónoma de Buenos Aires - CABA" at bounding box center [130, 258] width 66 height 13
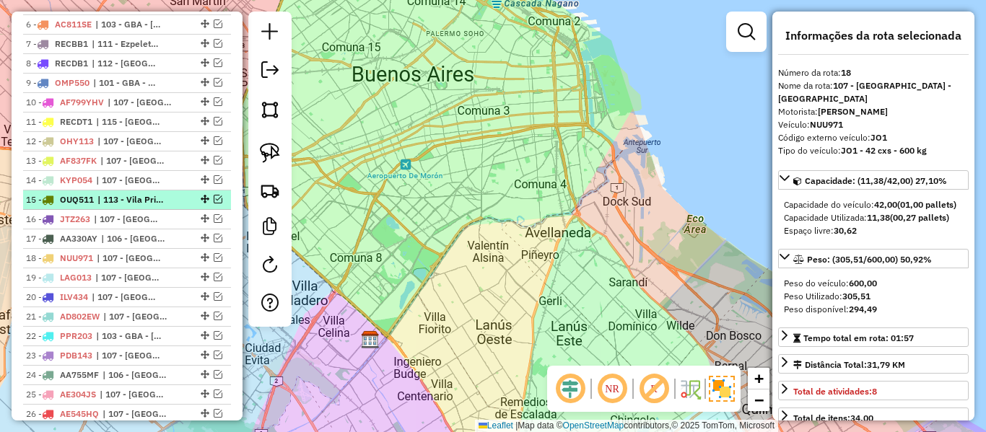
click at [177, 209] on li "15 - OUQ511 | 113 - Vila Primero de Mayo - Paso de Burgos" at bounding box center [127, 199] width 208 height 19
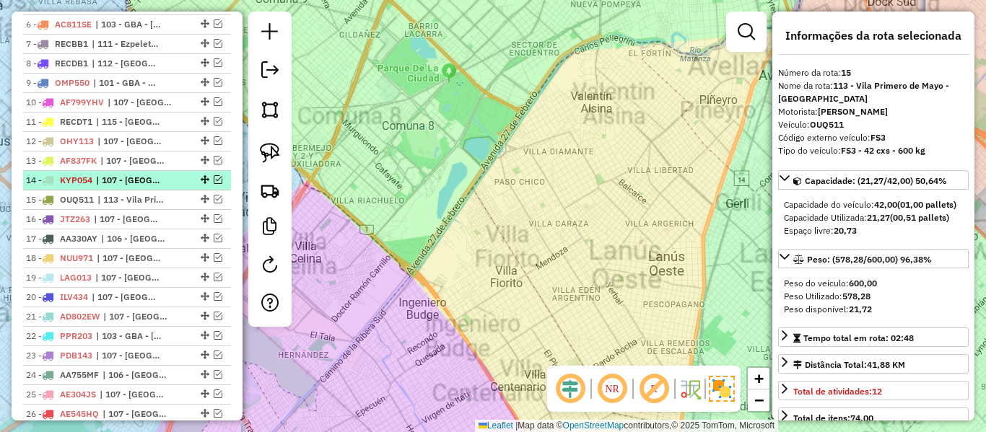
click at [149, 175] on span "| 107 - Ciudad Autónoma de Buenos Aires - CABA" at bounding box center [129, 180] width 66 height 13
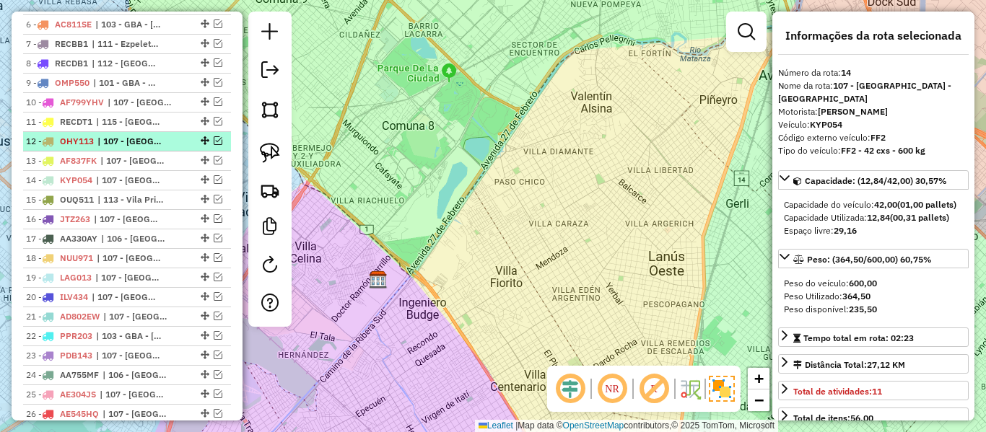
click at [153, 135] on span "| 107 - Ciudad Autónoma de Buenos Aires - CABA" at bounding box center [130, 141] width 66 height 13
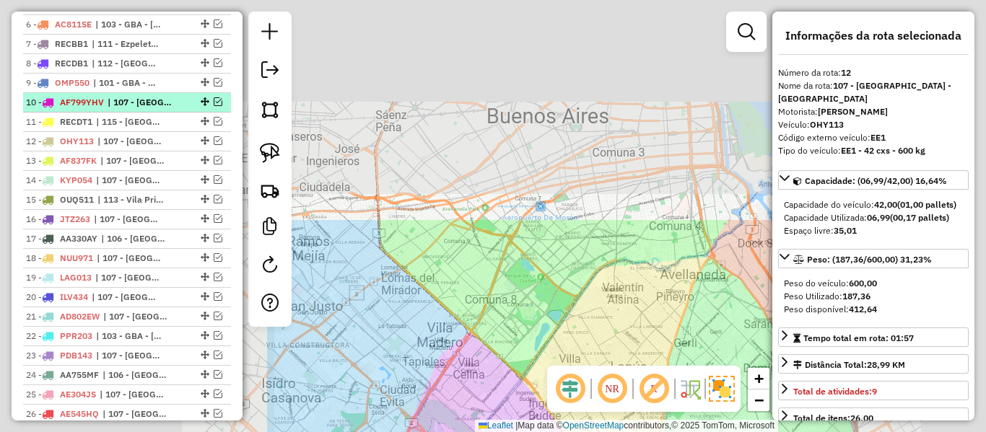
click at [156, 115] on span "| 115 - San José - Plaza de La Democracia" at bounding box center [129, 121] width 66 height 13
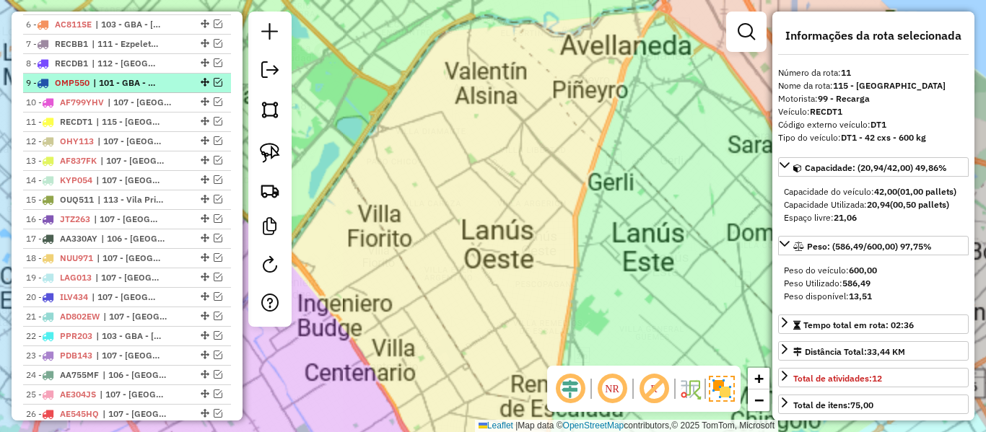
click at [159, 95] on li "10 - AF799YHV | 107 - Ciudad Autónoma de Buenos Aires - CABA" at bounding box center [127, 102] width 208 height 19
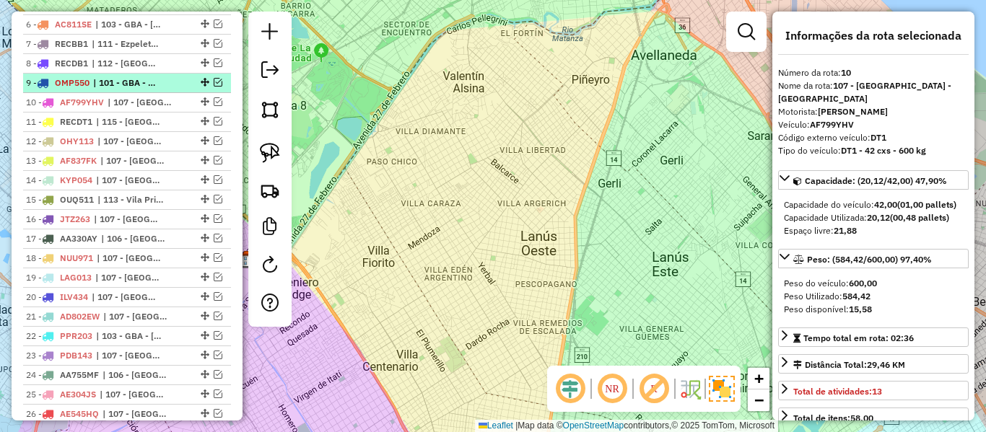
click at [162, 79] on div "9 - OMP550 | 101 - GBA - Tigre / San Fernando / Martínez / Vicente López" at bounding box center [102, 82] width 153 height 13
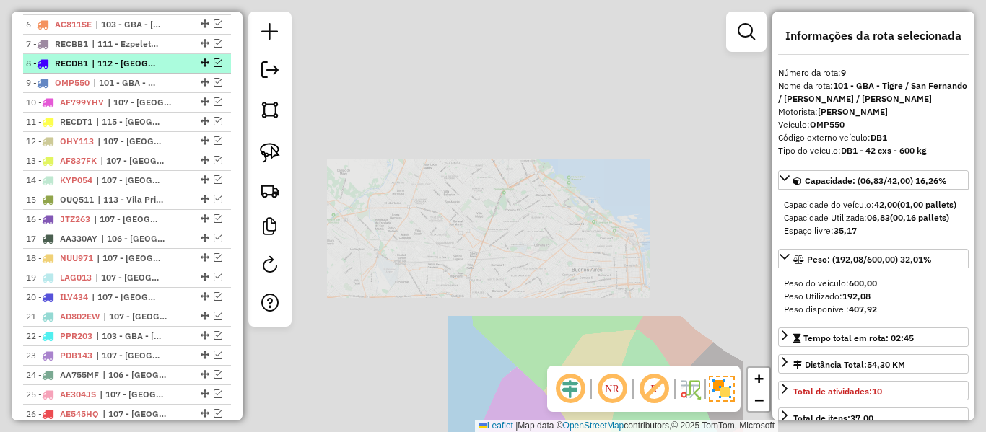
click at [165, 66] on div "8 - RECDB1 | 112 - Vila Las Posas - Coronel Olmos" at bounding box center [102, 63] width 153 height 13
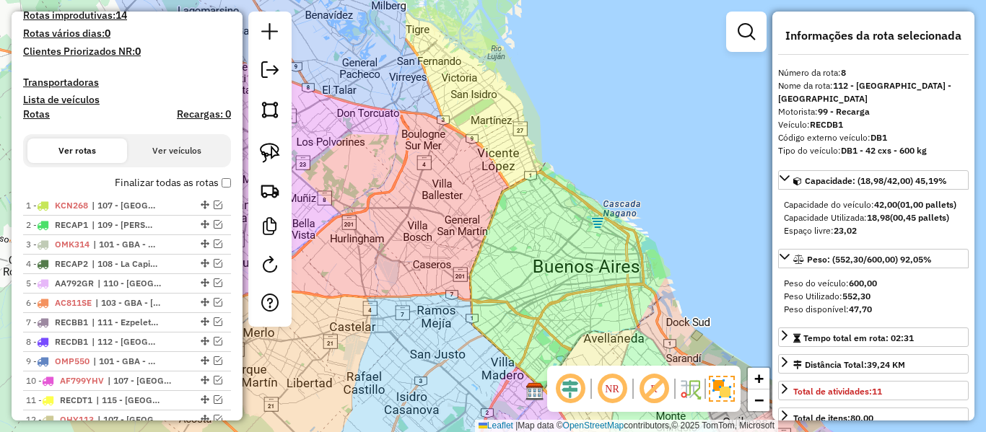
scroll to position [216, 0]
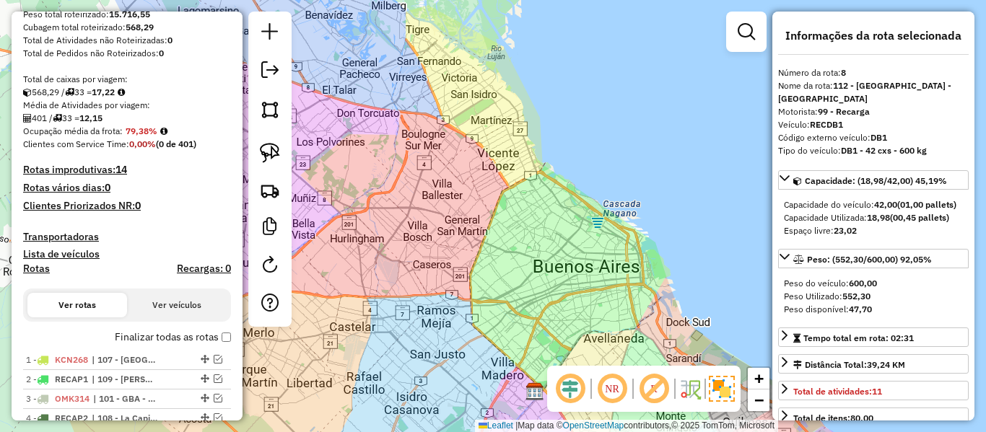
click at [38, 276] on label "Rotas" at bounding box center [36, 272] width 27 height 18
click at [35, 267] on h4 "Rotas" at bounding box center [36, 269] width 27 height 12
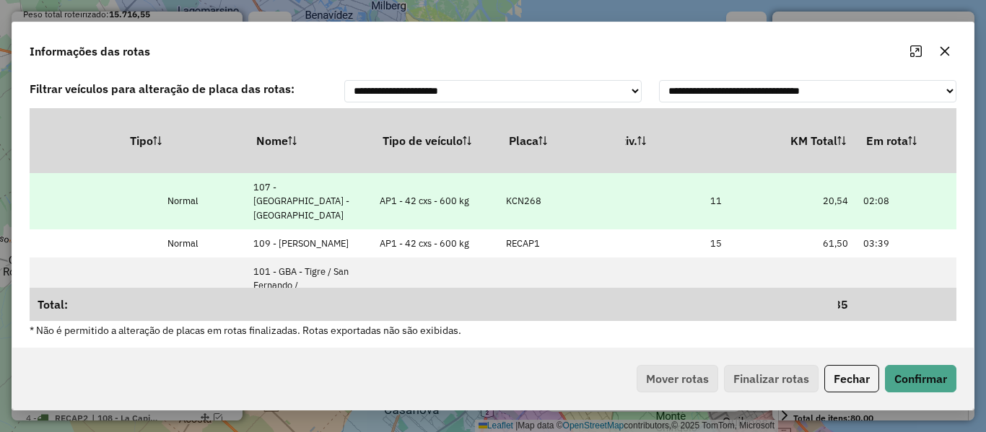
drag, startPoint x: 731, startPoint y: 193, endPoint x: 833, endPoint y: 190, distance: 101.8
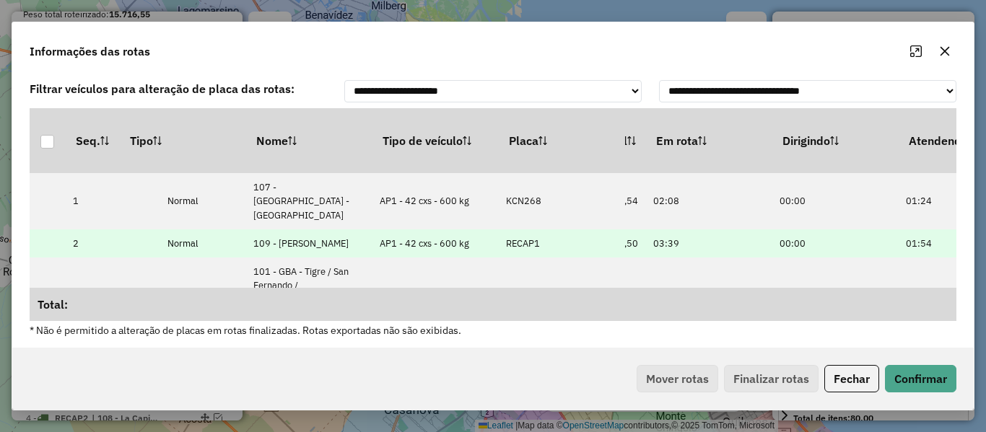
scroll to position [0, 714]
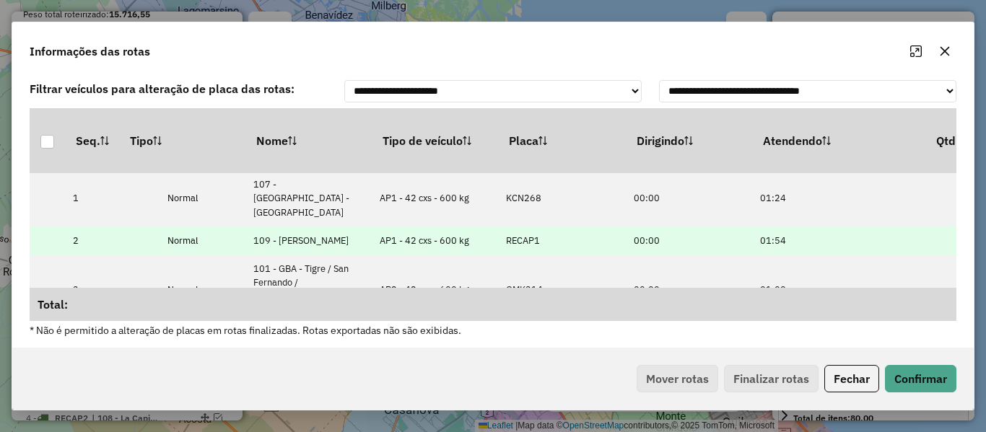
drag, startPoint x: 773, startPoint y: 216, endPoint x: 840, endPoint y: 229, distance: 67.6
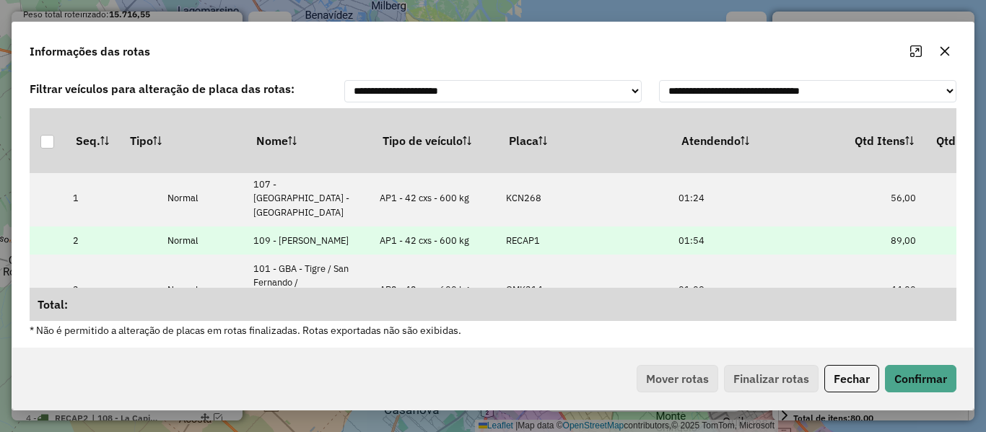
drag, startPoint x: 789, startPoint y: 238, endPoint x: 848, endPoint y: 232, distance: 59.4
drag, startPoint x: 740, startPoint y: 232, endPoint x: 677, endPoint y: 234, distance: 62.1
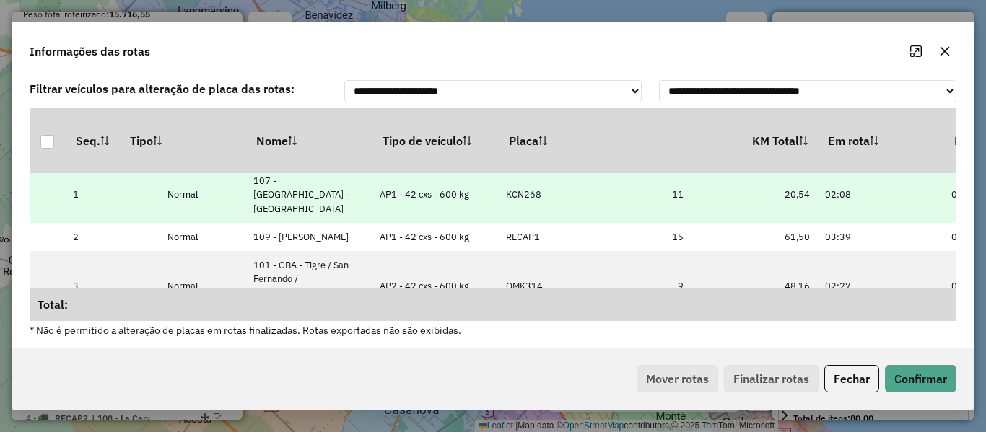
drag, startPoint x: 769, startPoint y: 169, endPoint x: 681, endPoint y: 185, distance: 89.4
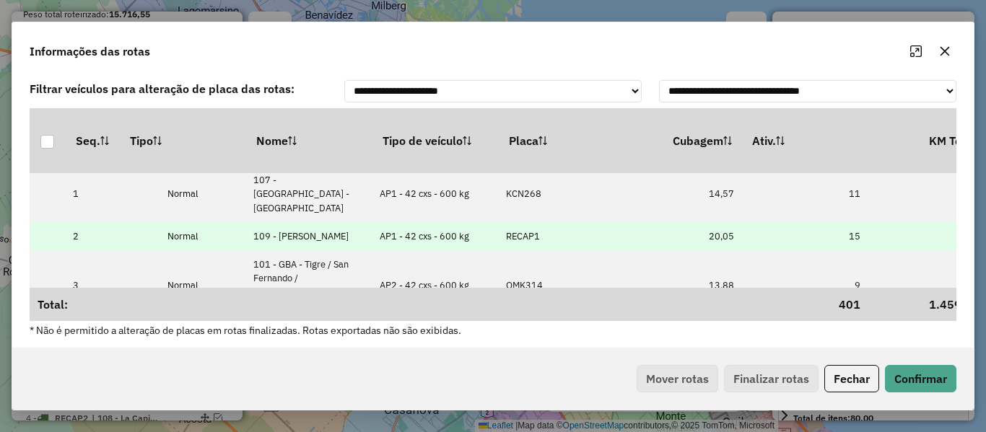
drag, startPoint x: 738, startPoint y: 209, endPoint x: 684, endPoint y: 210, distance: 54.1
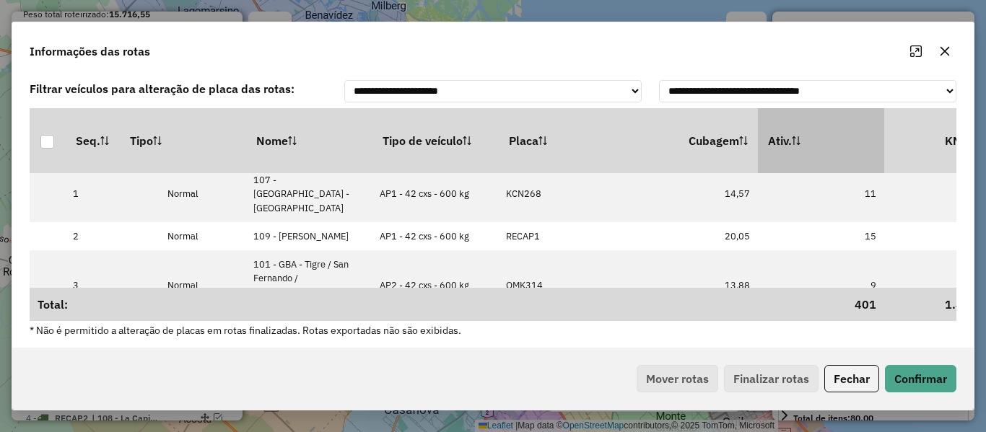
click at [804, 154] on th "Ativ." at bounding box center [821, 140] width 126 height 65
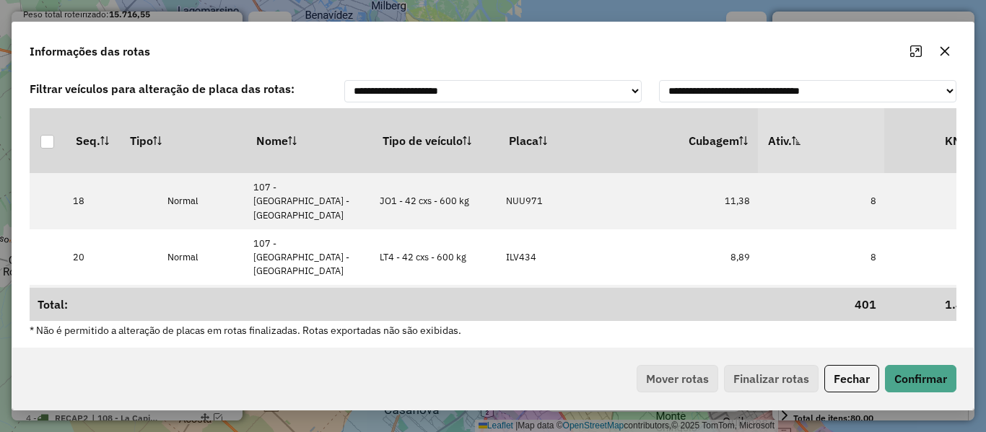
click at [804, 154] on th "Ativ." at bounding box center [821, 140] width 126 height 65
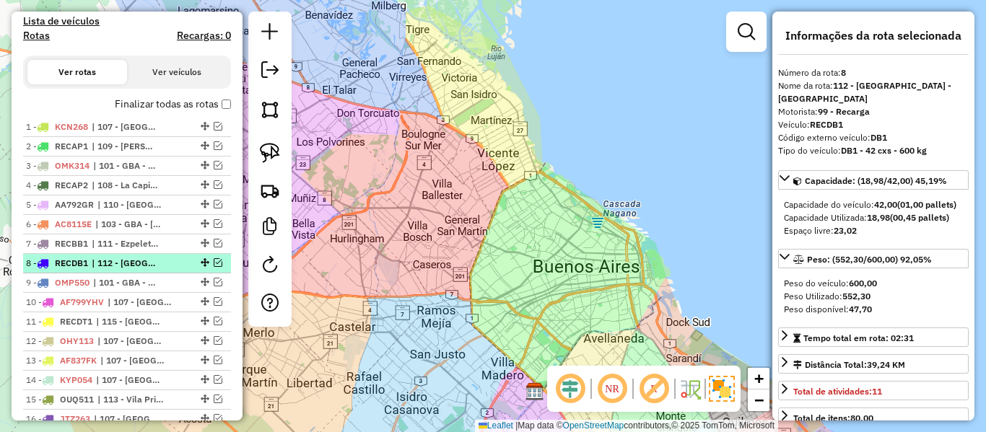
scroll to position [505, 0]
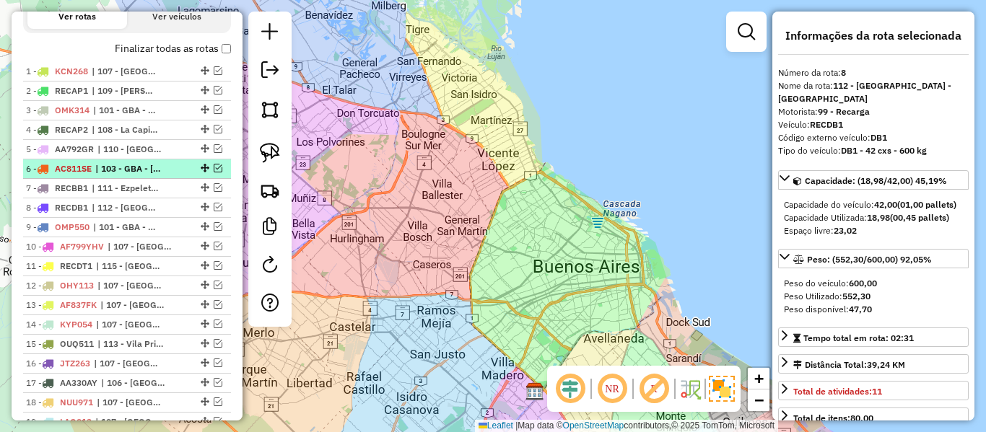
click at [182, 167] on div at bounding box center [203, 168] width 43 height 9
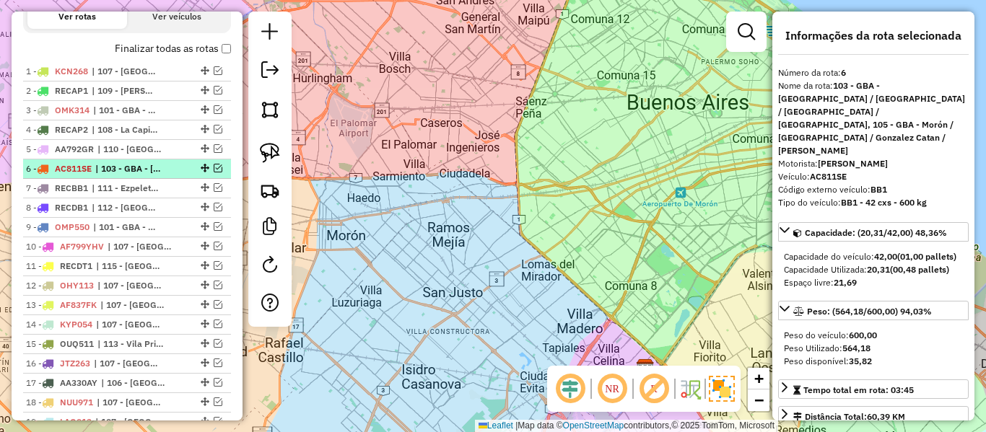
click at [216, 166] on em at bounding box center [218, 168] width 9 height 9
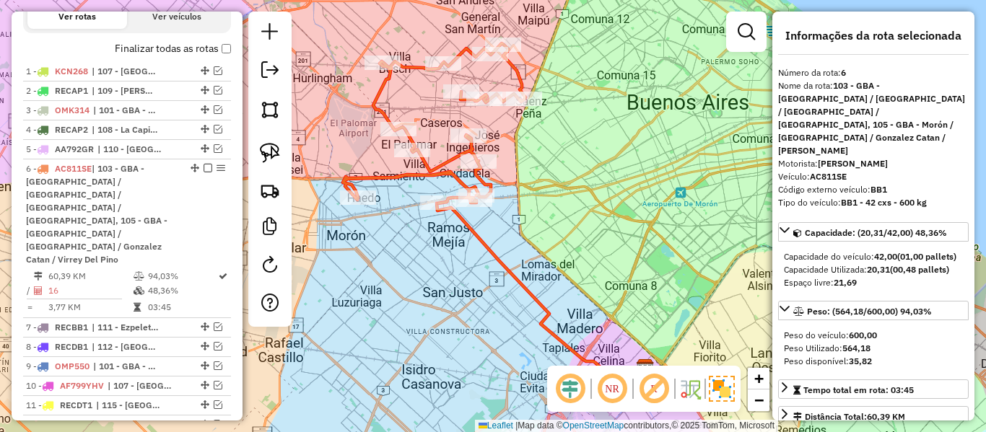
drag, startPoint x: 478, startPoint y: 268, endPoint x: 487, endPoint y: 255, distance: 16.6
click at [478, 268] on div "Janela de atendimento Grade de atendimento Capacidade Transportadoras Veículos …" at bounding box center [493, 216] width 986 height 432
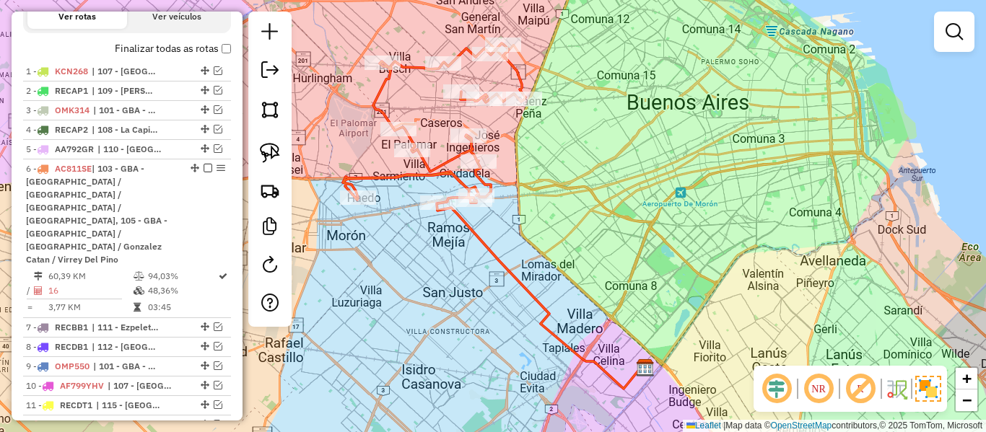
click at [488, 250] on icon at bounding box center [540, 295] width 206 height 185
select select "**********"
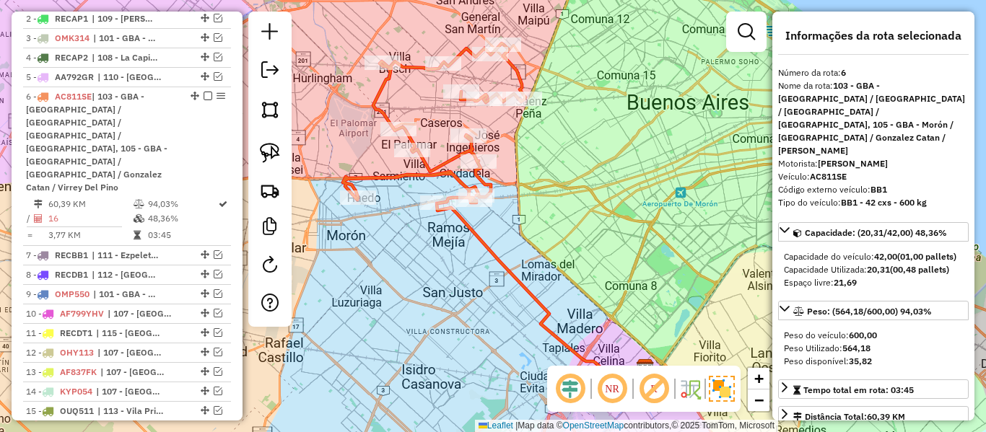
scroll to position [653, 0]
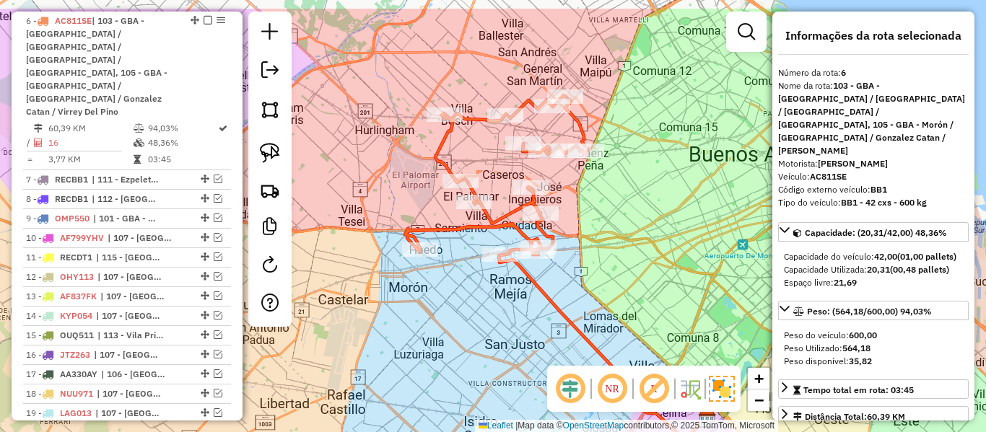
drag, startPoint x: 498, startPoint y: 279, endPoint x: 538, endPoint y: 311, distance: 51.3
click at [538, 311] on div "Janela de atendimento Grade de atendimento Capacidade Transportadoras Veículos …" at bounding box center [493, 216] width 986 height 432
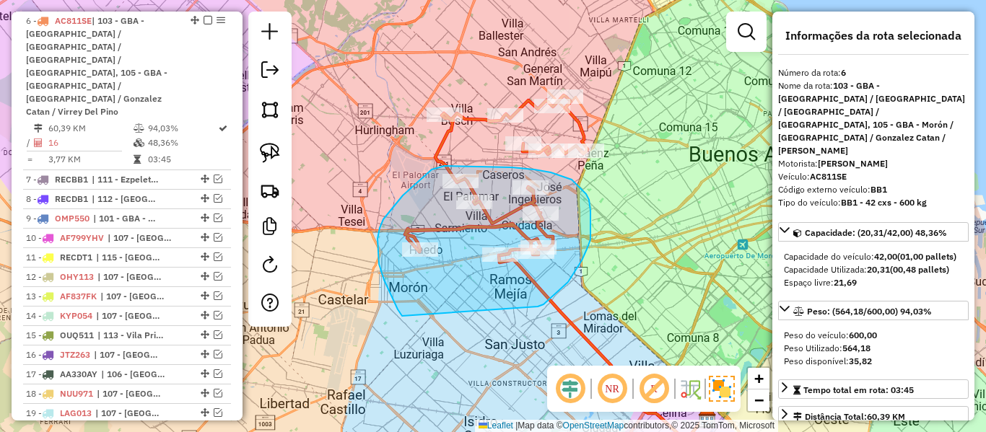
drag, startPoint x: 538, startPoint y: 307, endPoint x: 416, endPoint y: 336, distance: 125.3
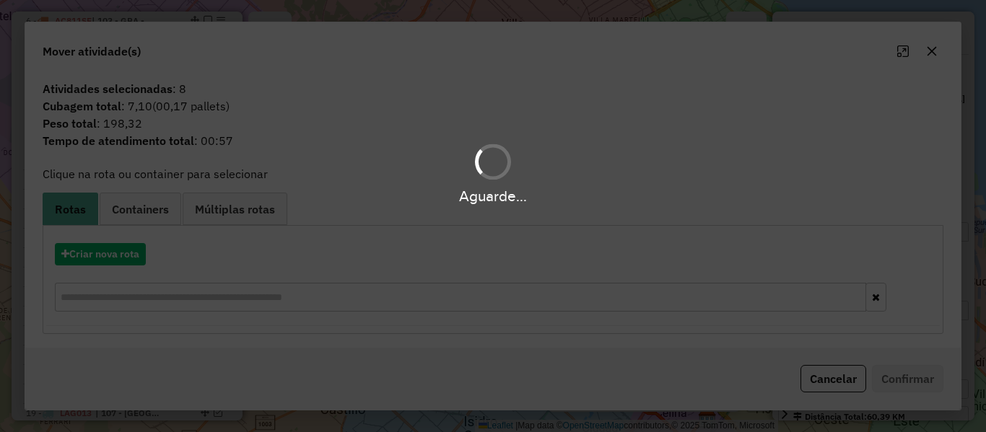
click at [126, 249] on div "Aguarde..." at bounding box center [493, 216] width 986 height 432
click at [118, 260] on button "Criar nova rota" at bounding box center [100, 254] width 91 height 22
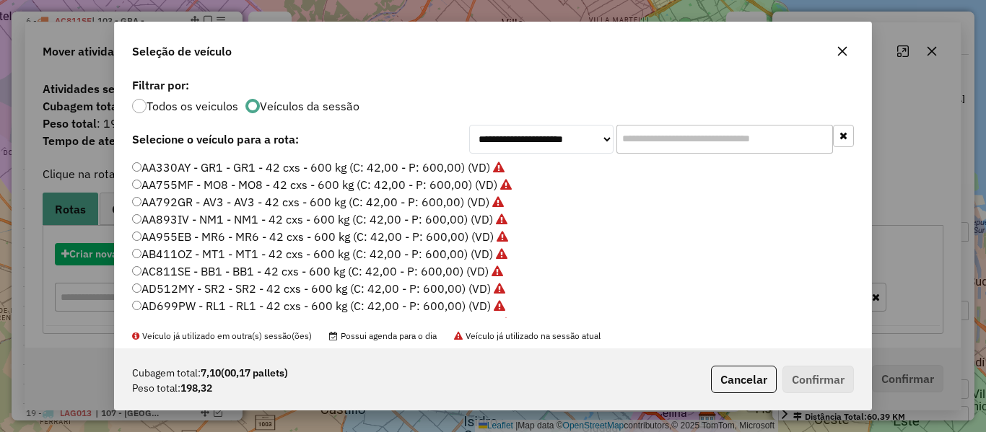
click at [118, 260] on div "**********" at bounding box center [493, 216] width 986 height 432
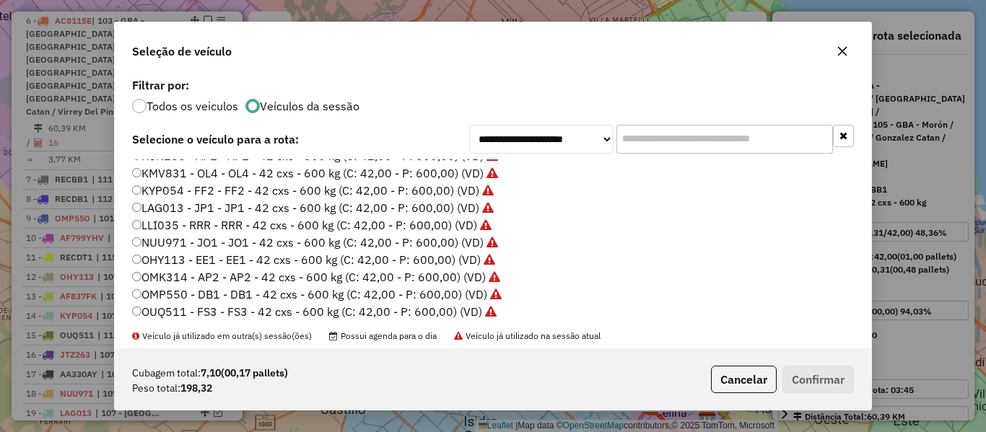
scroll to position [430, 0]
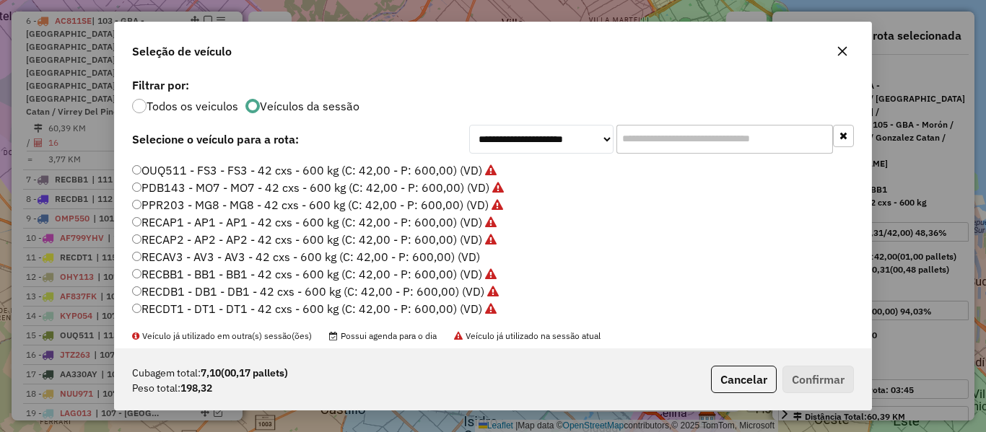
click at [443, 256] on label "RECAV3 - AV3 - AV3 - 42 cxs - 600 kg (C: 42,00 - P: 600,00) (VD)" at bounding box center [306, 256] width 348 height 17
click at [846, 380] on button "Confirmar" at bounding box center [817, 379] width 71 height 27
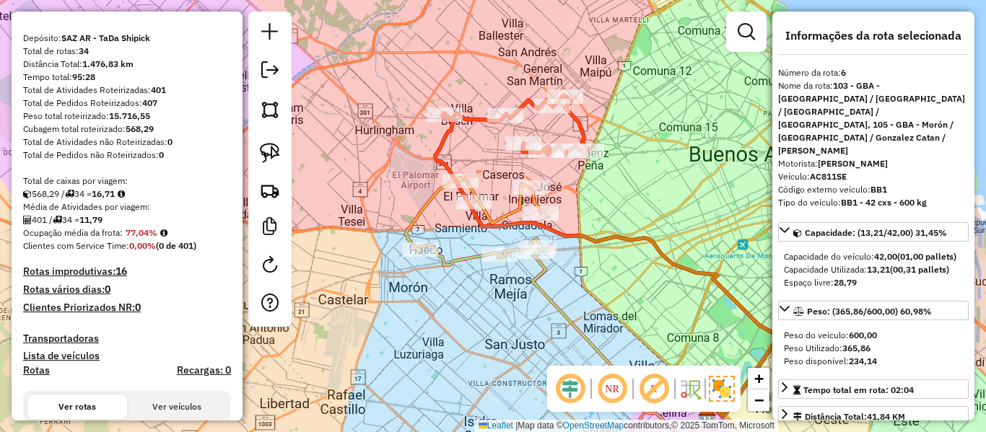
scroll to position [0, 0]
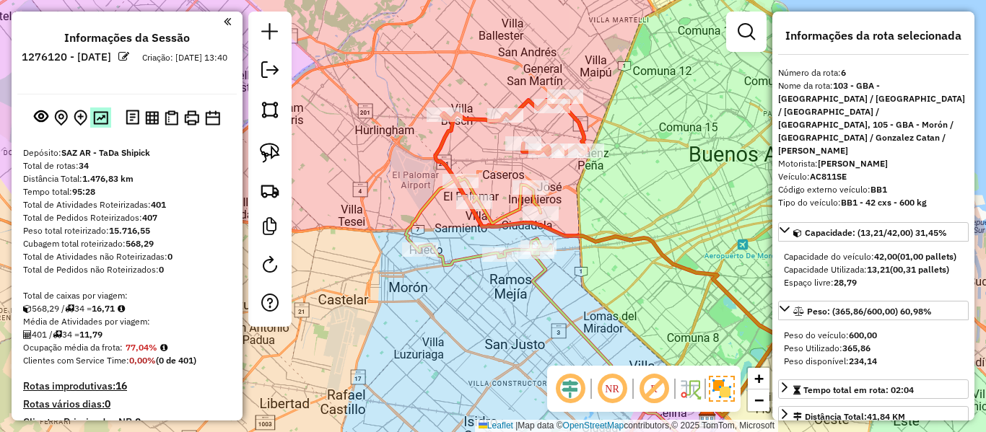
click at [97, 120] on img at bounding box center [100, 118] width 15 height 14
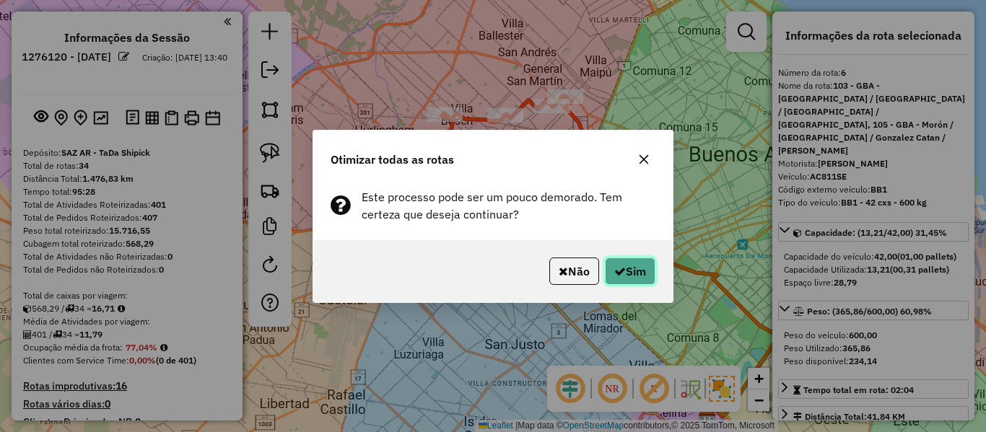
click at [629, 284] on button "Sim" at bounding box center [630, 271] width 51 height 27
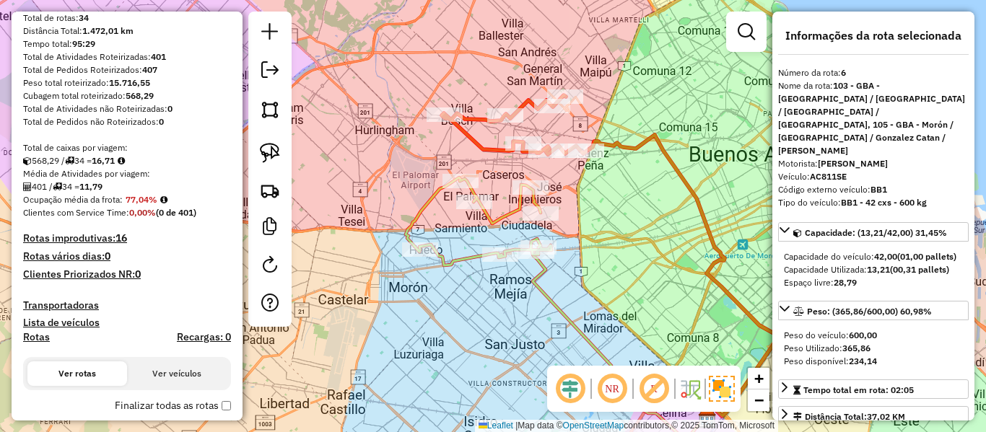
scroll to position [364, 0]
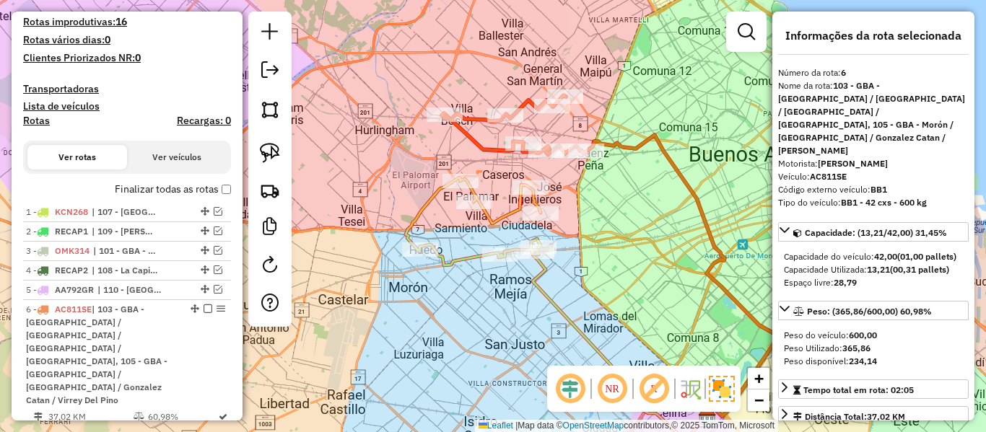
click at [190, 190] on label "Finalizar todas as rotas" at bounding box center [173, 189] width 116 height 15
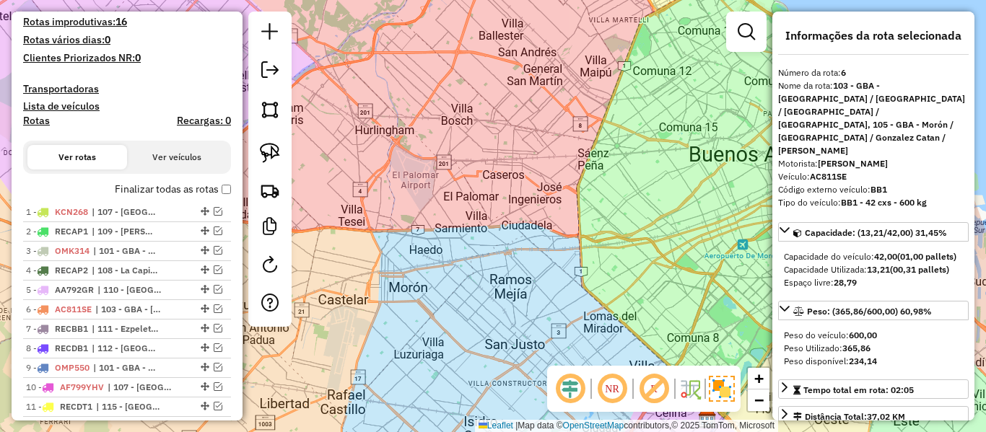
click at [190, 190] on label "Finalizar todas as rotas" at bounding box center [173, 189] width 116 height 15
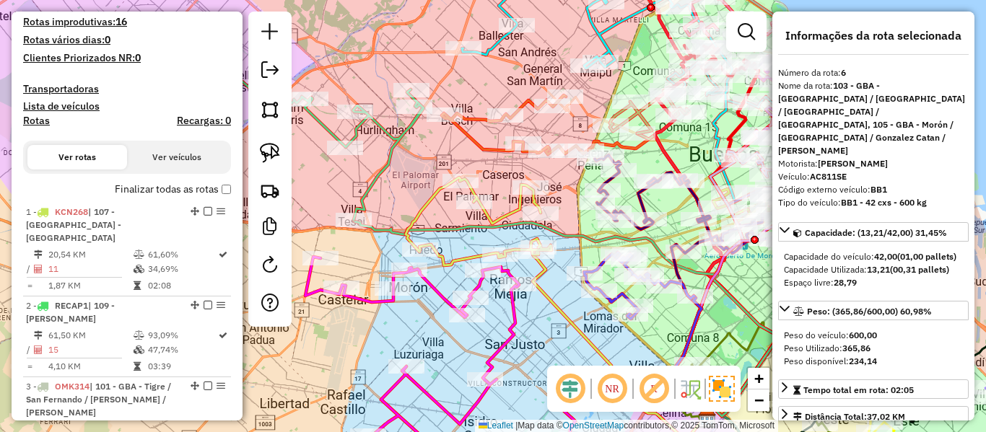
click at [43, 122] on h4 "Rotas" at bounding box center [36, 121] width 27 height 12
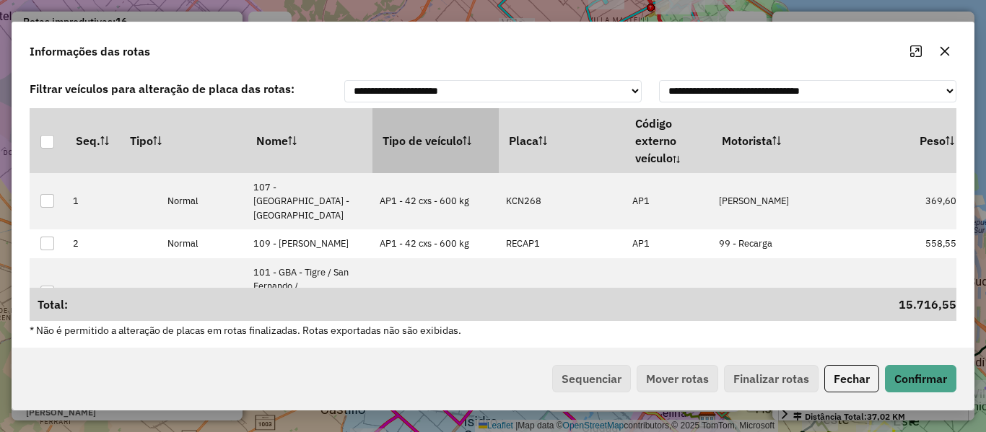
click at [406, 133] on th "Tipo de veículo" at bounding box center [435, 140] width 126 height 65
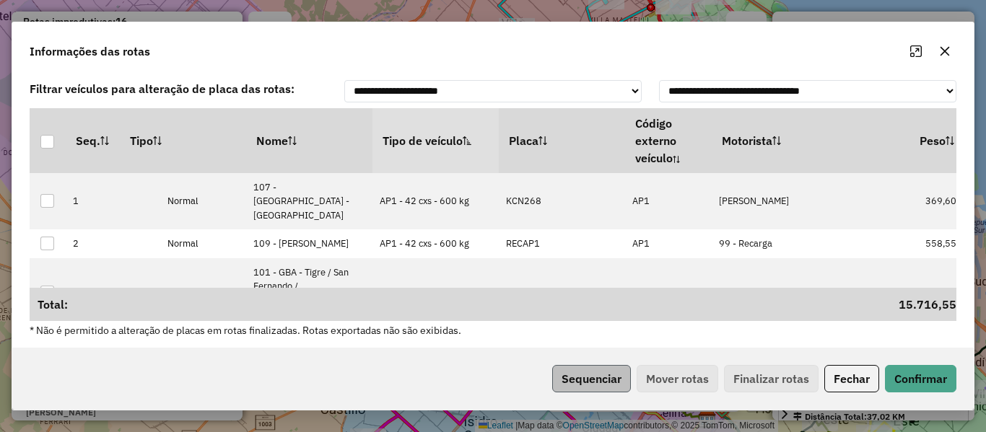
drag, startPoint x: 582, startPoint y: 359, endPoint x: 592, endPoint y: 390, distance: 32.4
click at [582, 366] on div "Sequenciar Mover rotas Finalizar rotas Fechar Confirmar" at bounding box center [492, 379] width 961 height 62
click at [592, 386] on button "Sequenciar" at bounding box center [591, 378] width 79 height 27
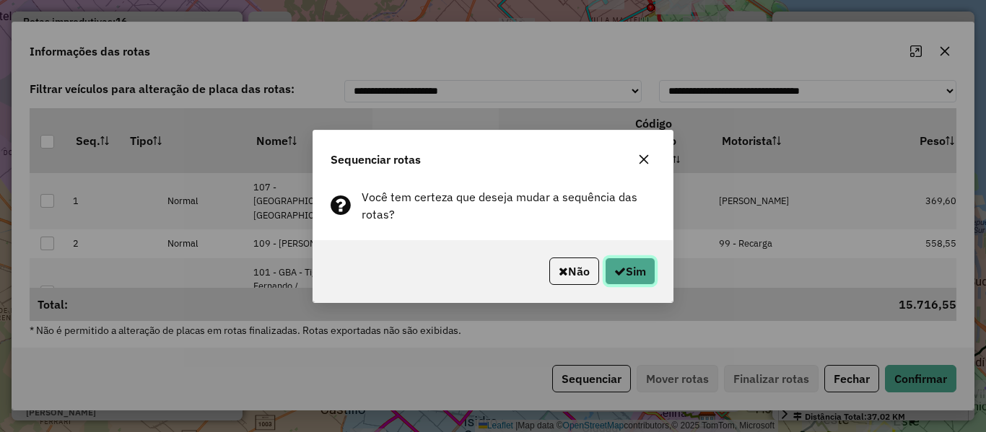
click at [636, 283] on button "Sim" at bounding box center [630, 271] width 51 height 27
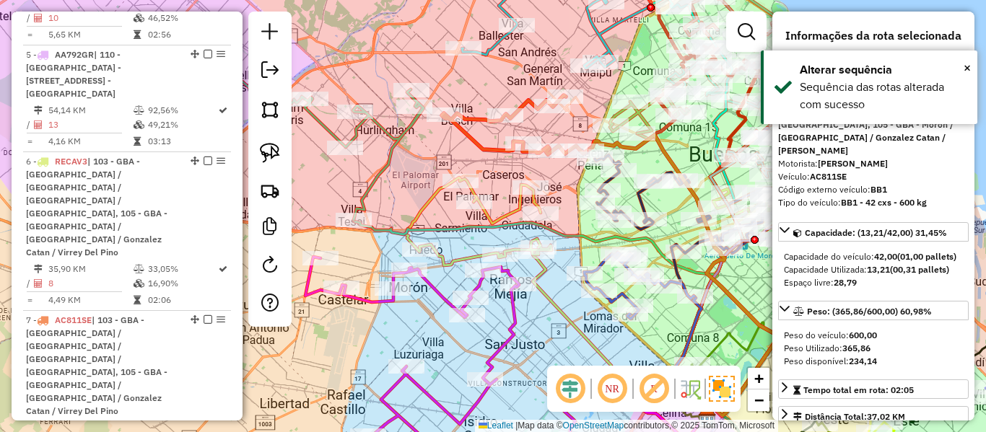
scroll to position [0, 0]
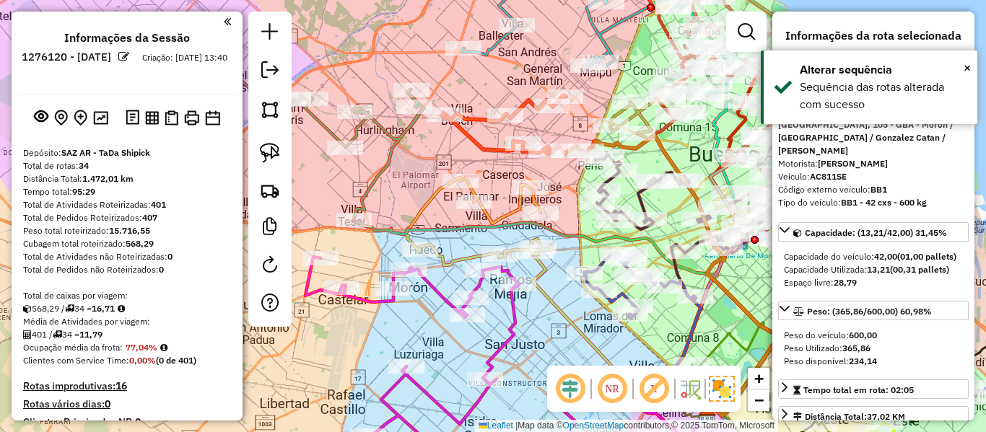
drag, startPoint x: 150, startPoint y: 155, endPoint x: 160, endPoint y: -7, distance: 162.7
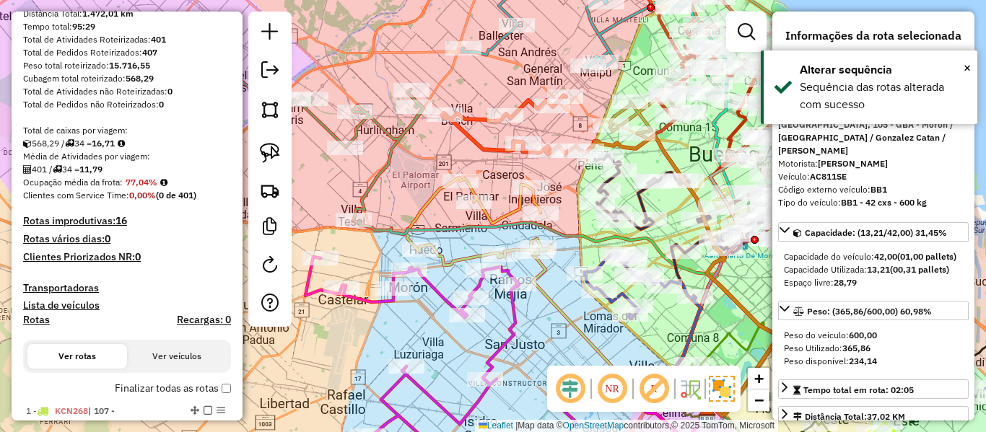
scroll to position [289, 0]
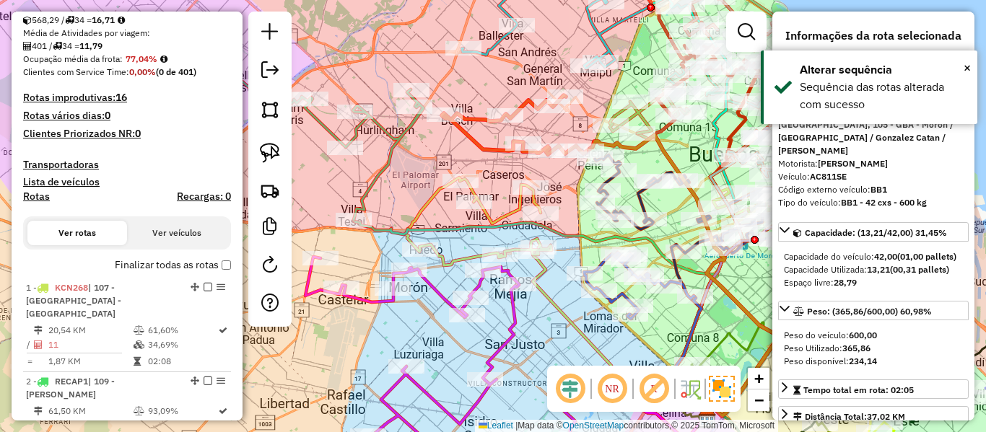
click at [152, 268] on label "Finalizar todas as rotas" at bounding box center [173, 265] width 116 height 15
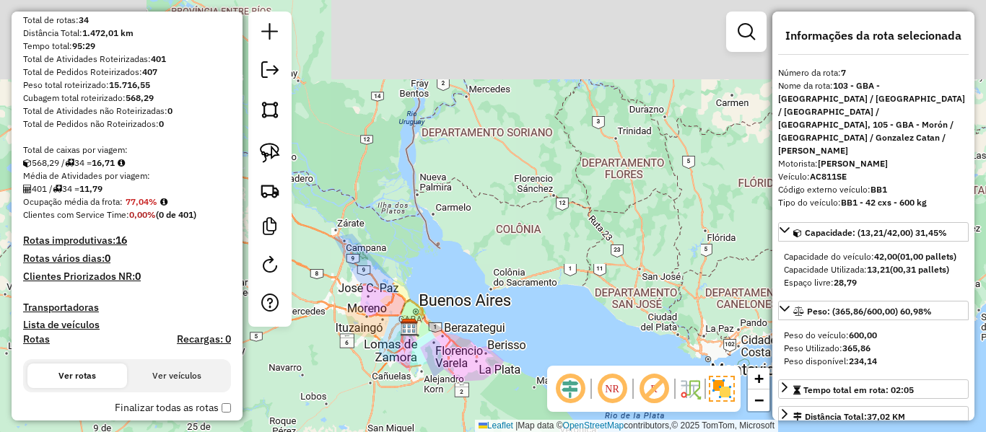
scroll to position [0, 0]
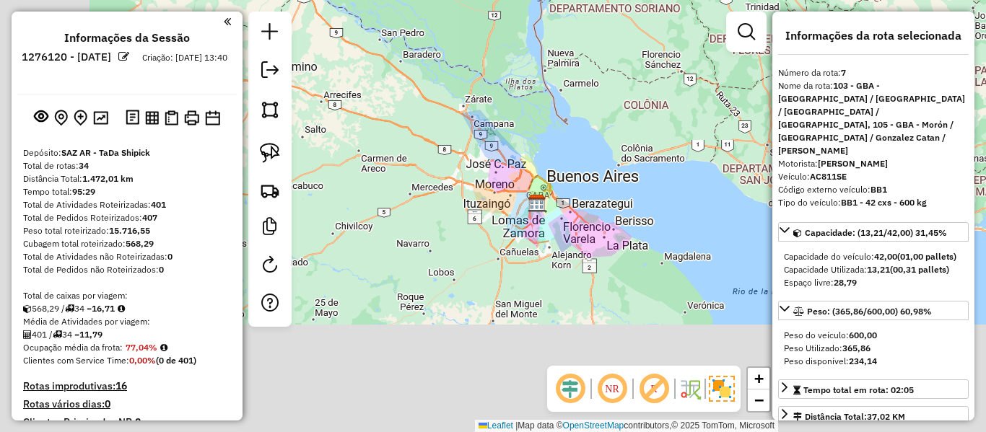
drag, startPoint x: 432, startPoint y: 276, endPoint x: 560, endPoint y: 152, distance: 178.1
click at [560, 152] on div "Janela de atendimento Grade de atendimento Capacidade Transportadoras Veículos …" at bounding box center [493, 216] width 986 height 432
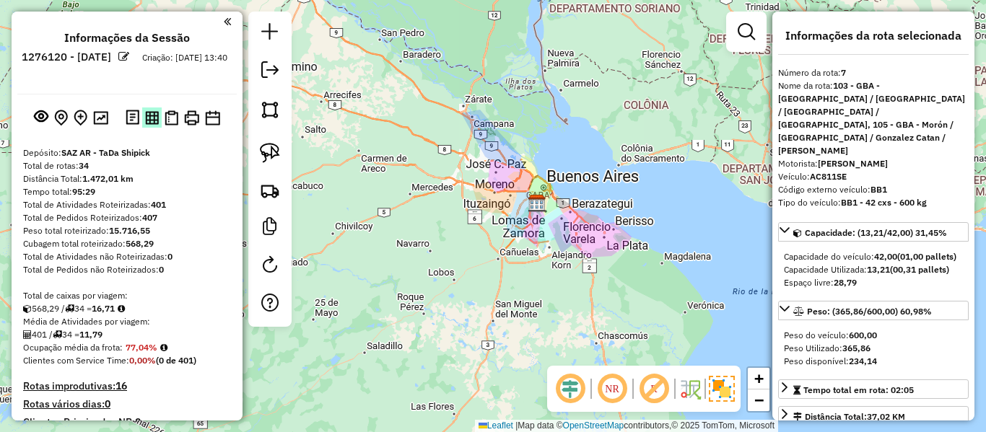
click at [148, 116] on img at bounding box center [152, 118] width 14 height 14
click at [167, 118] on img at bounding box center [172, 117] width 14 height 15
click at [199, 118] on button at bounding box center [191, 118] width 21 height 21
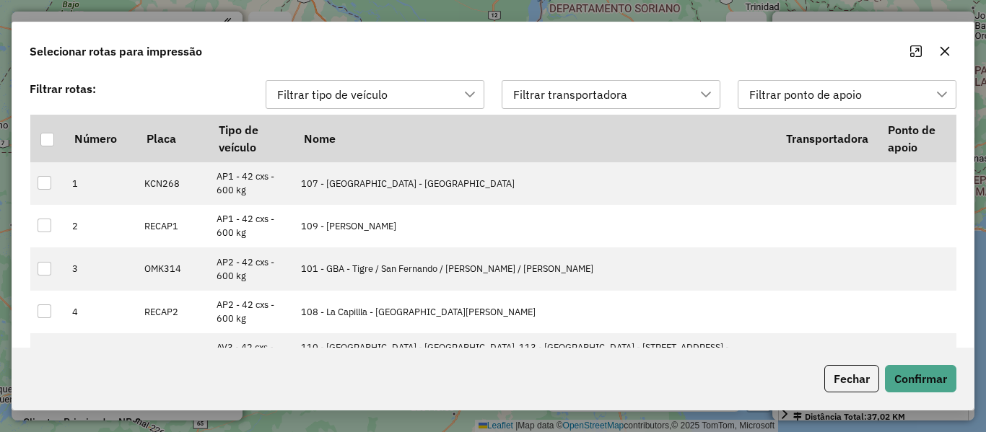
scroll to position [11, 66]
click at [44, 138] on div at bounding box center [47, 140] width 14 height 14
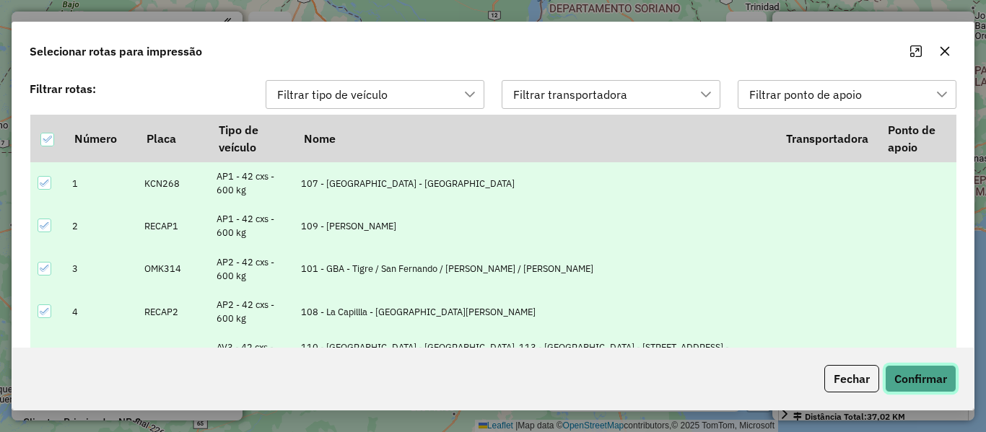
click at [888, 380] on button "Confirmar" at bounding box center [920, 378] width 71 height 27
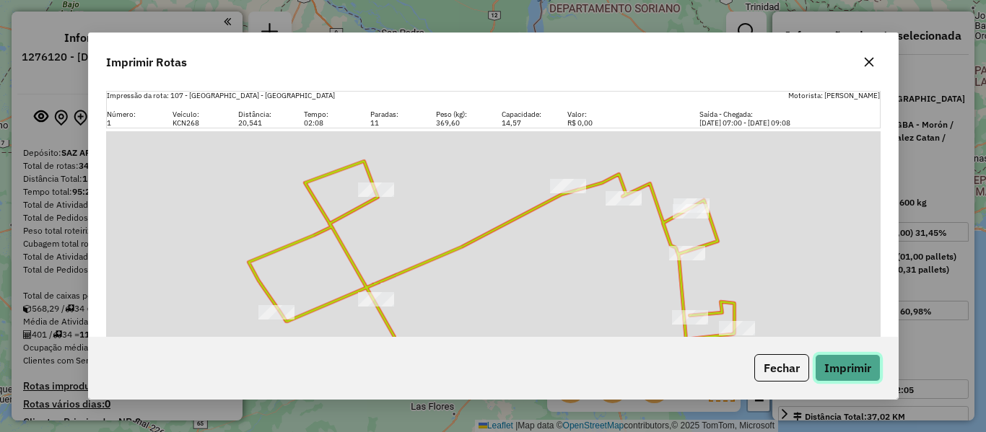
click at [834, 356] on button "Imprimir" at bounding box center [848, 367] width 66 height 27
drag, startPoint x: 872, startPoint y: 73, endPoint x: 867, endPoint y: 63, distance: 10.7
click at [872, 72] on button "button" at bounding box center [868, 62] width 23 height 23
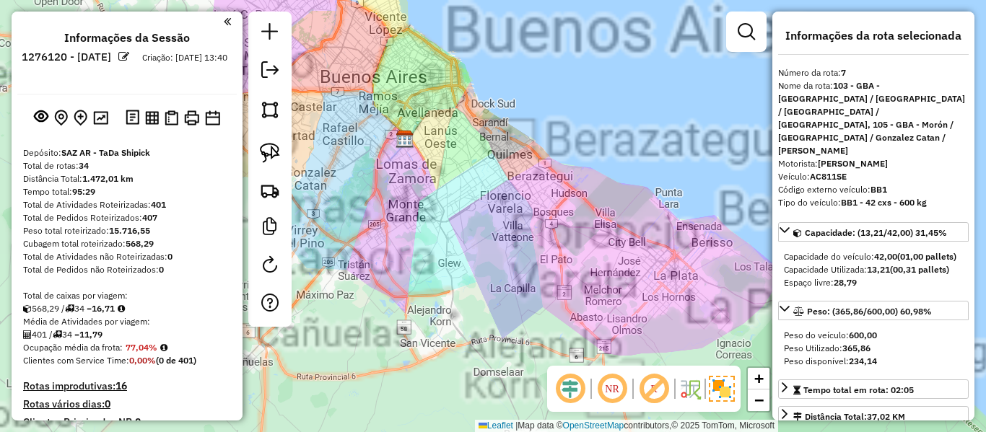
click at [569, 177] on div "Janela de atendimento Grade de atendimento Capacidade Transportadoras Veículos …" at bounding box center [493, 216] width 986 height 432
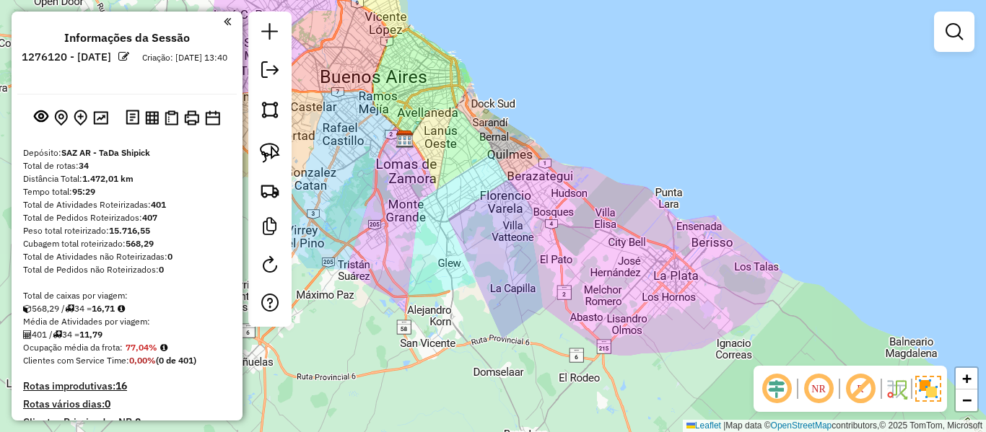
drag, startPoint x: 568, startPoint y: 134, endPoint x: 626, endPoint y: 177, distance: 72.7
click at [626, 177] on div "Janela de atendimento Grade de atendimento Capacidade Transportadoras Veículos …" at bounding box center [493, 216] width 986 height 432
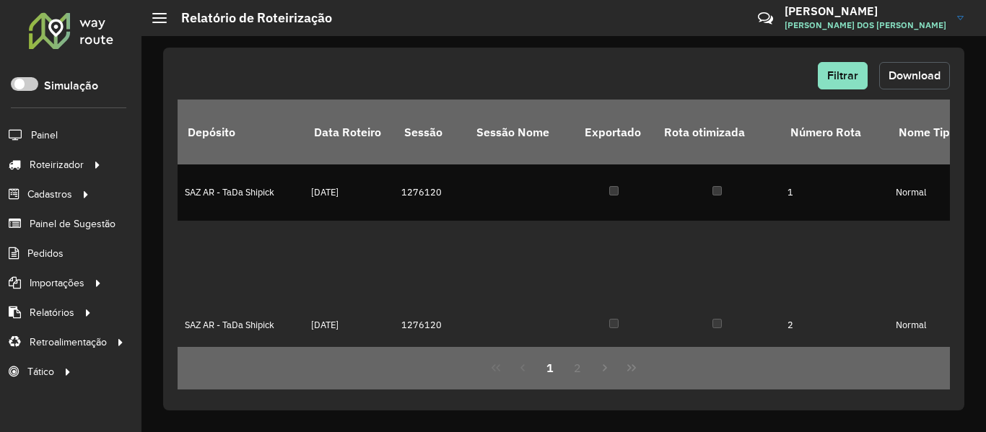
click at [944, 78] on button "Download" at bounding box center [914, 75] width 71 height 27
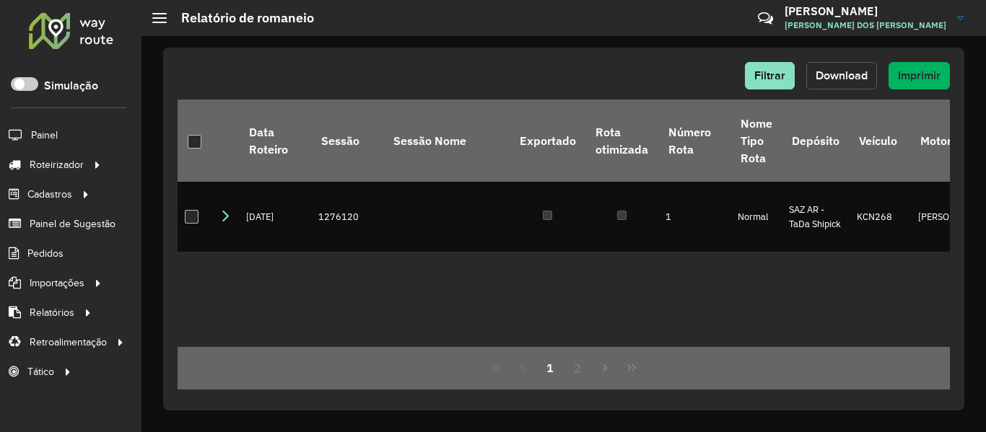
click at [853, 66] on button "Download" at bounding box center [841, 75] width 71 height 27
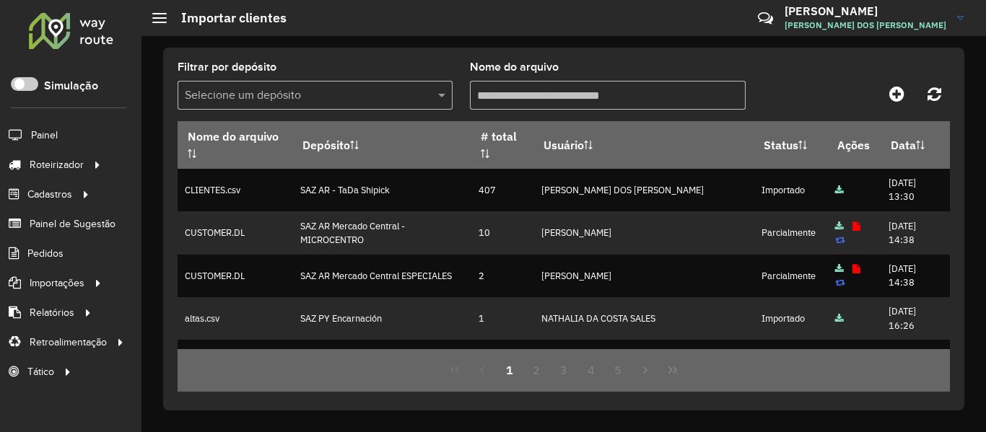
click at [97, 35] on div at bounding box center [70, 31] width 87 height 38
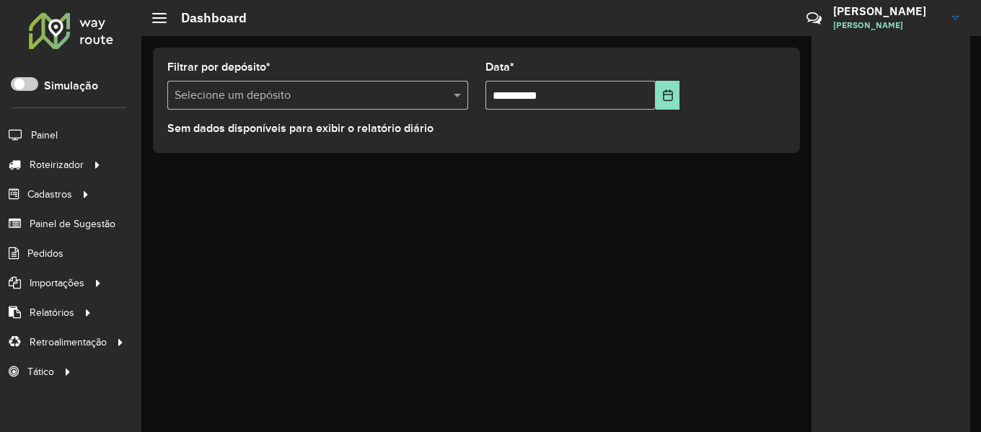
drag, startPoint x: 501, startPoint y: 209, endPoint x: 421, endPoint y: 61, distance: 167.6
click at [496, 199] on div "**********" at bounding box center [561, 234] width 840 height 396
